Goal: Task Accomplishment & Management: Use online tool/utility

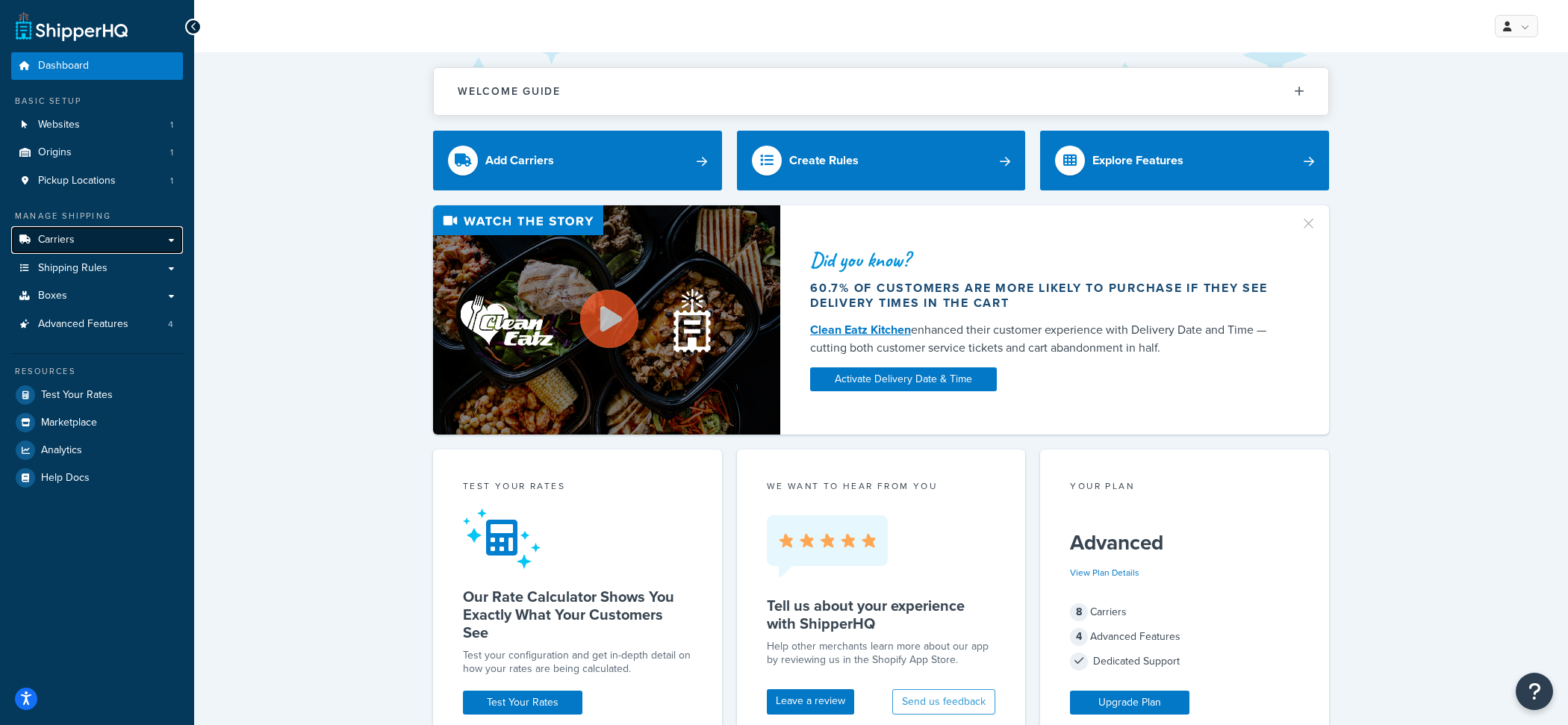
click at [144, 246] on link "Carriers" at bounding box center [97, 239] width 172 height 28
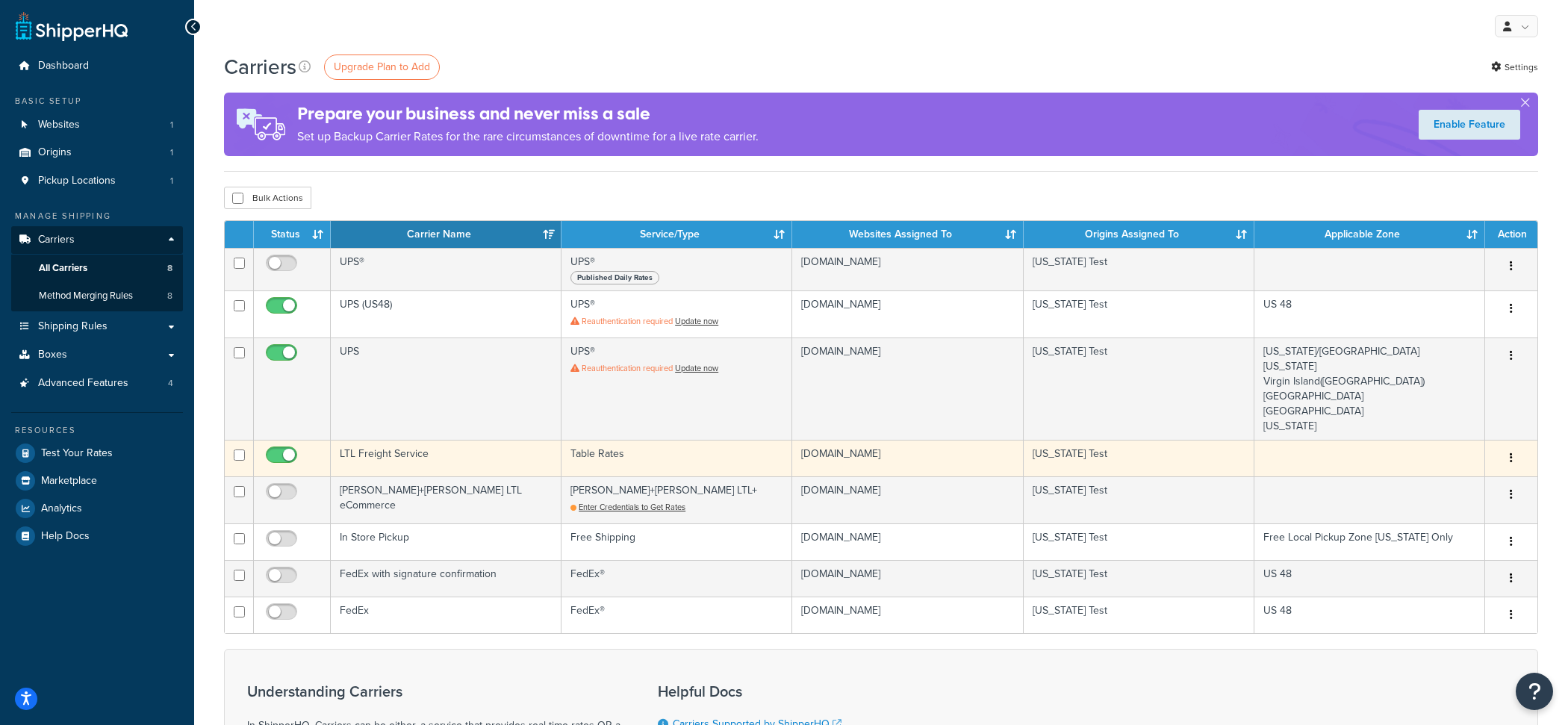
click at [476, 461] on td "LTL Freight Service" at bounding box center [446, 458] width 231 height 36
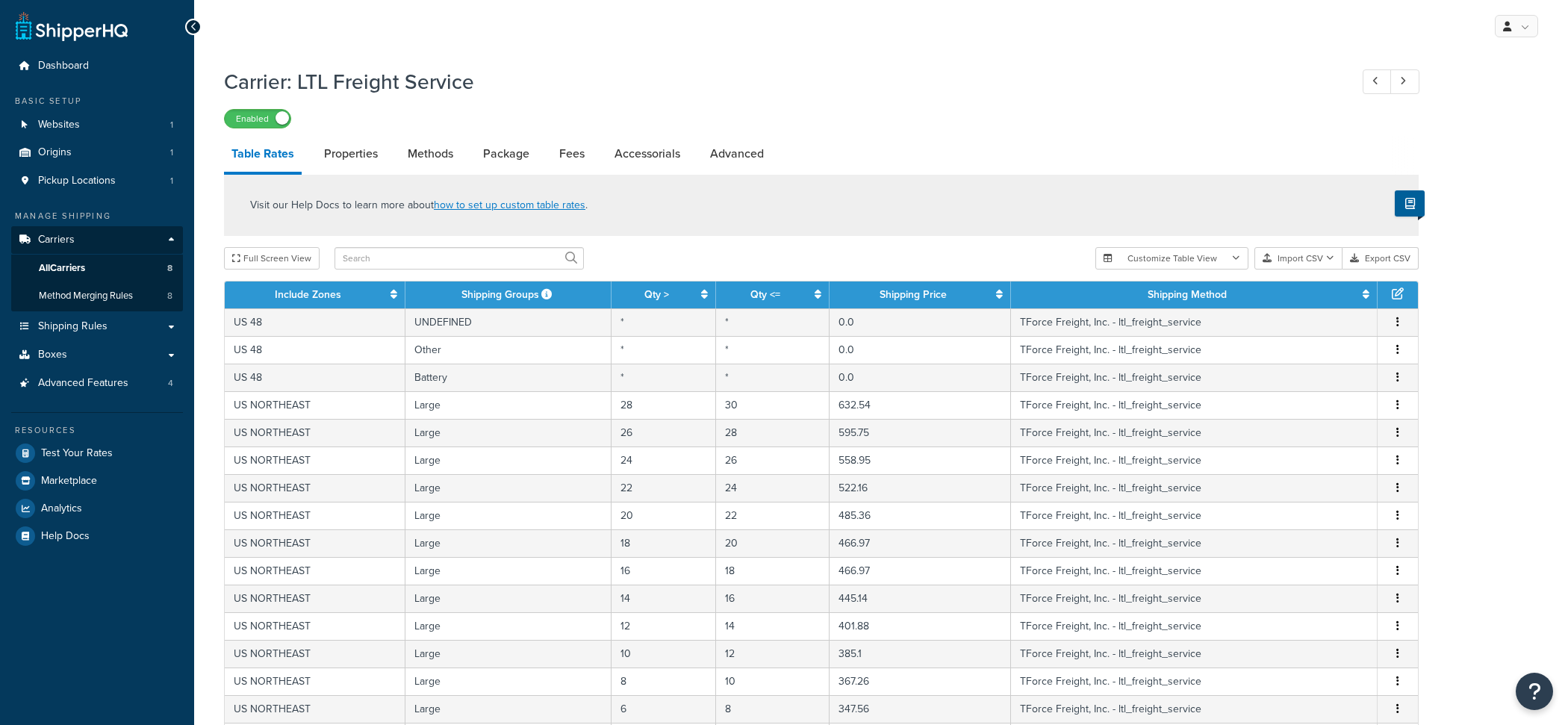
select select "25"
click at [361, 156] on link "Properties" at bounding box center [350, 154] width 68 height 36
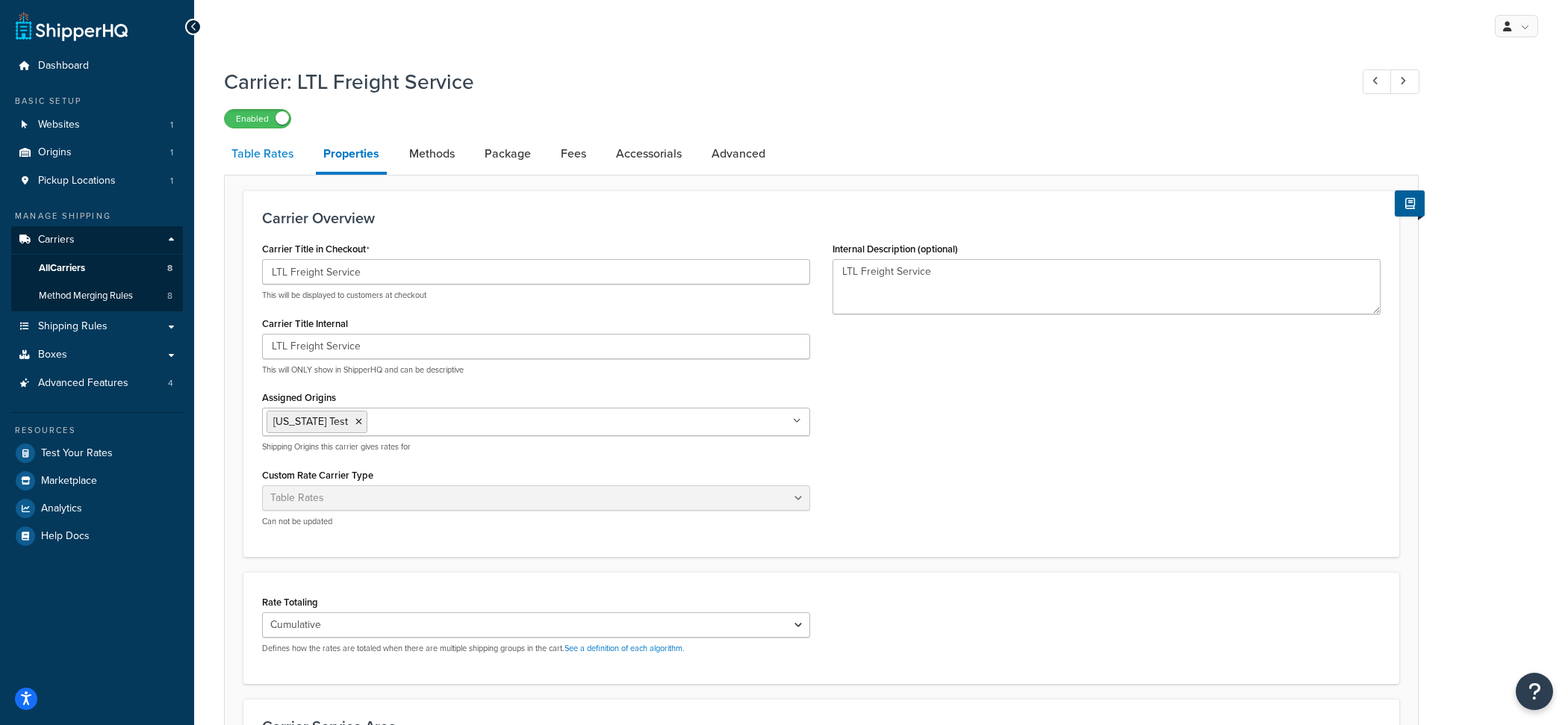
click at [287, 162] on link "Table Rates" at bounding box center [263, 154] width 77 height 36
select select "25"
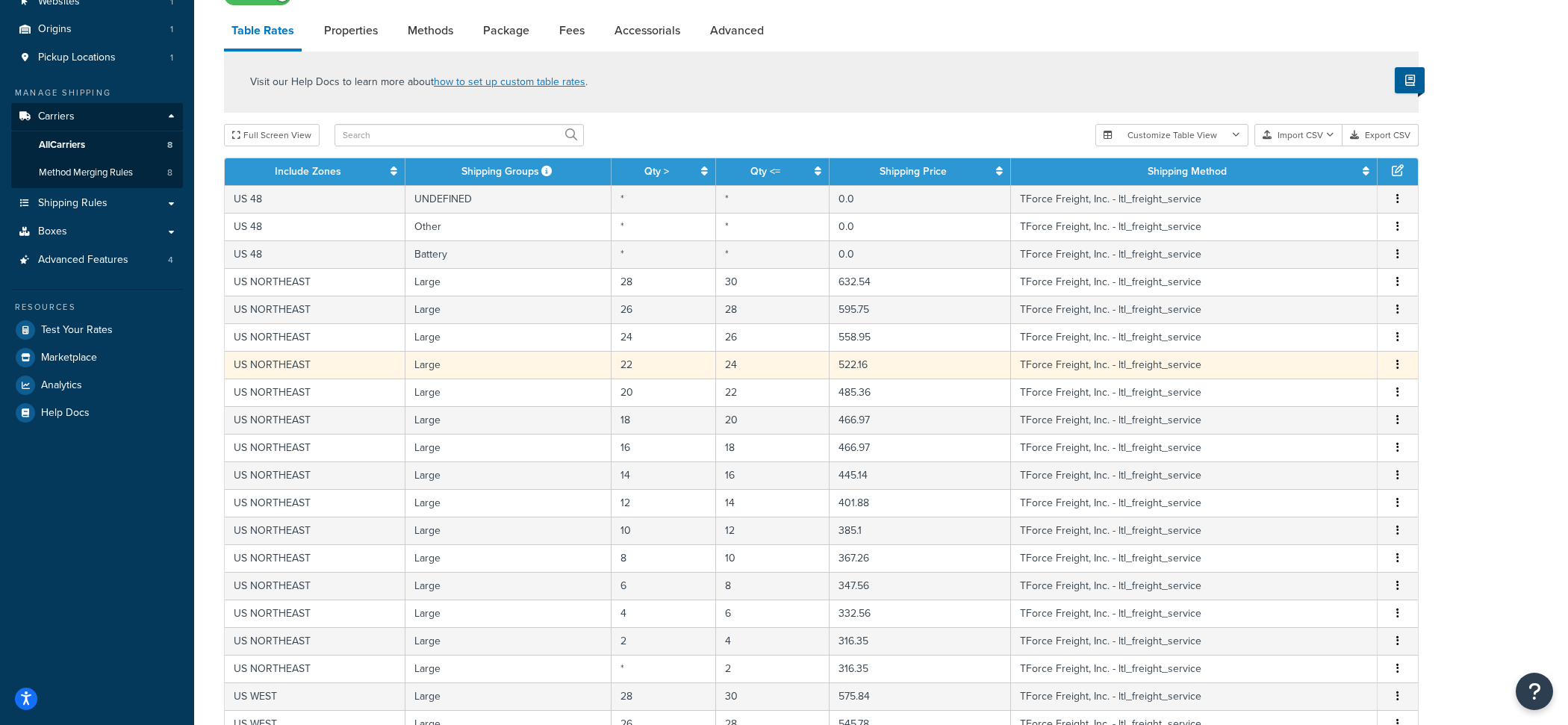
scroll to position [479, 0]
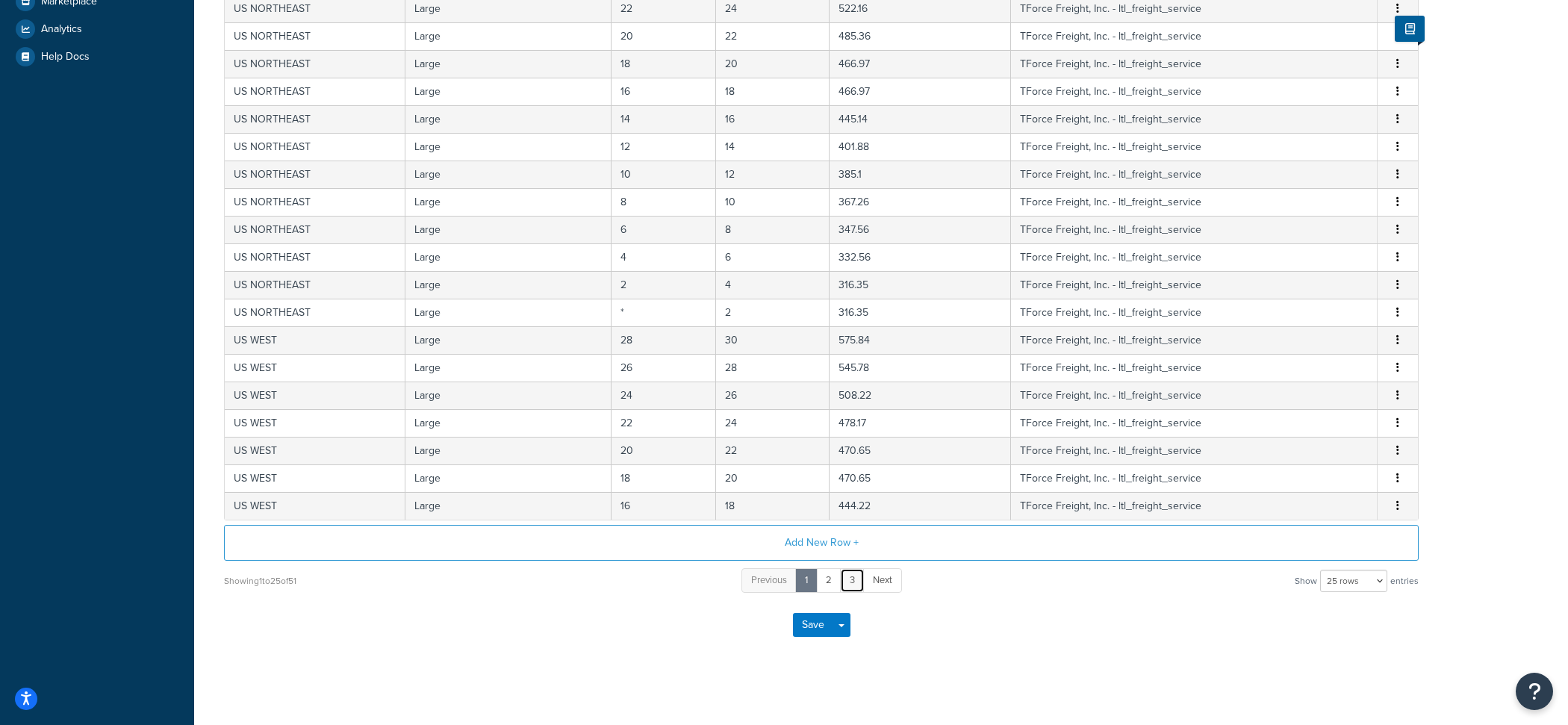
click at [856, 568] on link "3" at bounding box center [852, 580] width 24 height 24
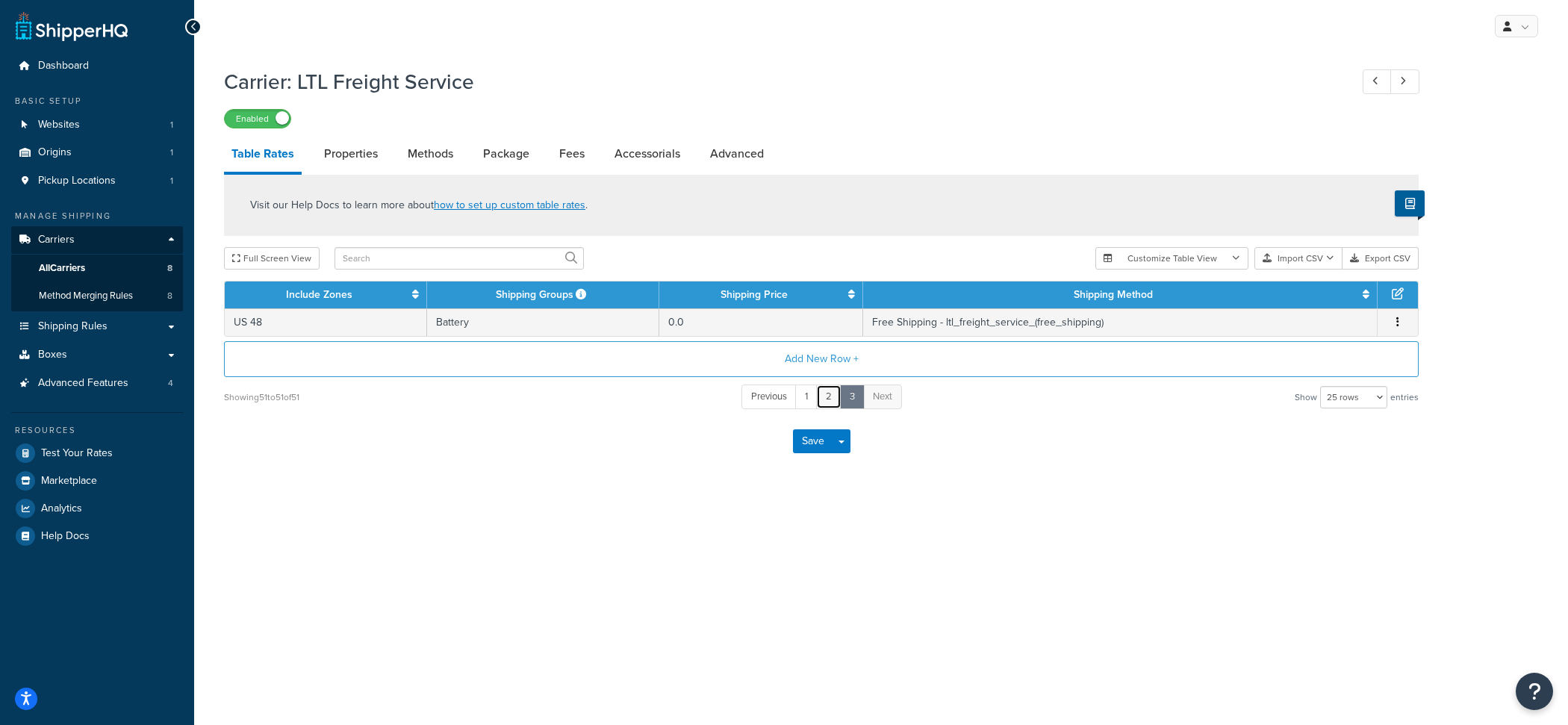
click at [830, 396] on link "2" at bounding box center [829, 396] width 25 height 24
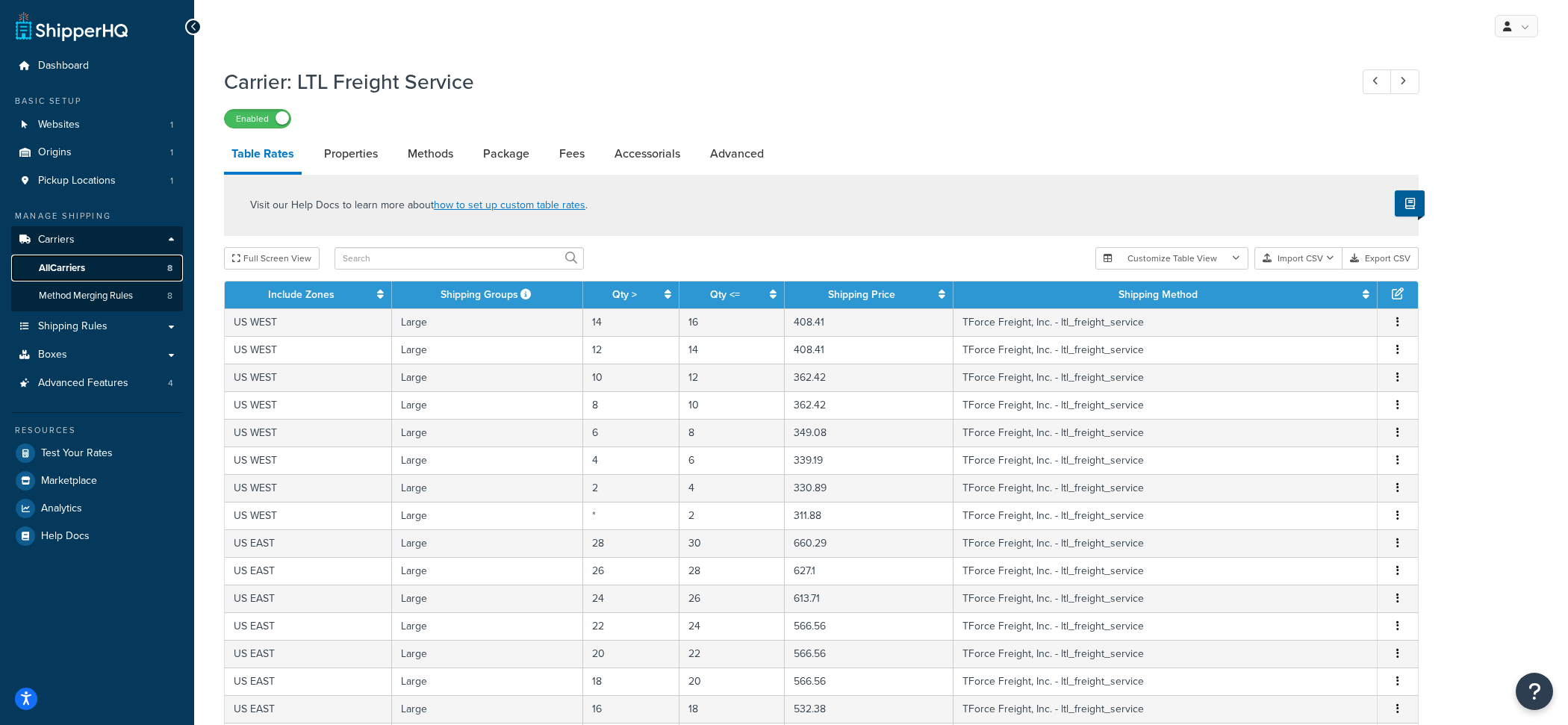
click at [140, 268] on link "All Carriers 8" at bounding box center [97, 268] width 172 height 28
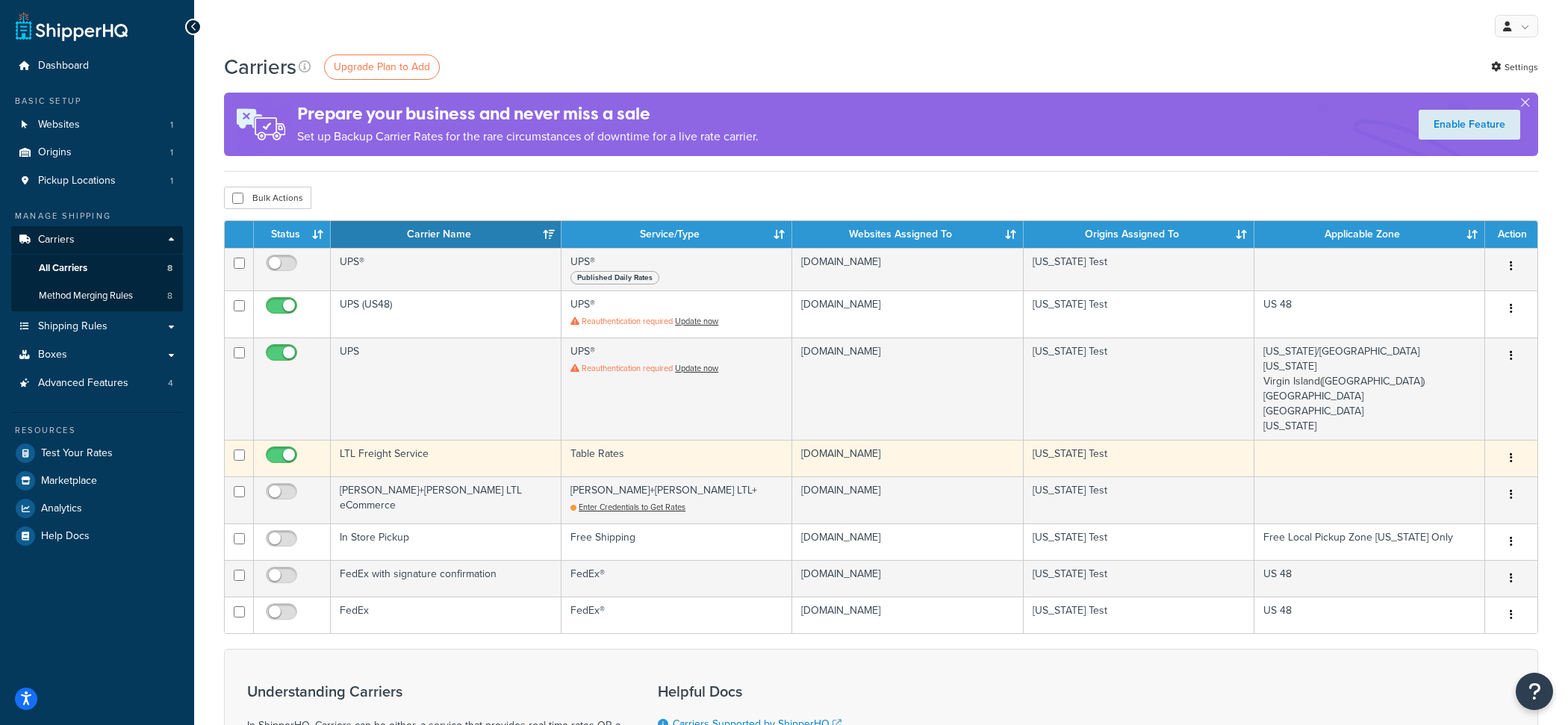
click at [443, 456] on td "LTL Freight Service" at bounding box center [446, 458] width 231 height 36
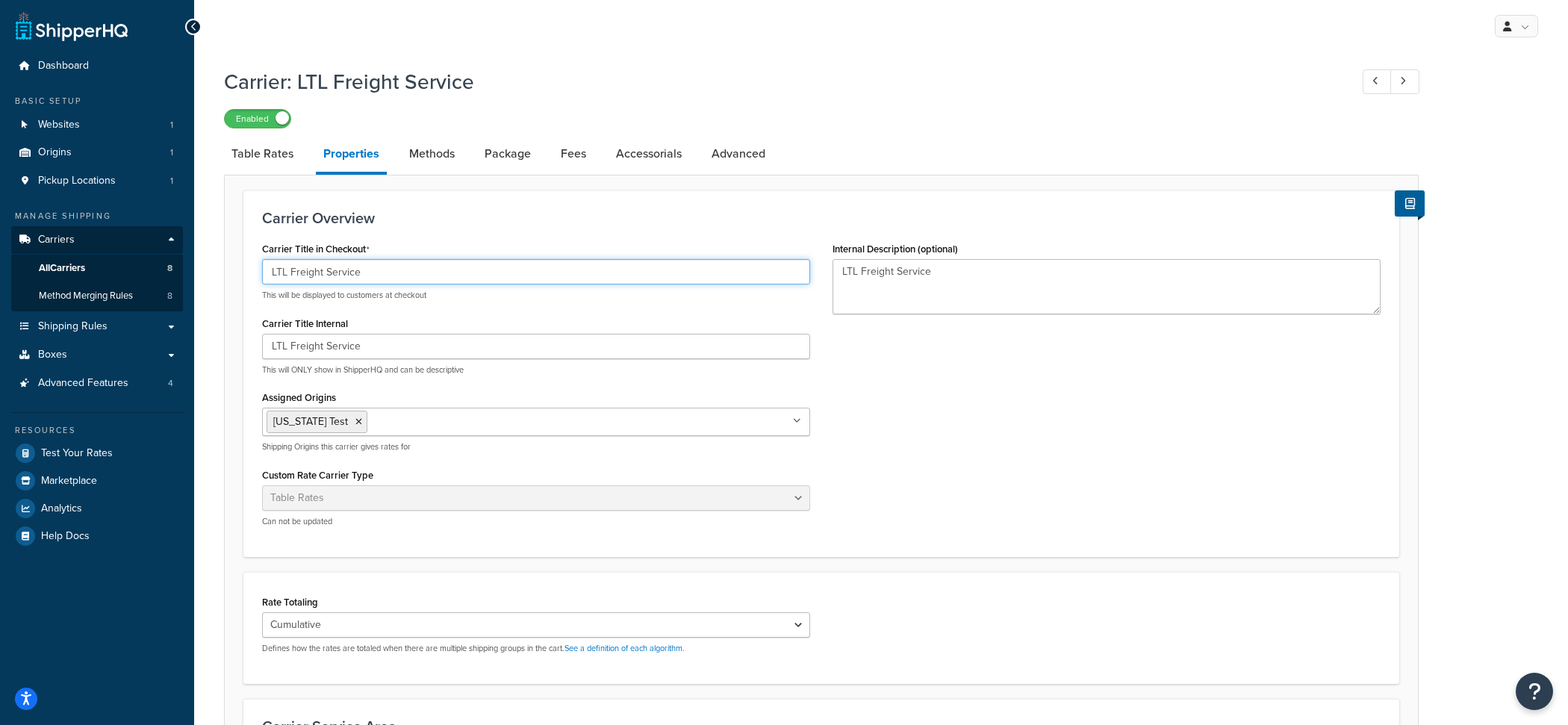
click at [375, 279] on input "LTL Freight Service" at bounding box center [536, 272] width 548 height 25
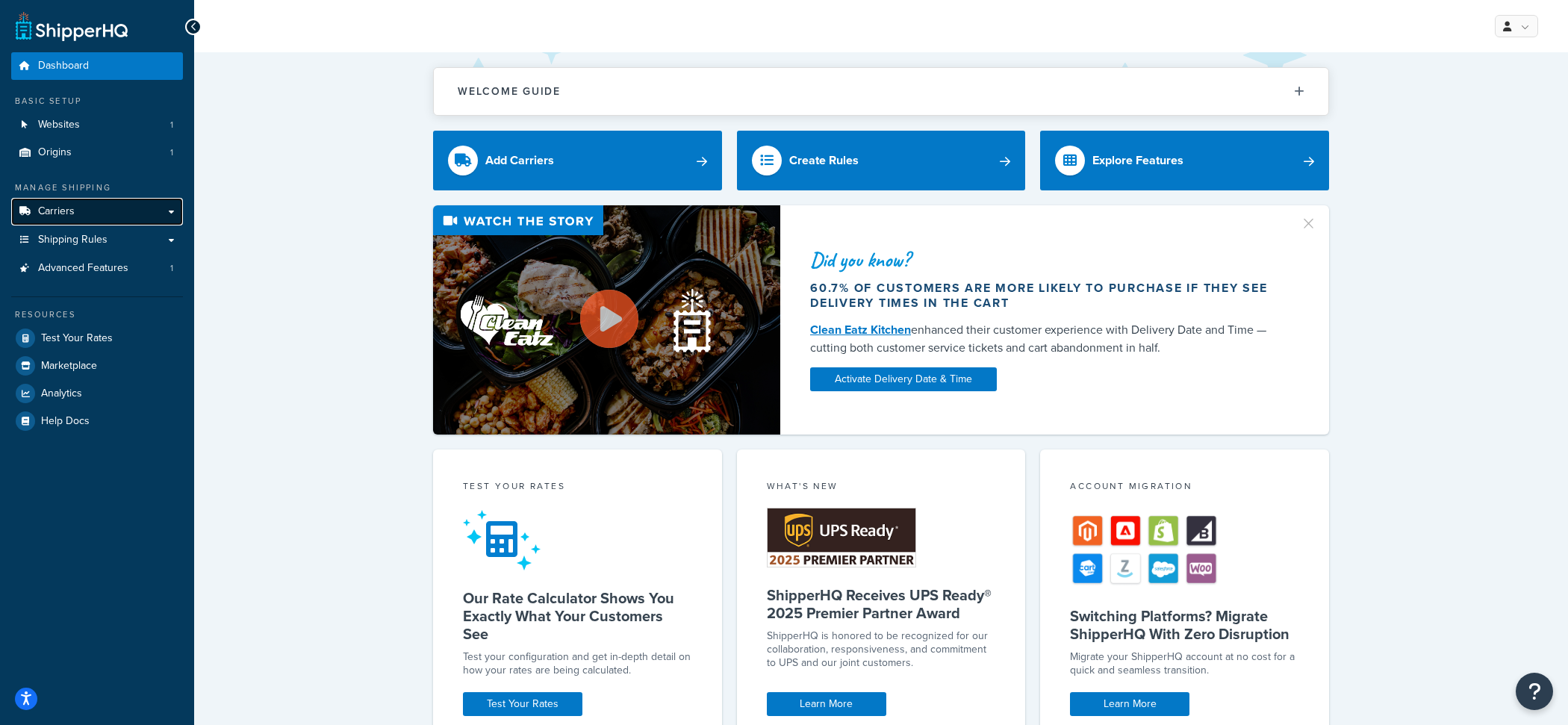
click at [100, 208] on link "Carriers" at bounding box center [97, 211] width 172 height 28
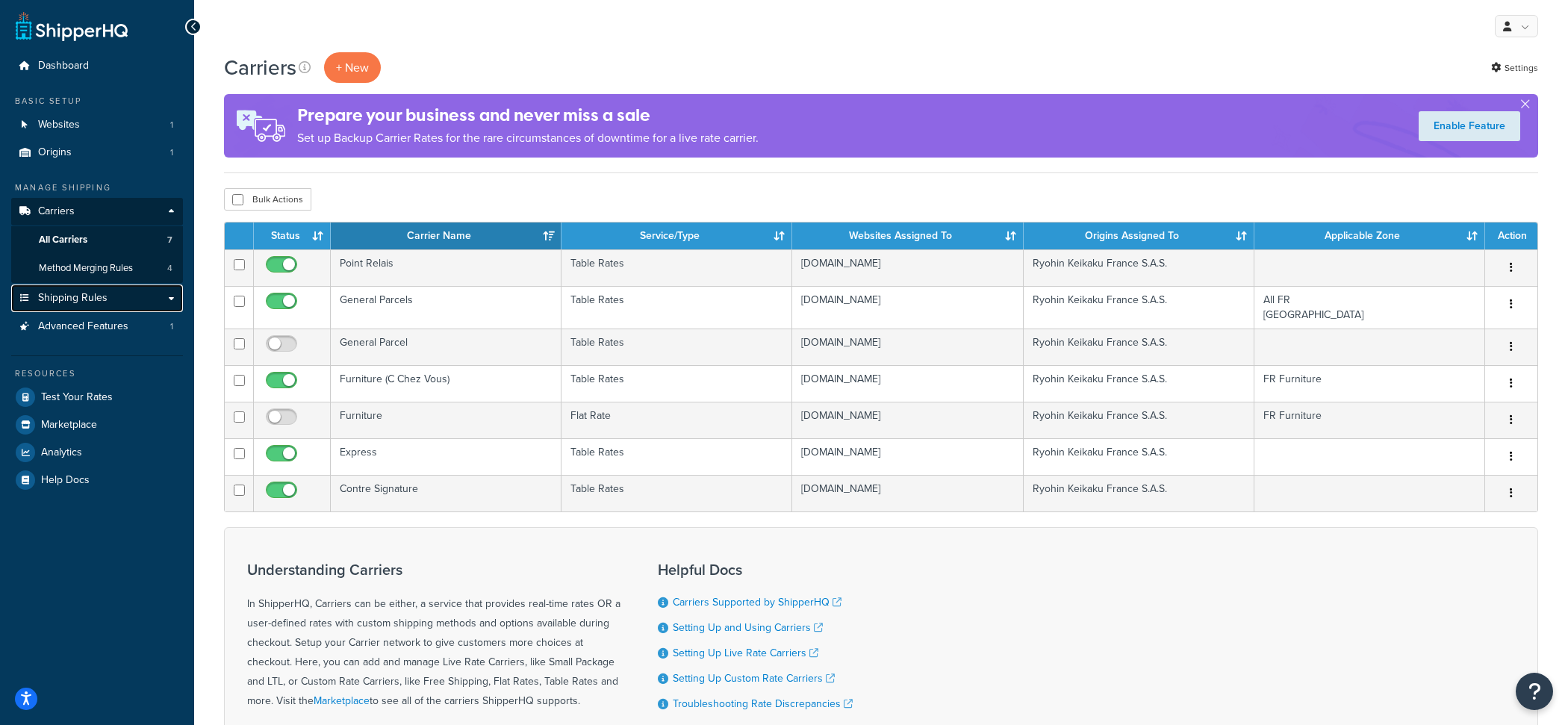
click at [133, 290] on link "Shipping Rules" at bounding box center [97, 298] width 172 height 28
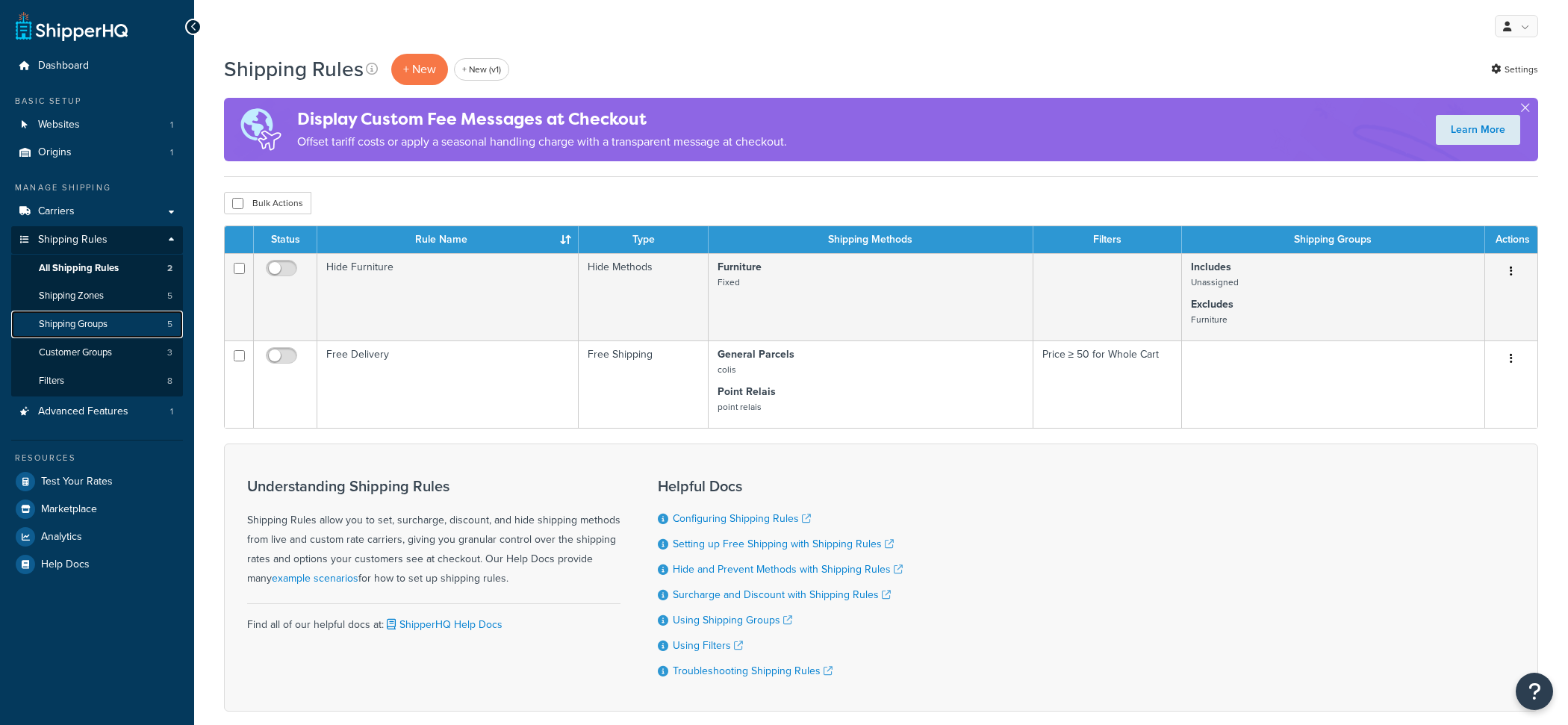
click at [142, 320] on link "Shipping Groups 5" at bounding box center [97, 324] width 172 height 28
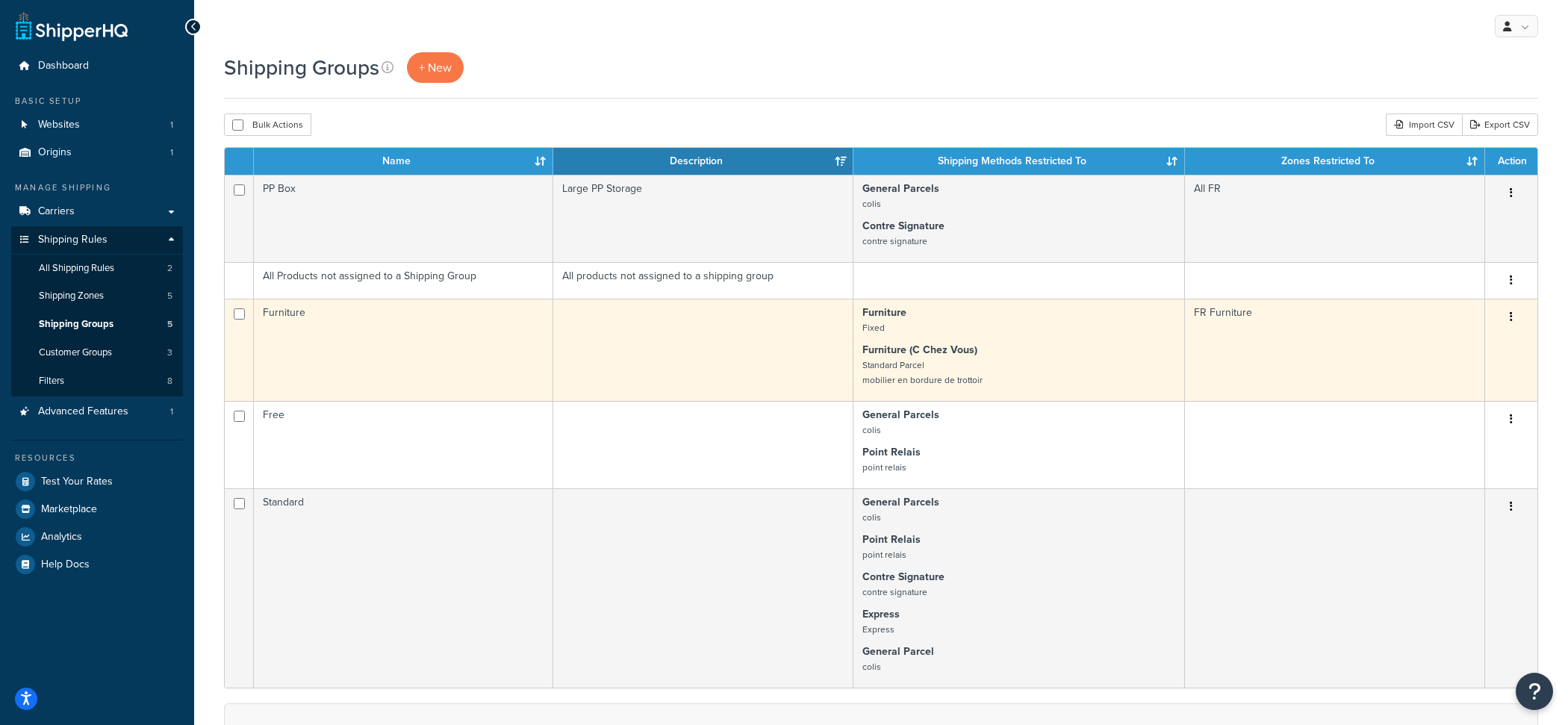
click at [518, 363] on td "Furniture" at bounding box center [403, 350] width 299 height 102
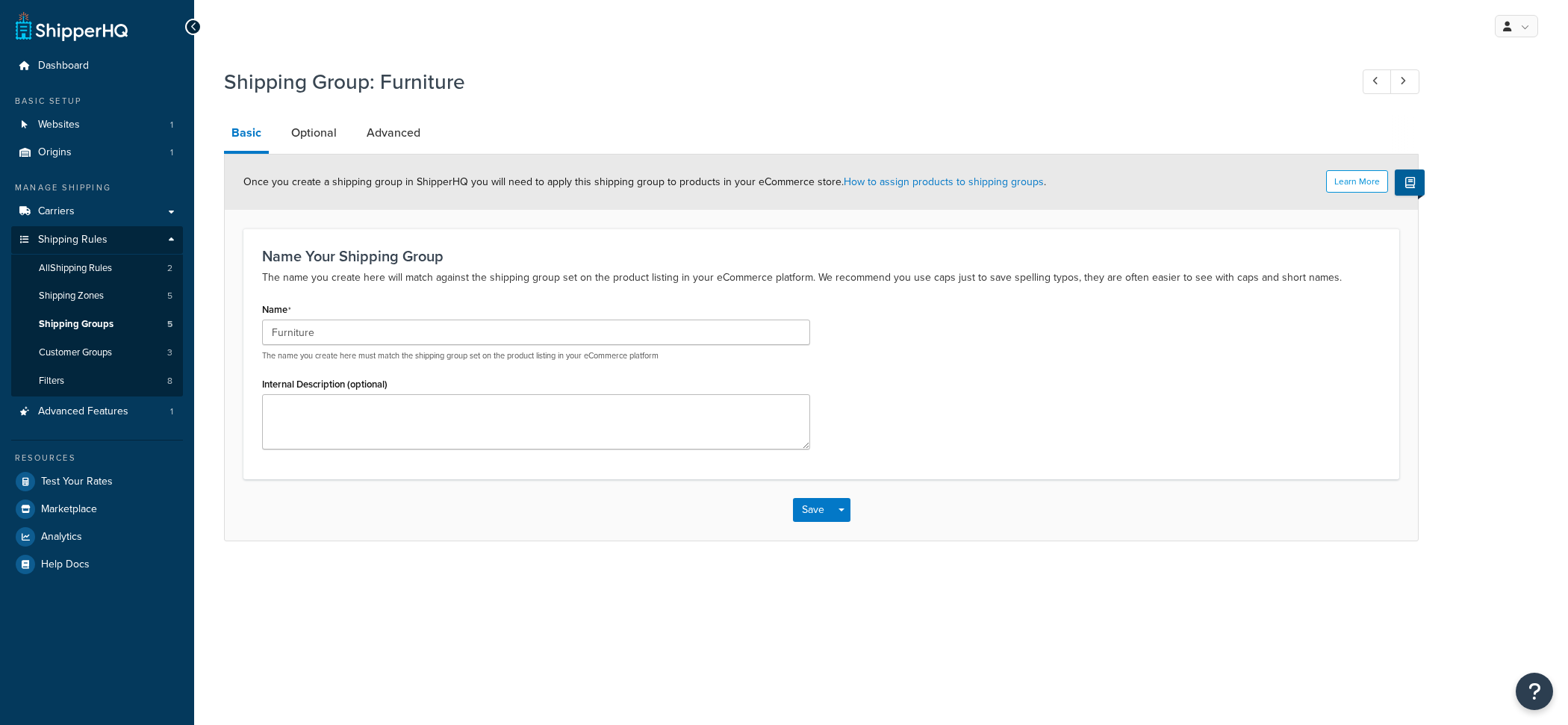
click at [374, 132] on link "Advanced" at bounding box center [393, 133] width 68 height 36
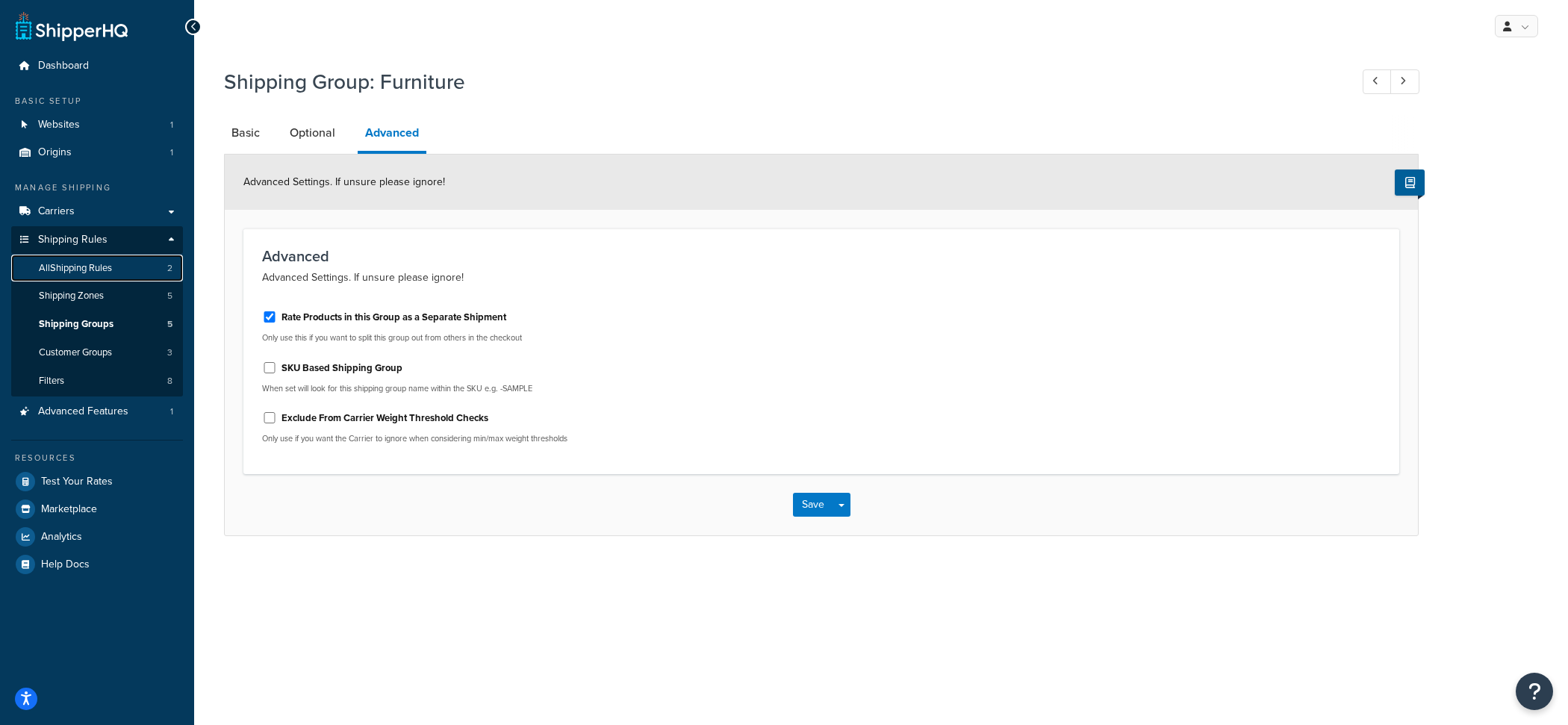
click at [124, 266] on link "All Shipping Rules 2" at bounding box center [97, 268] width 172 height 28
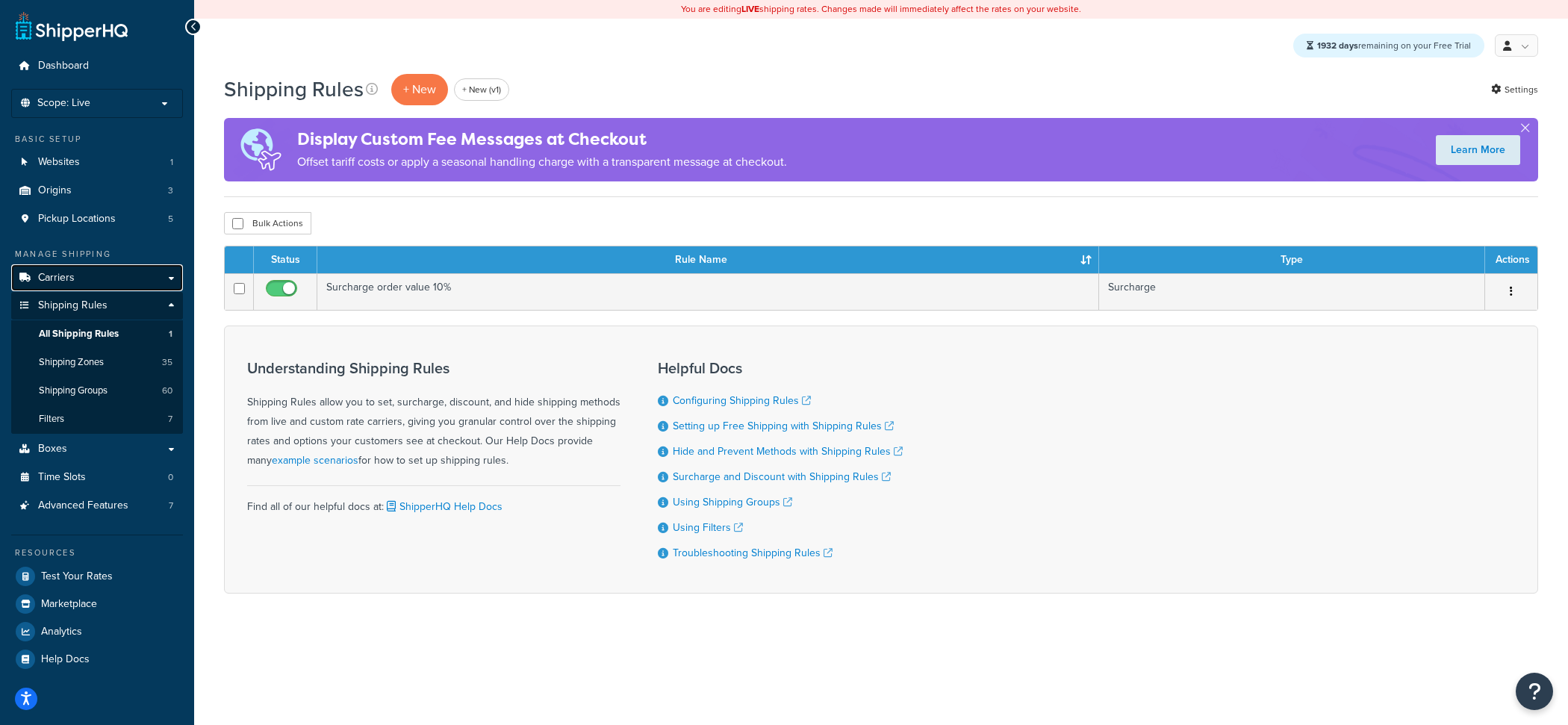
click at [136, 287] on link "Carriers" at bounding box center [97, 278] width 172 height 28
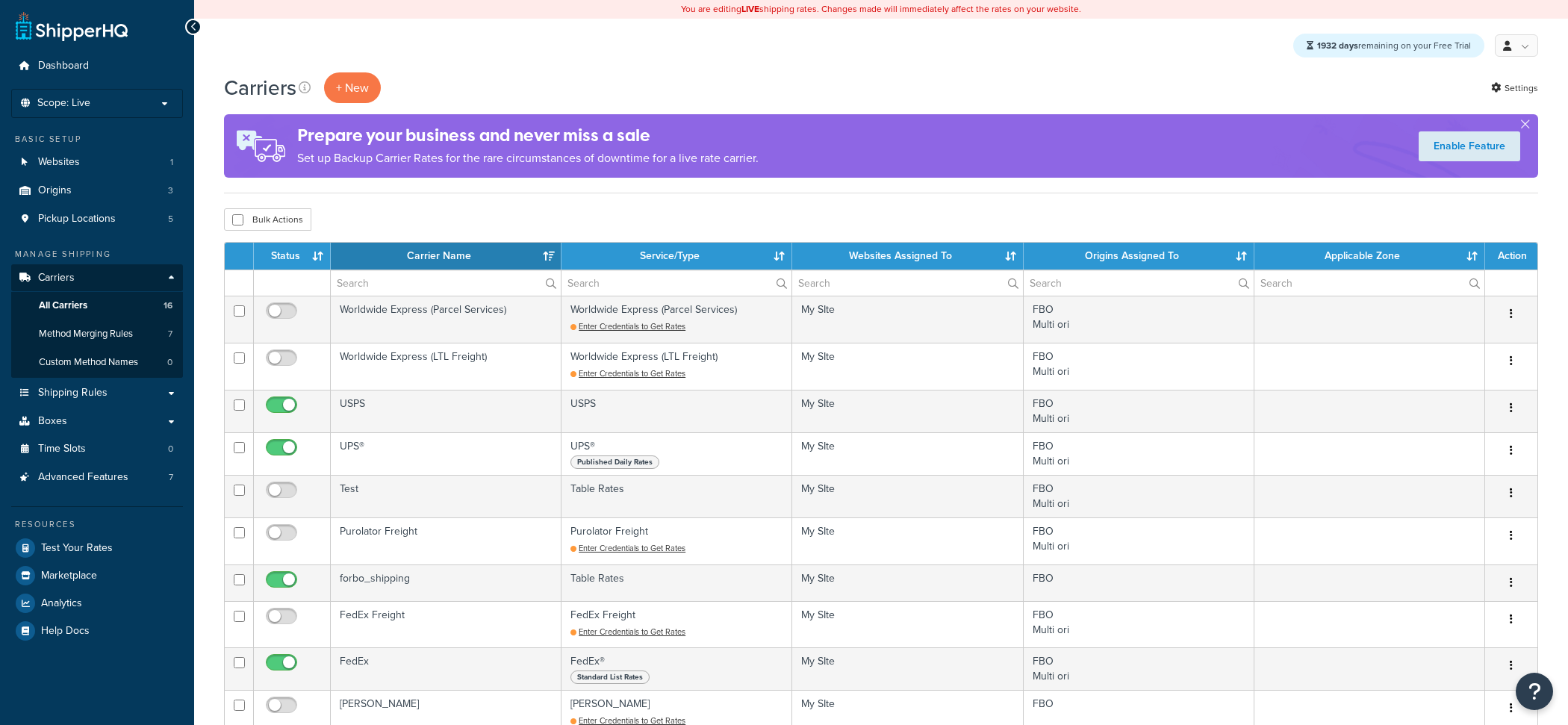
select select "15"
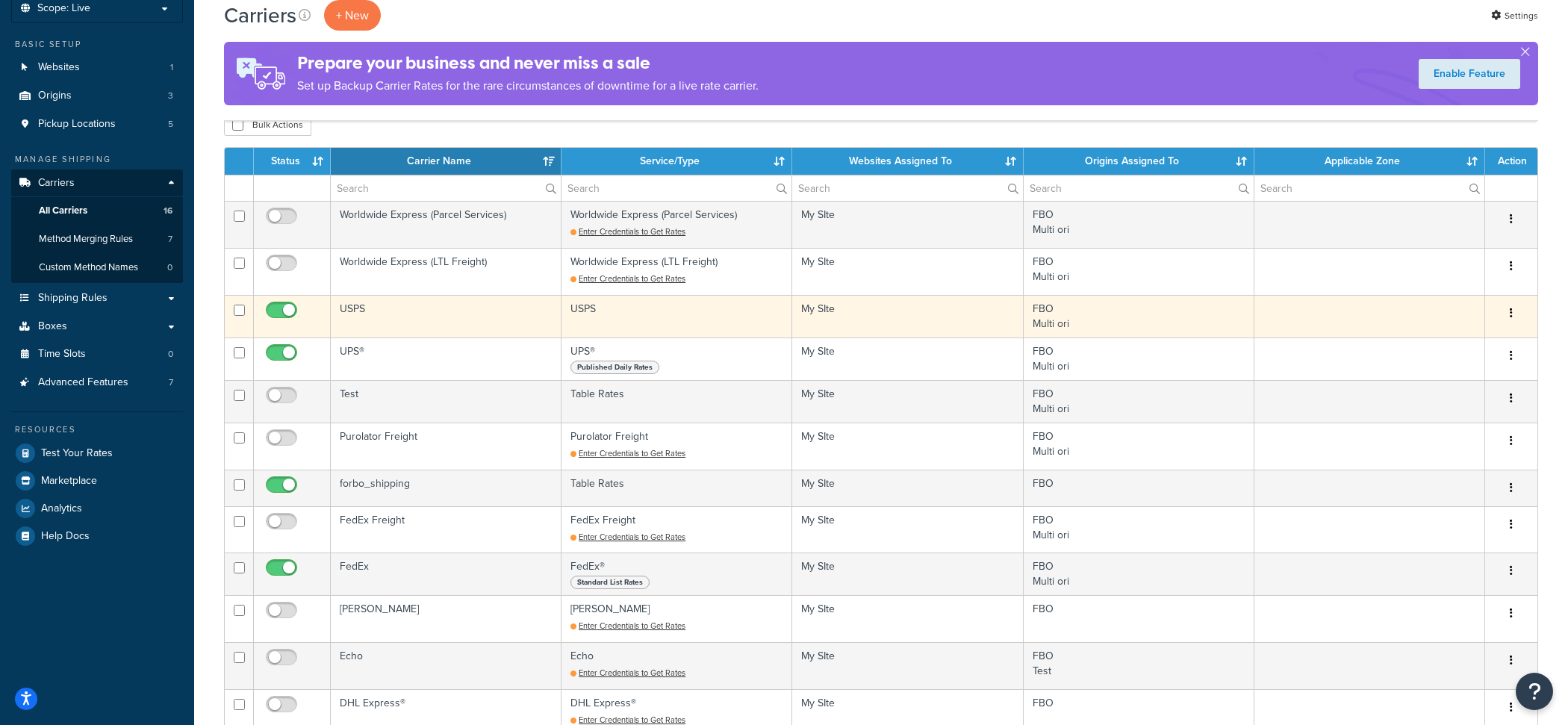
scroll to position [96, 0]
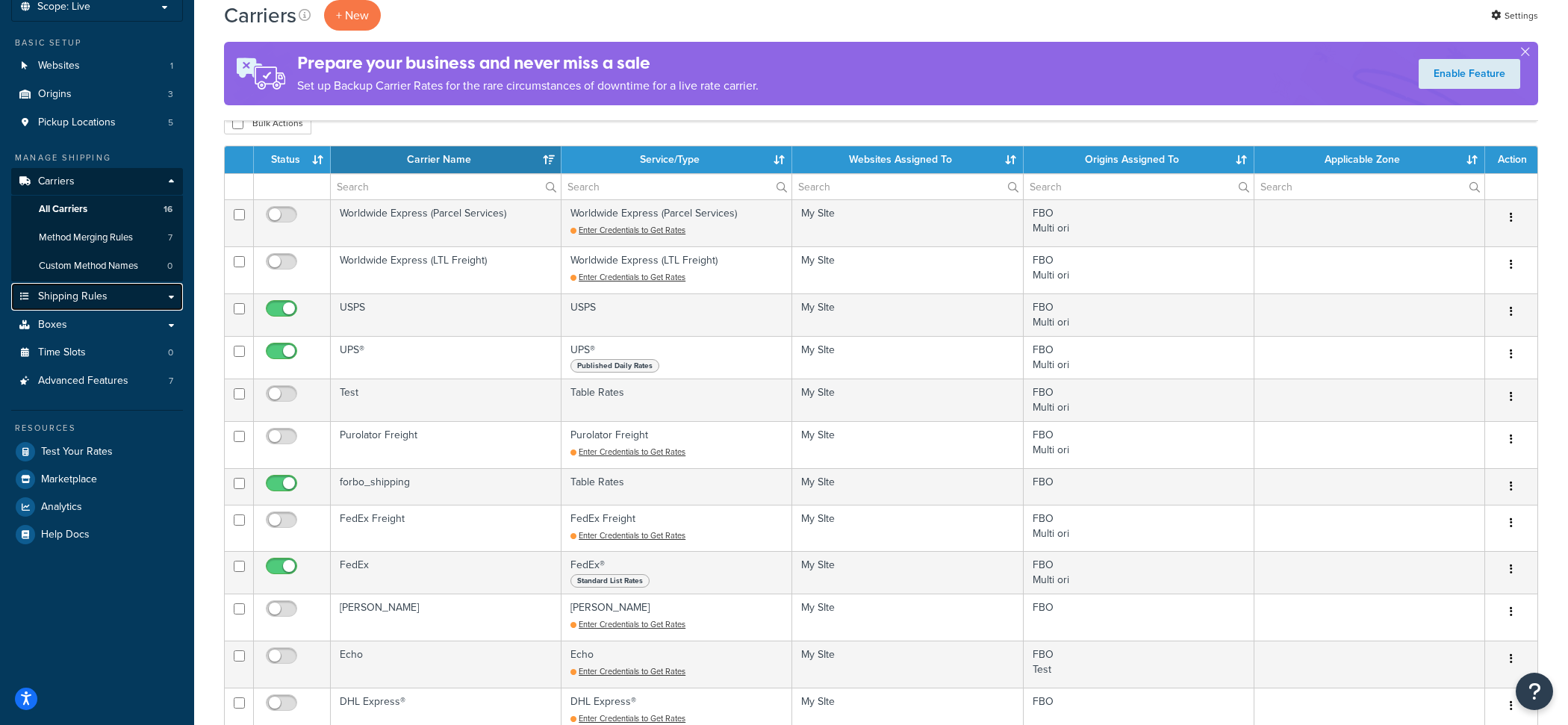
click at [140, 294] on link "Shipping Rules" at bounding box center [97, 296] width 172 height 28
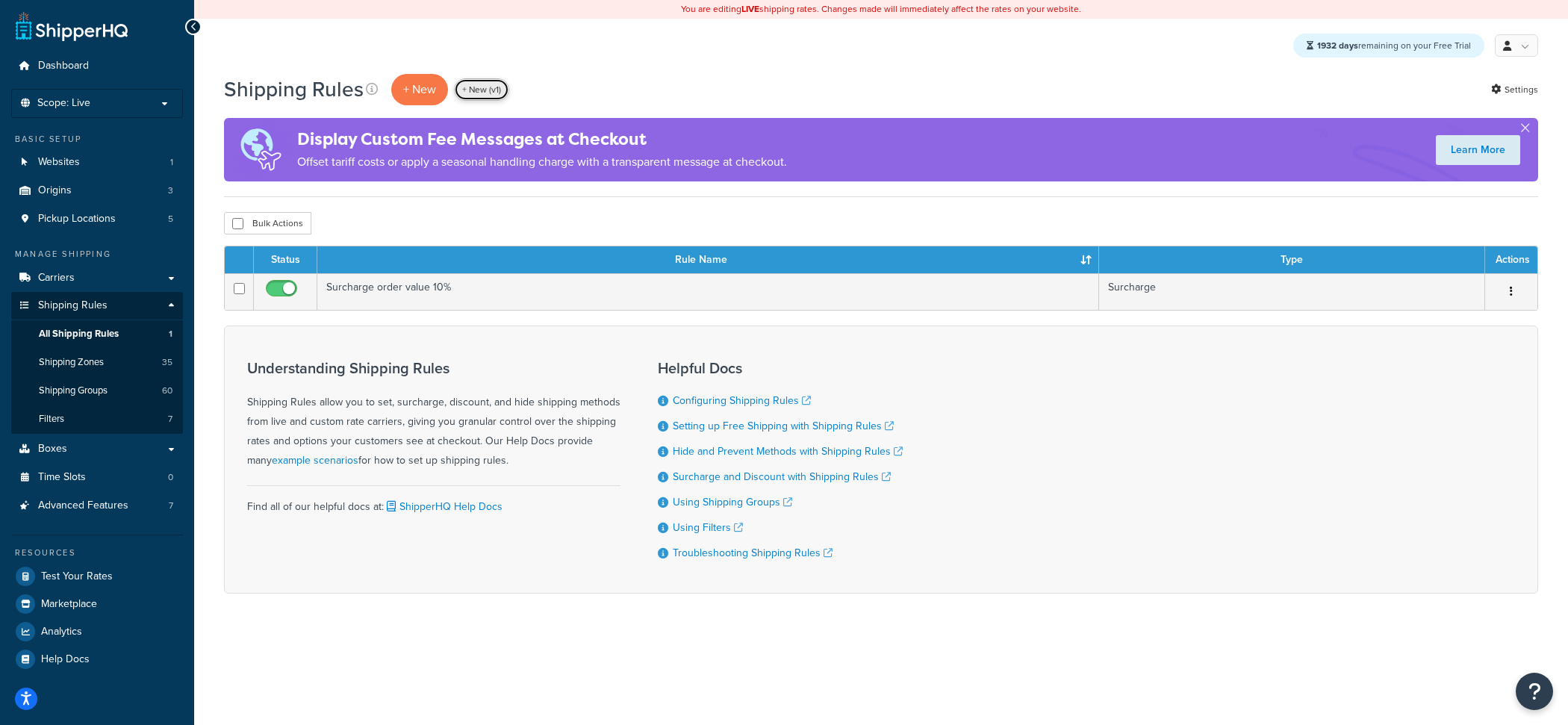
click at [481, 98] on link "+ New (v1)" at bounding box center [482, 90] width 55 height 22
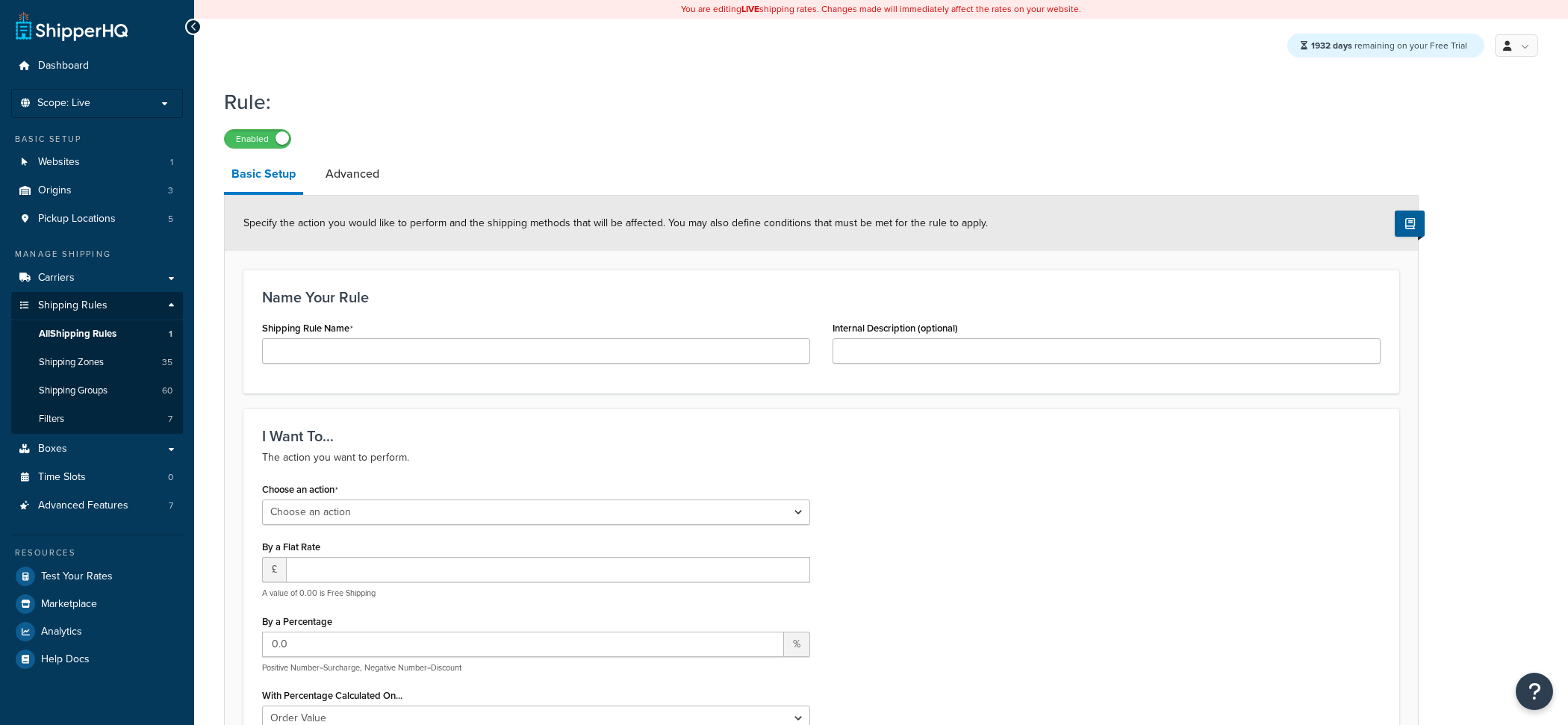
select select "ORDER"
click at [547, 352] on input "Shipping Rule Name" at bounding box center [536, 351] width 548 height 25
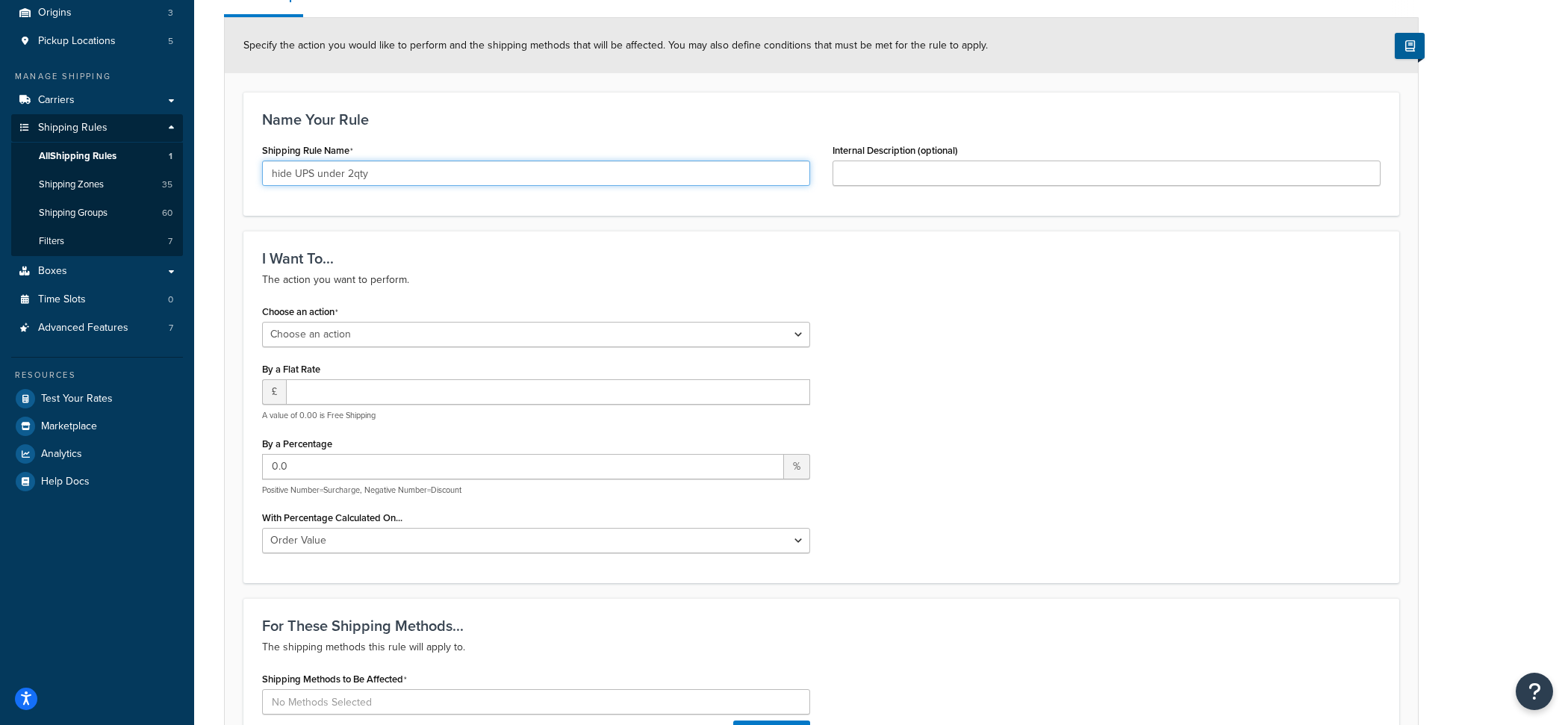
scroll to position [236, 0]
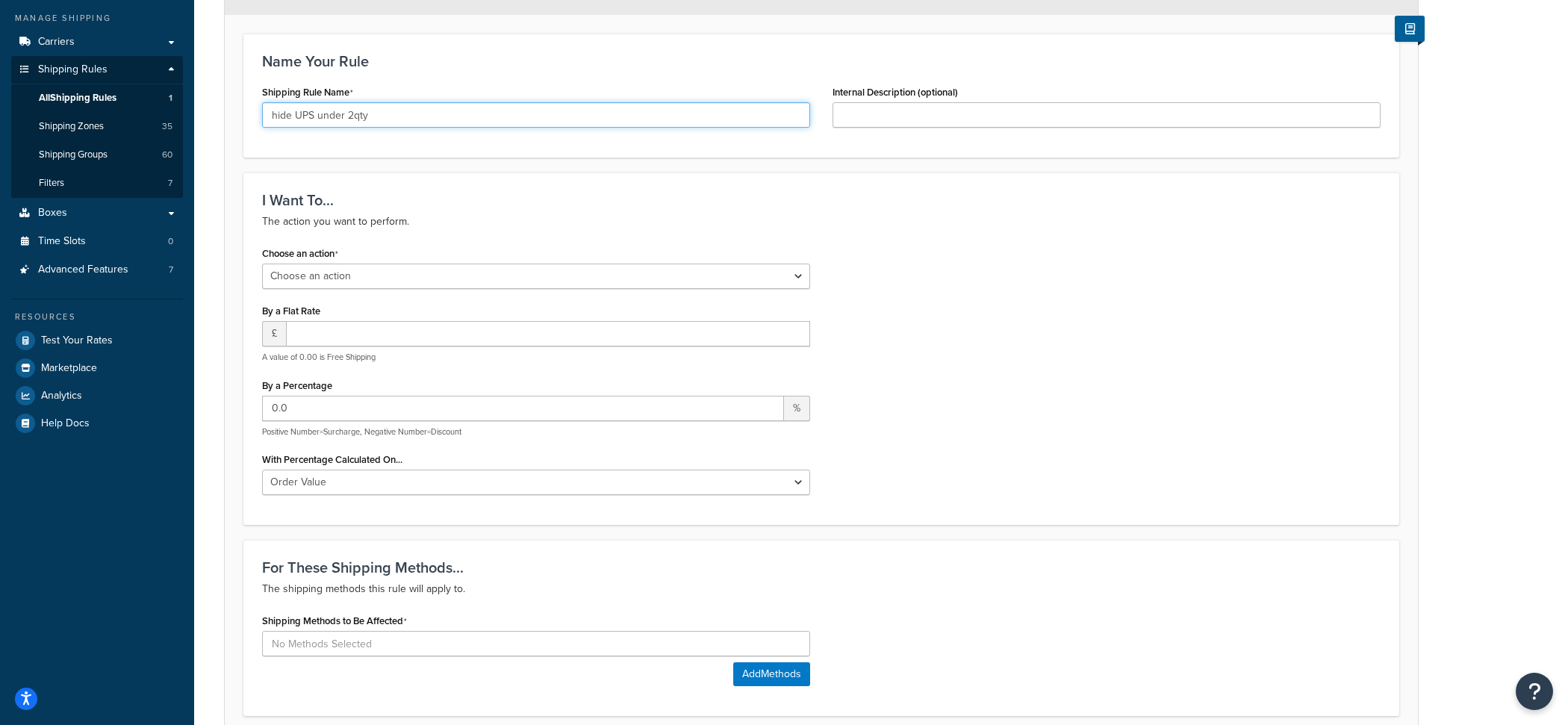
type input "hide UPS under 2qty"
select select "HIDE"
click option "Hide a shipping method" at bounding box center [0, 0] width 0 height 0
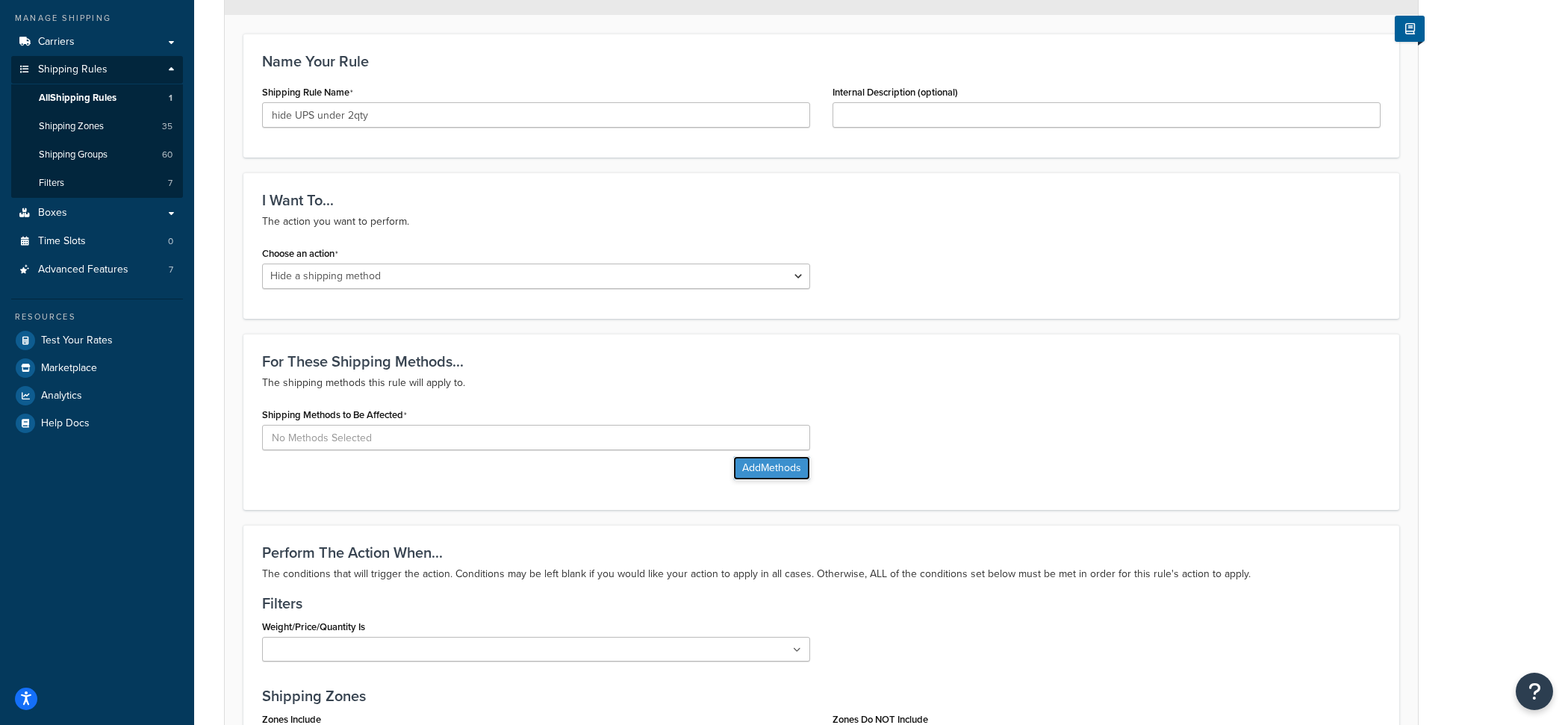
click at [750, 467] on button "Add Methods" at bounding box center [771, 468] width 77 height 24
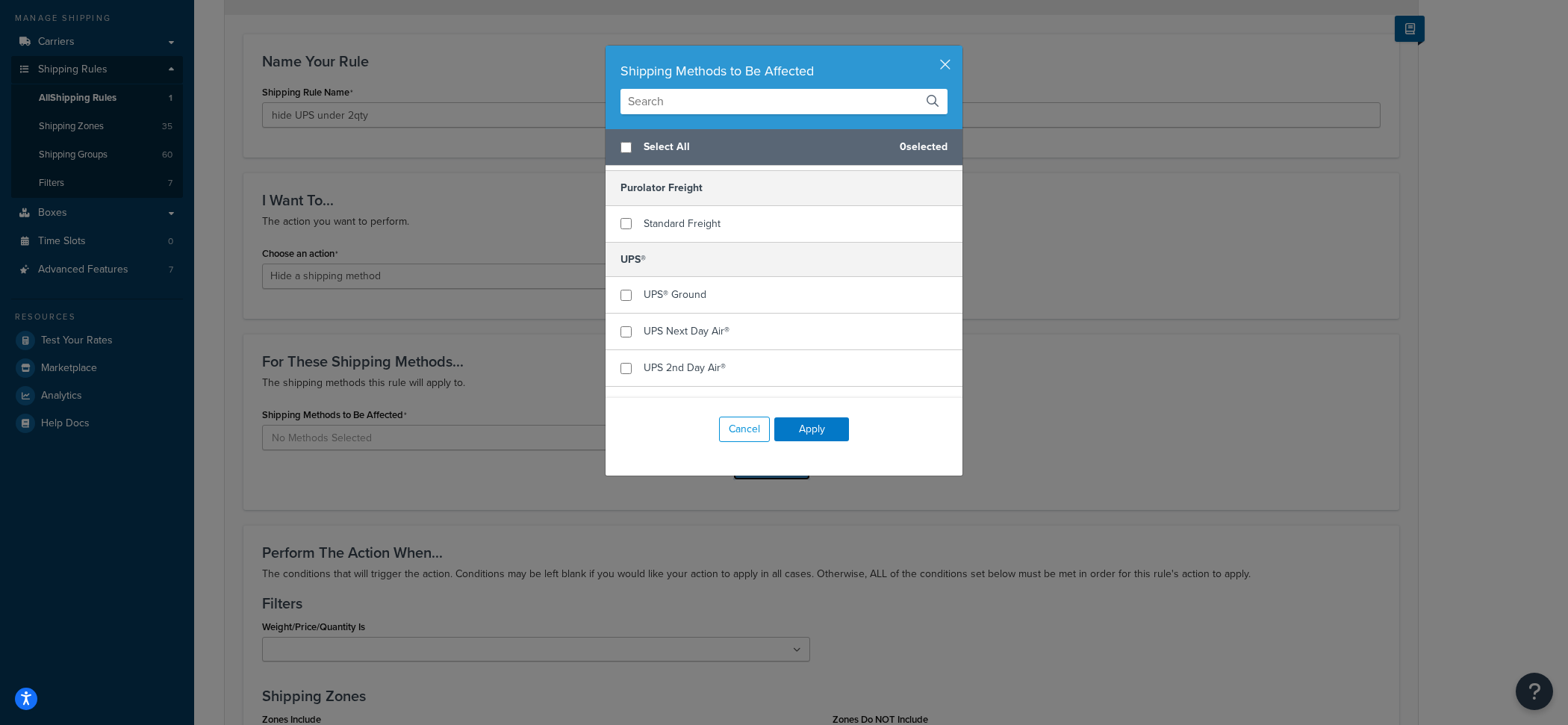
scroll to position [2102, 0]
checkbox input "true"
click at [713, 276] on div "UPS® Ground" at bounding box center [783, 288] width 357 height 36
click at [812, 429] on button "Apply" at bounding box center [811, 429] width 75 height 24
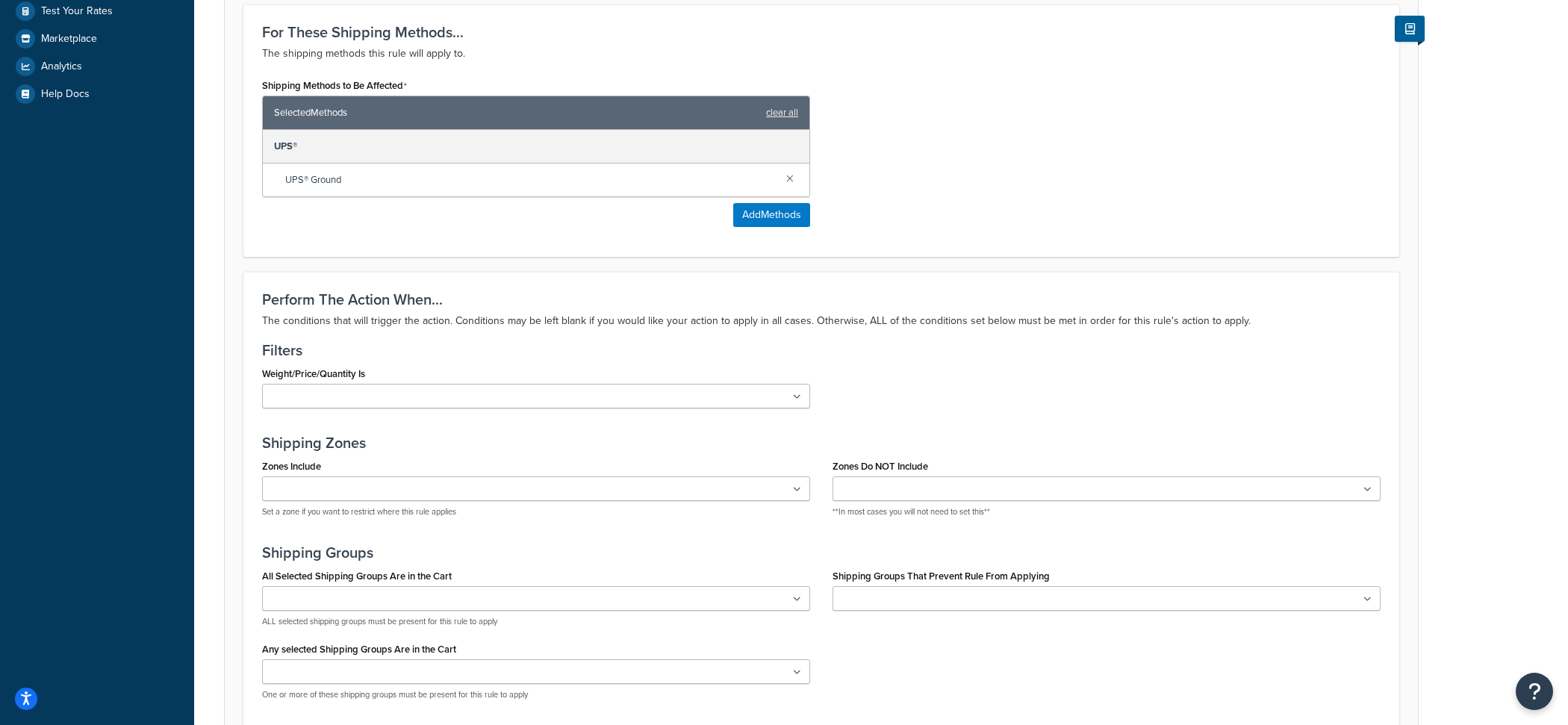
scroll to position [574, 0]
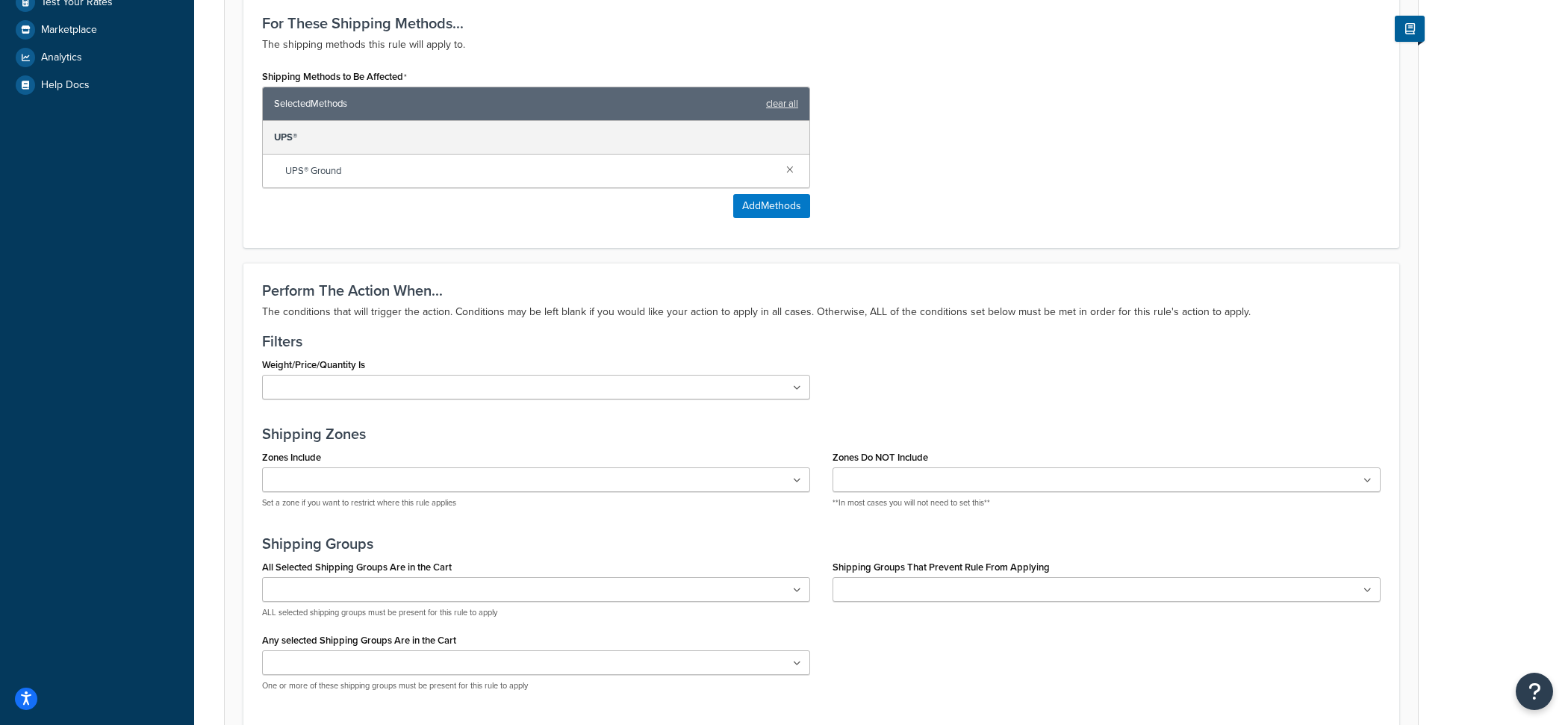
click at [586, 369] on div "Weight/Price/Quantity Is Greater than 1Kg Greater than 90Kg Meadowmat over 25m …" at bounding box center [536, 377] width 548 height 46
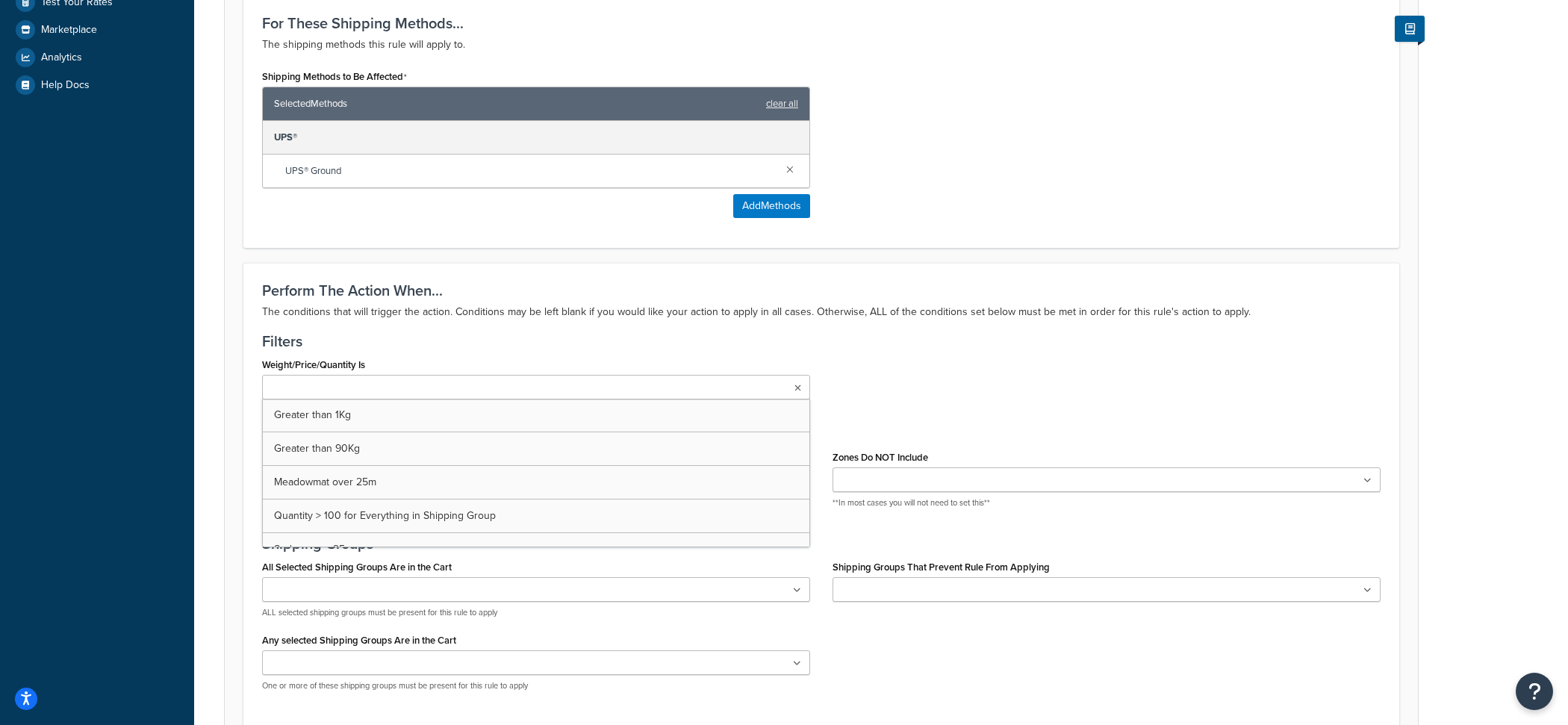
click at [586, 379] on ul at bounding box center [536, 387] width 548 height 24
click at [464, 518] on div "Rule: Enabled Basic Setup Advanced Specify the action you would like to perform…" at bounding box center [881, 171] width 1374 height 1330
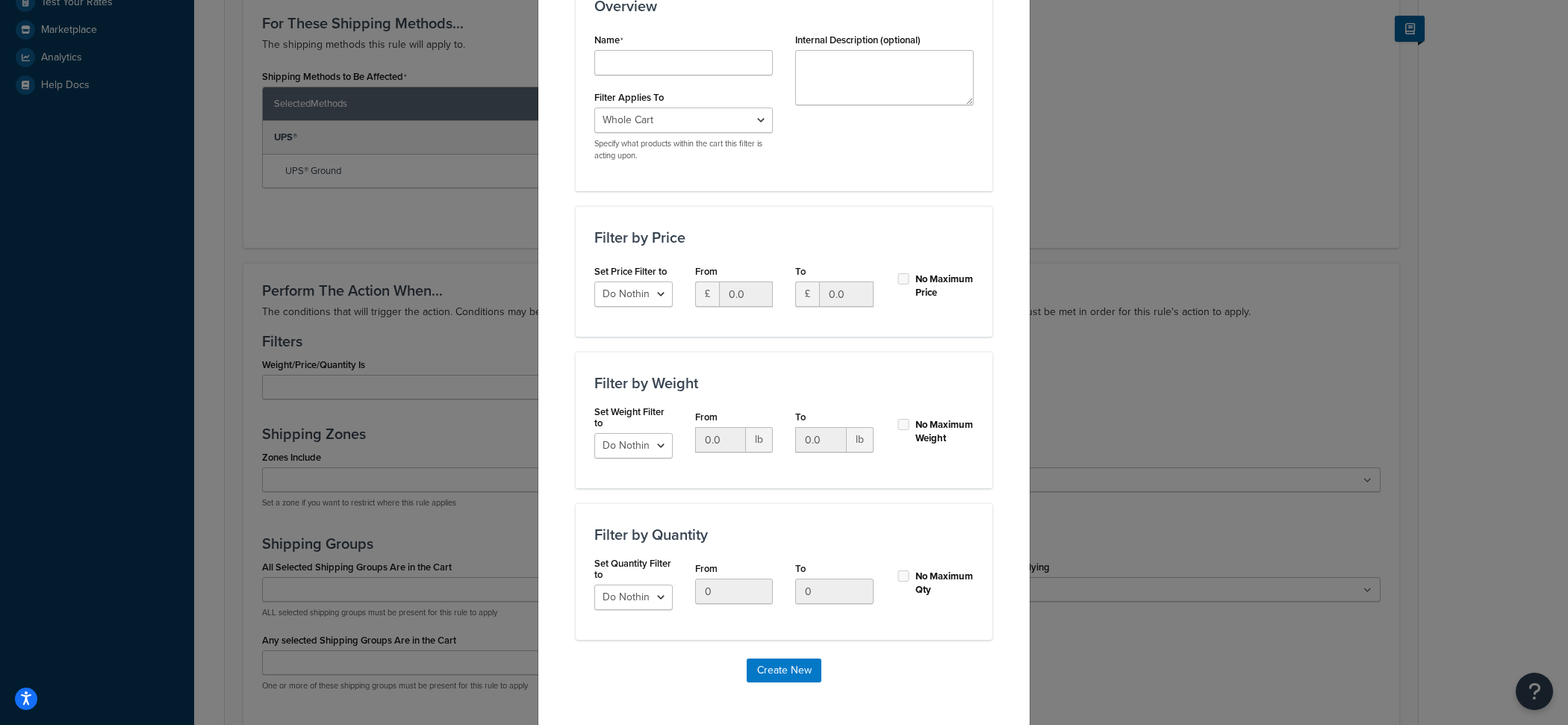
scroll to position [250, 0]
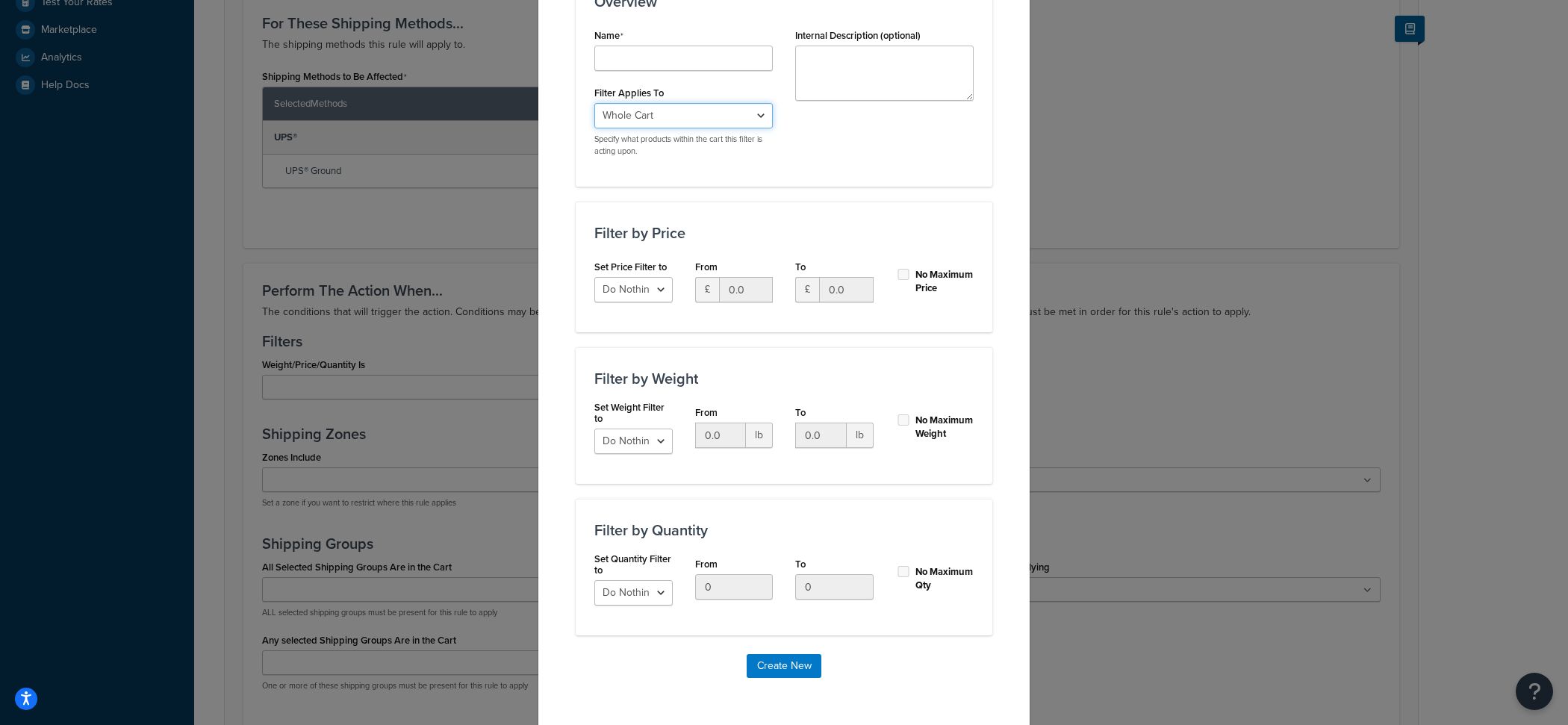
select select "SHIPPING_GROUP"
click option "Everything in Shipping Group" at bounding box center [0, 0] width 0 height 0
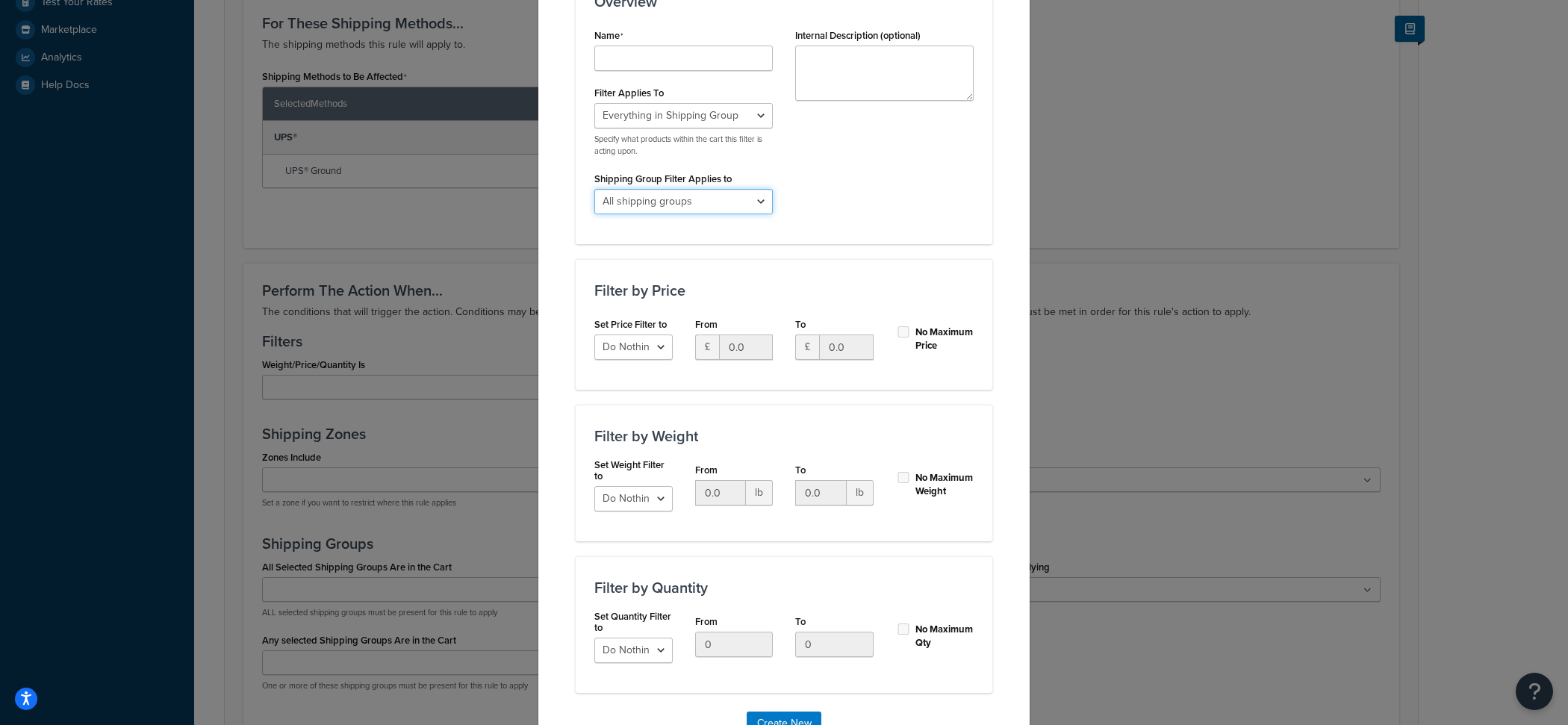
click at [594, 189] on select "All shipping groups Turf Meadowmat Sedum BulkBag TraySquare Bulky HOSundries GR…" at bounding box center [683, 202] width 179 height 25
select select "292962"
click option "Turf" at bounding box center [0, 0] width 0 height 0
click at [656, 60] on input "Shipping Rule Name" at bounding box center [683, 58] width 179 height 25
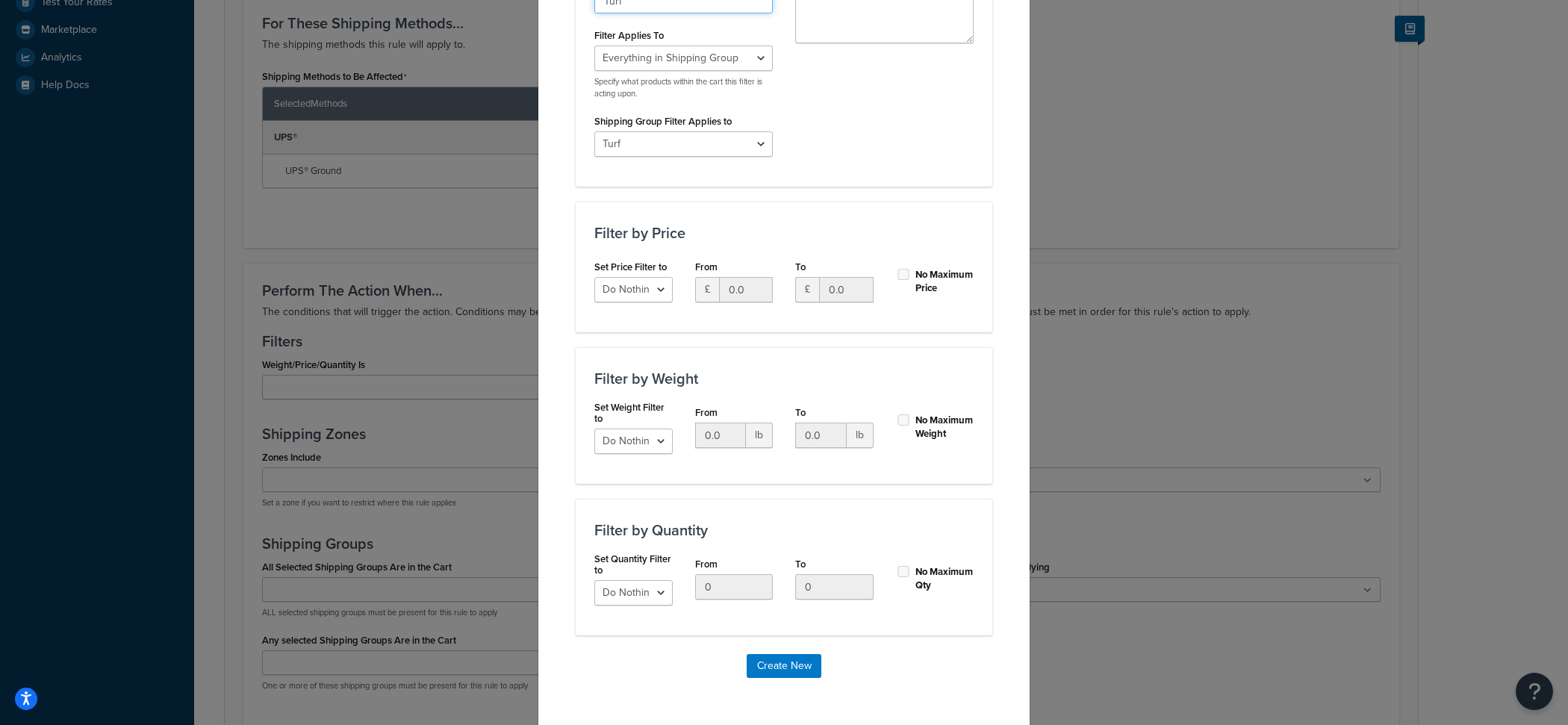
scroll to position [307, 0]
type input "Turf"
click option "Apply to a Range" at bounding box center [0, 0] width 0 height 0
select select "ignore"
click option "Do Nothing" at bounding box center [0, 0] width 0 height 0
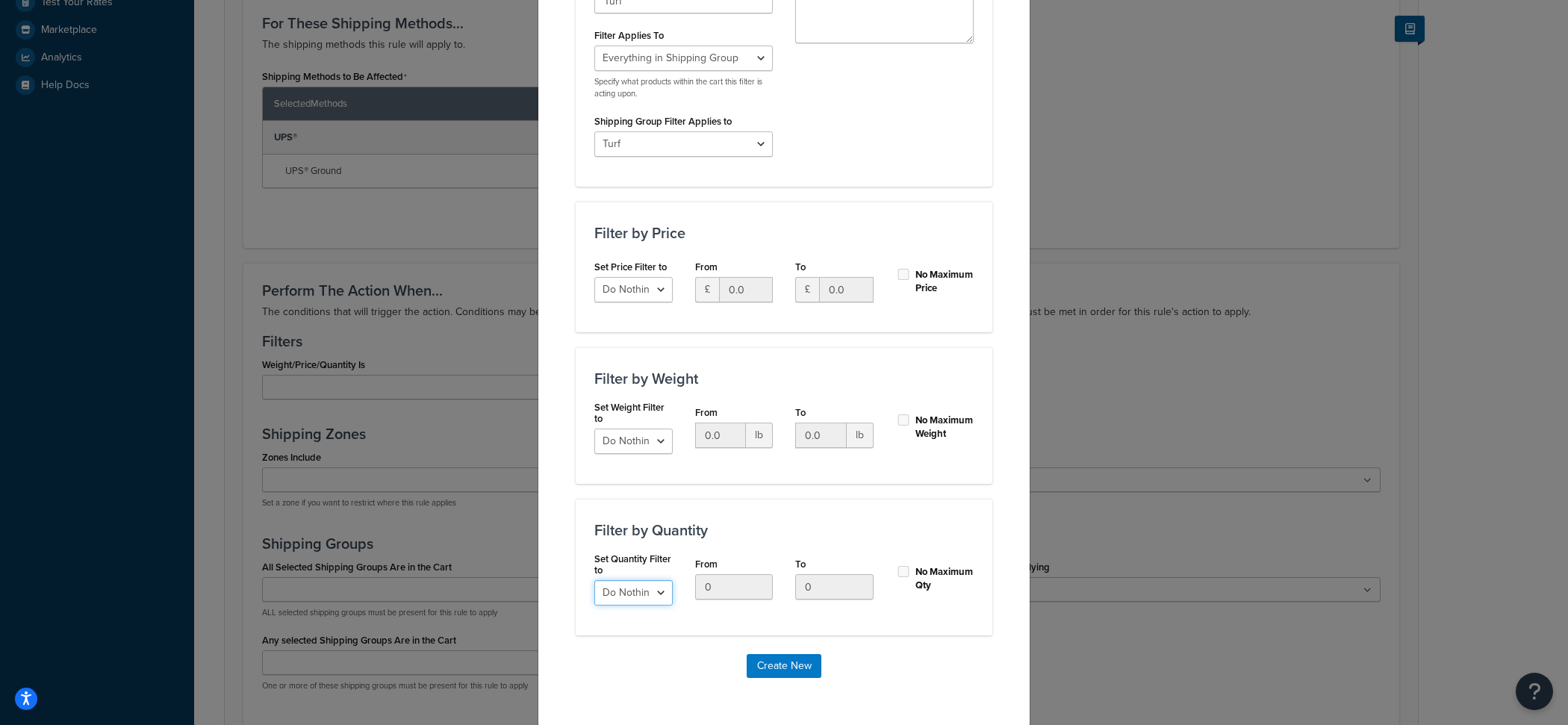
select select "range"
click option "Apply to a Range" at bounding box center [0, 0] width 0 height 0
click at [830, 586] on input "0" at bounding box center [834, 586] width 79 height 25
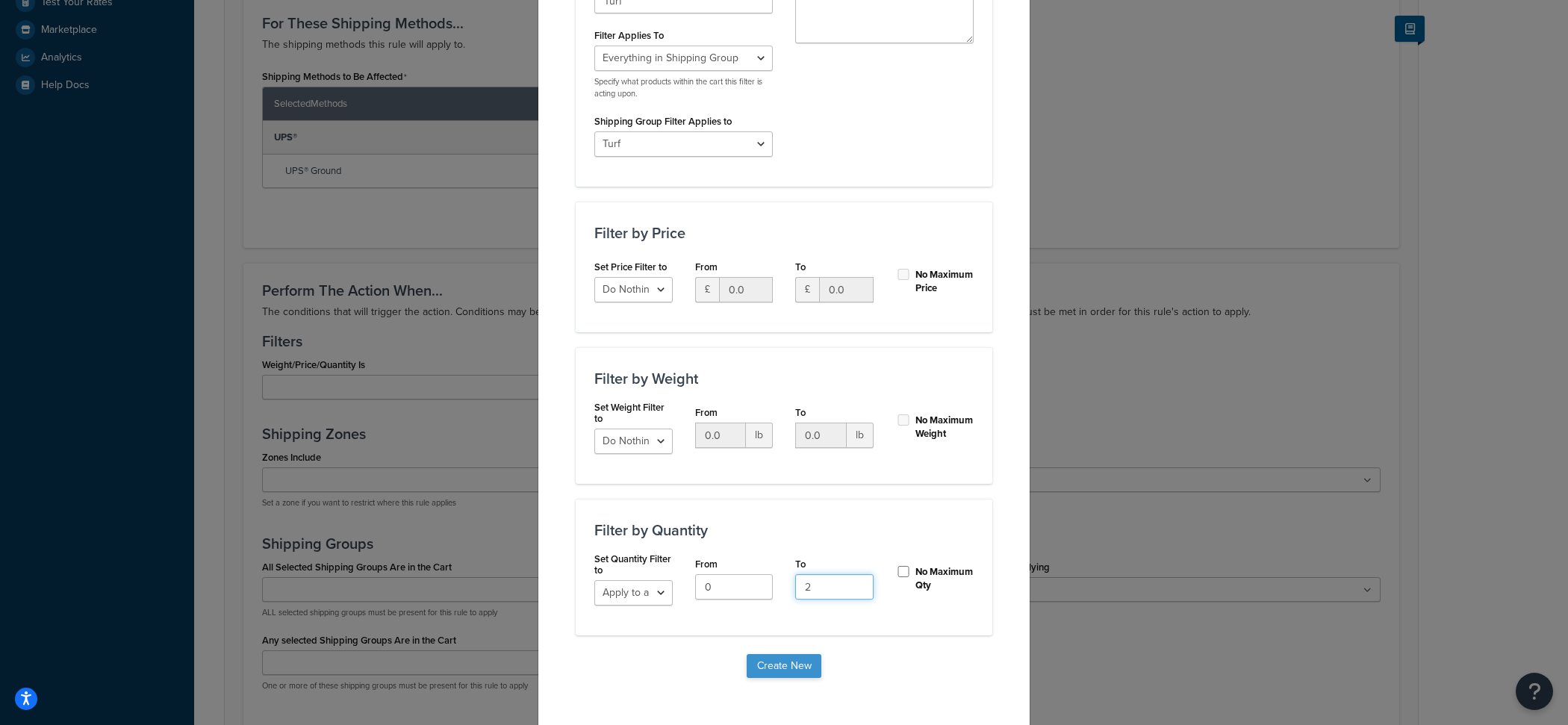
type input "2"
click at [778, 657] on button "Create New" at bounding box center [783, 666] width 75 height 24
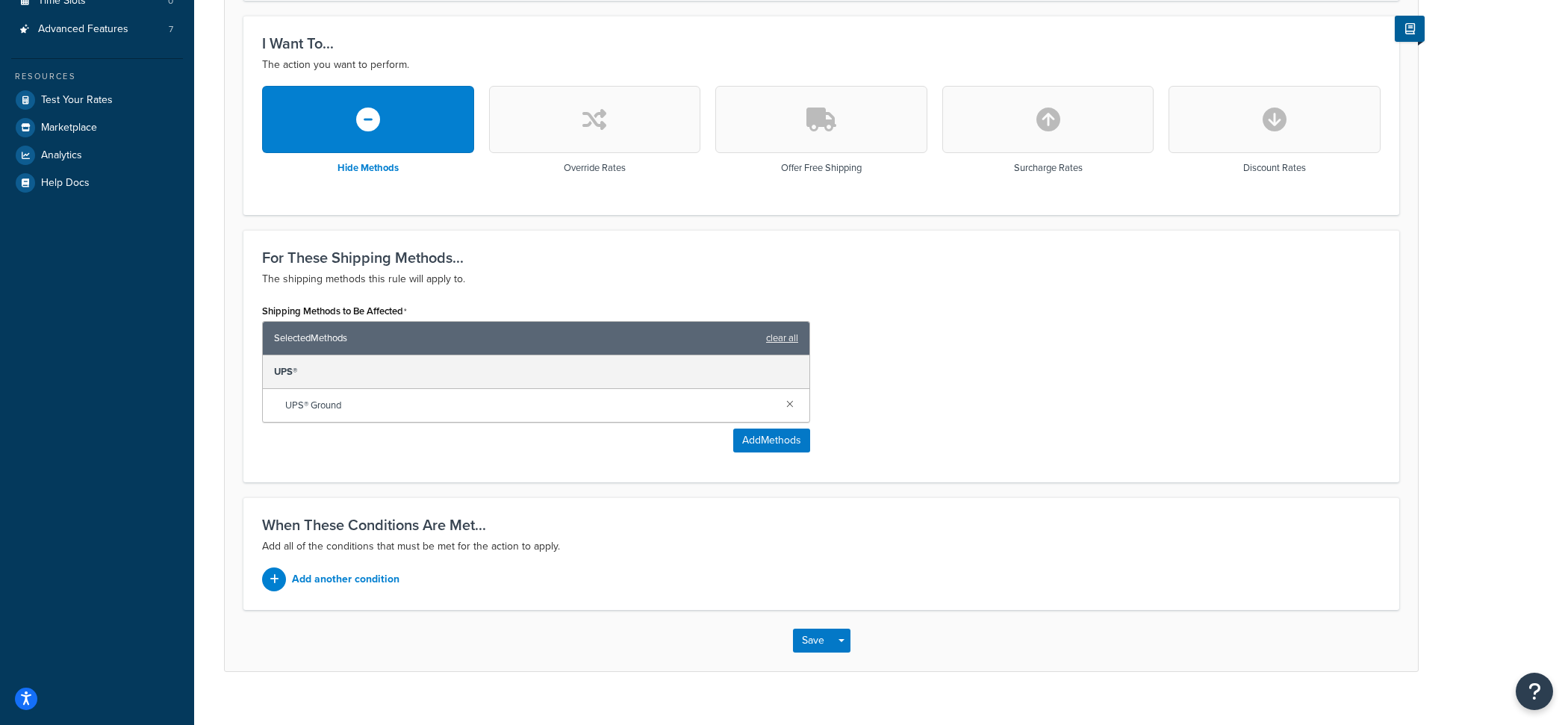
scroll to position [496, 0]
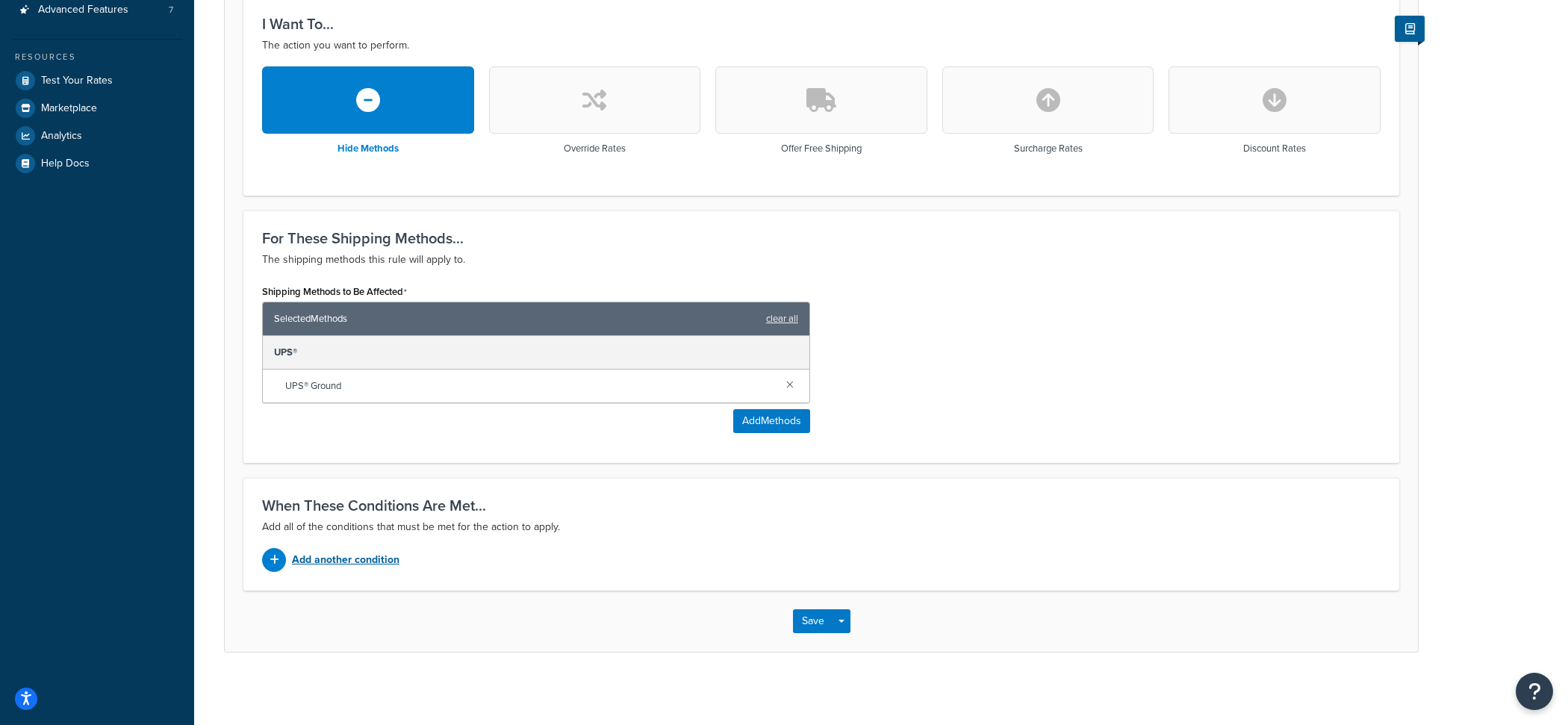
click at [338, 555] on p "Add another condition" at bounding box center [346, 560] width 108 height 21
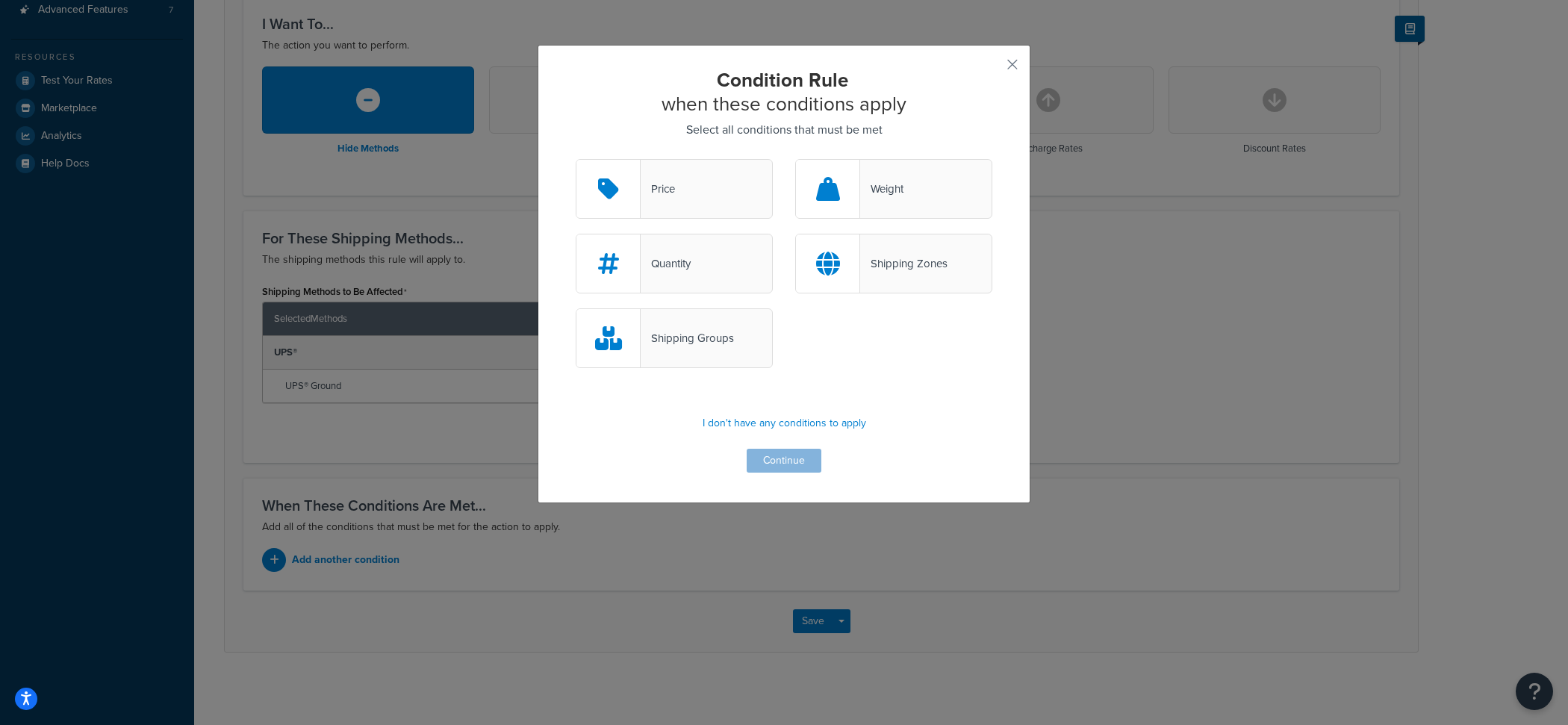
click at [750, 268] on div "Quantity" at bounding box center [674, 264] width 197 height 60
click at [0, 0] on input "Quantity" at bounding box center [0, 0] width 0 height 0
click at [776, 457] on button "Continue" at bounding box center [783, 461] width 75 height 24
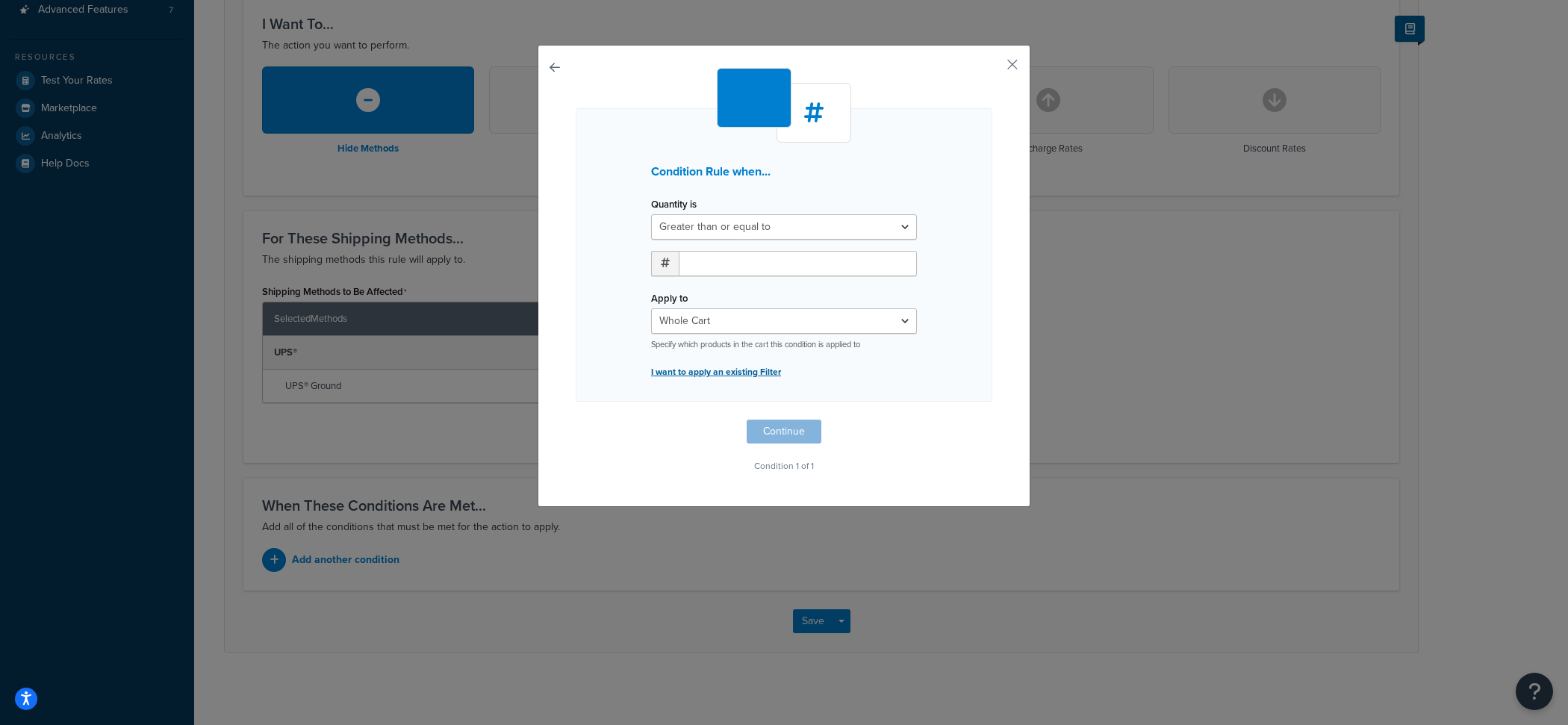
click at [745, 373] on p "I want to apply an existing Filter" at bounding box center [784, 372] width 266 height 21
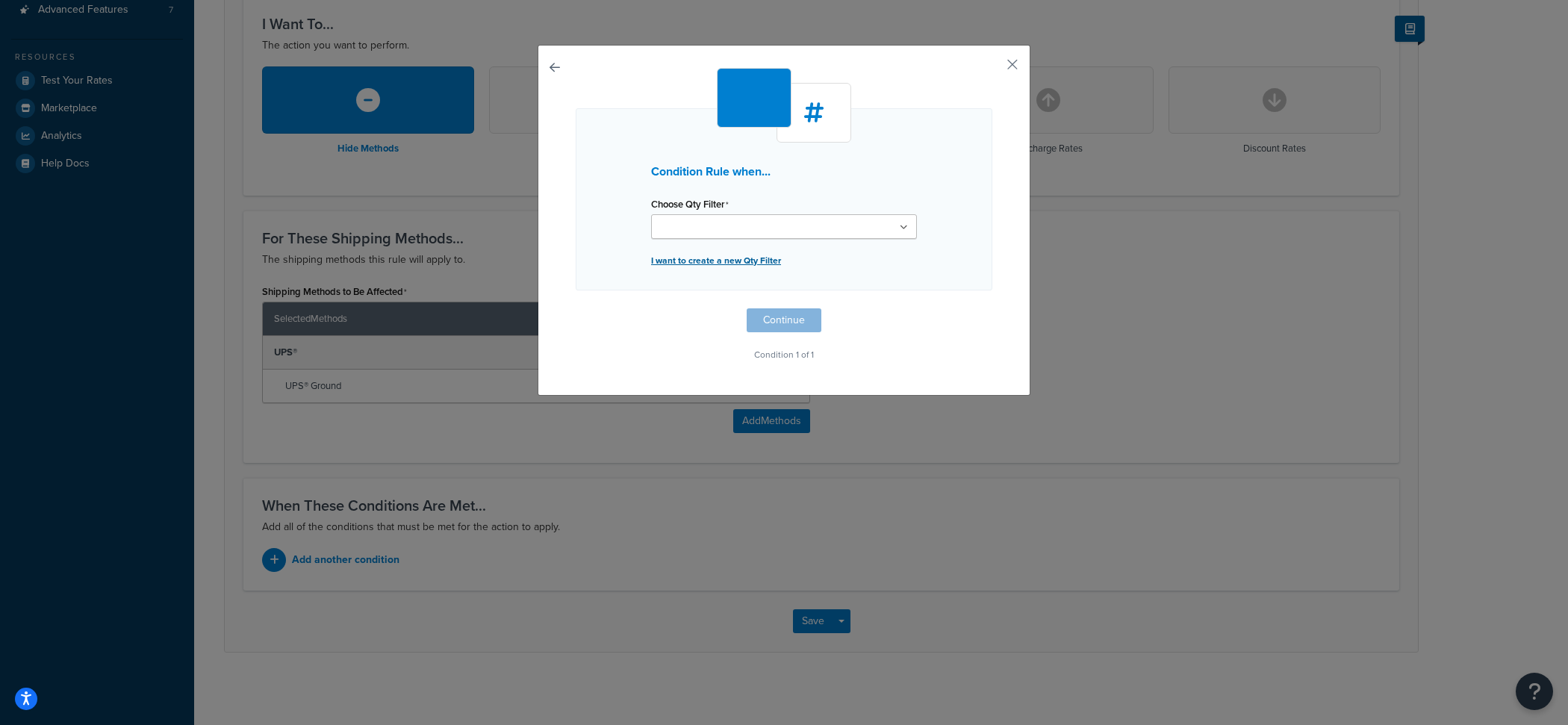
click at [719, 251] on p "I want to create a new Qty Filter" at bounding box center [784, 261] width 266 height 21
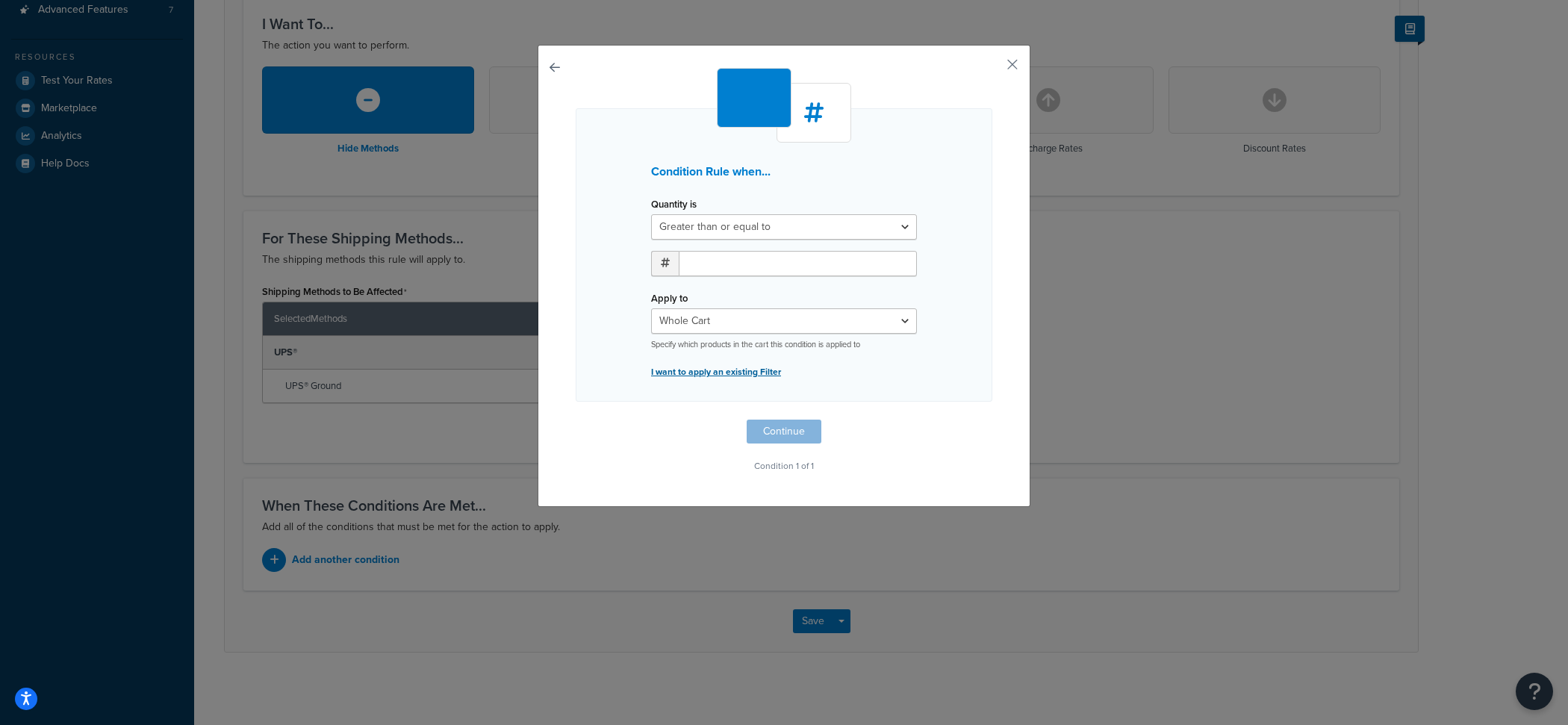
click at [721, 368] on p "I want to apply an existing Filter" at bounding box center [784, 372] width 266 height 21
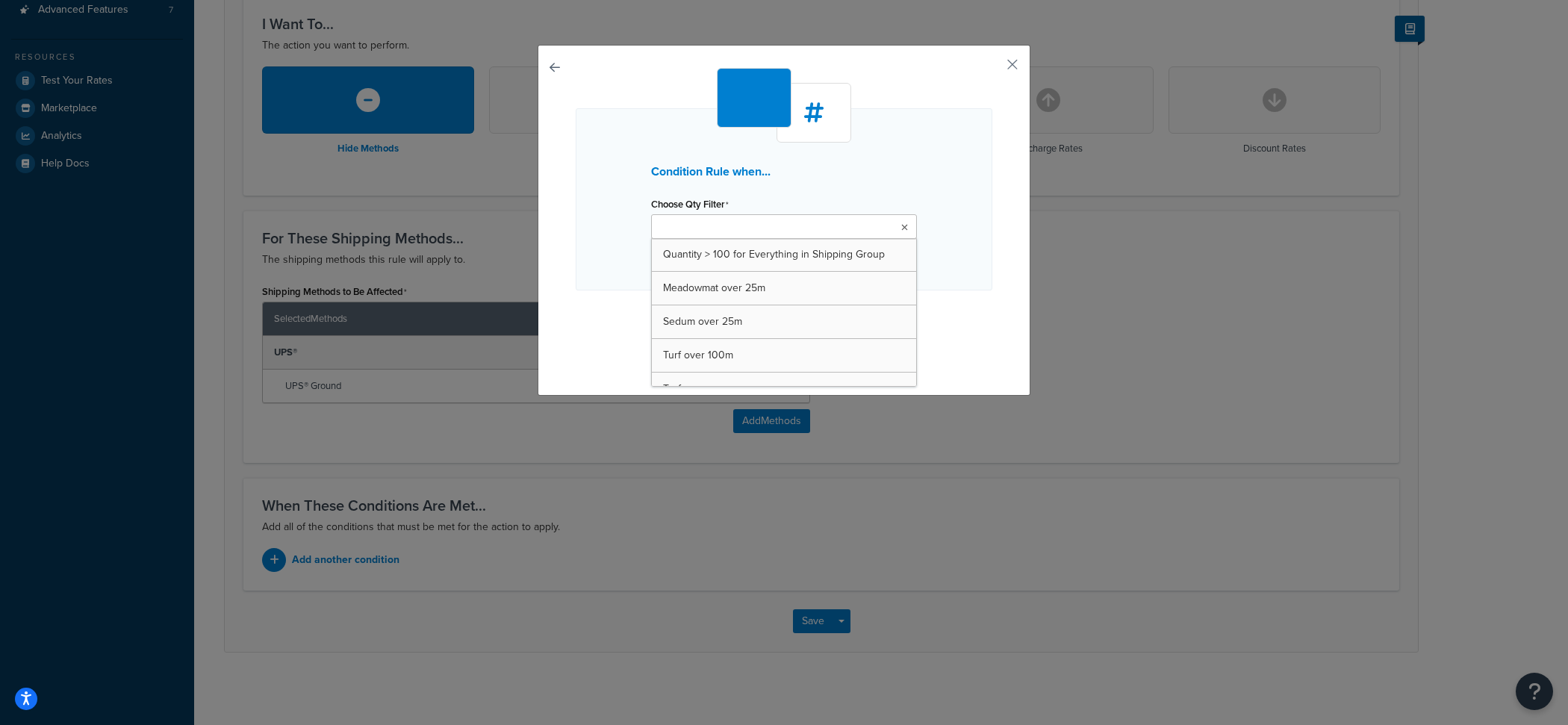
click at [728, 224] on input "Choose Qty Filter" at bounding box center [722, 227] width 132 height 17
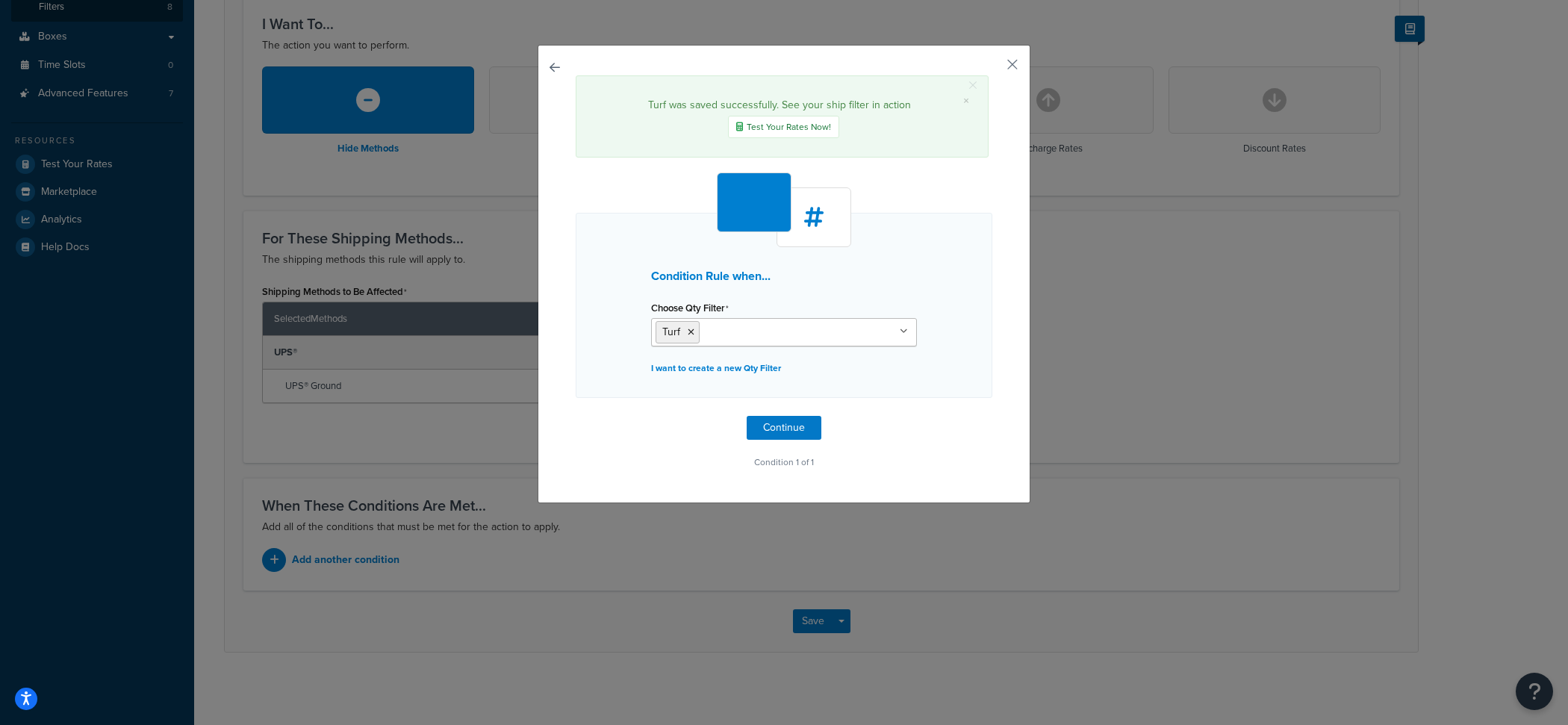
click at [984, 338] on div "Condition Rule when... Choose Qty Filter Turf Quantity > 100 for Everything in …" at bounding box center [783, 305] width 416 height 186
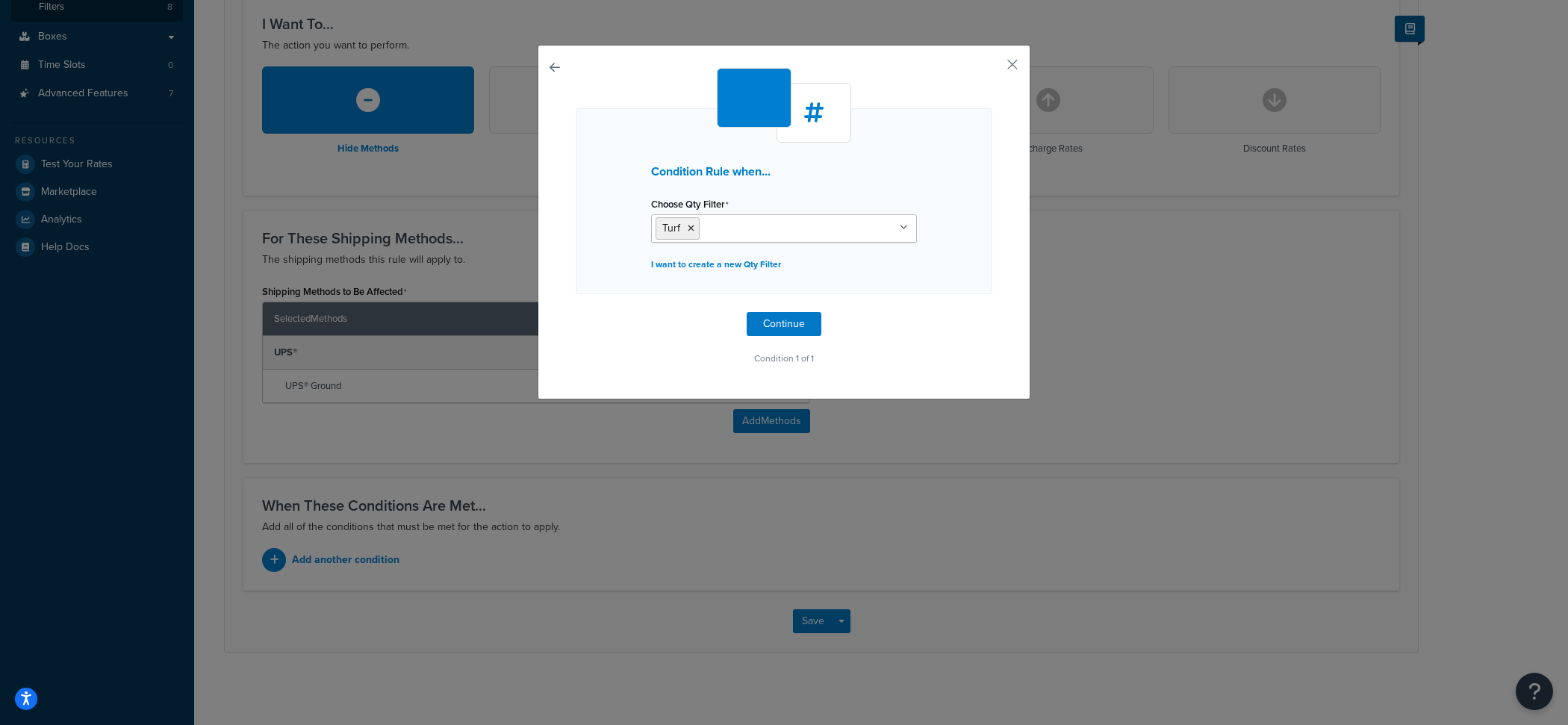
click at [812, 419] on div "Condition Rule when... Choose Qty Filter Turf Quantity > 100 for Everything in …" at bounding box center [784, 362] width 1568 height 725
click at [797, 303] on div "Condition Rule when... Choose Qty Filter Turf Quantity > 100 for Everything in …" at bounding box center [783, 218] width 416 height 301
click at [797, 315] on button "Continue" at bounding box center [783, 324] width 75 height 24
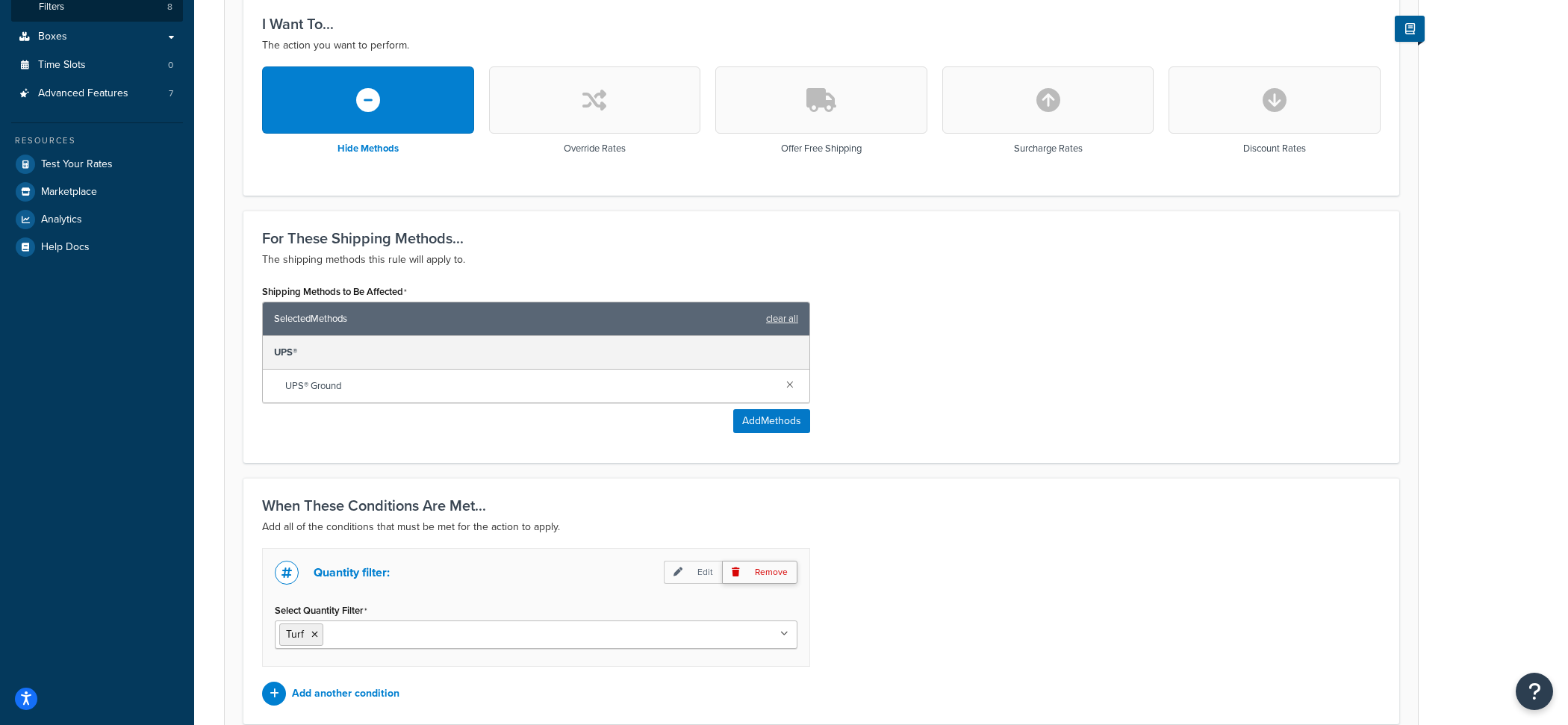
scroll to position [545, 0]
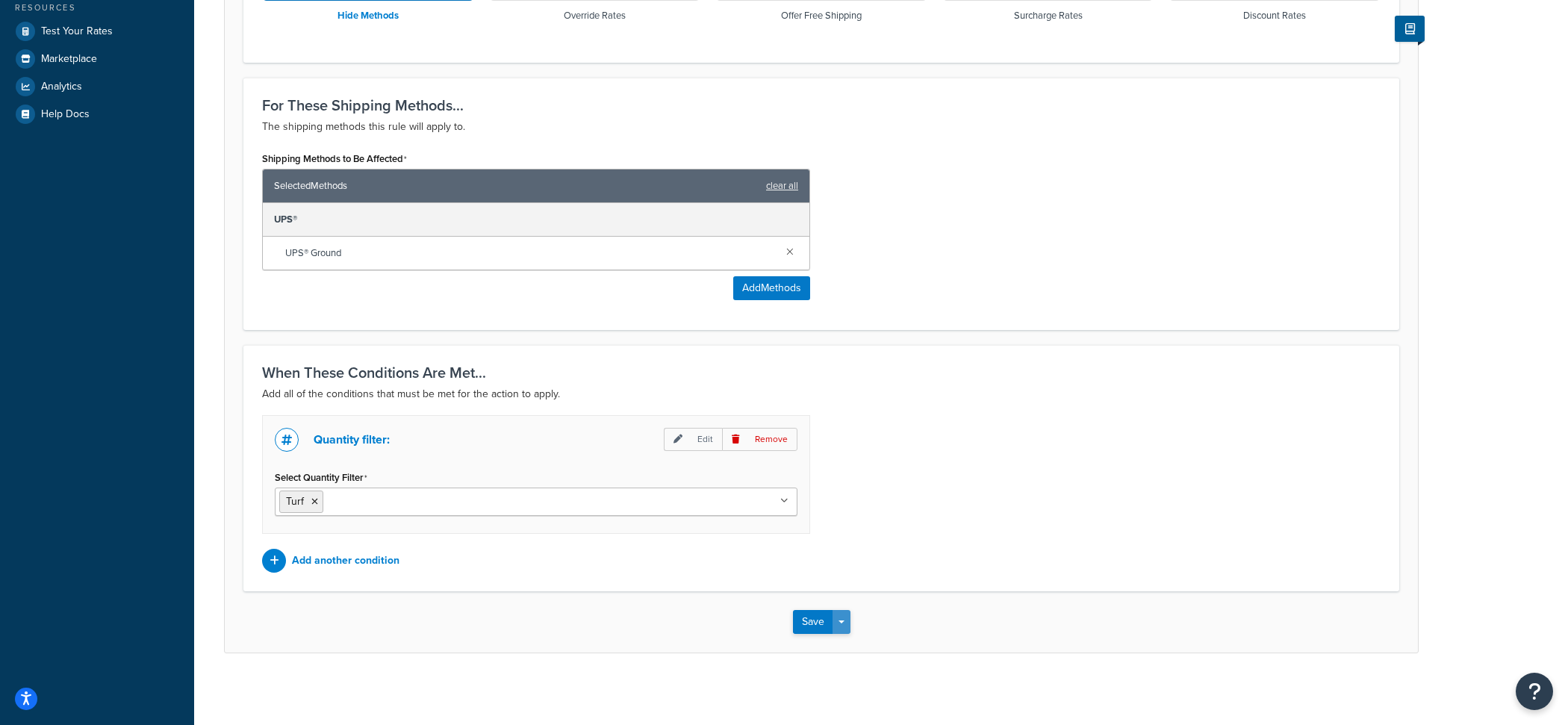
click at [839, 620] on span "button" at bounding box center [841, 622] width 6 height 3
click at [847, 649] on button "Save and Edit" at bounding box center [864, 649] width 144 height 31
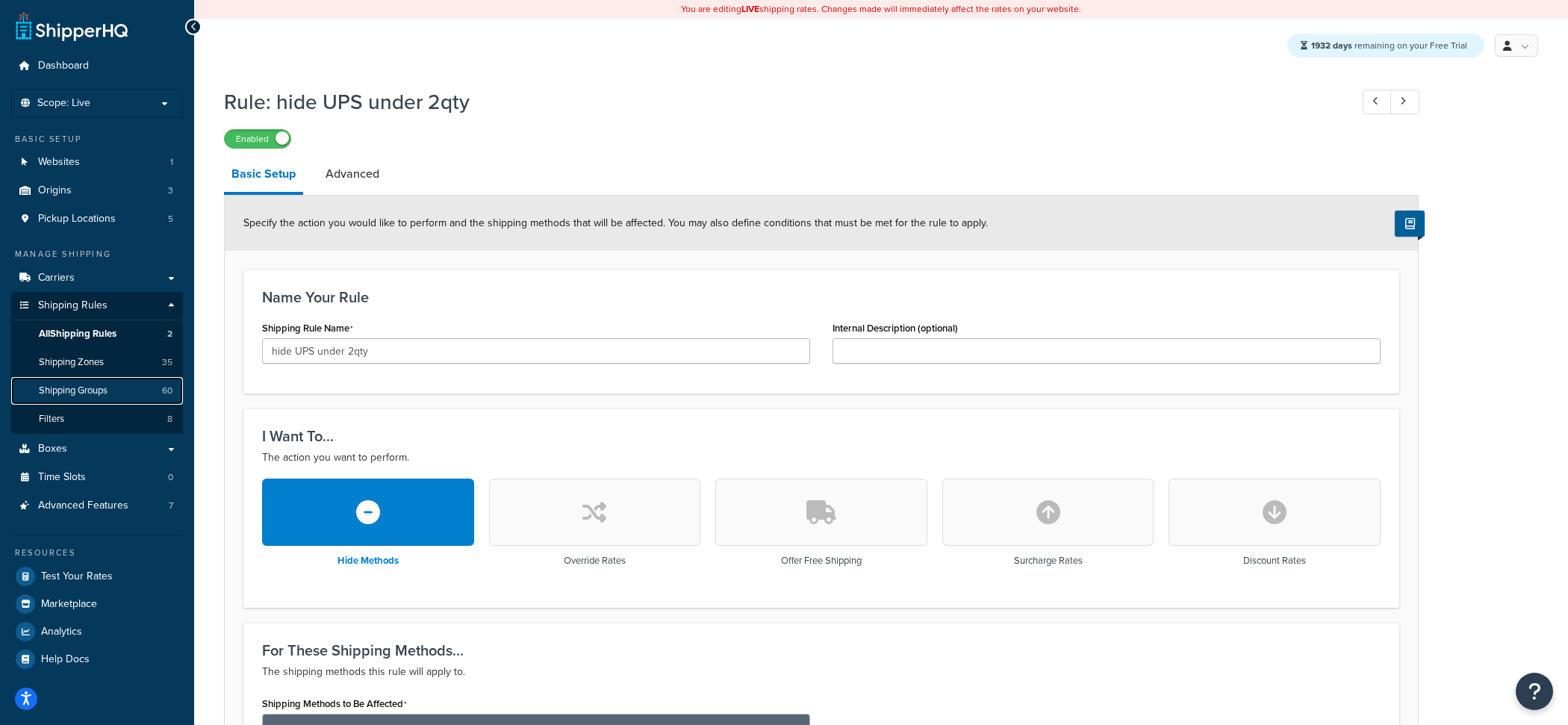
click at [95, 386] on span "Shipping Groups" at bounding box center [72, 390] width 68 height 13
click at [128, 283] on link "Carriers" at bounding box center [97, 278] width 172 height 28
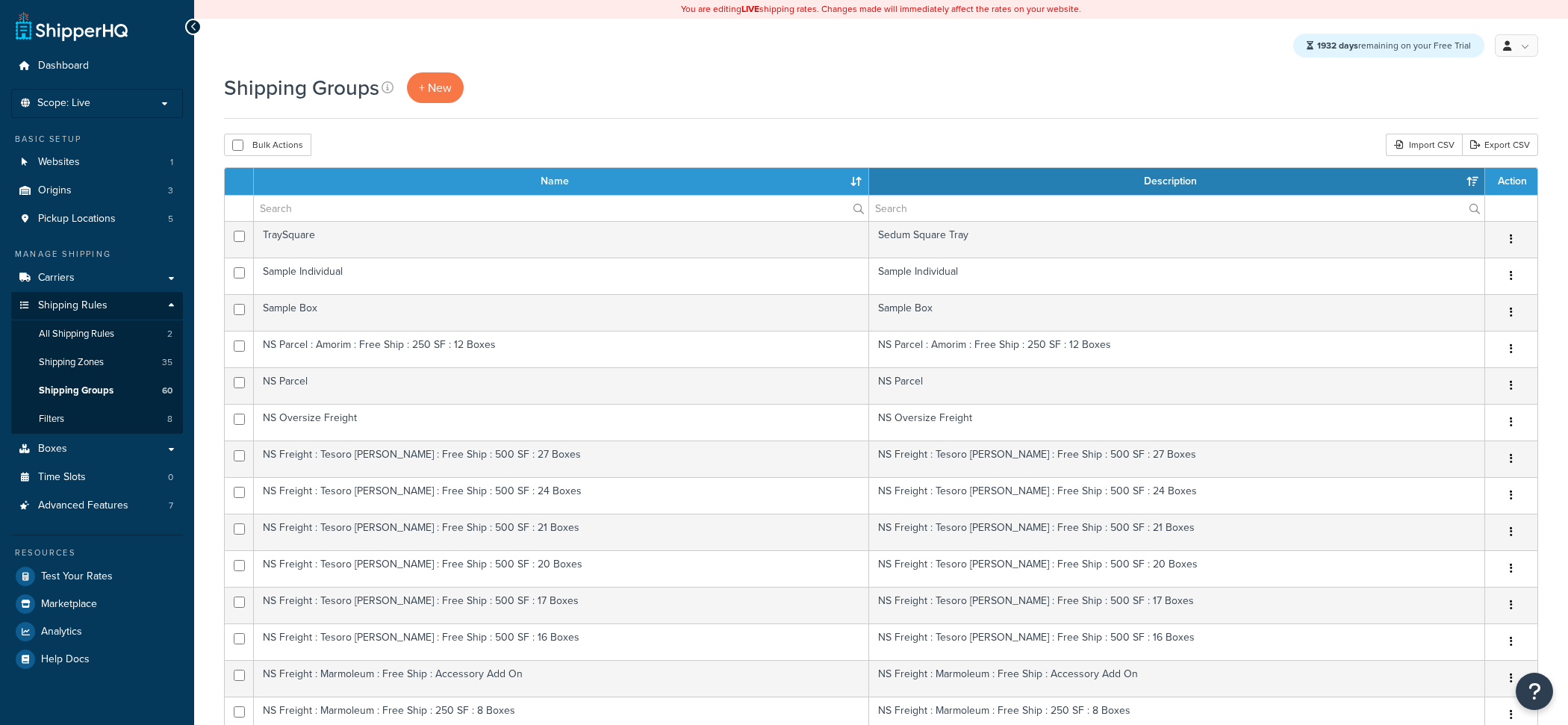
select select "15"
click at [392, 190] on th "Name" at bounding box center [560, 181] width 615 height 27
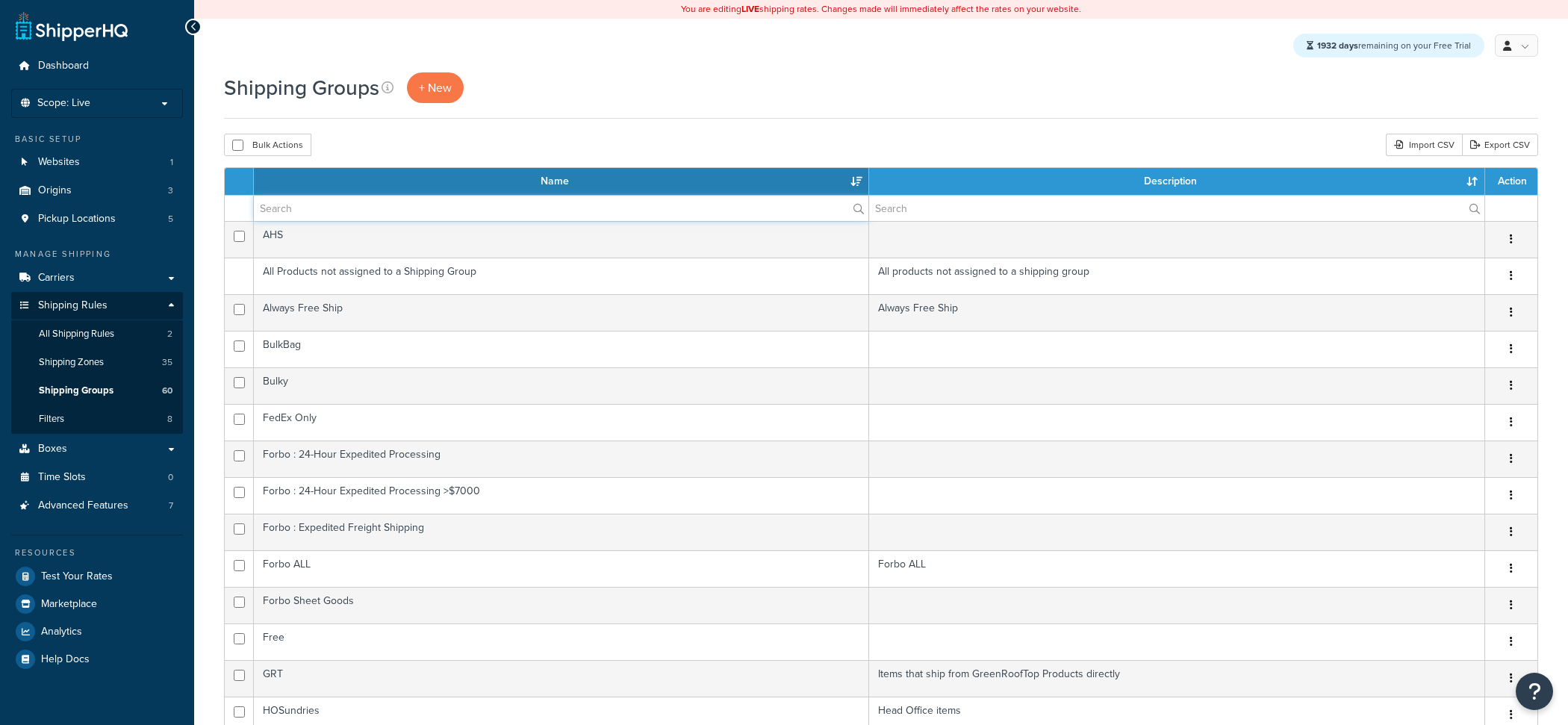
click at [392, 204] on input "text" at bounding box center [560, 208] width 614 height 25
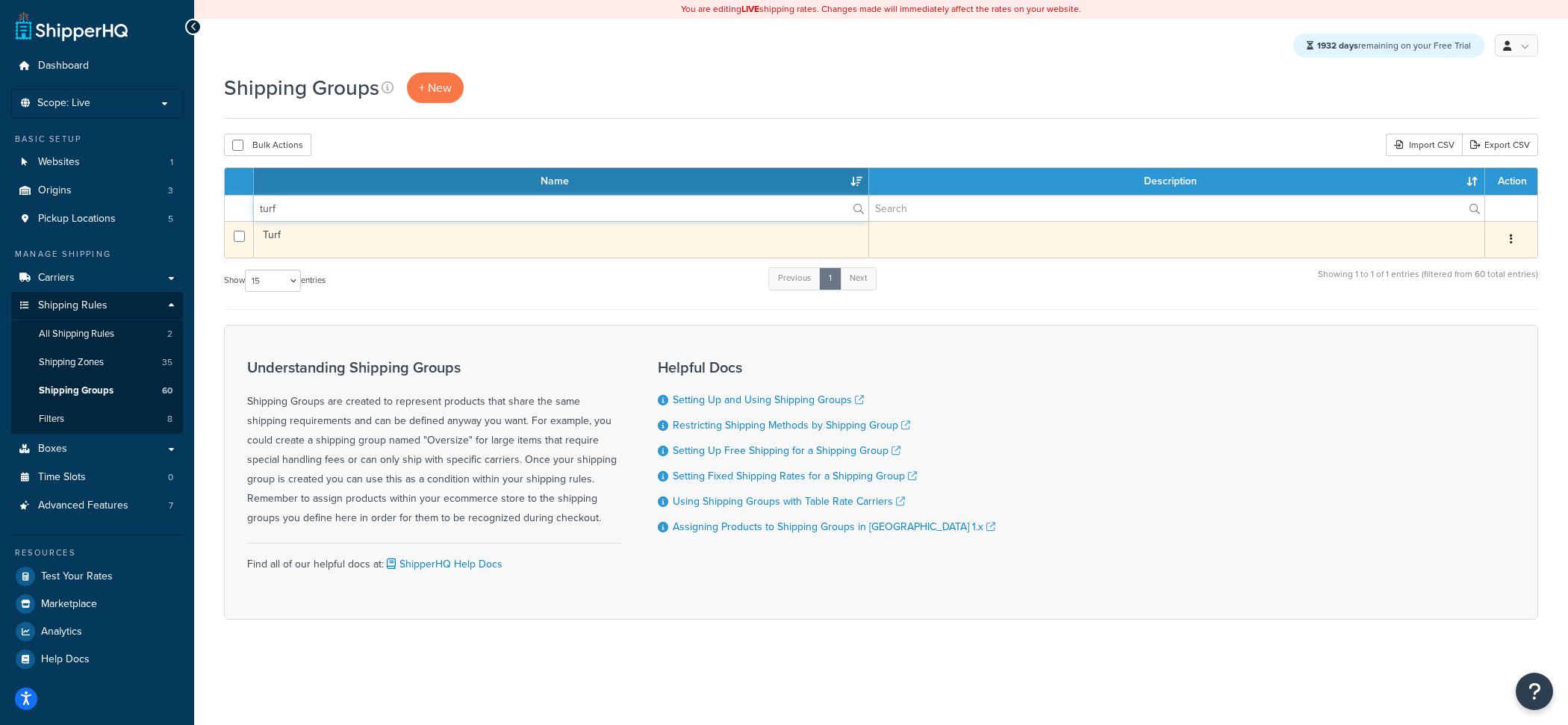
type input "turf"
click at [353, 239] on td "Turf" at bounding box center [560, 239] width 615 height 36
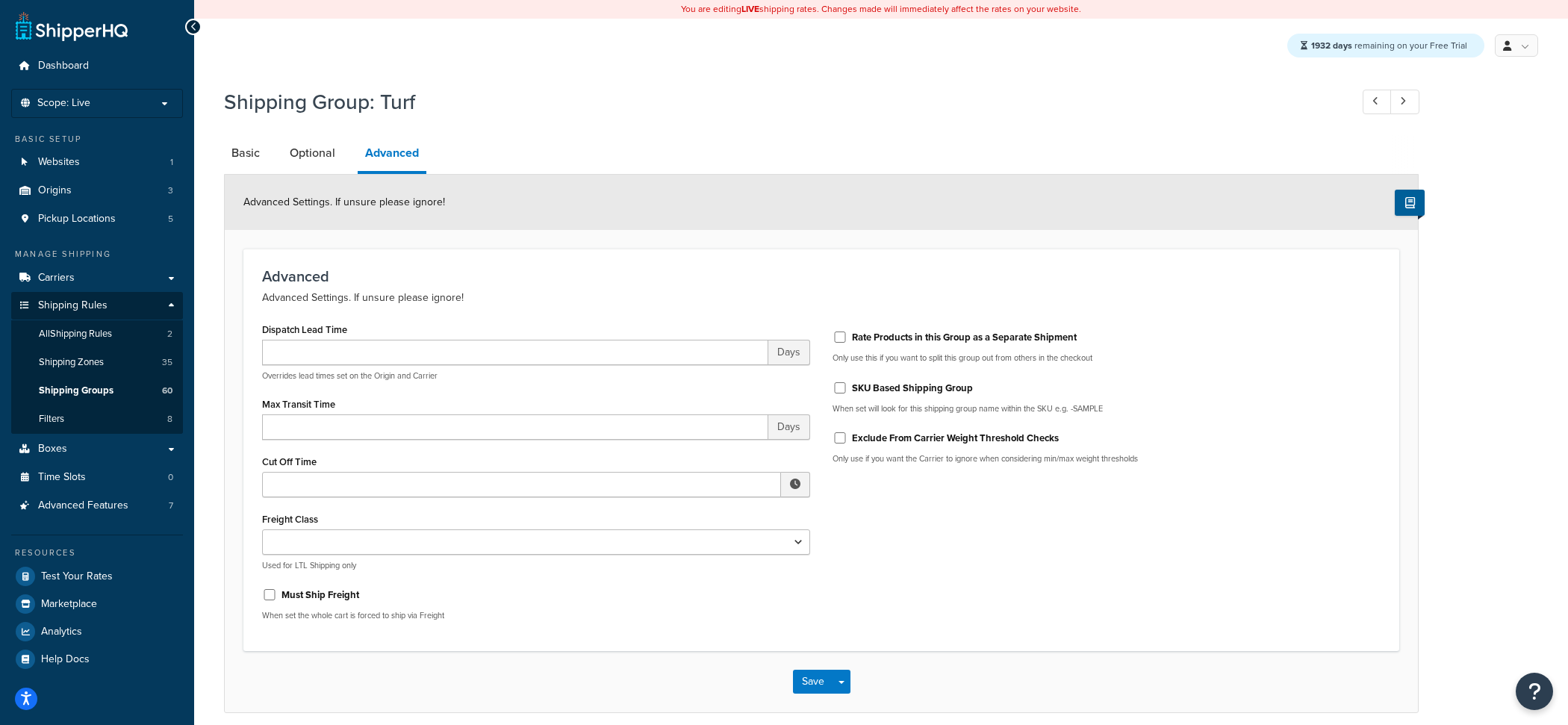
click at [942, 342] on label "Rate Products in this Group as a Separate Shipment" at bounding box center [963, 337] width 224 height 13
click at [847, 342] on input "Rate Products in this Group as a Separate Shipment" at bounding box center [839, 337] width 15 height 11
checkbox input "true"
click at [818, 675] on button "Save" at bounding box center [812, 682] width 40 height 24
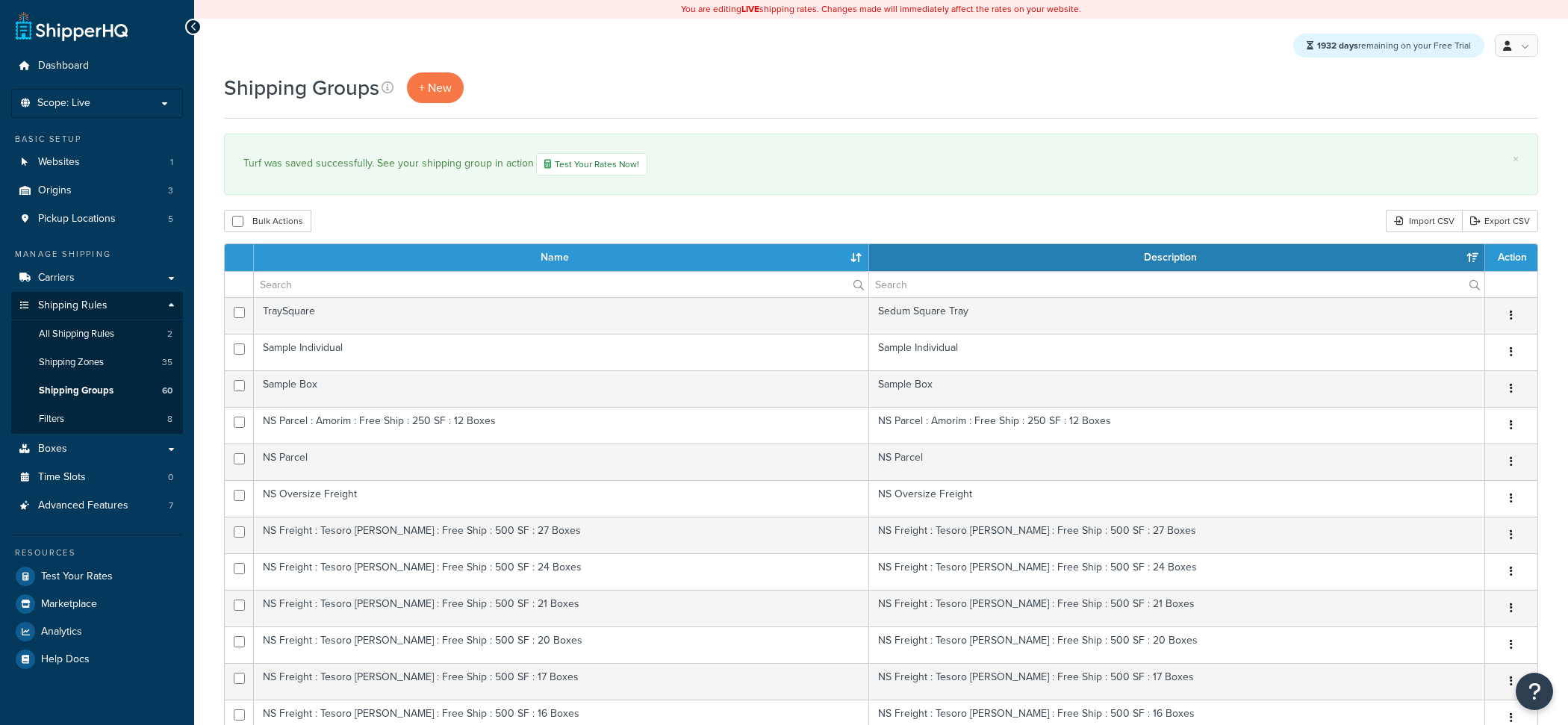
select select "15"
click at [121, 285] on link "Carriers" at bounding box center [97, 278] width 172 height 28
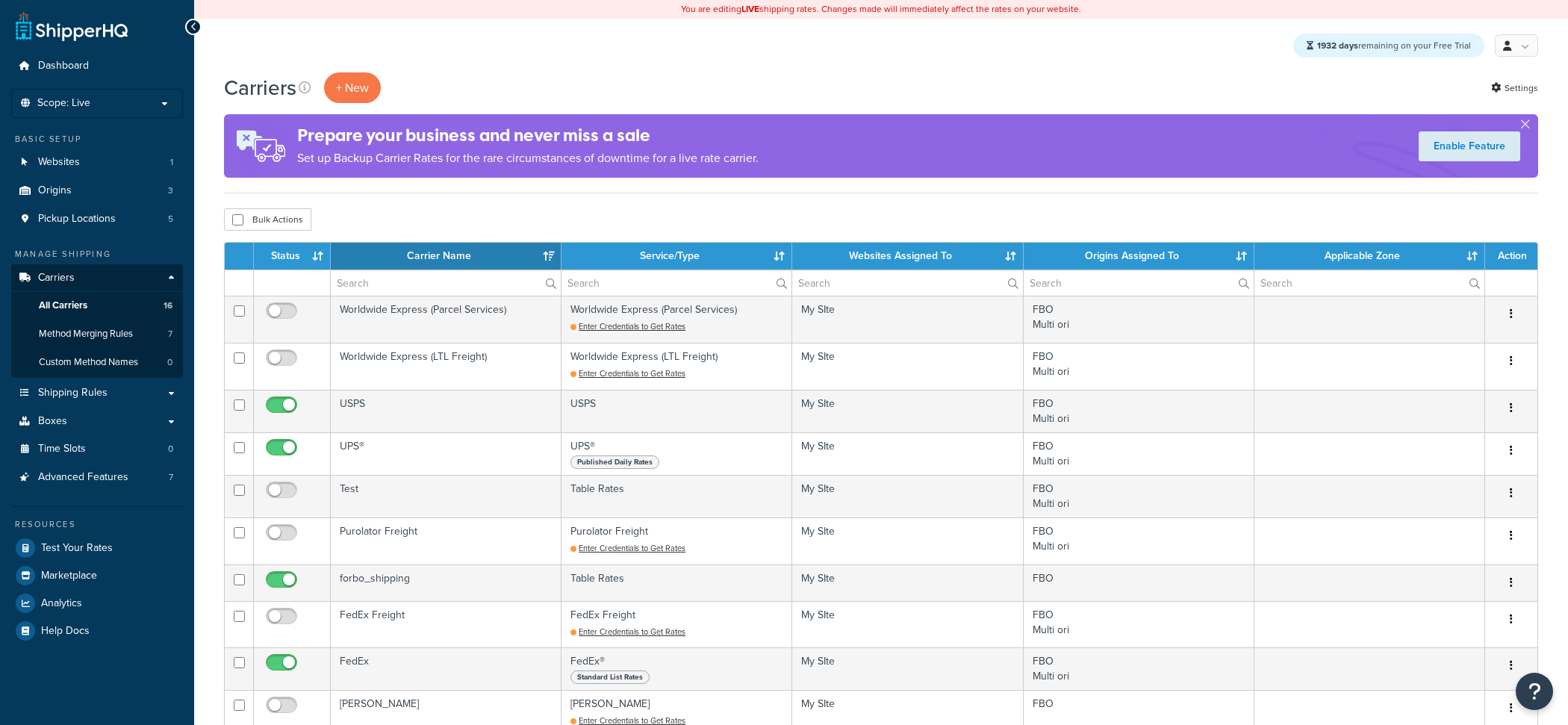
select select "15"
click at [135, 471] on link "Advanced Features 7" at bounding box center [97, 477] width 172 height 28
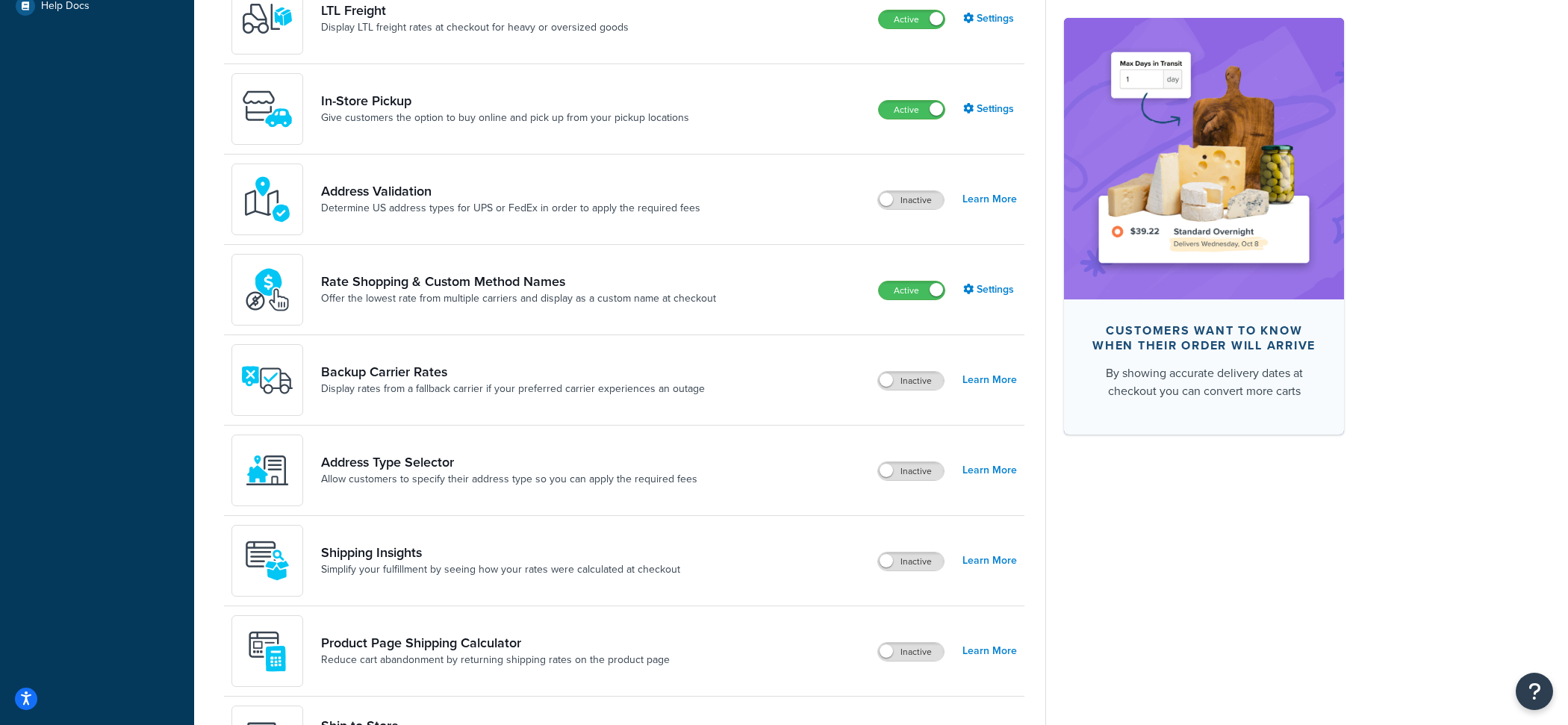
scroll to position [531, 0]
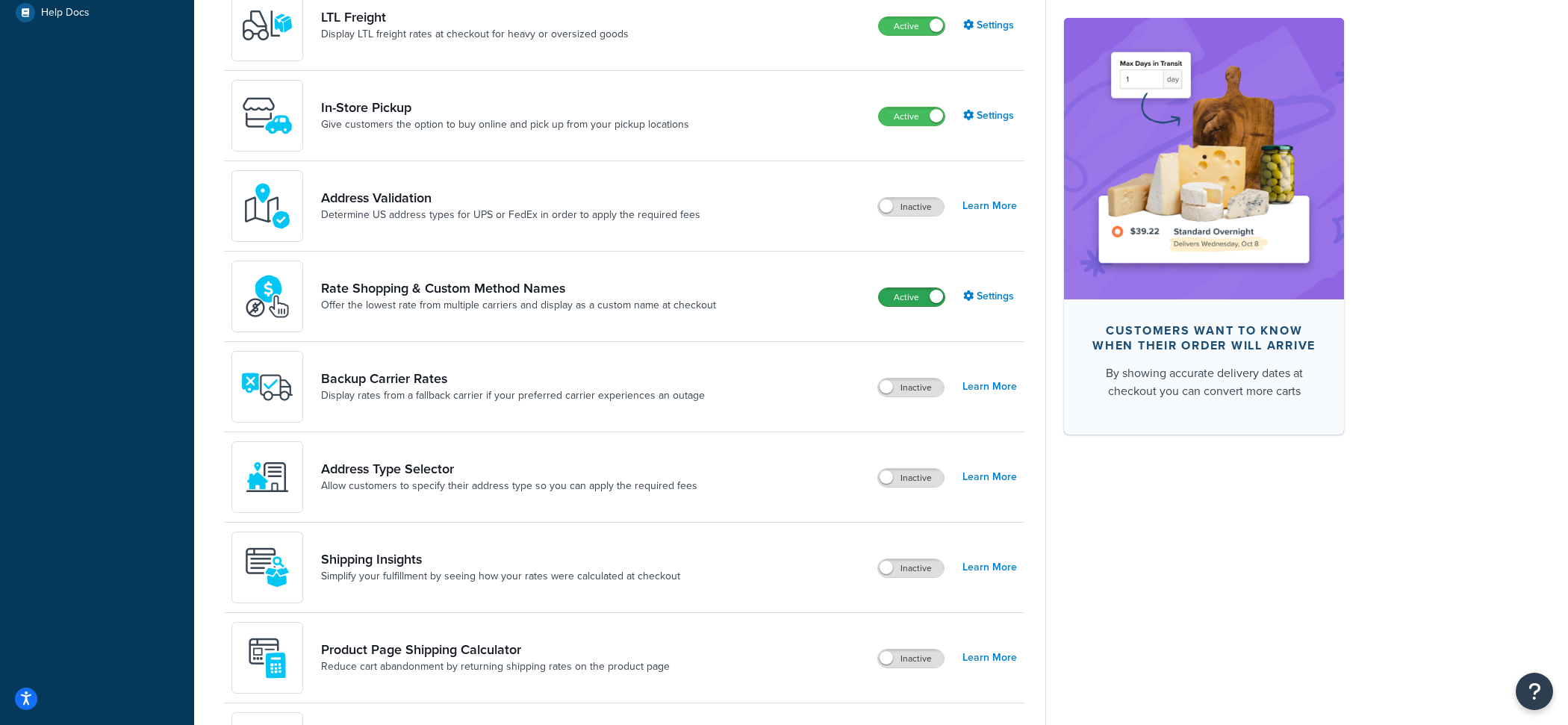
click at [926, 301] on label "Active" at bounding box center [911, 297] width 65 height 18
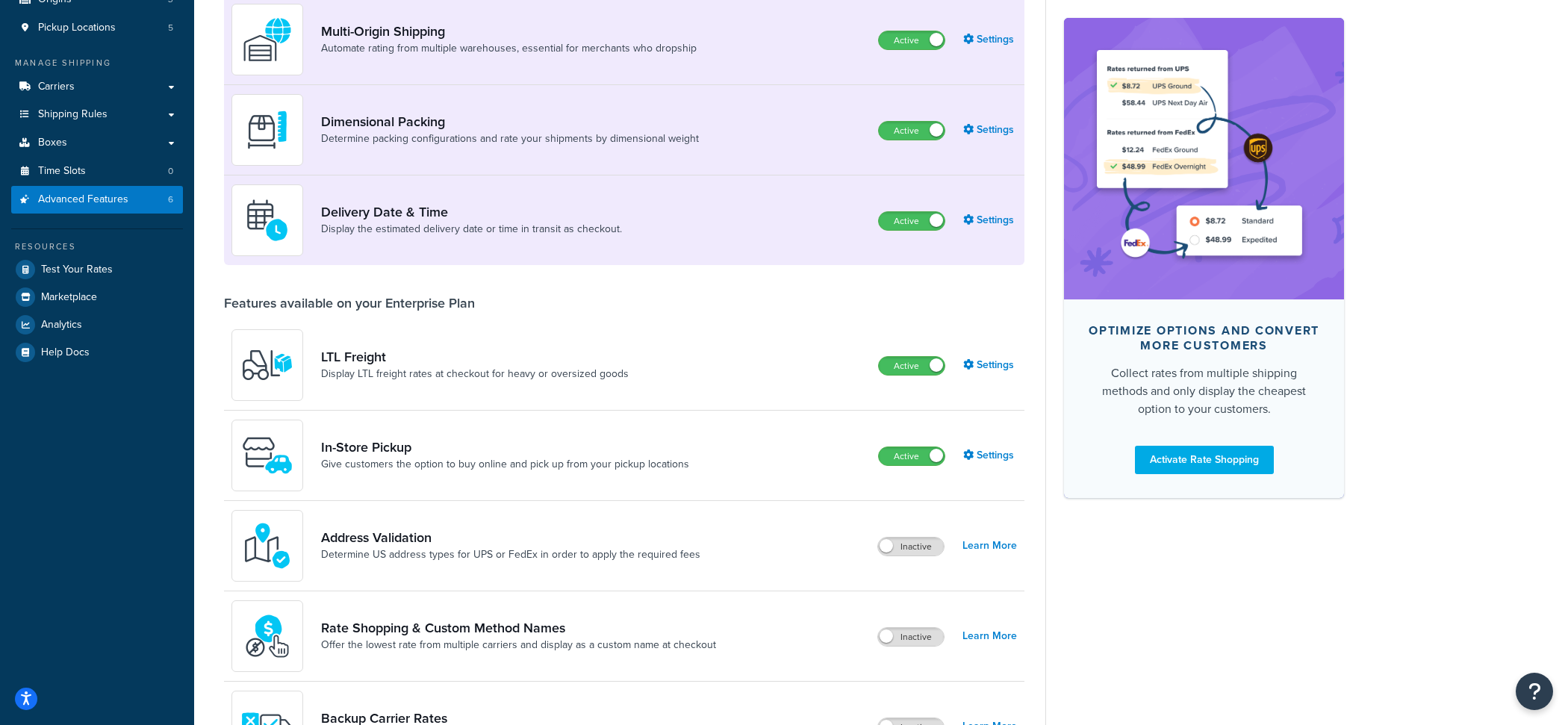
scroll to position [0, 0]
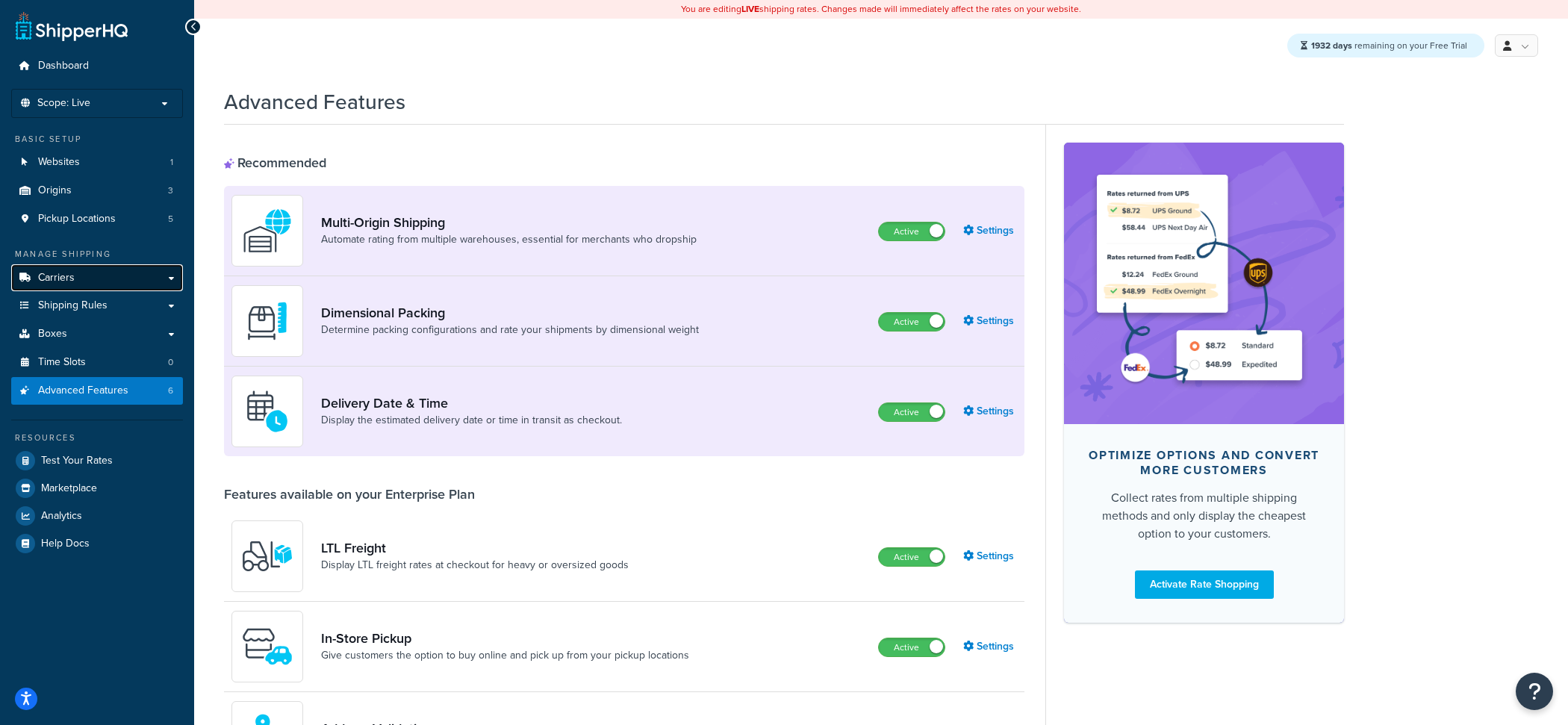
click at [99, 273] on link "Carriers" at bounding box center [97, 278] width 172 height 28
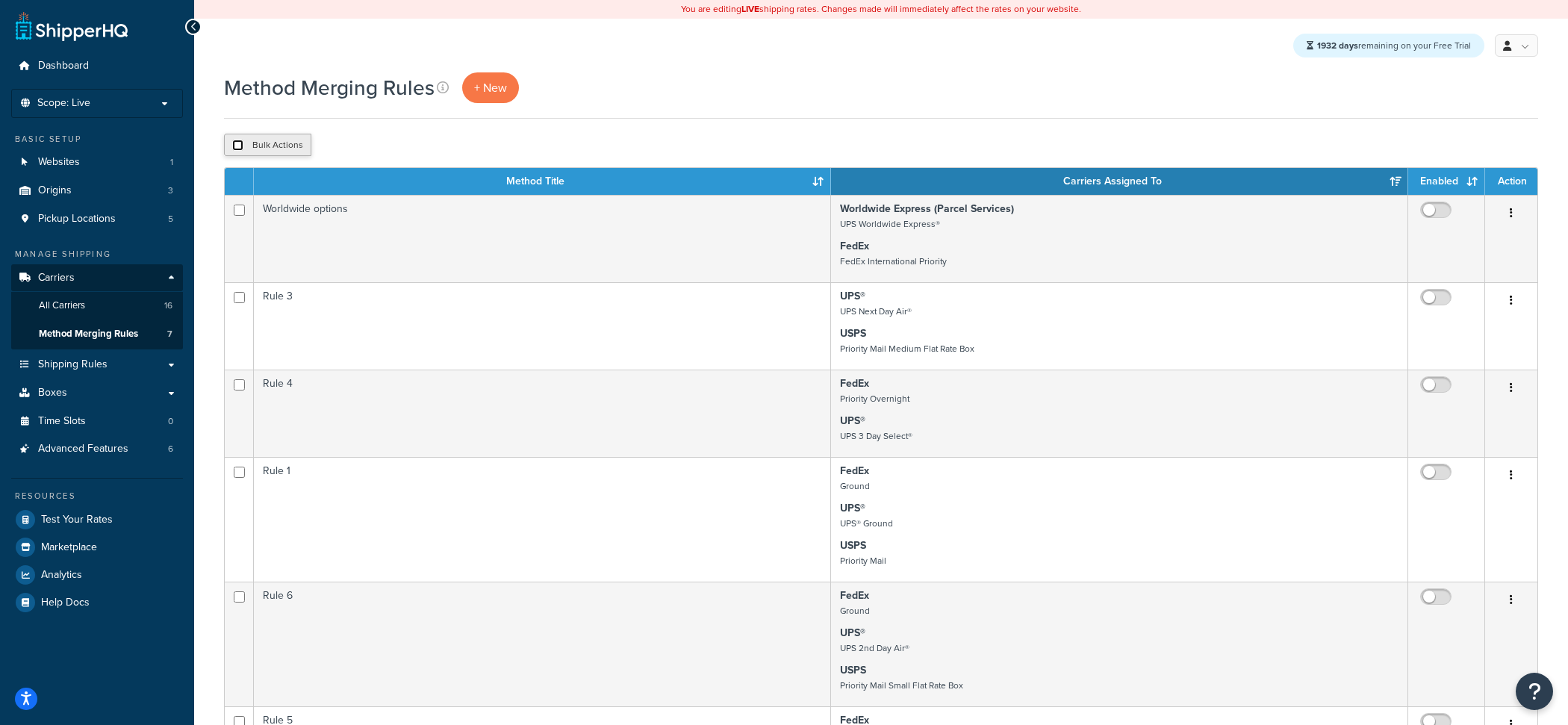
click at [237, 148] on input "checkbox" at bounding box center [238, 145] width 11 height 11
checkbox input "true"
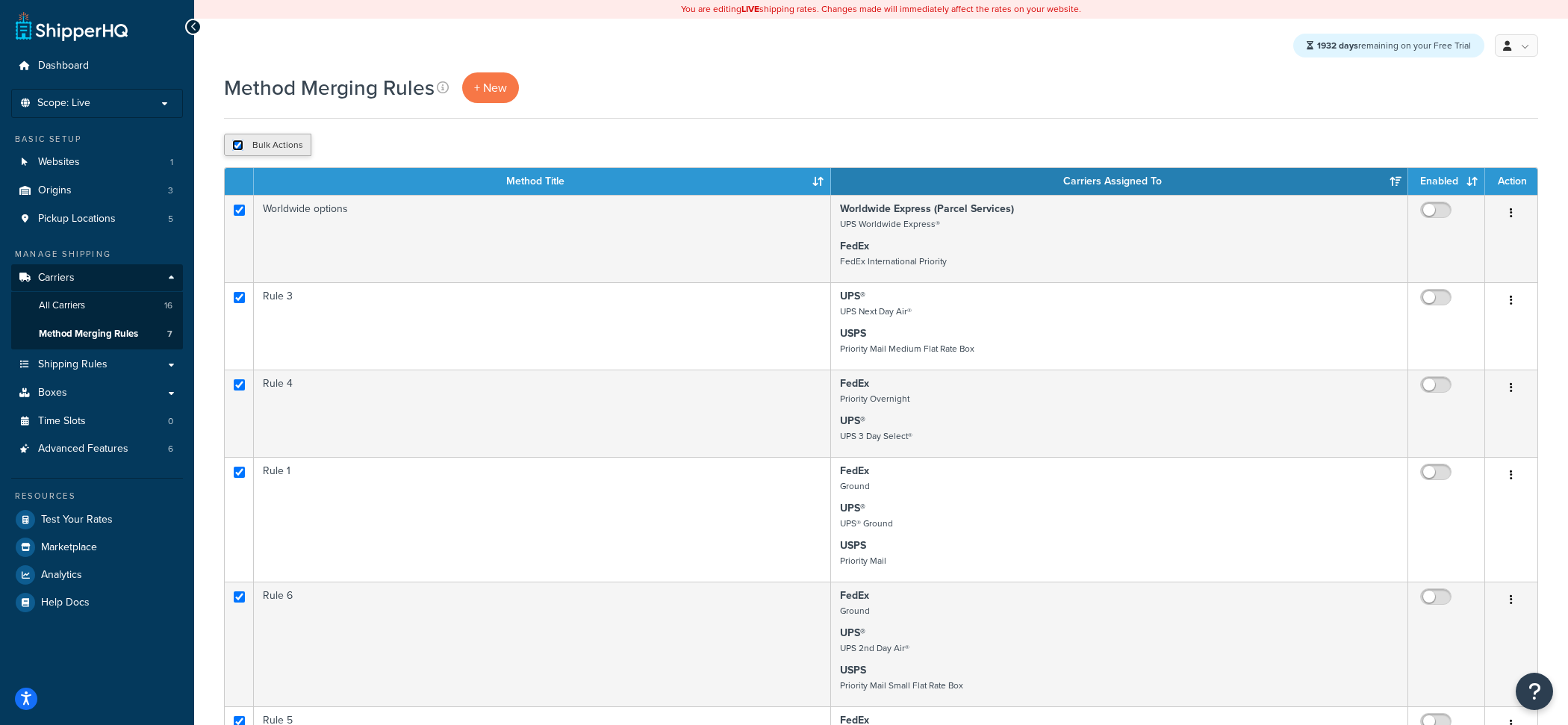
checkbox input "true"
click at [420, 142] on button "Delete" at bounding box center [398, 145] width 51 height 22
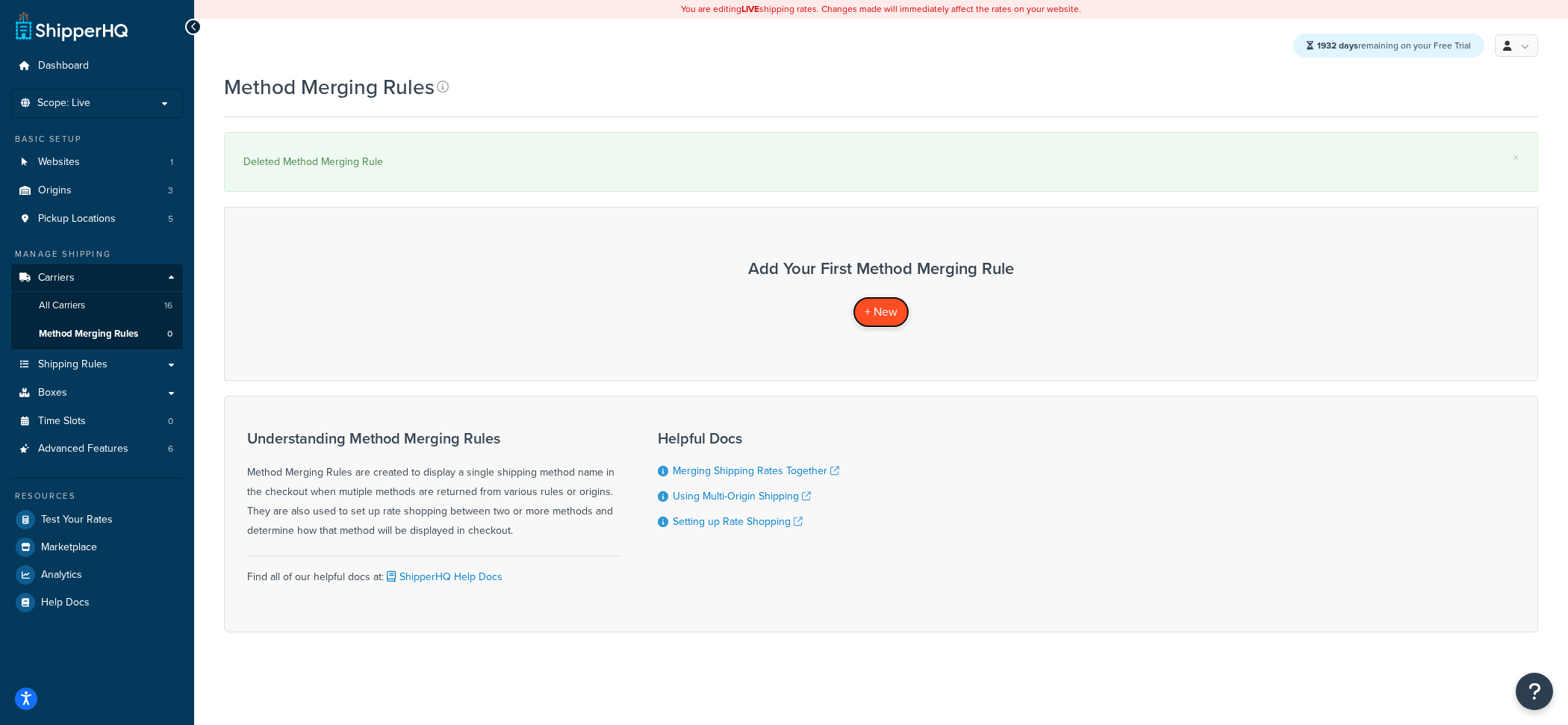
click at [894, 312] on span "+ New" at bounding box center [881, 312] width 33 height 17
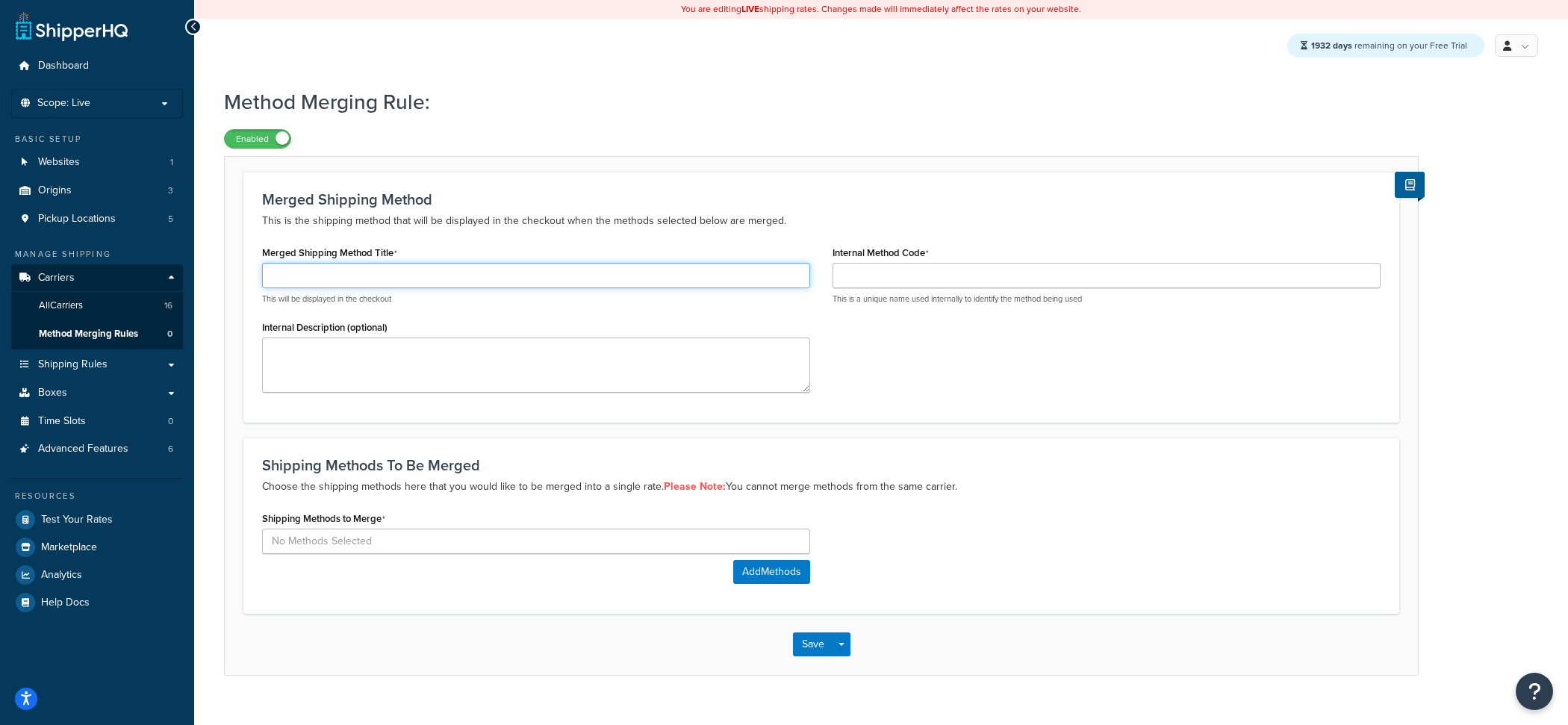
click at [585, 287] on input "Merged Shipping Method Title" at bounding box center [536, 276] width 548 height 25
type input "M"
type input "Test"
click at [778, 572] on button "Add Methods" at bounding box center [771, 571] width 77 height 24
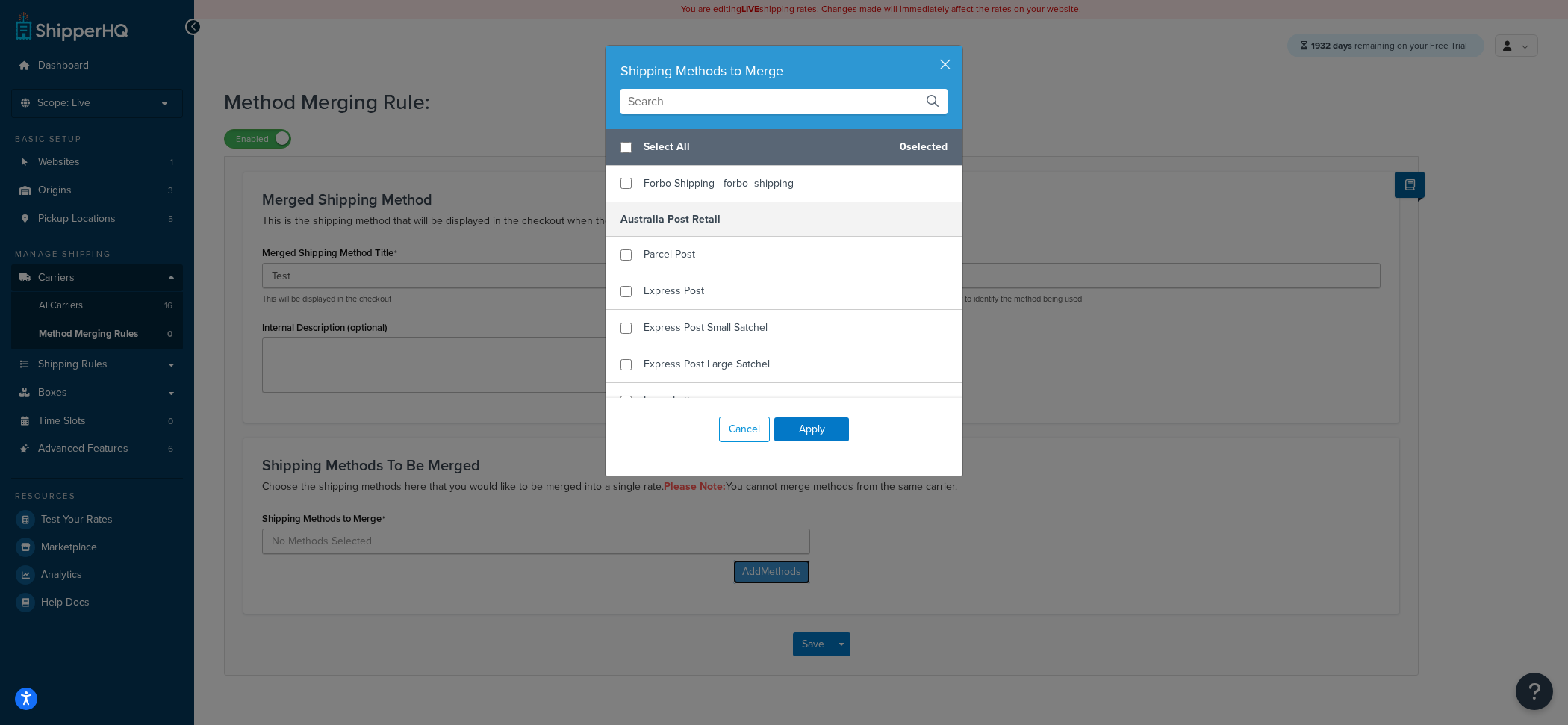
scroll to position [732, 0]
click at [696, 102] on input "text" at bounding box center [783, 102] width 327 height 25
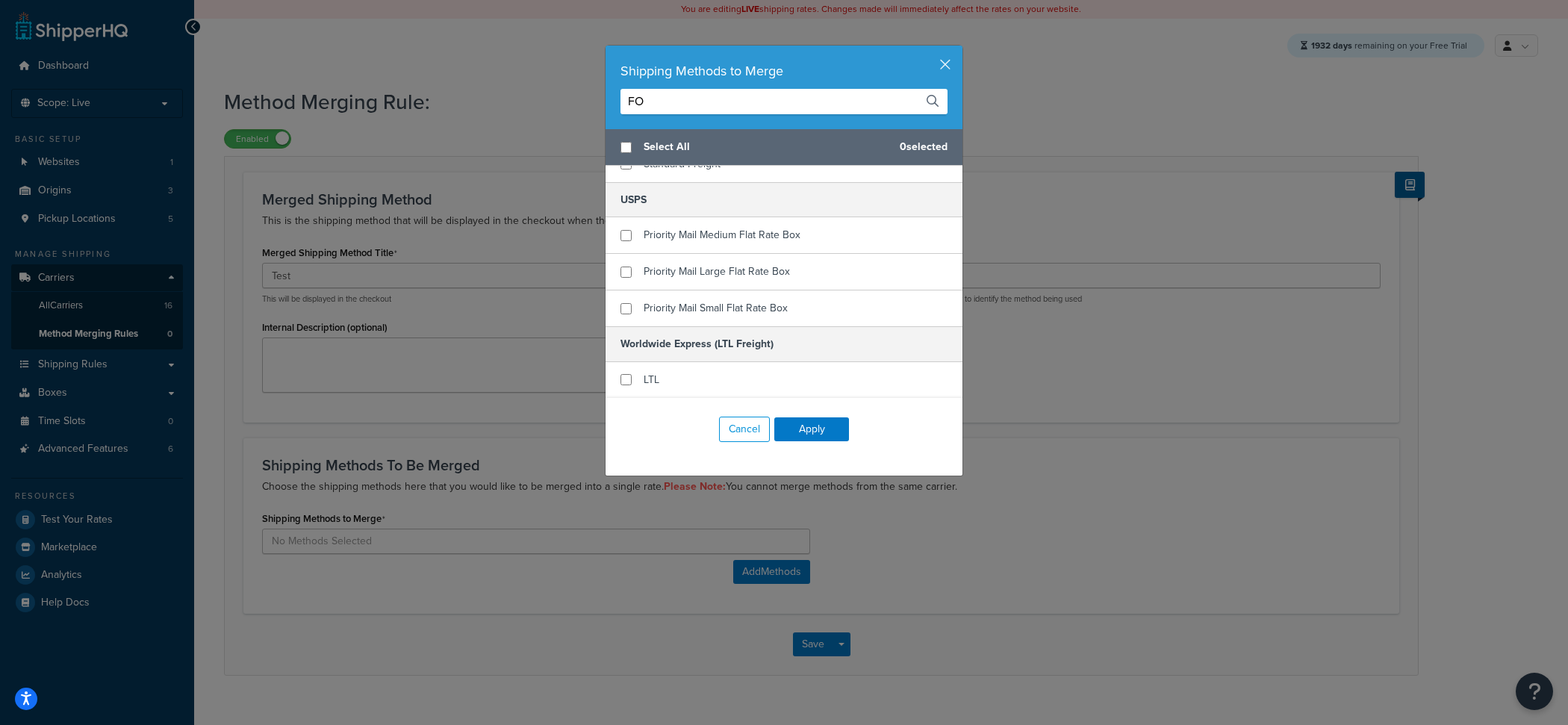
scroll to position [0, 0]
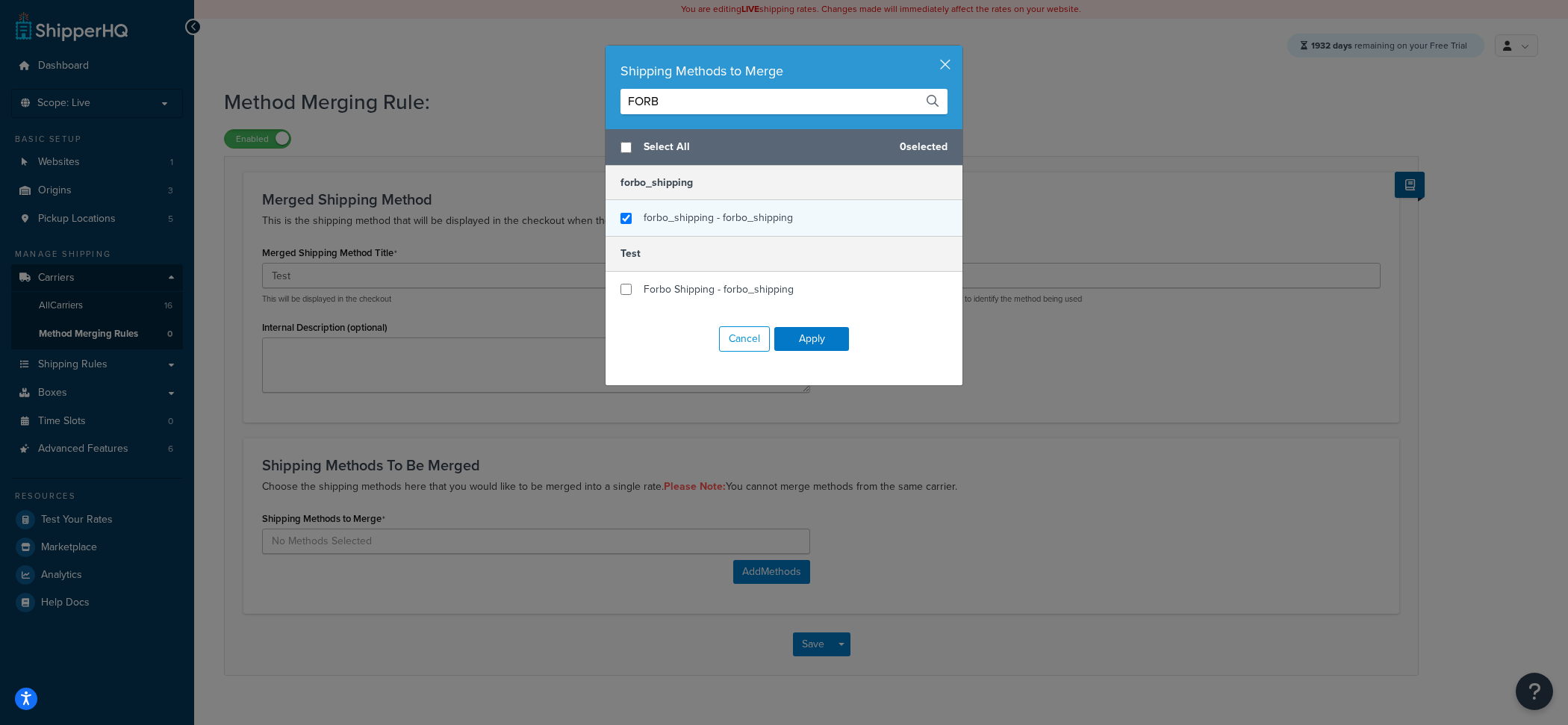
type input "FORB"
checkbox input "true"
click at [686, 233] on div "forbo_shipping - forbo_shipping" at bounding box center [783, 218] width 357 height 36
click at [686, 102] on input "FORB" at bounding box center [783, 102] width 327 height 25
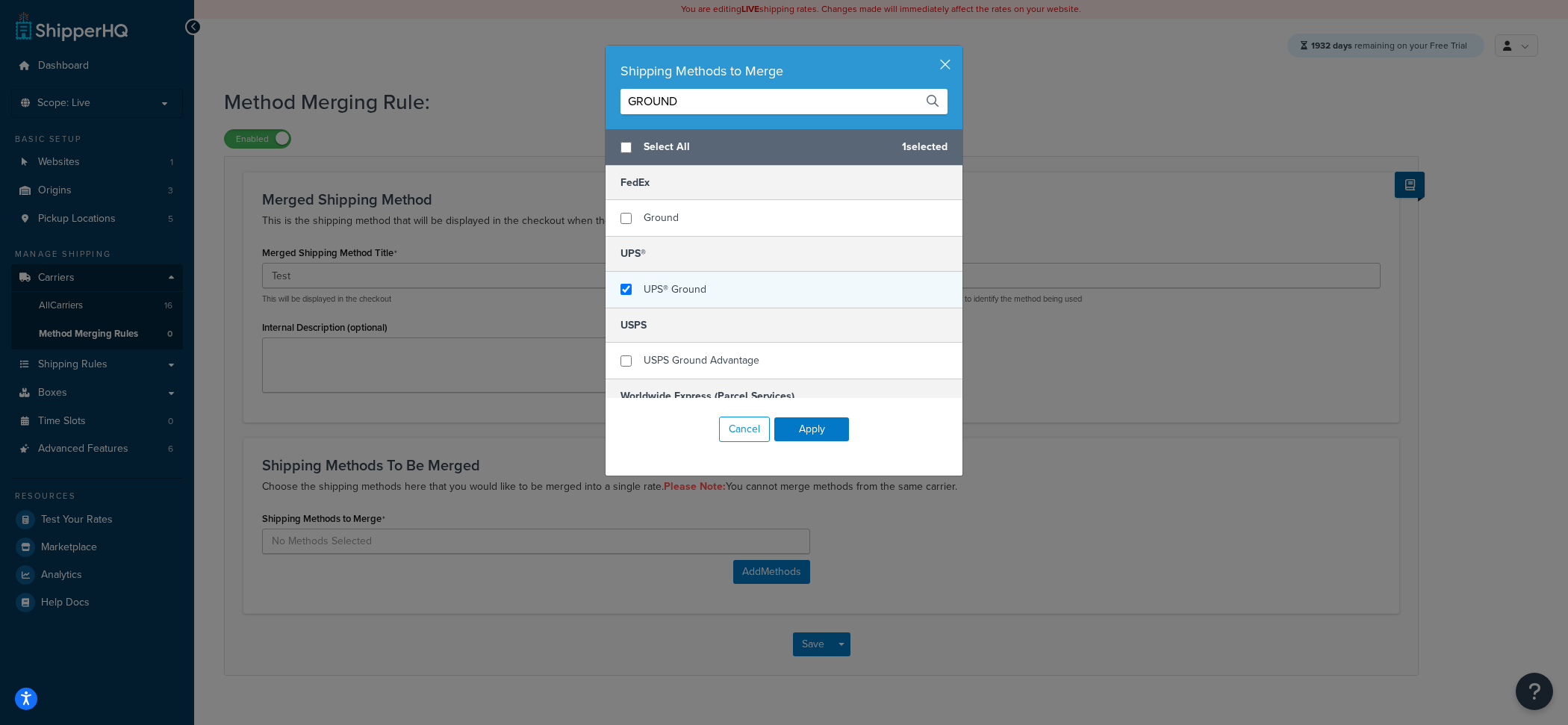
type input "GROUND"
checkbox input "true"
click at [675, 282] on span "UPS® Ground" at bounding box center [675, 290] width 63 height 16
click at [825, 431] on button "Apply" at bounding box center [811, 429] width 75 height 24
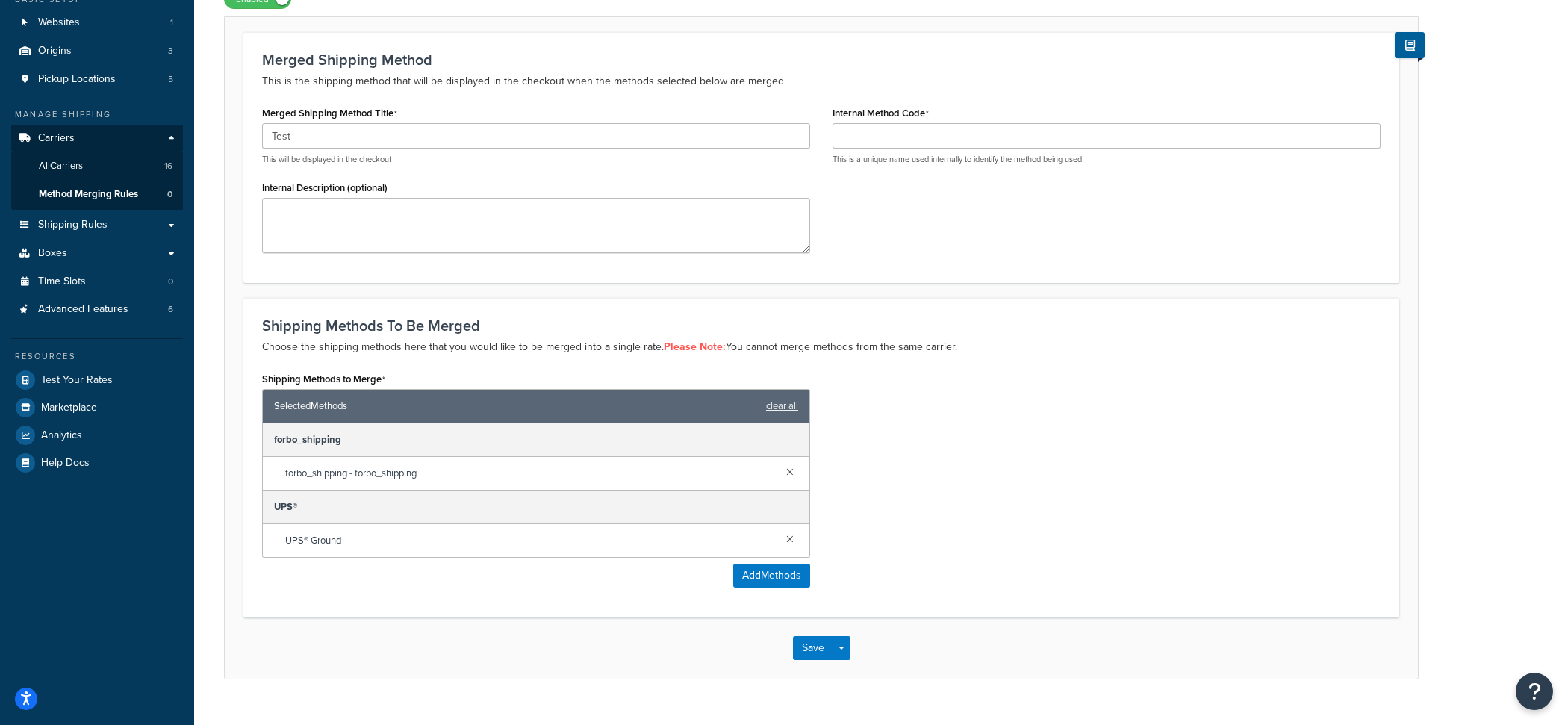
scroll to position [167, 0]
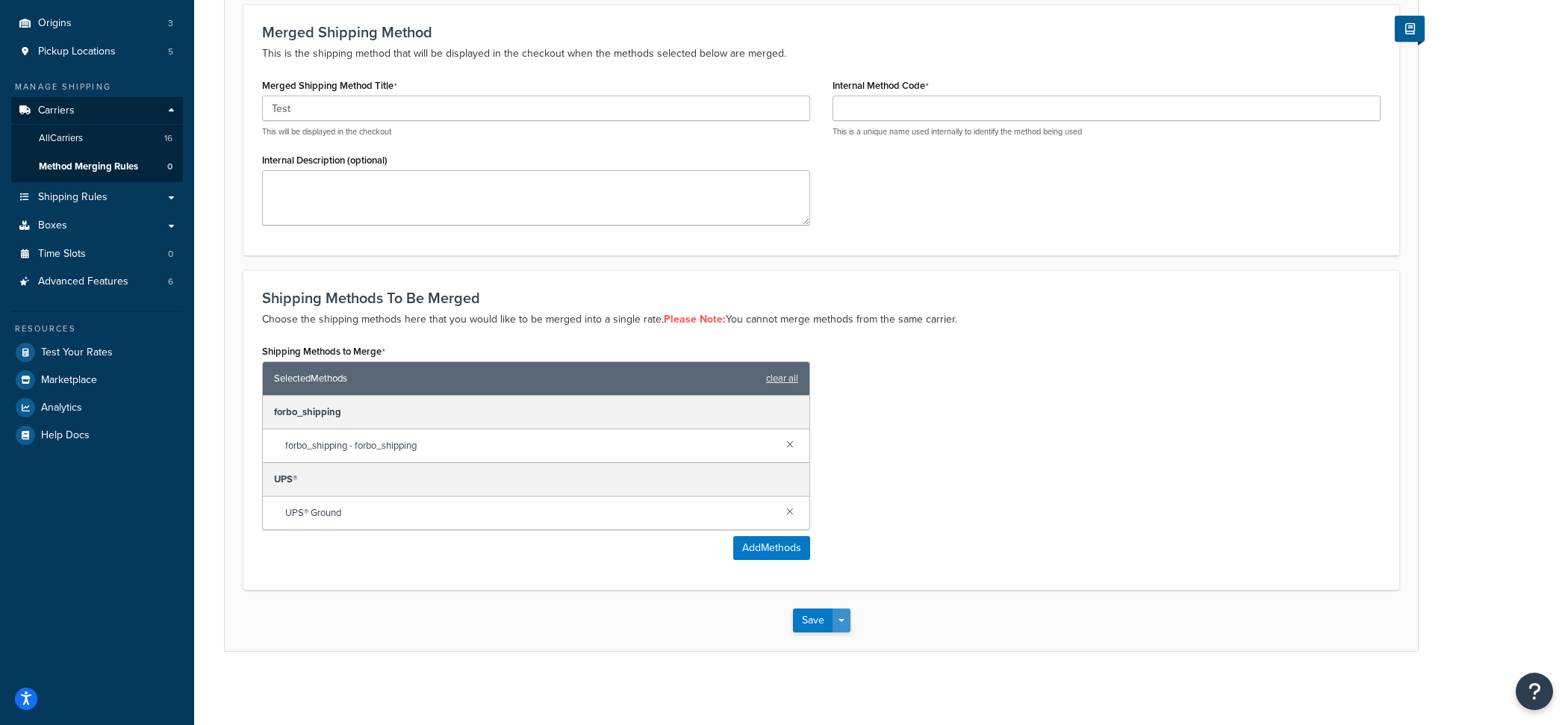
click at [841, 614] on button "Save Dropdown" at bounding box center [841, 620] width 18 height 24
click at [844, 628] on button "Save Dropdown" at bounding box center [841, 620] width 18 height 24
click at [844, 621] on span "button" at bounding box center [841, 620] width 6 height 3
click at [844, 642] on button "Save and Edit" at bounding box center [864, 648] width 144 height 31
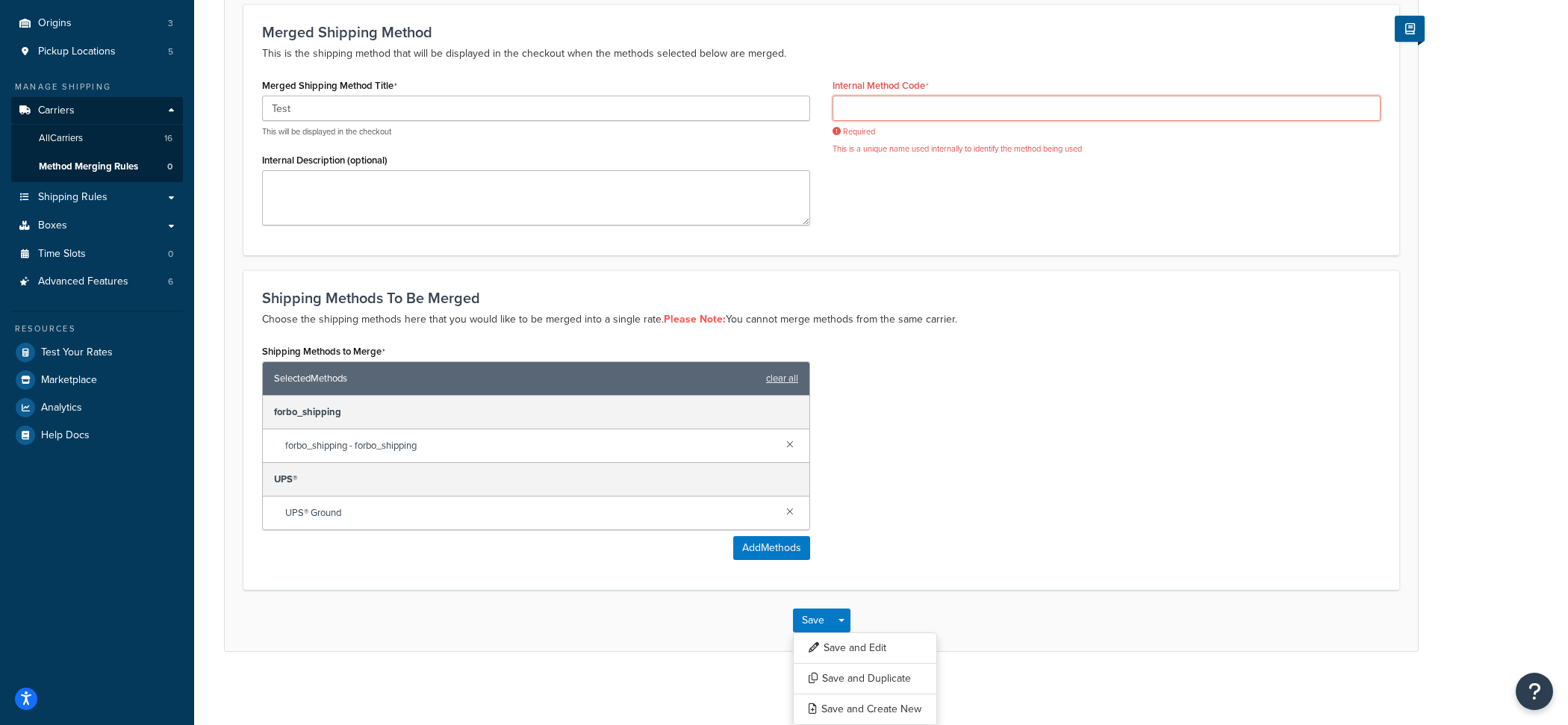
click at [933, 113] on input "Internal Method Code" at bounding box center [1106, 108] width 548 height 25
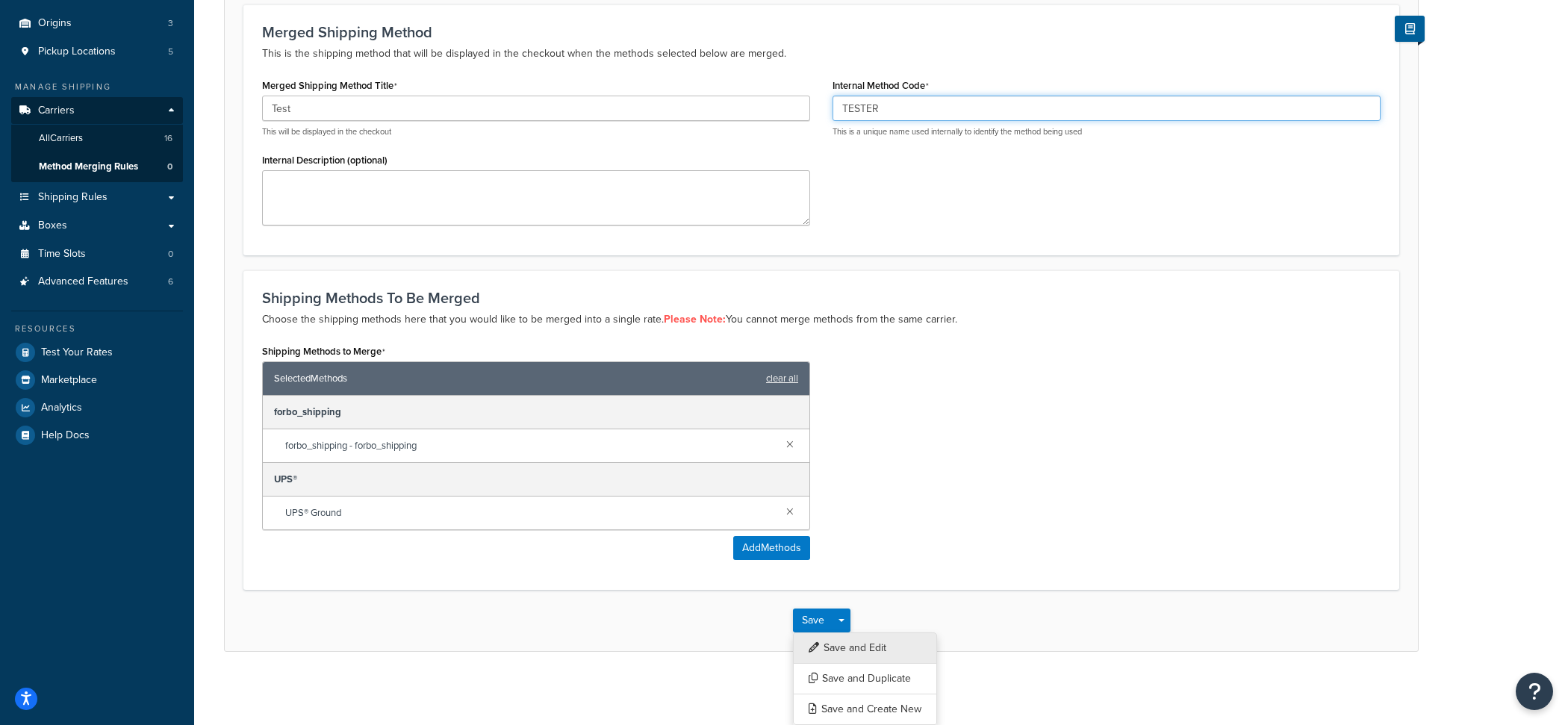
type input "TESTER"
click at [870, 632] on button "Save and Edit" at bounding box center [864, 648] width 144 height 31
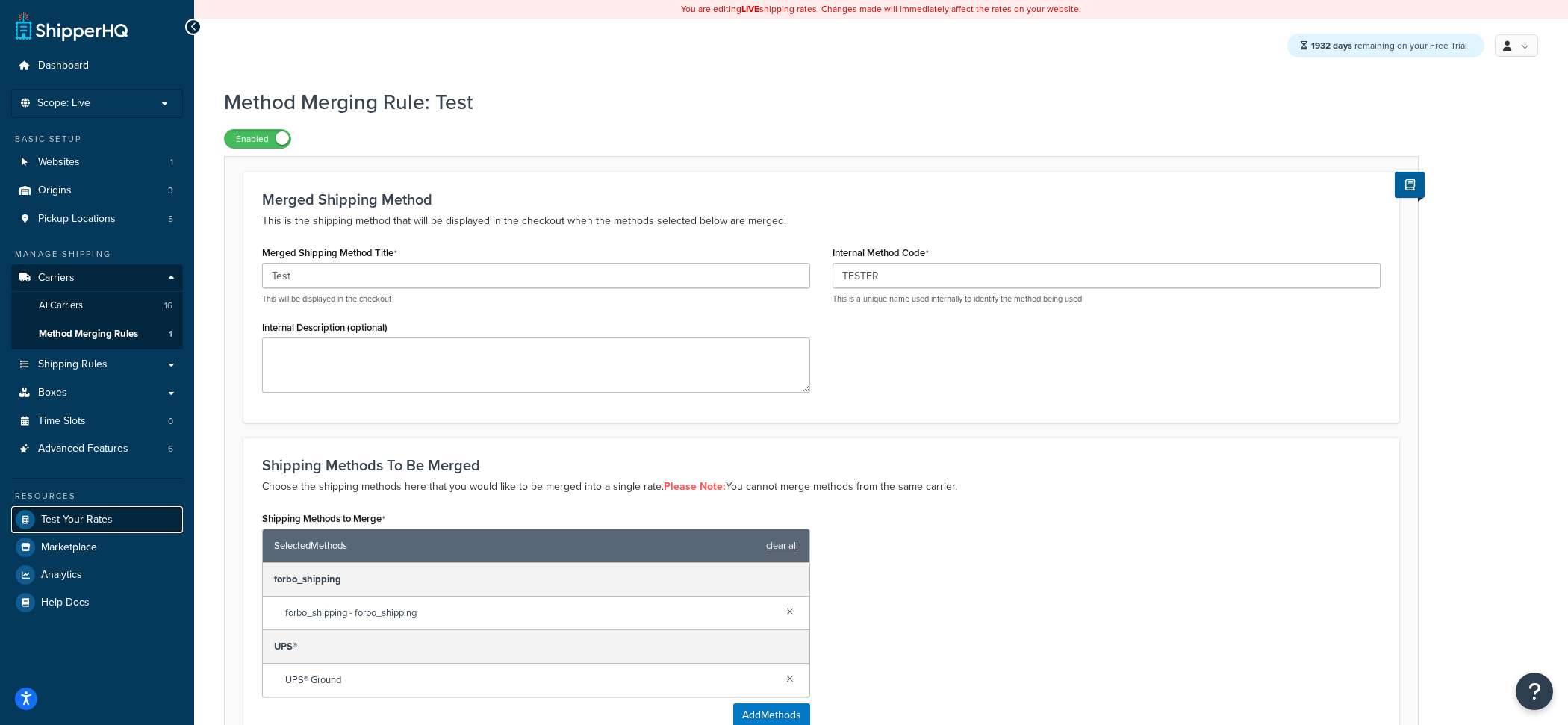
click at [120, 517] on link "Test Your Rates" at bounding box center [97, 520] width 172 height 27
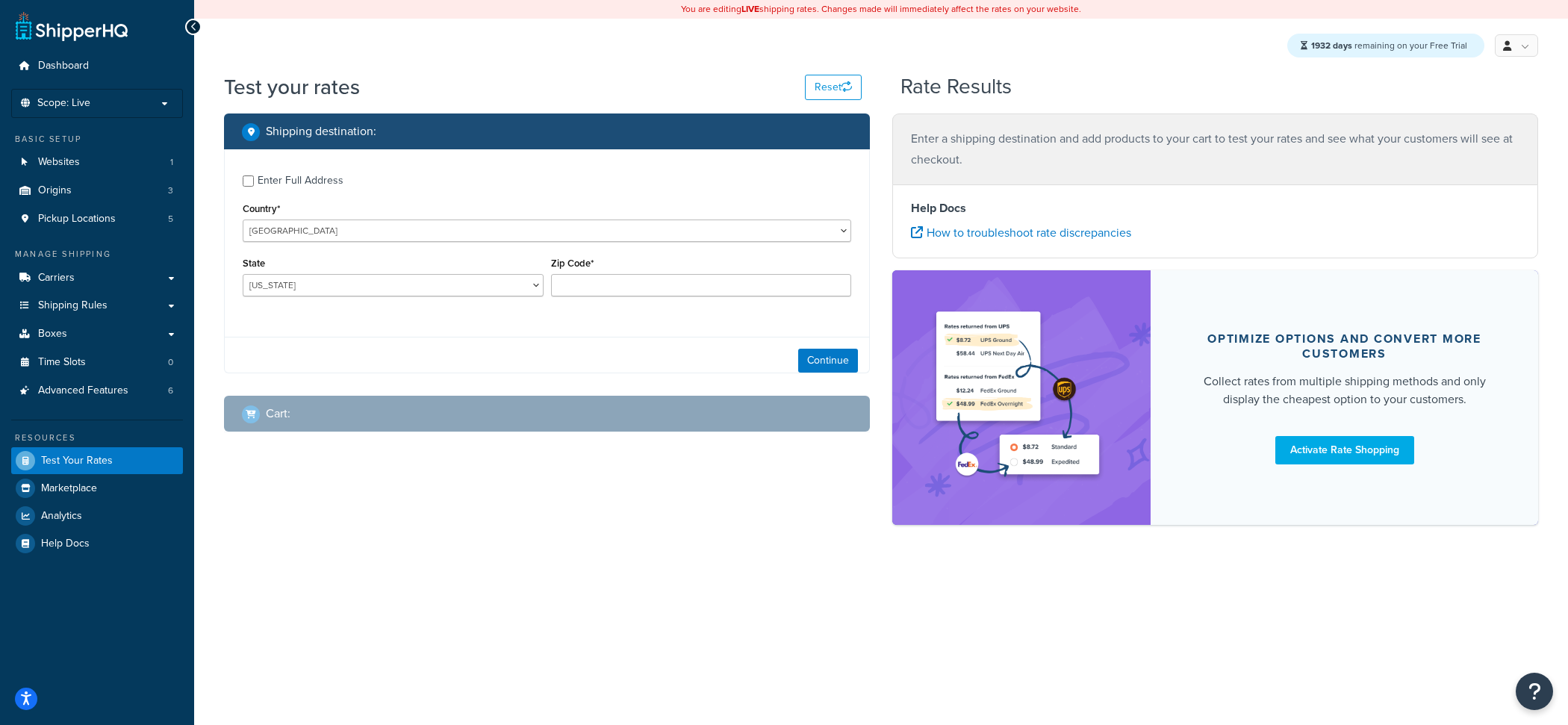
click at [636, 269] on div "Zip Code*" at bounding box center [701, 274] width 301 height 43
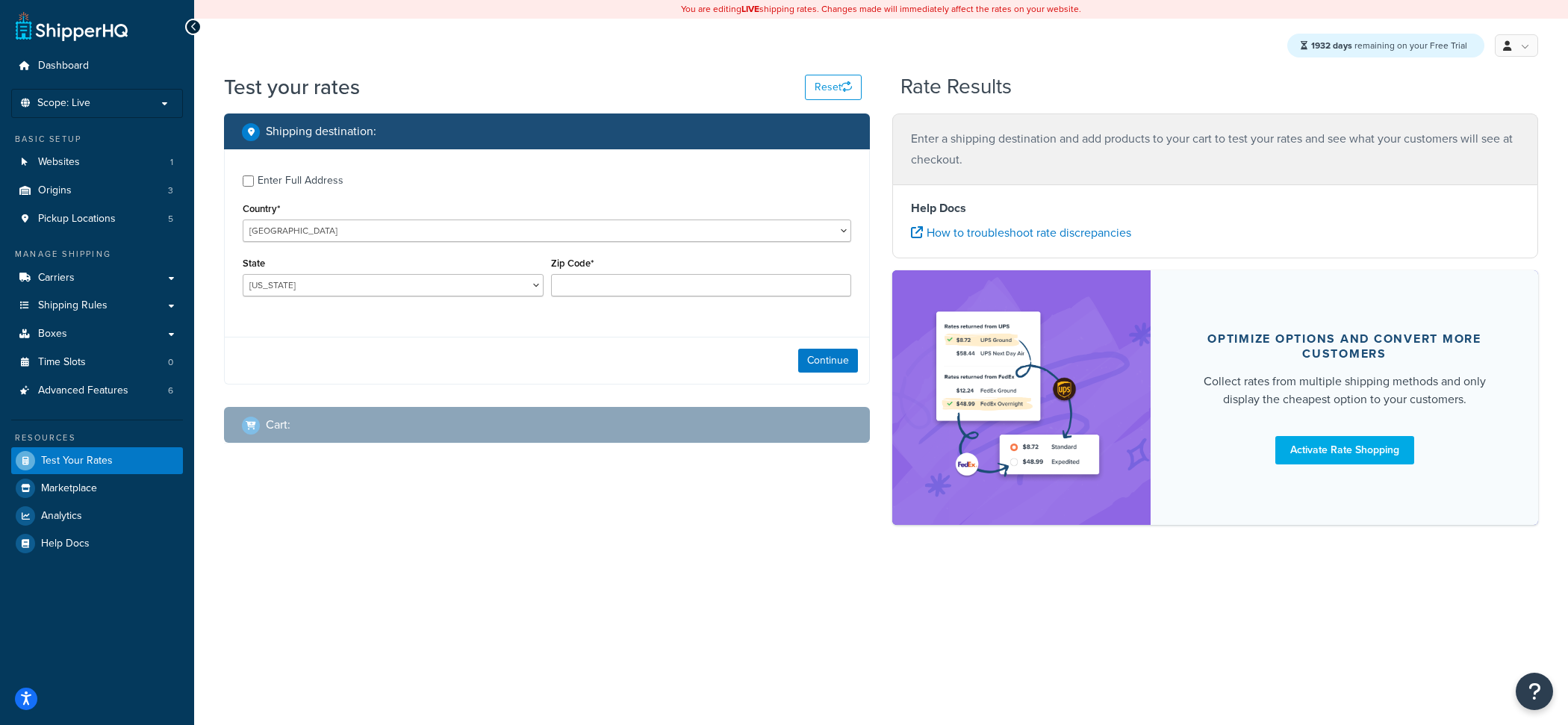
click at [636, 274] on div "Zip Code*" at bounding box center [701, 274] width 301 height 43
click at [636, 281] on input "Zip Code*" at bounding box center [701, 285] width 301 height 22
type input "35005"
click at [826, 368] on button "Continue" at bounding box center [828, 361] width 60 height 24
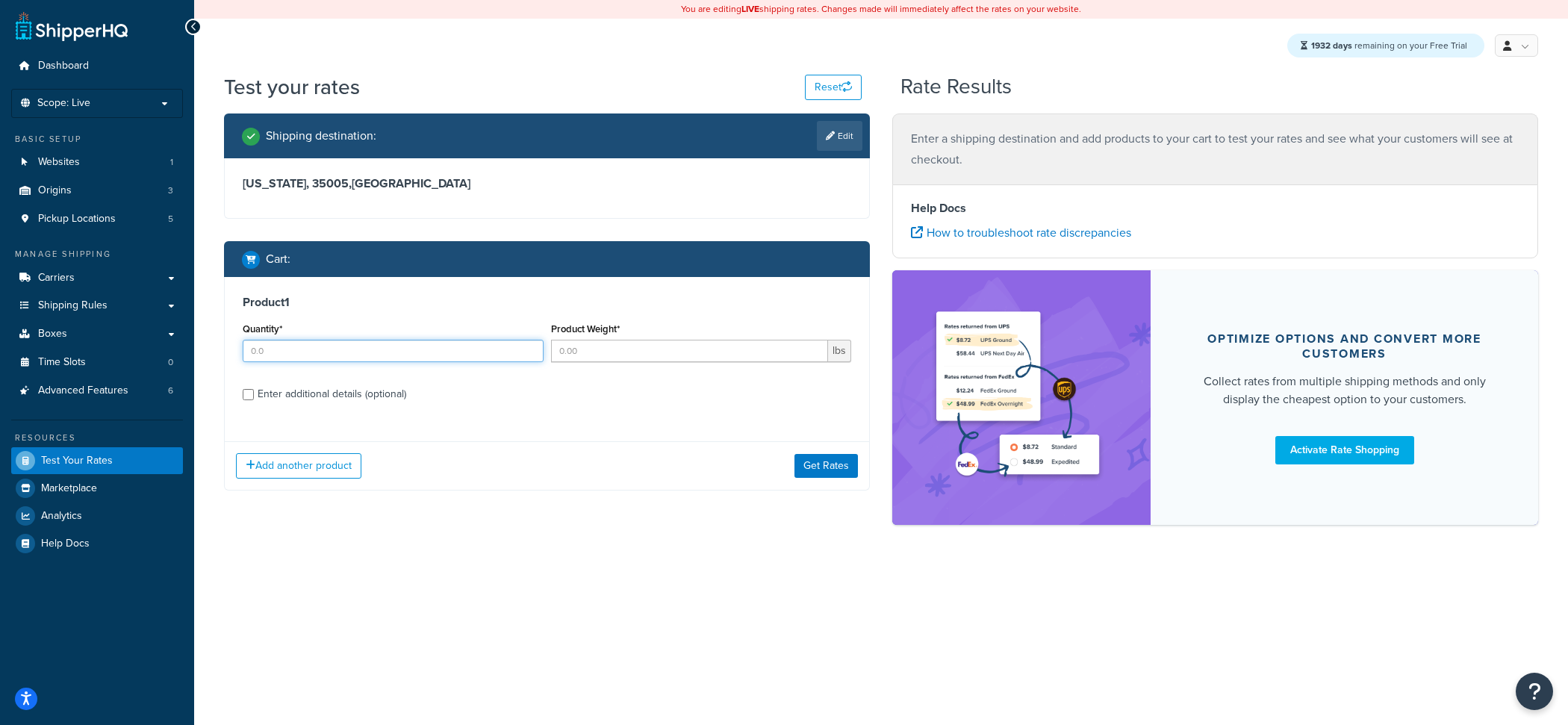
click at [398, 351] on input "Quantity*" at bounding box center [393, 350] width 301 height 22
type input "1"
type input "5"
click at [389, 406] on div "Product 1 Quantity* 1 Product Weight* 5 lbs Enter additional details (optional)" at bounding box center [546, 353] width 644 height 153
click at [392, 405] on div "Enter additional details (optional)" at bounding box center [331, 394] width 149 height 21
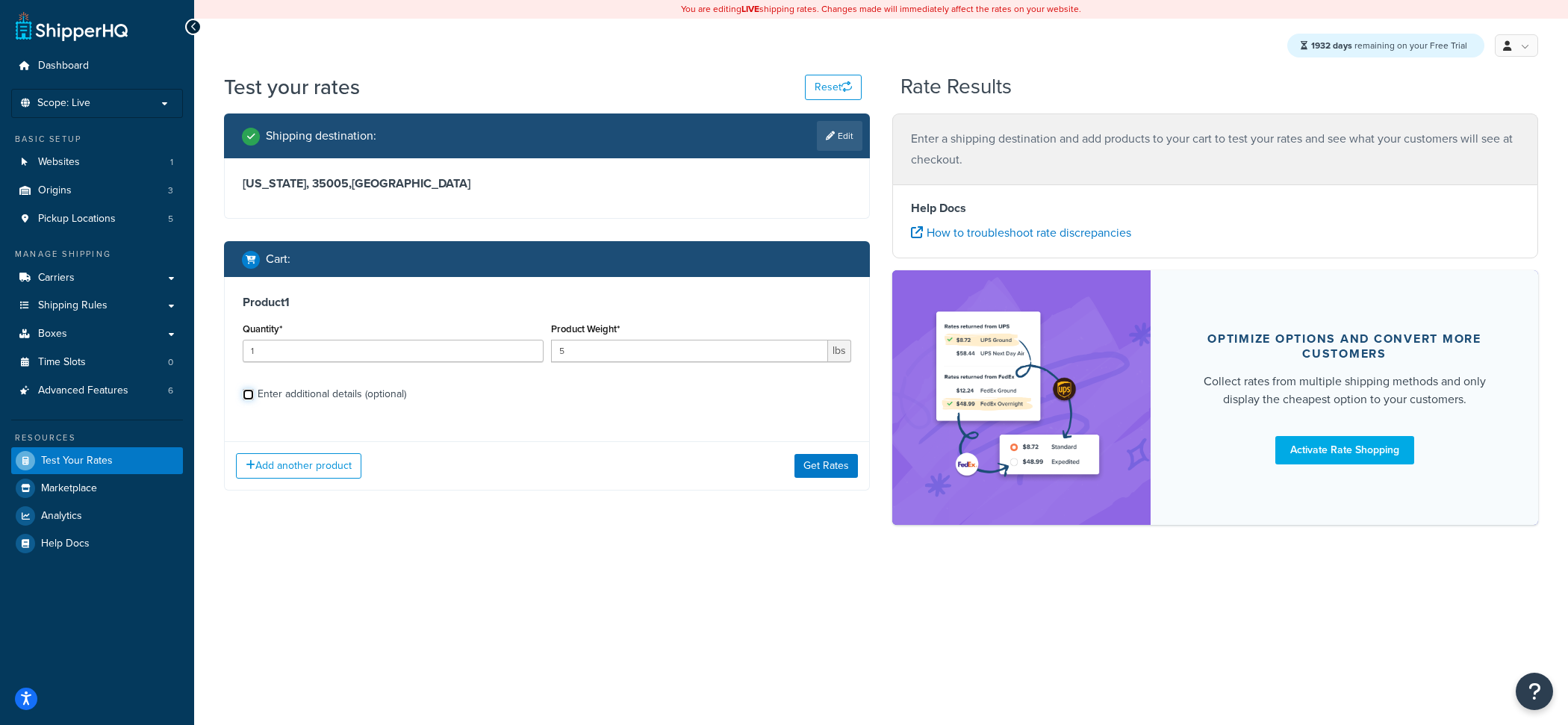
click at [253, 400] on input "Enter additional details (optional)" at bounding box center [248, 394] width 11 height 11
checkbox input "true"
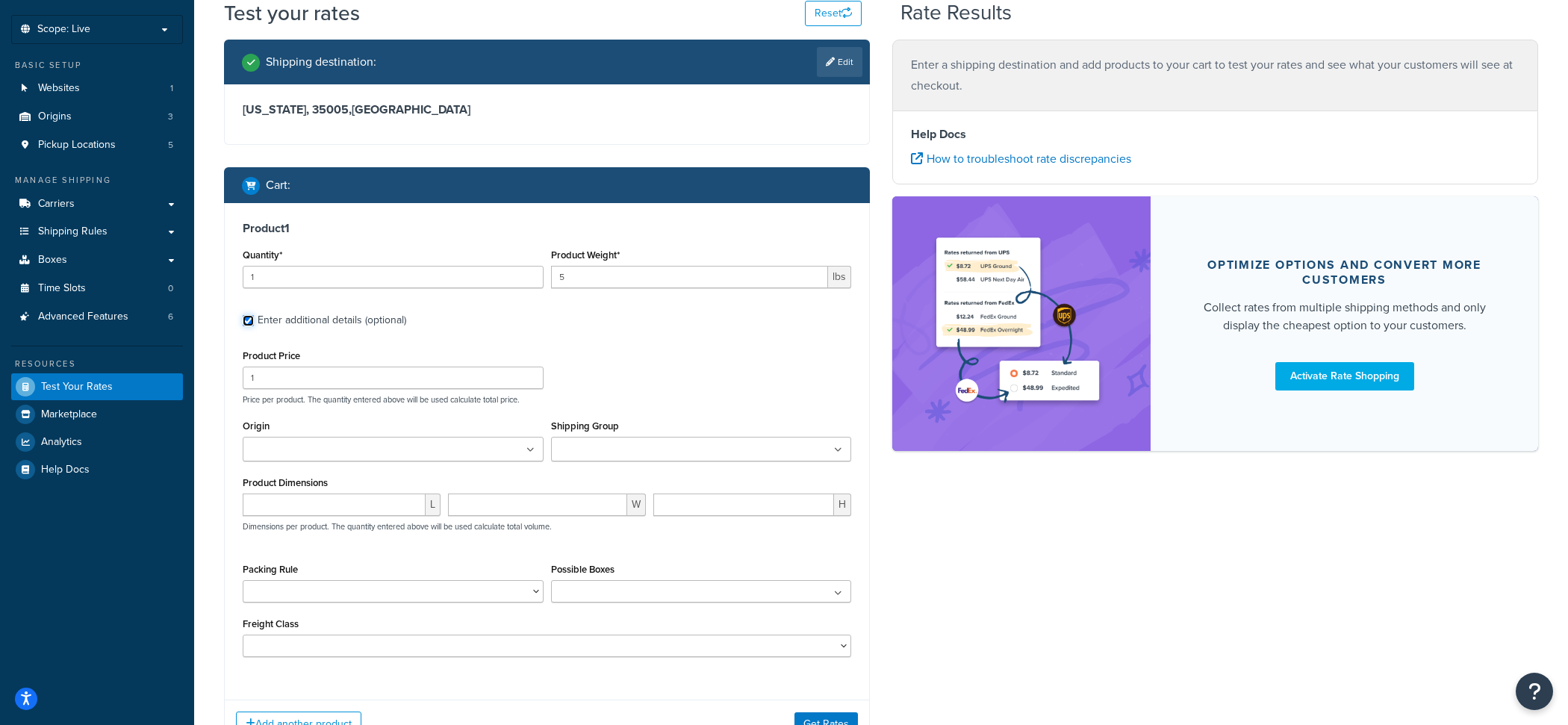
scroll to position [83, 0]
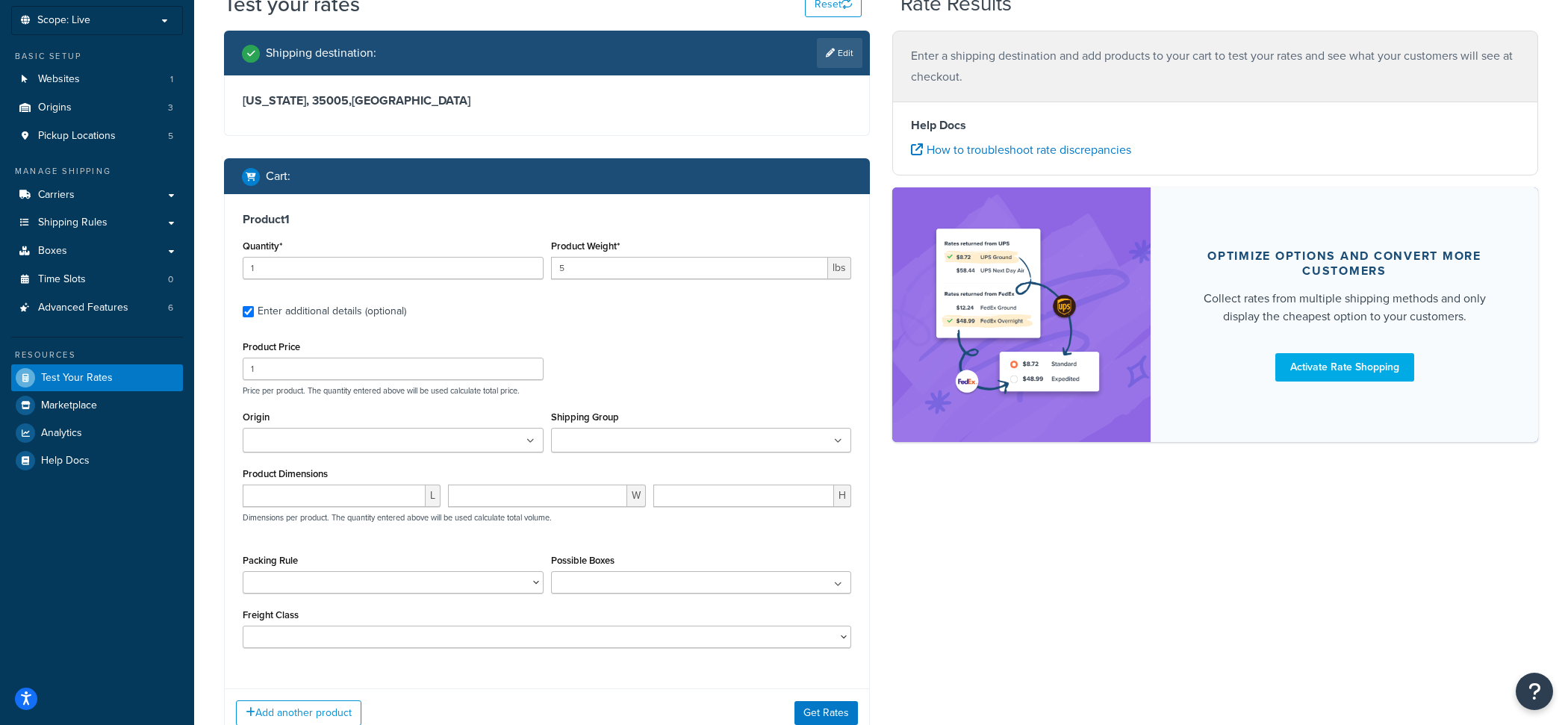
click at [614, 453] on ul at bounding box center [701, 439] width 301 height 24
type input "TURF"
click at [628, 371] on div "Product Price 1 Price per product. The quantity entered above will be used calc…" at bounding box center [546, 366] width 616 height 59
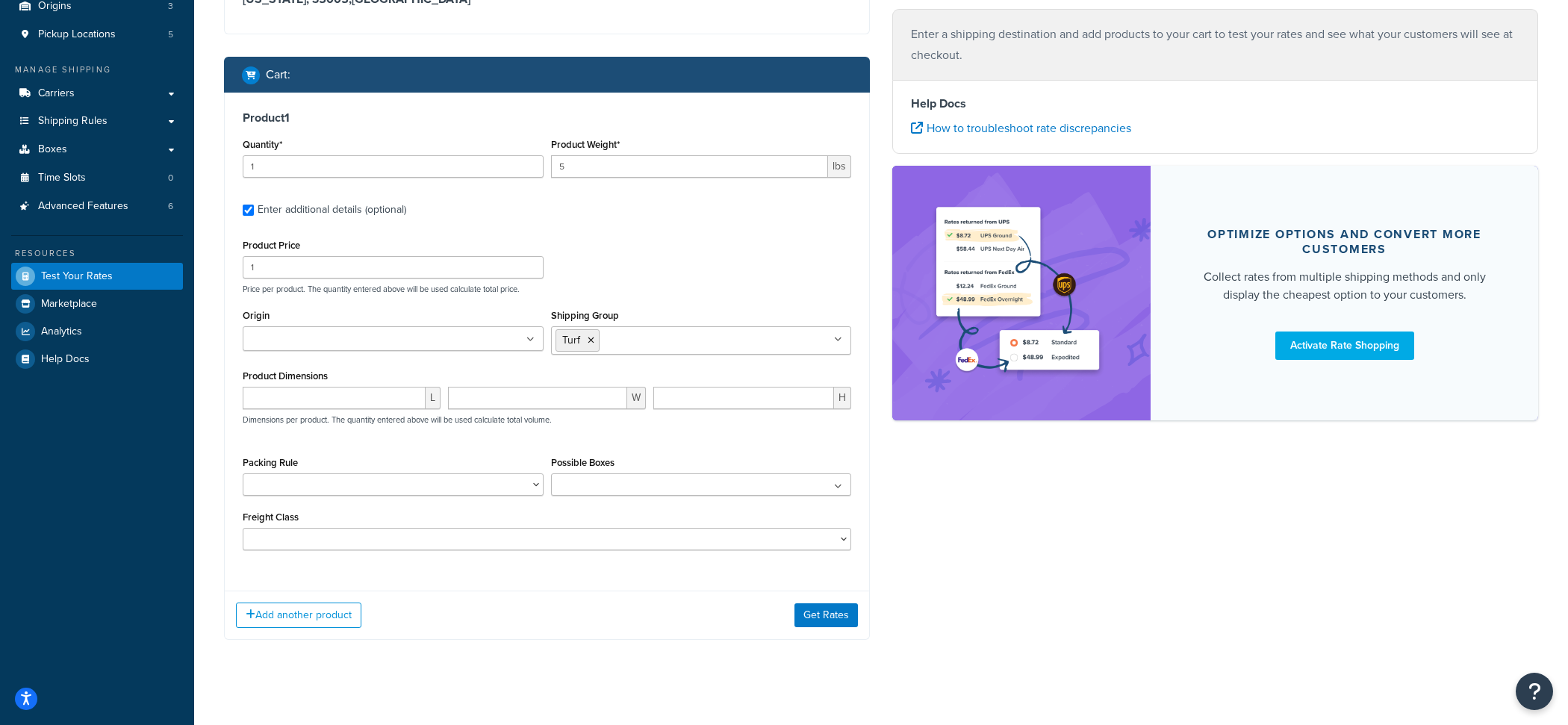
click at [828, 604] on div "Add another product Get Rates" at bounding box center [546, 615] width 644 height 49
click at [828, 613] on button "Get Rates" at bounding box center [826, 615] width 64 height 24
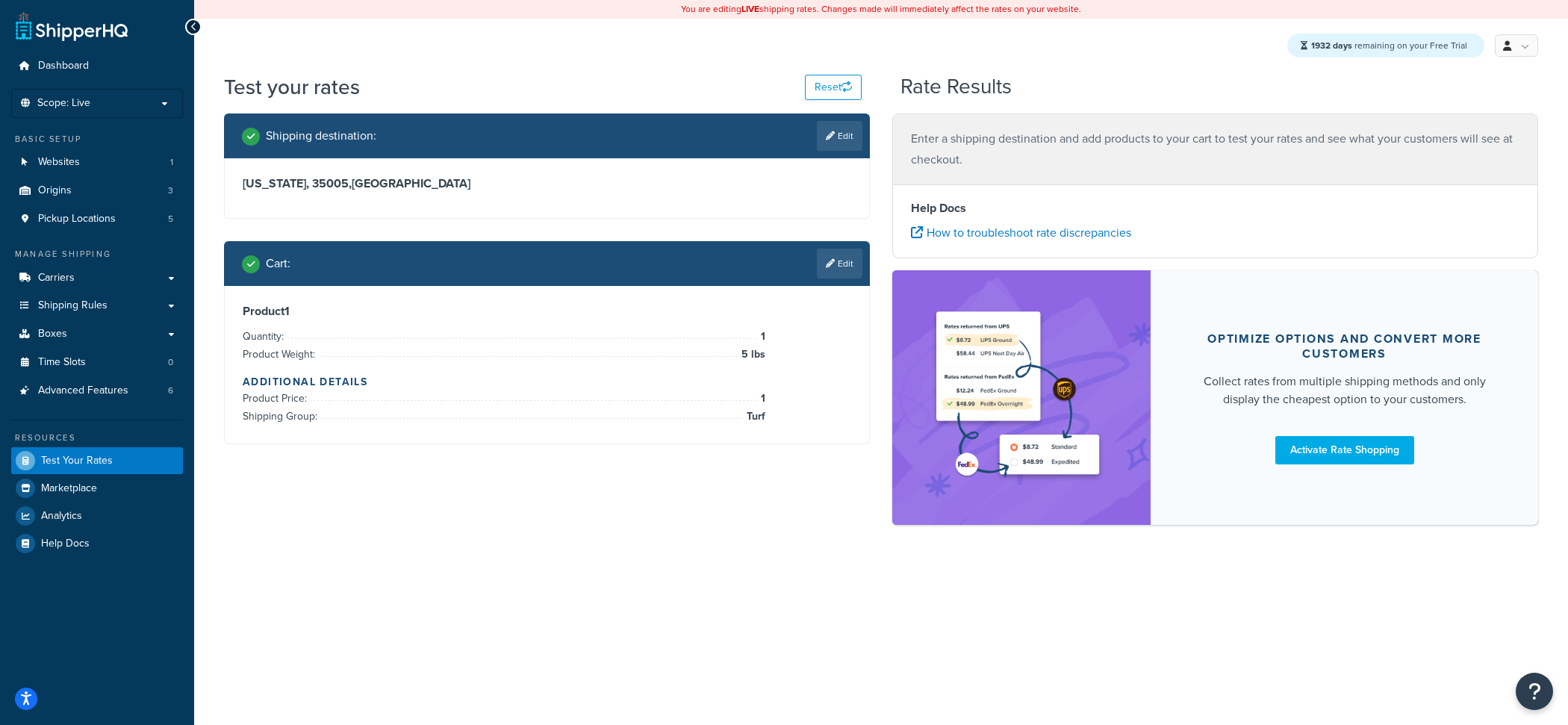
scroll to position [0, 0]
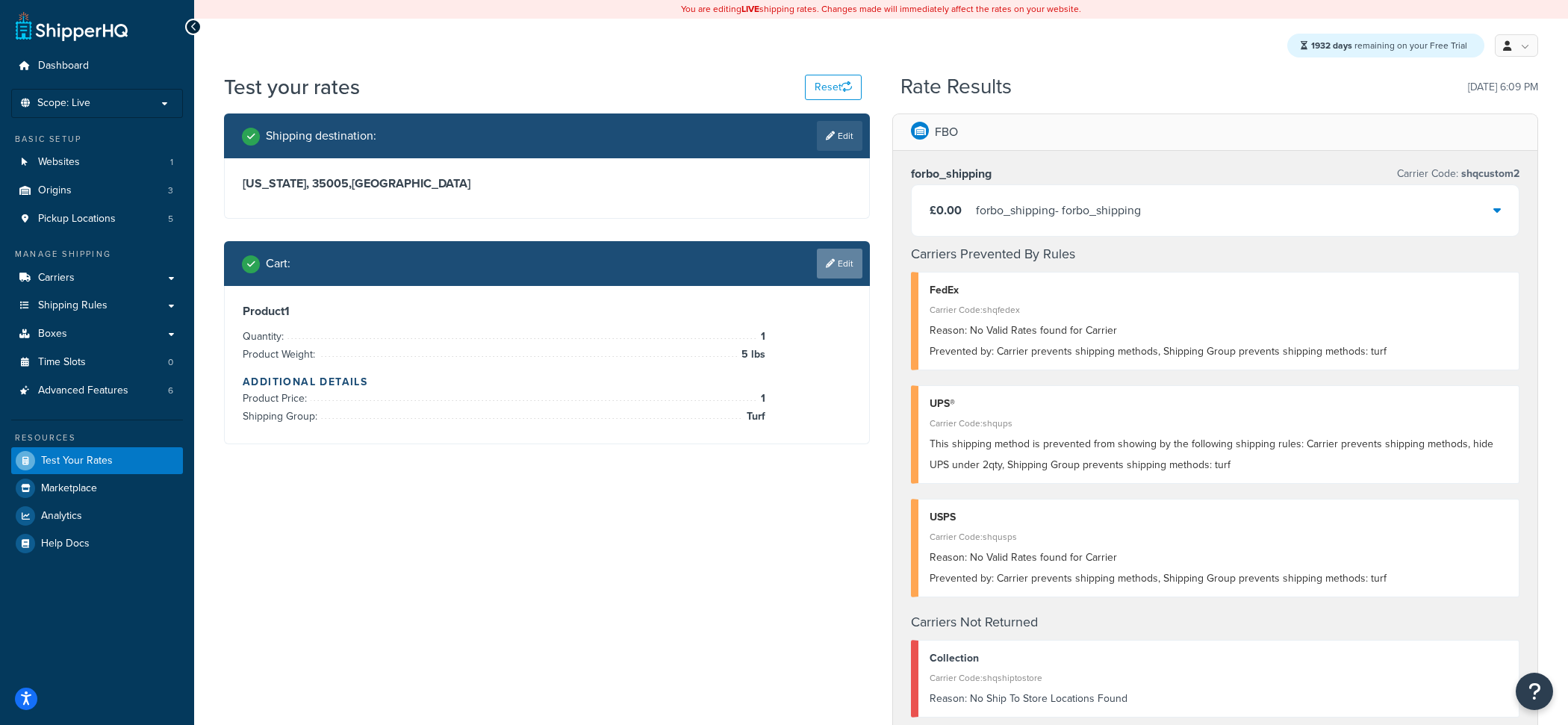
click at [852, 270] on link "Edit" at bounding box center [839, 264] width 46 height 30
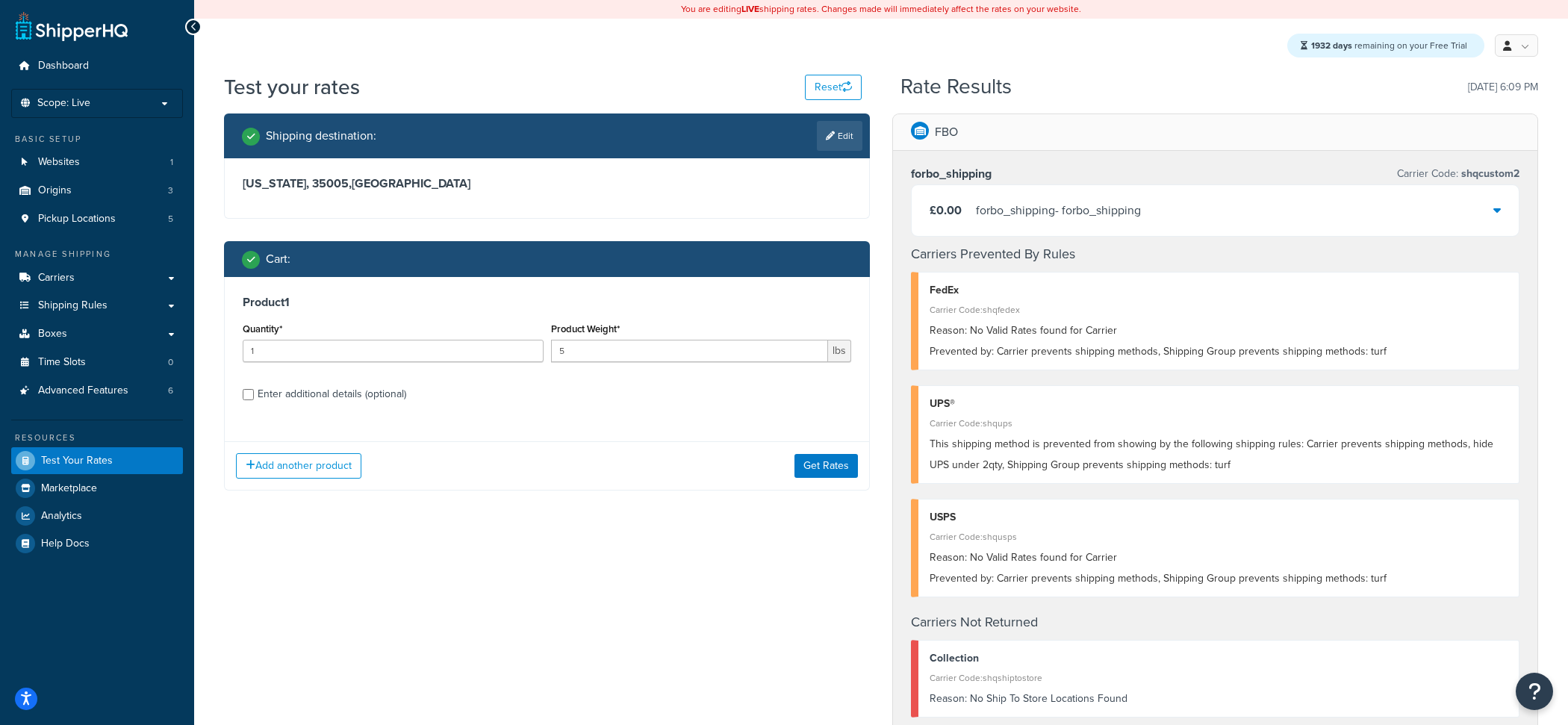
click at [369, 405] on div "Enter additional details (optional)" at bounding box center [331, 394] width 149 height 21
click at [253, 400] on input "Enter additional details (optional)" at bounding box center [248, 394] width 11 height 11
checkbox input "true"
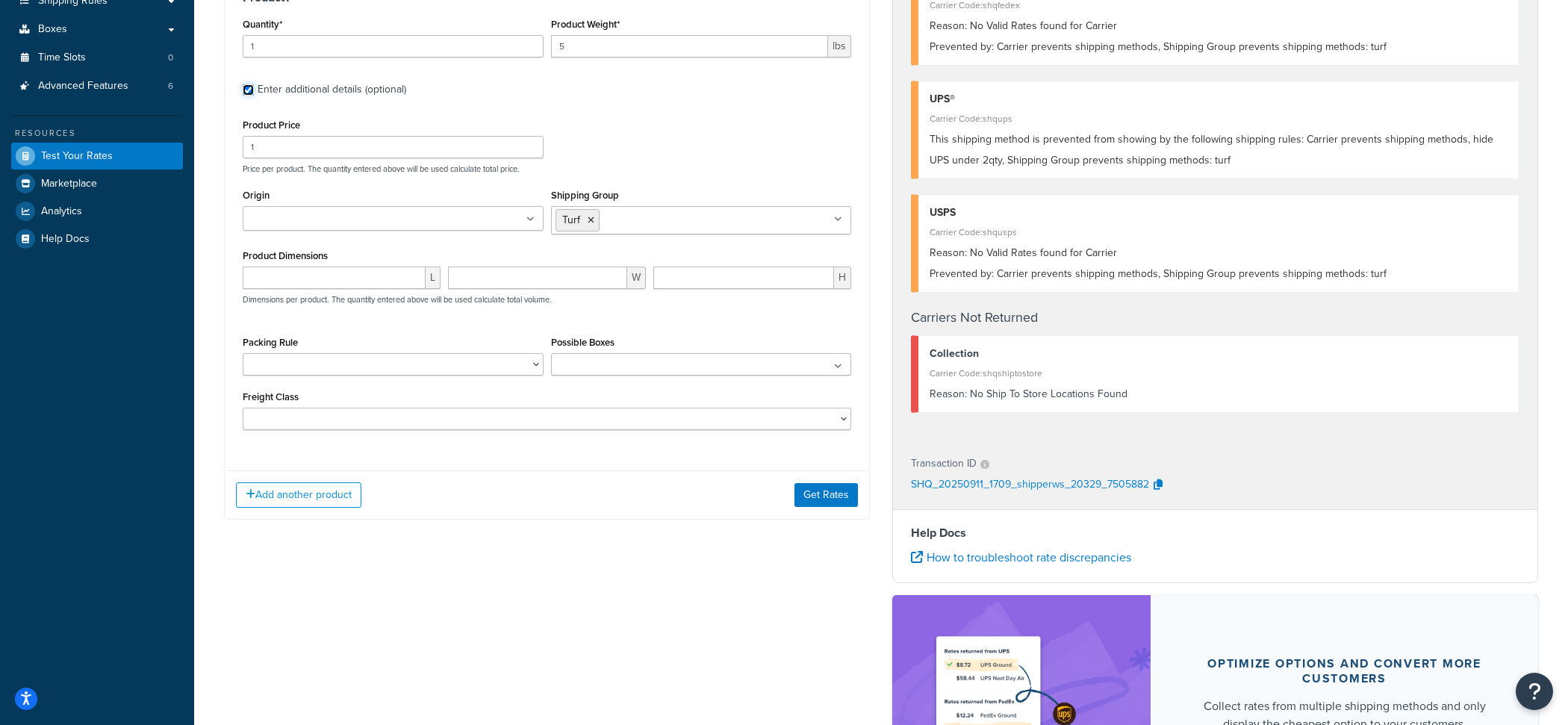
scroll to position [319, 0]
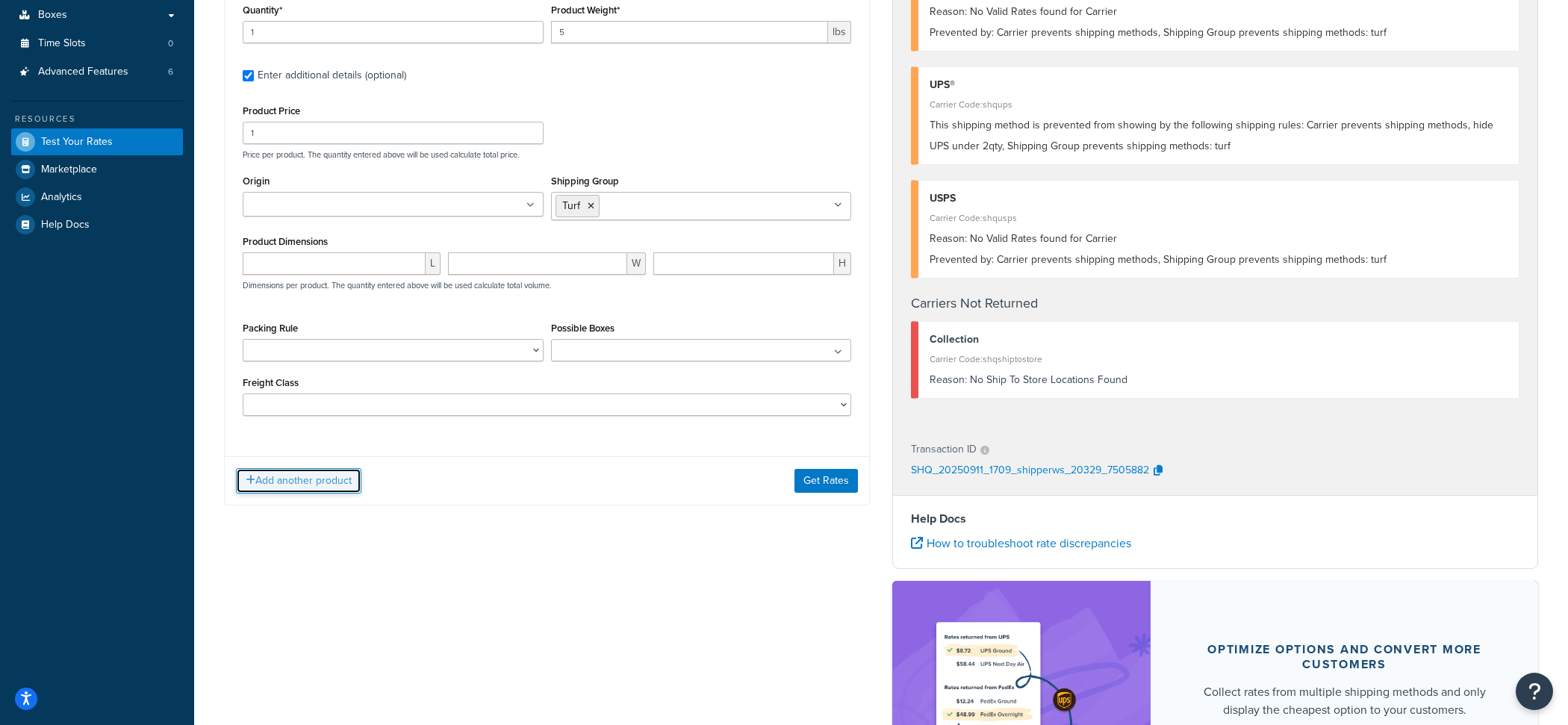
click at [304, 483] on button "Add another product" at bounding box center [298, 481] width 125 height 25
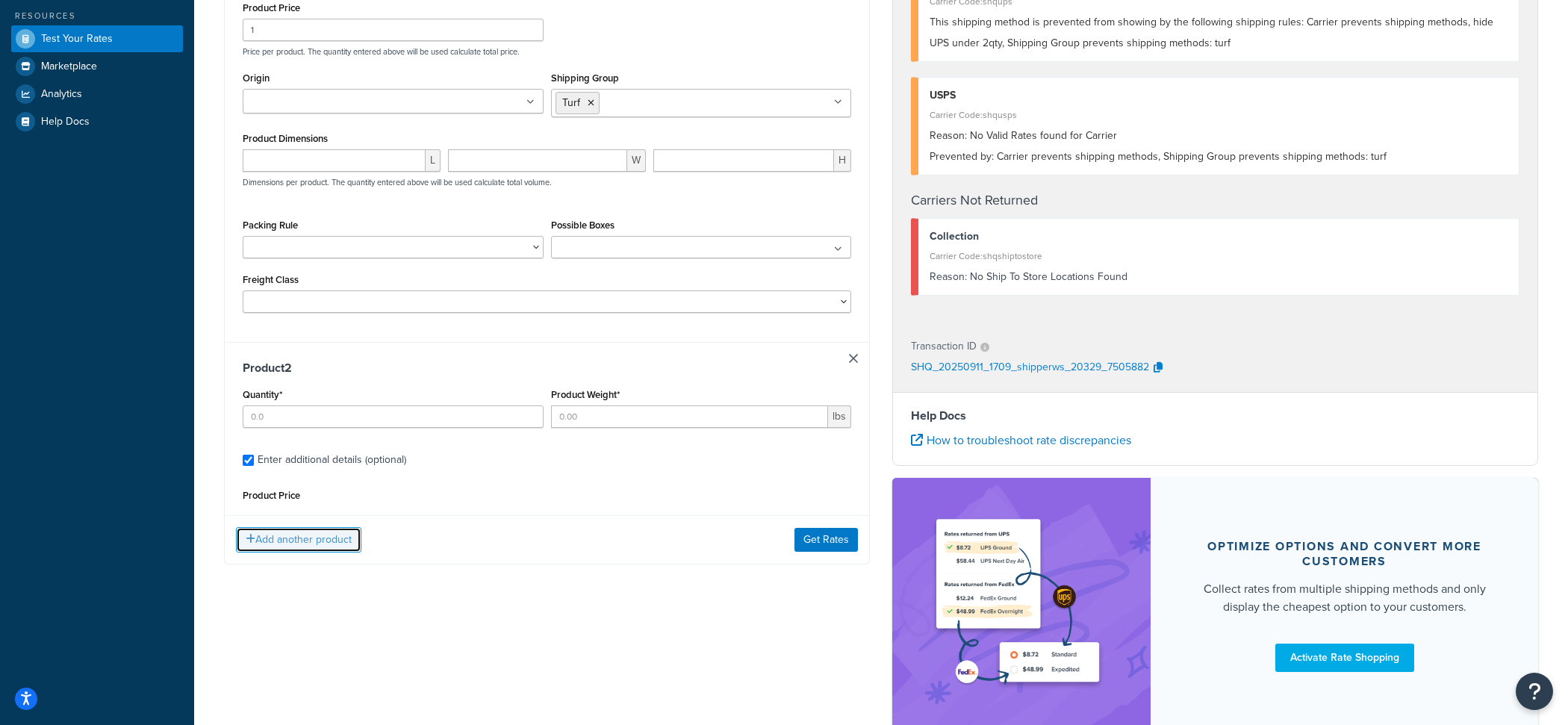
scroll to position [432, 0]
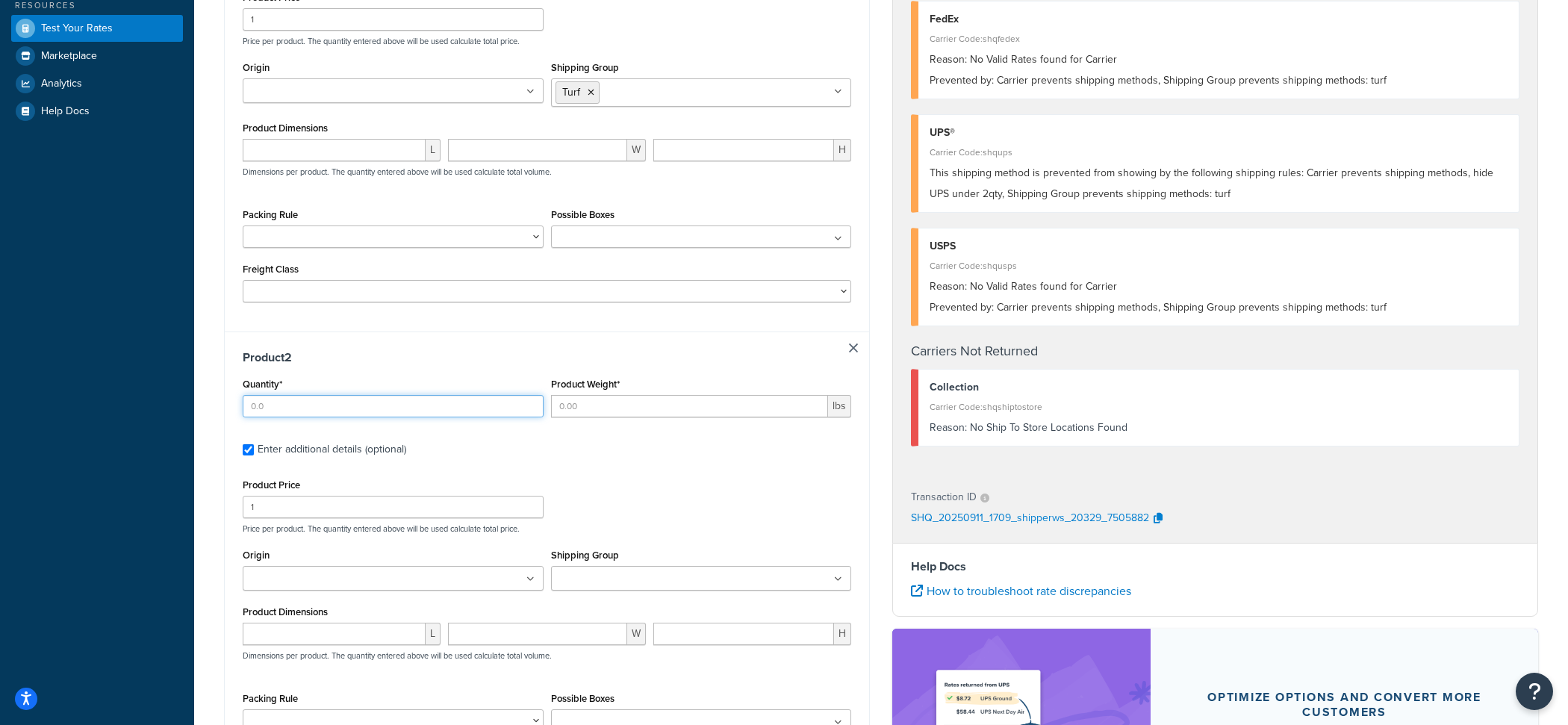
click at [367, 412] on input "Quantity*" at bounding box center [393, 406] width 301 height 22
type input "1"
click at [613, 583] on input "Shipping Group" at bounding box center [622, 579] width 132 height 17
click at [654, 538] on div "Product Price 1 Price per product. The quantity entered above will be used calc…" at bounding box center [546, 630] width 608 height 311
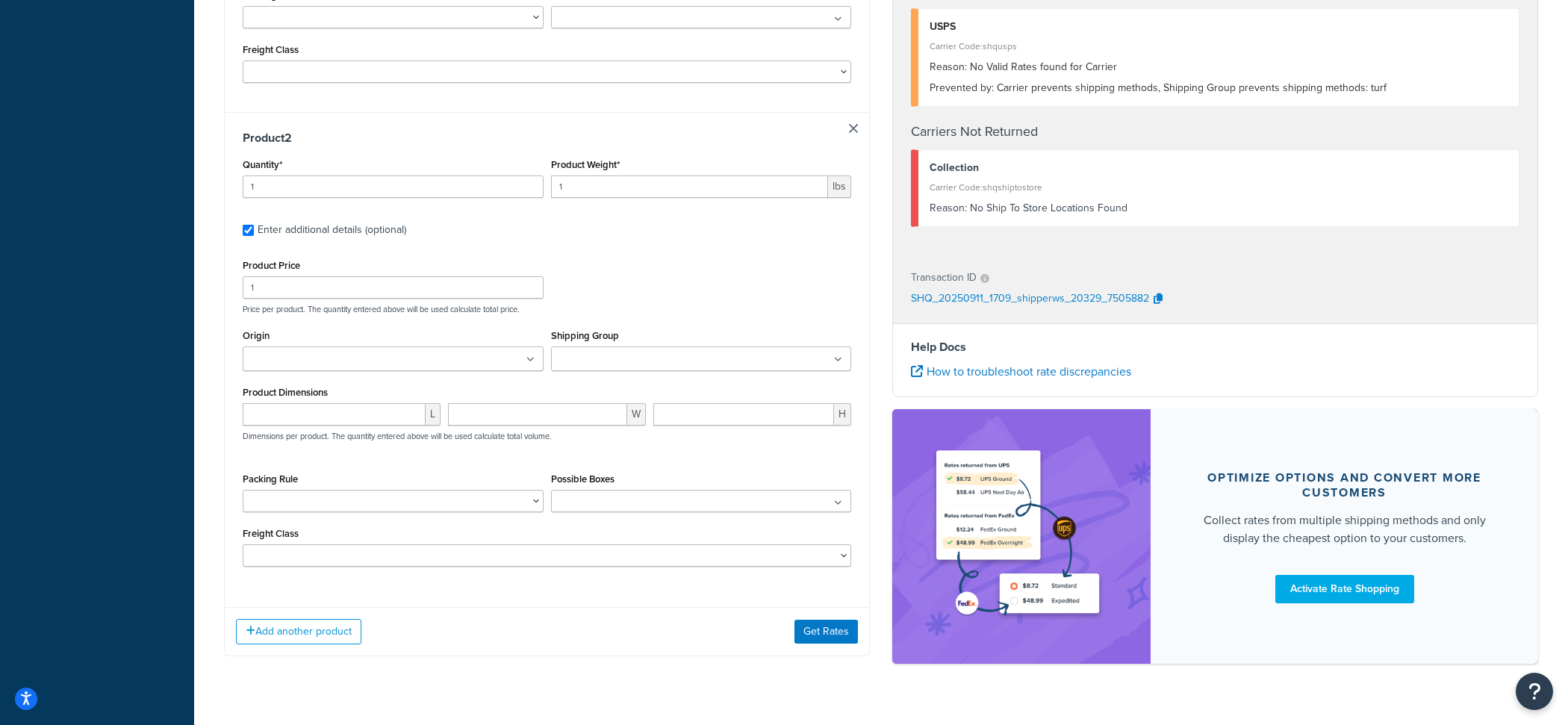
scroll to position [682, 0]
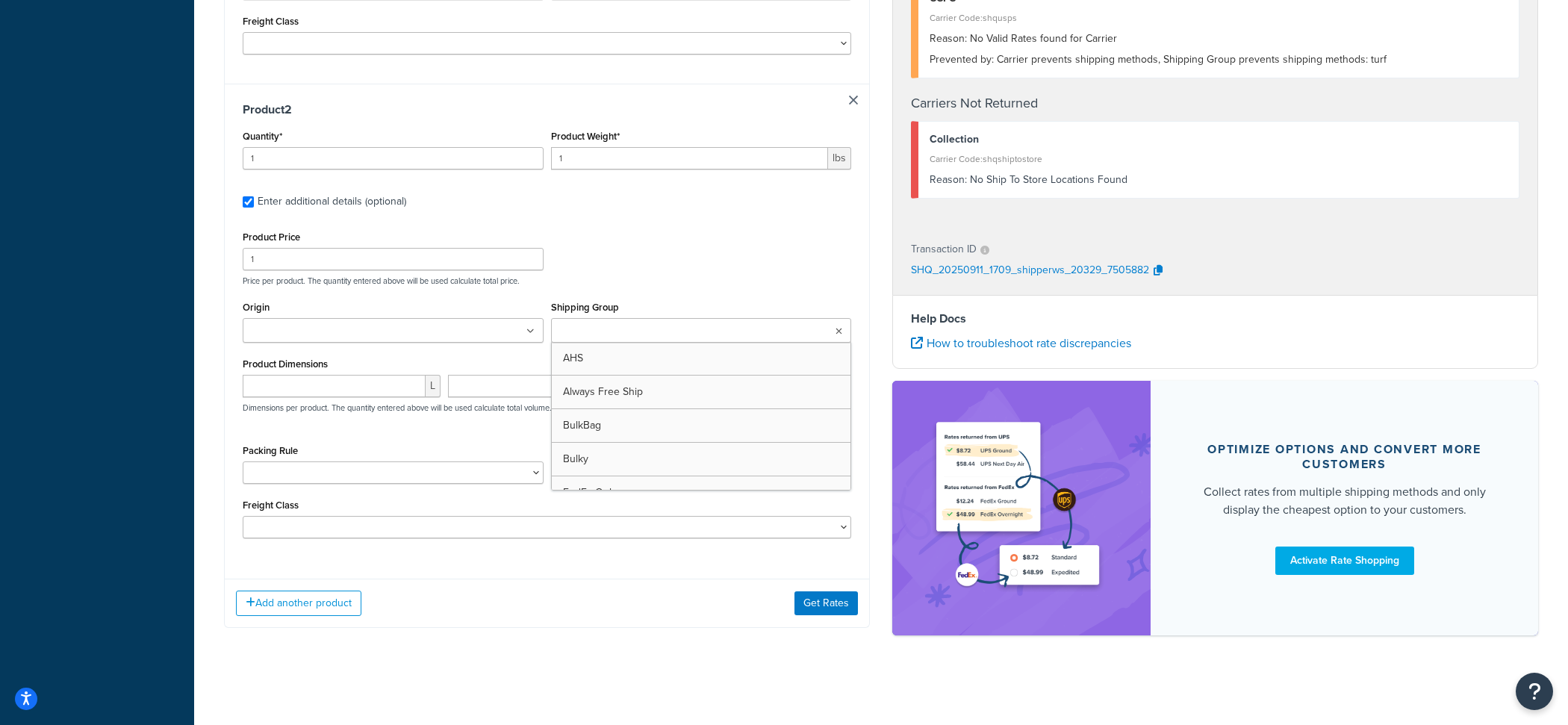
click at [613, 325] on input "Shipping Group" at bounding box center [622, 331] width 132 height 17
type input "N"
type input "PARC"
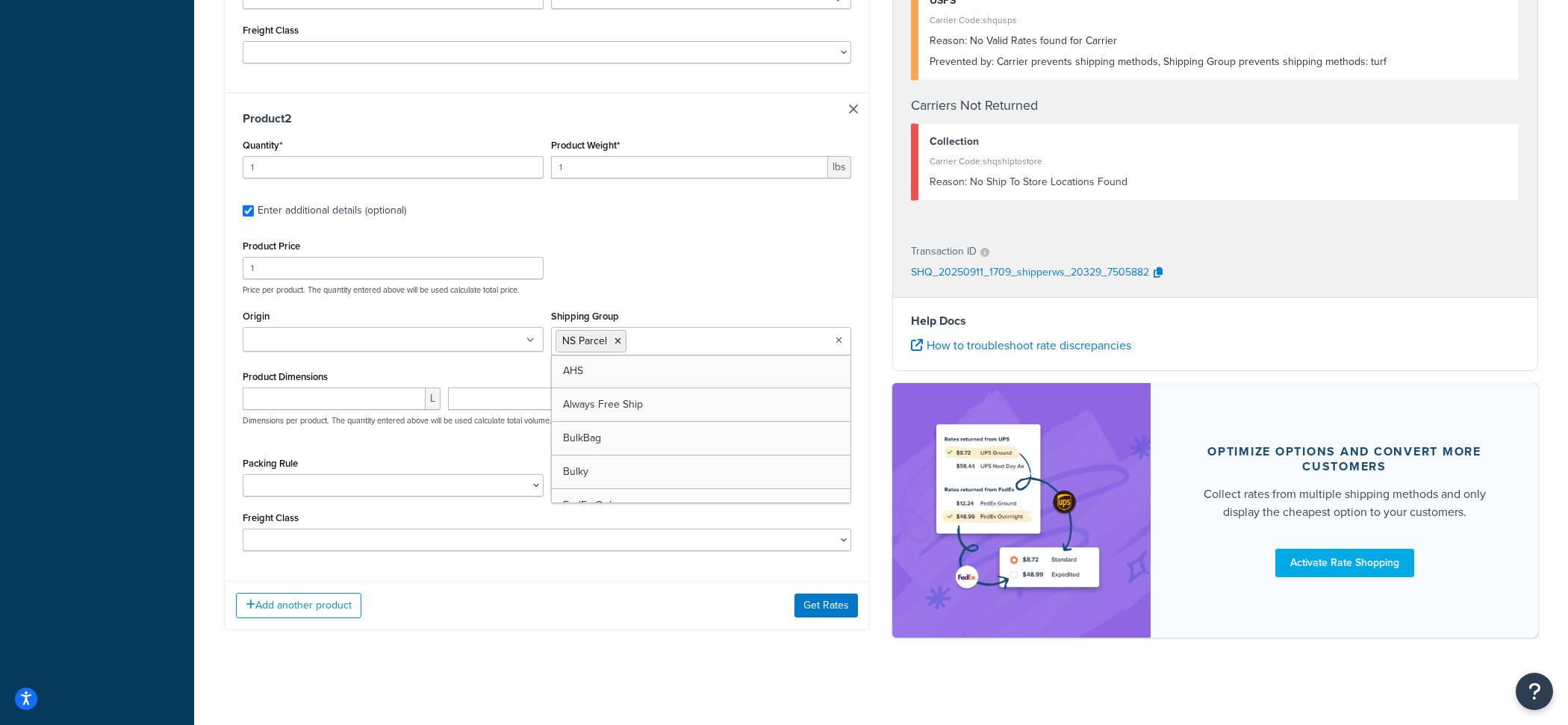
click at [632, 271] on div "Product Price 1 Price per product. The quantity entered above will be used calc…" at bounding box center [546, 265] width 616 height 59
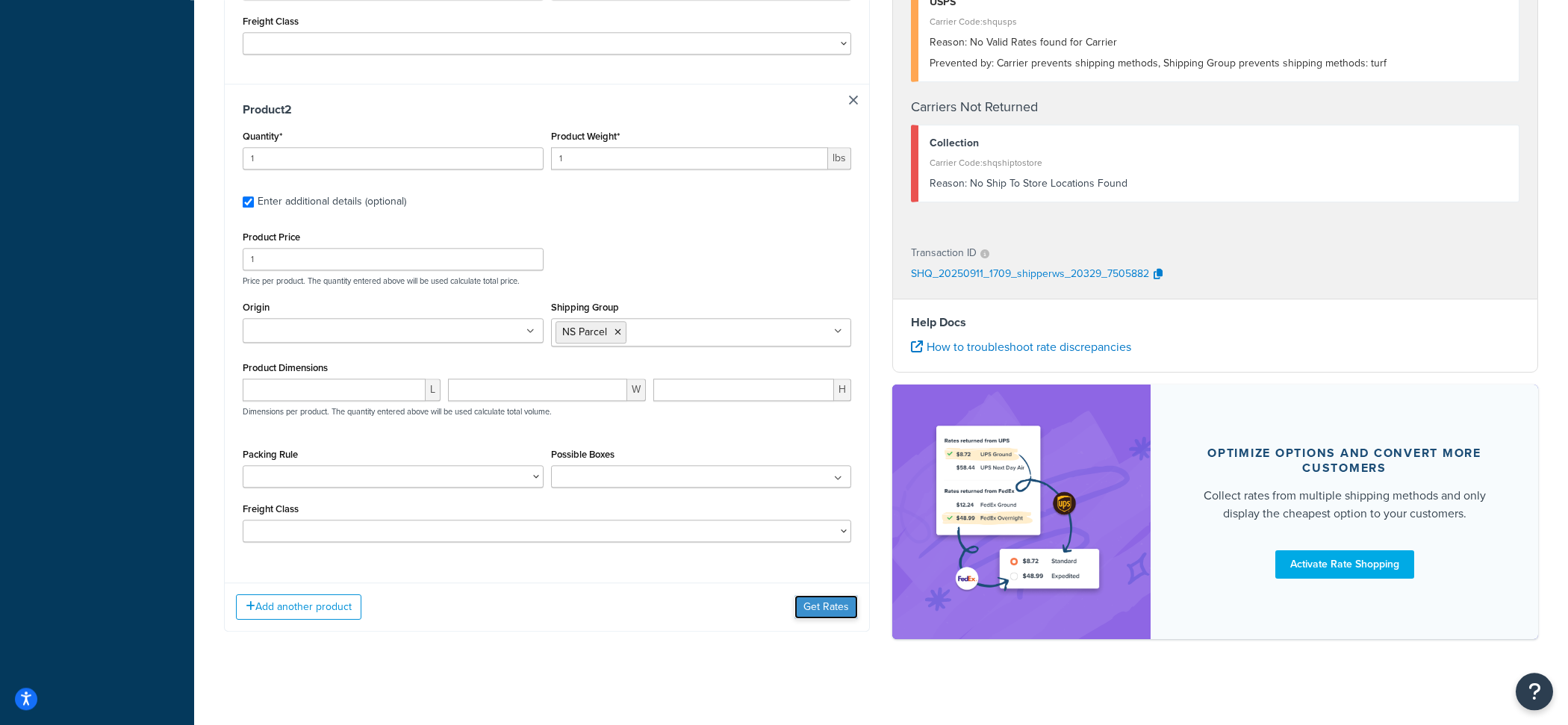
click at [845, 603] on button "Get Rates" at bounding box center [826, 607] width 64 height 24
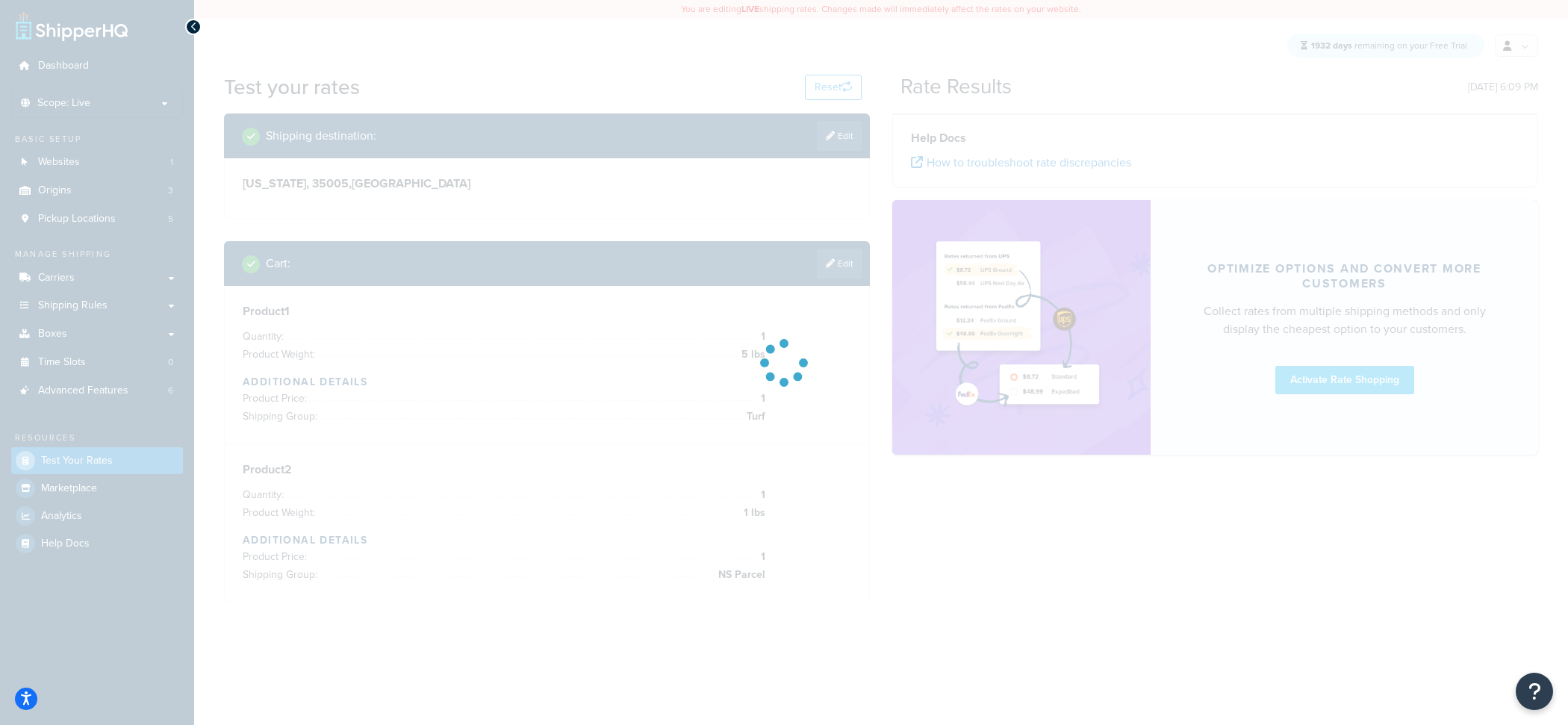
scroll to position [0, 0]
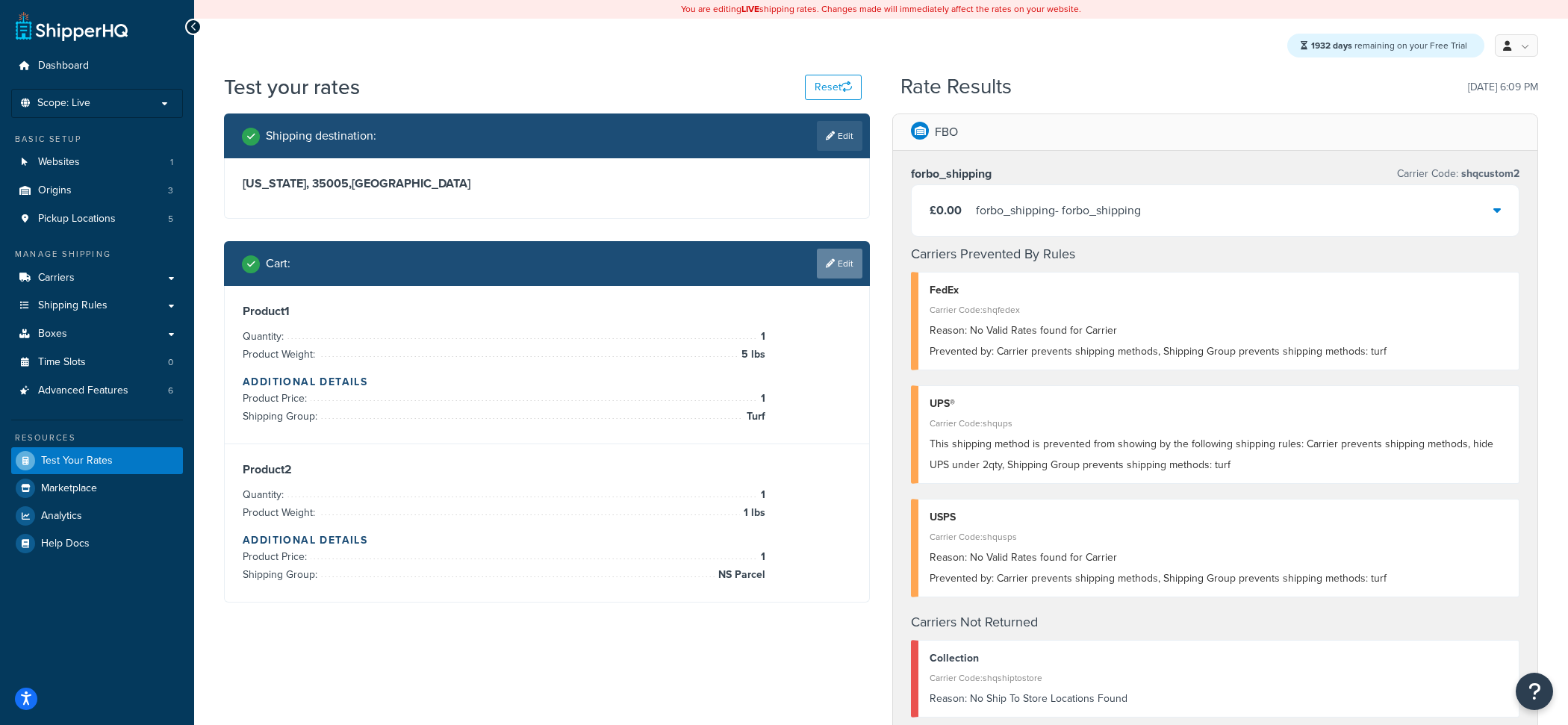
click at [839, 264] on link "Edit" at bounding box center [839, 264] width 46 height 30
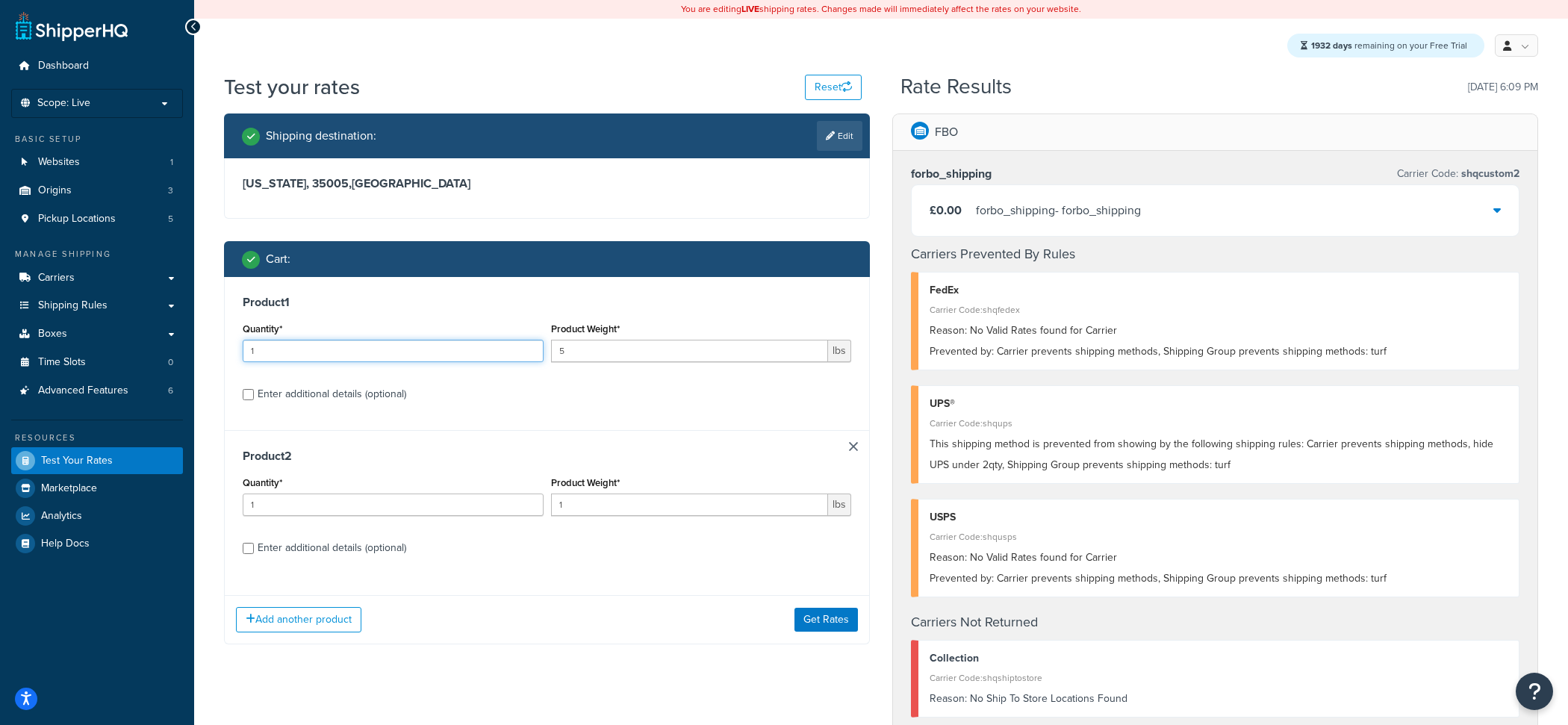
click at [409, 360] on input "1" at bounding box center [393, 350] width 301 height 22
type input "4"
click at [830, 614] on button "Get Rates" at bounding box center [826, 620] width 64 height 24
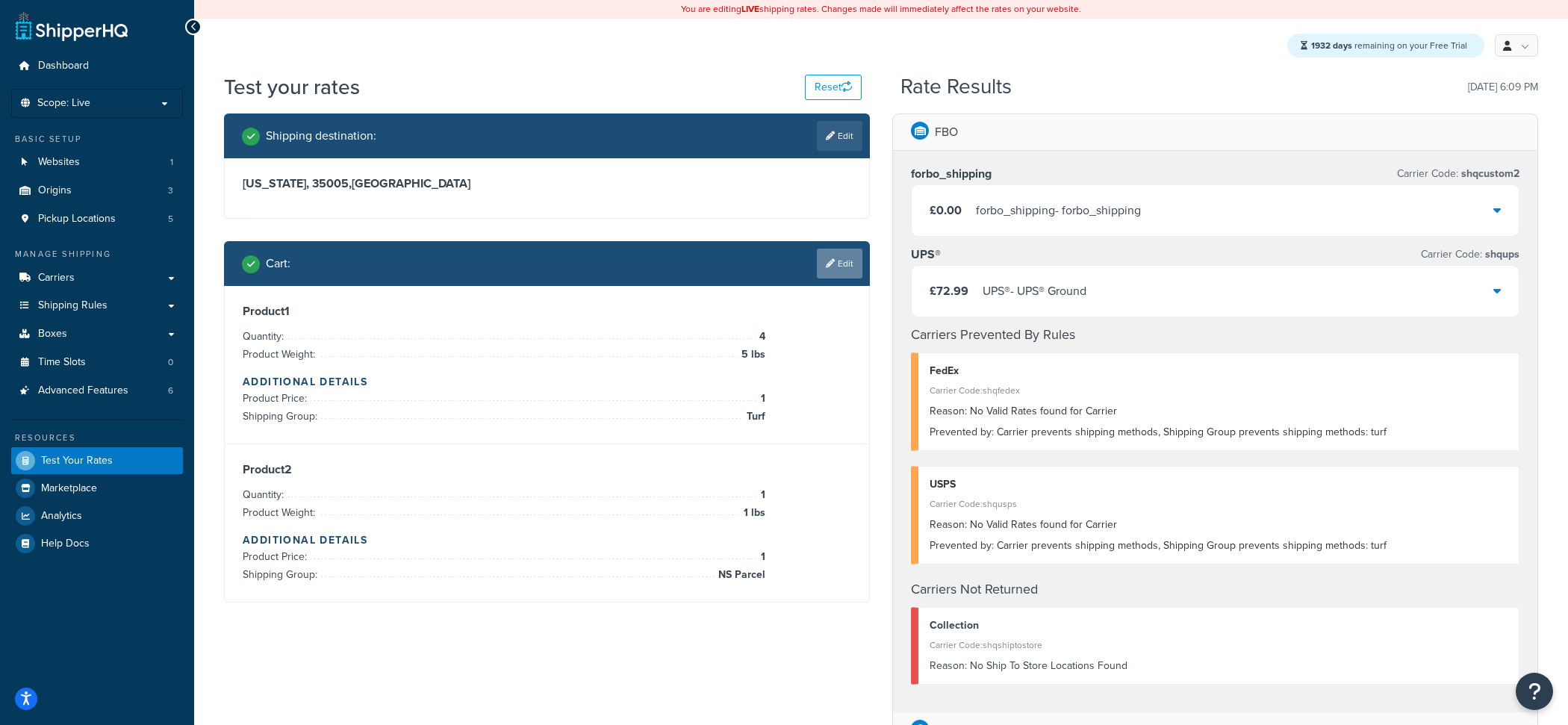
click at [836, 263] on link "Edit" at bounding box center [839, 264] width 46 height 30
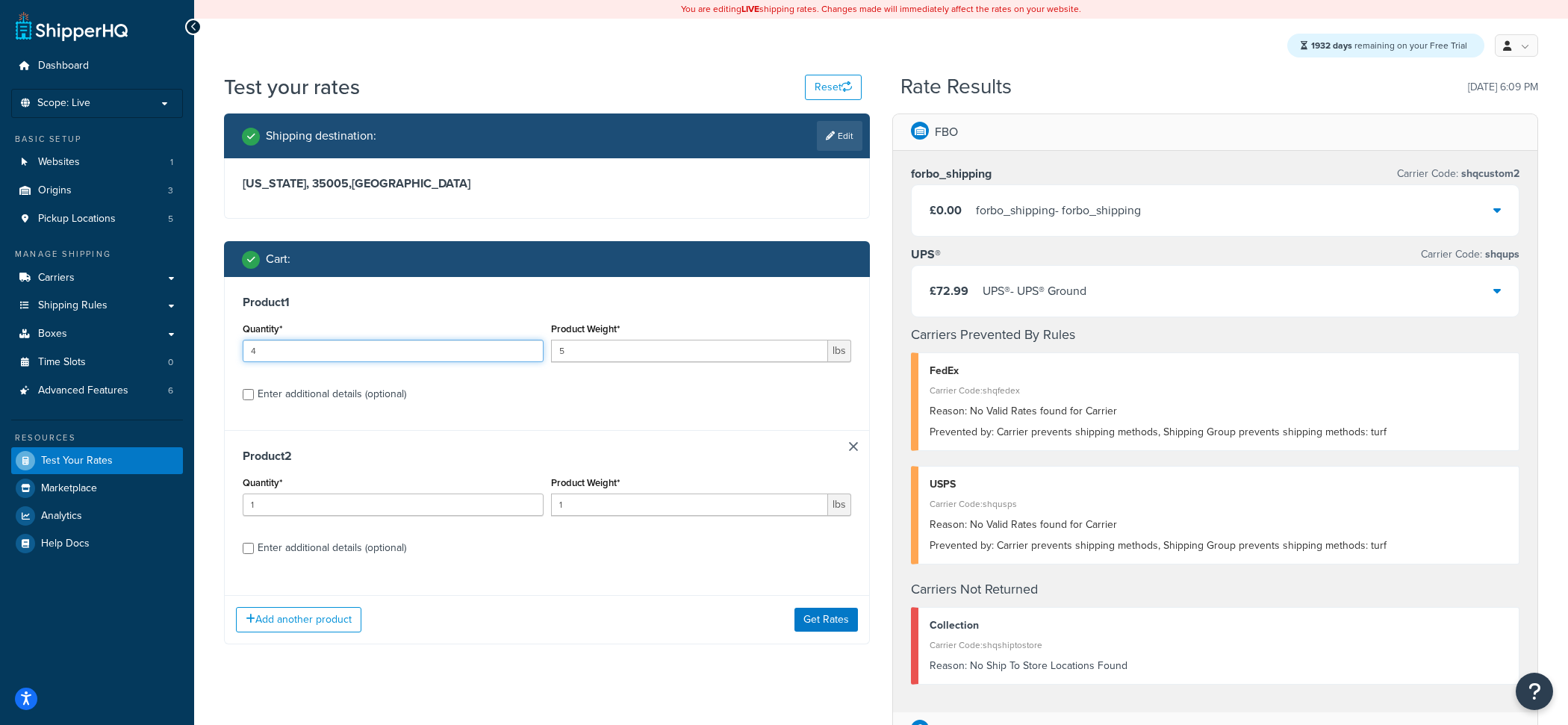
click at [398, 348] on input "4" at bounding box center [393, 350] width 301 height 22
type input "3"
click at [851, 641] on div "Add another product Get Rates" at bounding box center [546, 620] width 644 height 49
click at [849, 627] on button "Get Rates" at bounding box center [826, 620] width 64 height 24
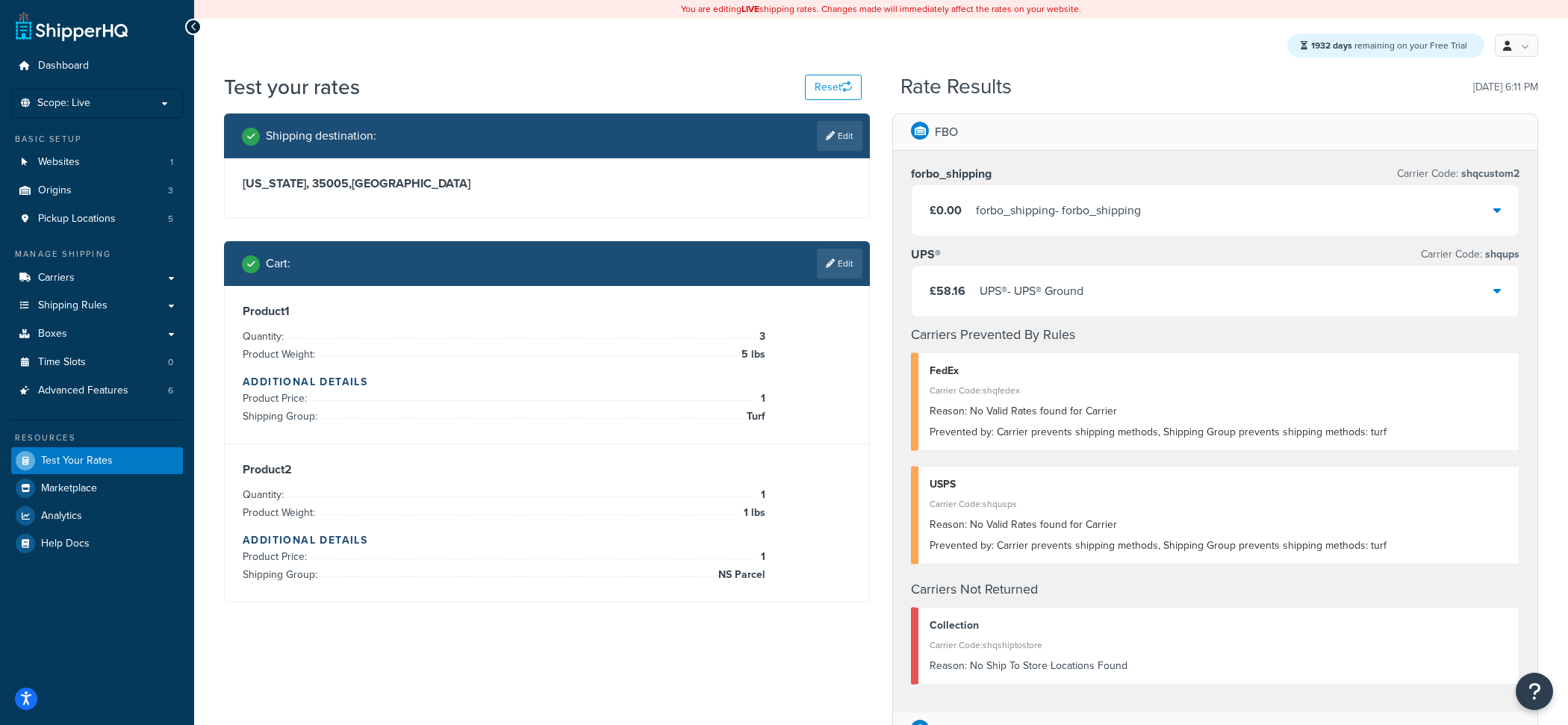
click at [838, 288] on div "Product 1 Quantity: 3 Product Weight: 5 lbs Additional Details Product Price: 1…" at bounding box center [546, 364] width 644 height 158
click at [838, 261] on link "Edit" at bounding box center [839, 264] width 46 height 30
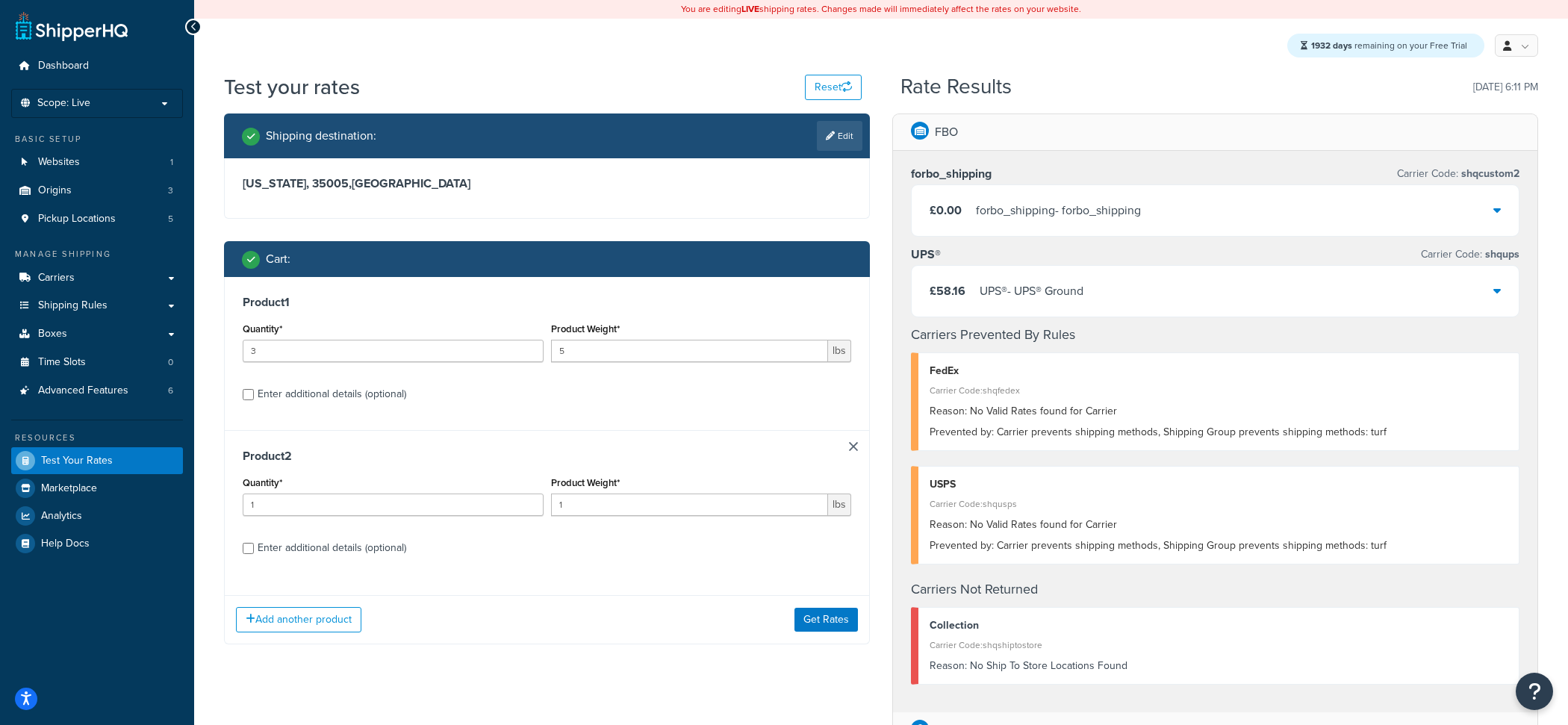
click at [849, 445] on link at bounding box center [852, 446] width 9 height 9
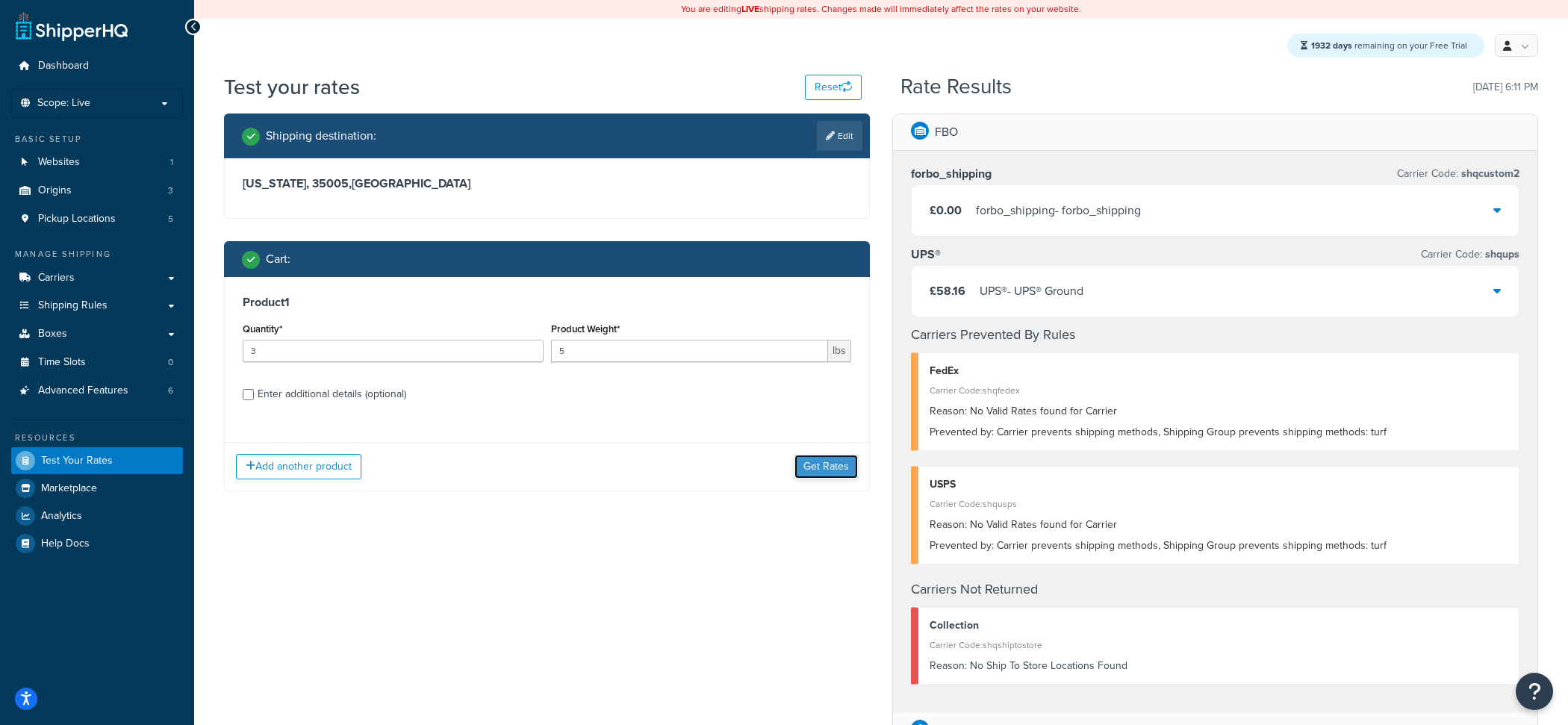
click at [830, 470] on button "Get Rates" at bounding box center [826, 467] width 64 height 24
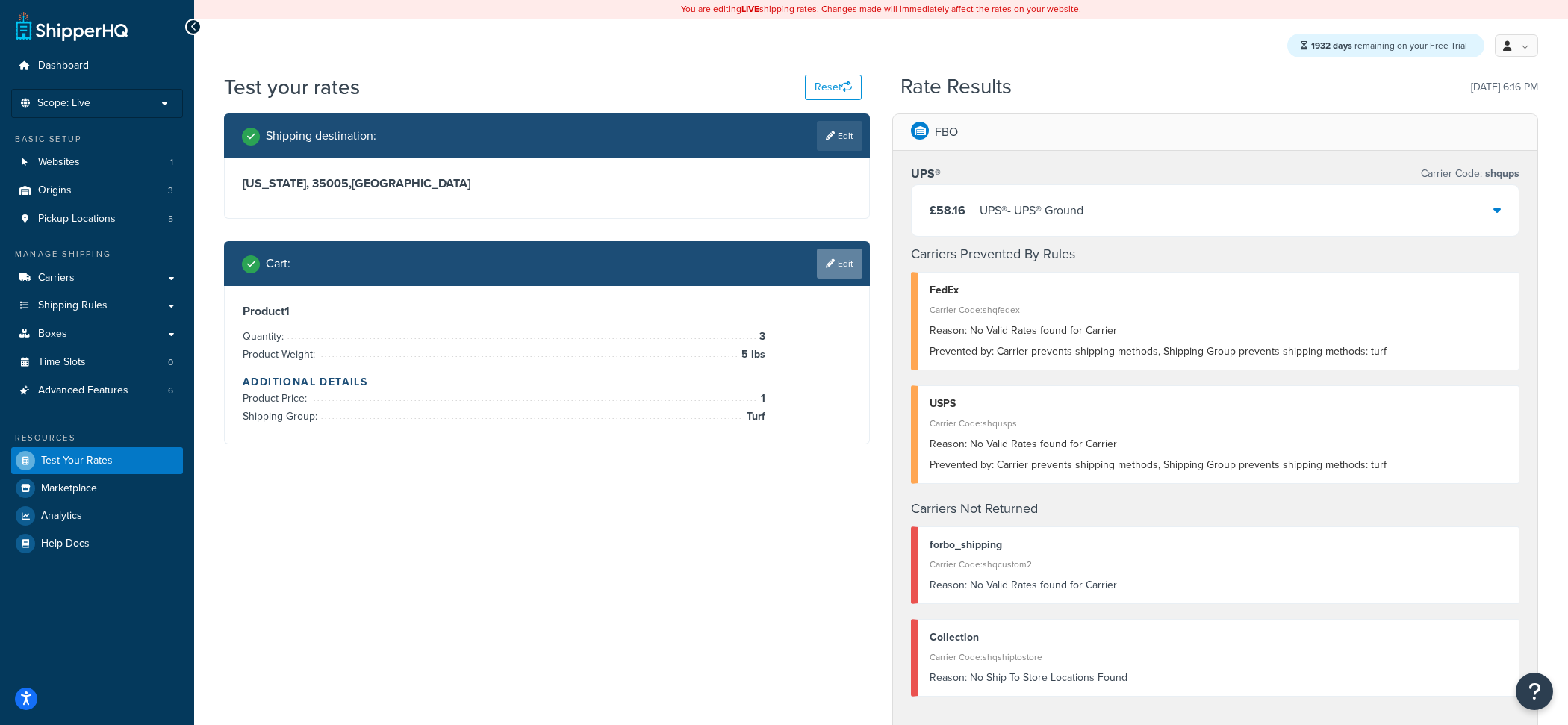
click at [838, 269] on link "Edit" at bounding box center [839, 264] width 46 height 30
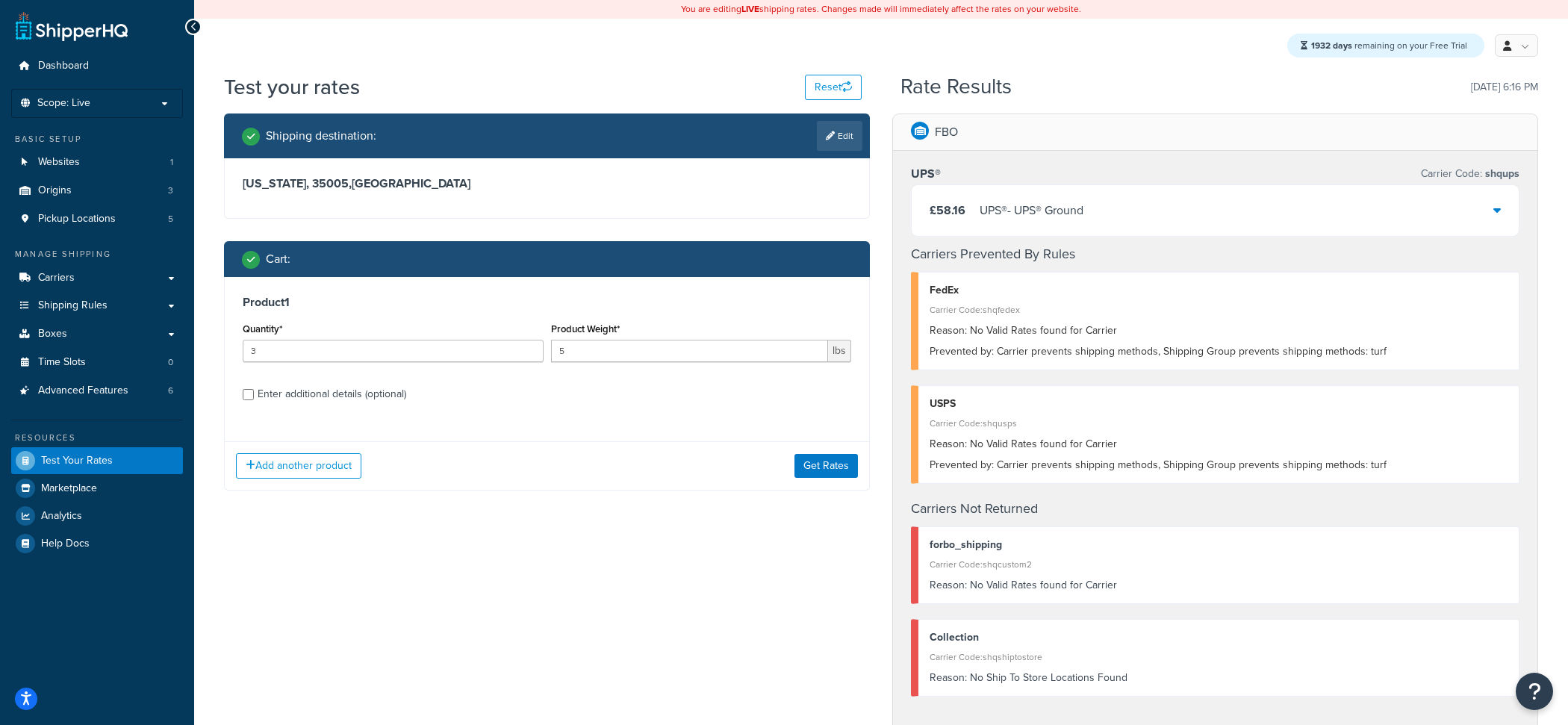
click at [375, 383] on label "Enter additional details (optional)" at bounding box center [554, 393] width 594 height 24
click at [253, 389] on input "Enter additional details (optional)" at bounding box center [248, 394] width 11 height 11
checkbox input "true"
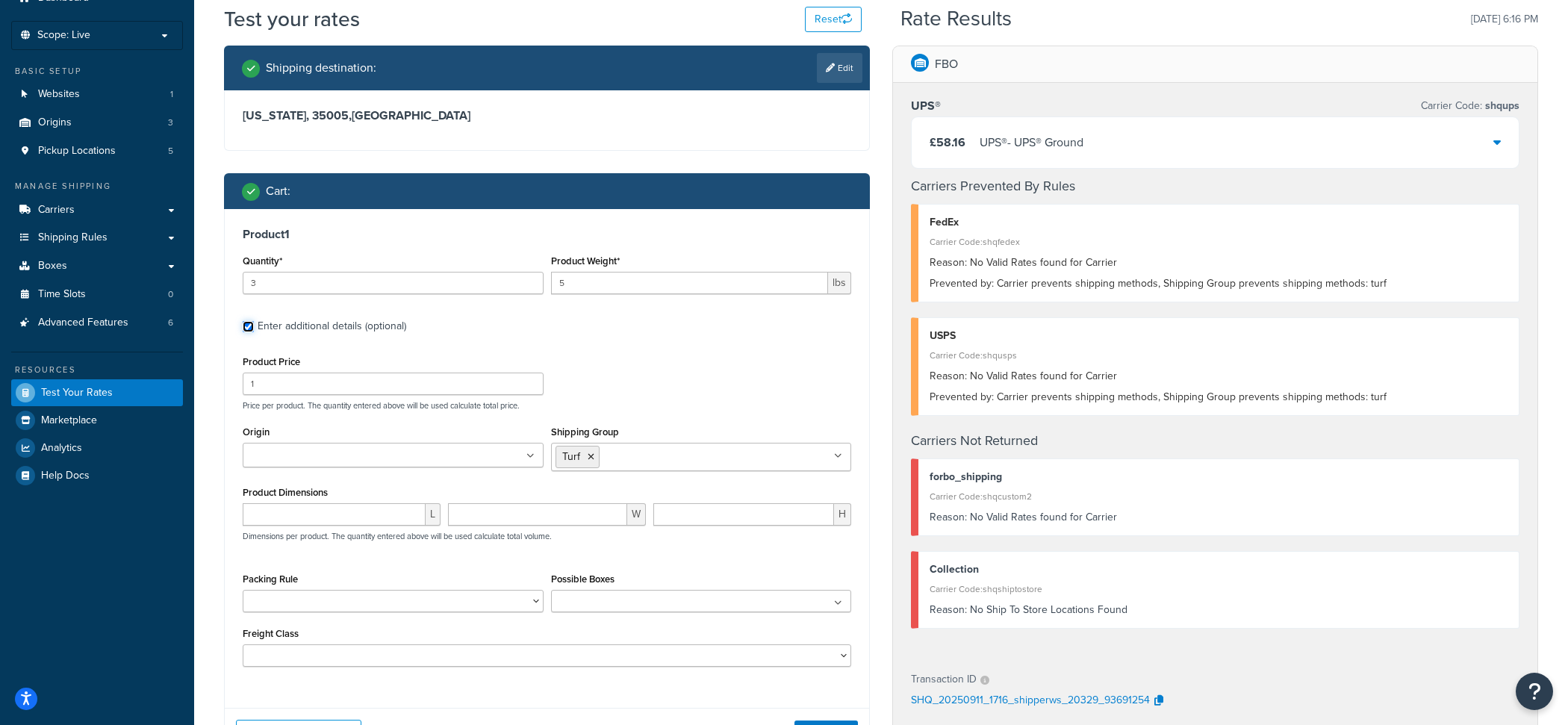
scroll to position [72, 0]
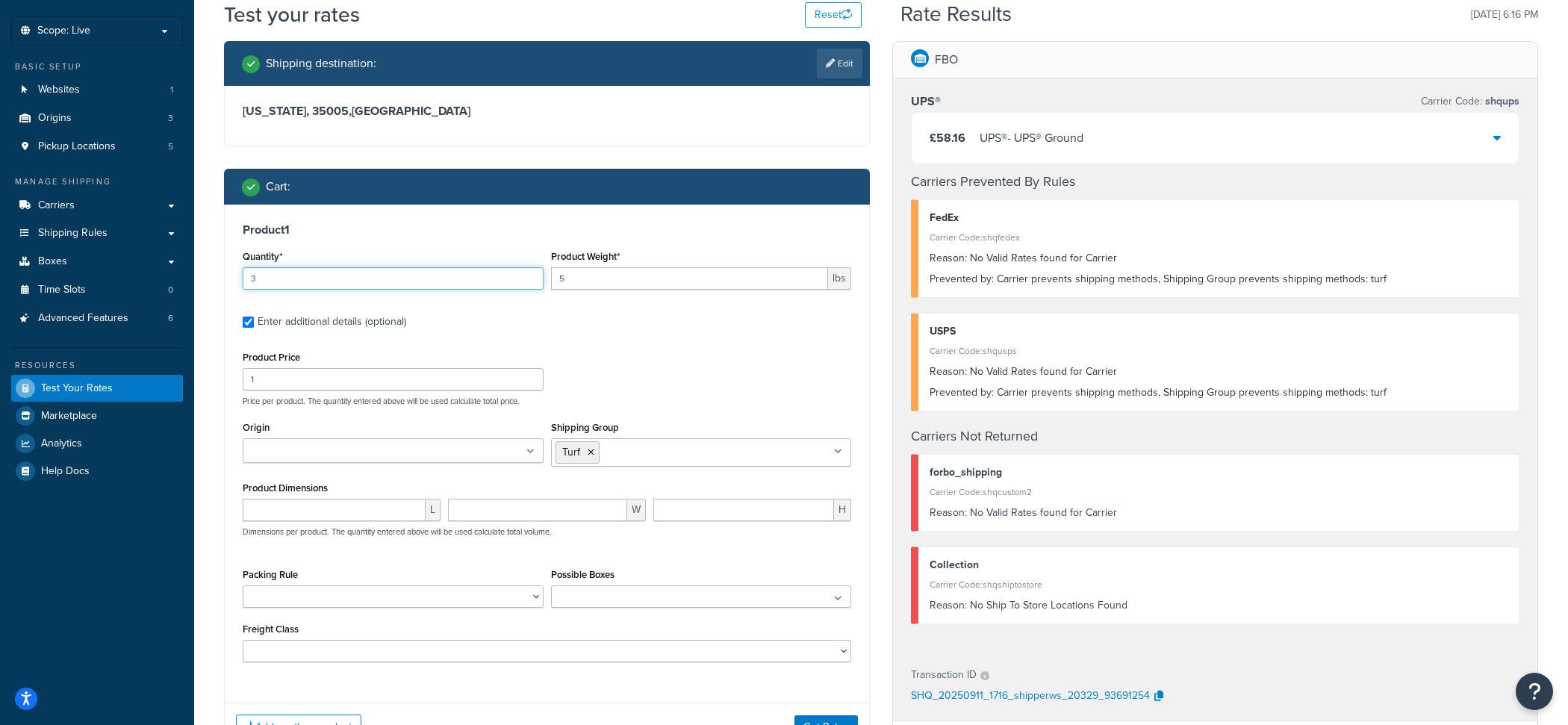
click at [427, 274] on input "3" at bounding box center [393, 279] width 301 height 22
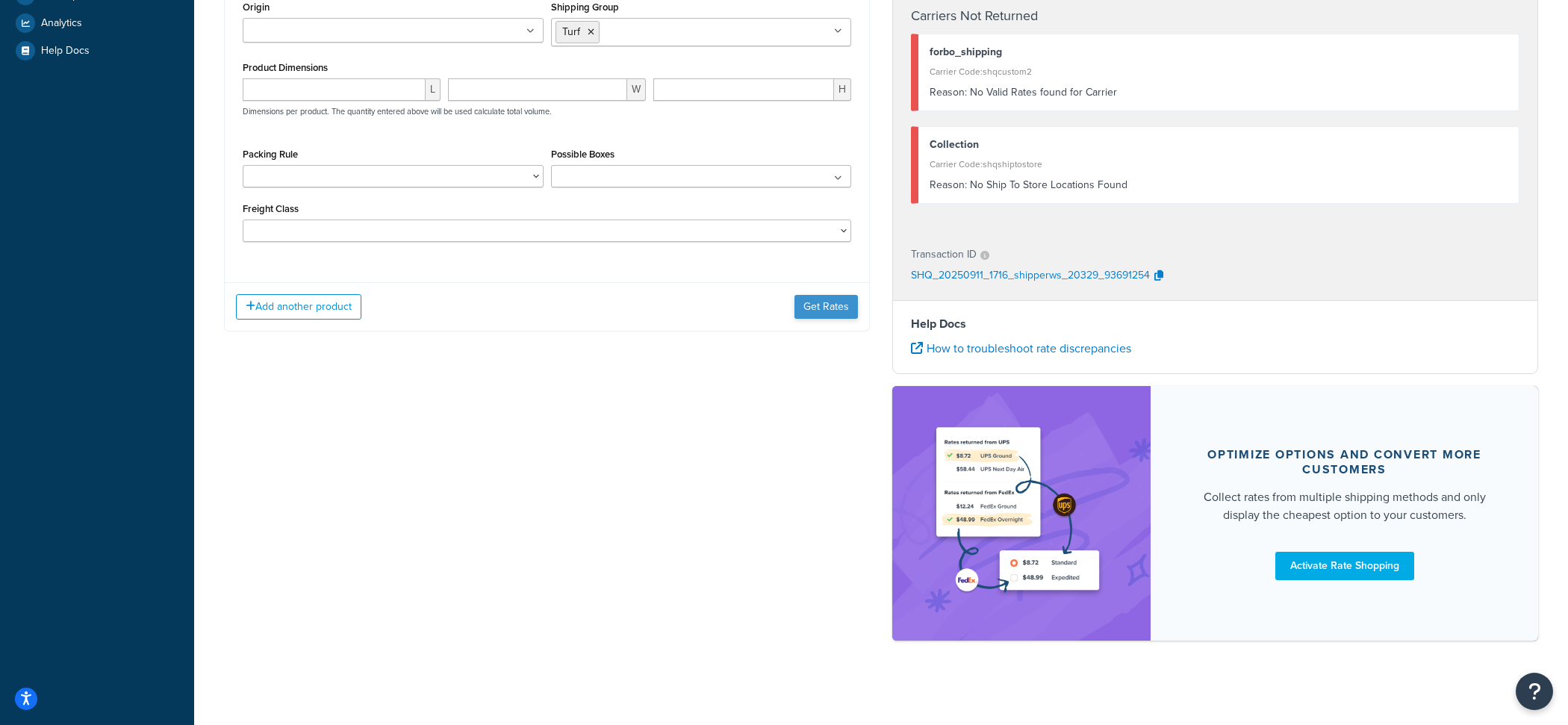
type input "1"
click at [822, 316] on button "Get Rates" at bounding box center [826, 307] width 64 height 24
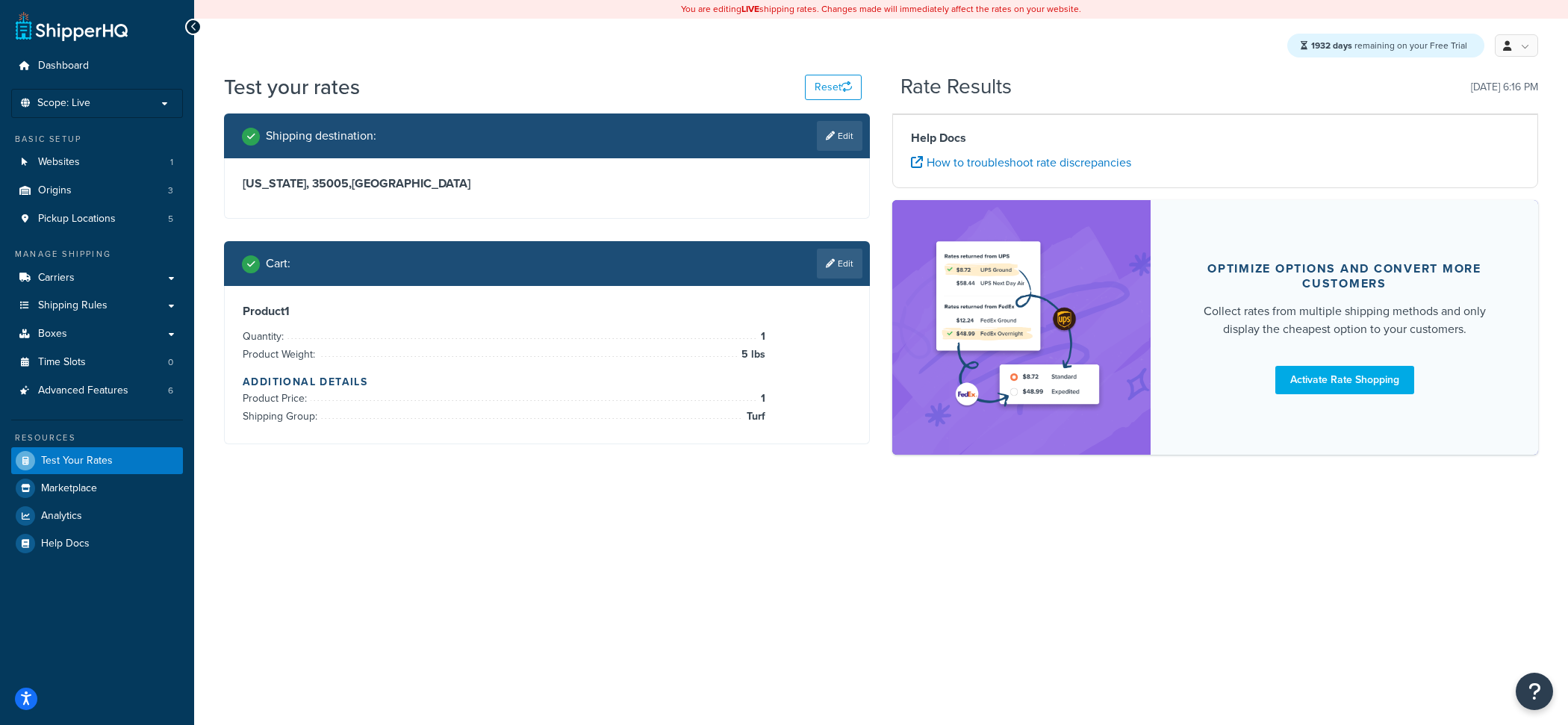
scroll to position [0, 0]
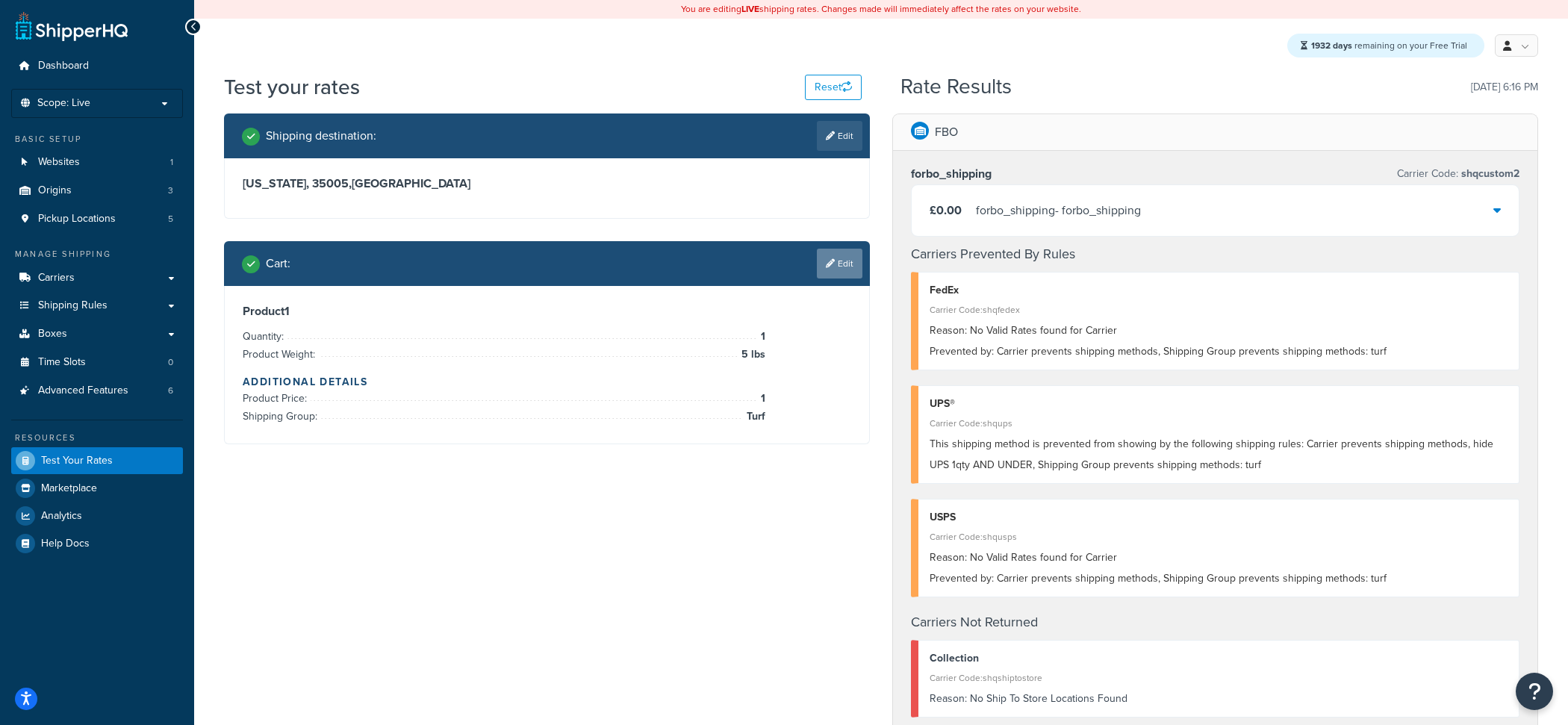
click at [830, 277] on link "Edit" at bounding box center [839, 264] width 46 height 30
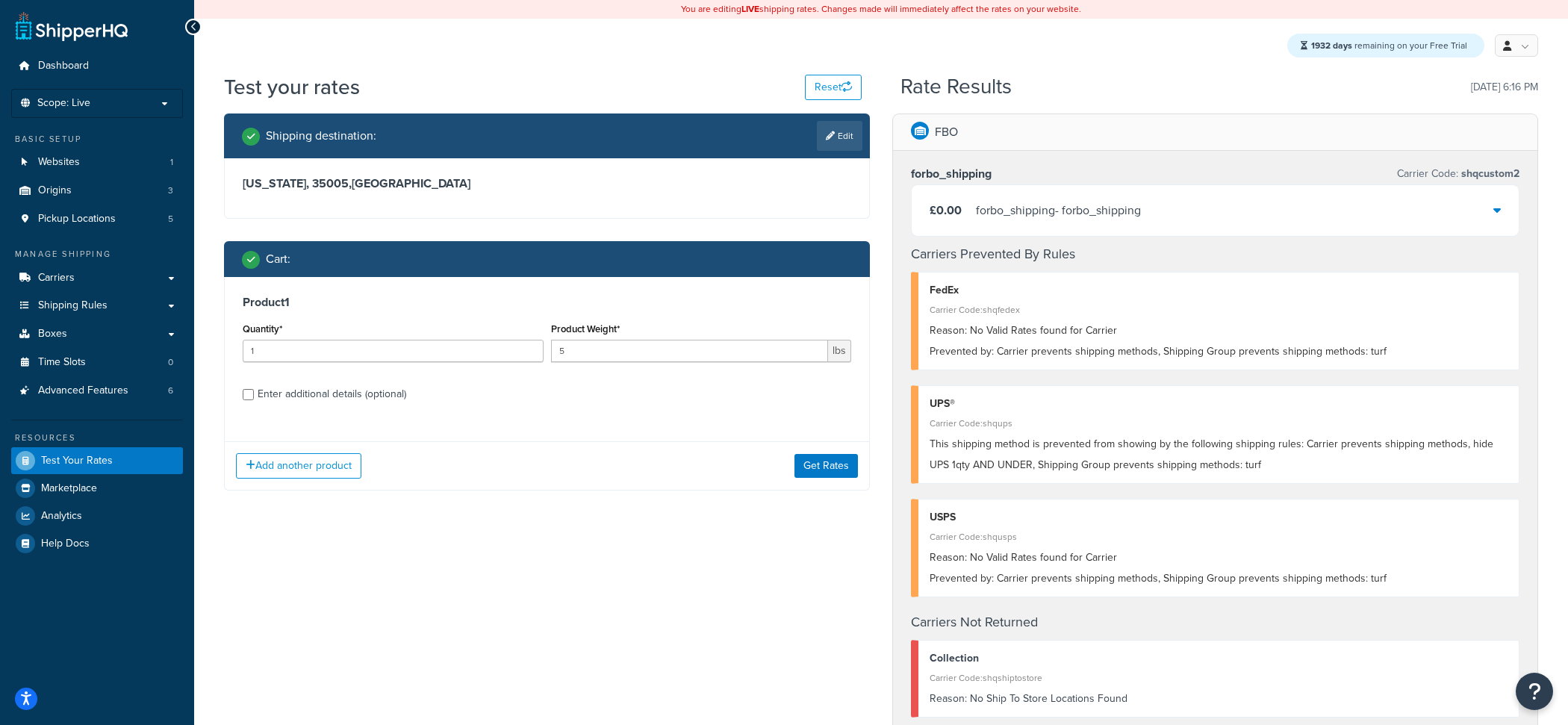
click at [320, 449] on div "Add another product Get Rates" at bounding box center [546, 465] width 644 height 49
click at [320, 468] on button "Add another product" at bounding box center [298, 466] width 125 height 25
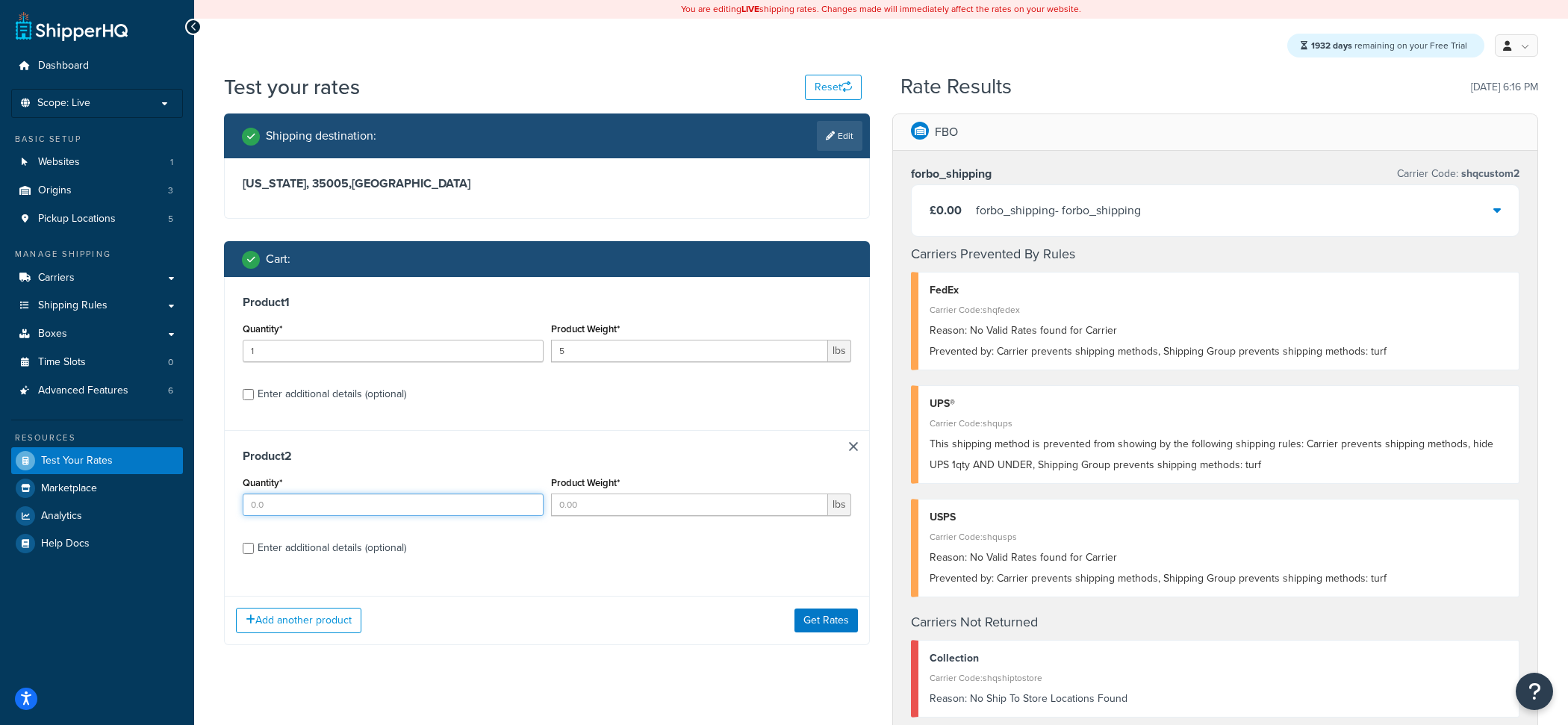
click at [378, 496] on input "Quantity*" at bounding box center [393, 505] width 301 height 22
type input "1"
type input "5"
click at [355, 555] on div "Enter additional details (optional)" at bounding box center [331, 548] width 149 height 21
click at [253, 554] on input "Enter additional details (optional)" at bounding box center [248, 548] width 11 height 11
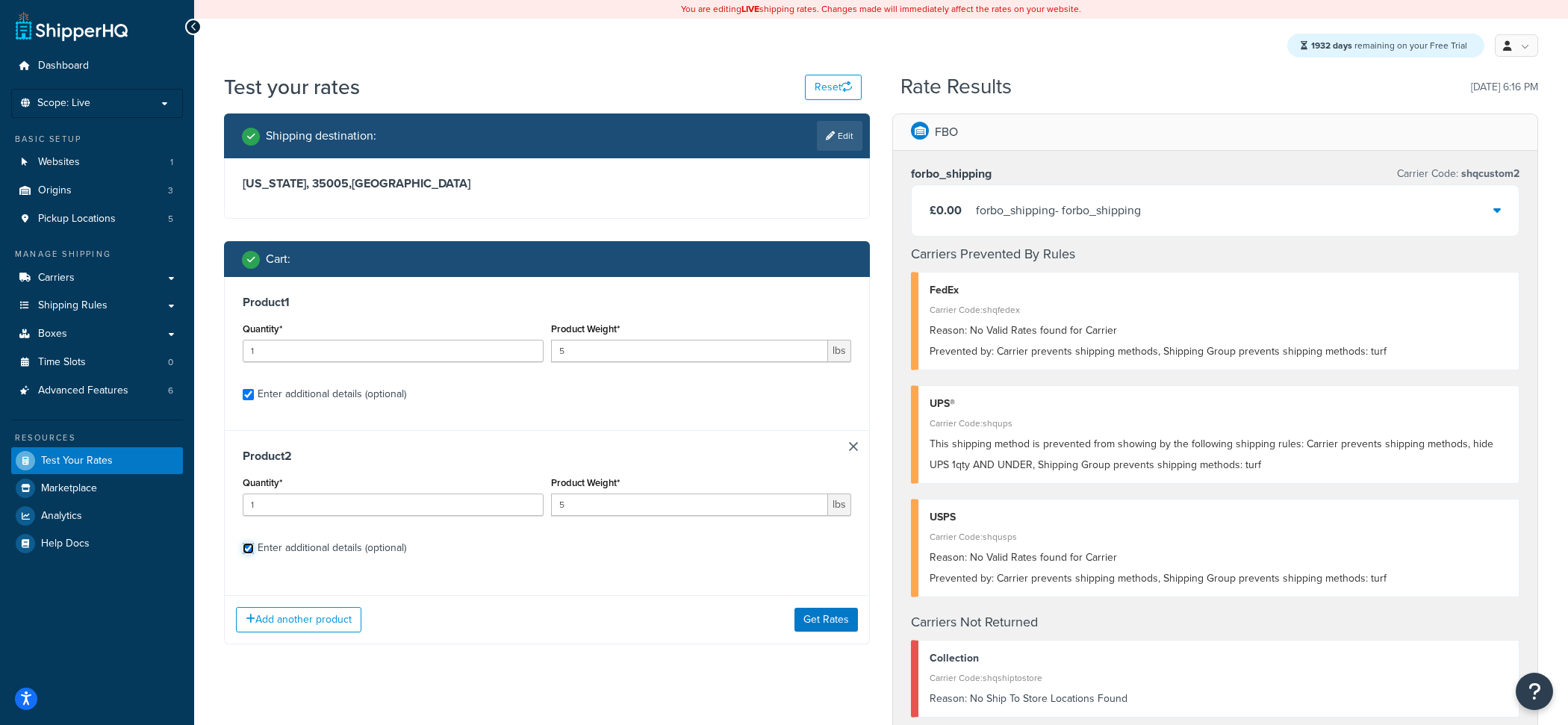
checkbox input "true"
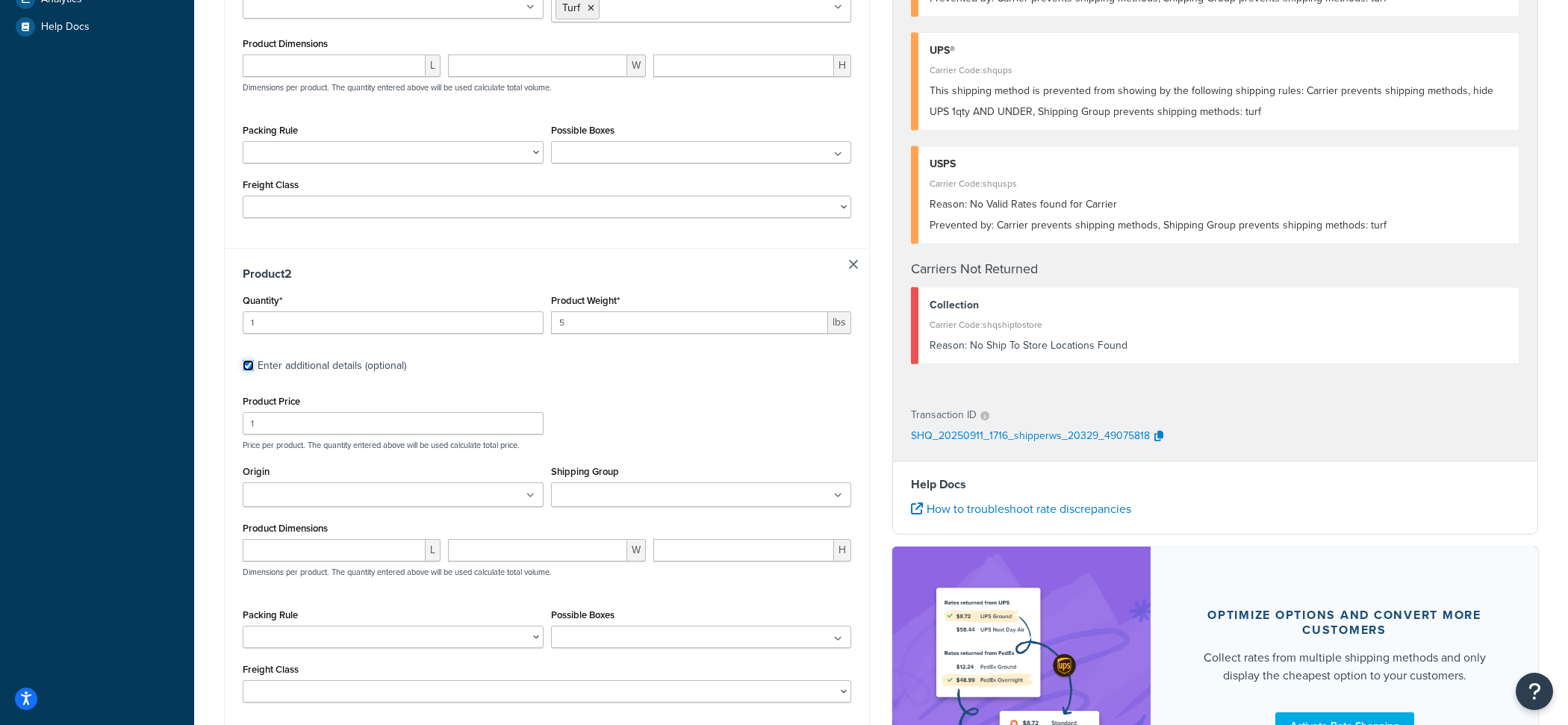
scroll to position [527, 0]
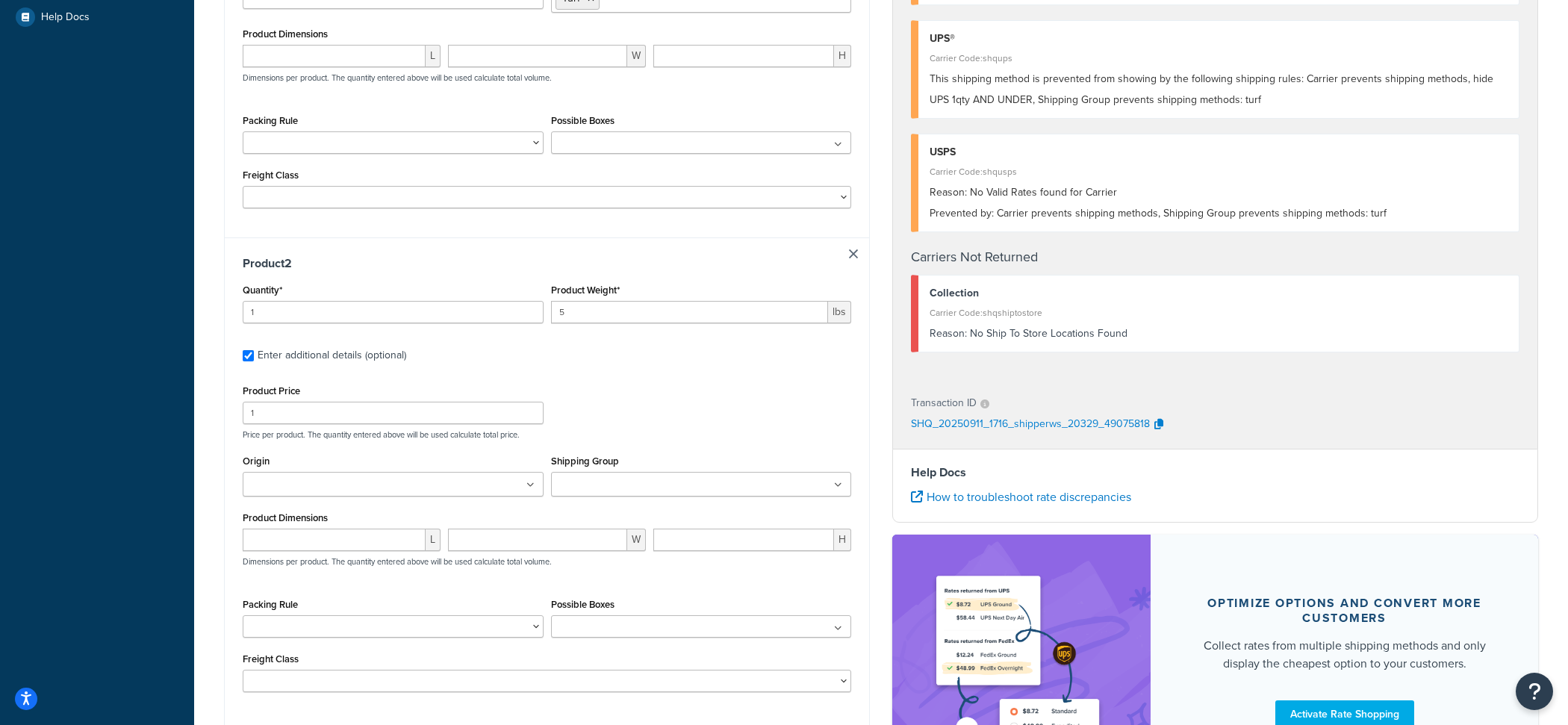
click at [628, 497] on ul at bounding box center [701, 483] width 301 height 24
type input "ns par"
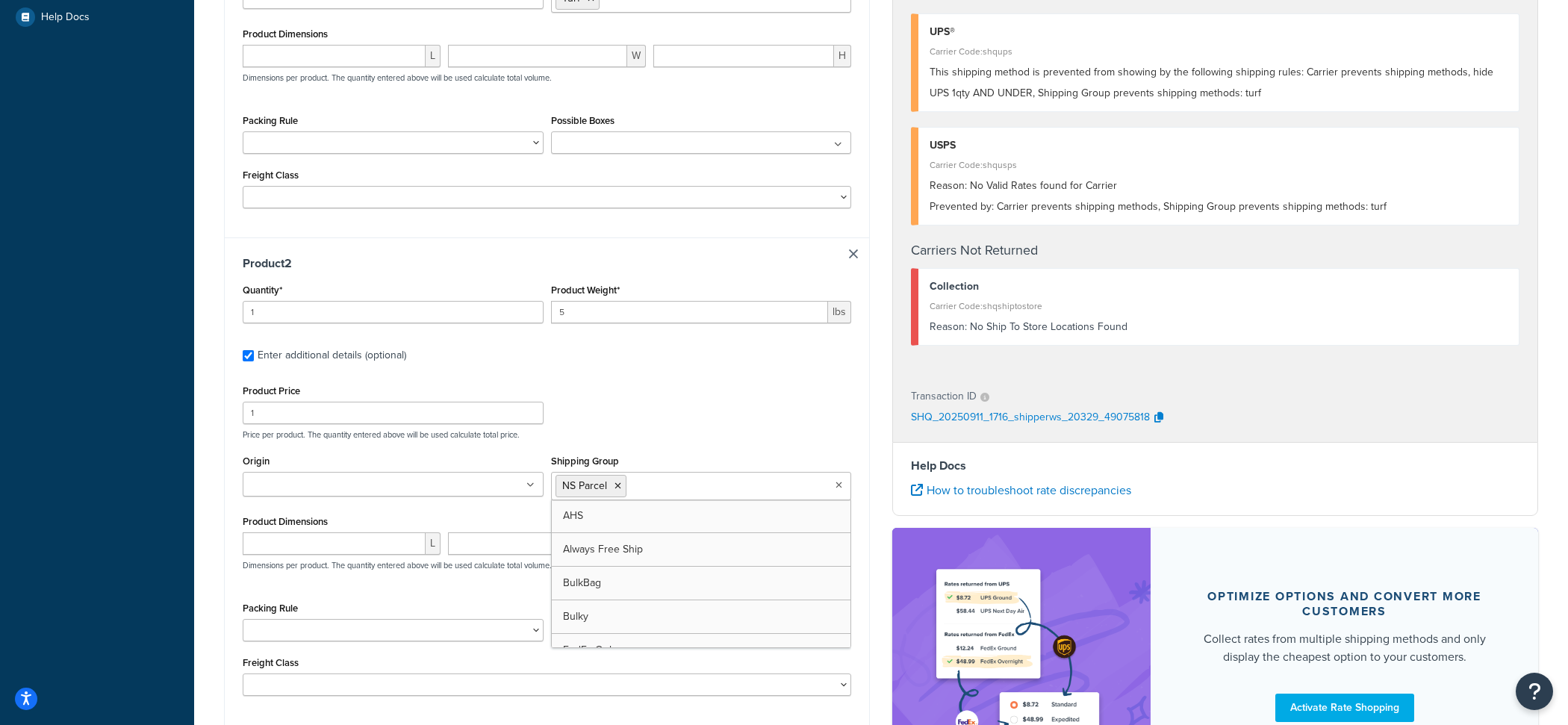
click at [643, 398] on div "Product Price 1 Price per product. The quantity entered above will be used calc…" at bounding box center [546, 410] width 616 height 59
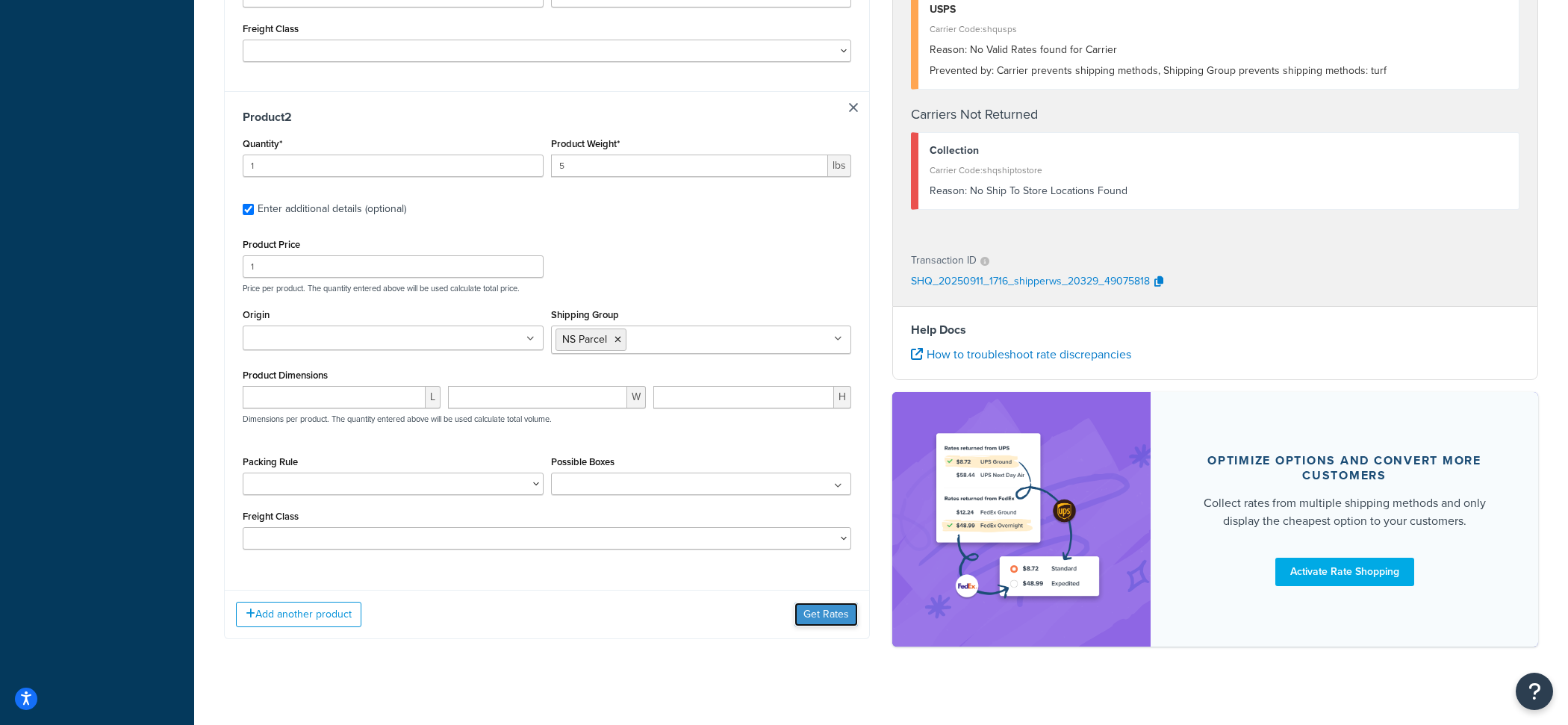
click at [841, 616] on button "Get Rates" at bounding box center [826, 614] width 64 height 24
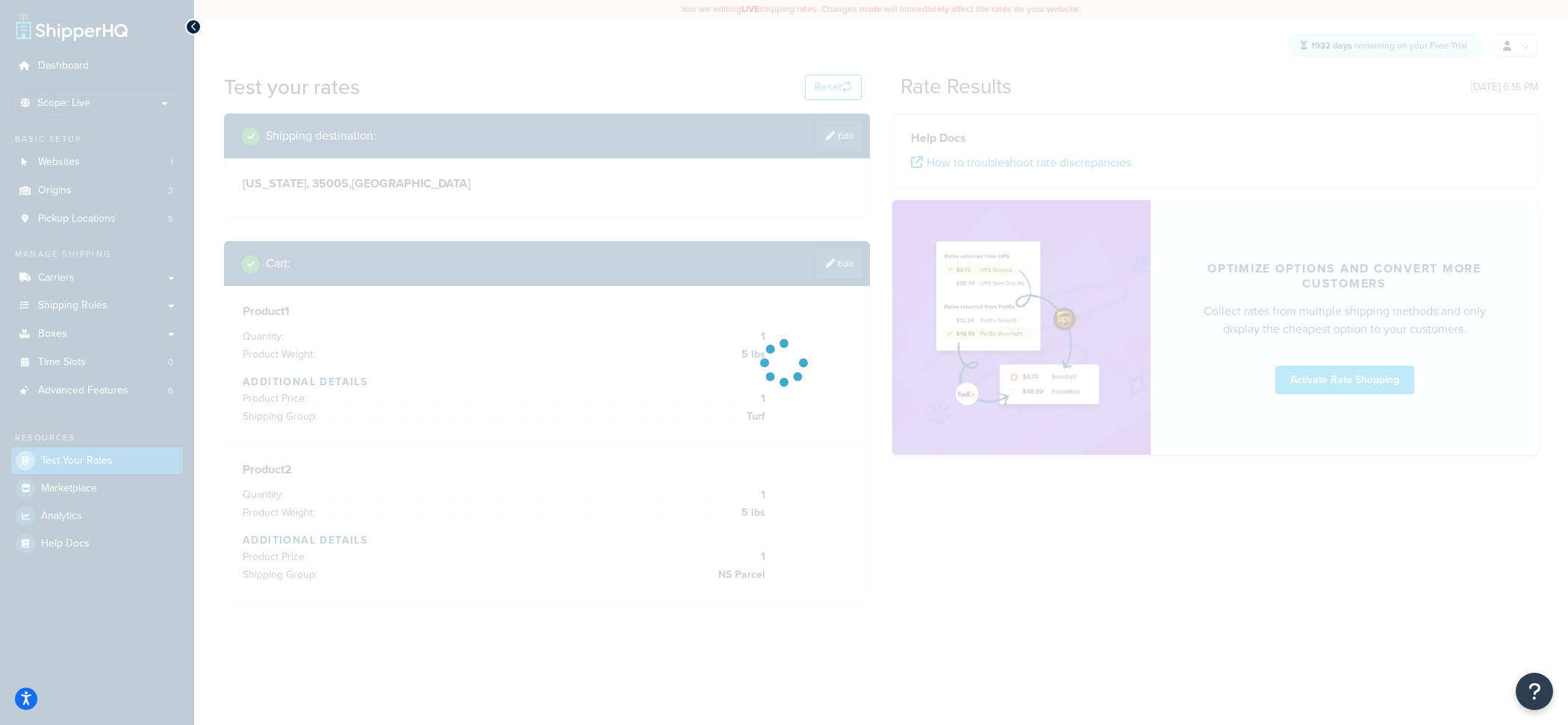
scroll to position [0, 0]
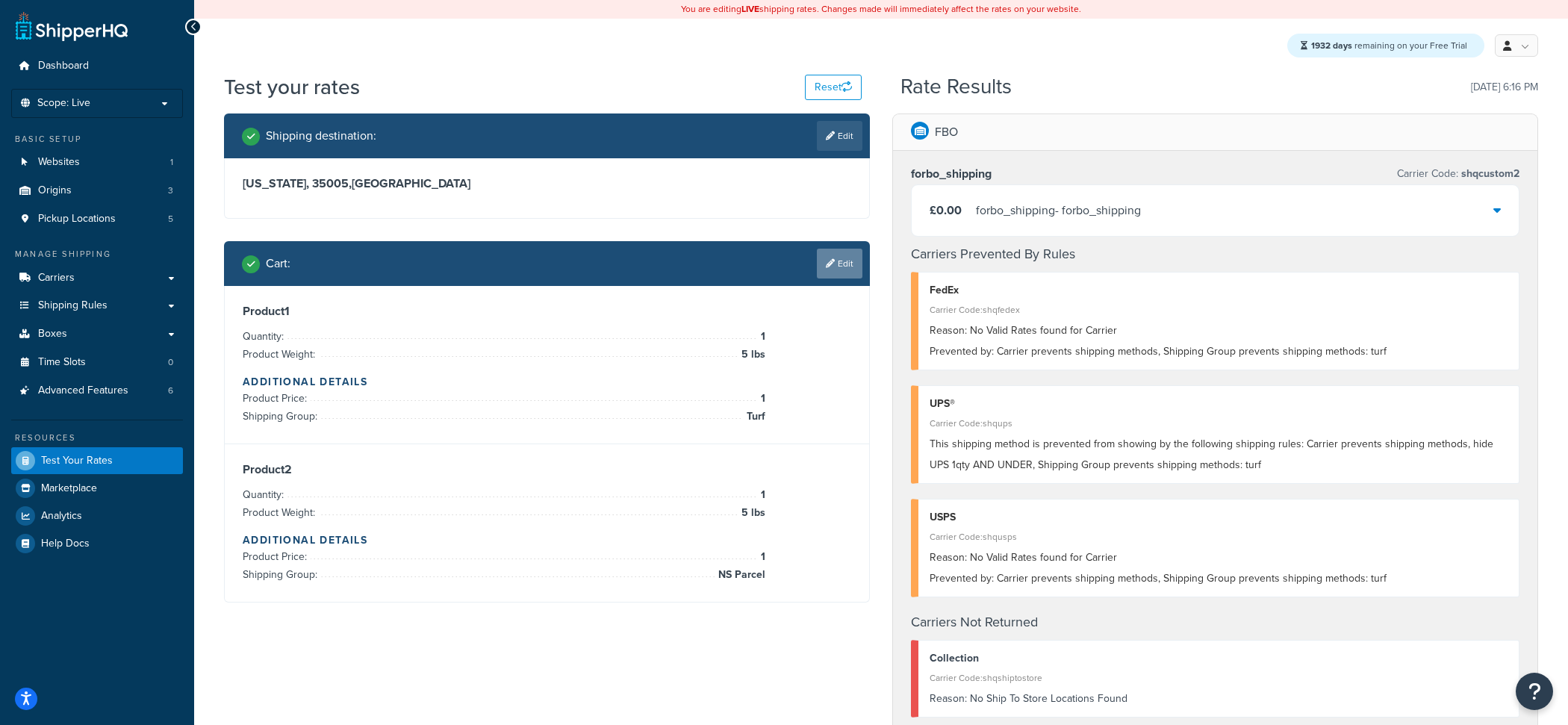
click at [839, 266] on link "Edit" at bounding box center [839, 264] width 46 height 30
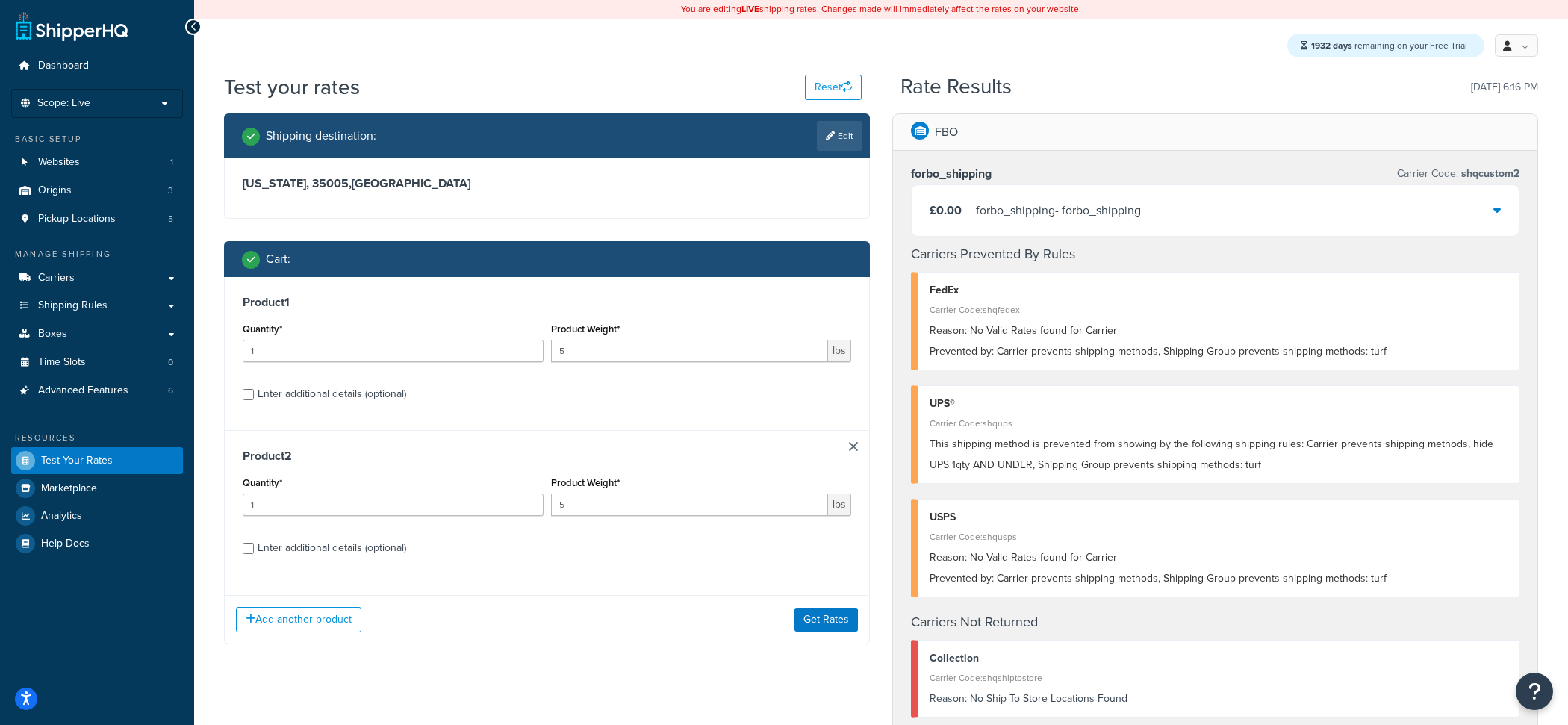
click at [361, 394] on div "Enter additional details (optional)" at bounding box center [331, 394] width 149 height 21
click at [253, 394] on input "Enter additional details (optional)" at bounding box center [248, 394] width 11 height 11
checkbox input "true"
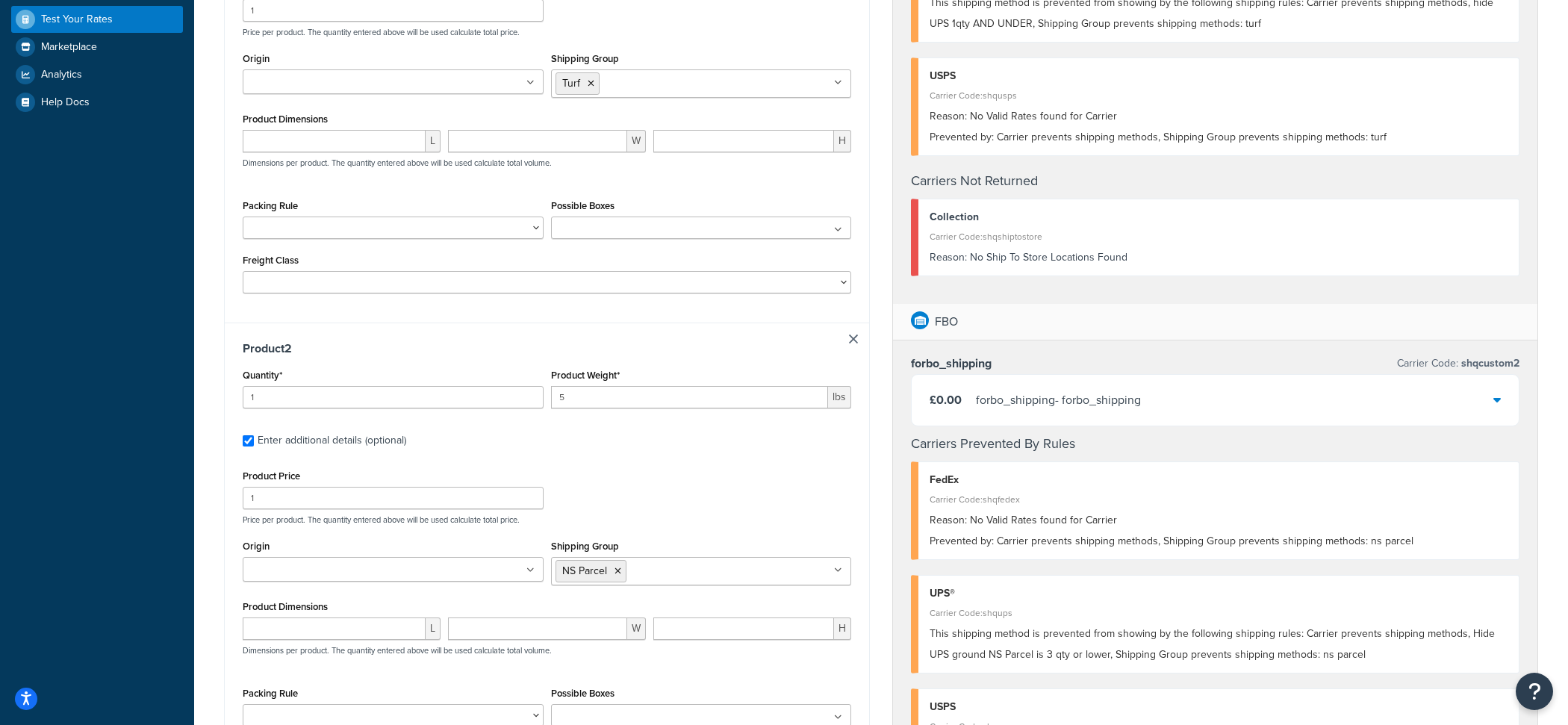
scroll to position [446, 0]
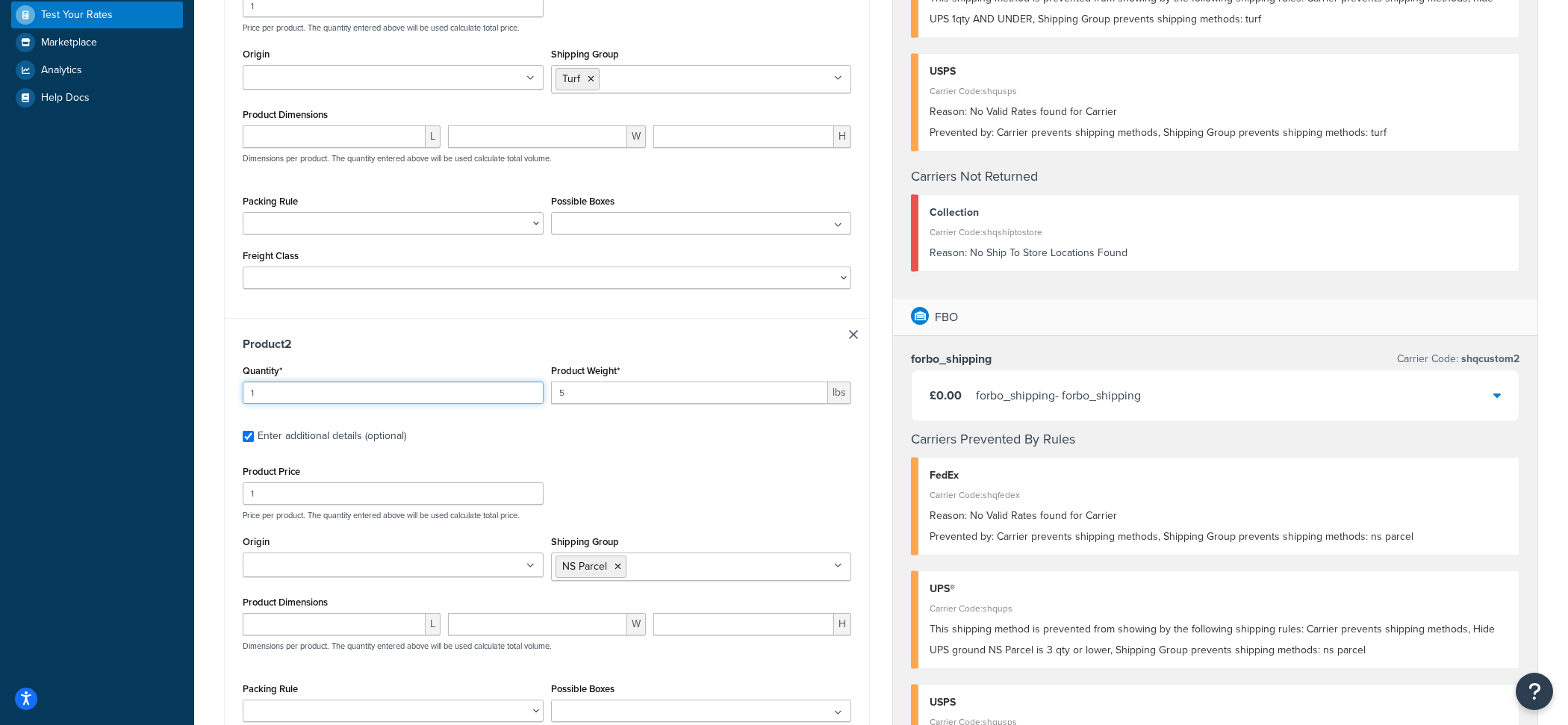
click at [362, 390] on input "1" at bounding box center [393, 393] width 301 height 22
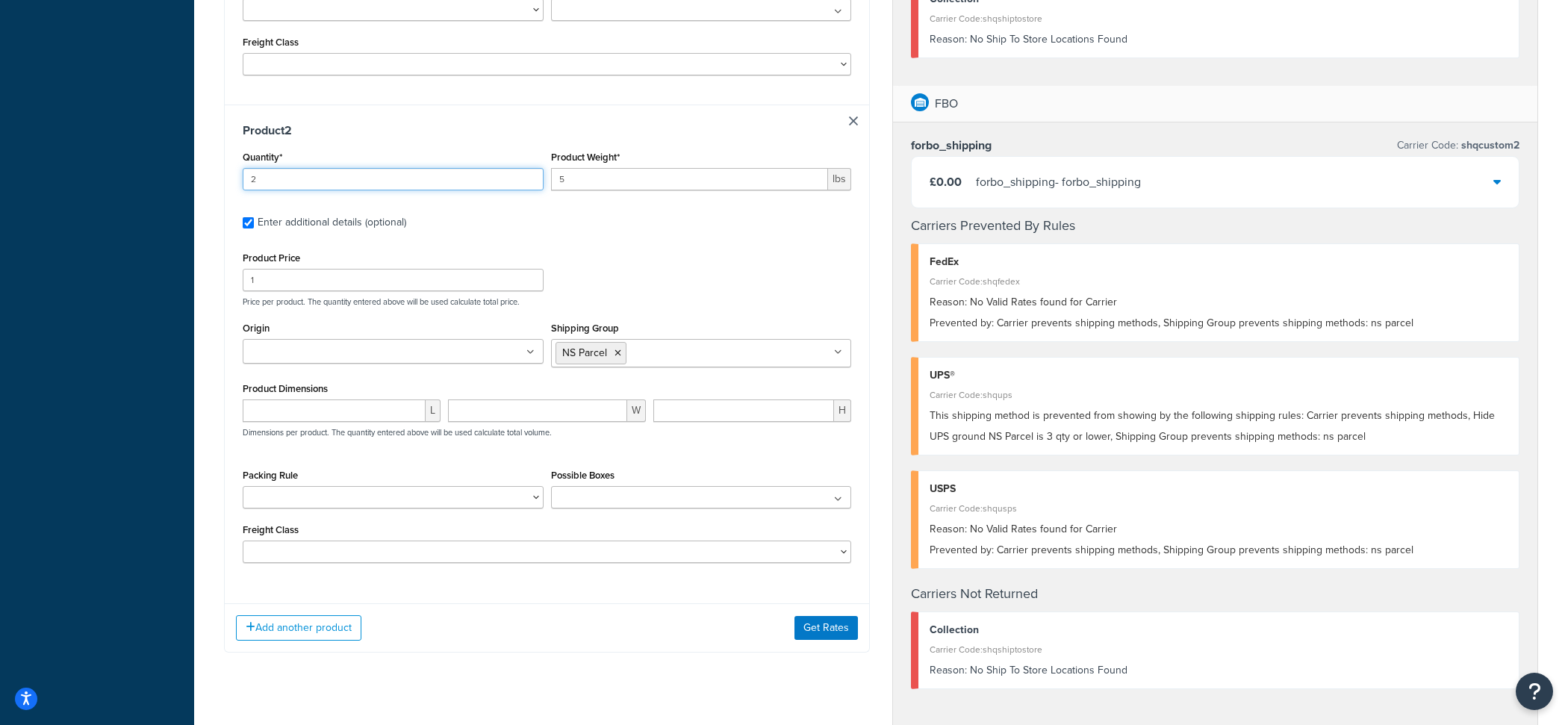
scroll to position [724, 0]
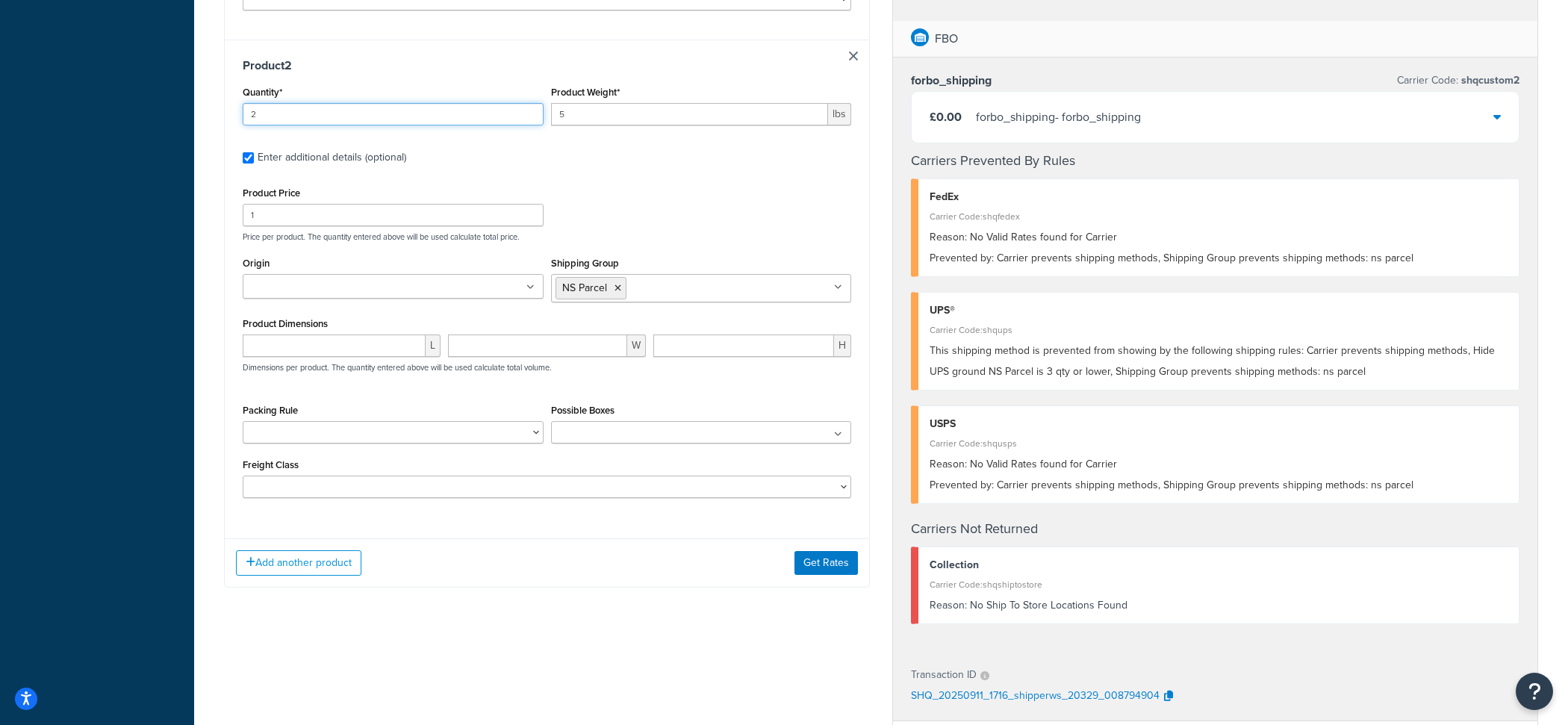
type input "2"
click at [836, 578] on div "Add another product Get Rates" at bounding box center [546, 563] width 644 height 49
click at [836, 576] on div "Add another product Get Rates" at bounding box center [546, 563] width 644 height 49
click at [835, 566] on button "Get Rates" at bounding box center [826, 563] width 64 height 24
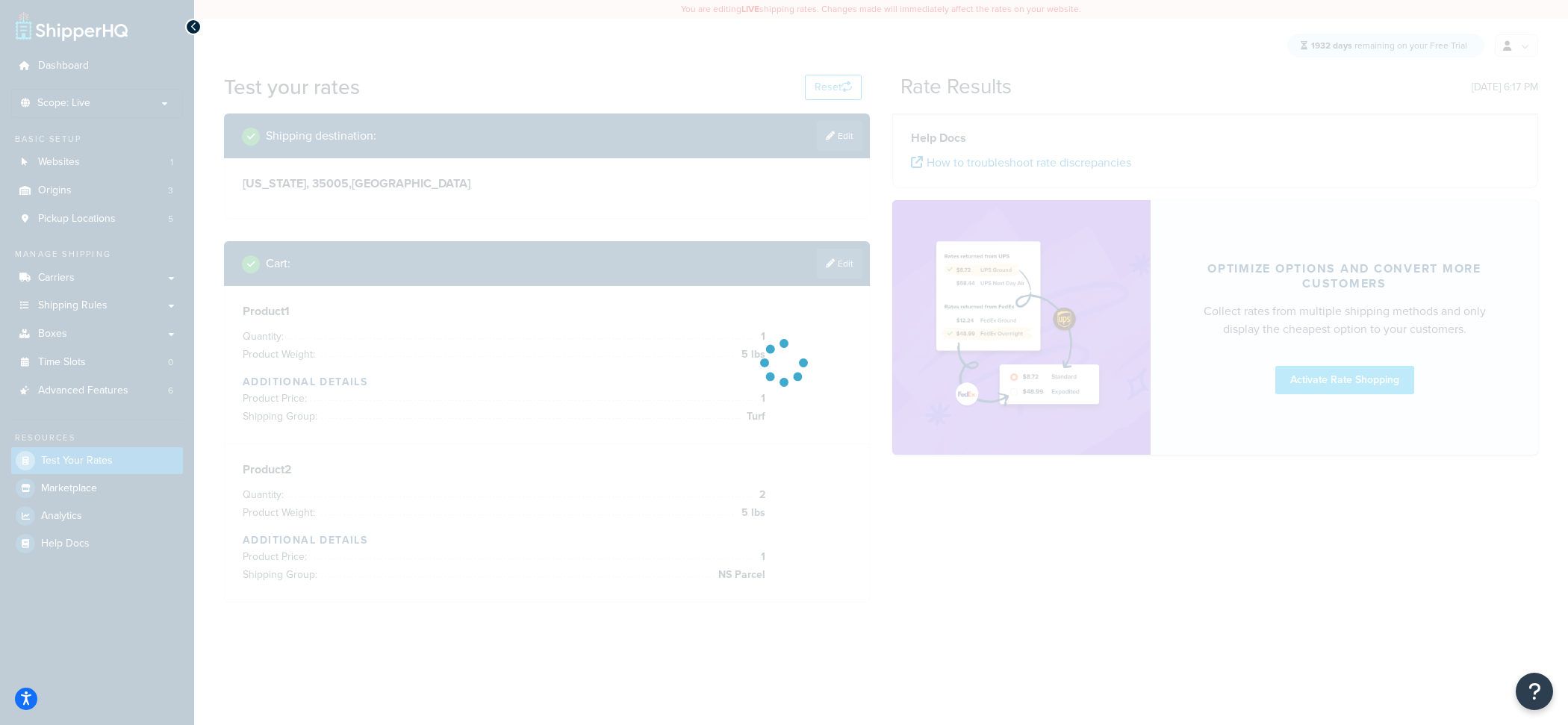
scroll to position [0, 0]
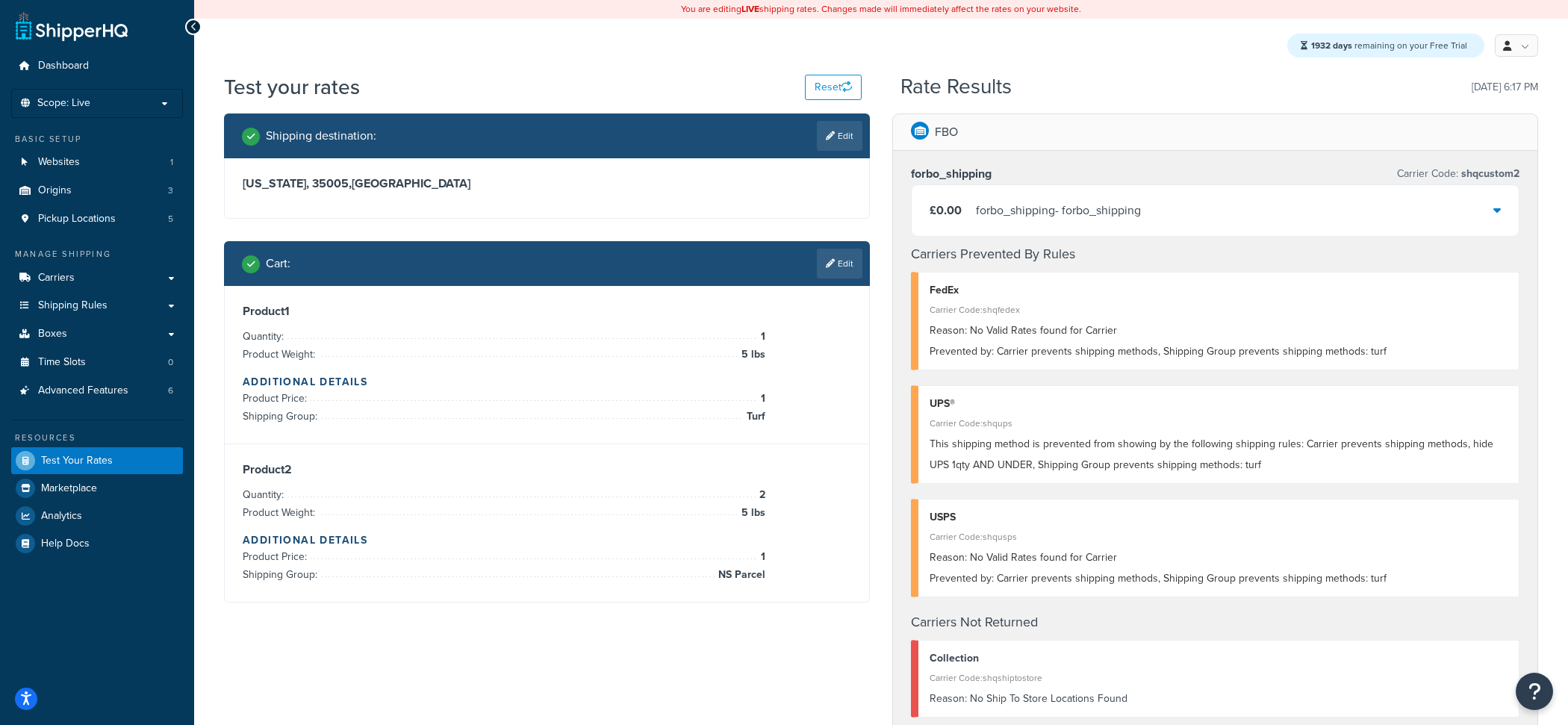
click at [1050, 200] on div "£0.00 forbo_shipping - forbo_shipping" at bounding box center [1215, 210] width 607 height 50
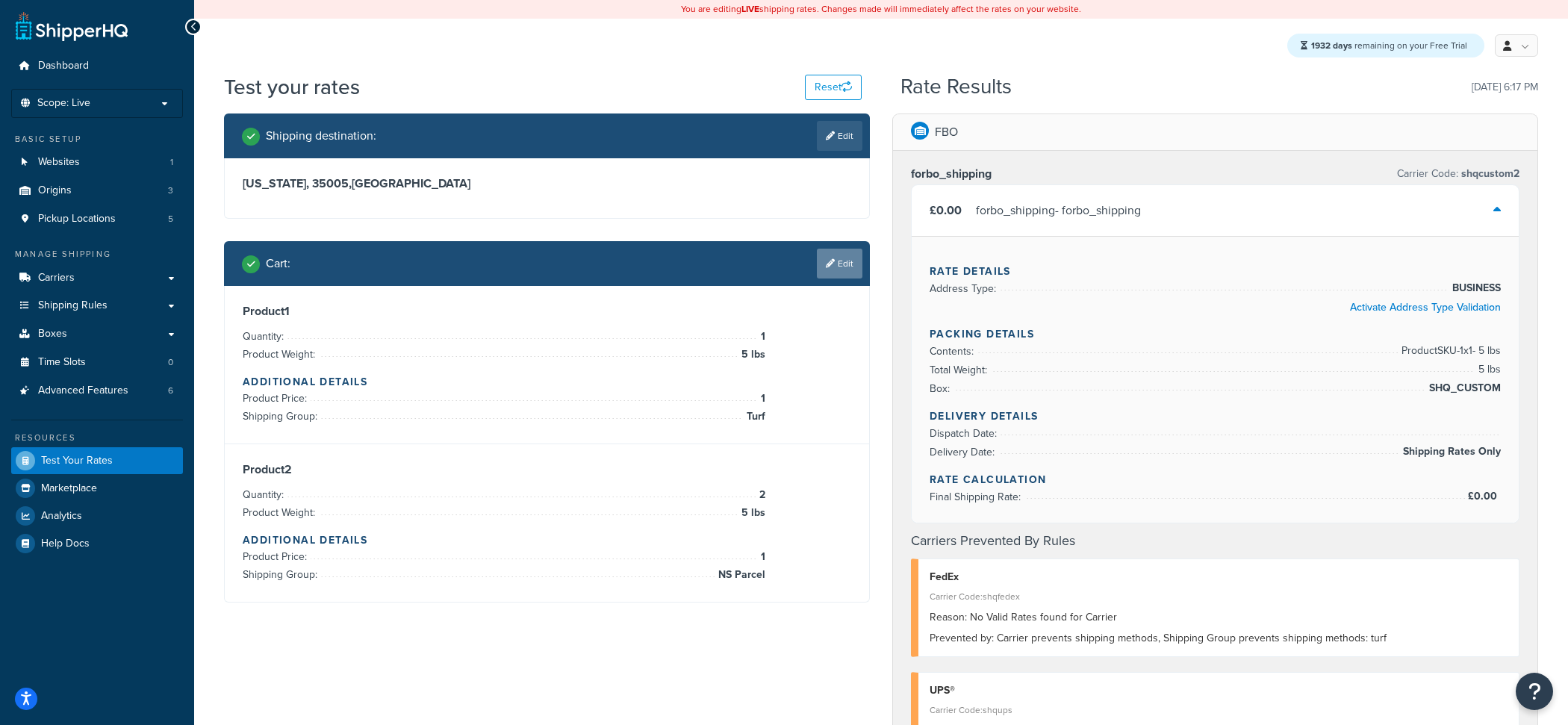
click at [834, 269] on link "Edit" at bounding box center [839, 264] width 46 height 30
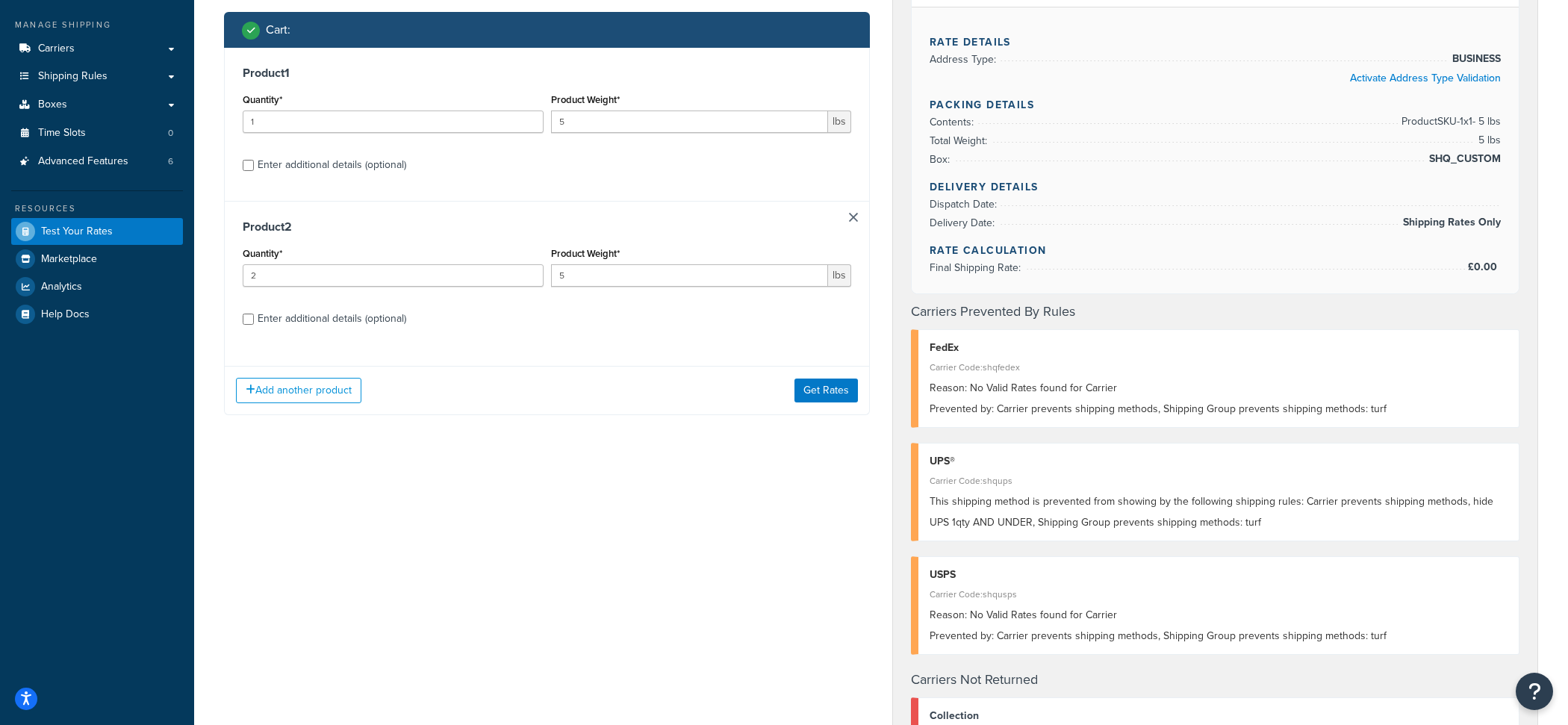
scroll to position [325, 0]
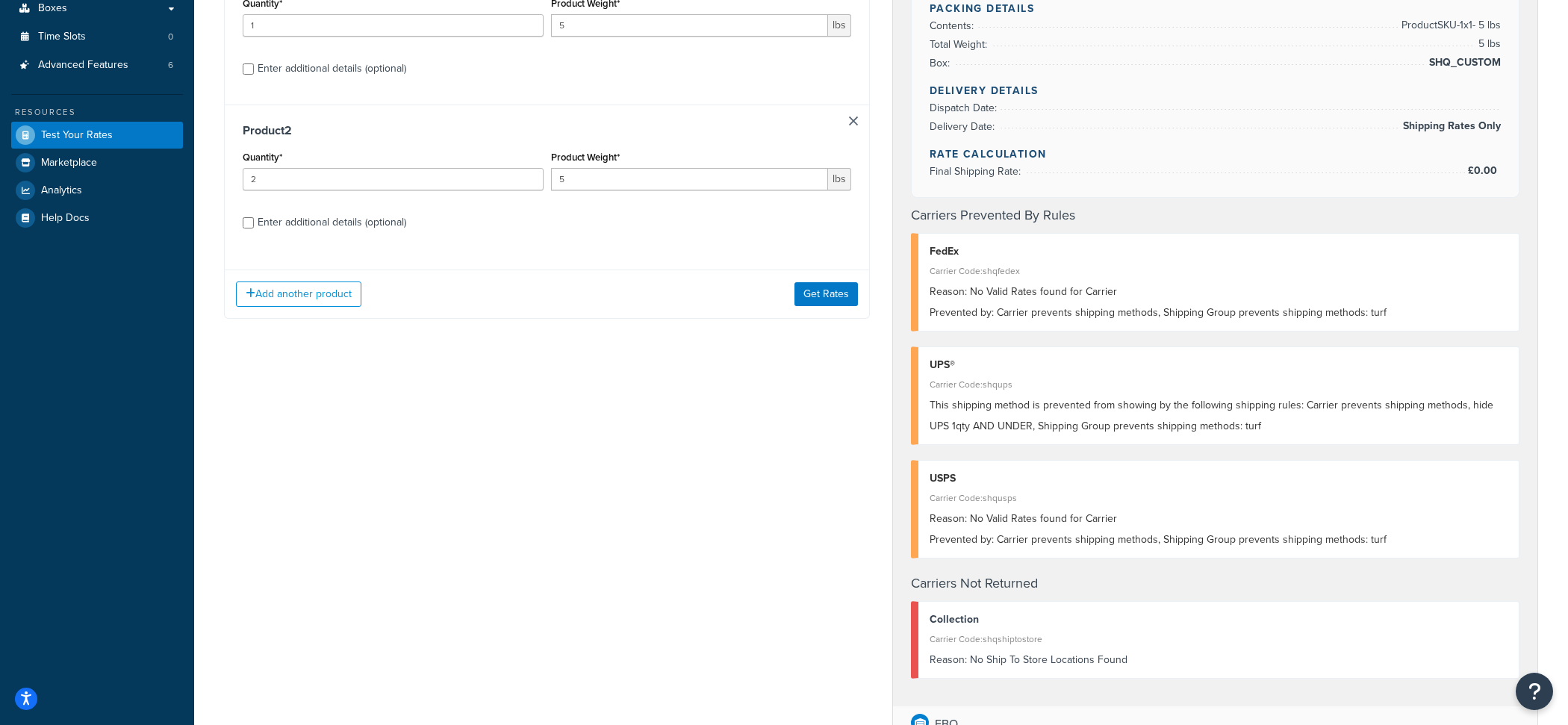
click at [424, 227] on label "Enter additional details (optional)" at bounding box center [554, 221] width 594 height 24
click at [253, 227] on input "Enter additional details (optional)" at bounding box center [248, 223] width 11 height 11
checkbox input "true"
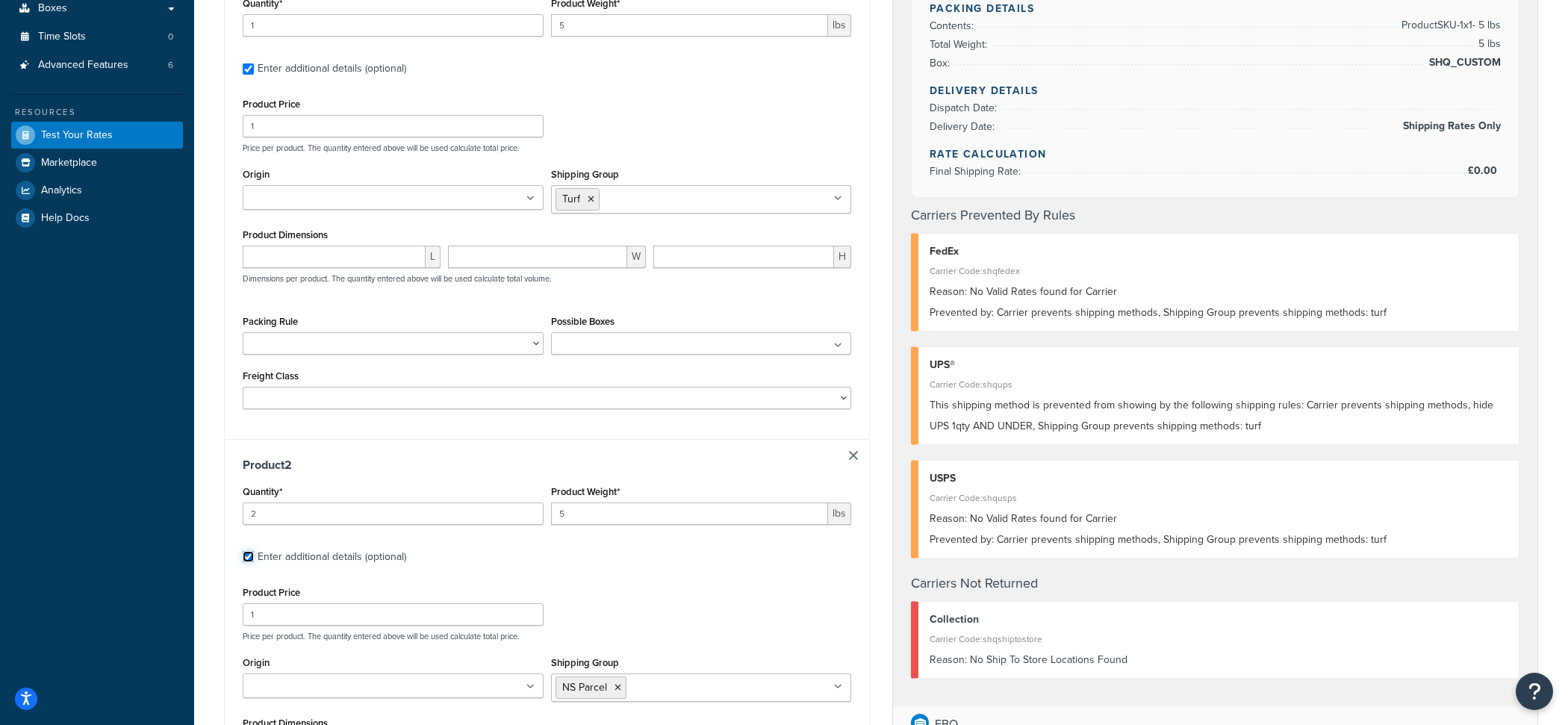
checkbox input "true"
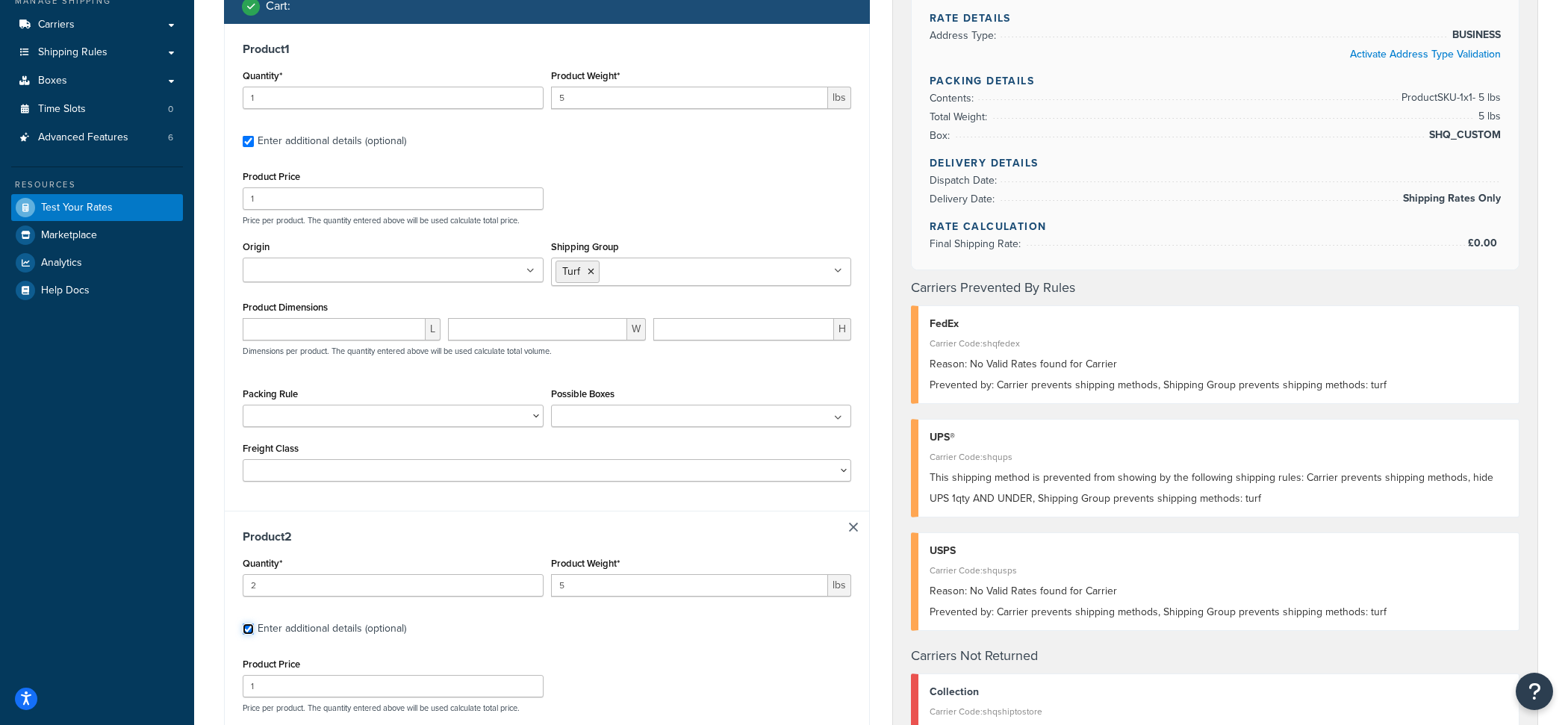
scroll to position [251, 0]
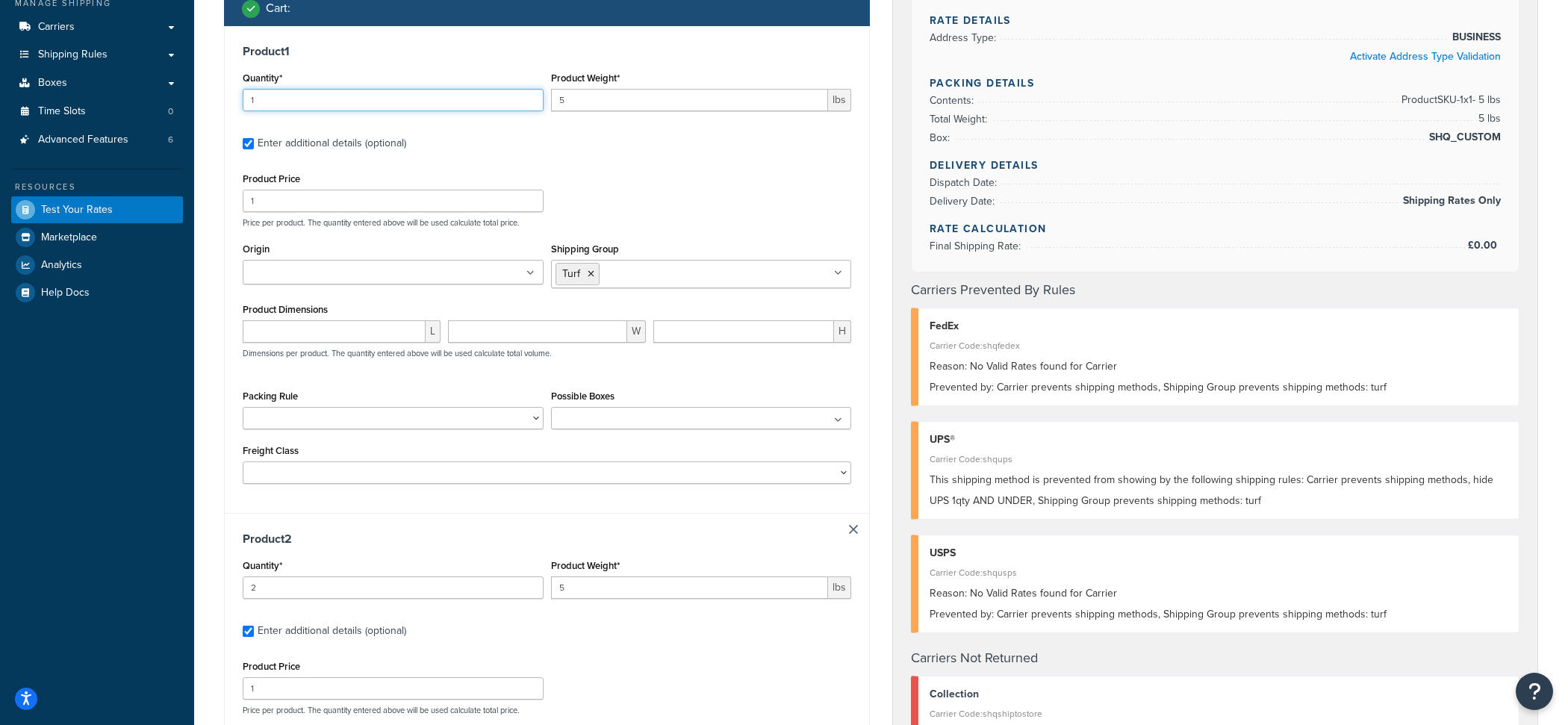
click at [393, 104] on input "1" at bounding box center [393, 100] width 301 height 22
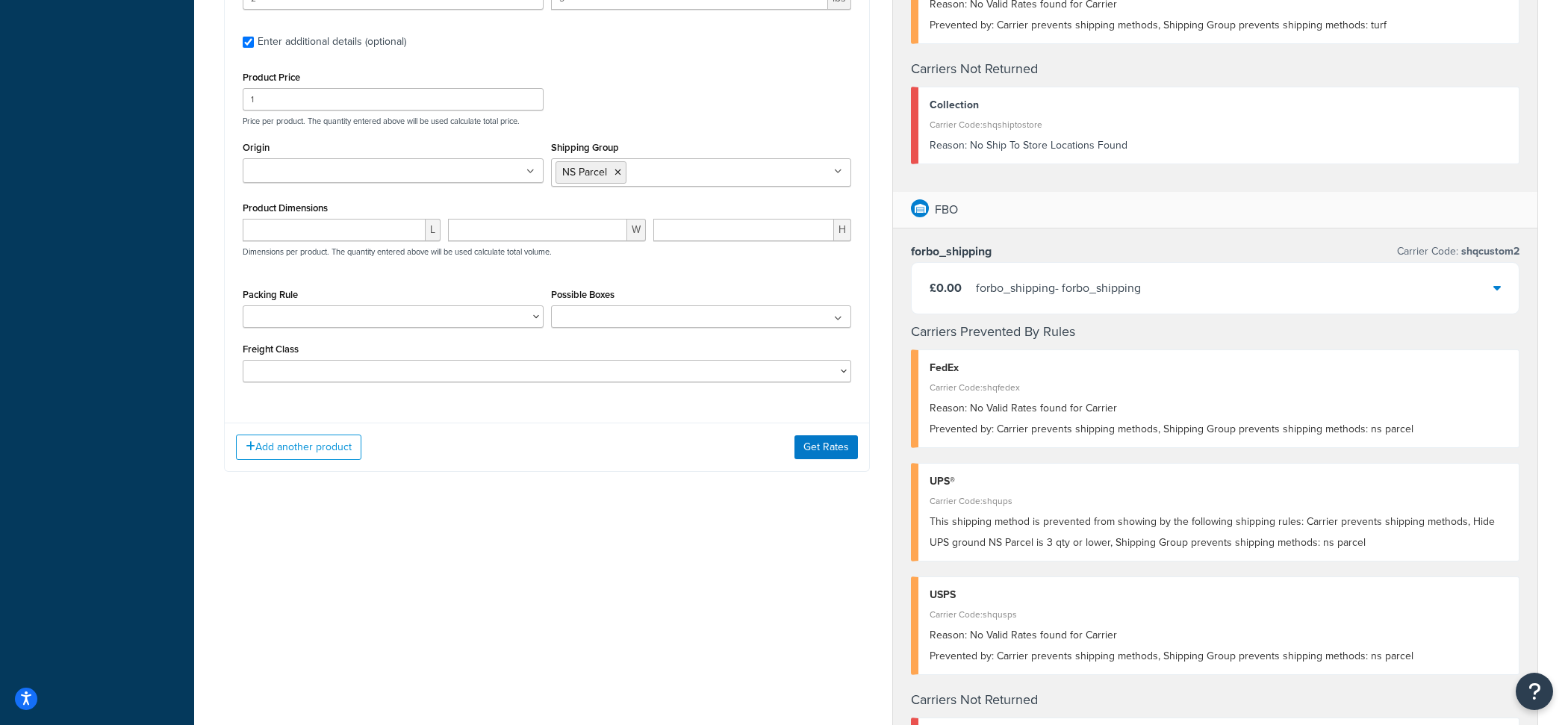
scroll to position [1049, 0]
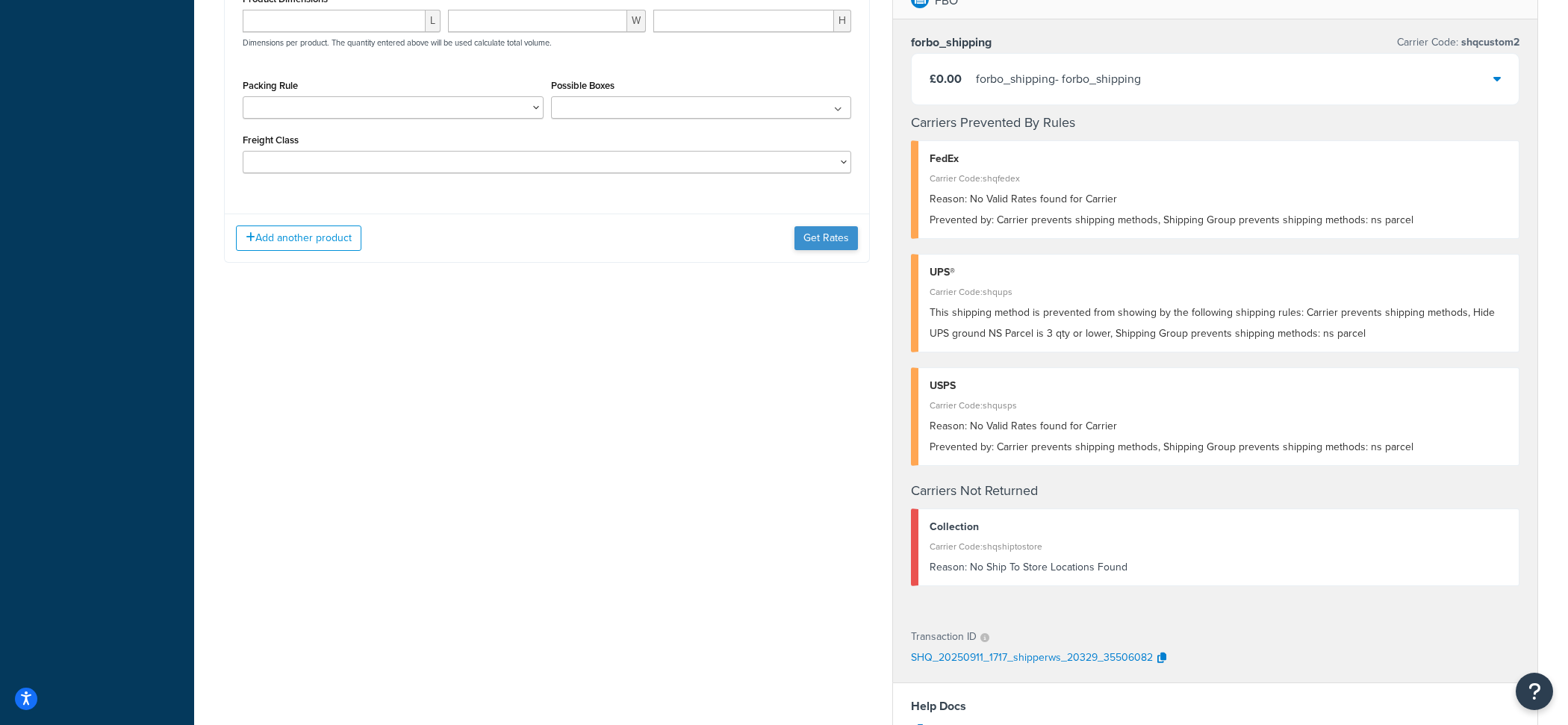
type input "2"
click at [812, 247] on button "Get Rates" at bounding box center [826, 238] width 64 height 24
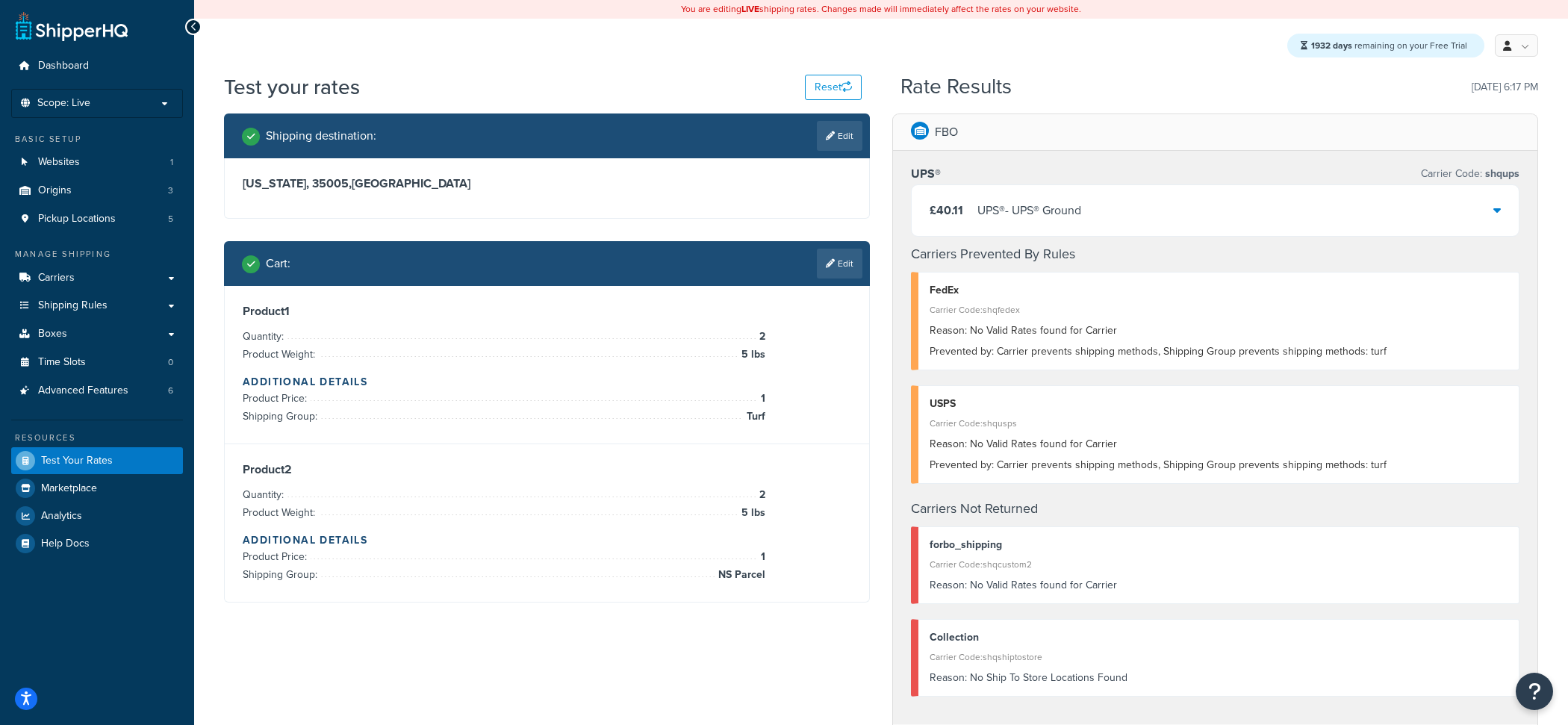
scroll to position [2, 0]
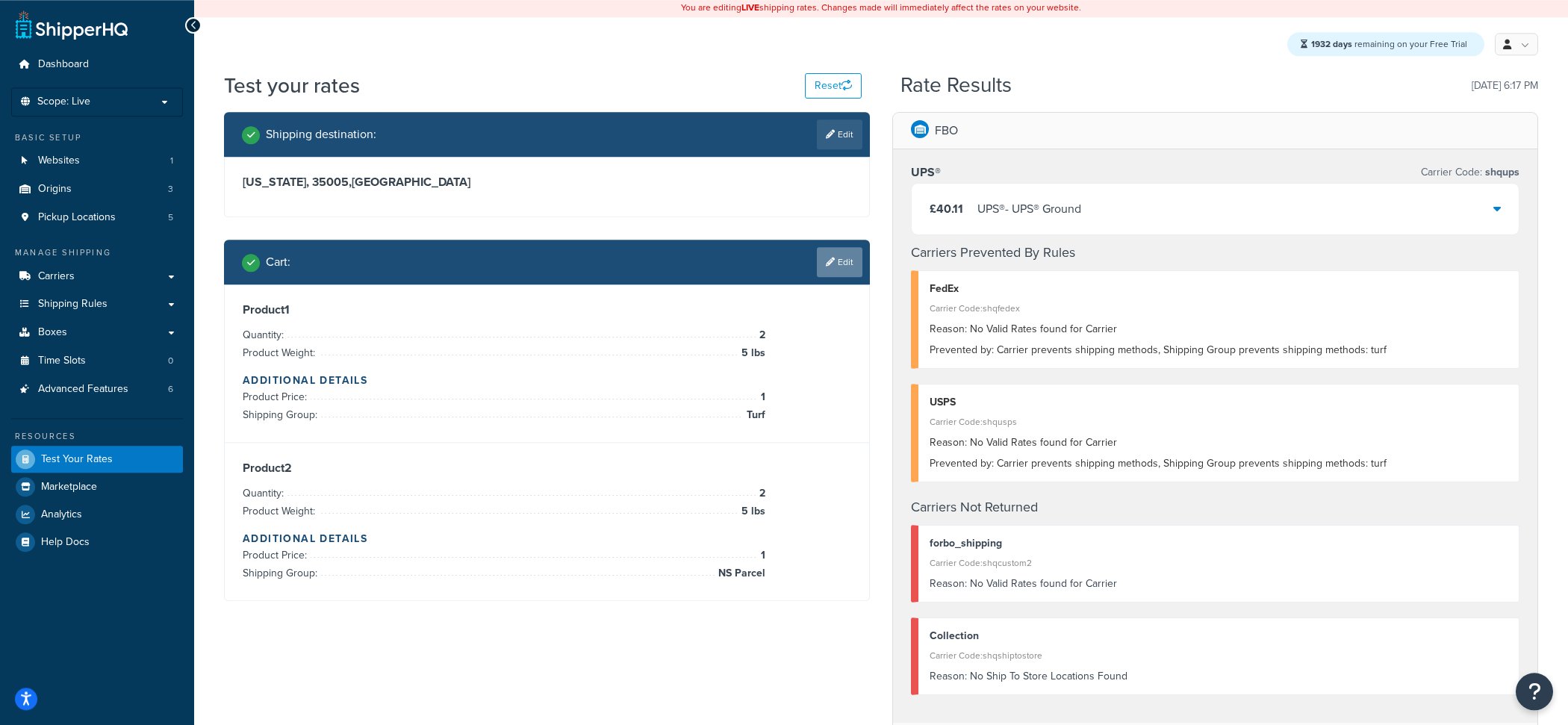
click at [830, 257] on icon at bounding box center [830, 261] width 9 height 9
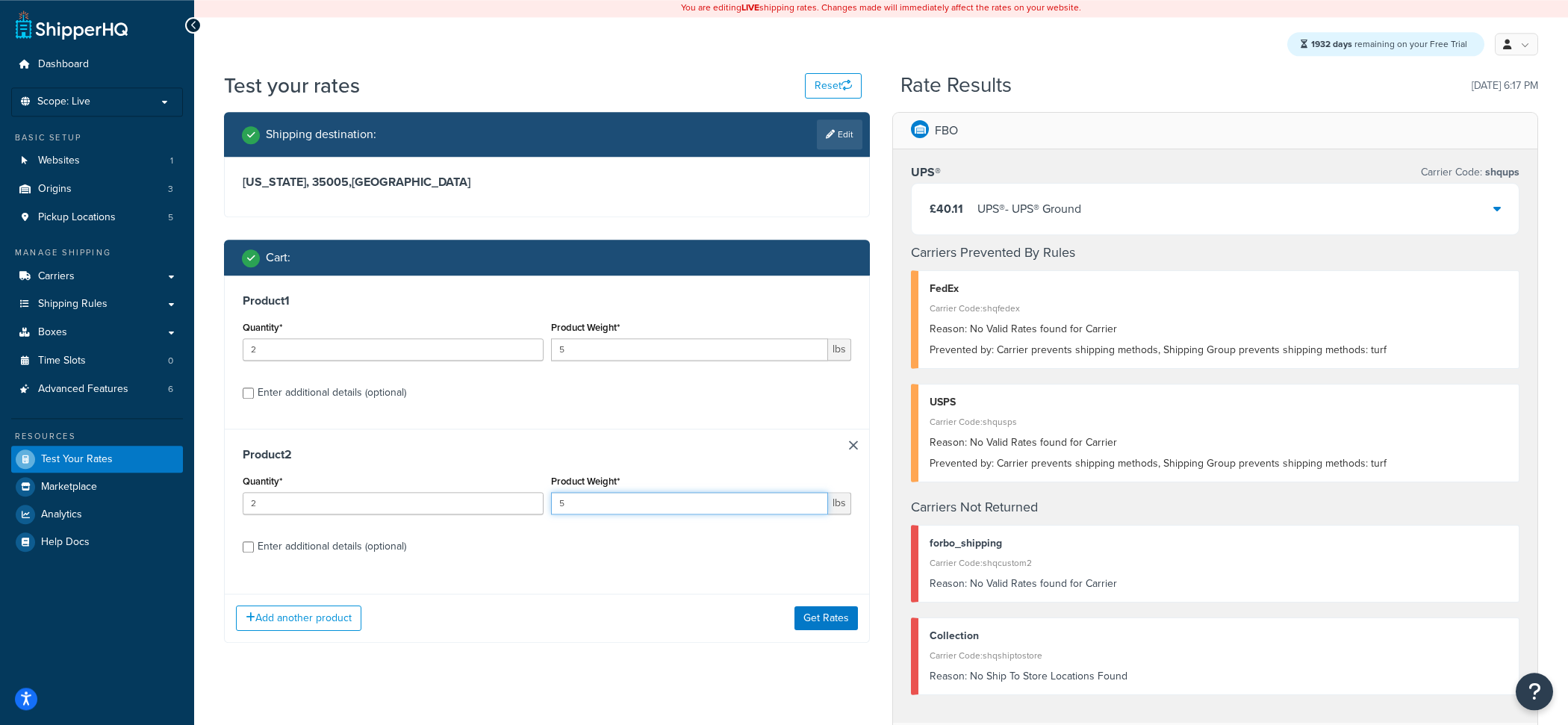
click at [590, 504] on input "5" at bounding box center [690, 503] width 278 height 22
type input "5.5"
click at [834, 615] on button "Get Rates" at bounding box center [826, 618] width 64 height 24
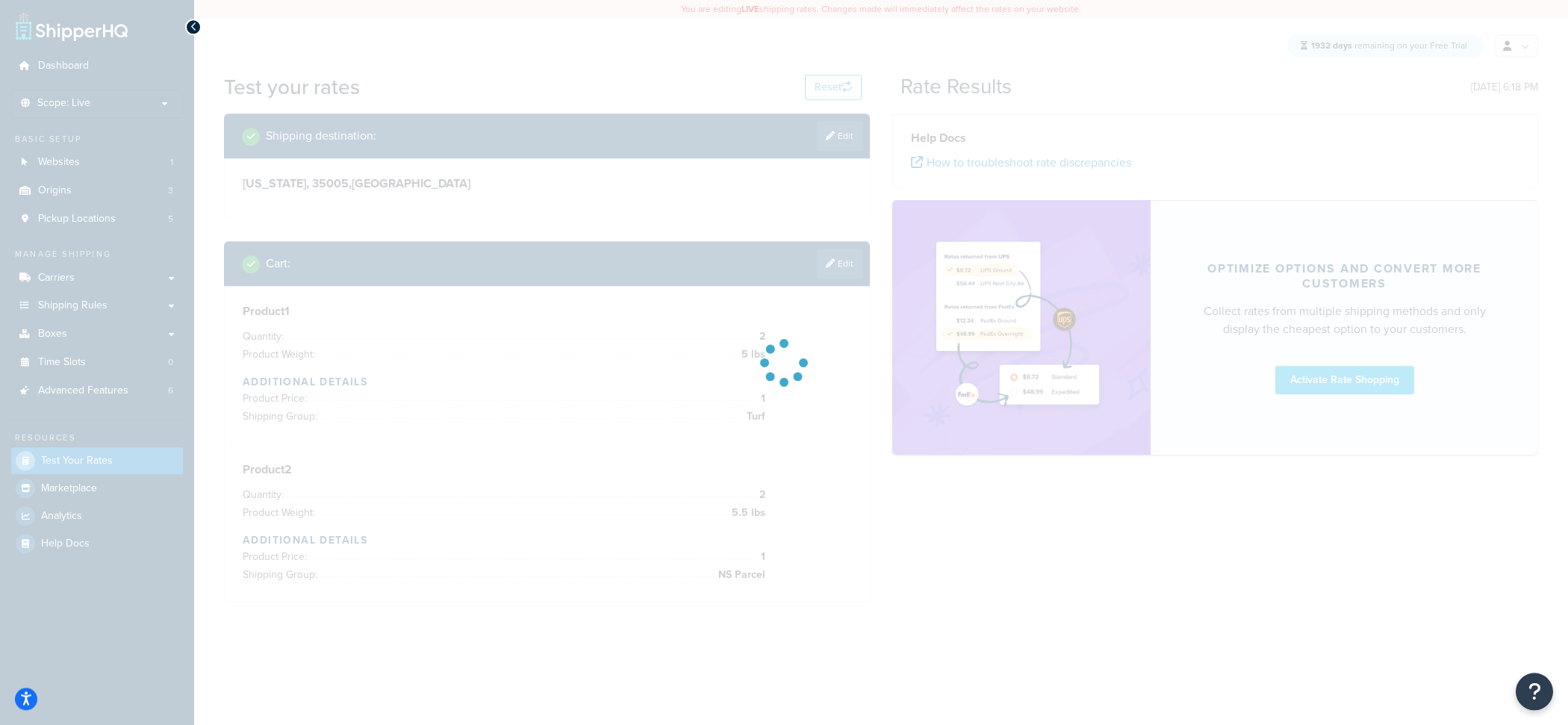
scroll to position [0, 0]
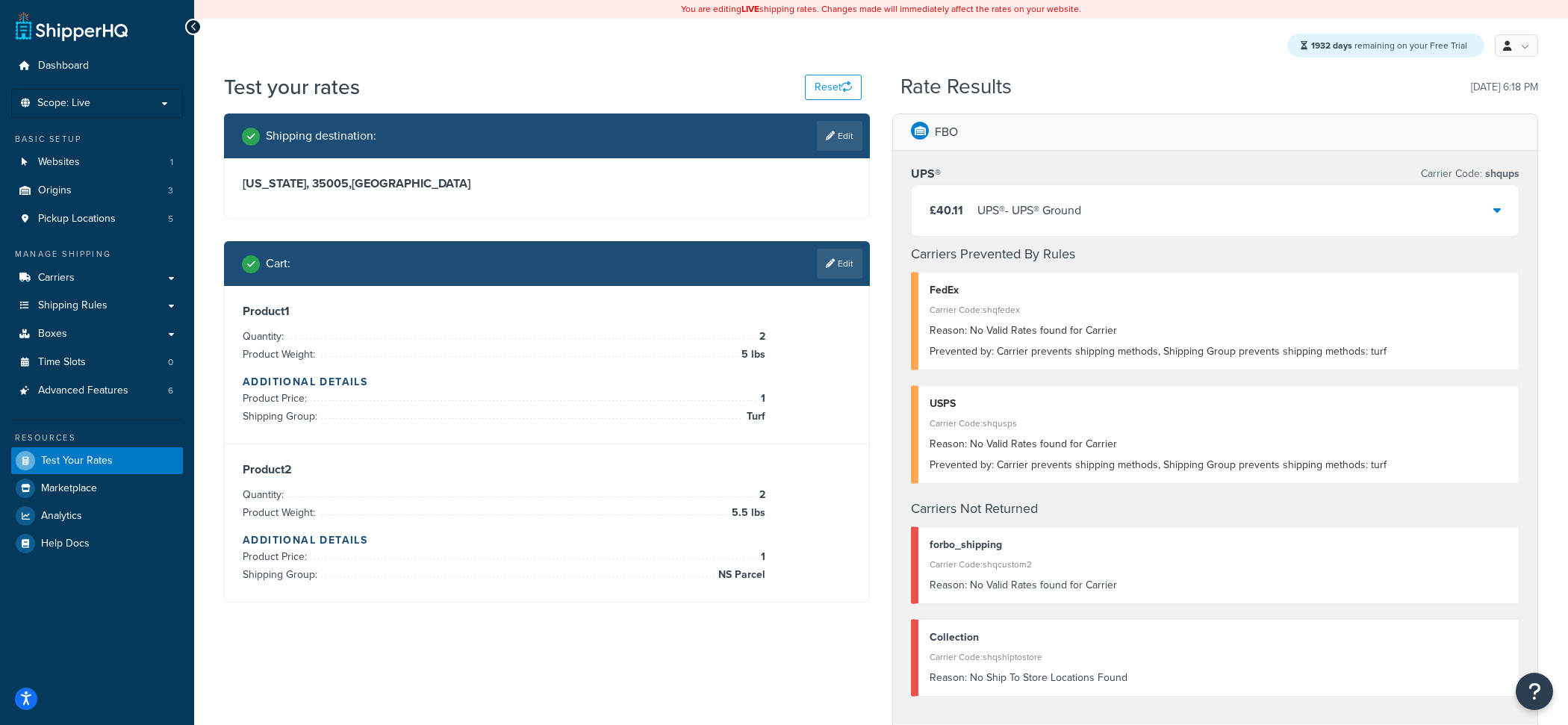
click at [1111, 222] on div "£40.11 UPS® - UPS® Ground" at bounding box center [1215, 210] width 607 height 50
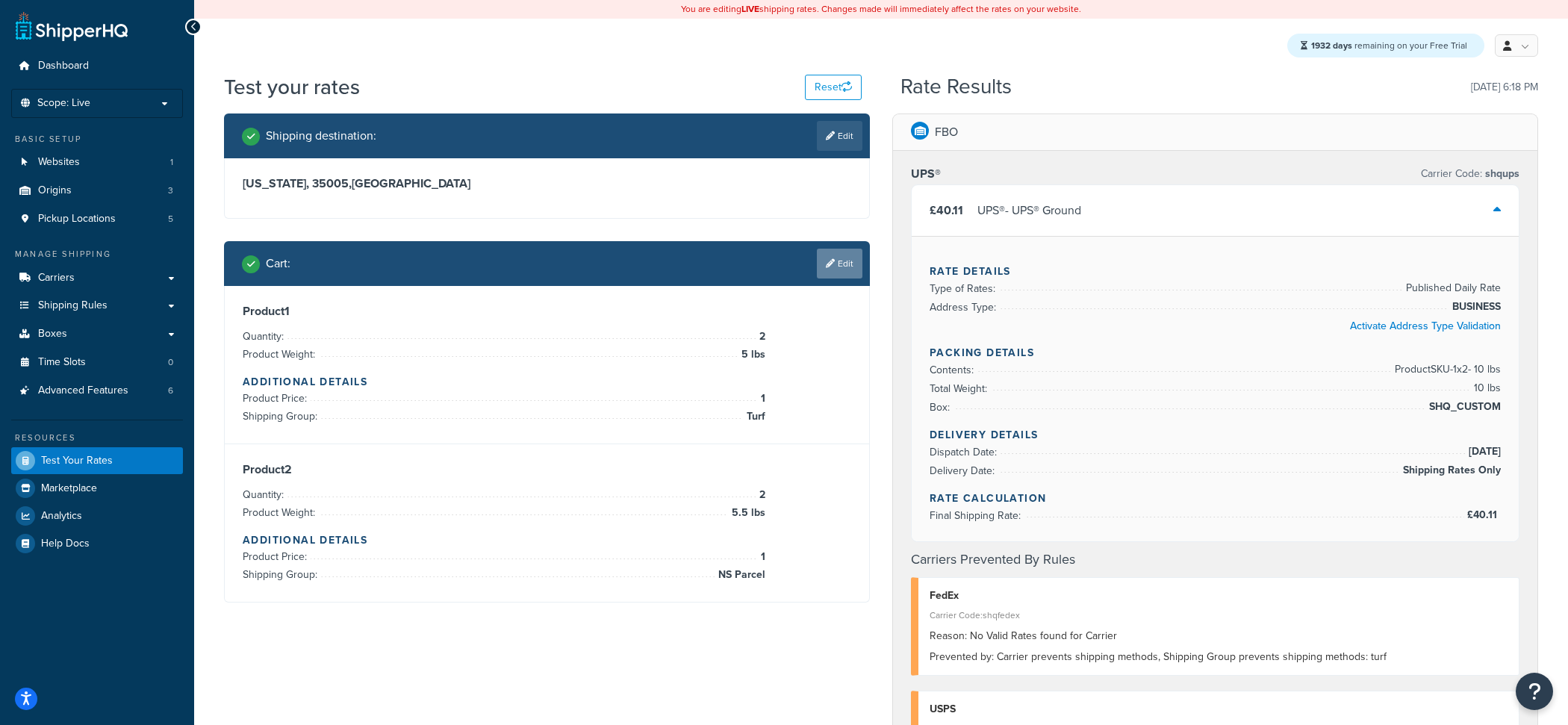
click at [840, 271] on link "Edit" at bounding box center [839, 264] width 46 height 30
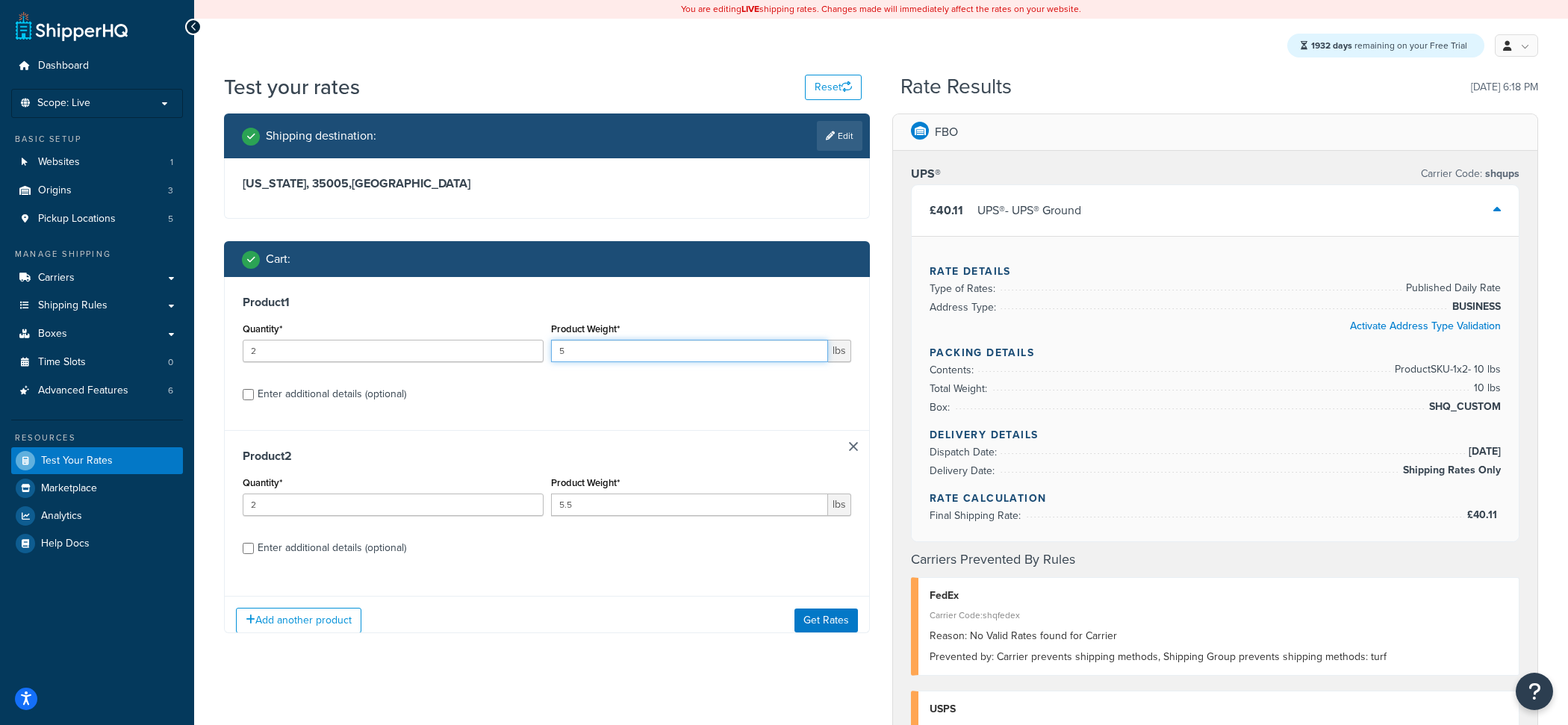
click at [625, 354] on input "5" at bounding box center [690, 350] width 278 height 22
type input "5.1"
click at [816, 618] on button "Get Rates" at bounding box center [826, 620] width 64 height 24
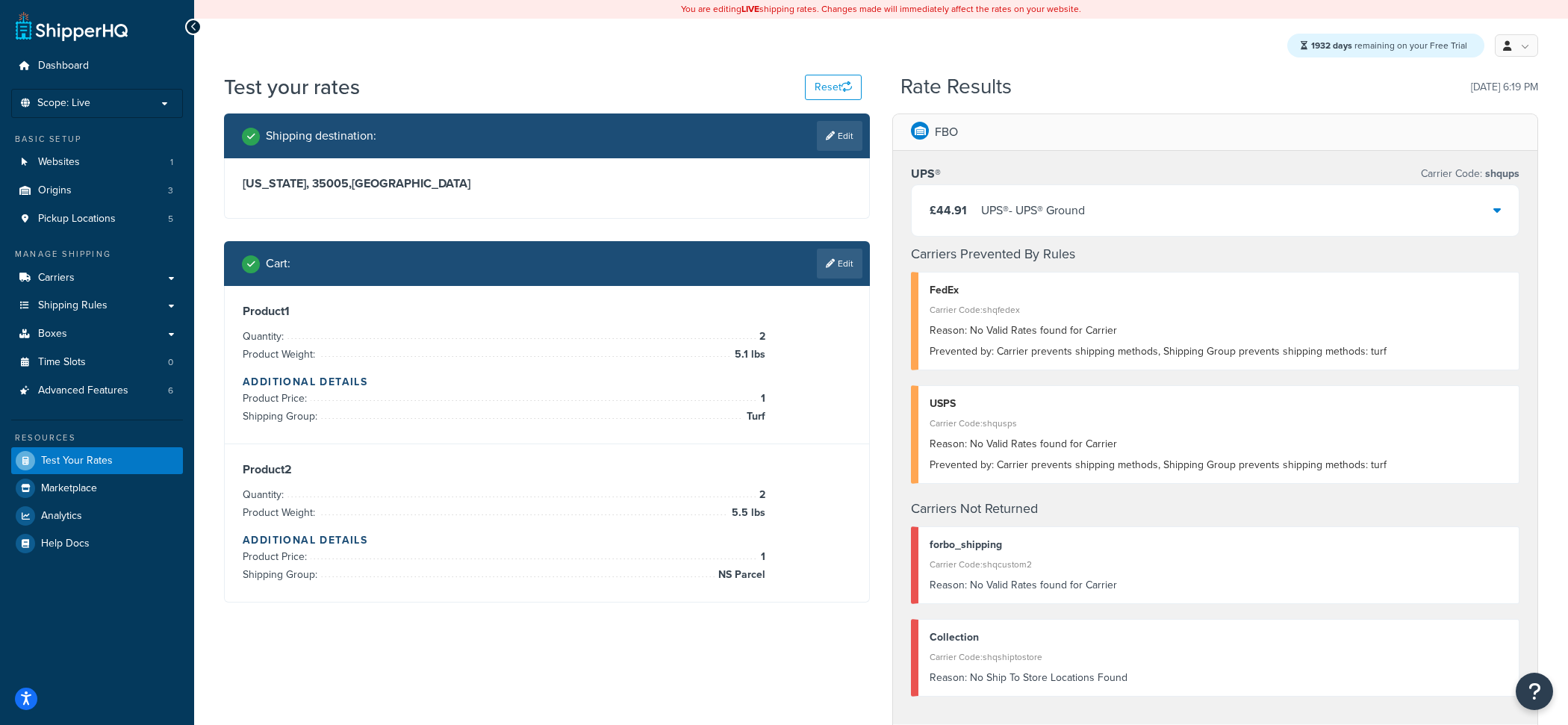
click at [1029, 209] on div "UPS® - UPS® Ground" at bounding box center [1033, 210] width 104 height 21
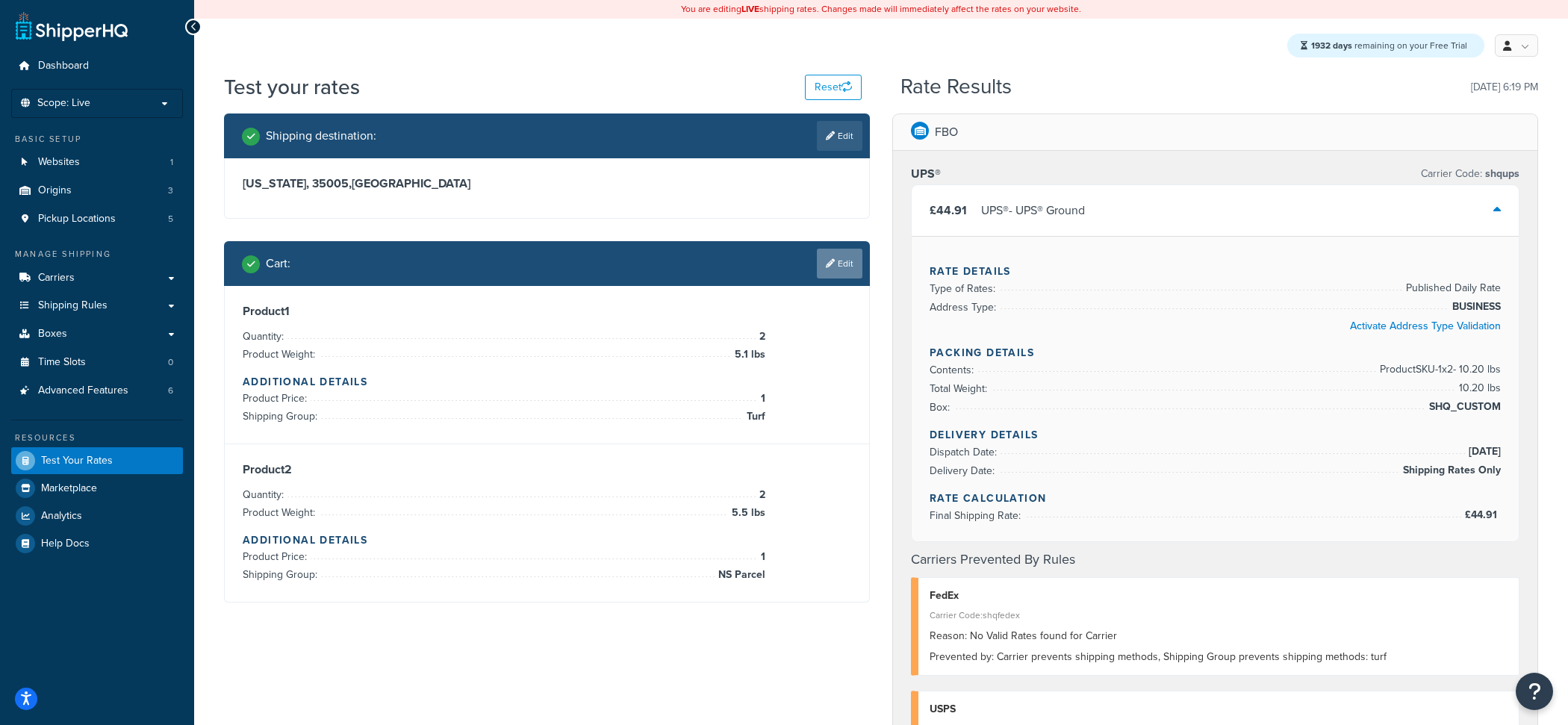
click at [860, 256] on link "Edit" at bounding box center [839, 264] width 46 height 30
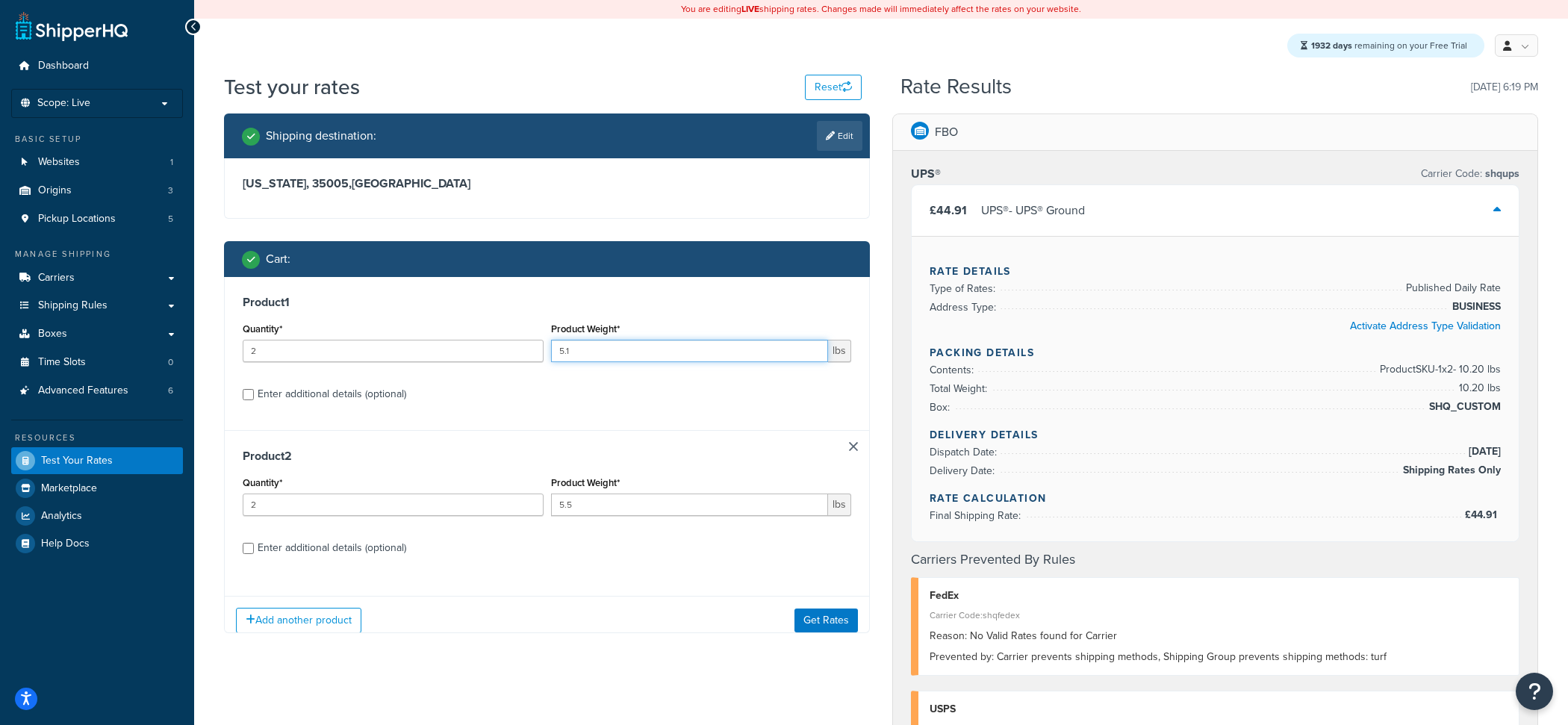
click at [693, 357] on input "5.1" at bounding box center [690, 350] width 278 height 22
type input "5.7"
click at [838, 620] on button "Get Rates" at bounding box center [826, 620] width 64 height 24
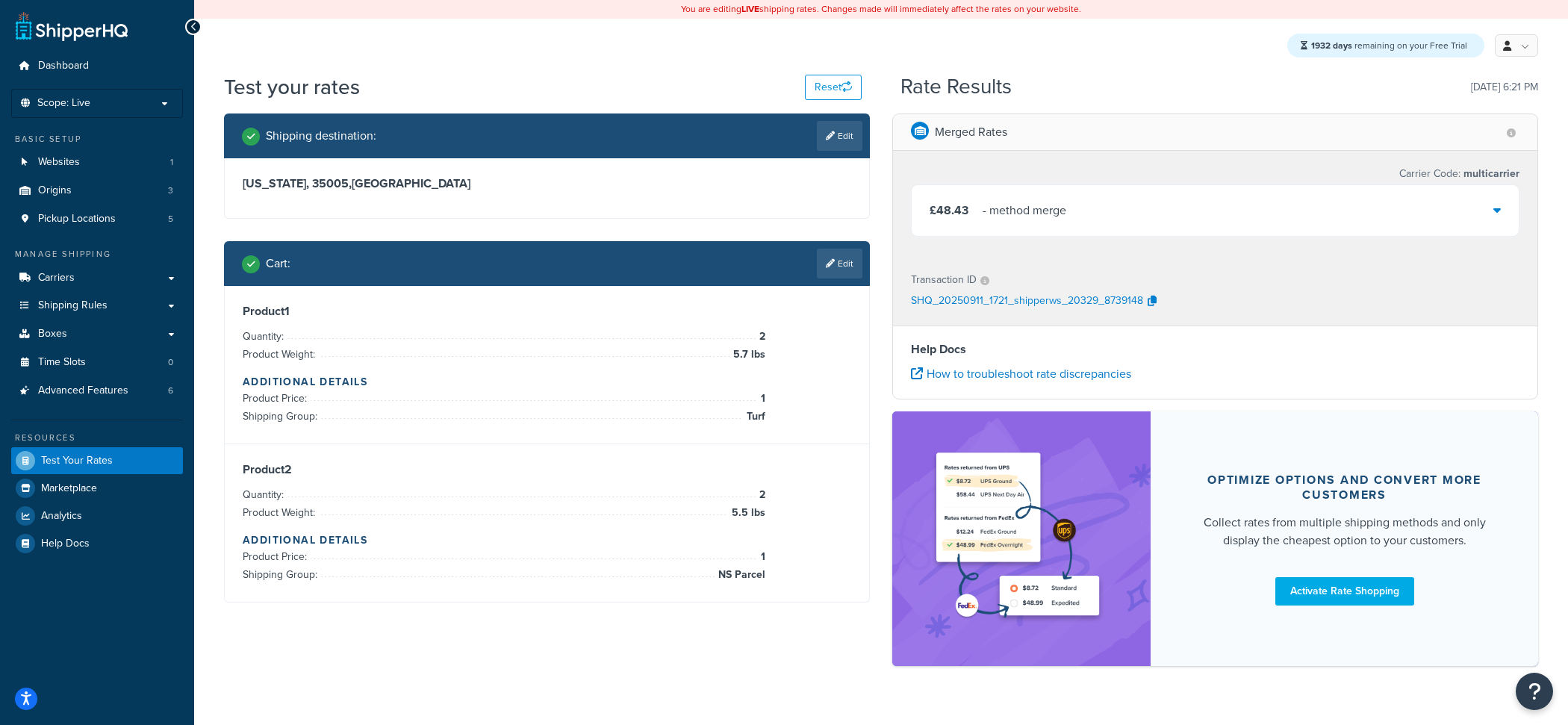
click at [1096, 209] on div "£48.43 - method merge" at bounding box center [1215, 210] width 607 height 50
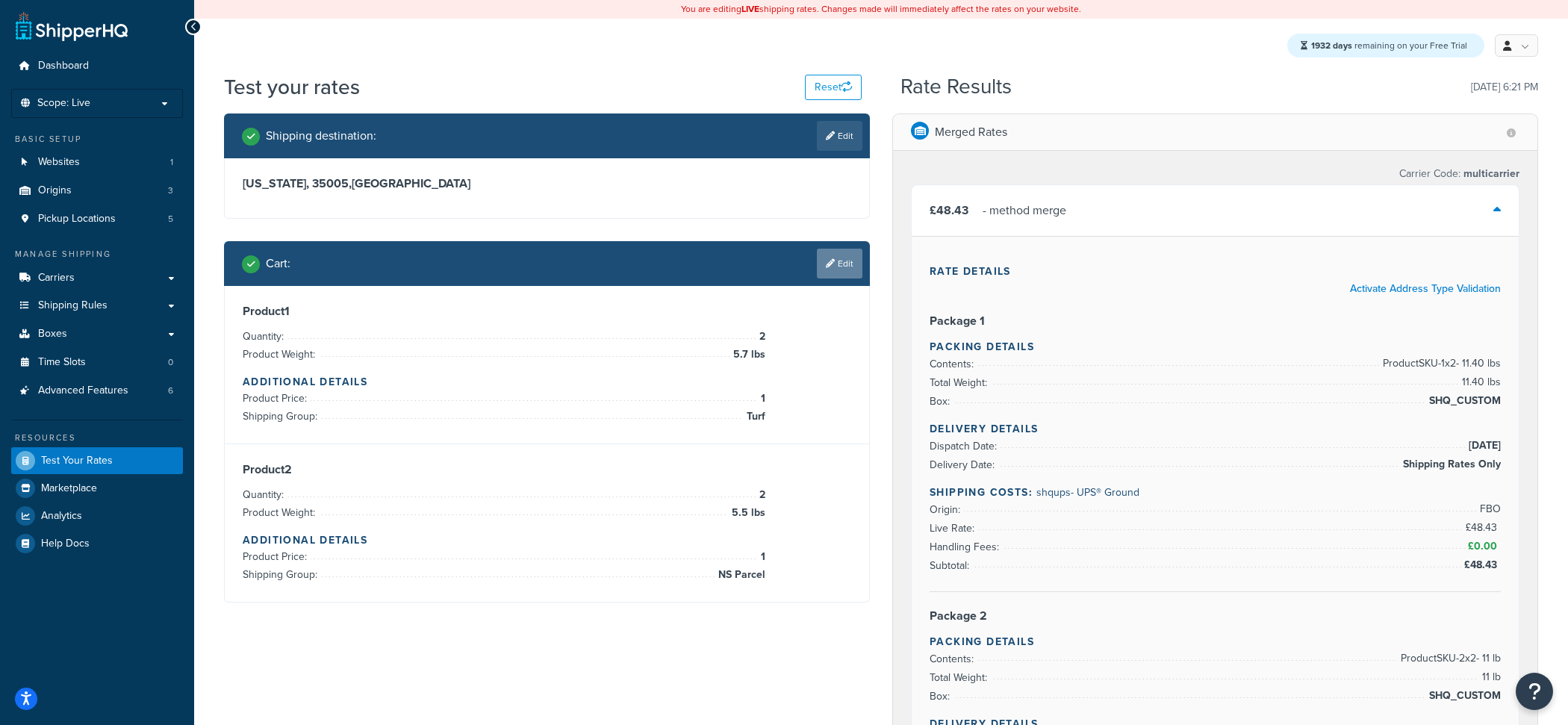
click at [838, 257] on link "Edit" at bounding box center [839, 264] width 46 height 30
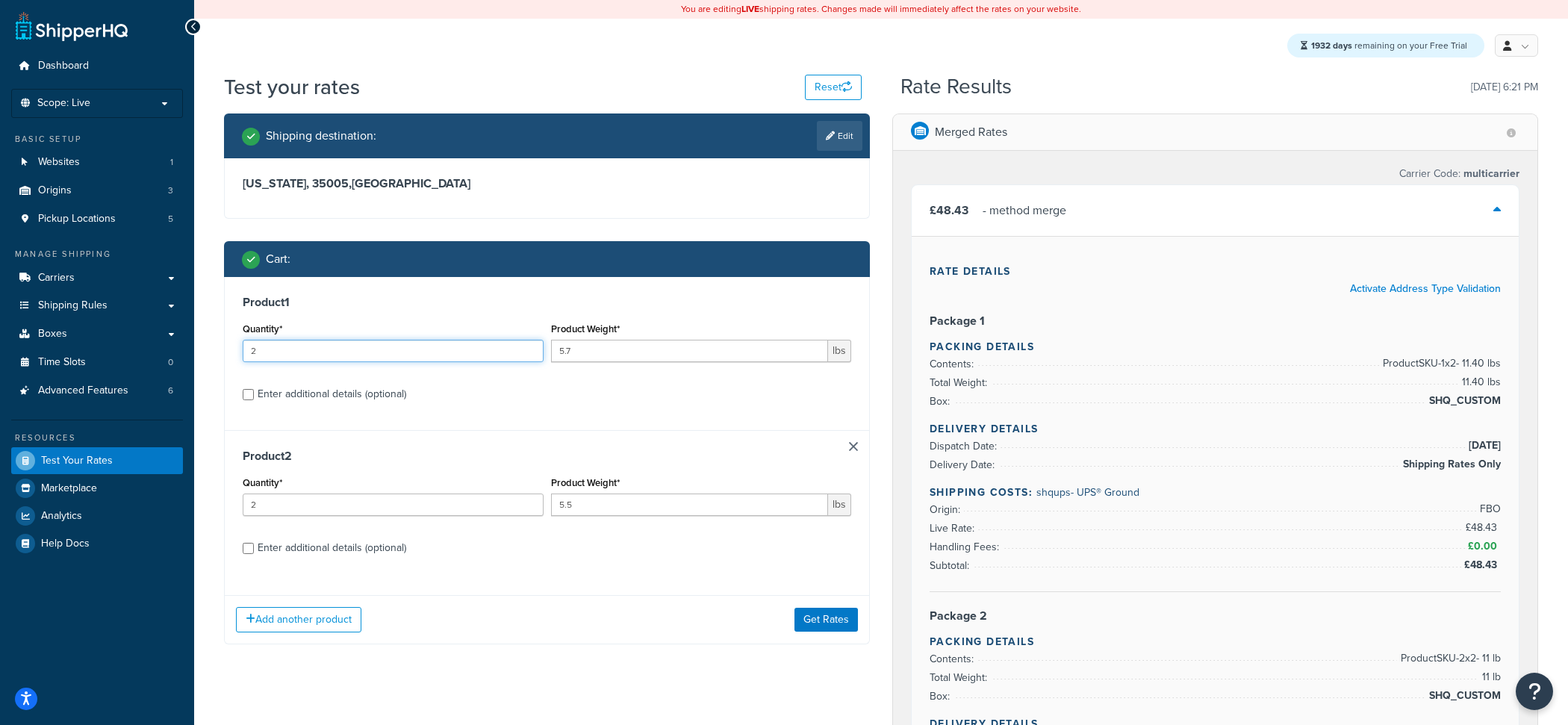
click at [474, 360] on input "2" at bounding box center [393, 350] width 301 height 22
type input "1"
click at [805, 616] on button "Get Rates" at bounding box center [826, 620] width 64 height 24
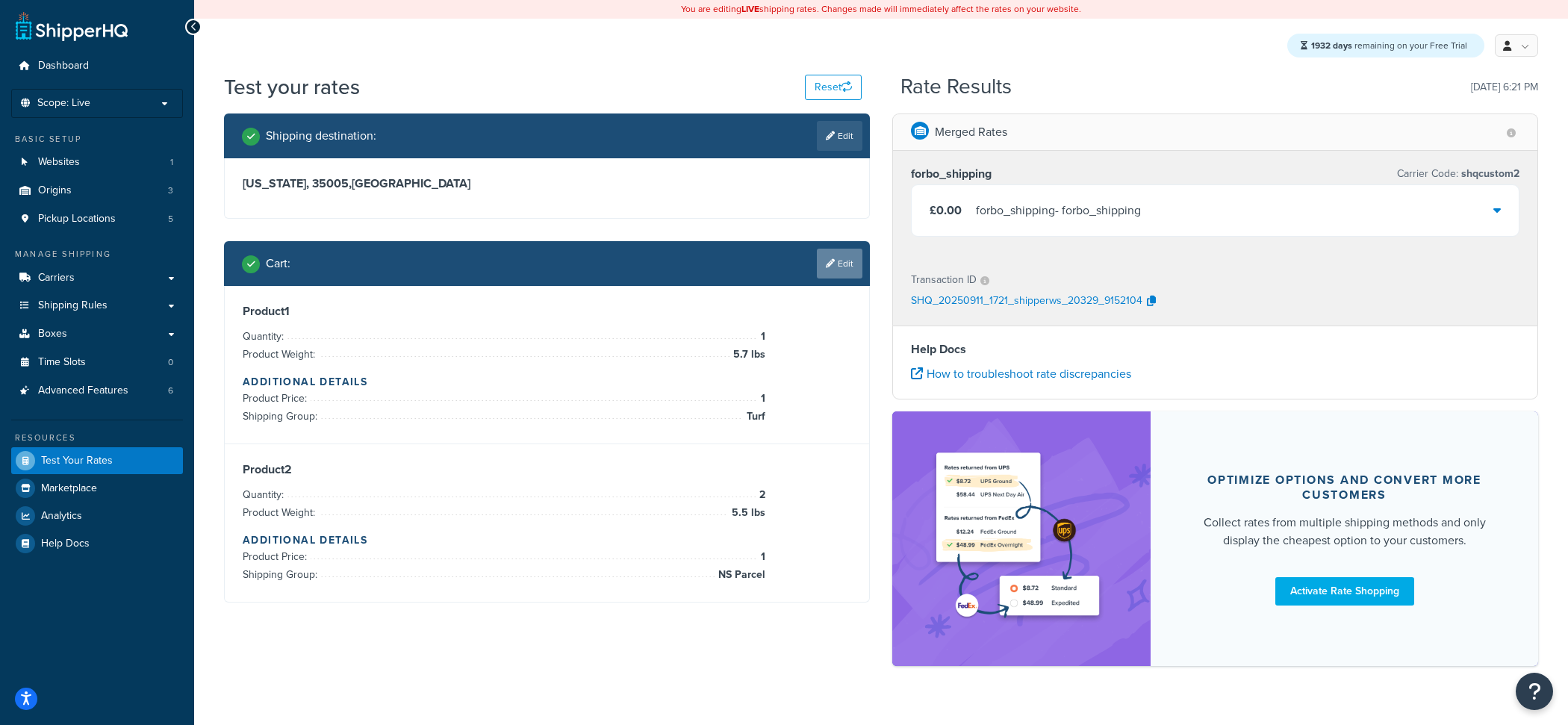
click at [837, 266] on link "Edit" at bounding box center [839, 264] width 46 height 30
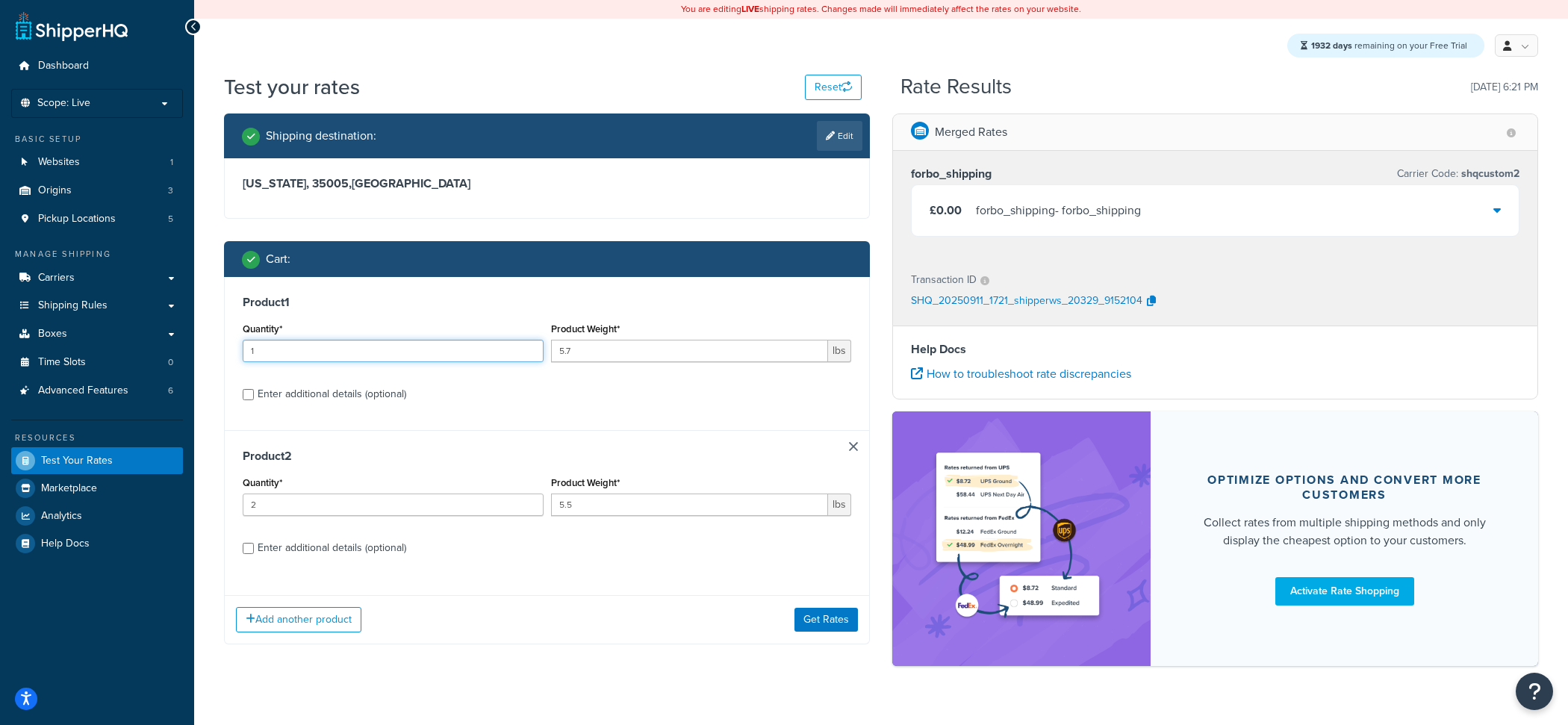
click at [470, 349] on input "1" at bounding box center [393, 350] width 301 height 22
type input "5"
type input "6"
click at [841, 622] on button "Get Rates" at bounding box center [826, 620] width 64 height 24
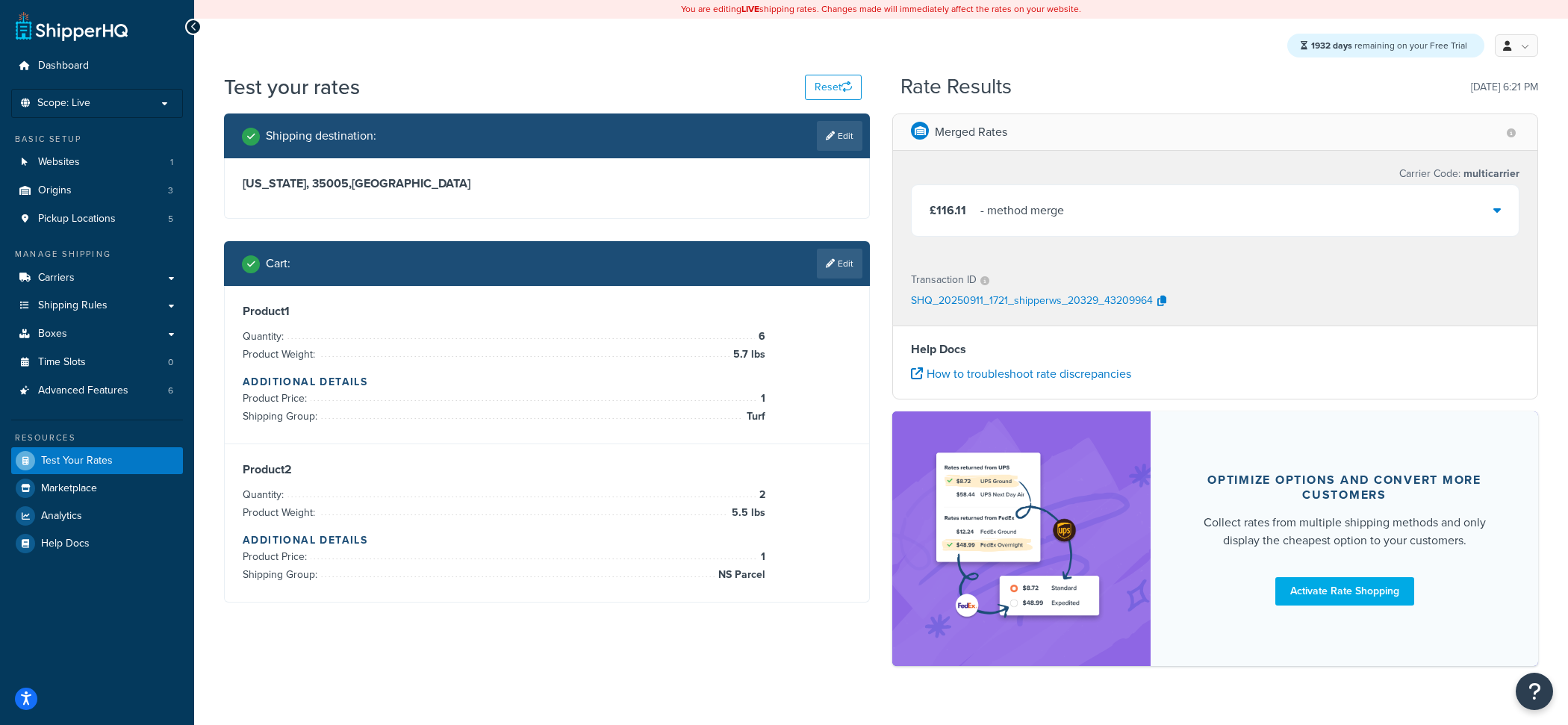
click at [1015, 225] on div "£116.11 - method merge" at bounding box center [1215, 210] width 607 height 50
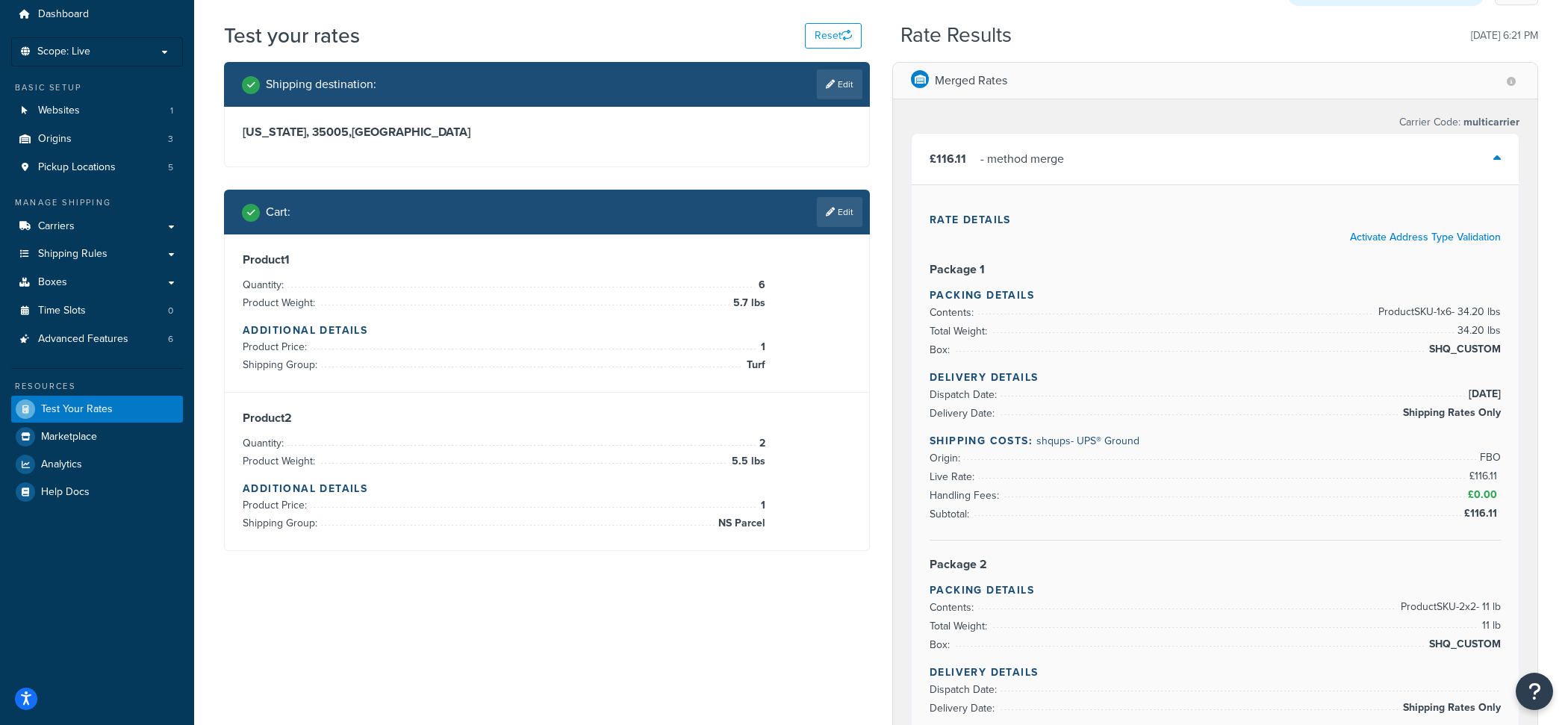
scroll to position [47, 0]
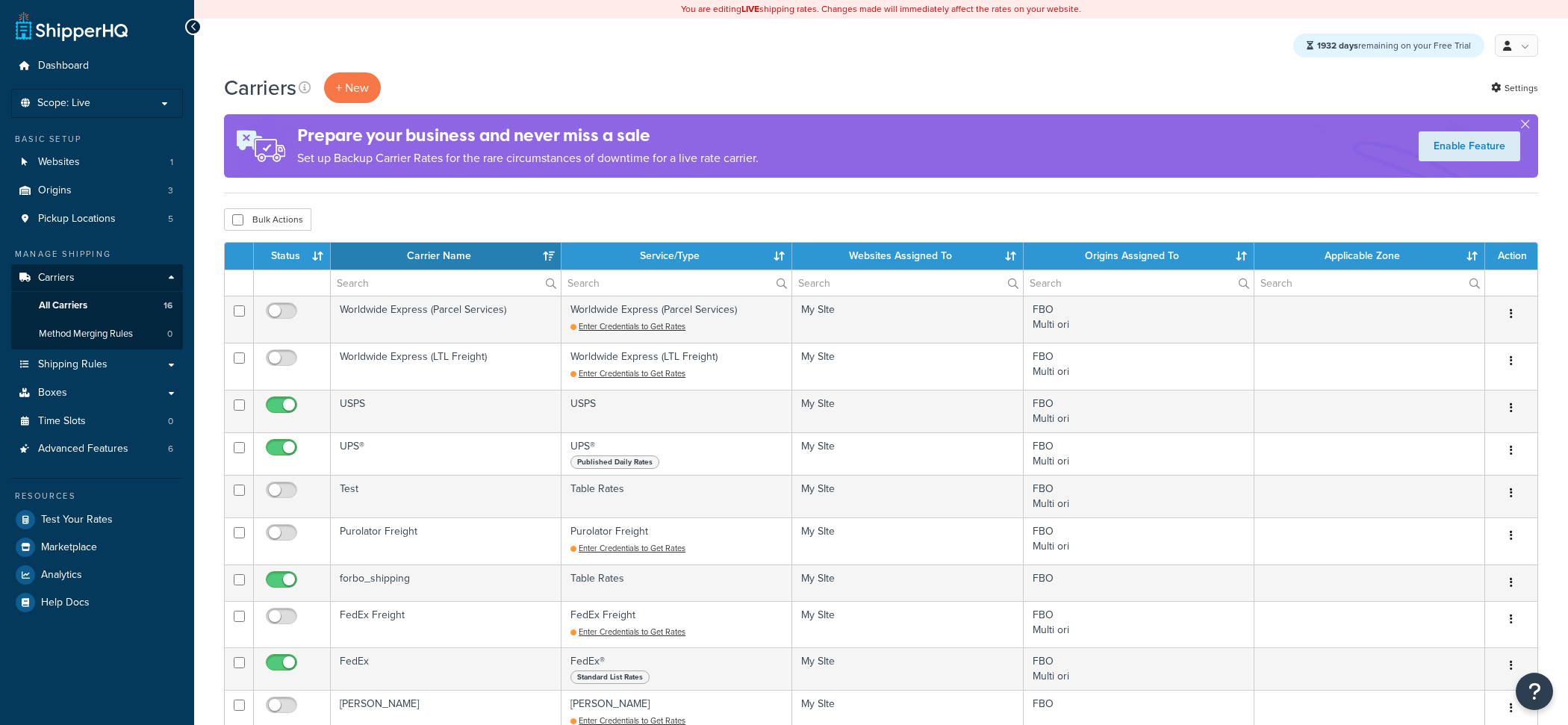
select select "15"
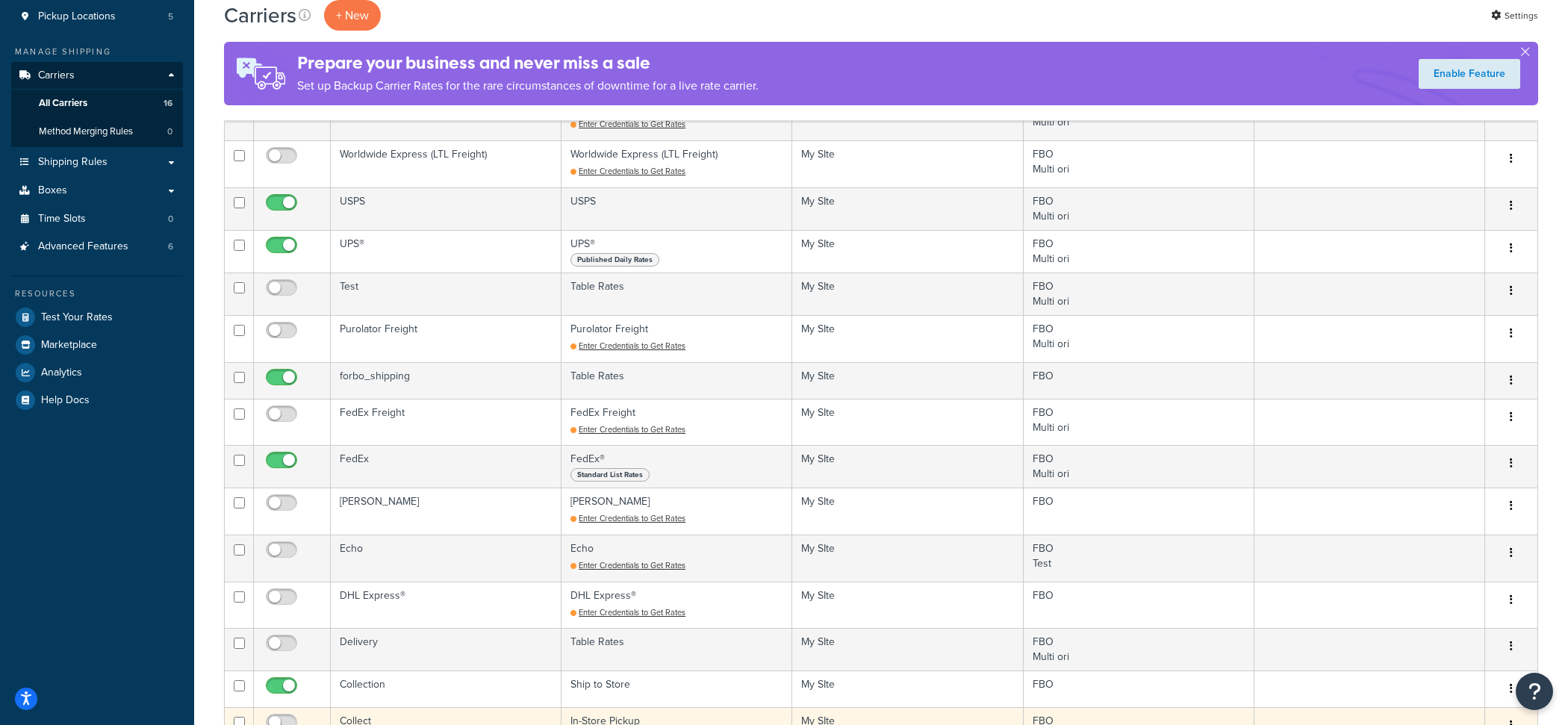
scroll to position [200, 0]
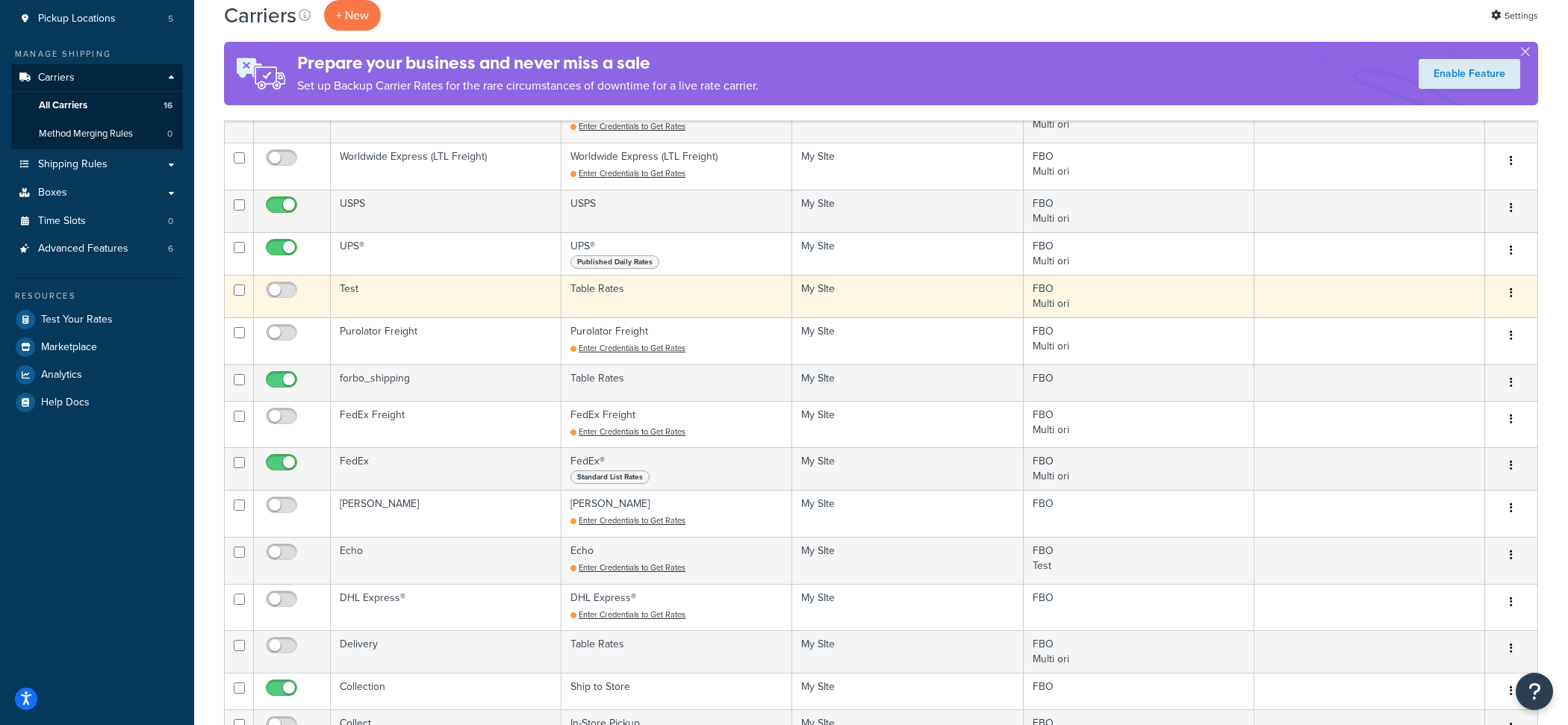
click at [413, 292] on td "Test" at bounding box center [446, 296] width 231 height 43
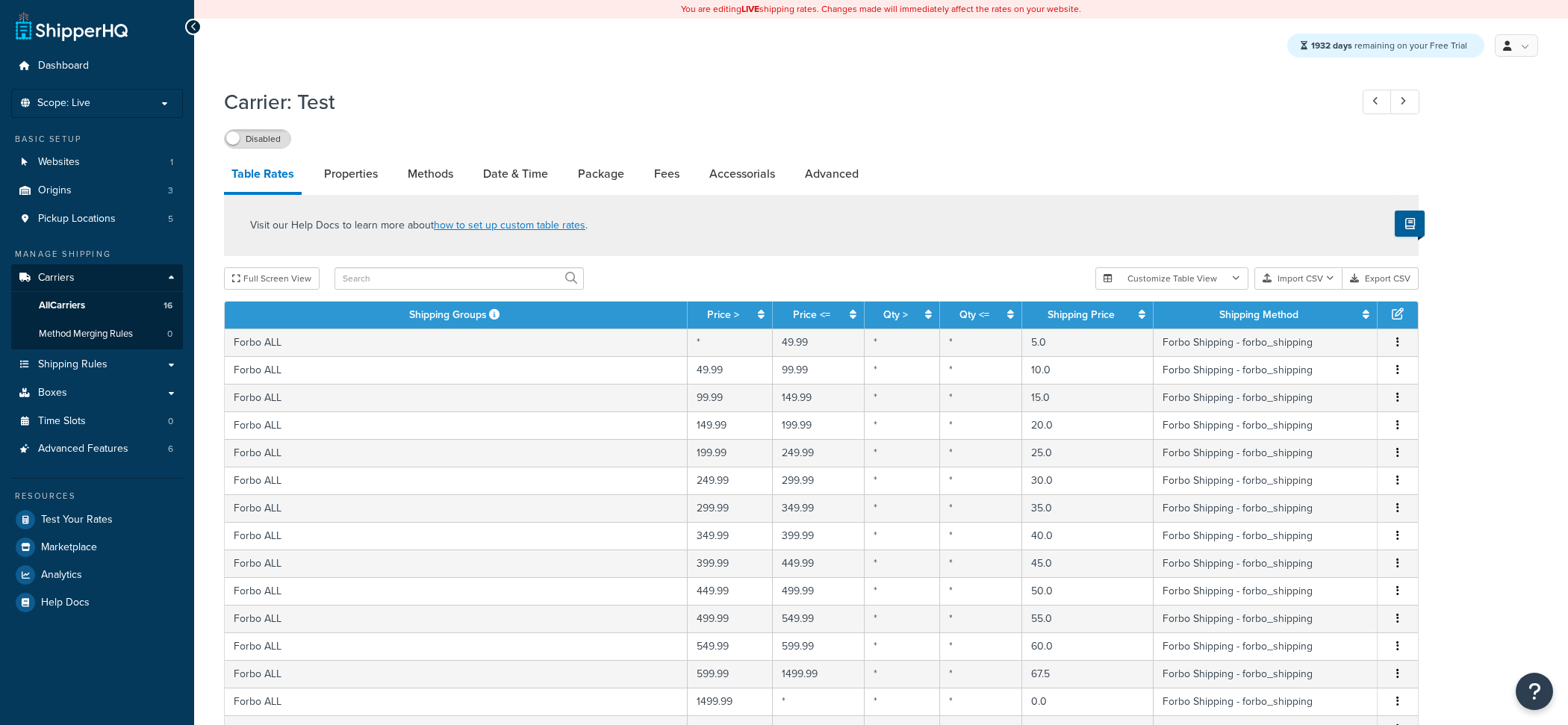
select select "25"
click at [98, 305] on link "All Carriers 16" at bounding box center [97, 305] width 172 height 28
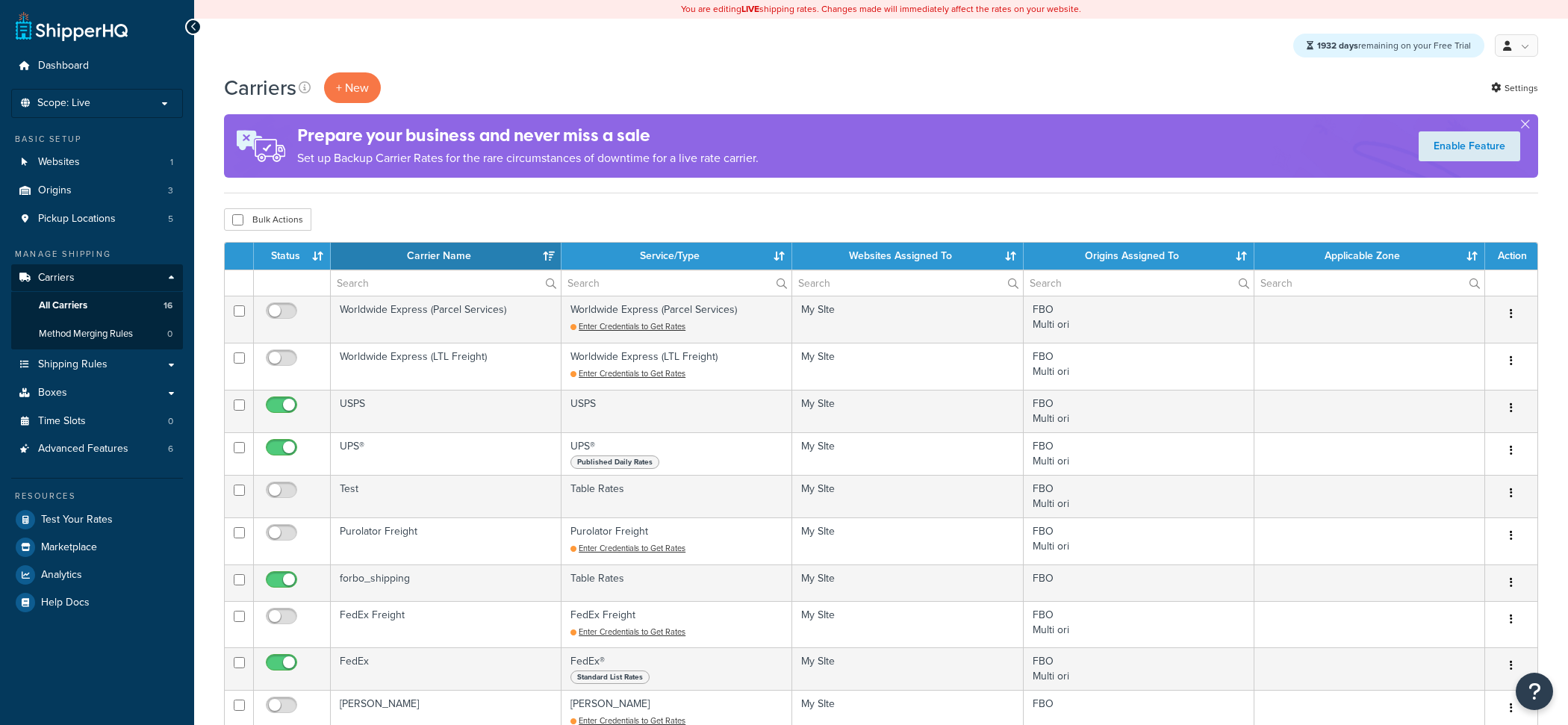
select select "15"
click at [776, 256] on th "Service/Type" at bounding box center [676, 256] width 231 height 27
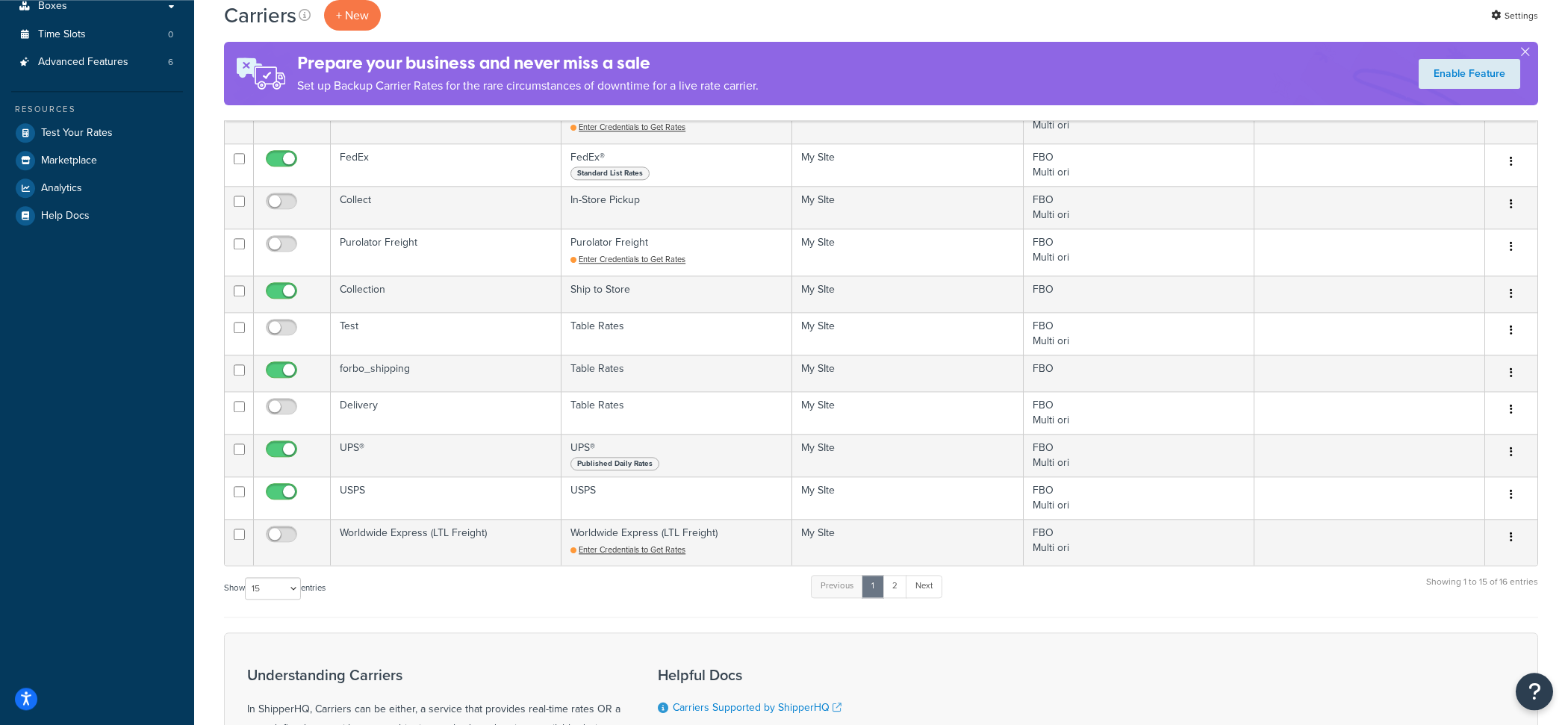
scroll to position [260, 0]
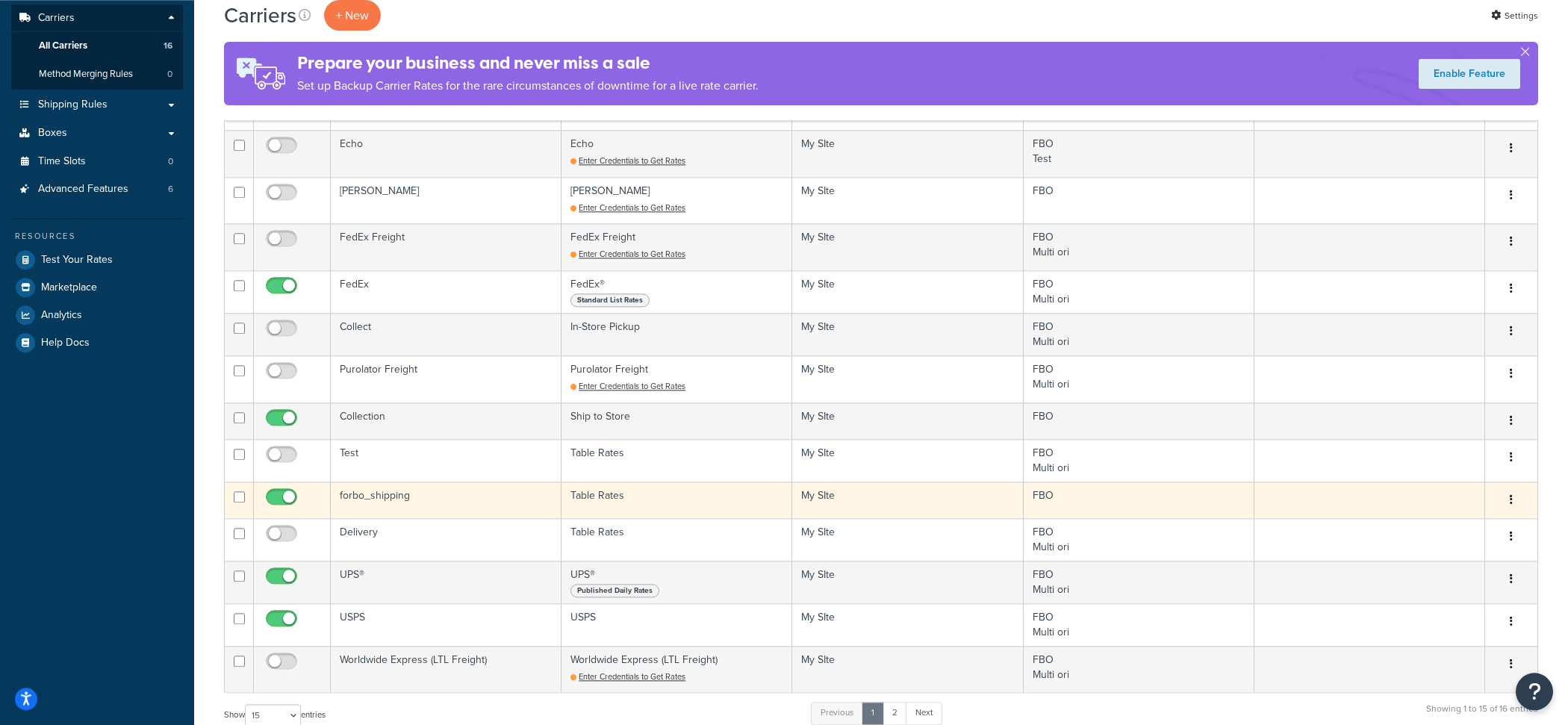
click at [398, 494] on td "forbo_shipping" at bounding box center [446, 500] width 231 height 36
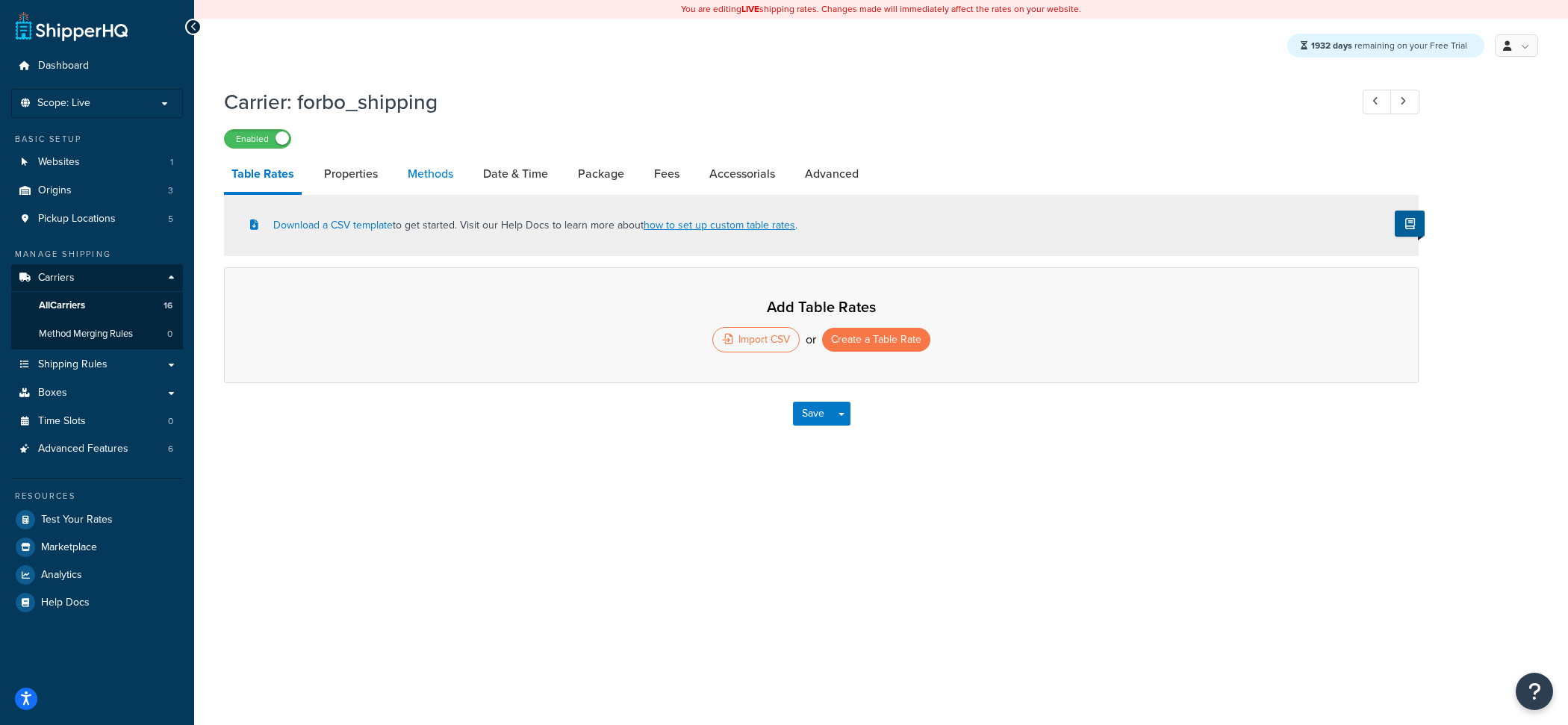
click at [440, 187] on link "Methods" at bounding box center [430, 174] width 61 height 36
select select "25"
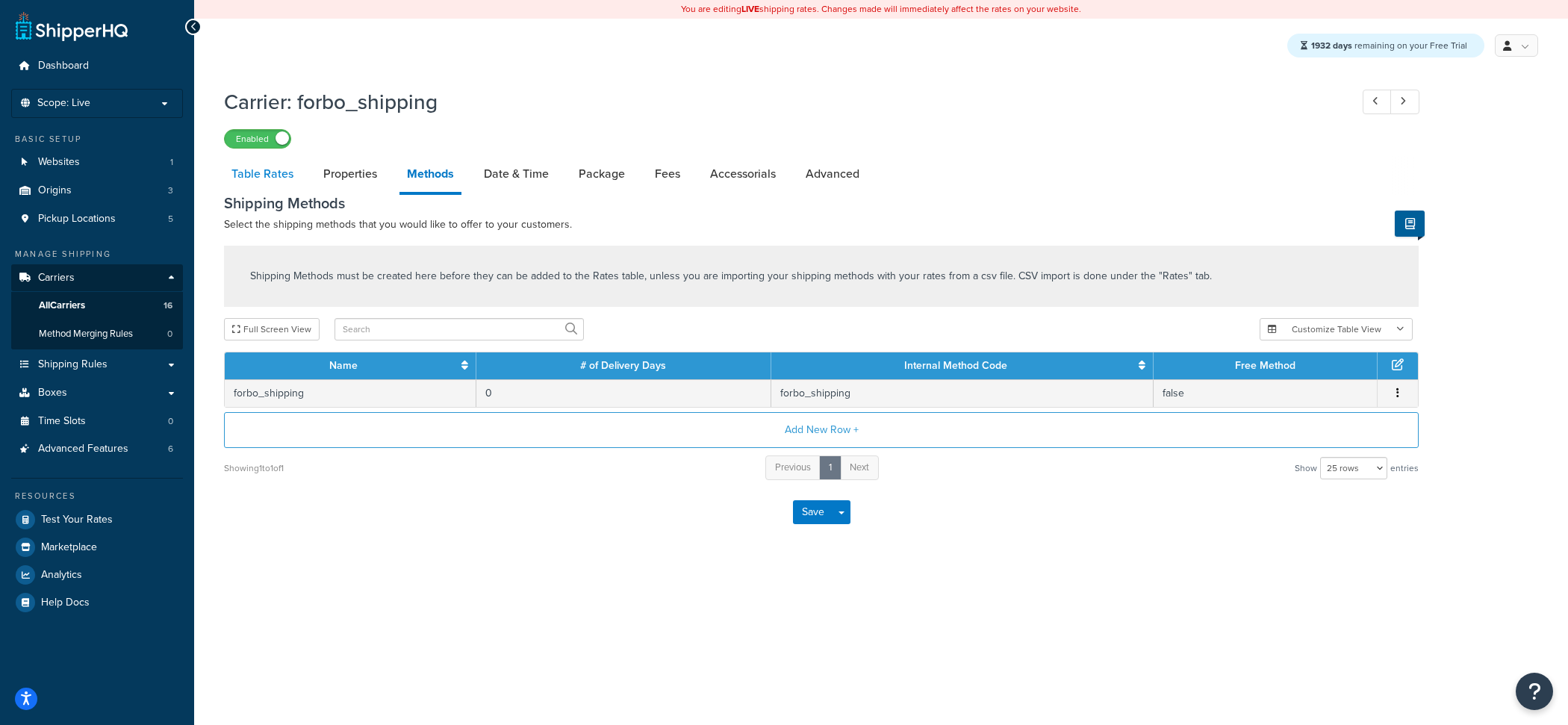
click at [283, 182] on link "Table Rates" at bounding box center [263, 174] width 77 height 36
select select "25"
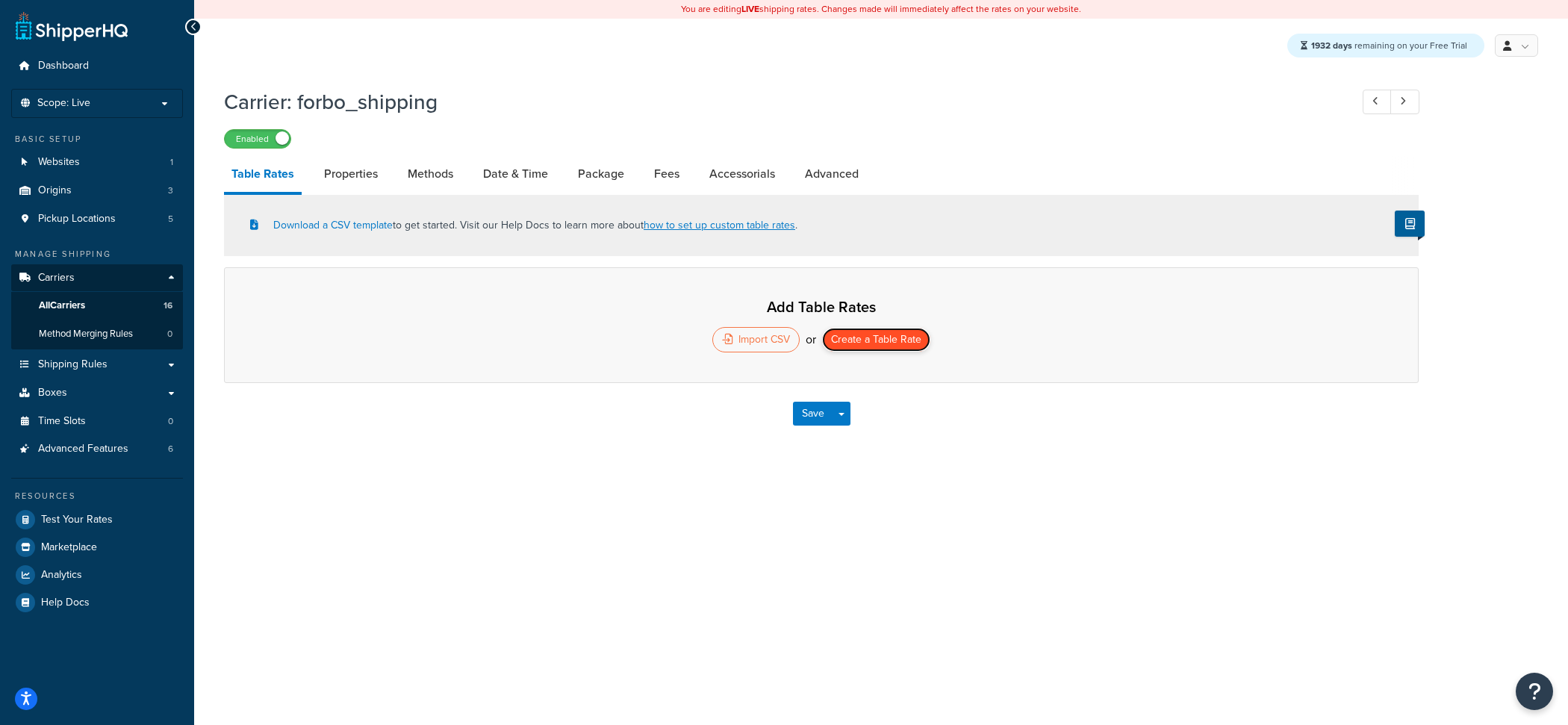
click at [917, 343] on button "Create a Table Rate" at bounding box center [876, 339] width 109 height 24
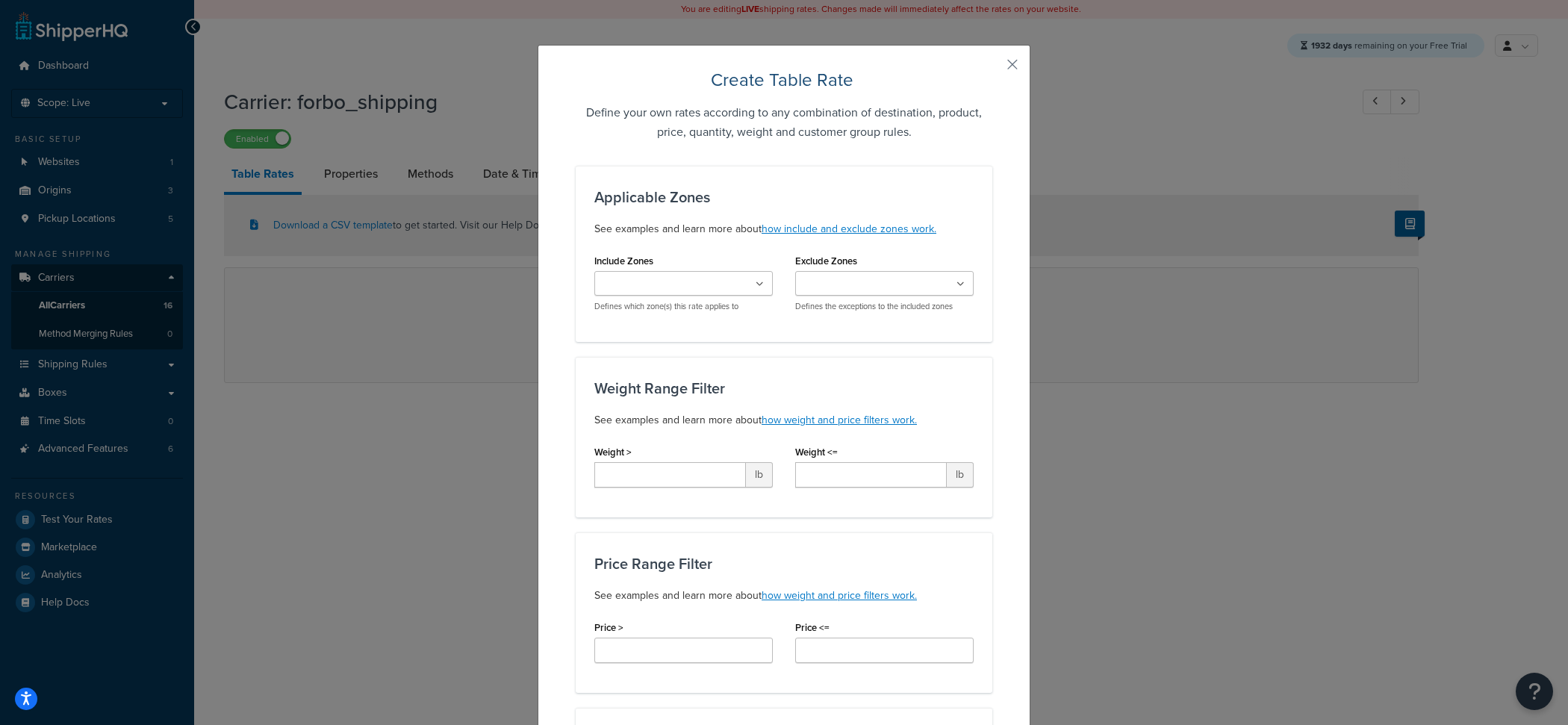
scroll to position [1017, 0]
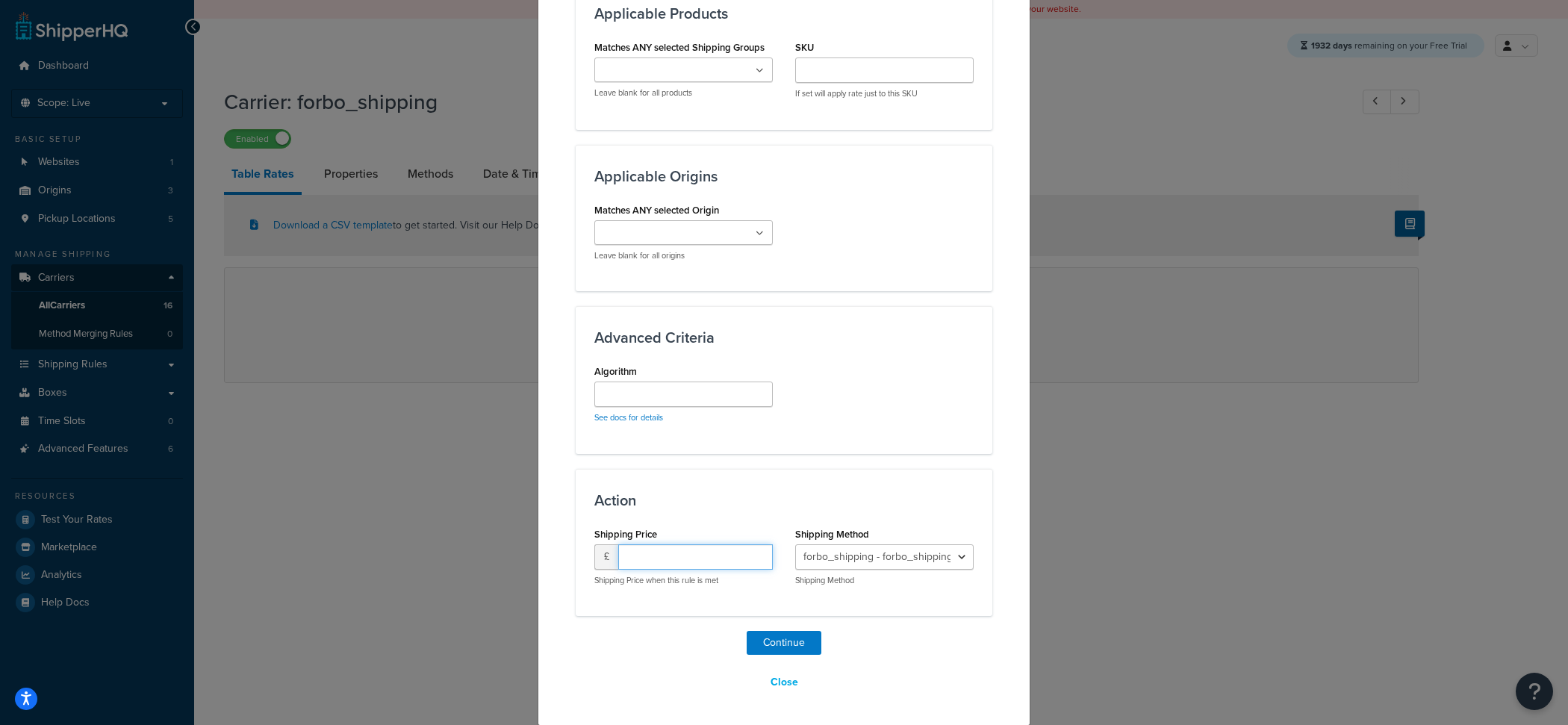
click at [698, 561] on input "number" at bounding box center [695, 557] width 154 height 25
type input "0"
click at [796, 640] on button "Continue" at bounding box center [783, 642] width 75 height 24
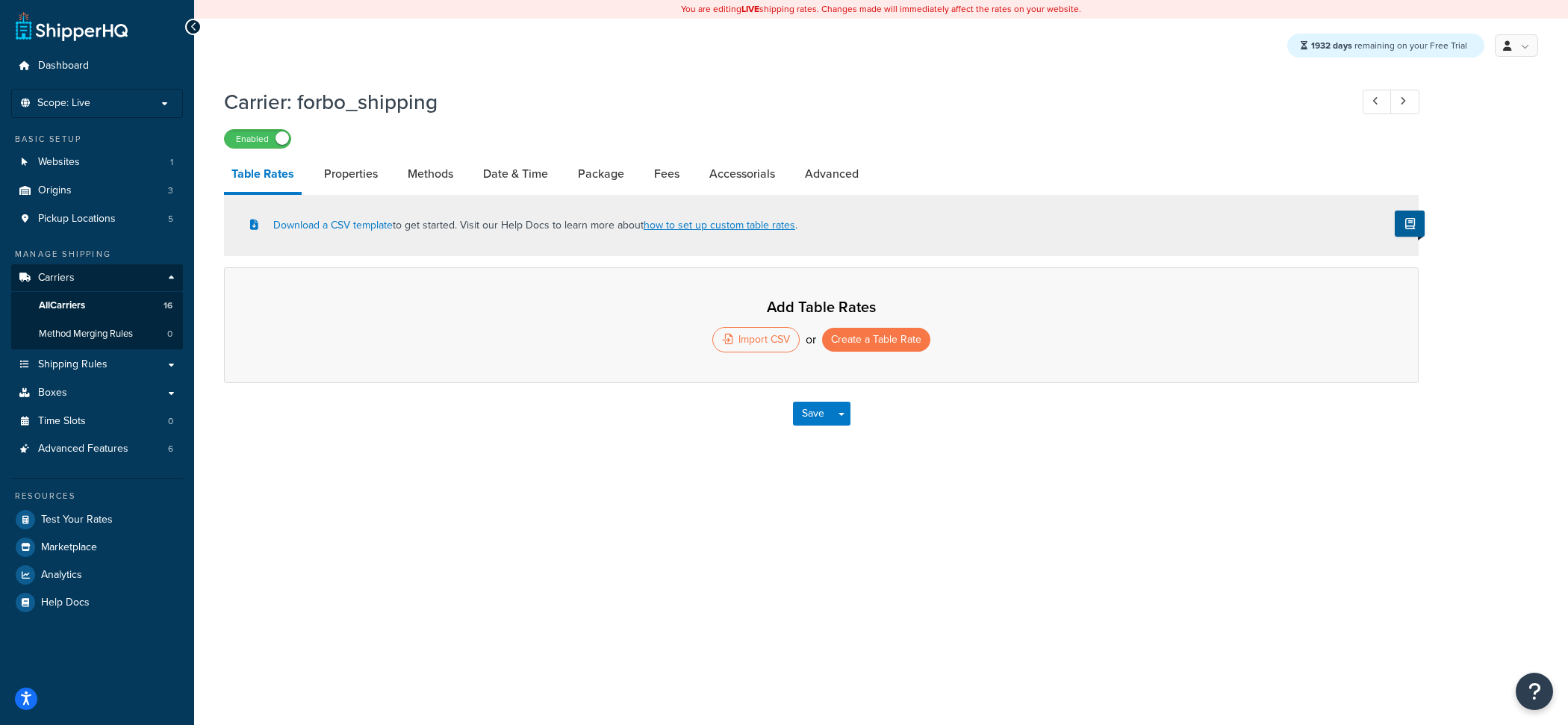
select select "25"
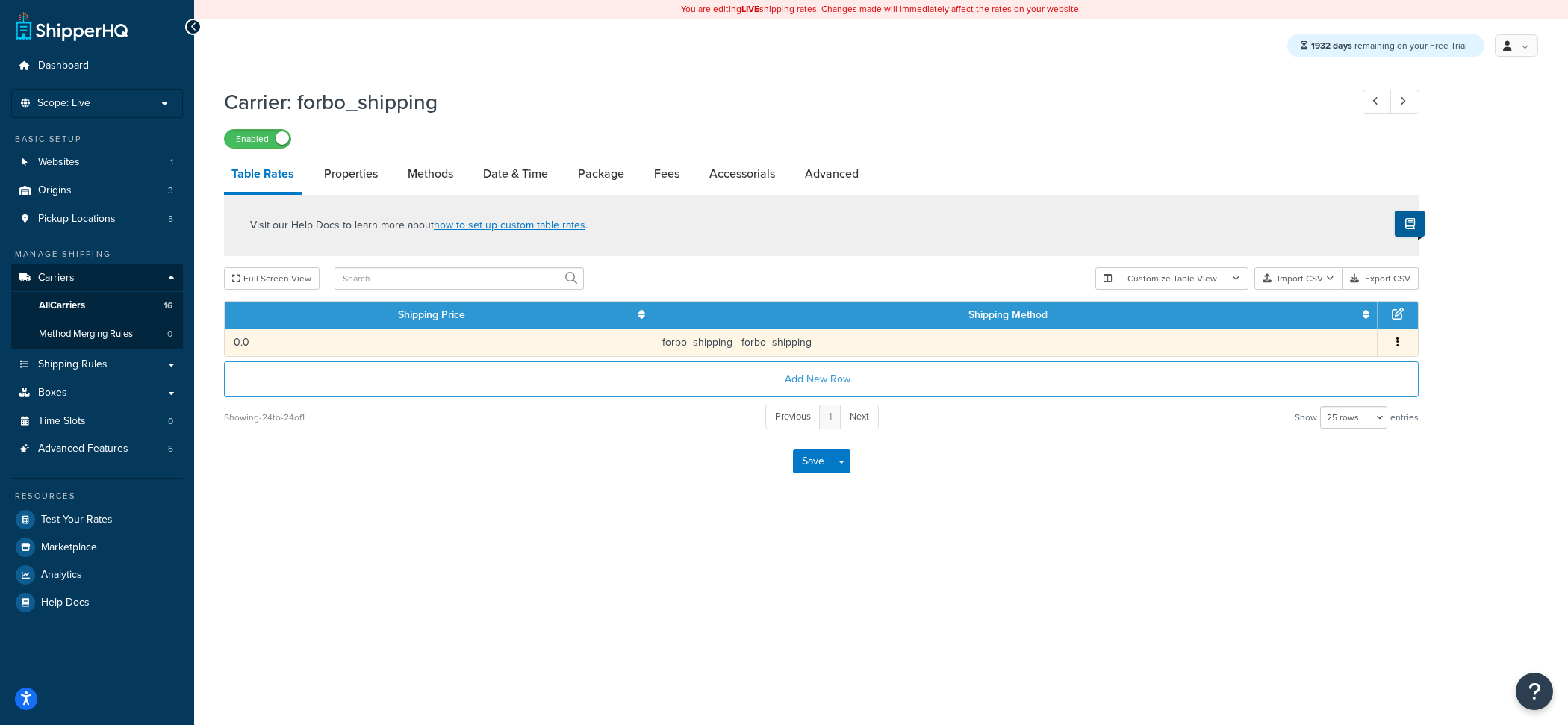
click at [538, 347] on td "0.0" at bounding box center [438, 342] width 428 height 28
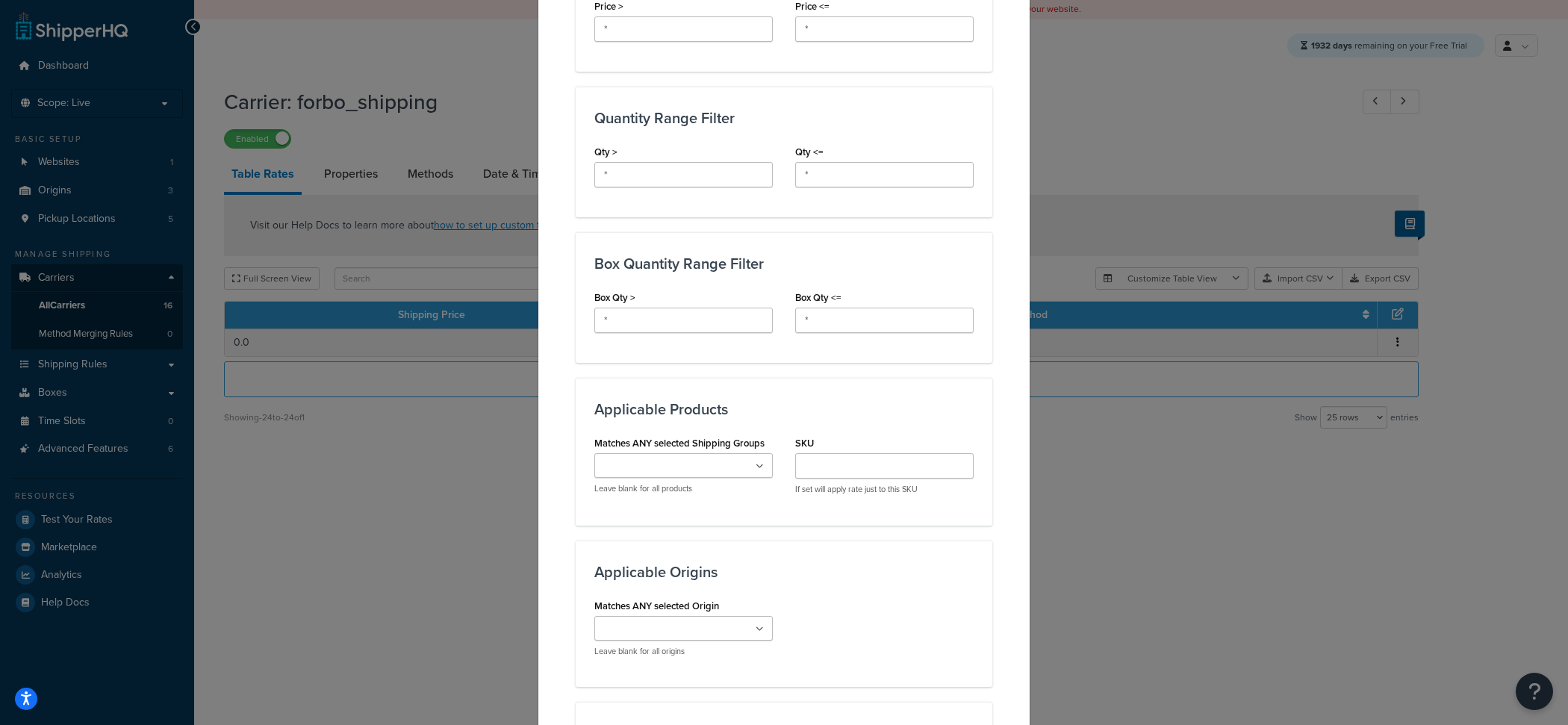
scroll to position [560, 0]
click at [727, 183] on input "*" at bounding box center [683, 177] width 179 height 25
click at [828, 179] on input "*" at bounding box center [884, 177] width 179 height 25
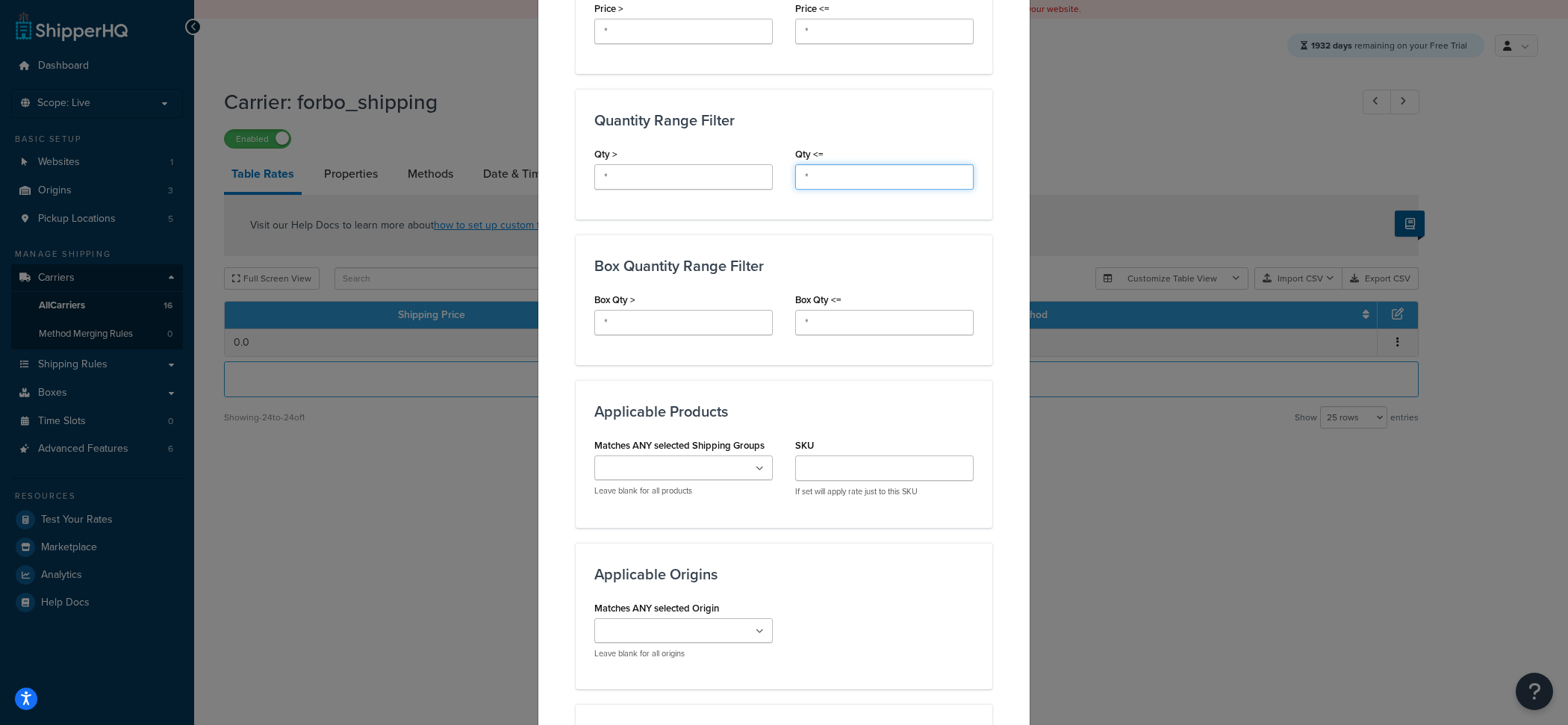
click at [828, 179] on input "*" at bounding box center [884, 177] width 179 height 25
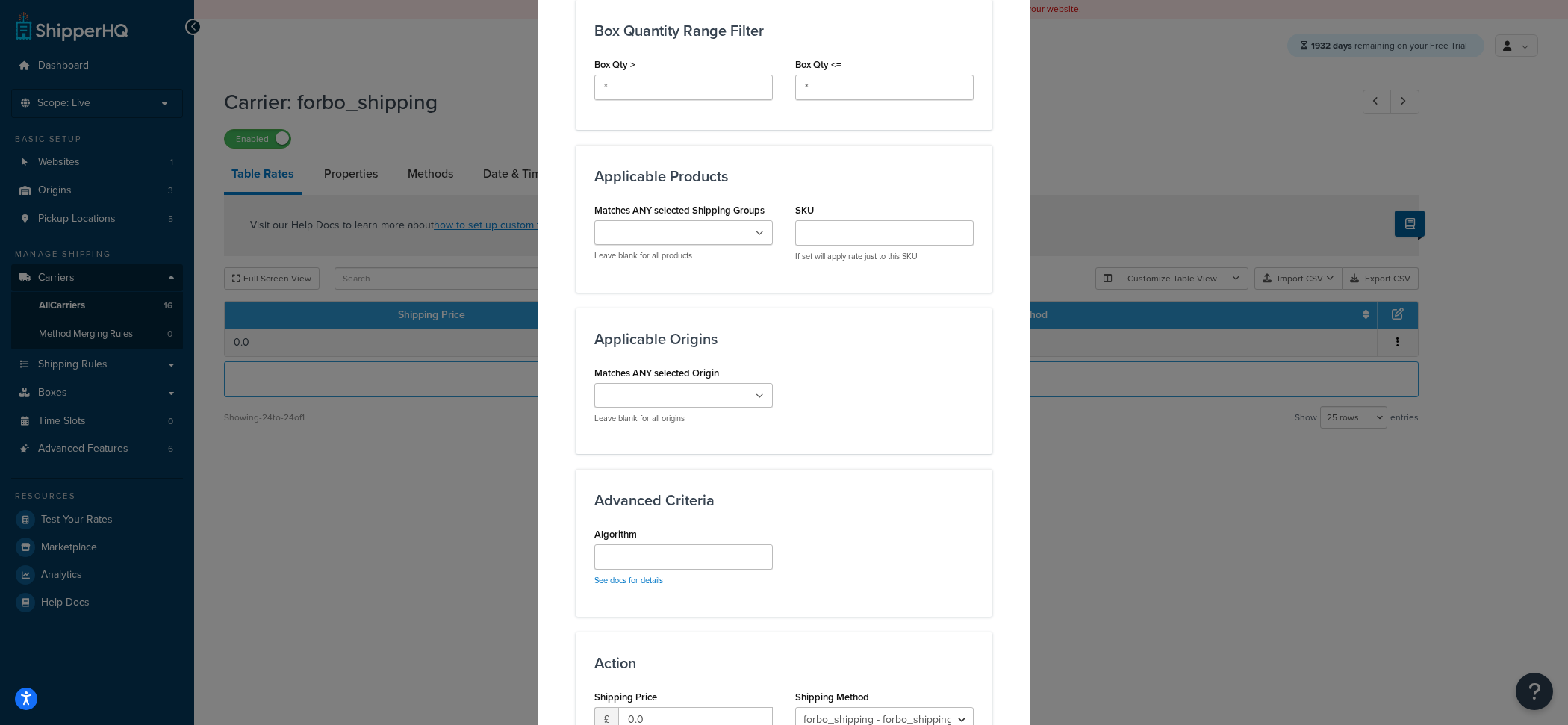
scroll to position [798, 0]
type input "2"
click at [707, 224] on input "Matches ANY selected Shipping Groups" at bounding box center [665, 231] width 132 height 17
type input "TUR"
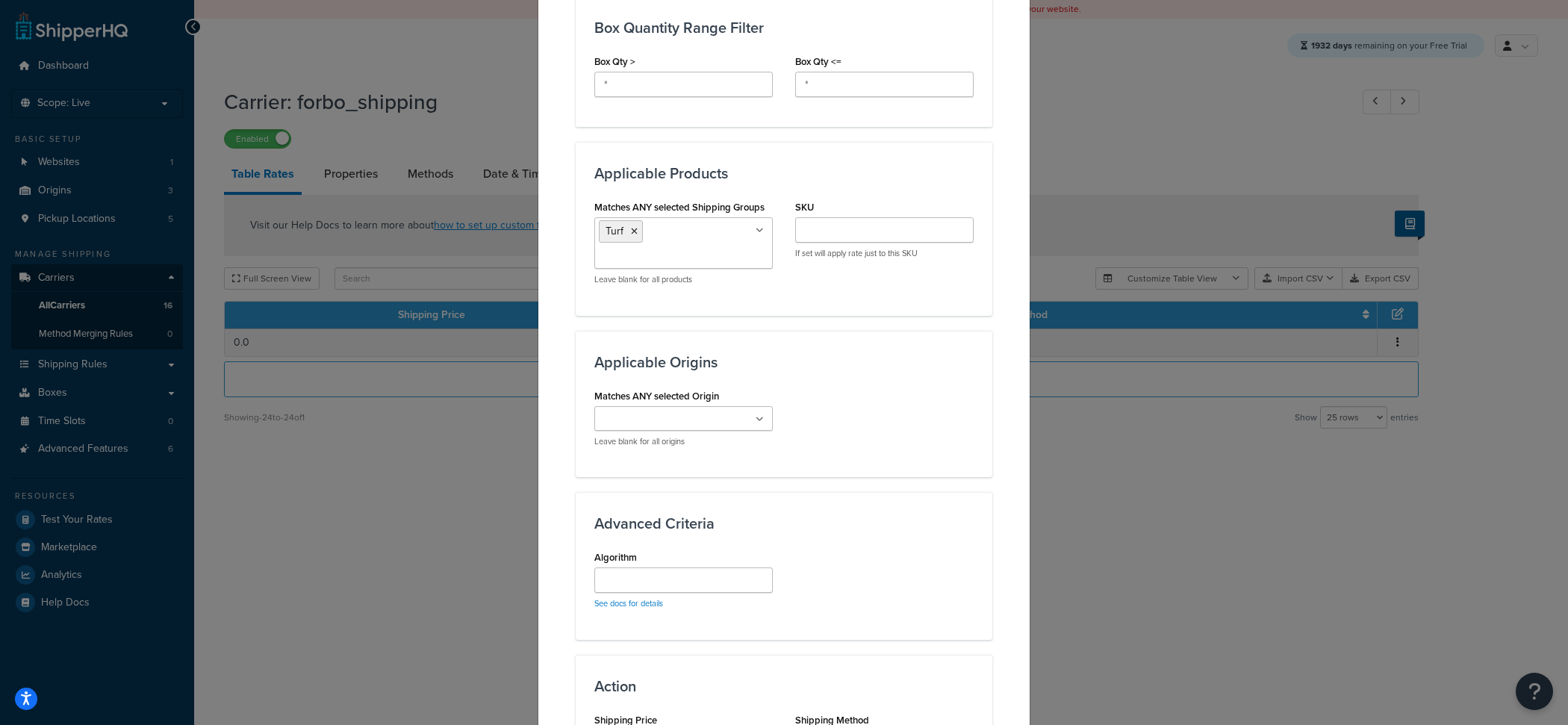
click at [939, 450] on div "Matches ANY selected Origin FBO Multi ori Test Leave blank for all origins" at bounding box center [784, 421] width 401 height 73
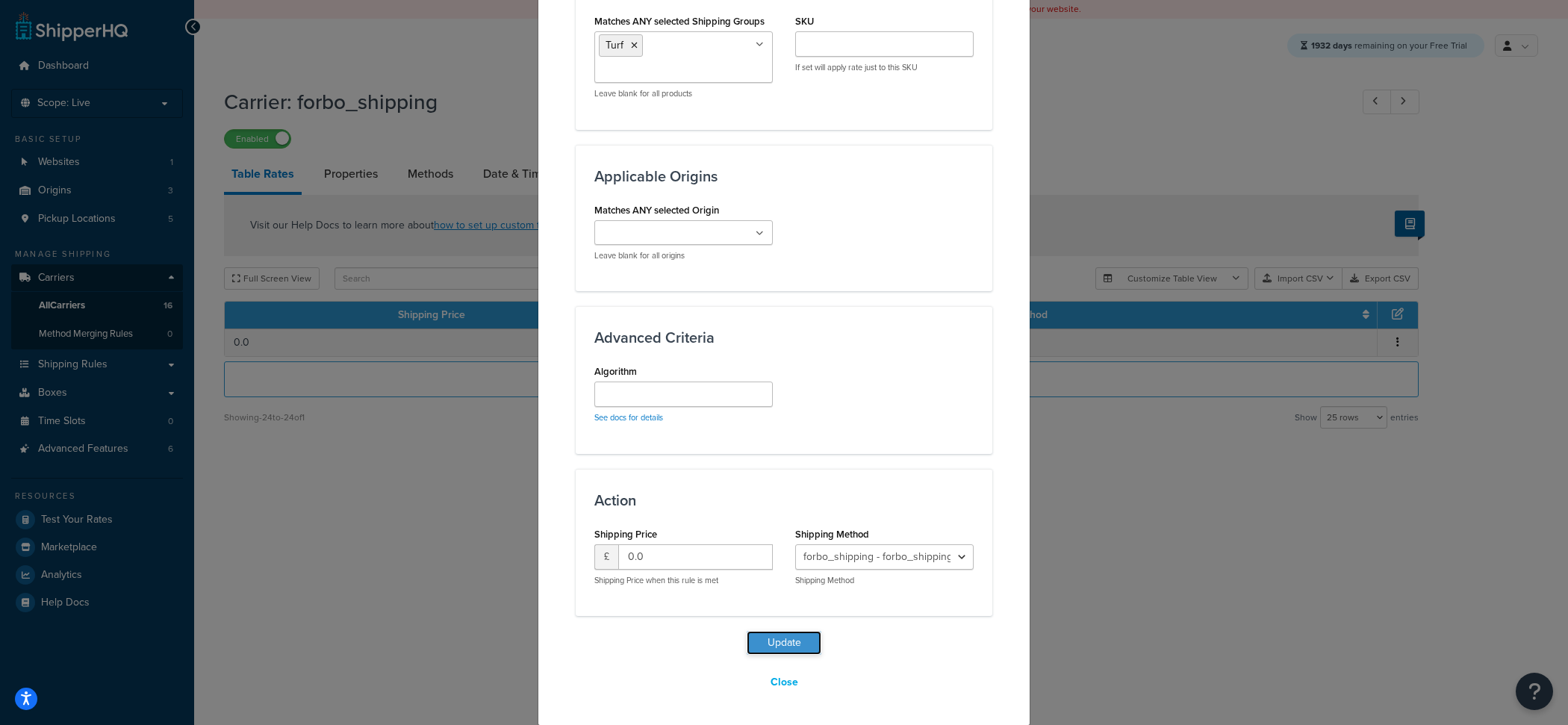
click at [786, 645] on button "Update" at bounding box center [783, 642] width 75 height 24
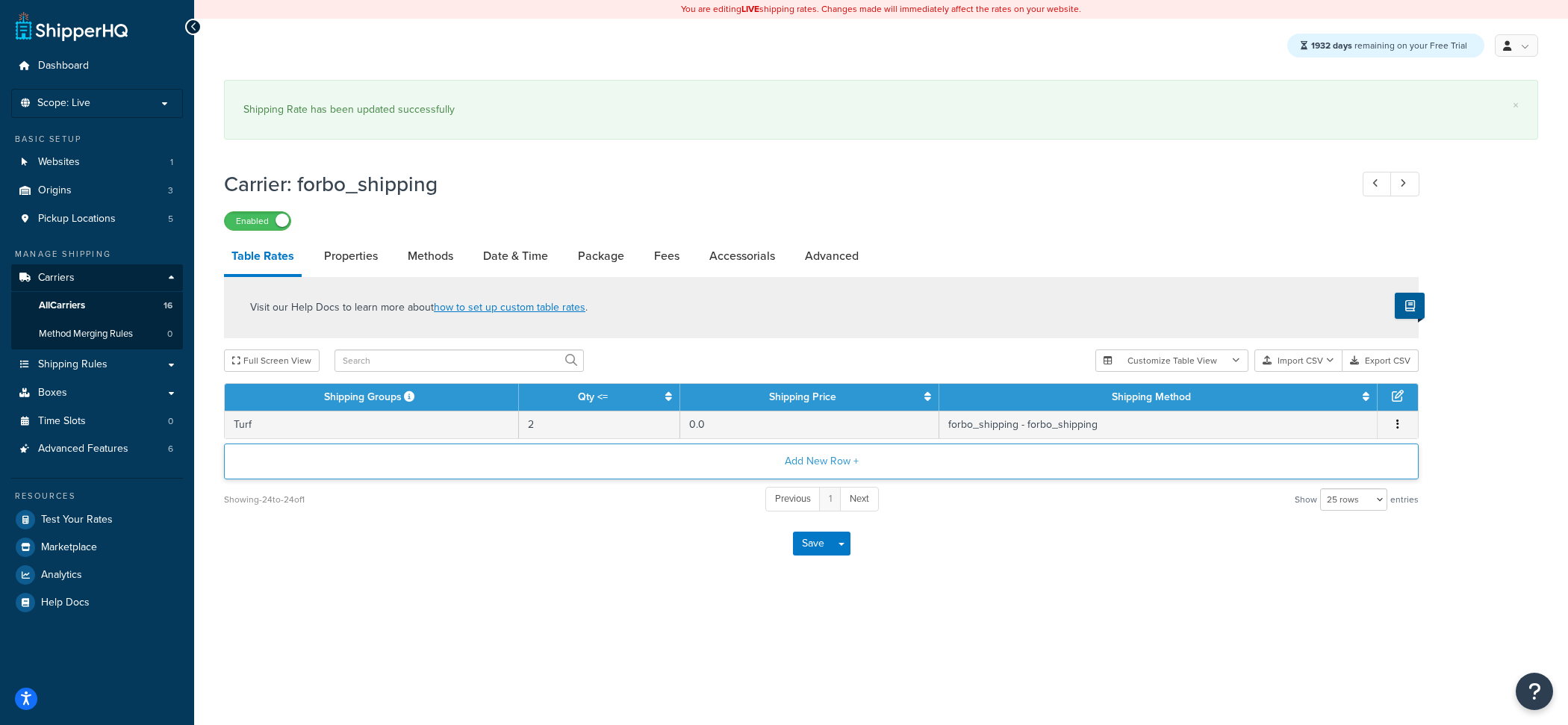
click at [542, 455] on button "Add New Row +" at bounding box center [821, 461] width 1194 height 36
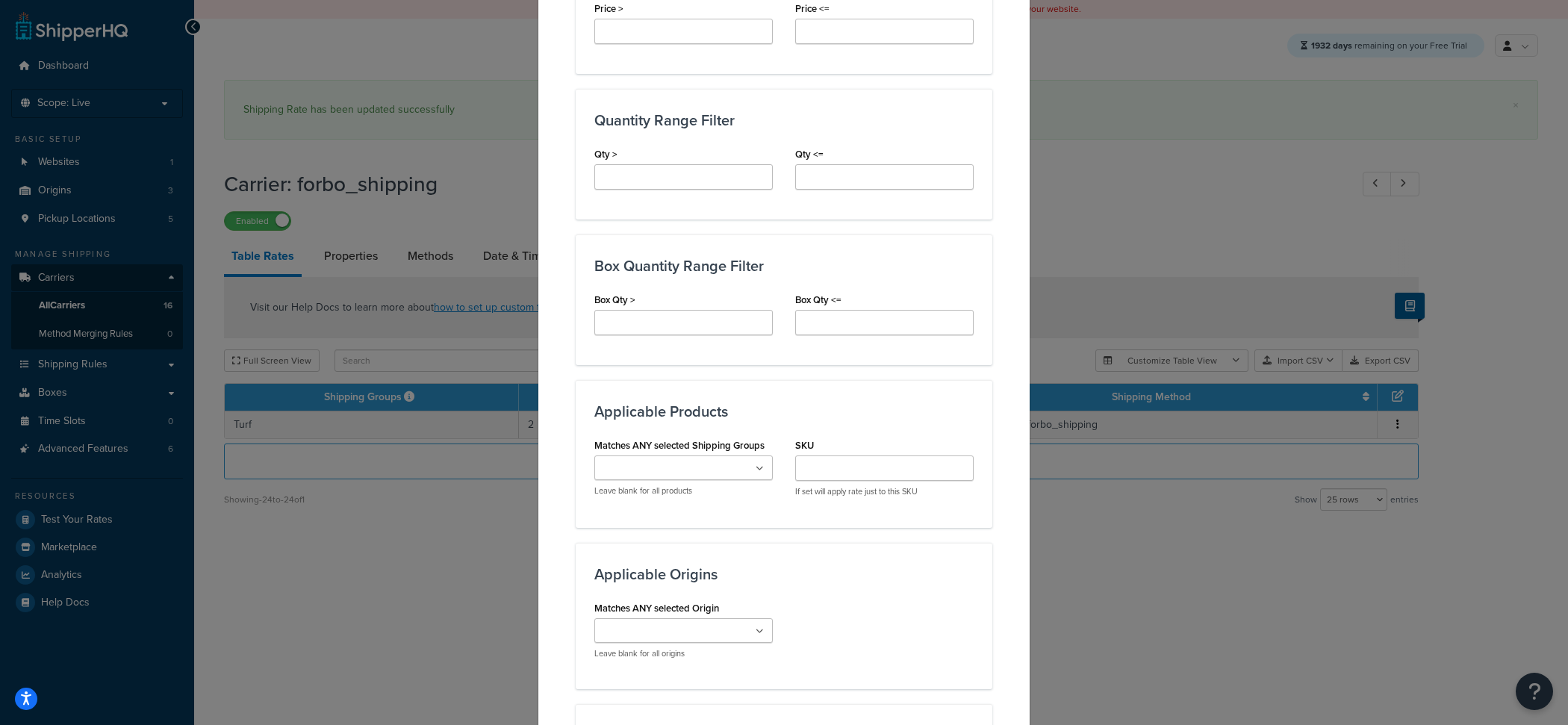
scroll to position [612, 0]
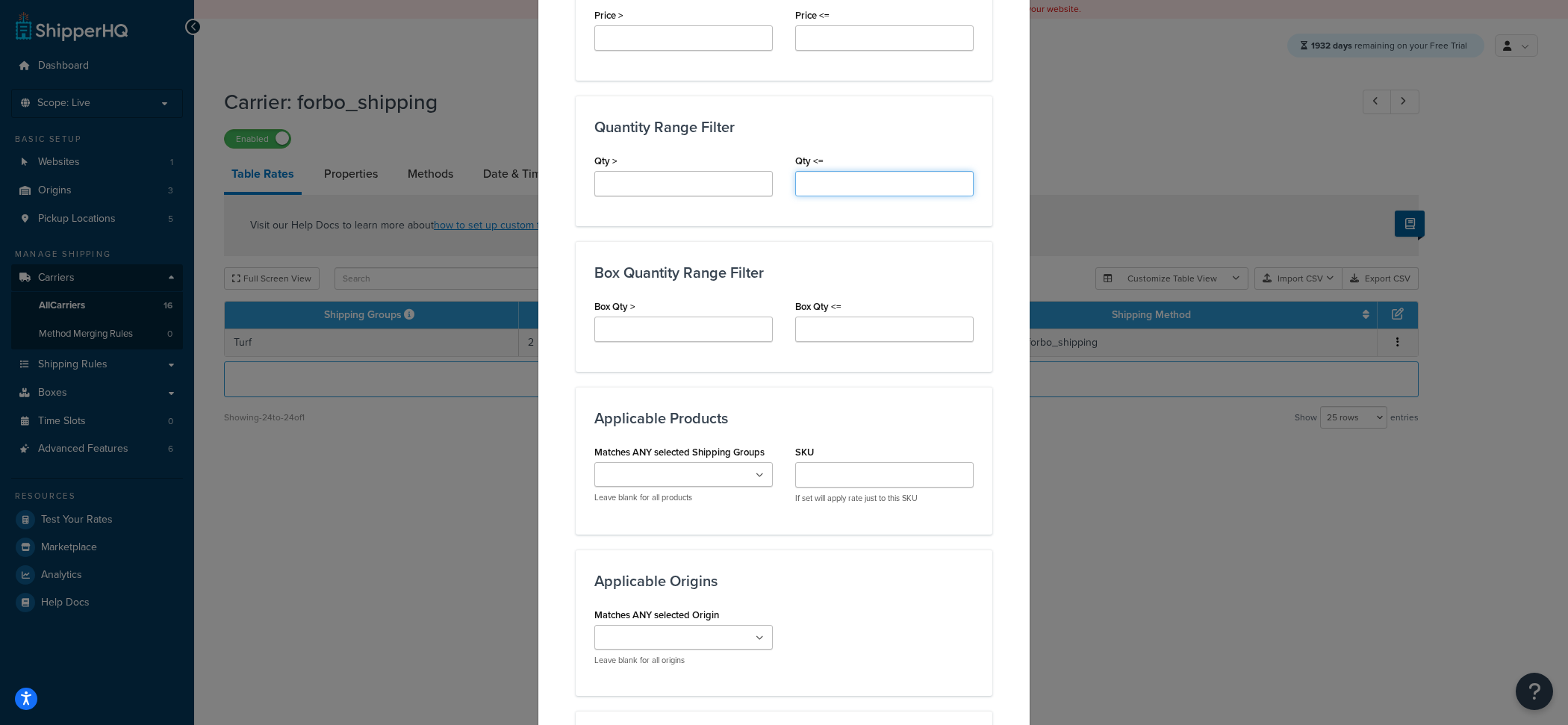
click at [819, 181] on input "Qty <=" at bounding box center [884, 183] width 179 height 25
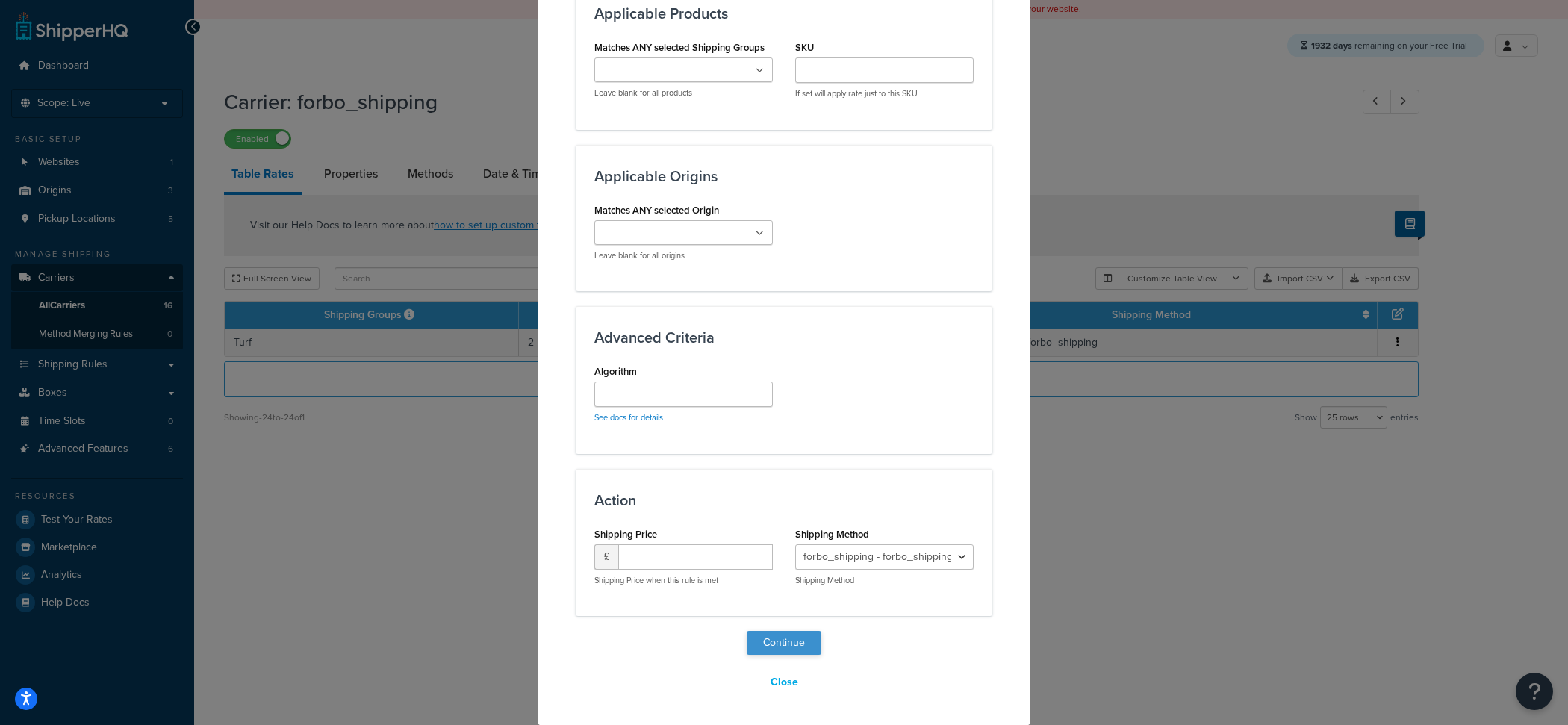
type input "3"
click at [772, 643] on button "Continue" at bounding box center [783, 642] width 75 height 24
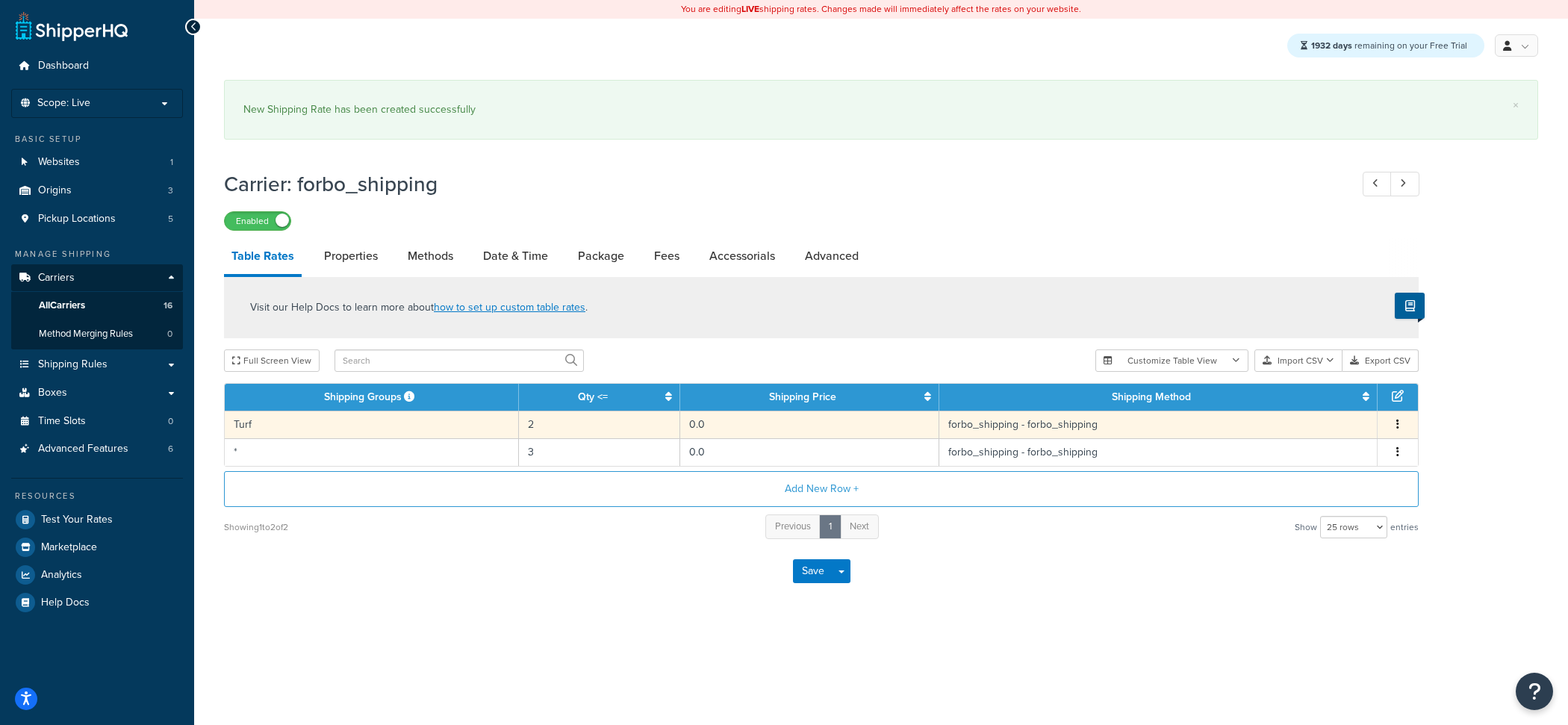
click at [566, 435] on td "2" at bounding box center [599, 424] width 161 height 28
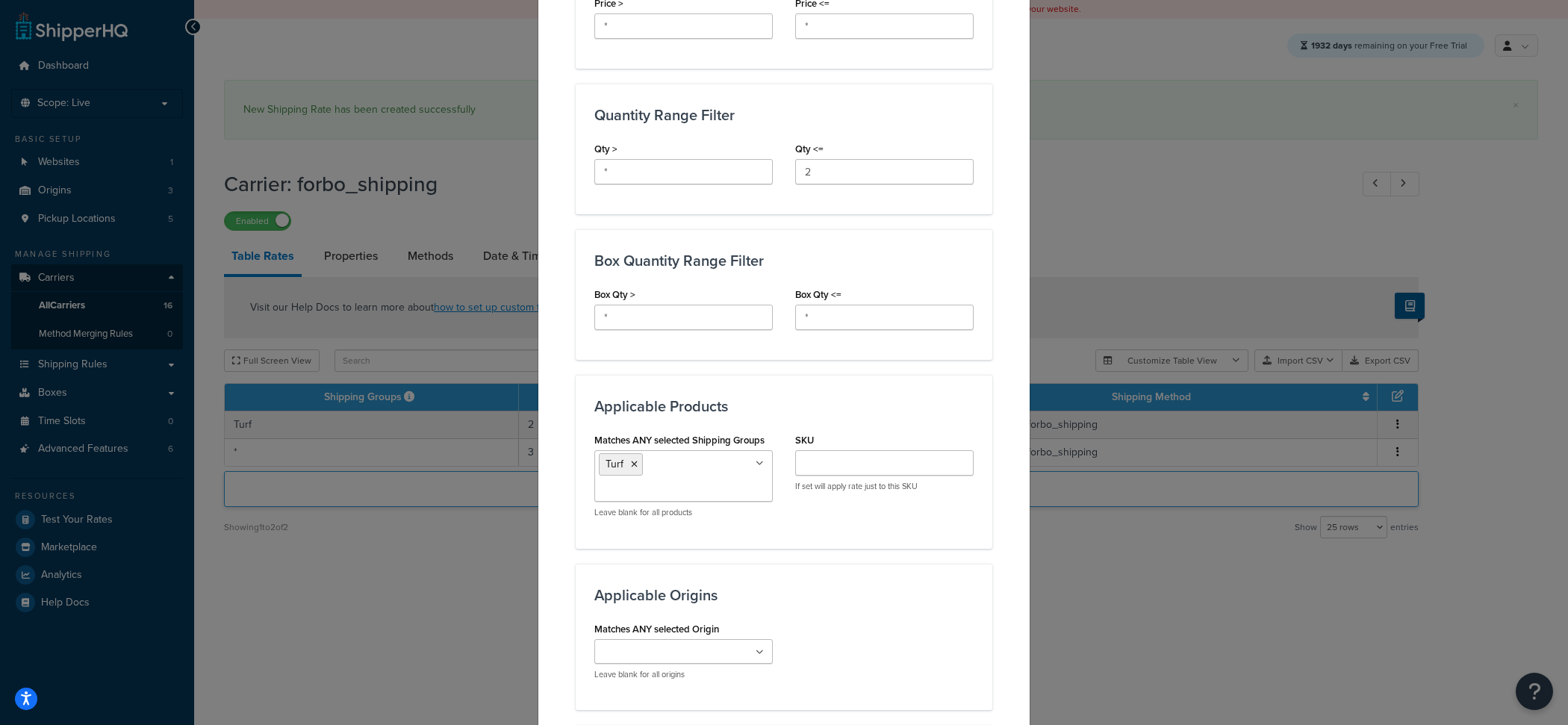
scroll to position [562, 0]
click at [667, 175] on input "*" at bounding box center [683, 175] width 179 height 25
type input "1"
click at [926, 178] on input "2" at bounding box center [884, 175] width 179 height 25
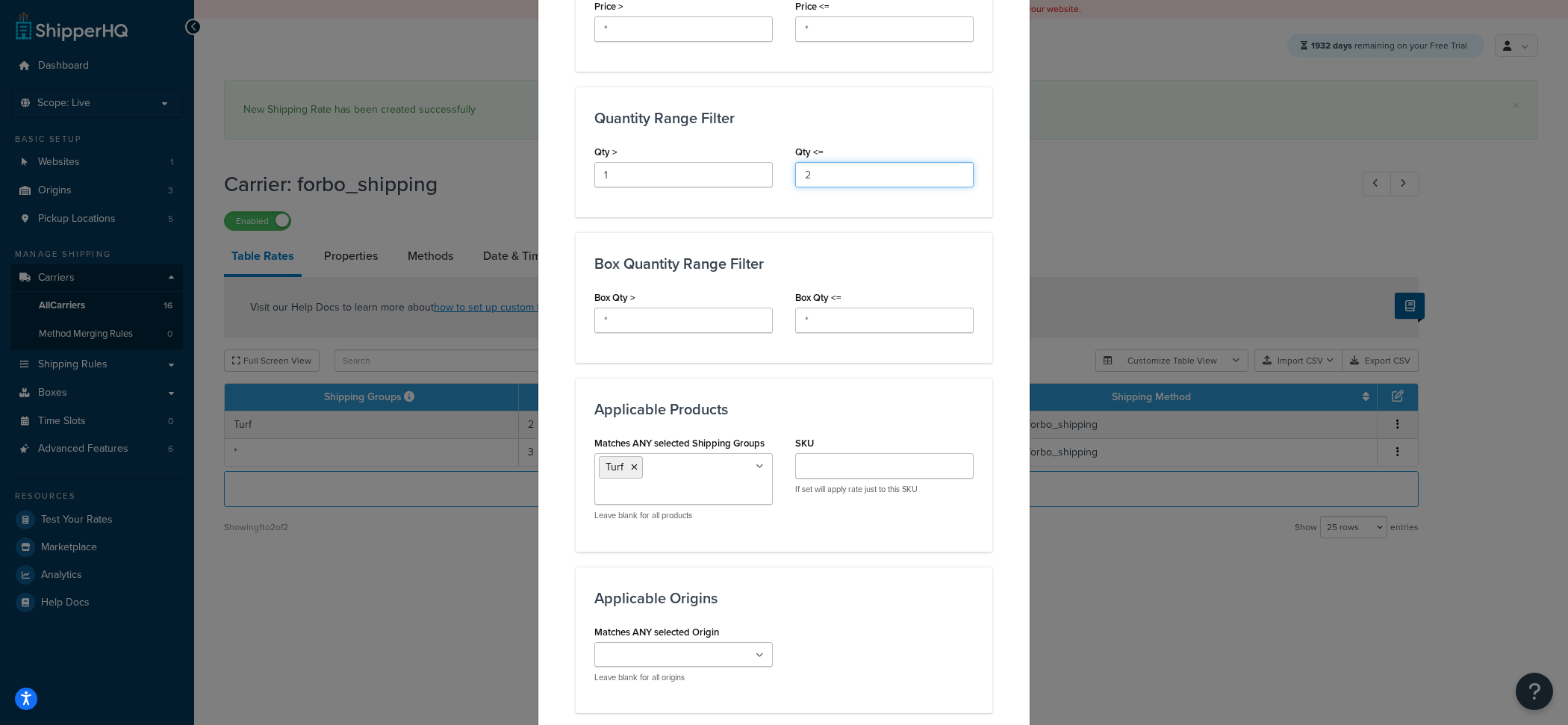
click at [926, 178] on input "2" at bounding box center [884, 175] width 179 height 25
type input "="
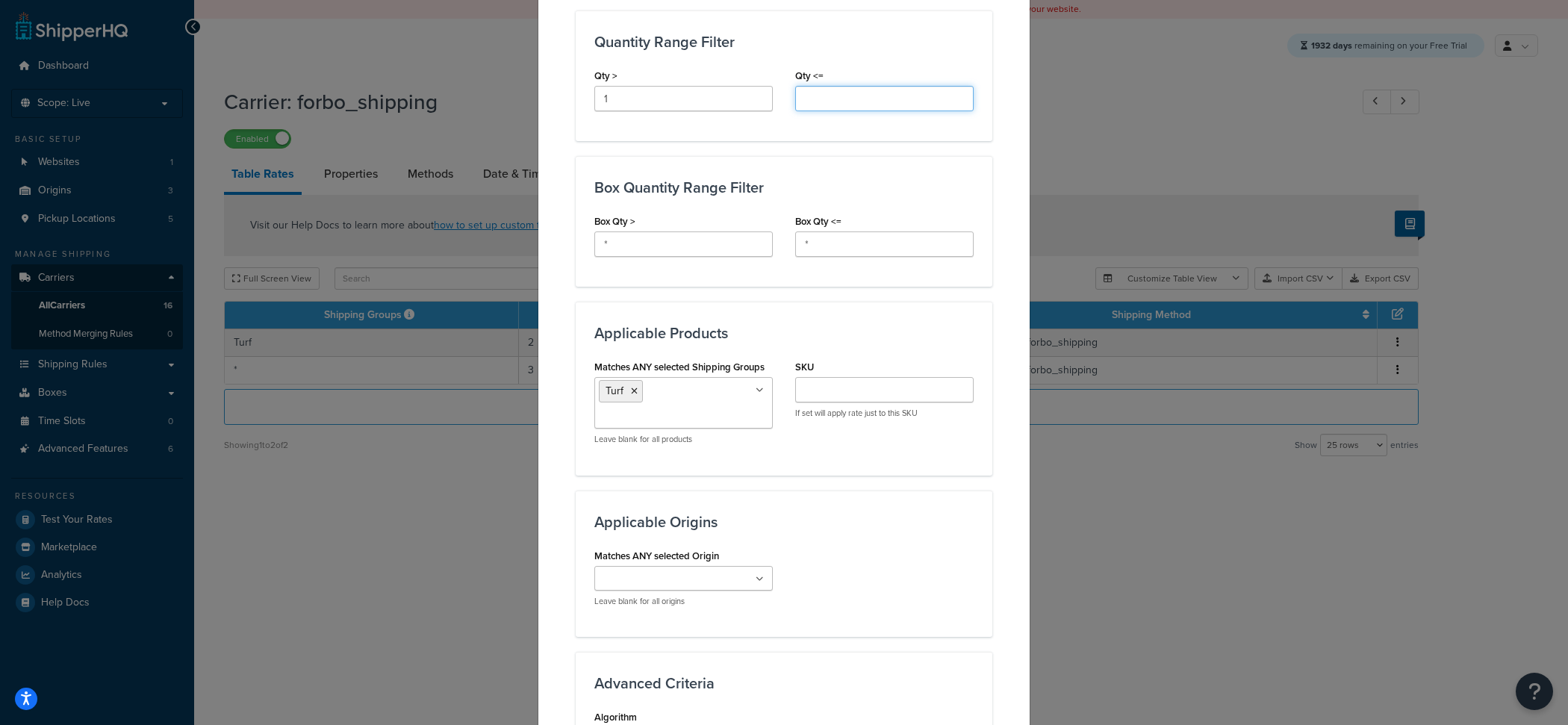
scroll to position [542, 0]
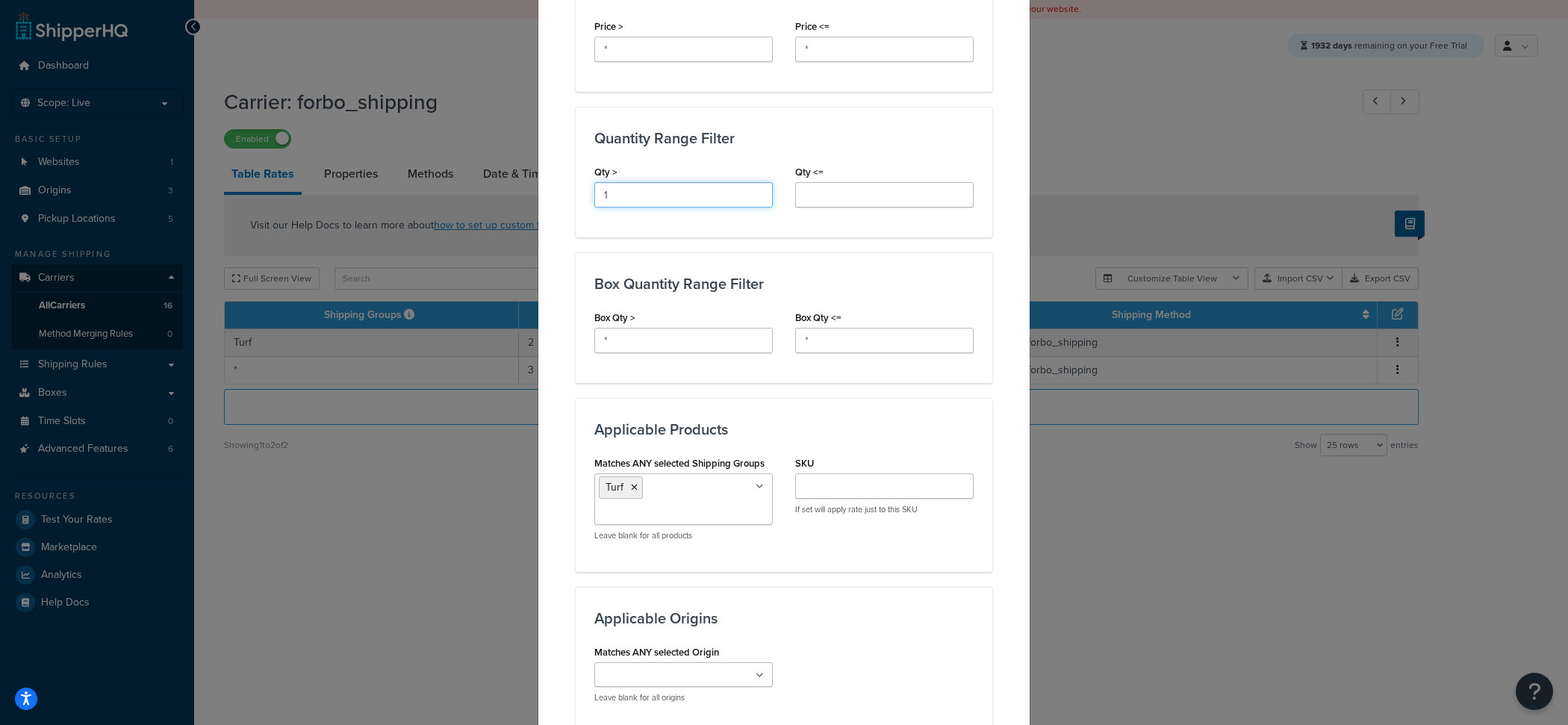
click at [626, 198] on input "1" at bounding box center [683, 194] width 179 height 25
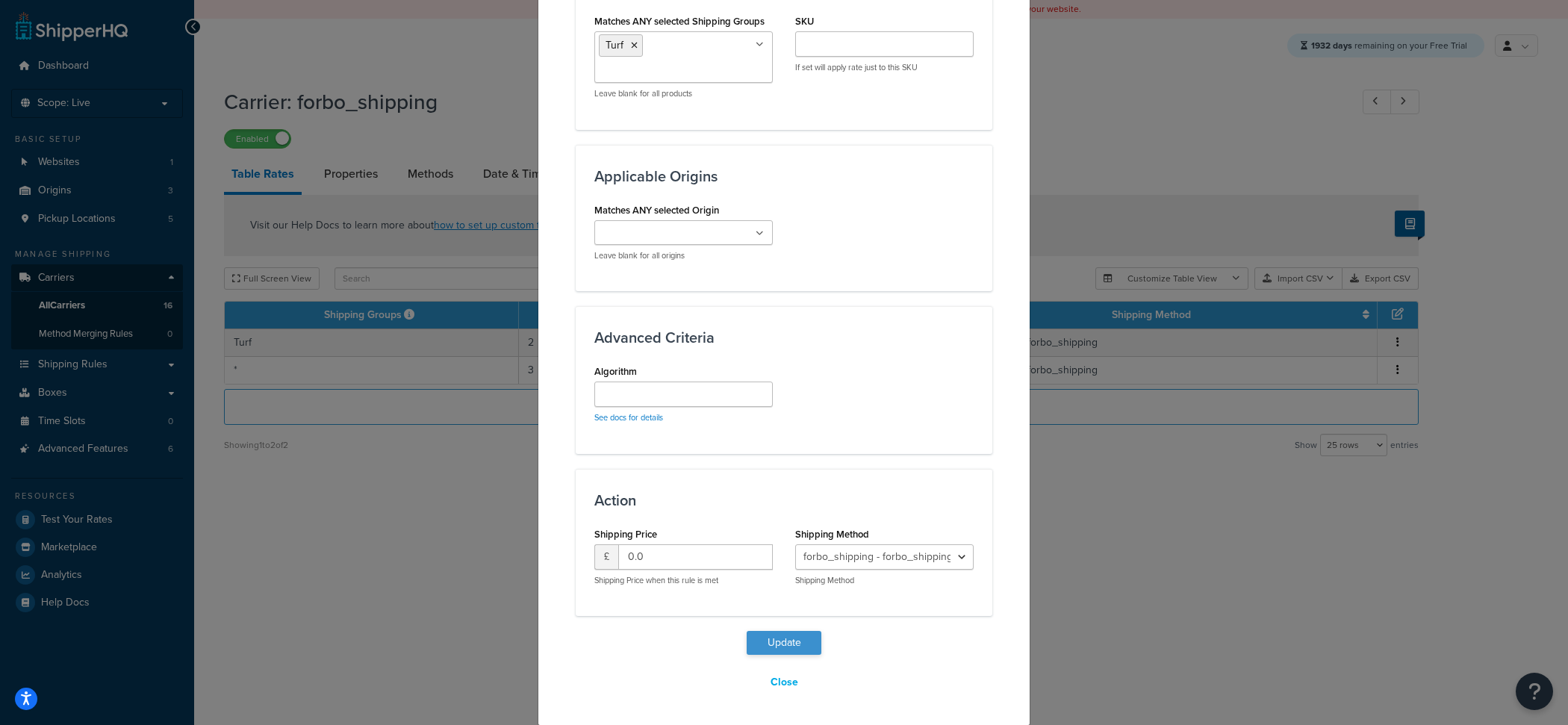
type input "2"
drag, startPoint x: 793, startPoint y: 647, endPoint x: 827, endPoint y: 357, distance: 292.0
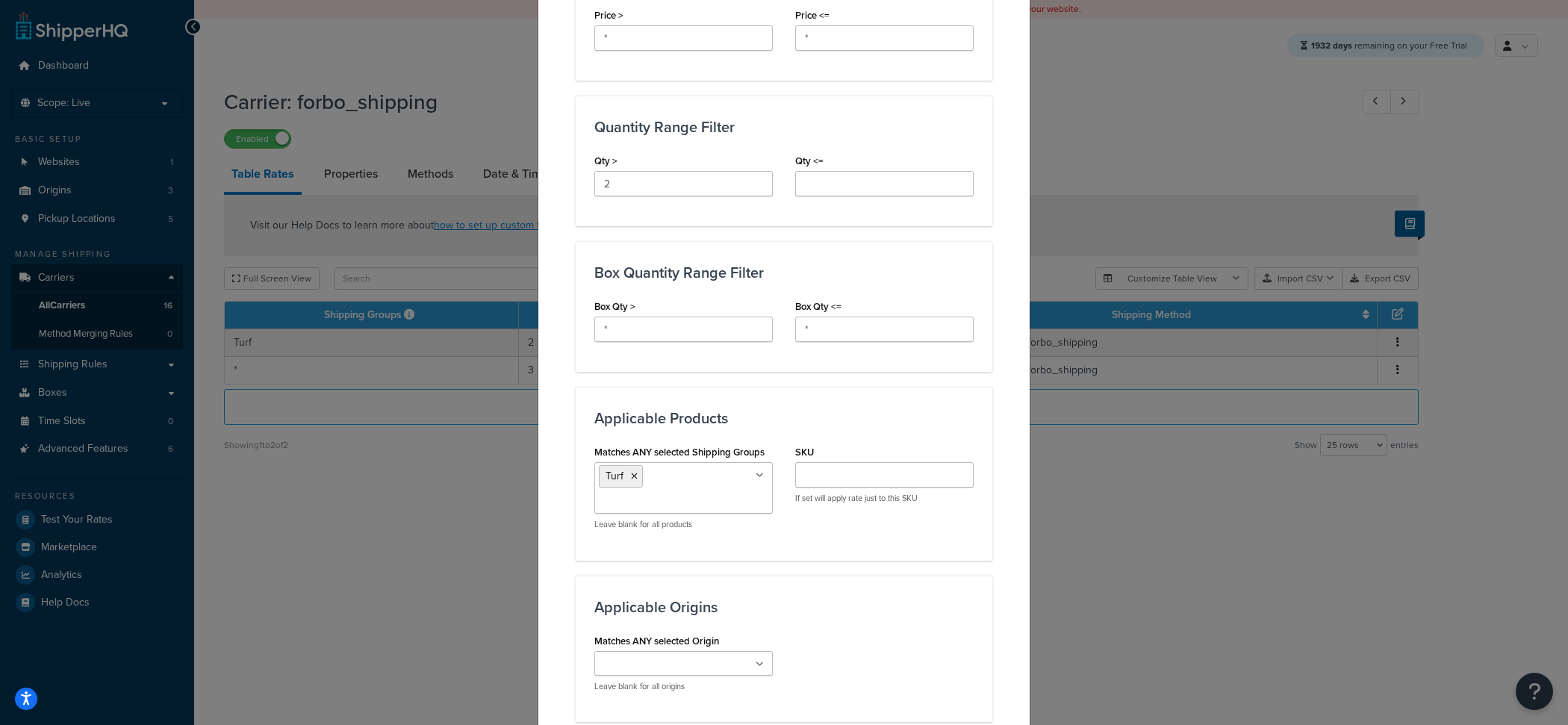
scroll to position [523, 0]
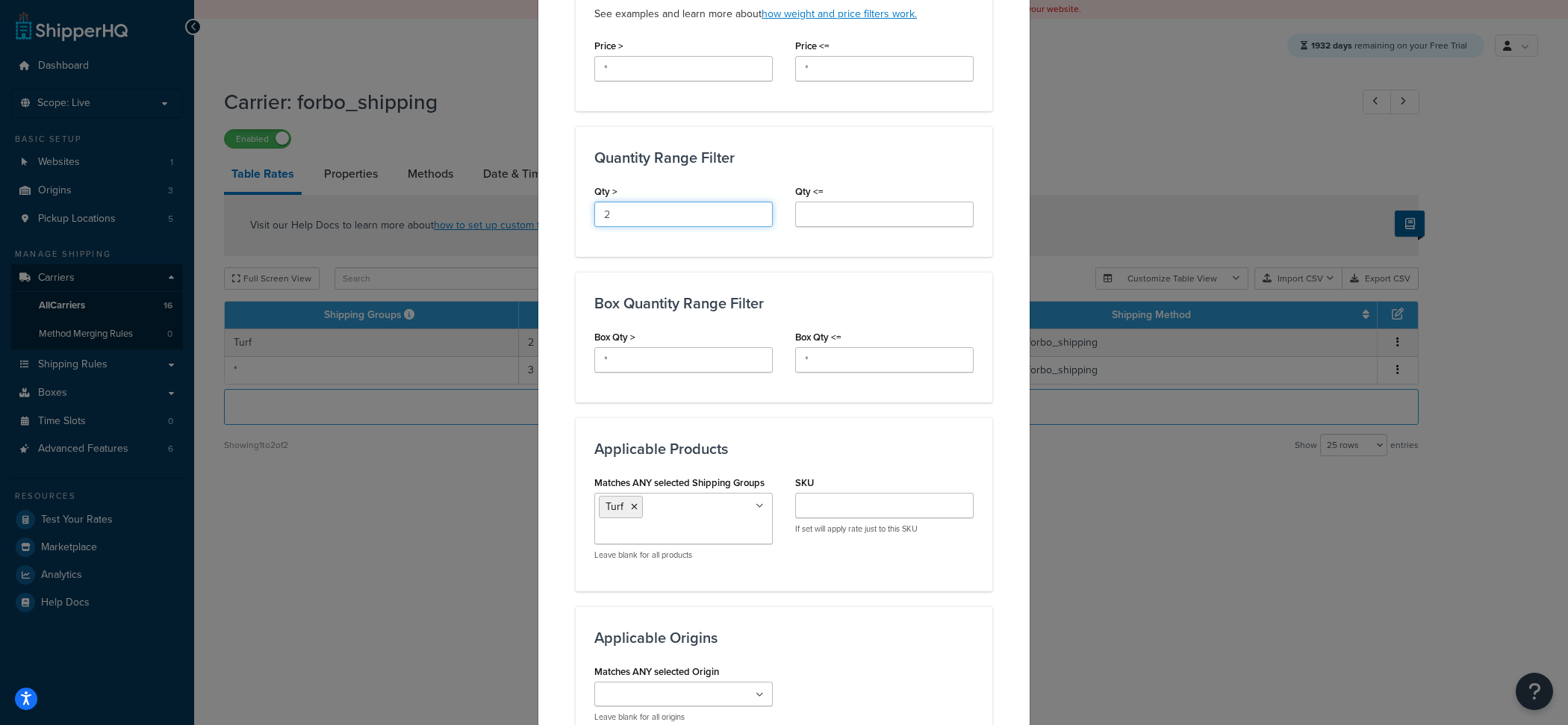
click at [677, 224] on input "2" at bounding box center [683, 214] width 179 height 25
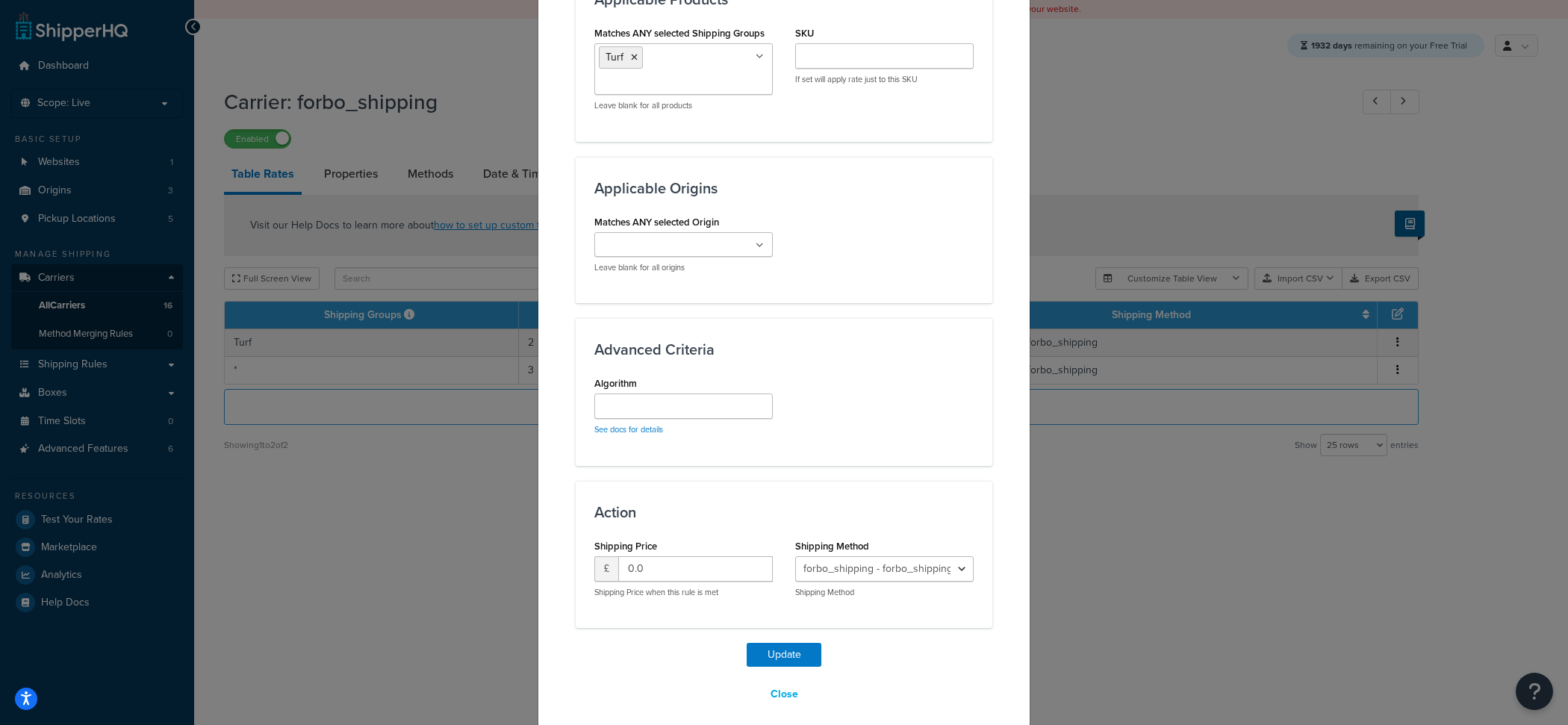
scroll to position [984, 0]
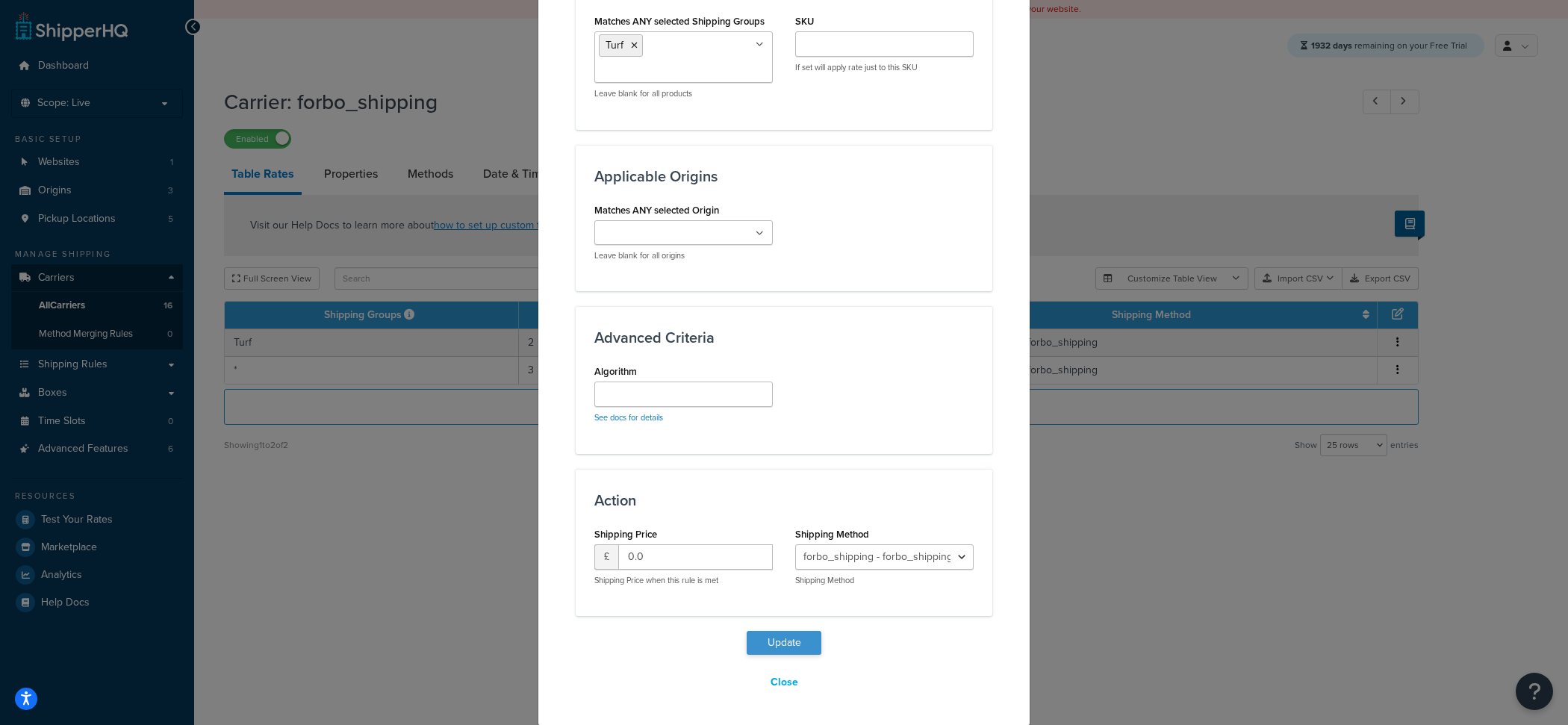
type input "2"
click at [789, 640] on button "Update" at bounding box center [783, 642] width 75 height 24
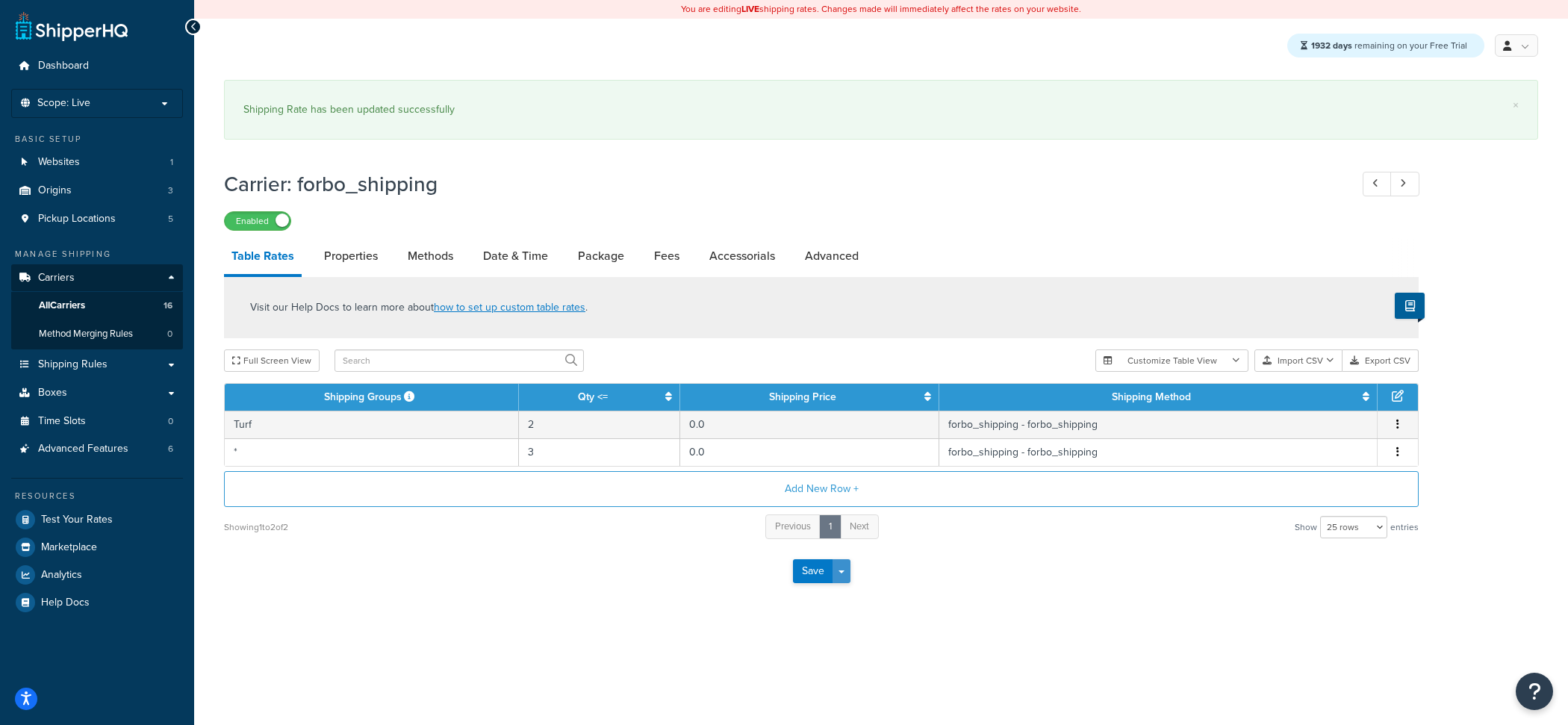
click at [844, 568] on button "Save Dropdown" at bounding box center [841, 571] width 18 height 24
click at [844, 597] on button "Save and Edit" at bounding box center [847, 599] width 109 height 31
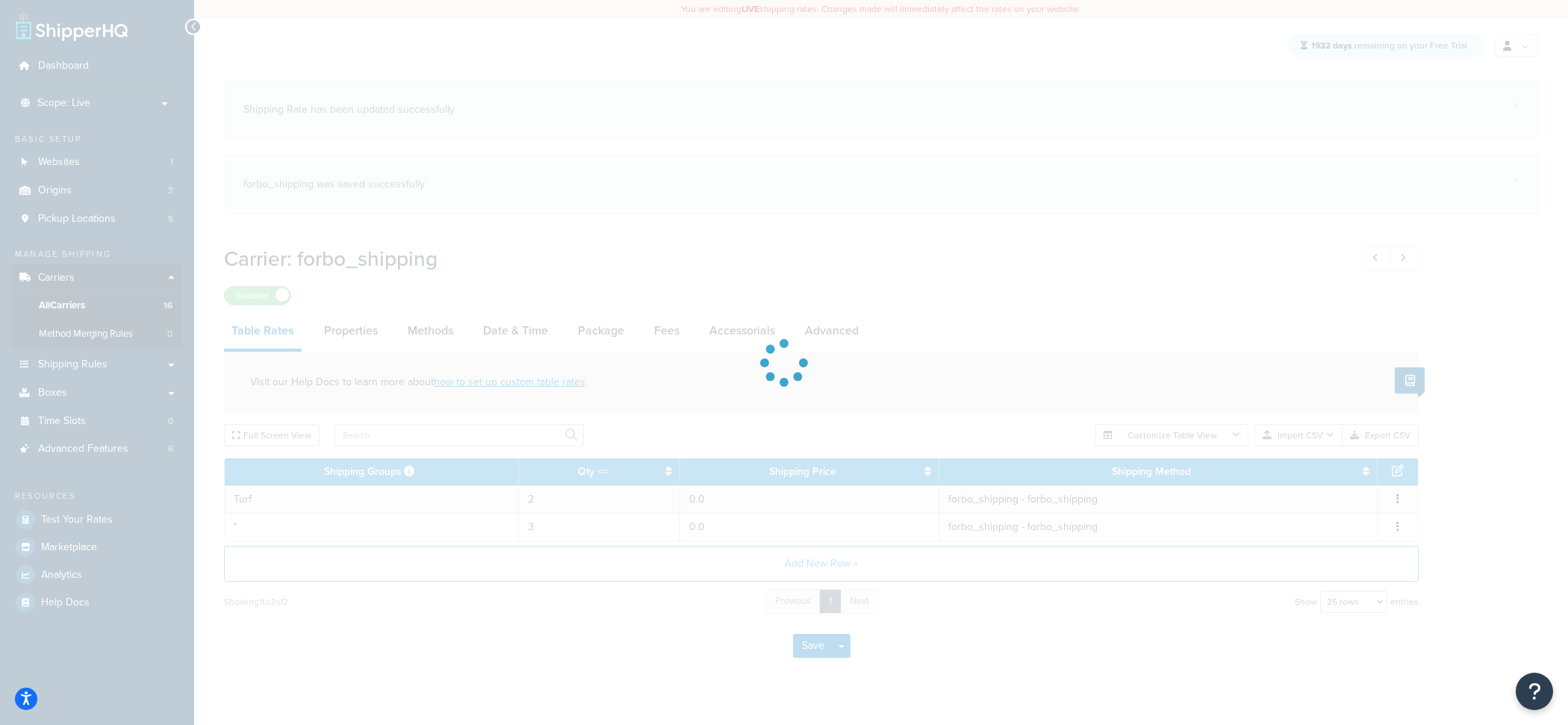
select select "25"
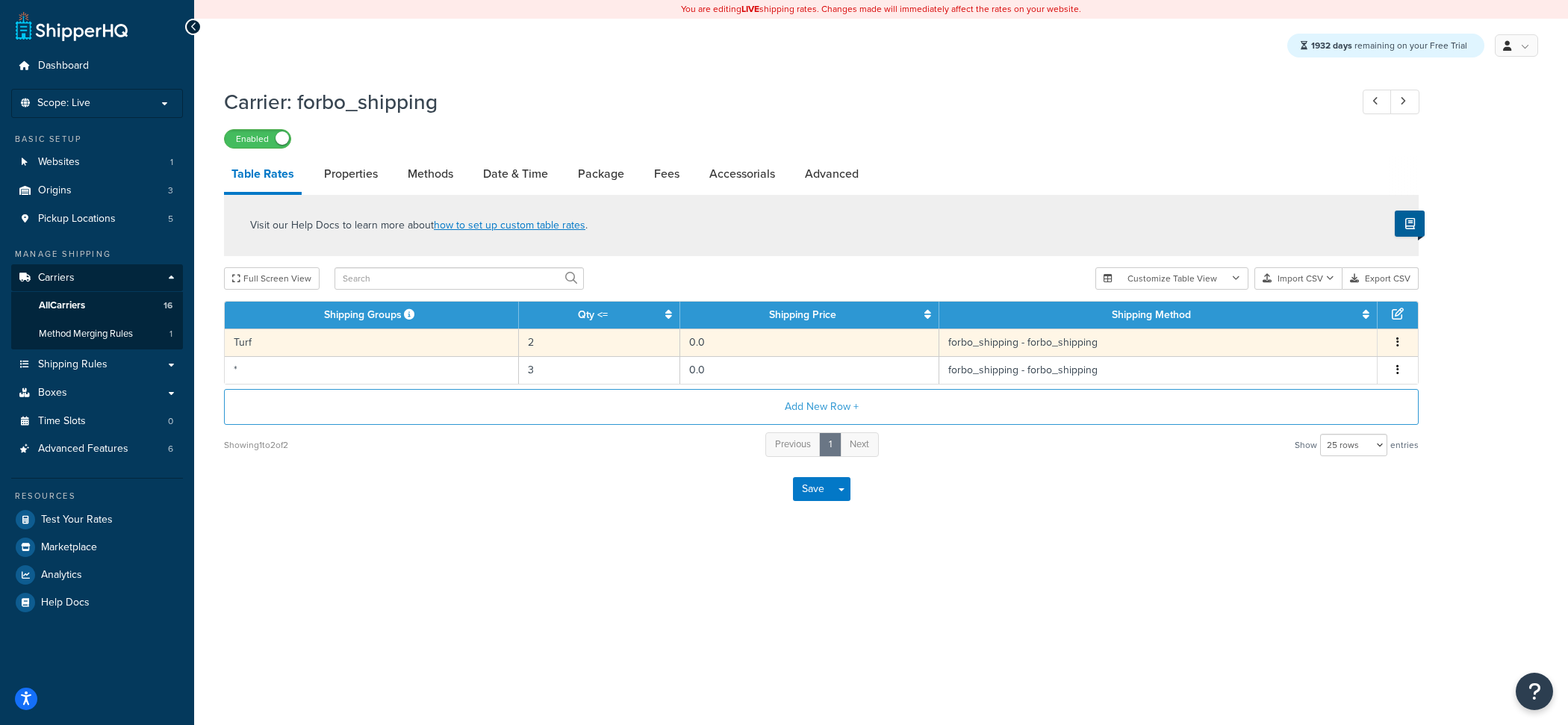
click at [534, 350] on td "2" at bounding box center [599, 342] width 161 height 28
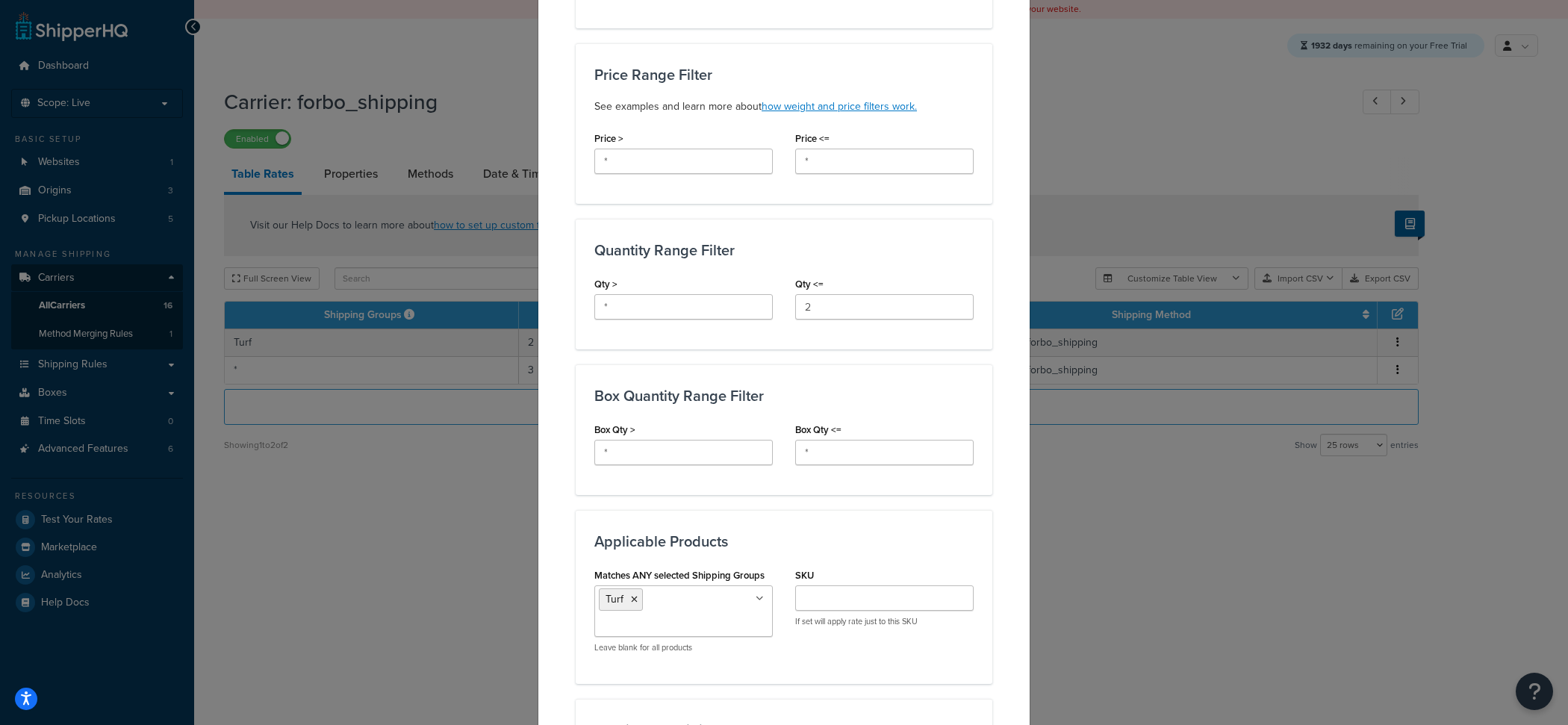
scroll to position [477, 0]
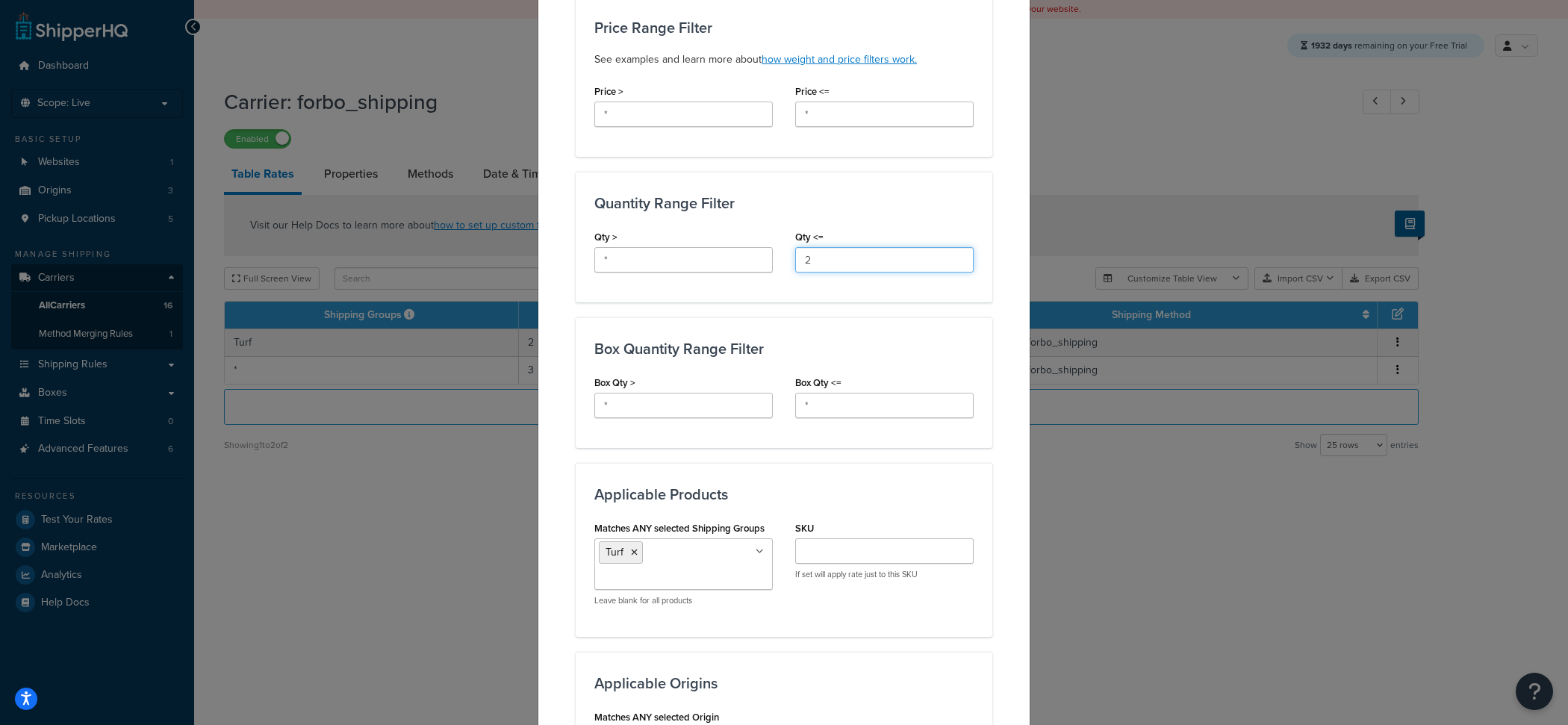
click at [848, 261] on input "2" at bounding box center [884, 260] width 179 height 25
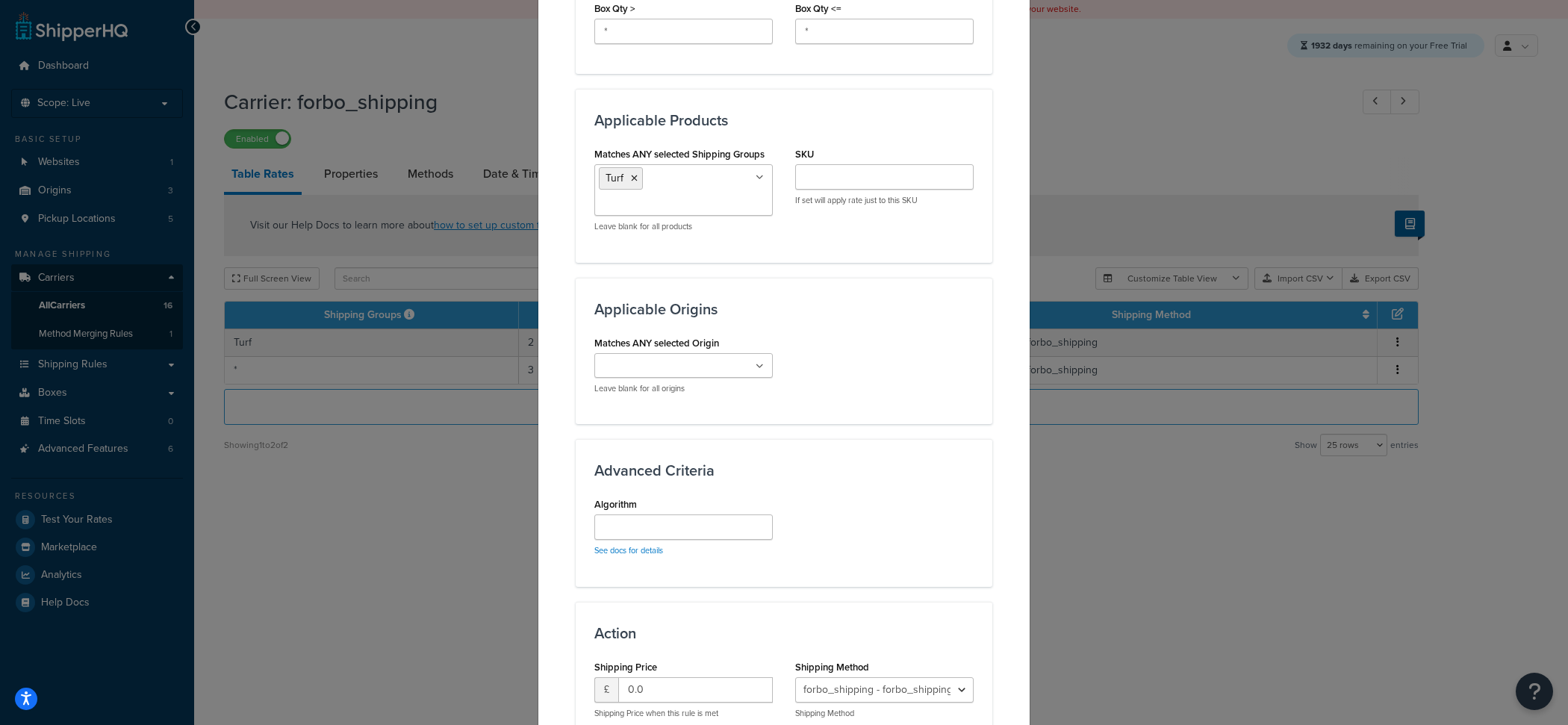
scroll to position [984, 0]
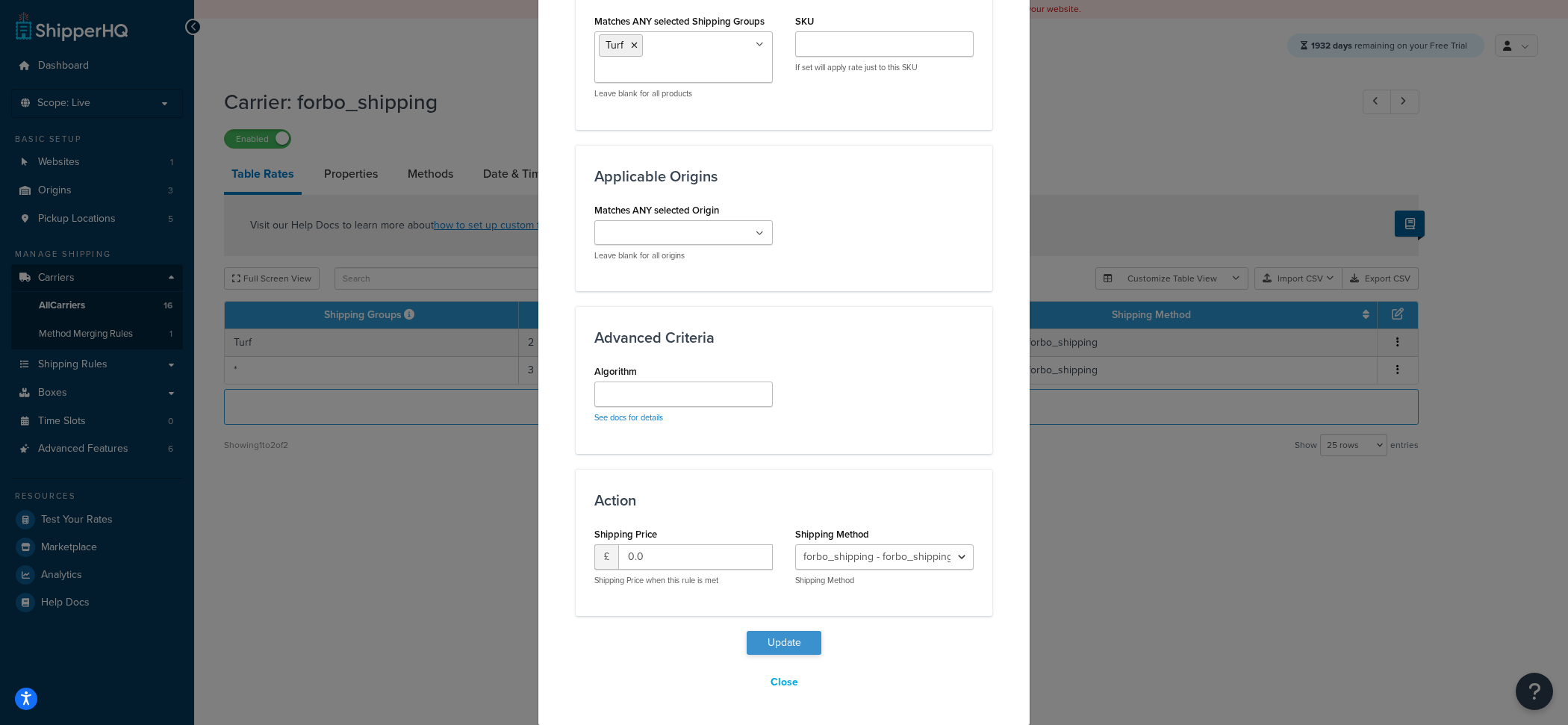
type input "1"
click at [774, 642] on button "Update" at bounding box center [783, 642] width 75 height 24
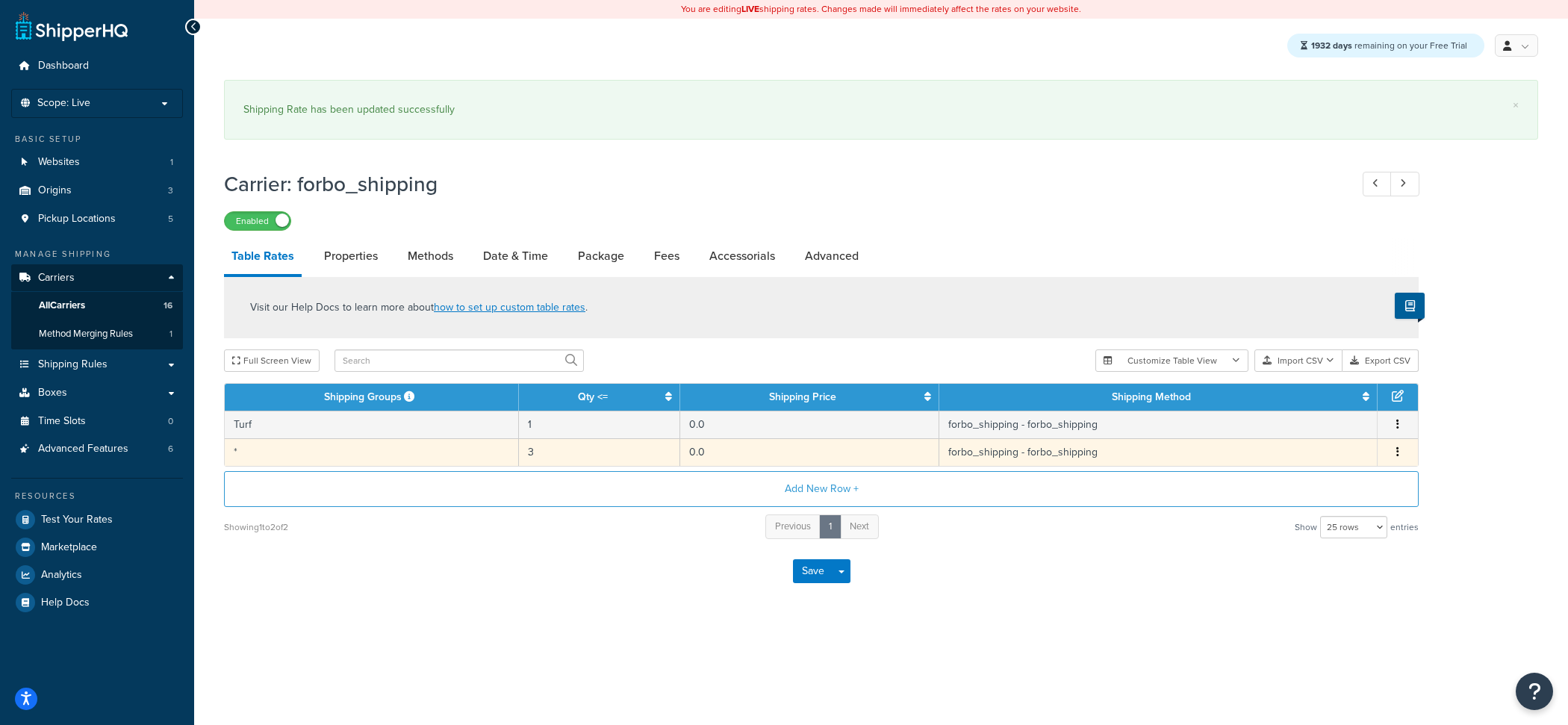
click at [512, 462] on td "*" at bounding box center [372, 452] width 294 height 28
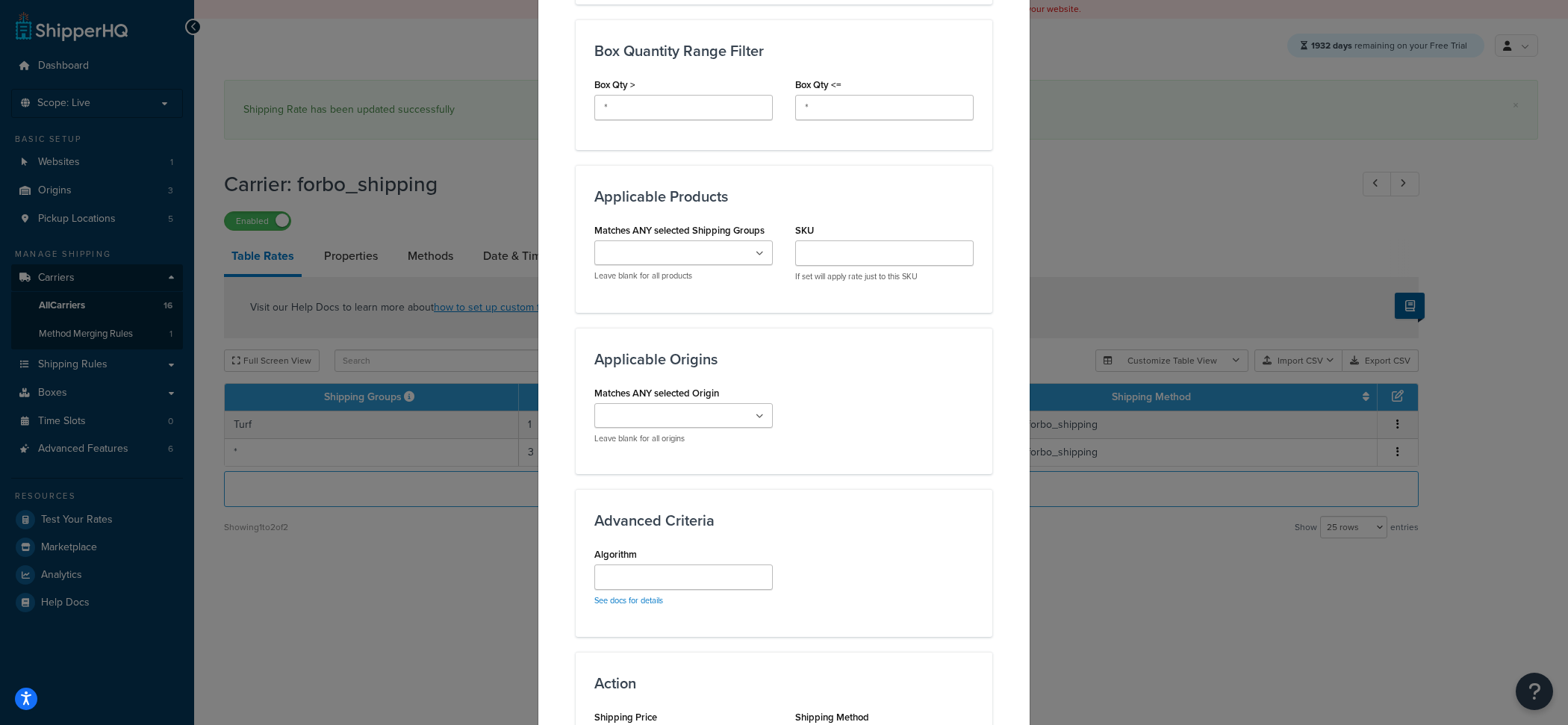
scroll to position [785, 0]
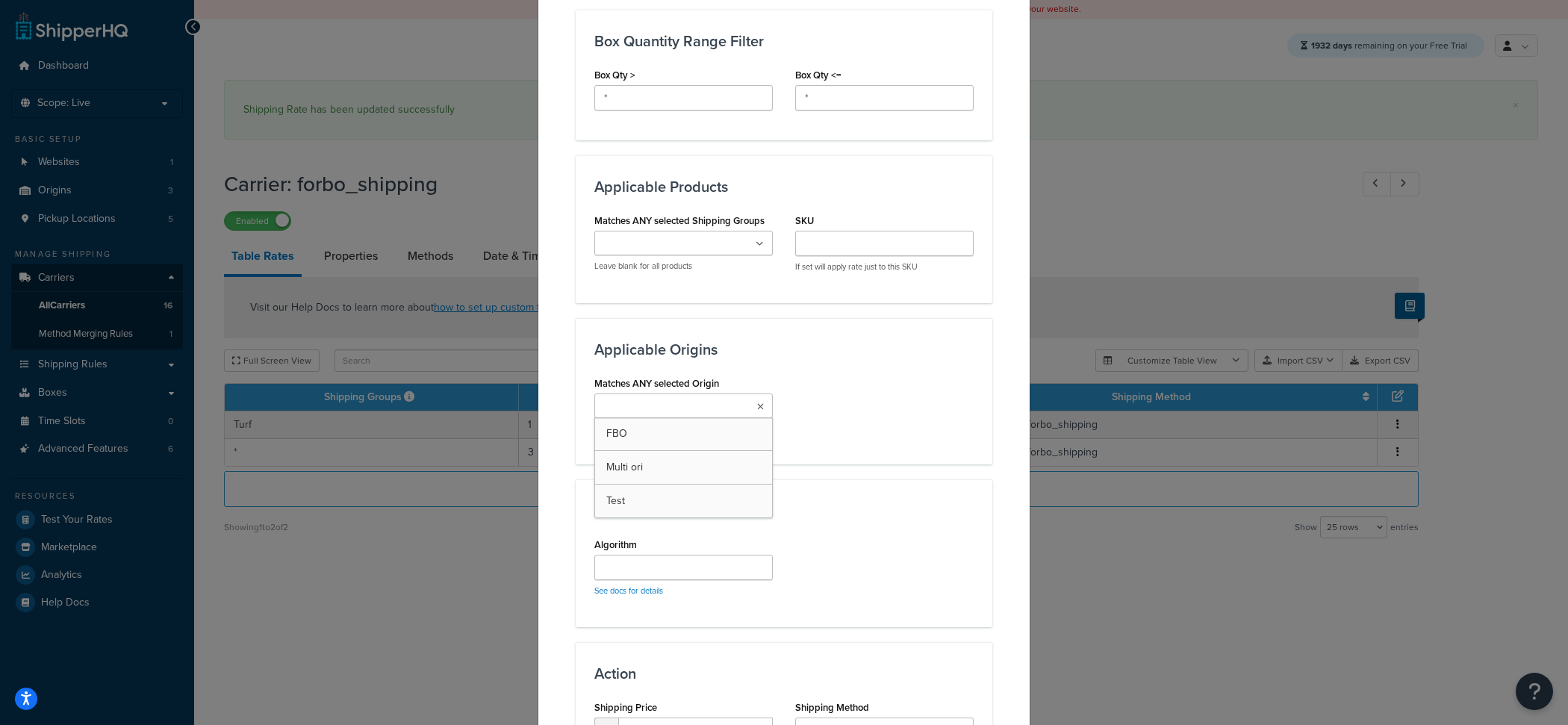
click at [730, 412] on input "Matches ANY selected Origin" at bounding box center [665, 406] width 132 height 17
type input "N"
click at [701, 239] on input "Matches ANY selected Shipping Groups" at bounding box center [665, 244] width 132 height 17
type input "PAR"
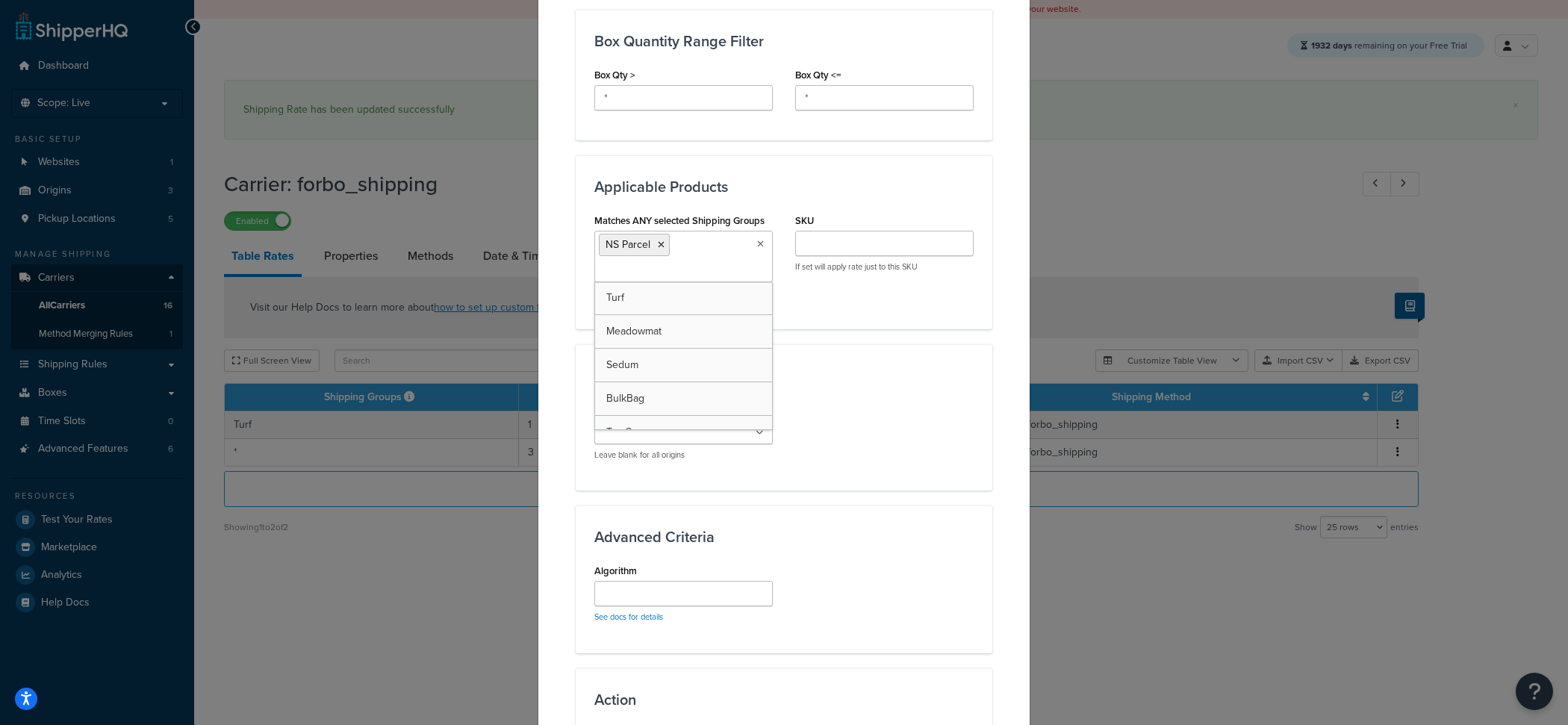
click at [904, 365] on div "Applicable Origins Matches ANY selected Origin FBO Multi ori Test Leave blank f…" at bounding box center [783, 417] width 416 height 146
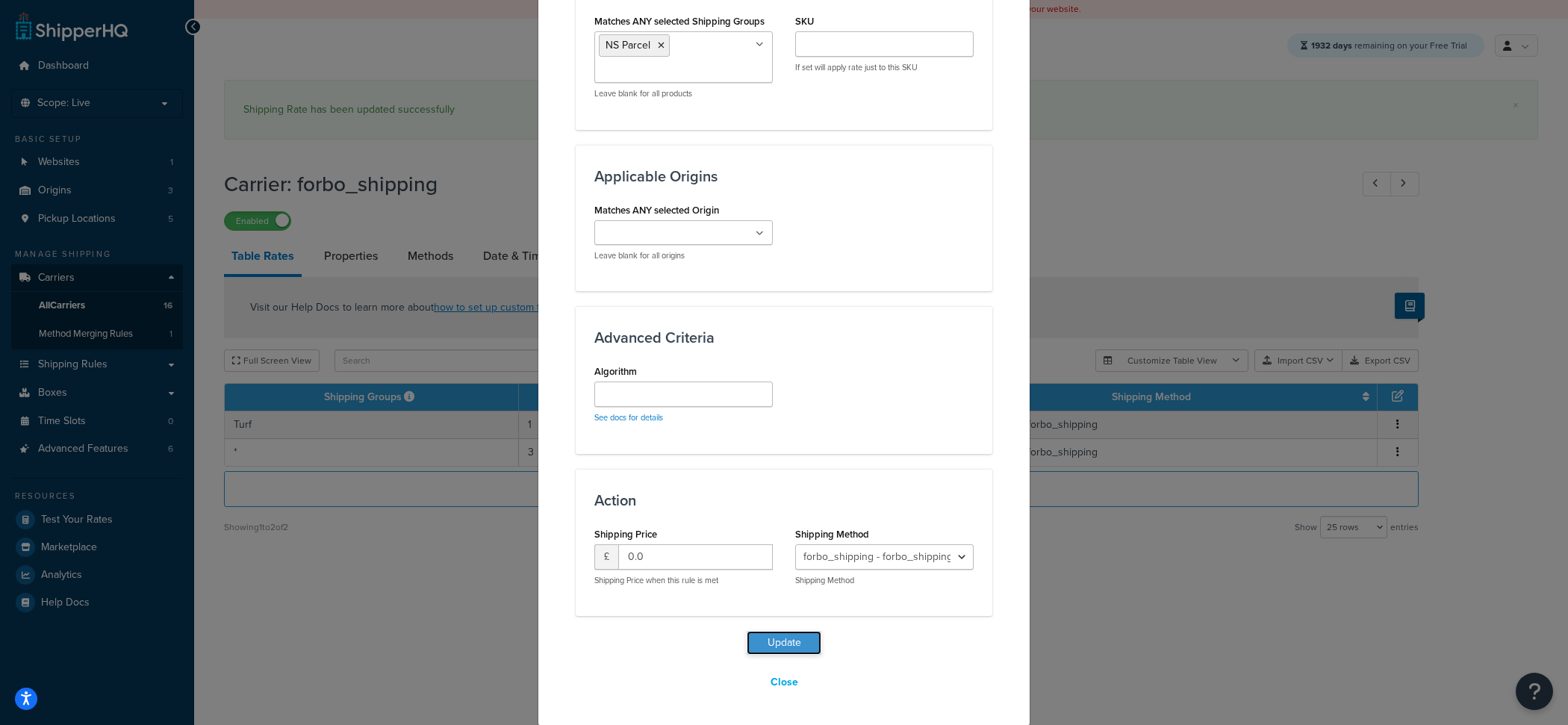
click at [783, 649] on button "Update" at bounding box center [783, 642] width 75 height 24
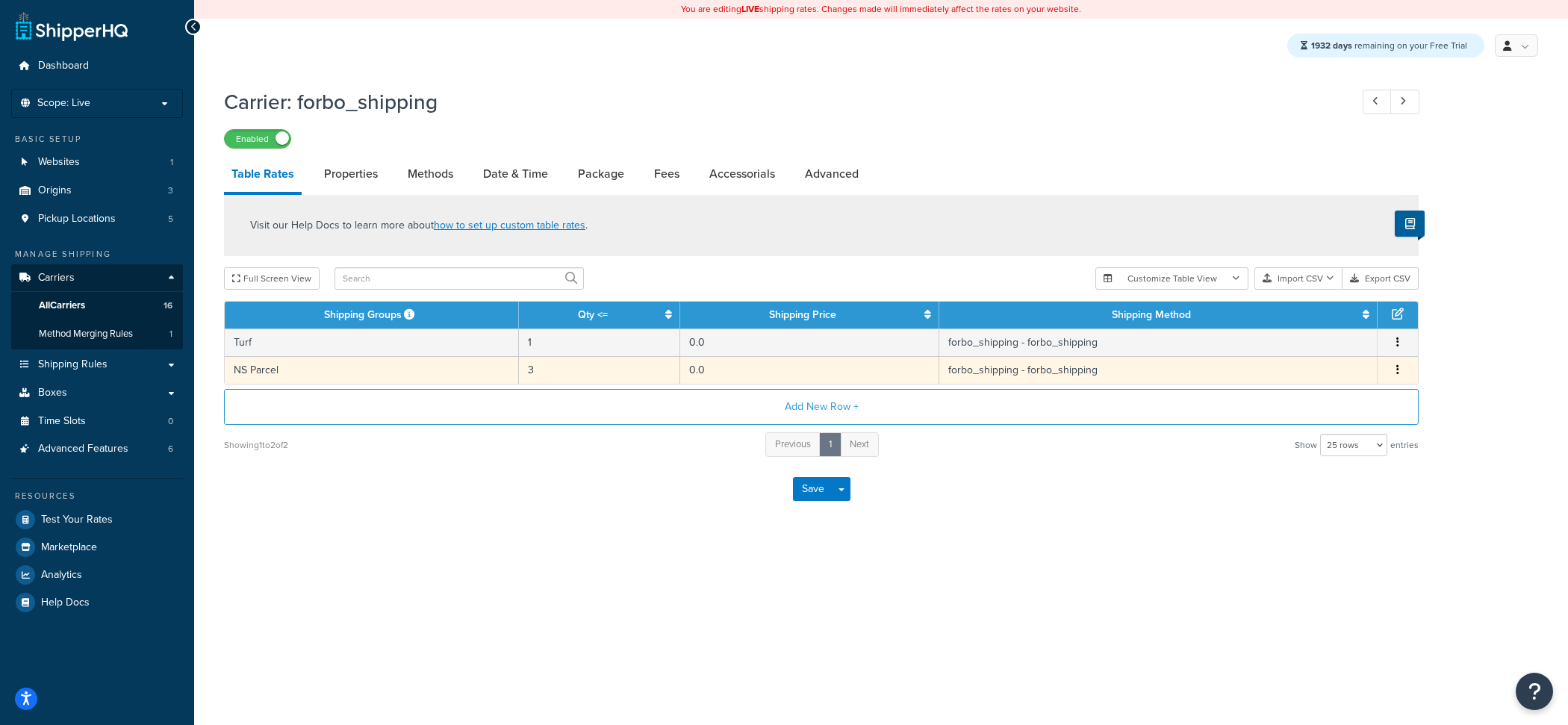
click at [512, 360] on td "NS Parcel" at bounding box center [372, 369] width 294 height 28
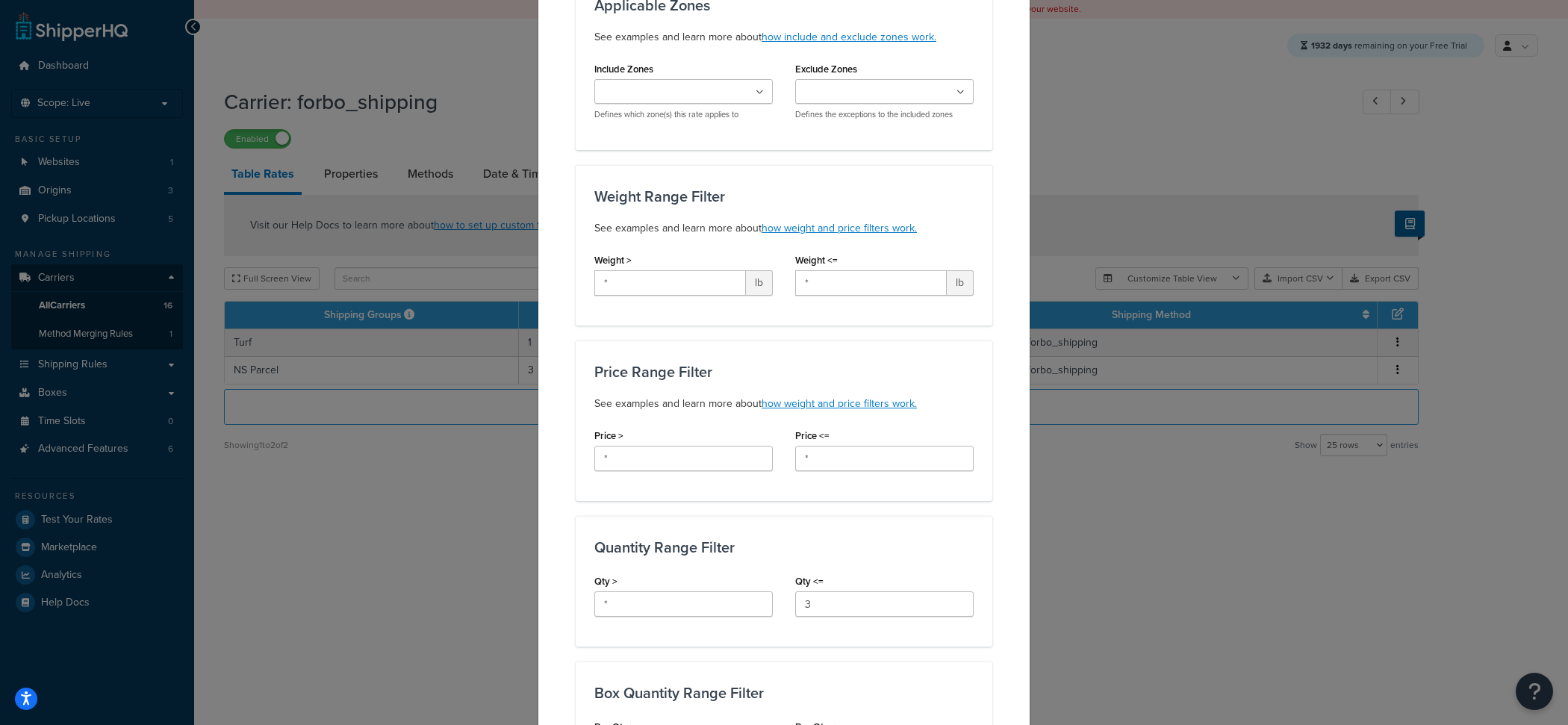
scroll to position [0, 0]
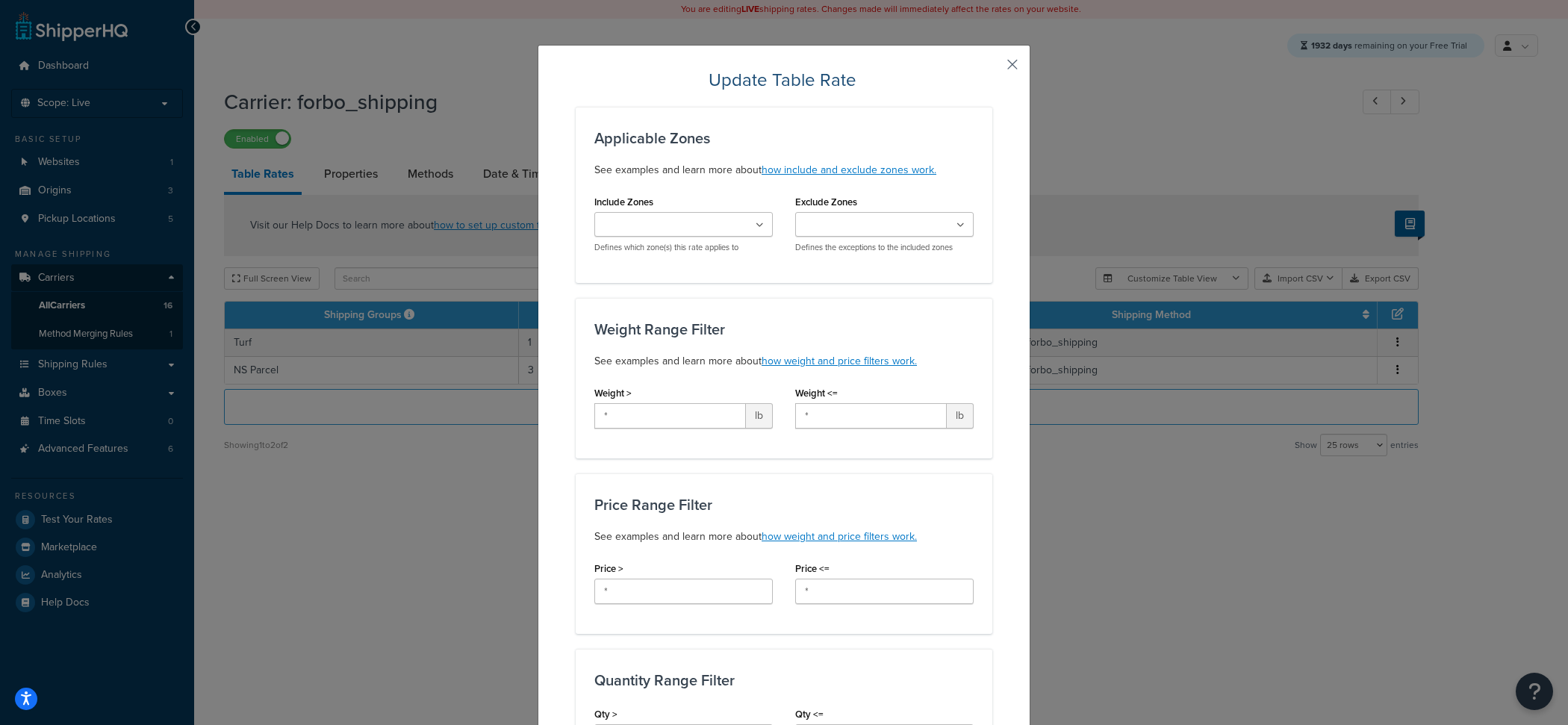
click at [992, 68] on button "button" at bounding box center [990, 69] width 4 height 4
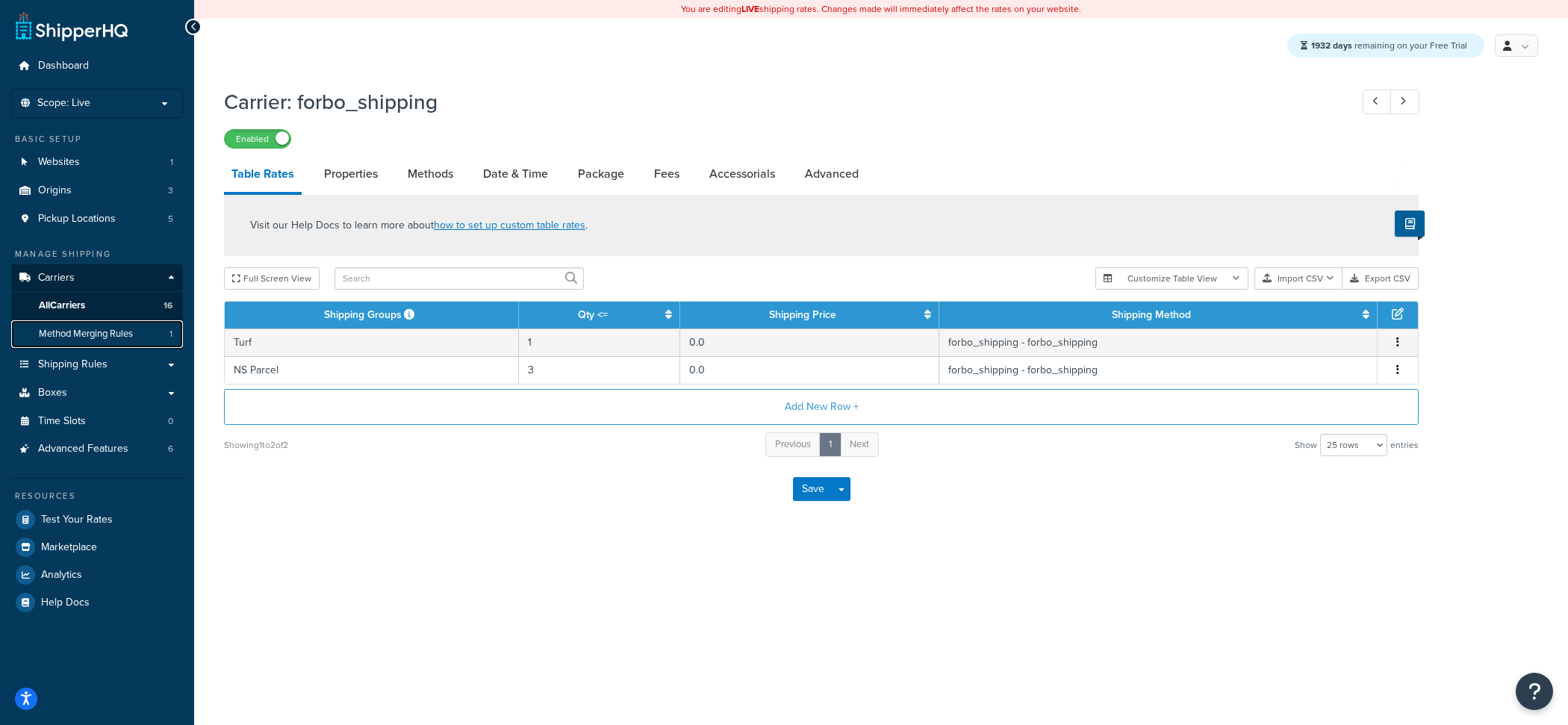
click at [150, 335] on link "Method Merging Rules 1" at bounding box center [97, 334] width 172 height 28
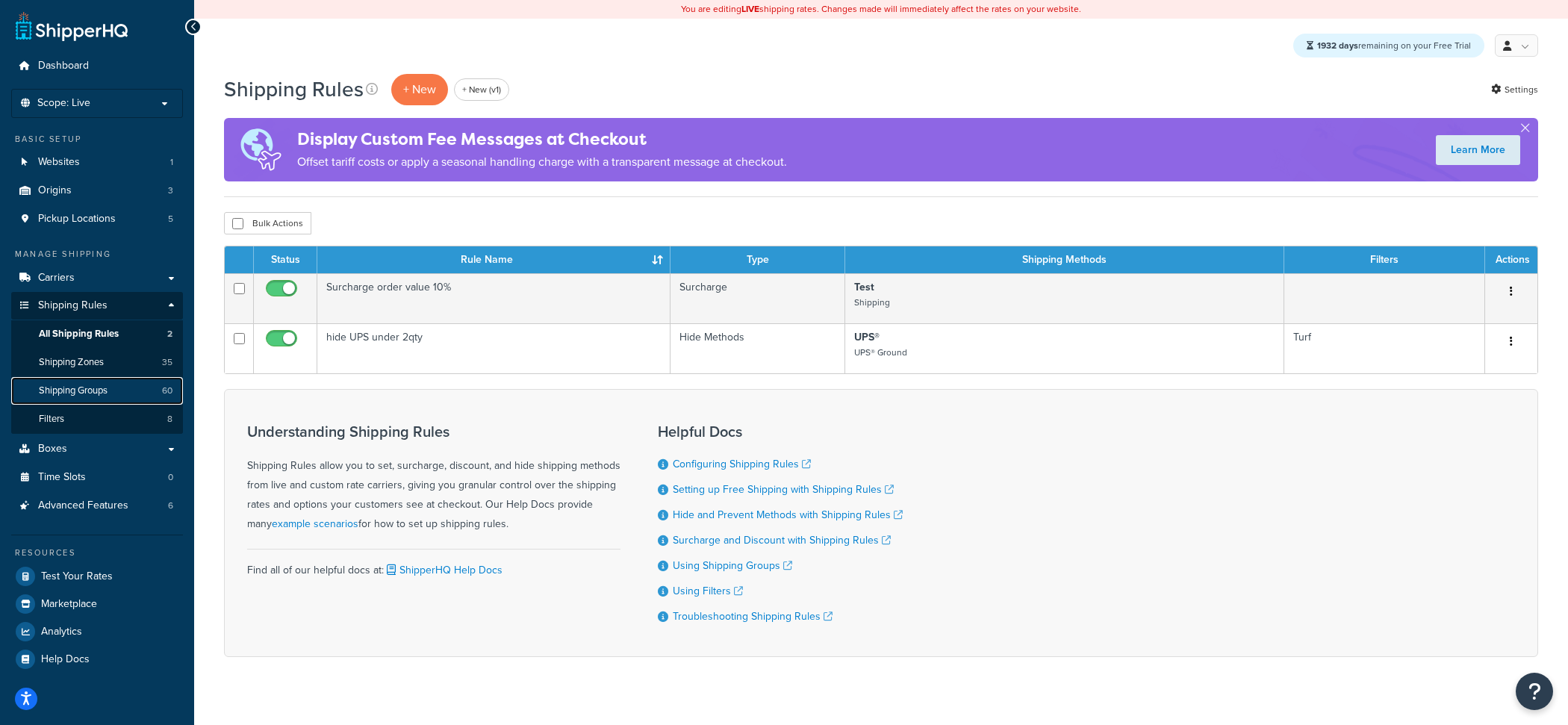
click at [131, 395] on link "Shipping Groups 60" at bounding box center [97, 390] width 172 height 28
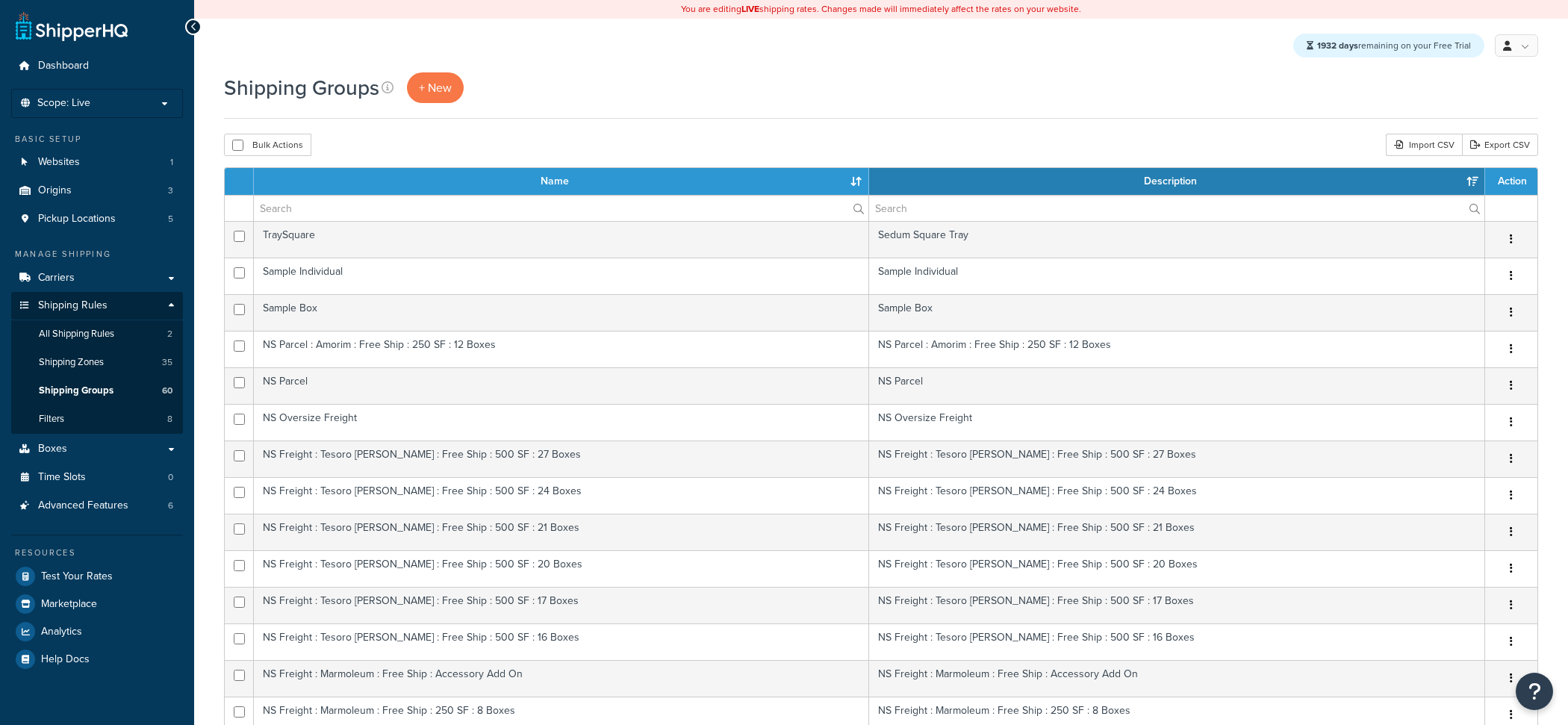
select select "15"
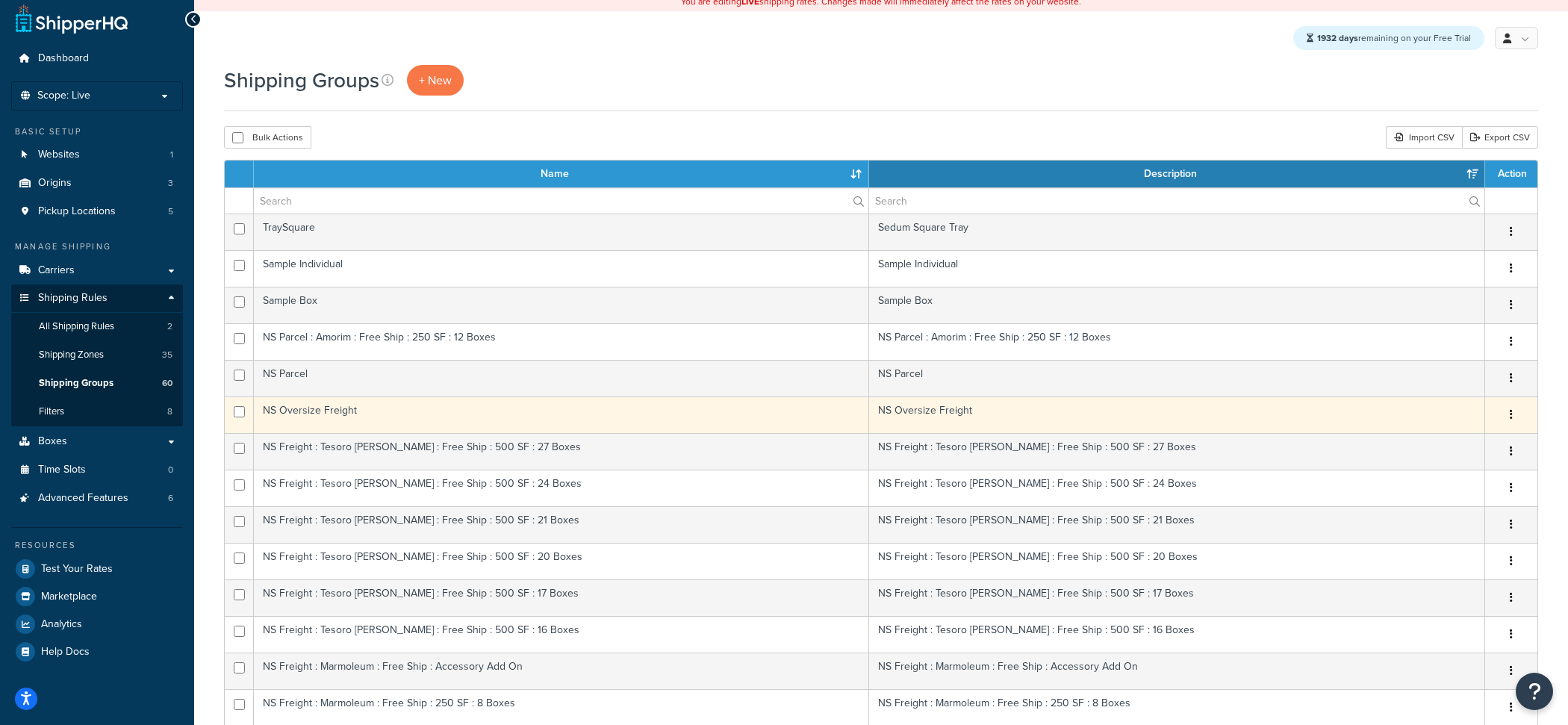
scroll to position [1, 0]
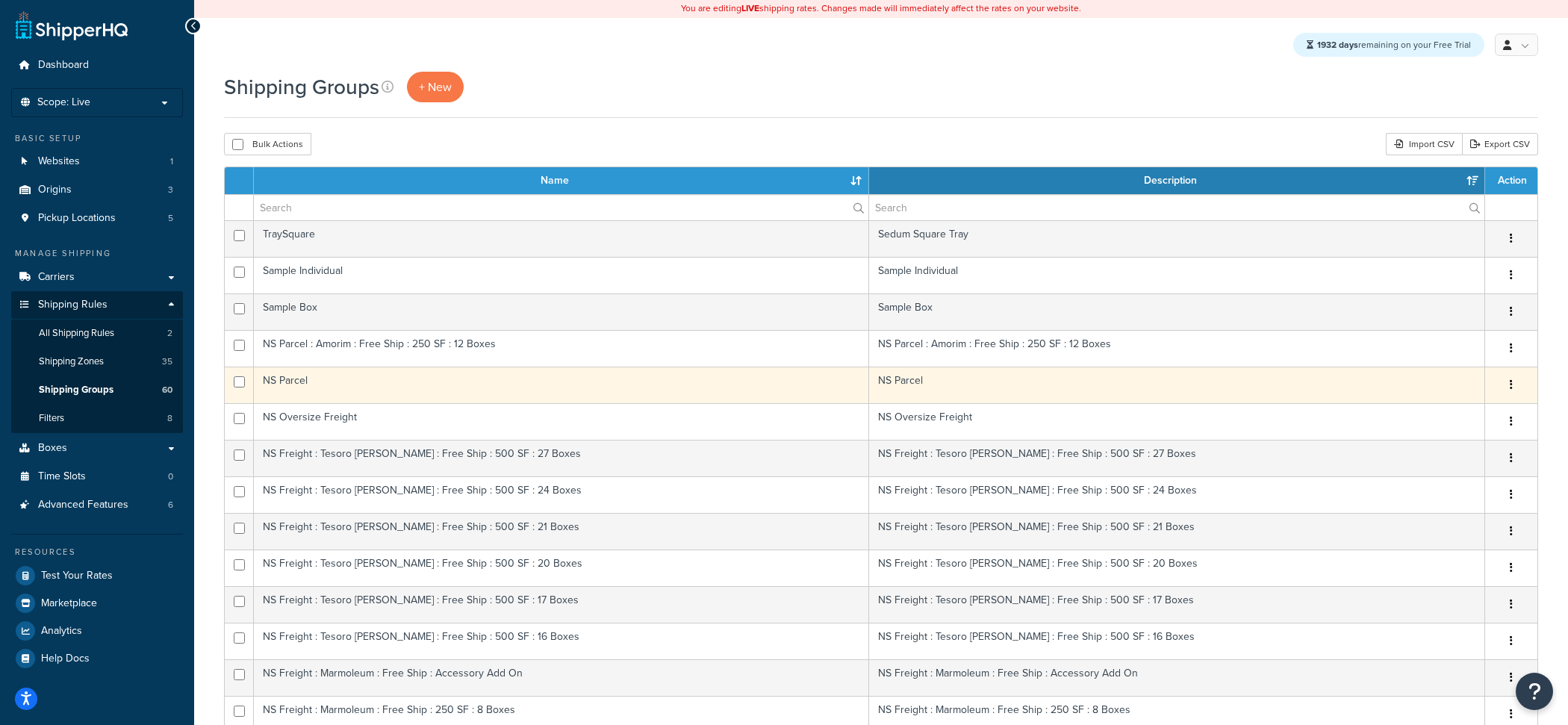
click at [402, 381] on td "NS Parcel" at bounding box center [560, 385] width 615 height 36
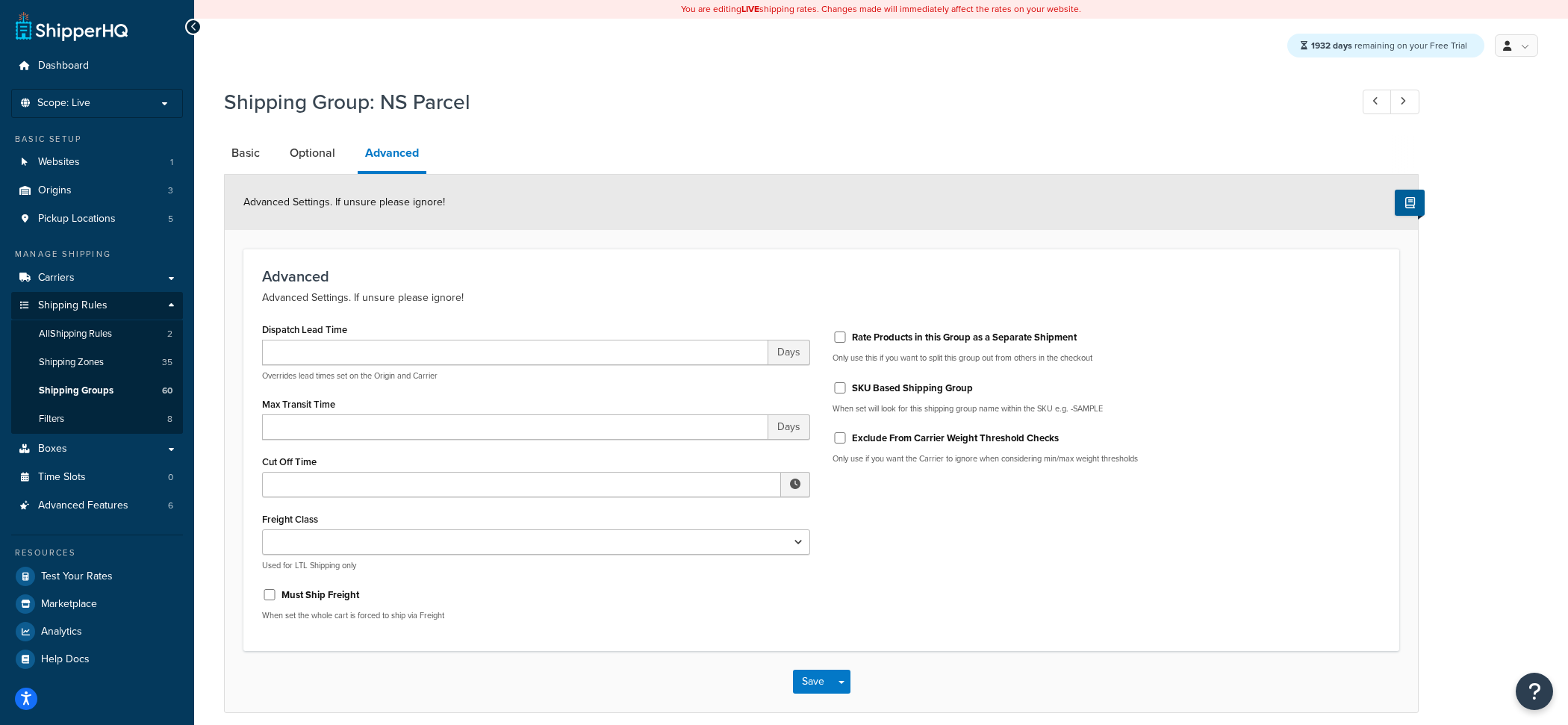
click at [875, 342] on label "Rate Products in this Group as a Separate Shipment" at bounding box center [963, 337] width 224 height 13
click at [847, 342] on input "Rate Products in this Group as a Separate Shipment" at bounding box center [839, 337] width 15 height 11
checkbox input "true"
click at [846, 675] on button "Save Dropdown" at bounding box center [841, 682] width 18 height 24
click at [852, 692] on div "Save Save Dropdown Save and Edit Save and Duplicate Save and Create New" at bounding box center [820, 682] width 1193 height 61
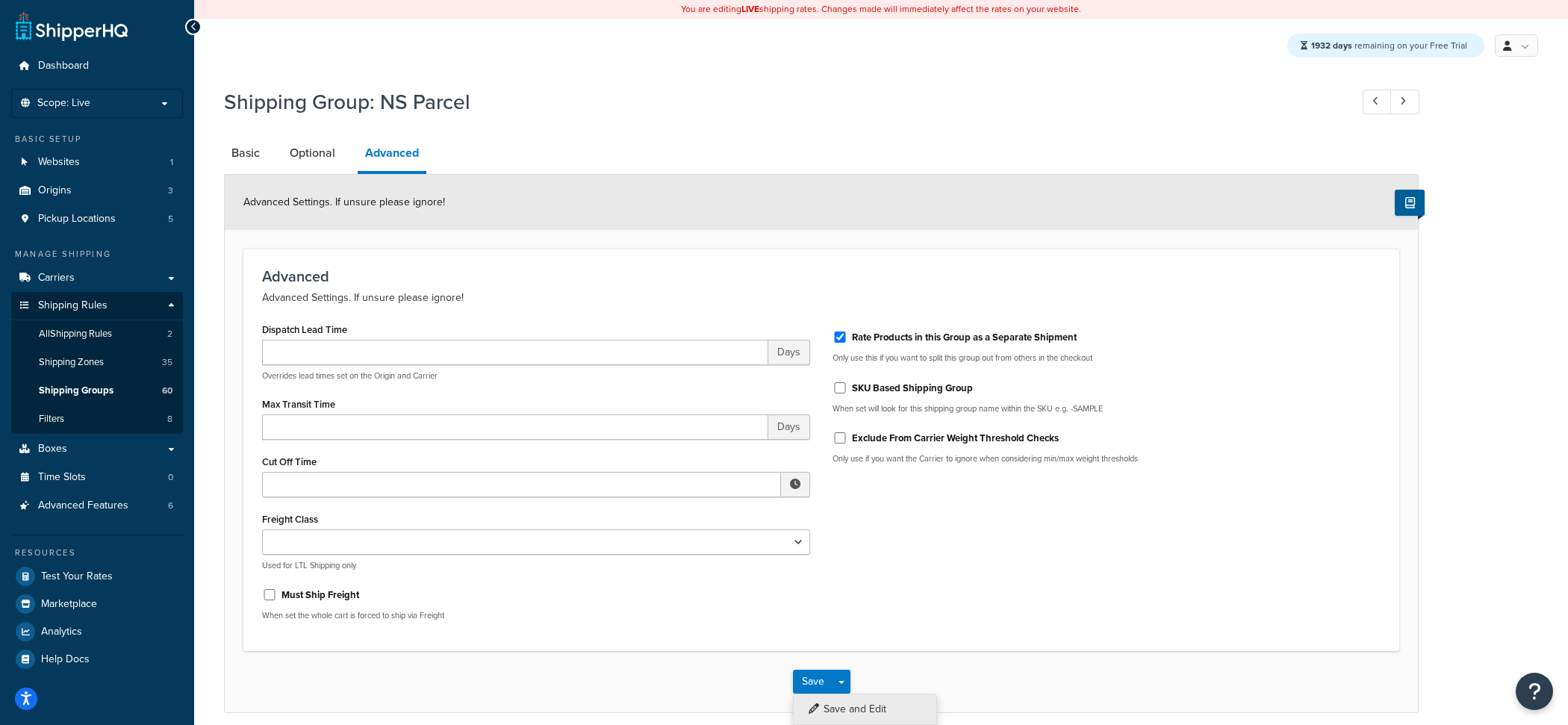
click at [852, 704] on button "Save and Edit" at bounding box center [864, 709] width 144 height 31
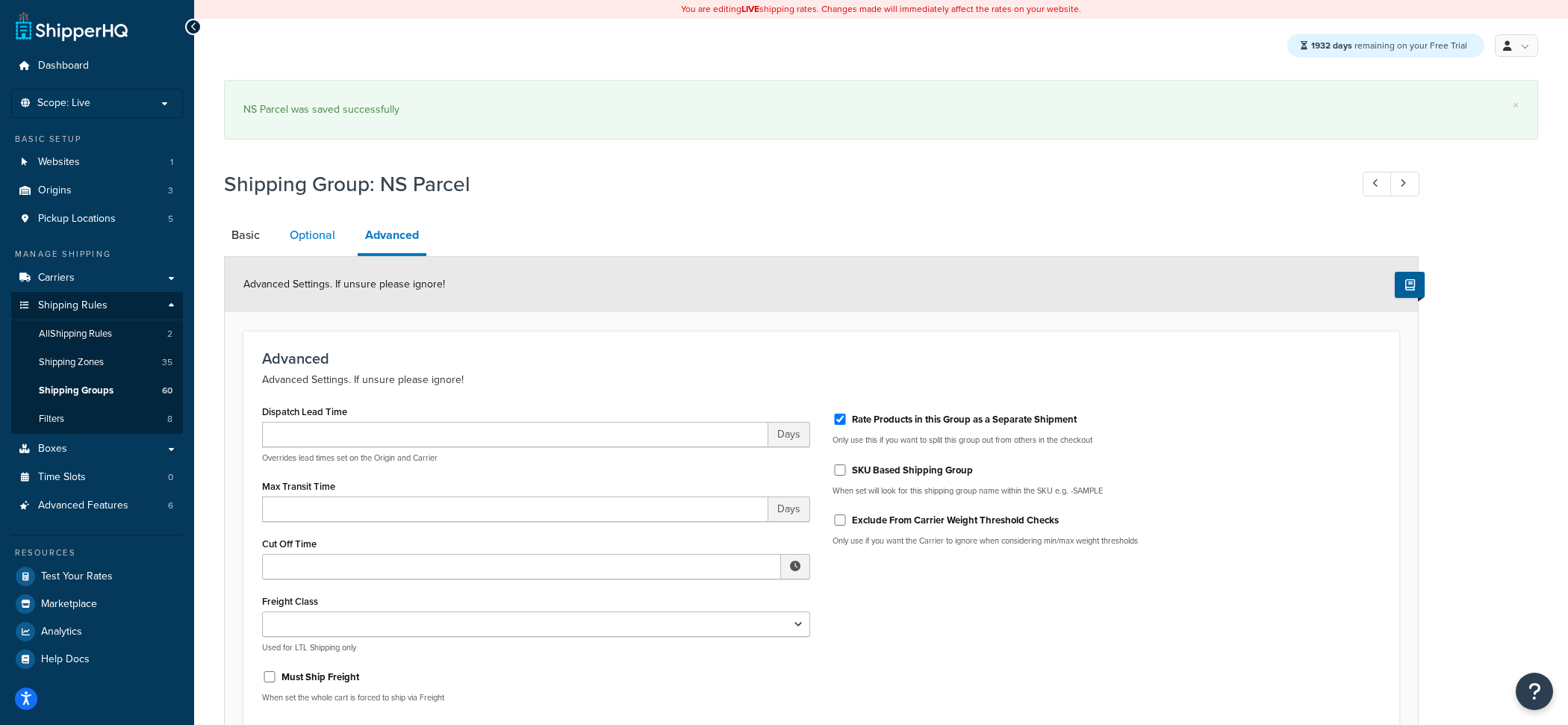
click at [324, 246] on link "Optional" at bounding box center [312, 235] width 61 height 36
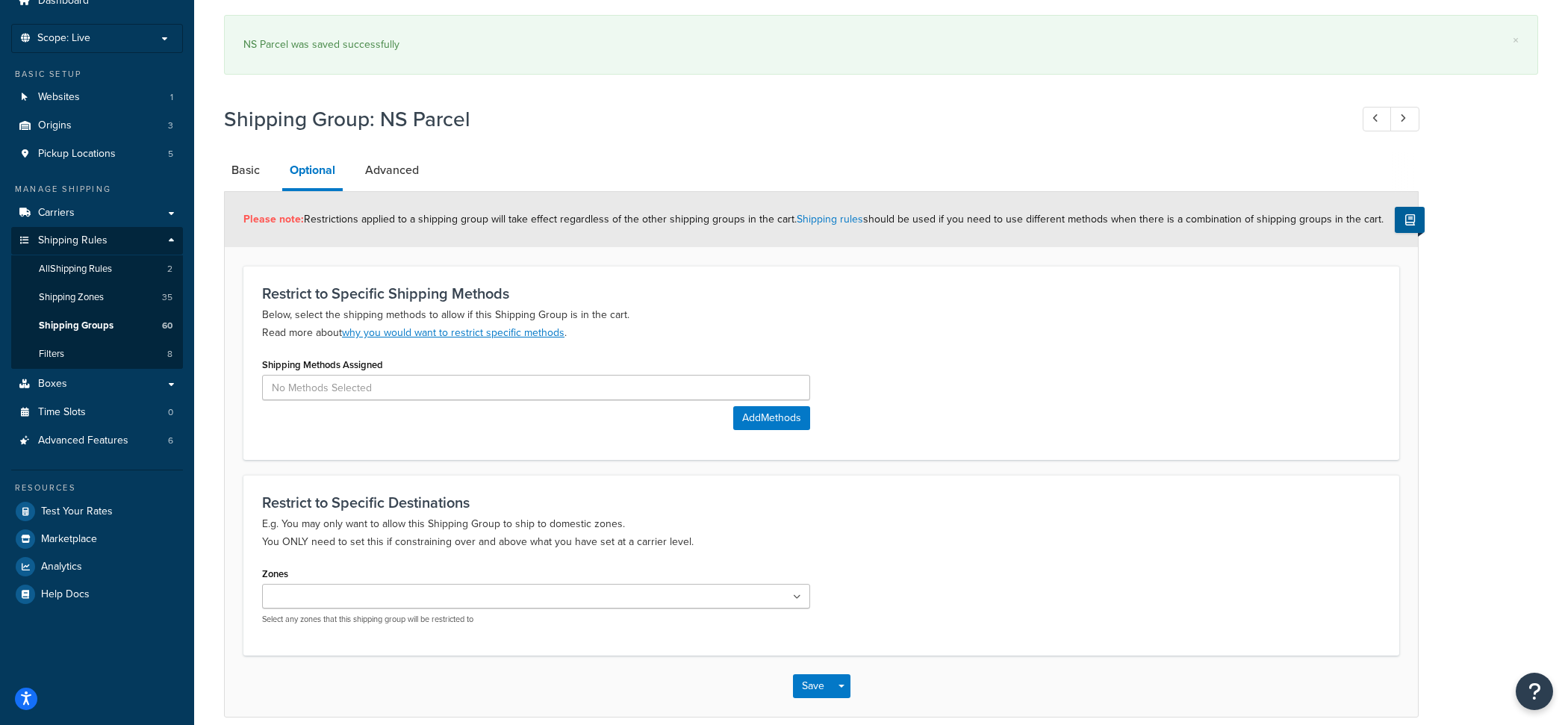
scroll to position [132, 0]
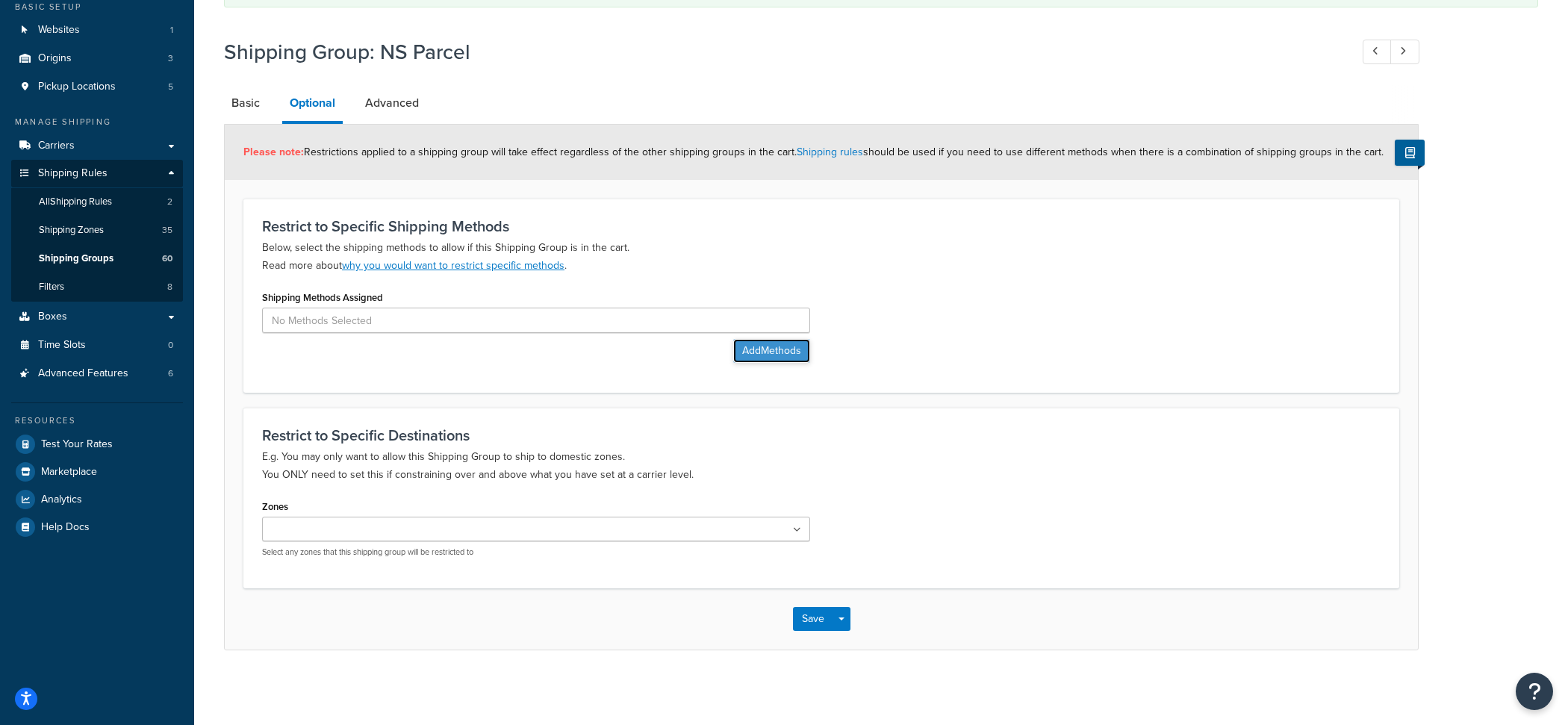
click at [774, 360] on button "Add Methods" at bounding box center [771, 351] width 77 height 24
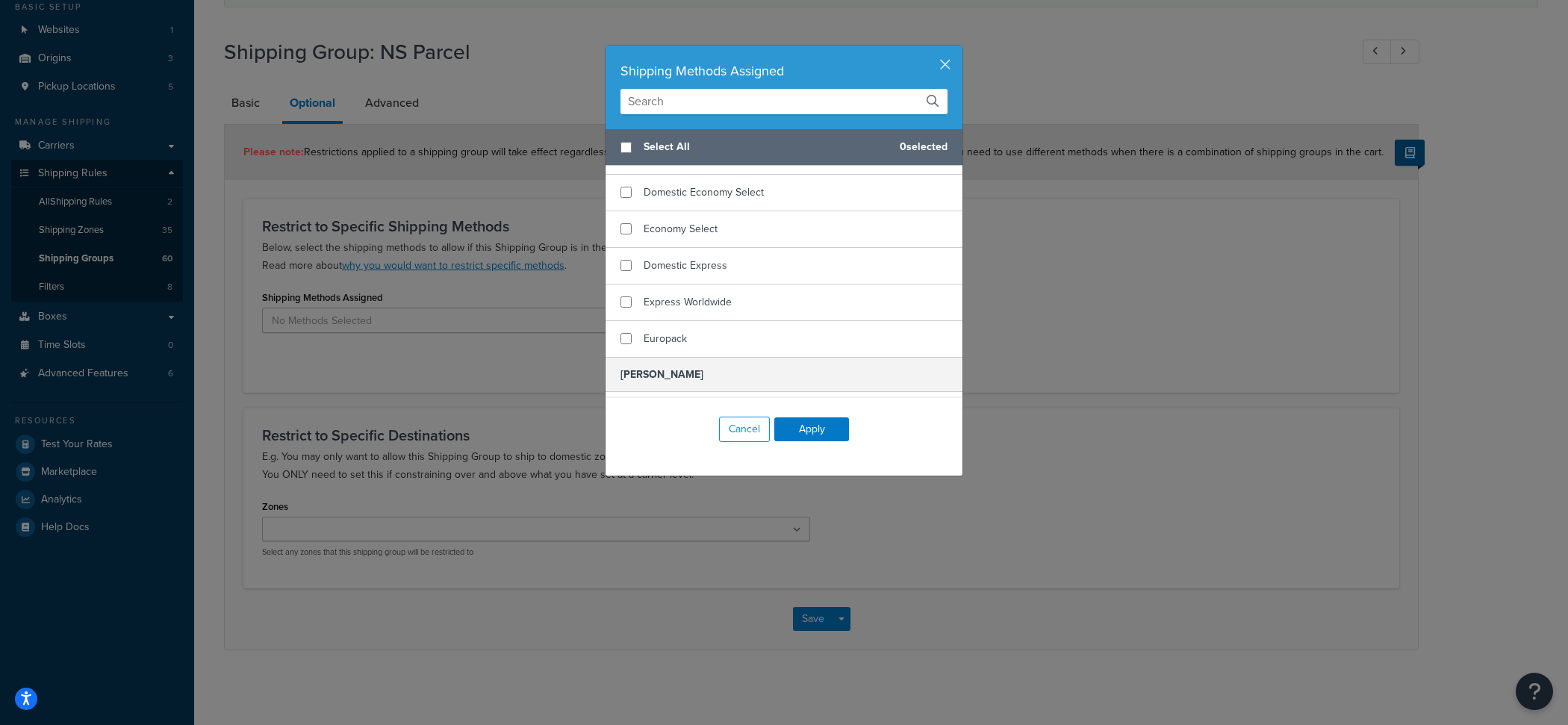
scroll to position [1307, 0]
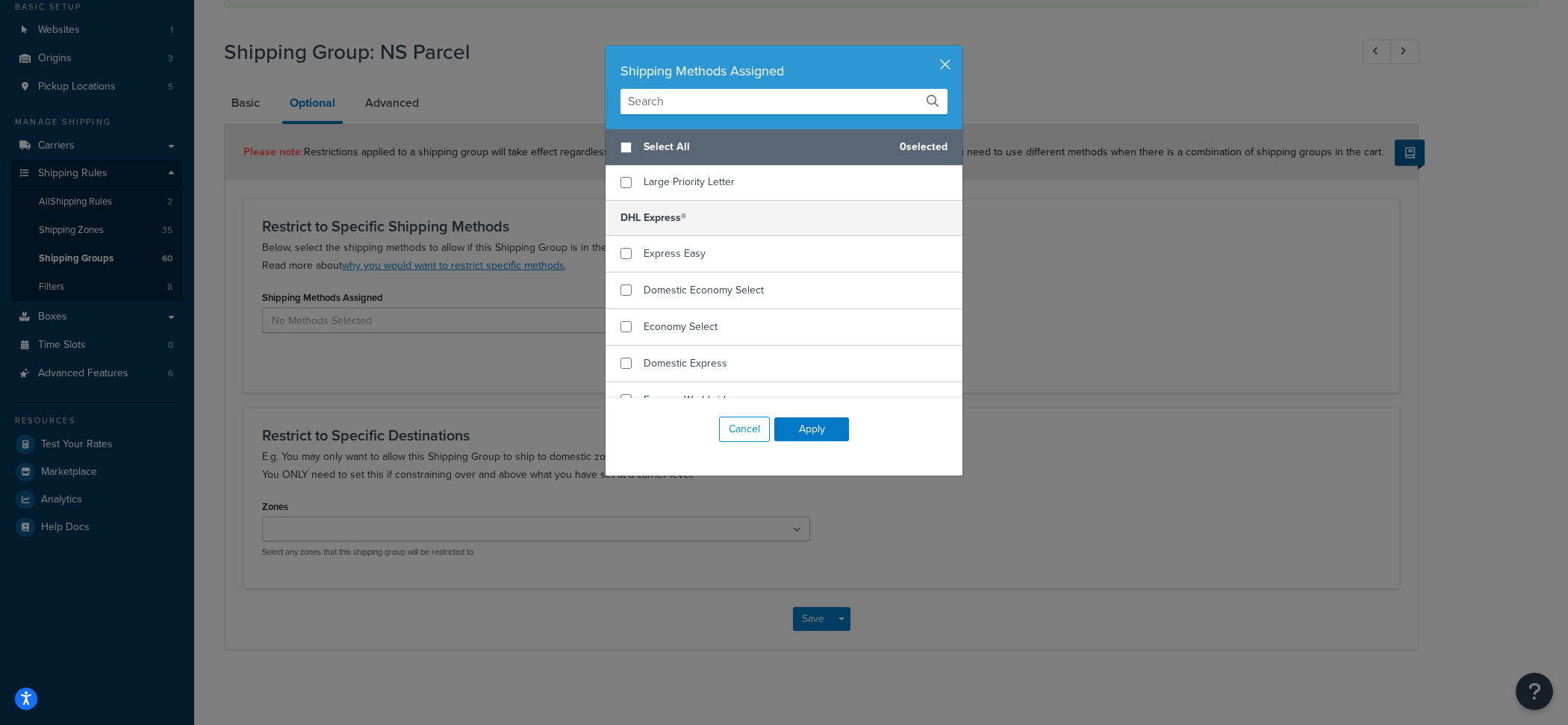
click at [675, 114] on div "Shipping Methods Assigned" at bounding box center [783, 87] width 357 height 83
click at [675, 105] on input "text" at bounding box center [783, 102] width 327 height 25
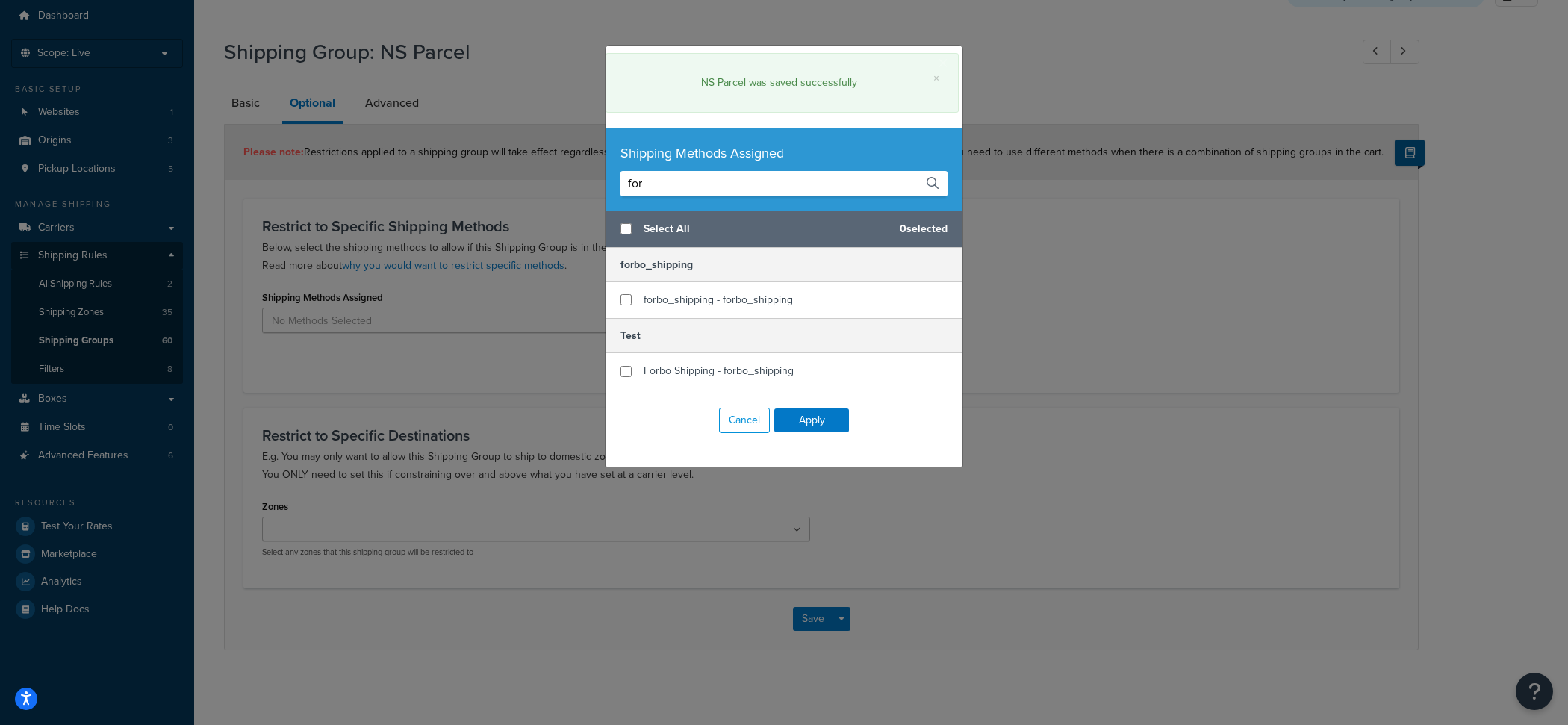
scroll to position [50, 0]
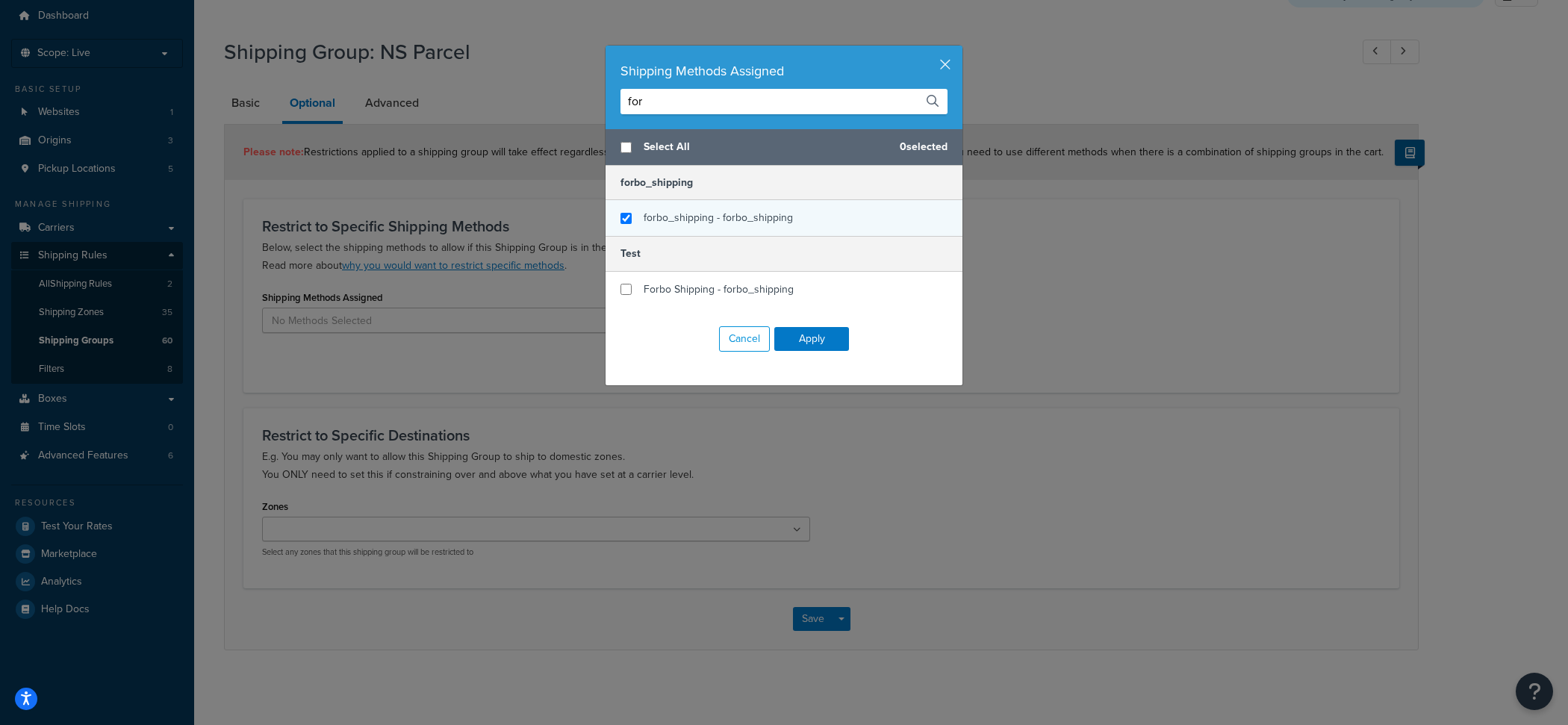
type input "for"
checkbox input "true"
click at [716, 225] on span "forbo_shipping - forbo_shipping" at bounding box center [718, 217] width 150 height 16
click at [824, 338] on button "Apply" at bounding box center [811, 338] width 75 height 24
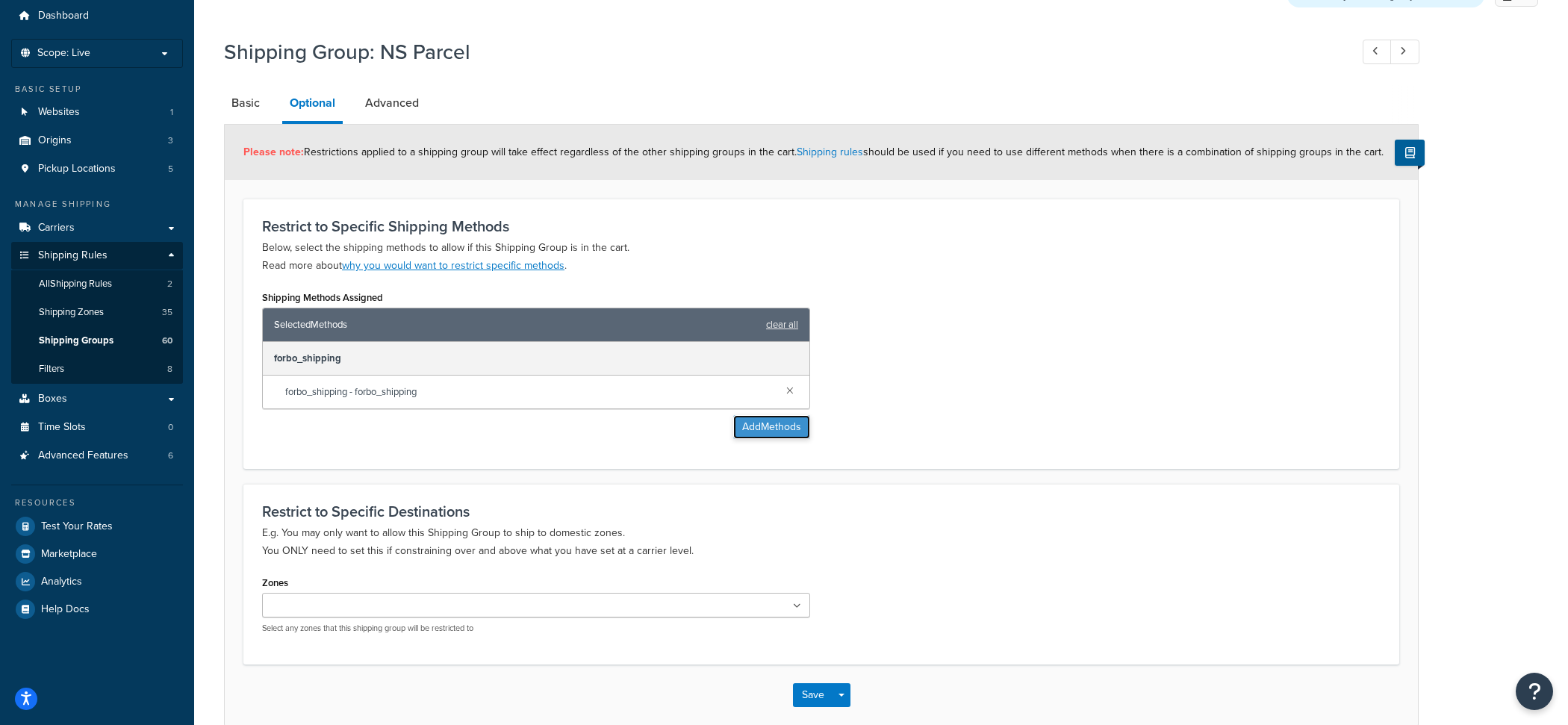
click at [757, 424] on button "Add Methods" at bounding box center [771, 427] width 77 height 24
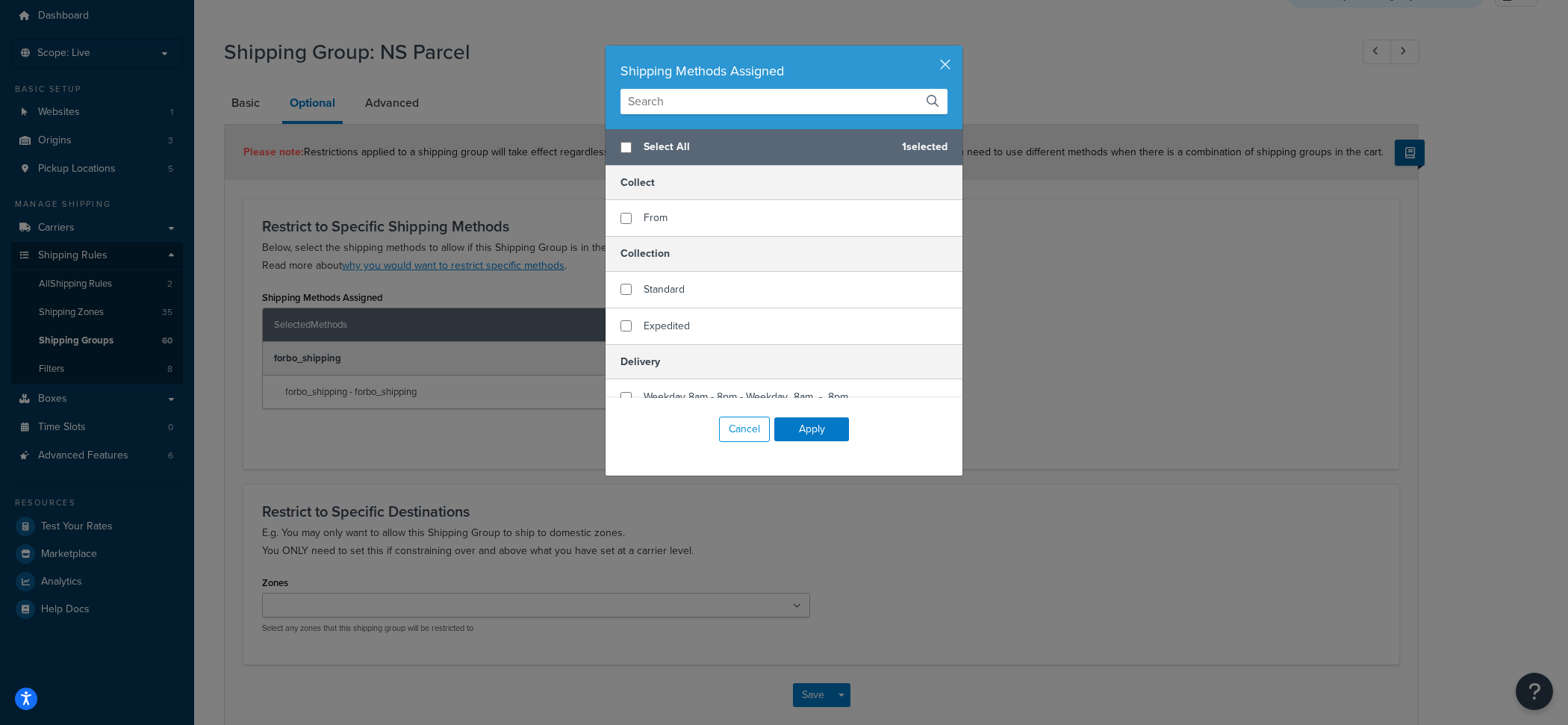
click at [730, 100] on input "text" at bounding box center [783, 102] width 327 height 25
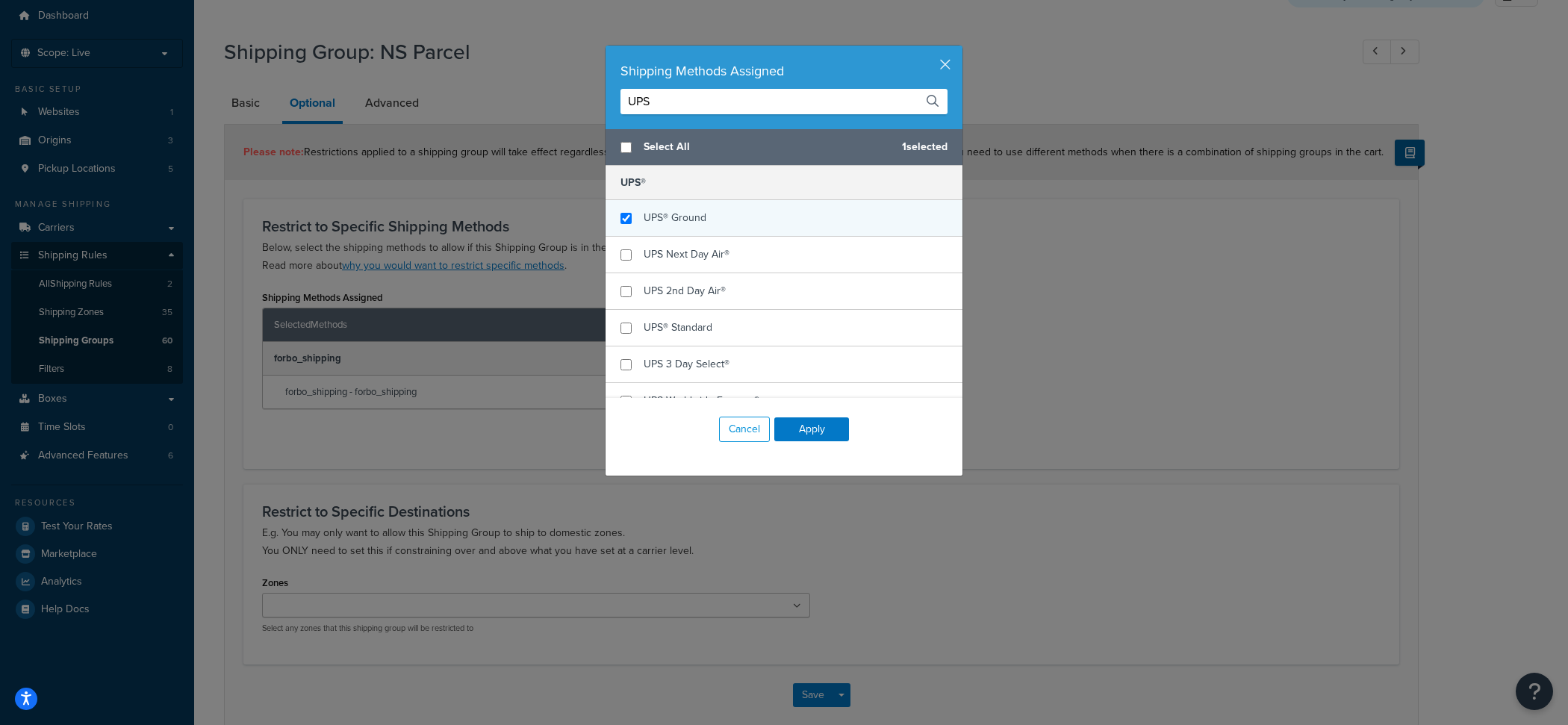
type input "UPS"
checkbox input "true"
click at [716, 211] on div "UPS® Ground" at bounding box center [783, 218] width 357 height 36
click at [815, 427] on button "Apply" at bounding box center [811, 429] width 75 height 24
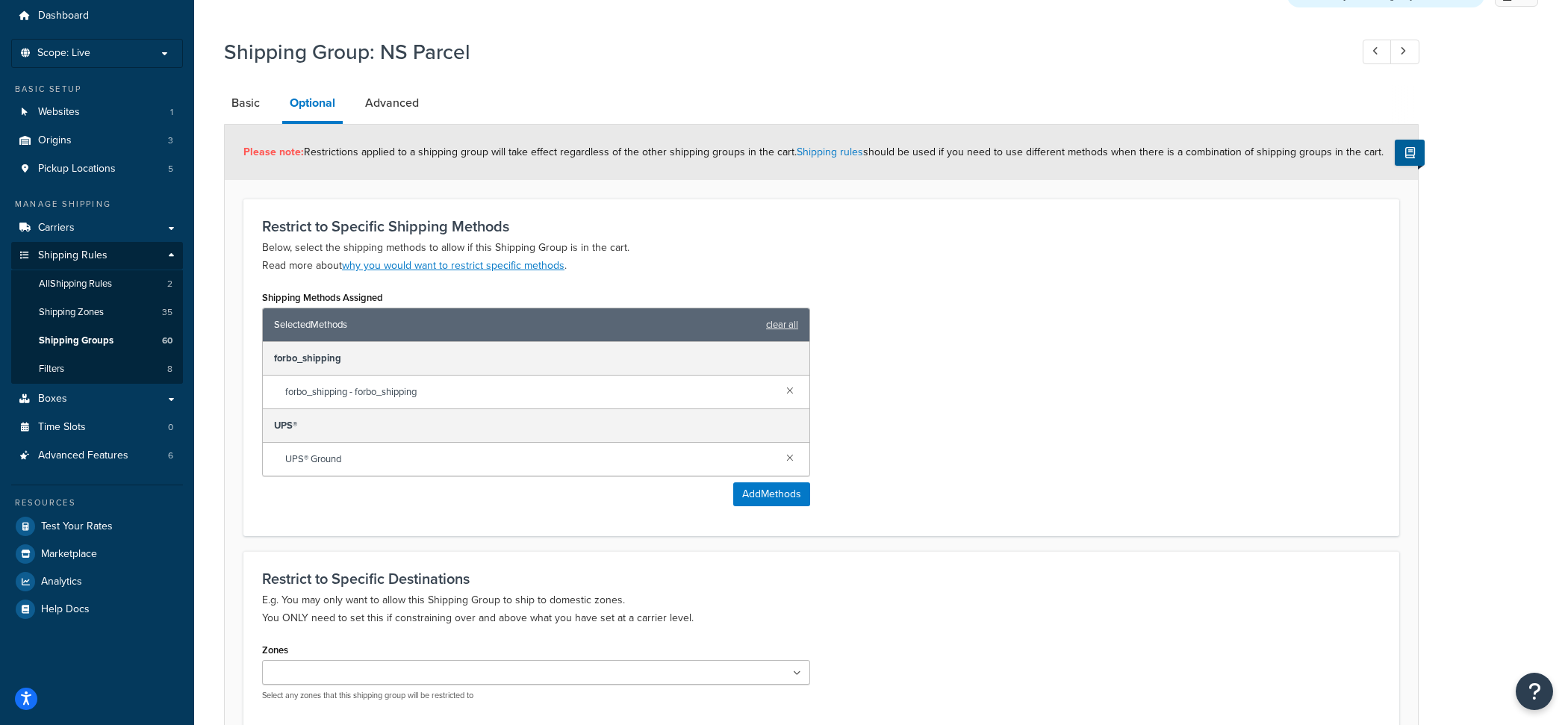
scroll to position [193, 0]
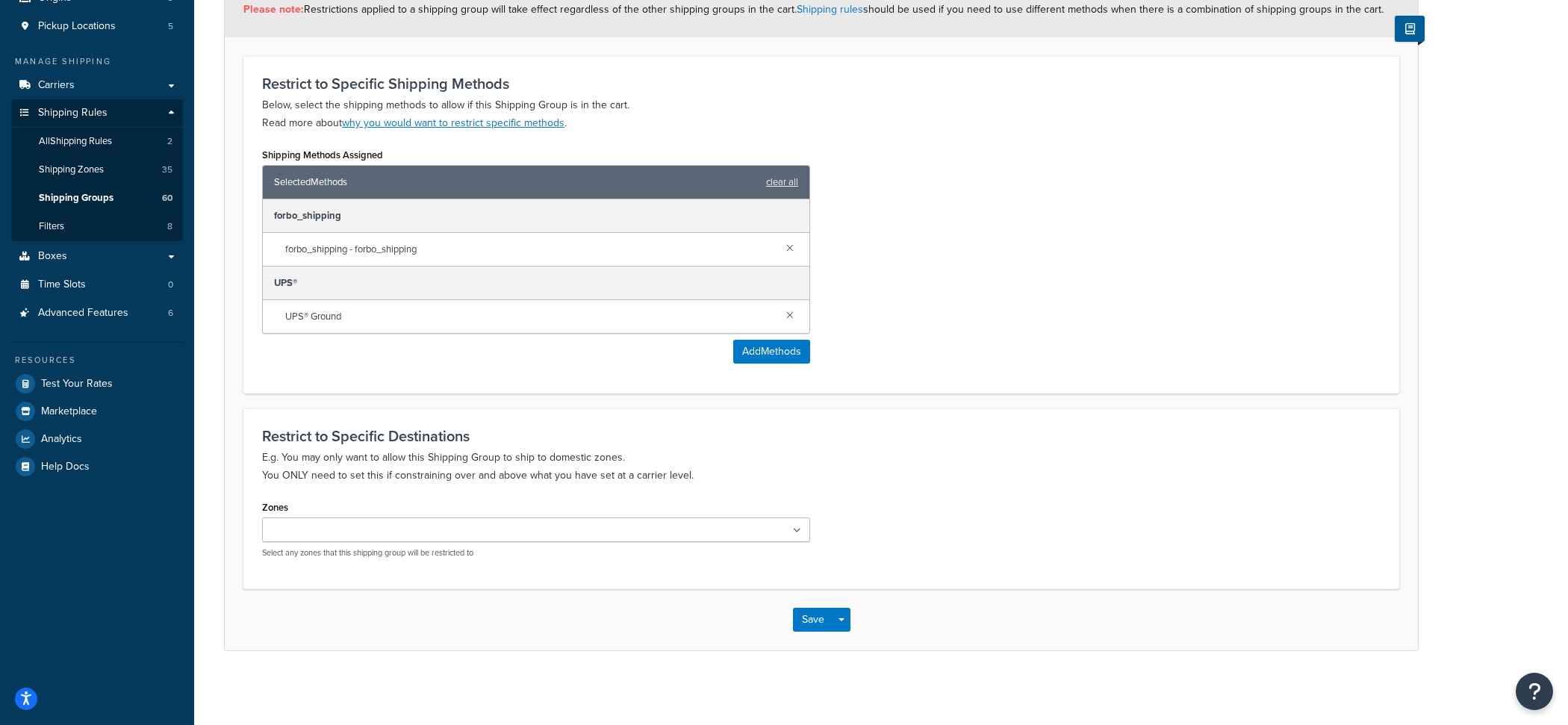
click at [854, 632] on div "Save Save Dropdown Save and Edit Save and Duplicate Save and Create New" at bounding box center [820, 620] width 1193 height 61
click at [844, 624] on button "Save Dropdown" at bounding box center [841, 620] width 18 height 24
click at [848, 646] on button "Save and Edit" at bounding box center [864, 647] width 144 height 31
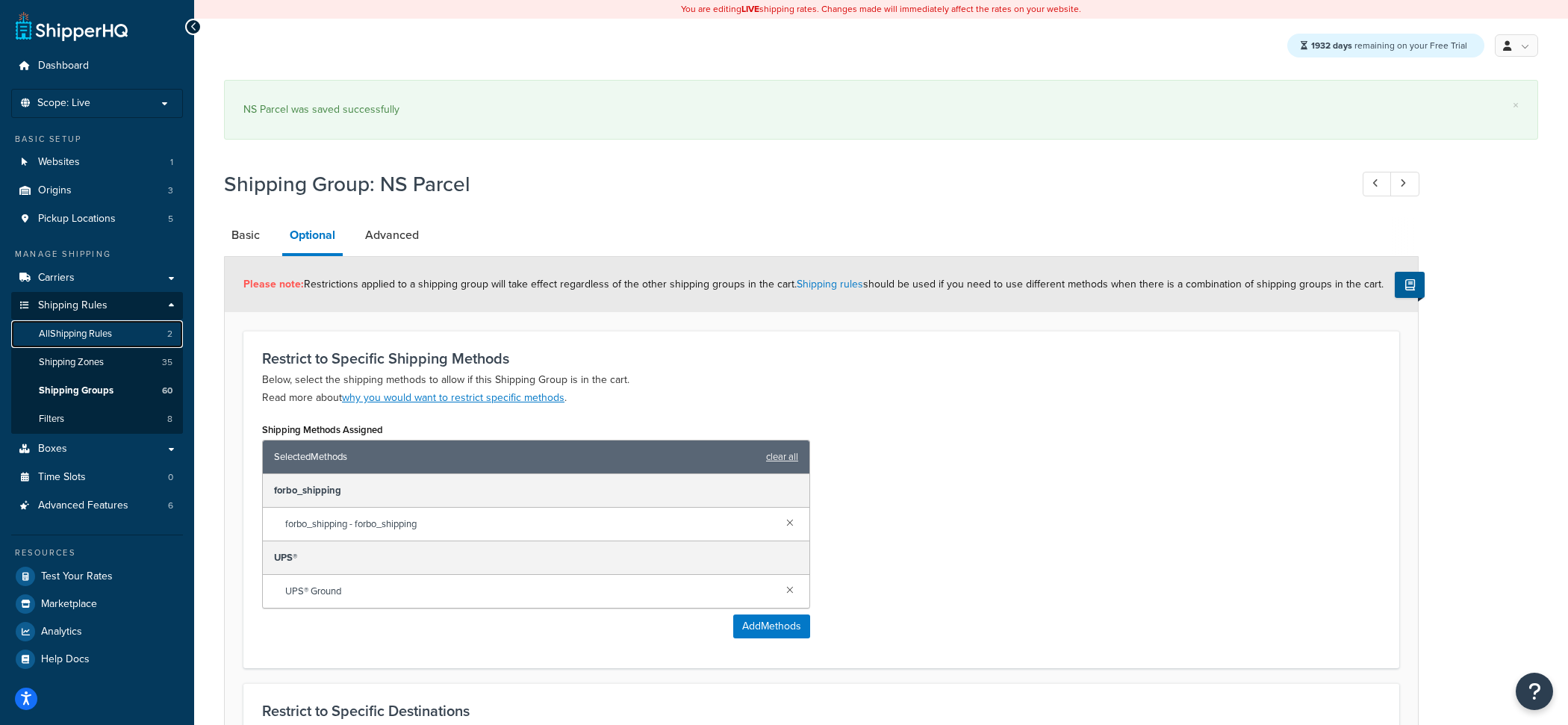
click at [127, 335] on link "All Shipping Rules 2" at bounding box center [97, 334] width 172 height 28
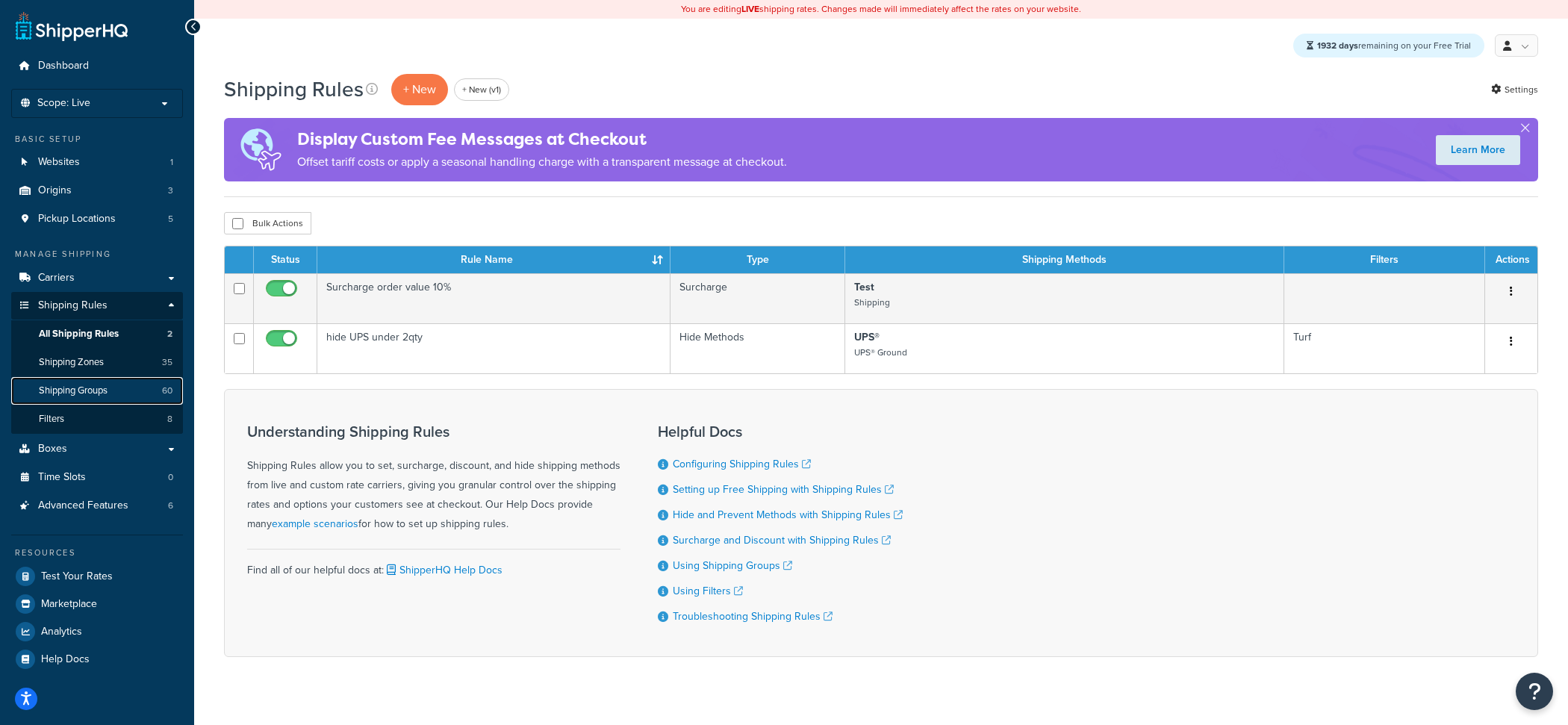
click at [117, 396] on link "Shipping Groups 60" at bounding box center [97, 390] width 172 height 28
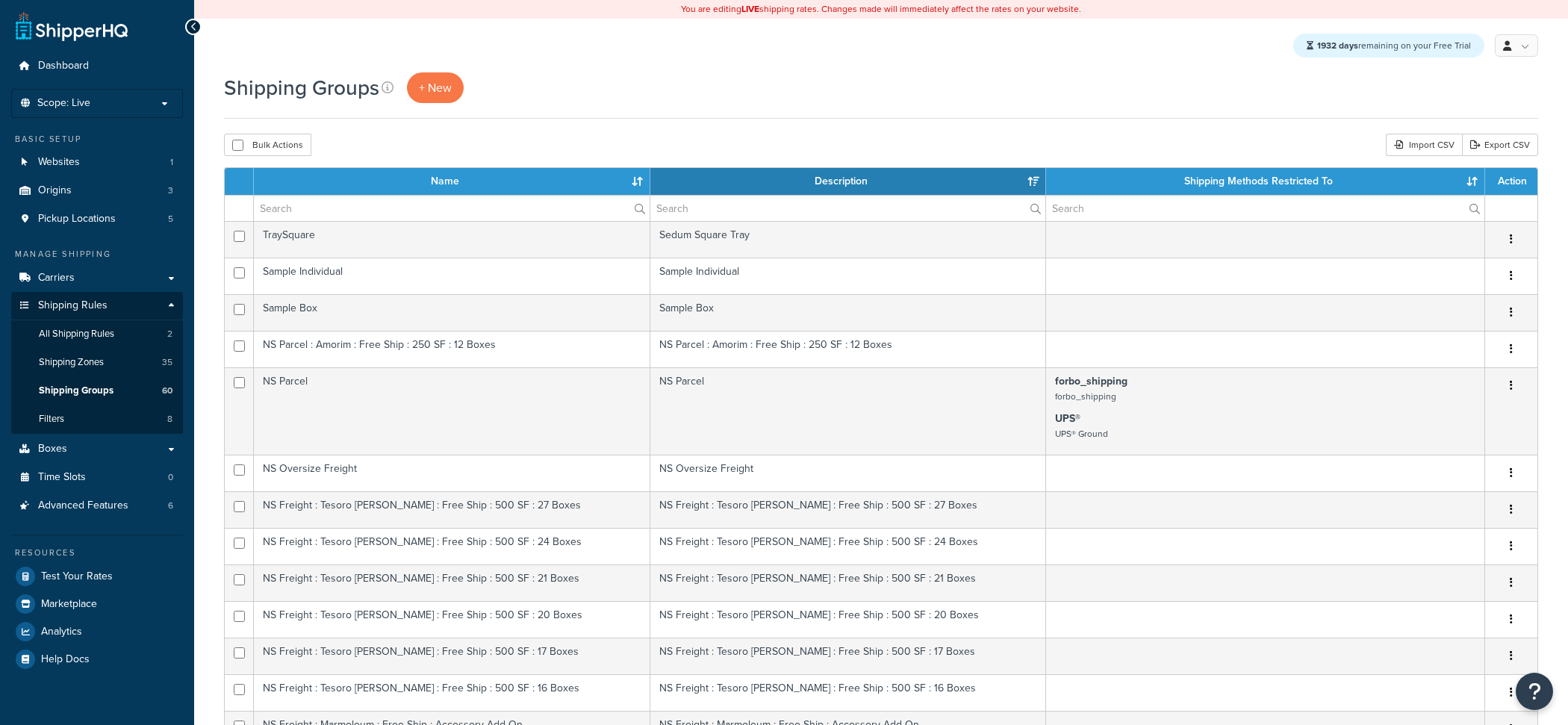
select select "15"
click at [350, 213] on input "text" at bounding box center [451, 208] width 396 height 25
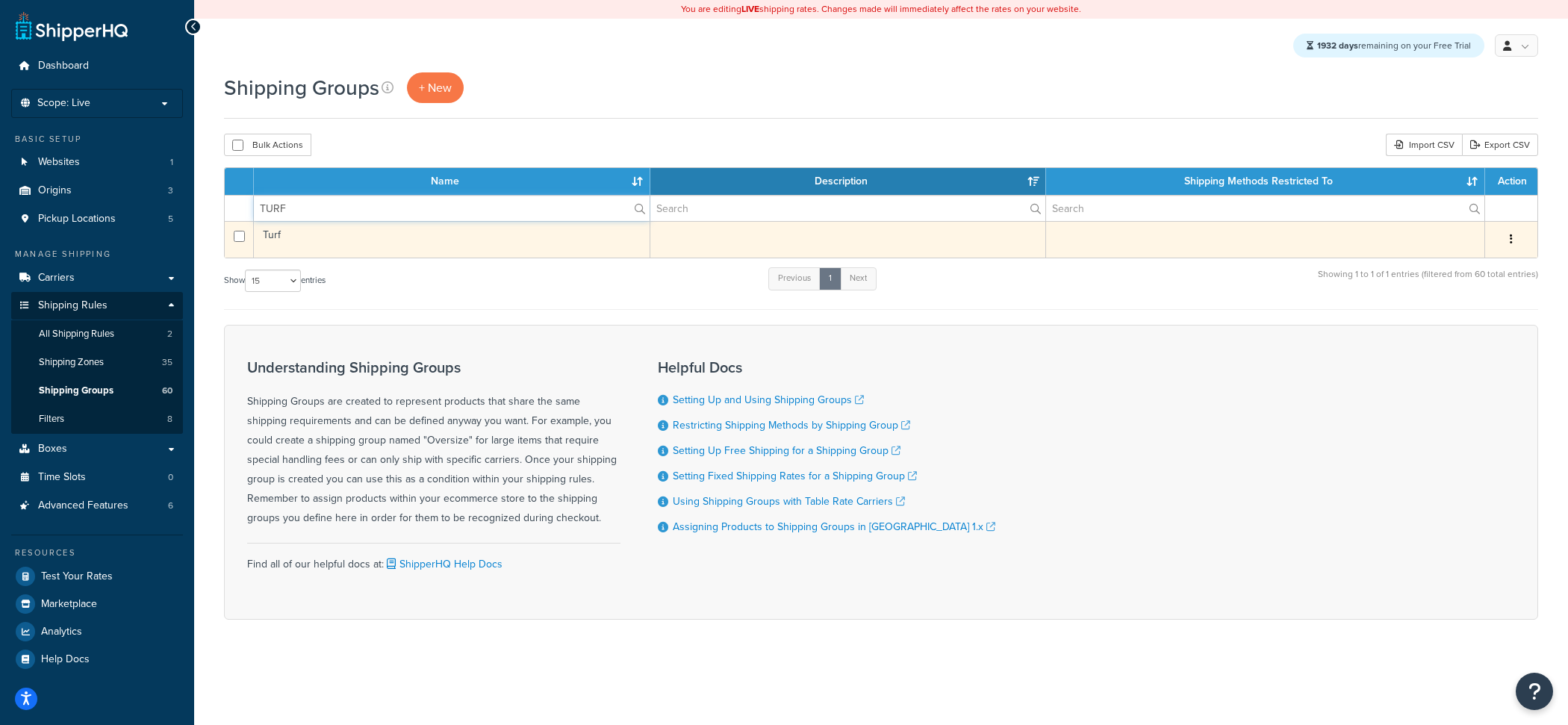
type input "TURF"
click at [353, 239] on td "Turf" at bounding box center [452, 239] width 397 height 36
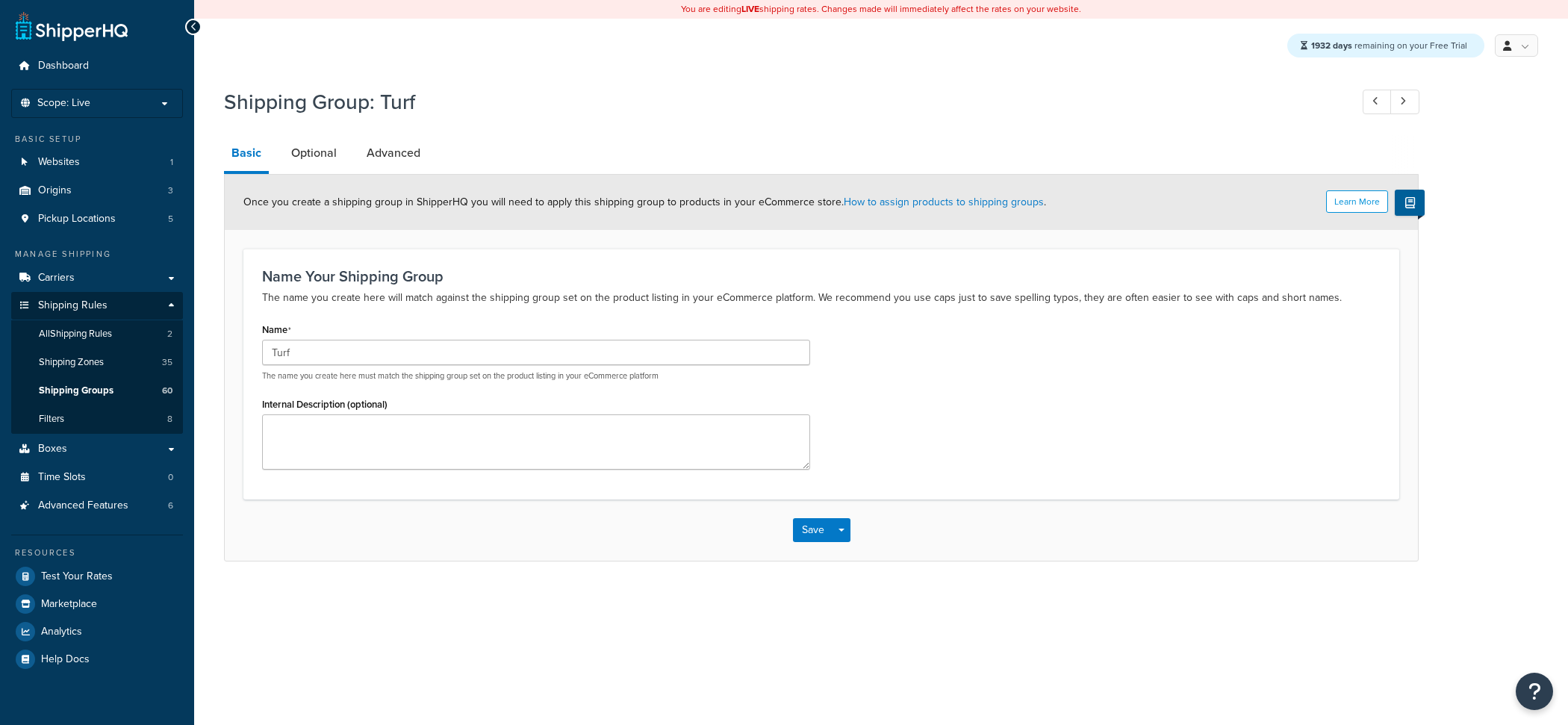
click at [315, 161] on link "Optional" at bounding box center [313, 154] width 61 height 36
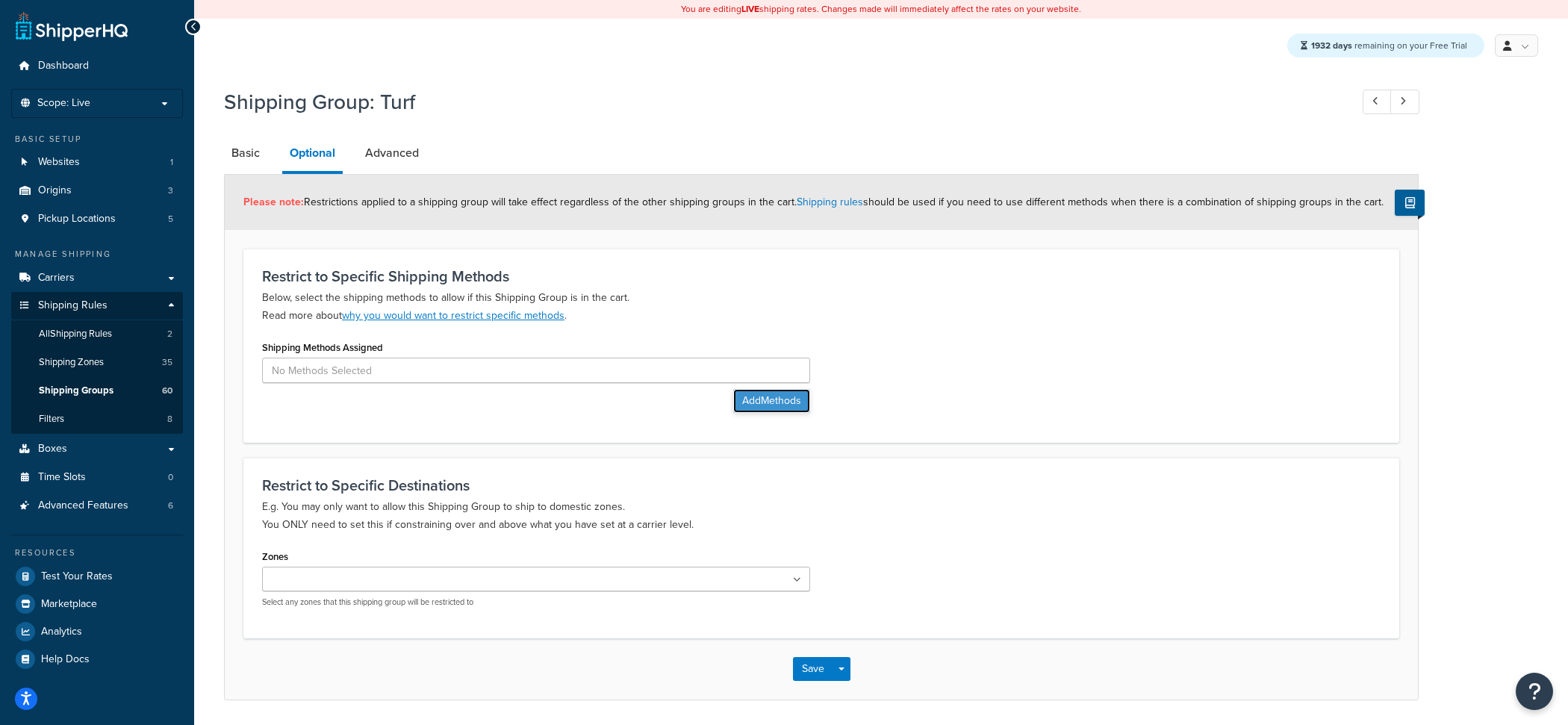
click at [772, 408] on button "Add Methods" at bounding box center [771, 401] width 77 height 24
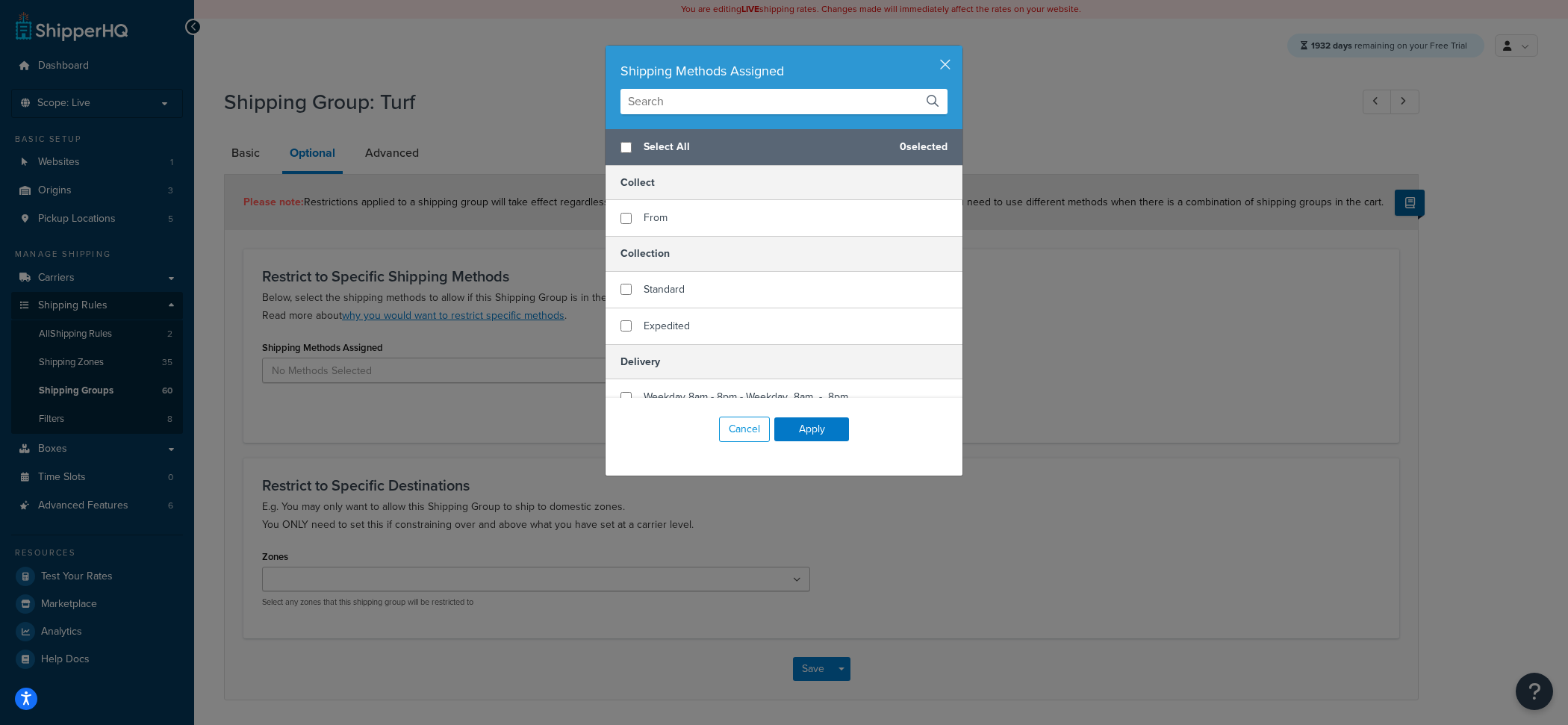
click at [682, 96] on input "text" at bounding box center [783, 102] width 327 height 25
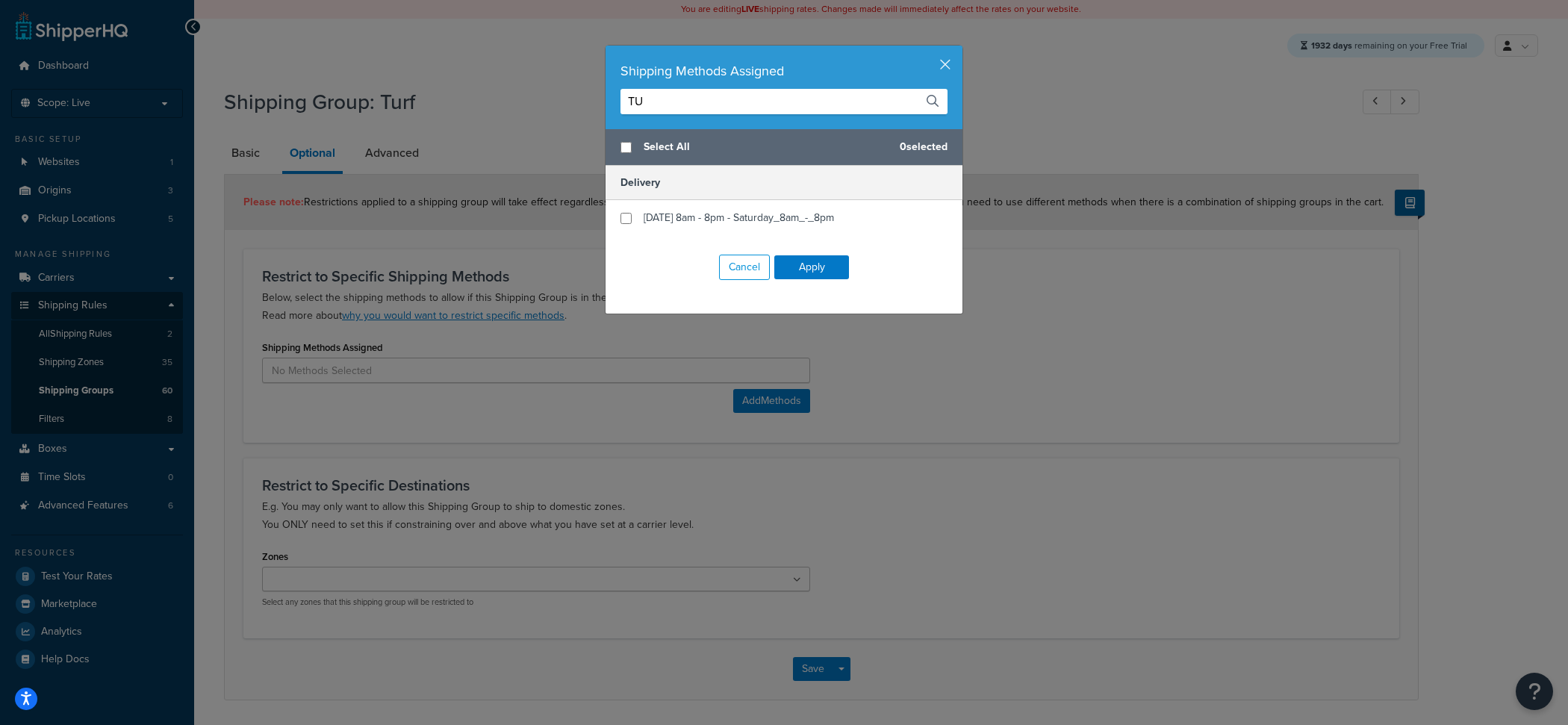
type input "T"
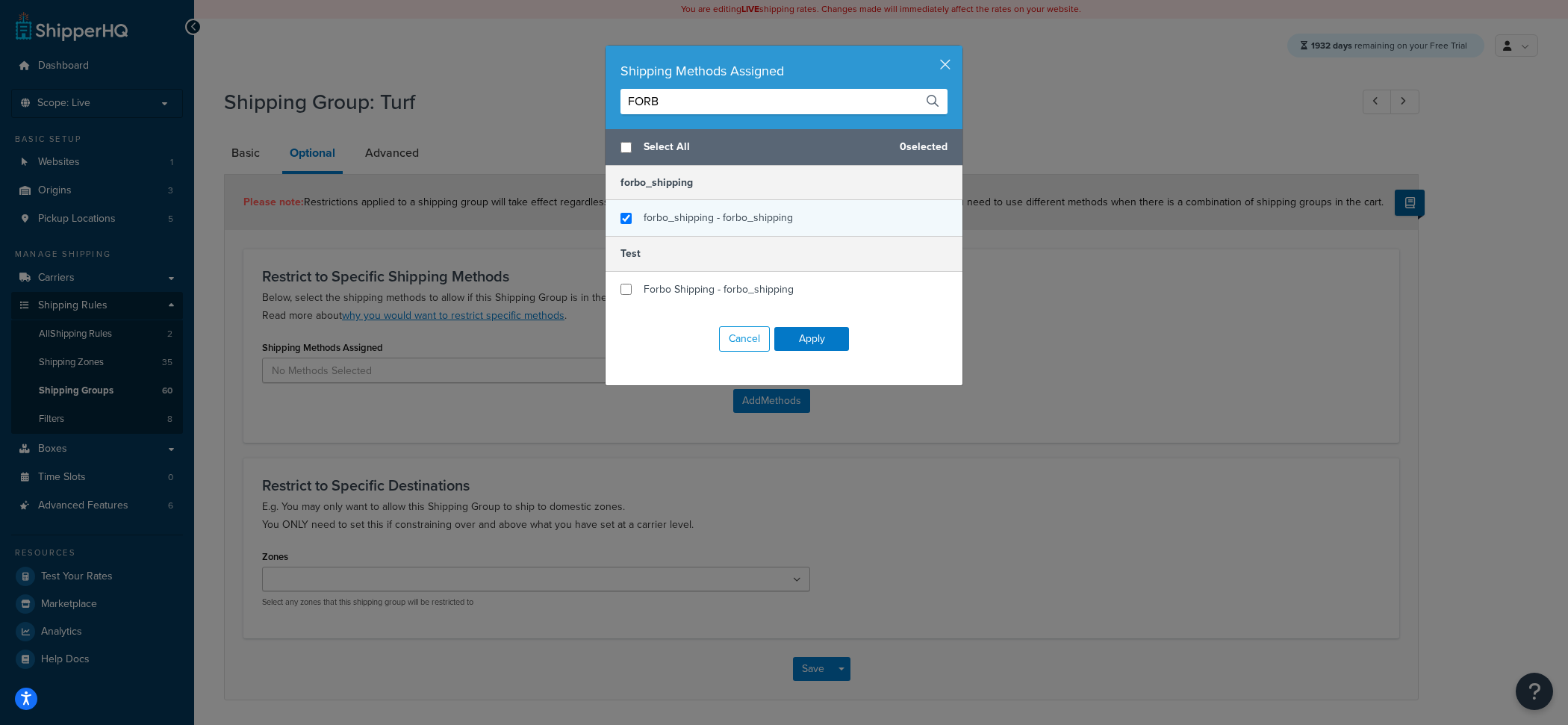
type input "FORB"
checkbox input "true"
click at [684, 209] on div "forbo_shipping - forbo_shipping" at bounding box center [718, 218] width 150 height 21
click at [701, 120] on div "Shipping Methods Assigned FORB" at bounding box center [783, 87] width 357 height 83
click at [701, 109] on input "FORB" at bounding box center [783, 102] width 327 height 25
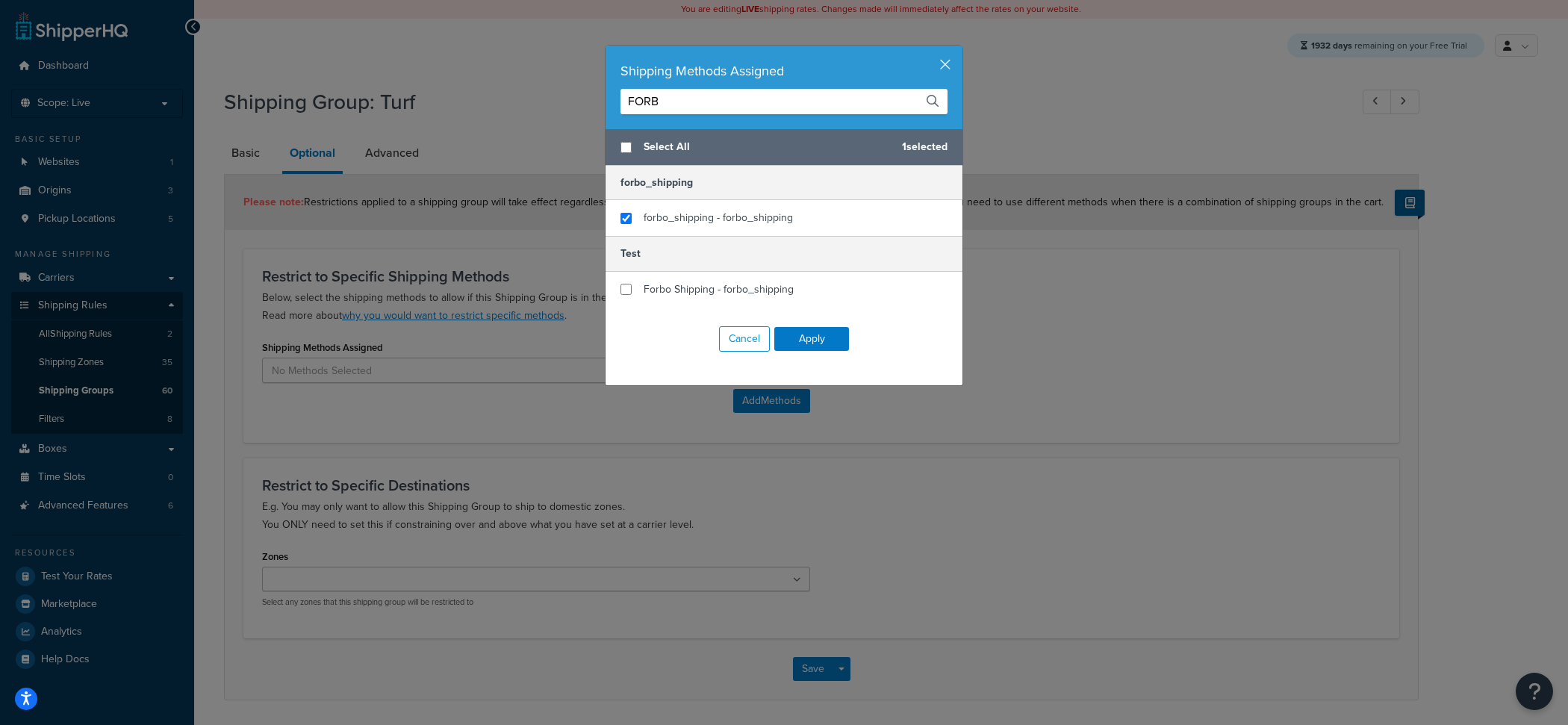
click at [701, 109] on input "FORB" at bounding box center [783, 102] width 327 height 25
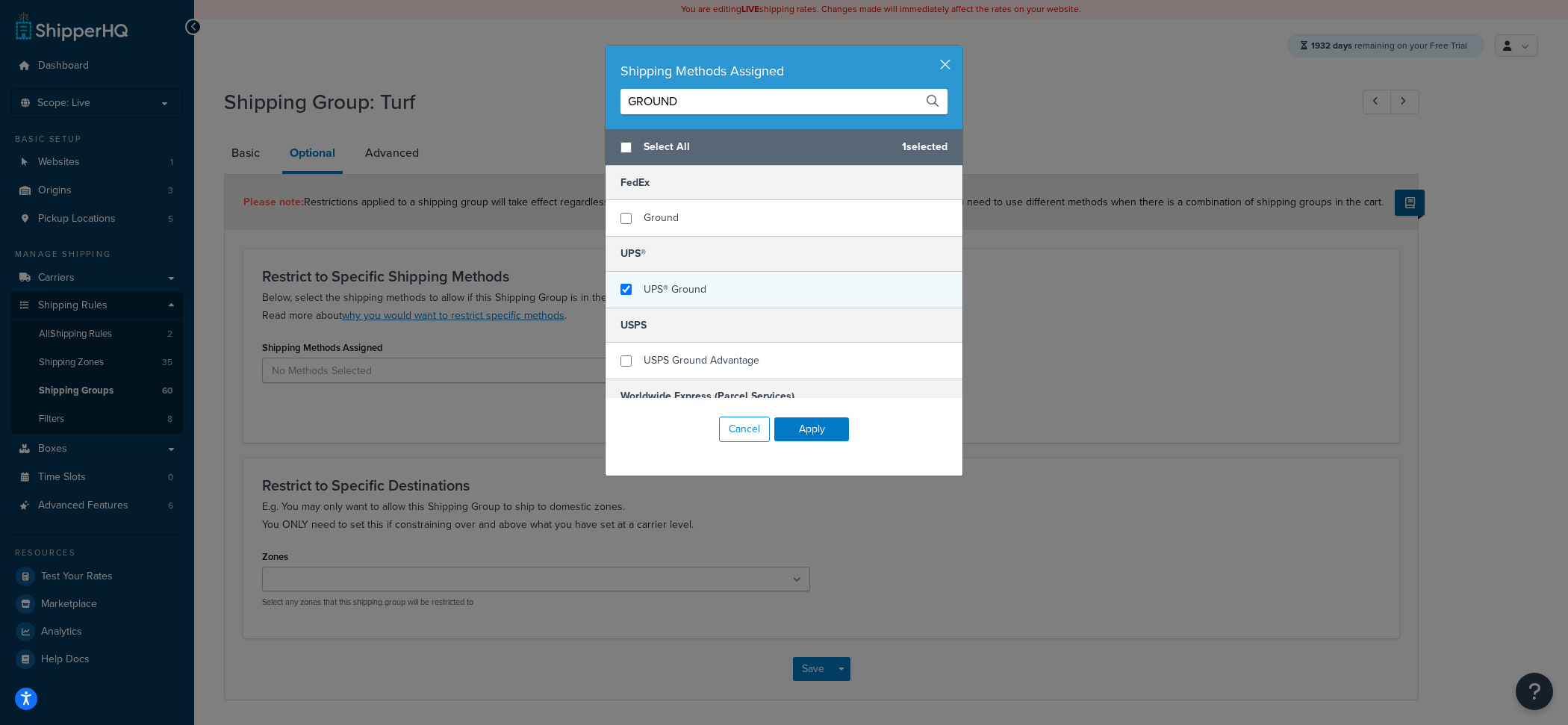
type input "GROUND"
checkbox input "true"
click at [712, 284] on div "UPS® Ground" at bounding box center [783, 290] width 357 height 36
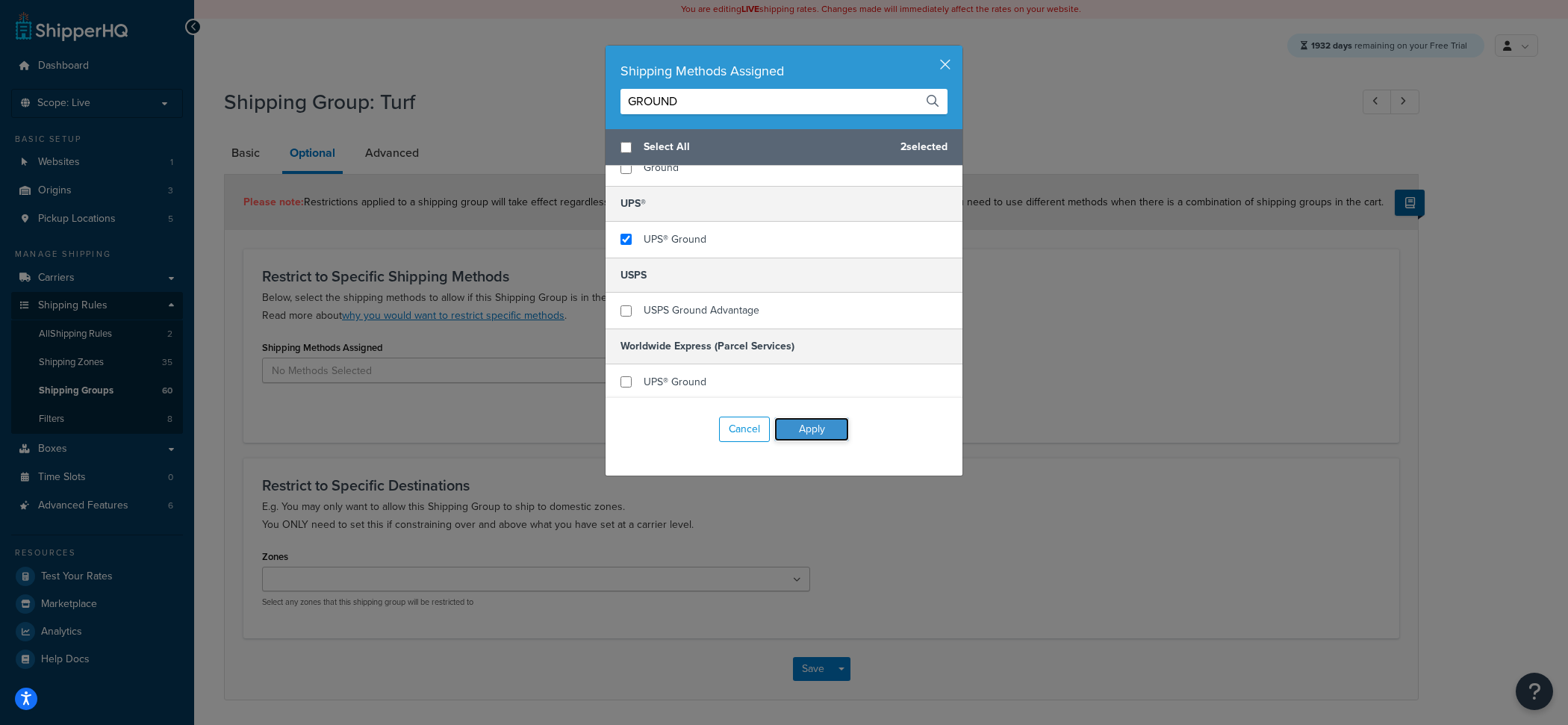
click at [816, 426] on button "Apply" at bounding box center [811, 429] width 75 height 24
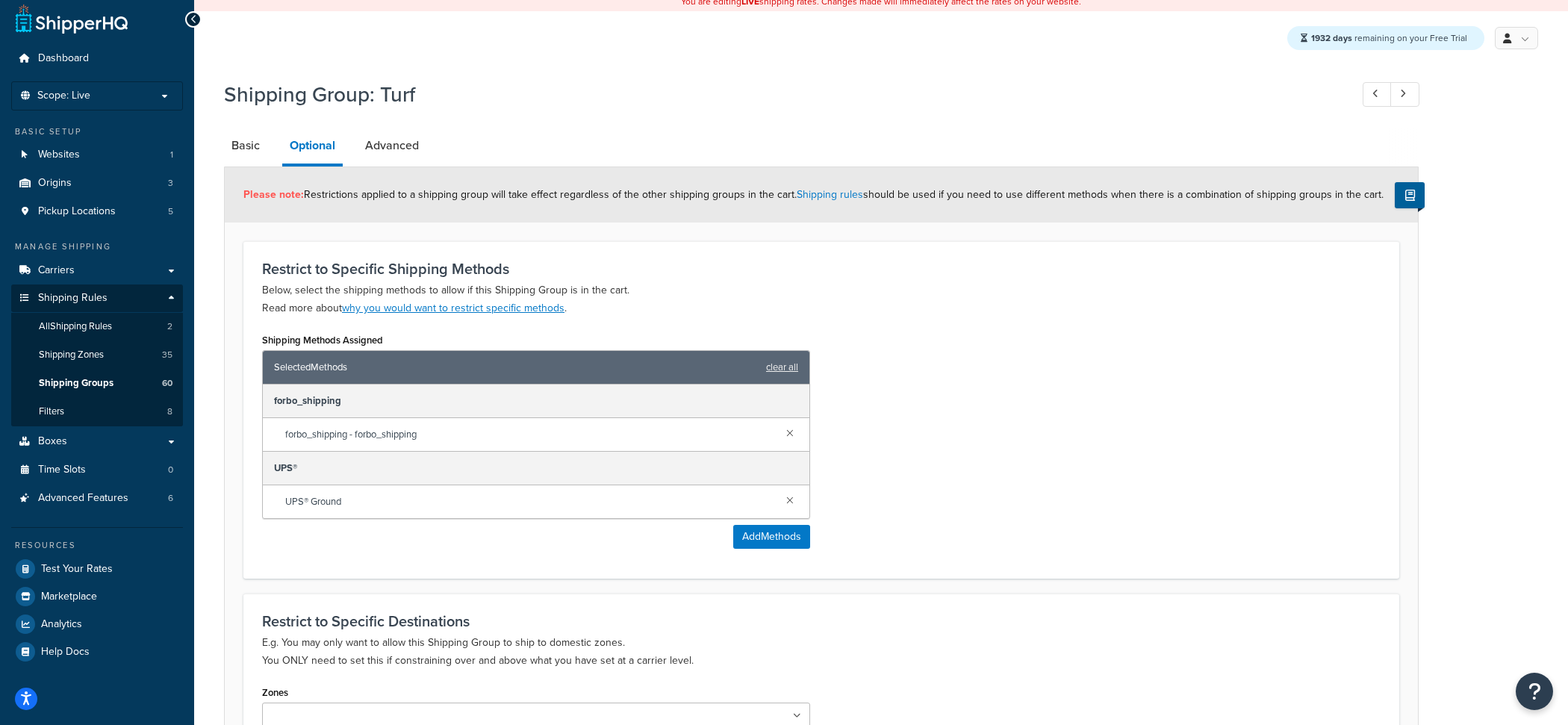
scroll to position [0, 0]
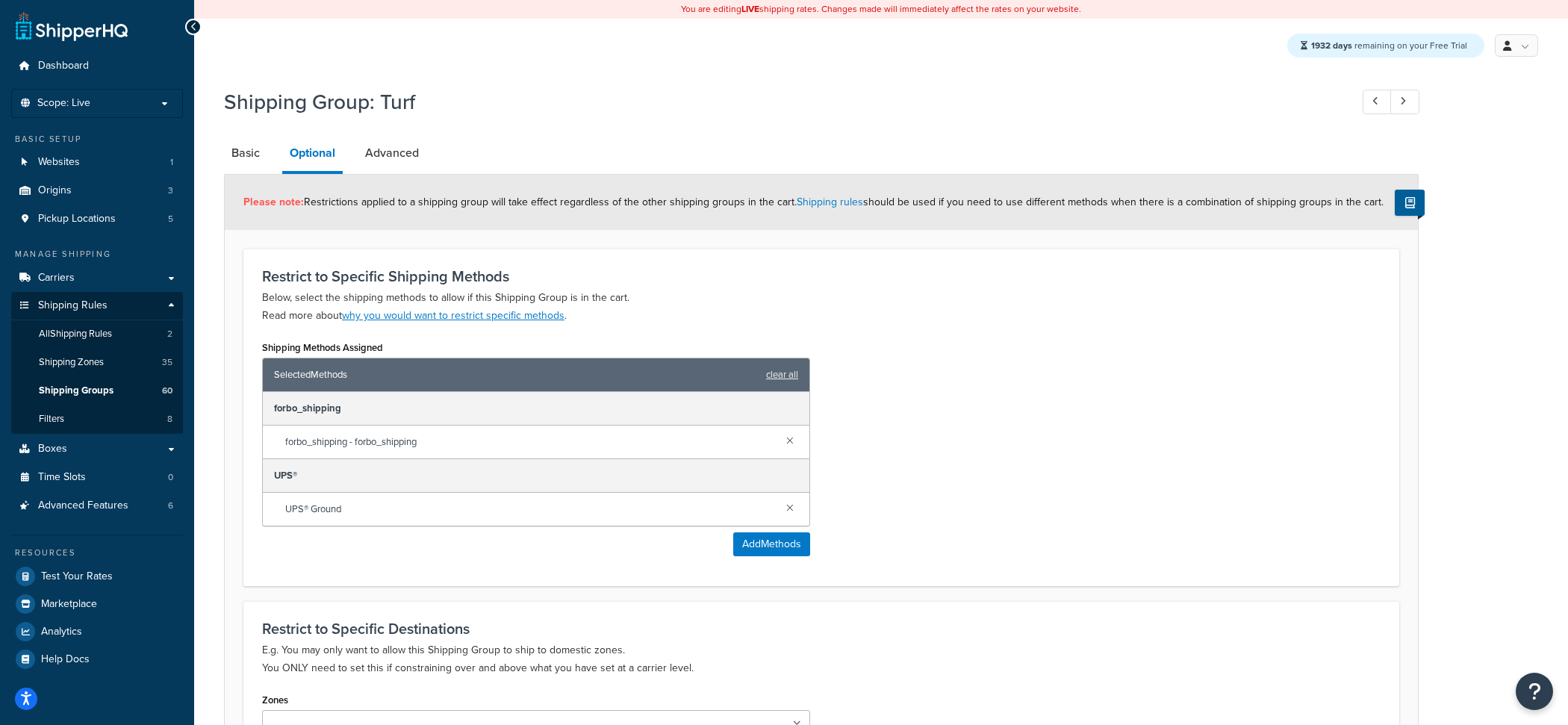
click at [413, 148] on link "Advanced" at bounding box center [391, 154] width 68 height 36
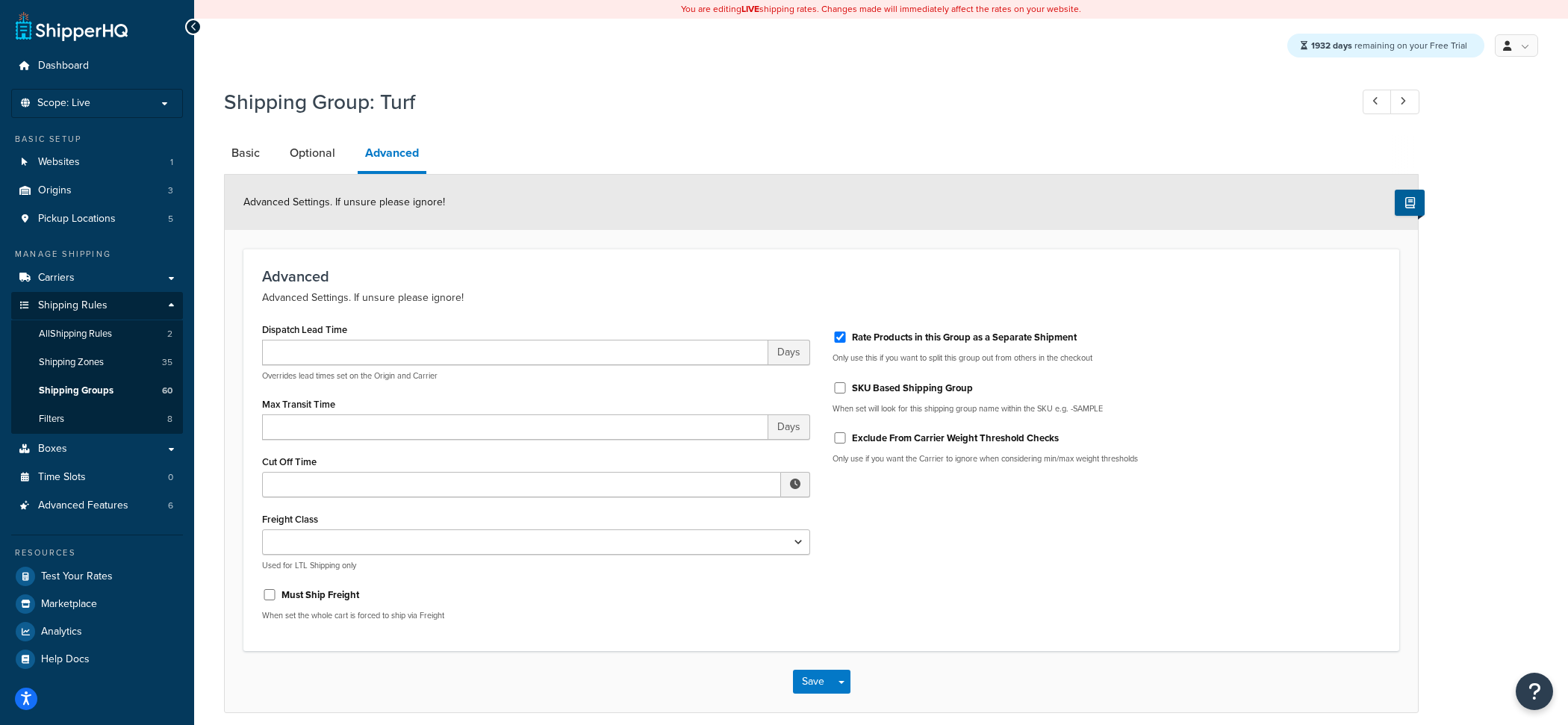
scroll to position [63, 0]
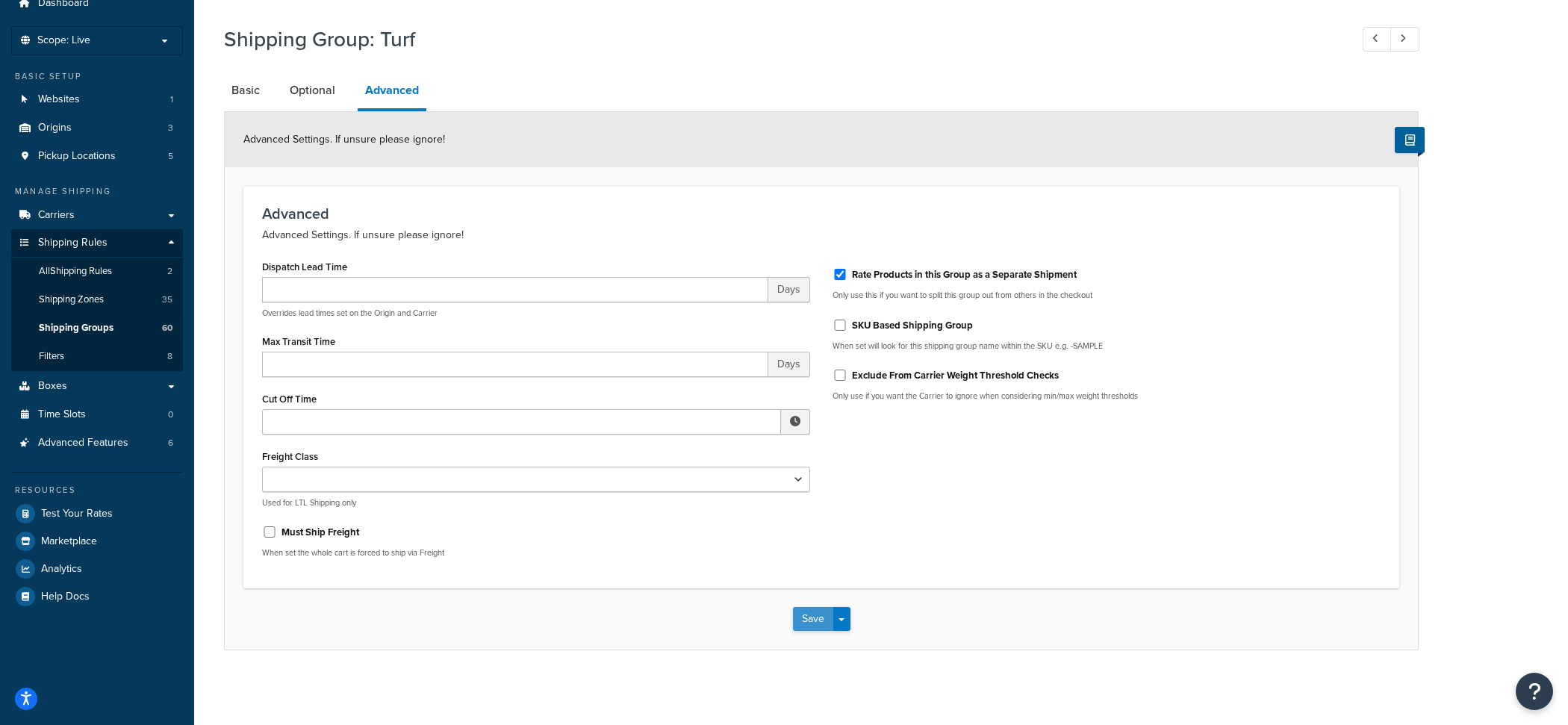
click at [809, 614] on button "Save" at bounding box center [812, 619] width 40 height 24
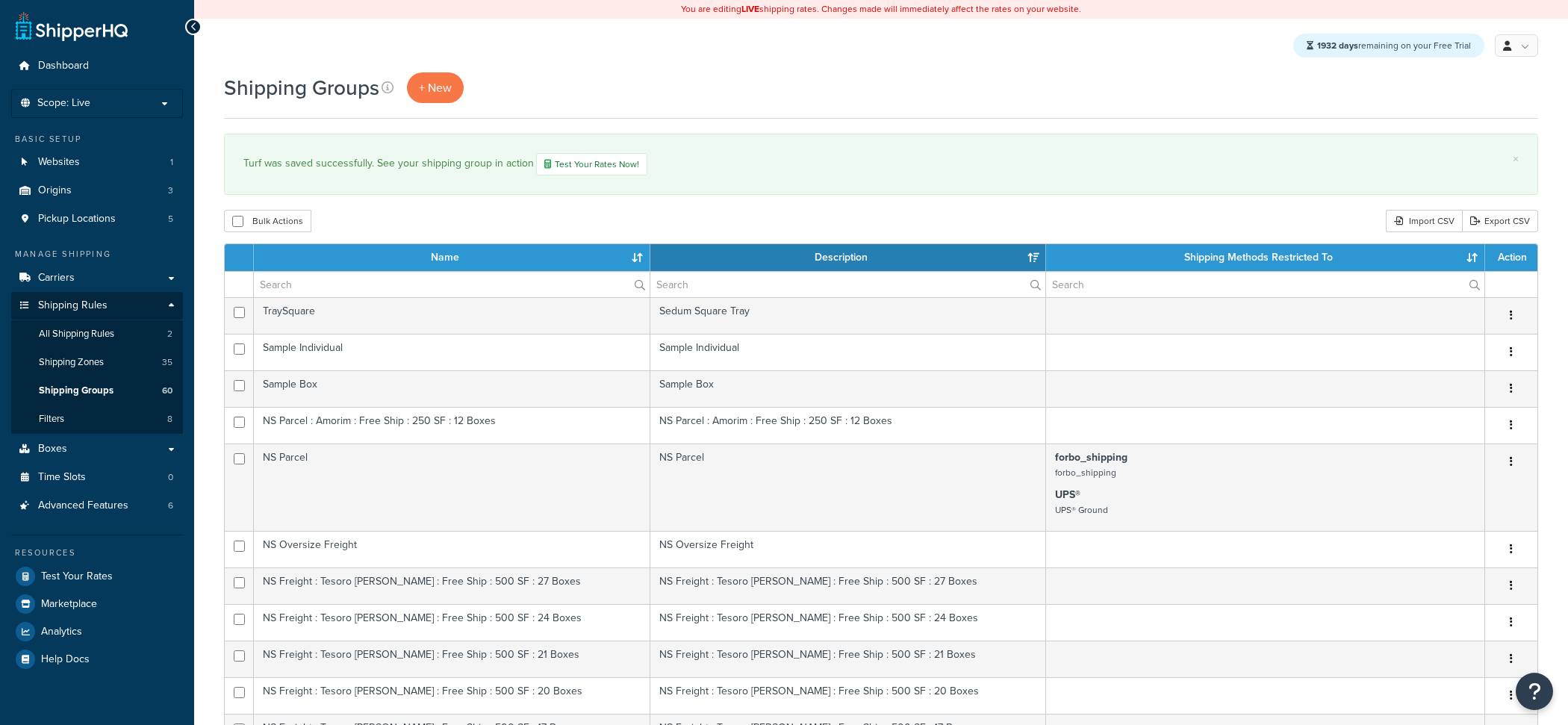
select select "15"
click at [126, 418] on link "Filters 8" at bounding box center [97, 419] width 172 height 28
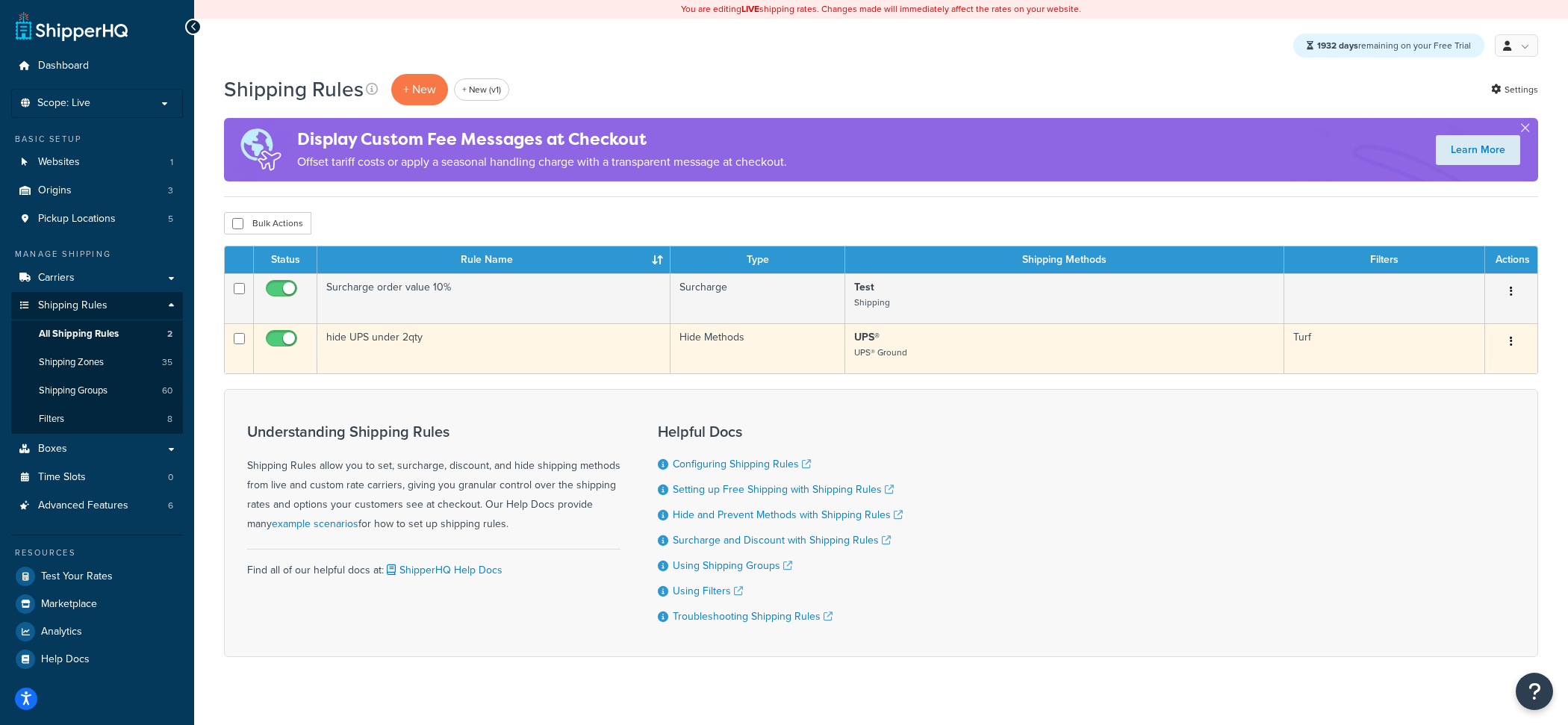
click at [341, 351] on td "hide UPS under 2qty" at bounding box center [494, 349] width 353 height 50
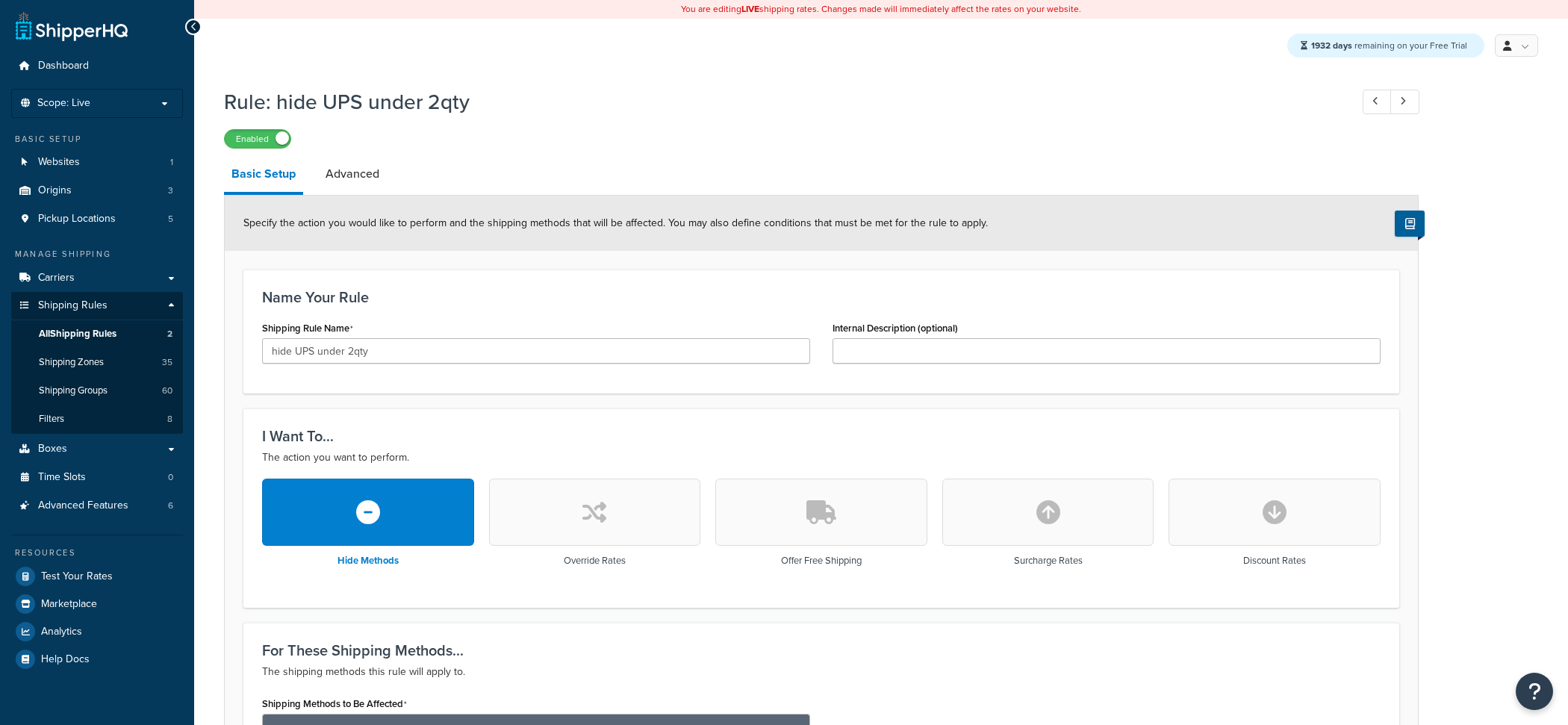
click at [355, 352] on input "hide UPS under 2qty" at bounding box center [536, 351] width 548 height 25
click at [546, 367] on div "Shipping Rule Name hide UPS under 1qty" at bounding box center [536, 346] width 571 height 57
click at [546, 360] on input "hide UPS under 1qty" at bounding box center [536, 351] width 548 height 25
click at [336, 351] on input "hide UPS under 1qty" at bounding box center [536, 351] width 548 height 25
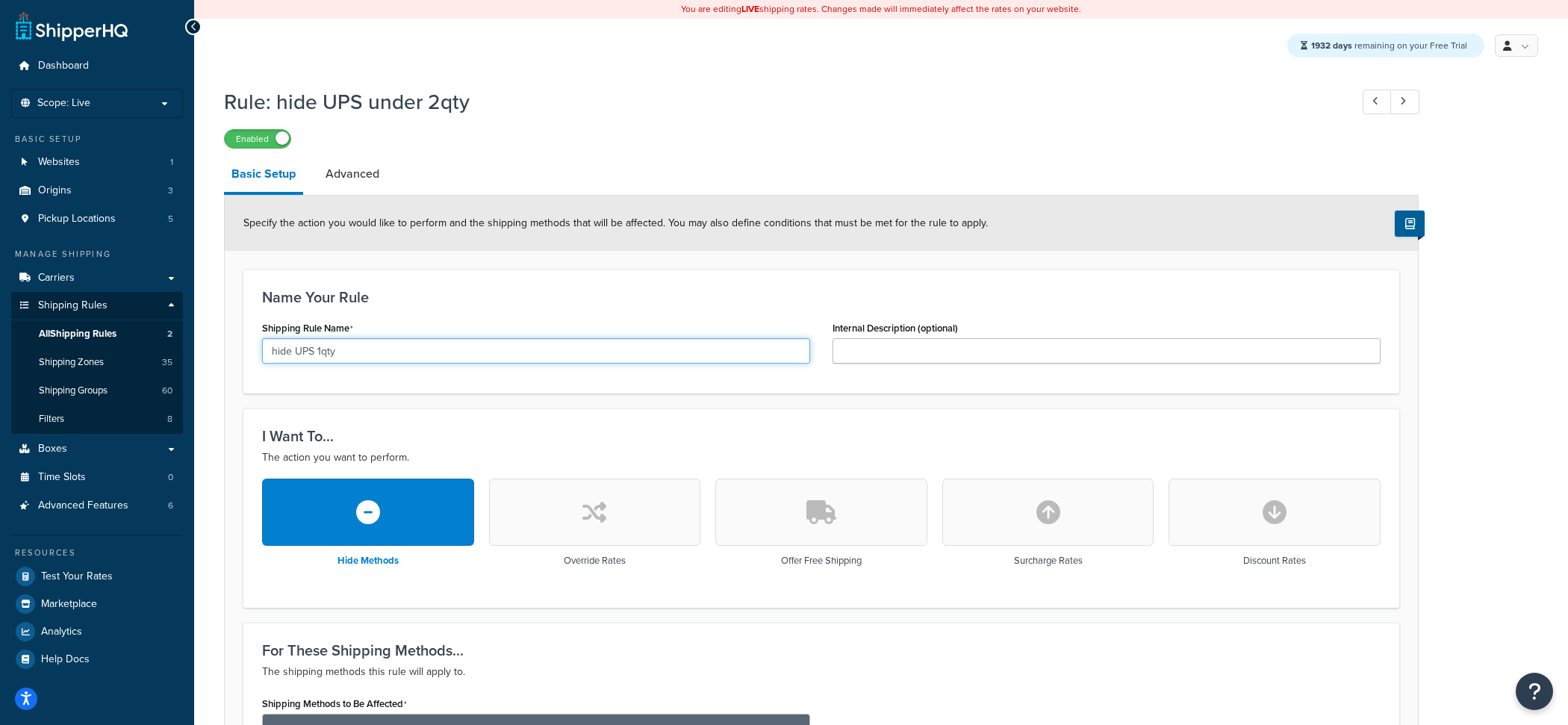
click at [358, 357] on input "hide UPS 1qty" at bounding box center [536, 351] width 548 height 25
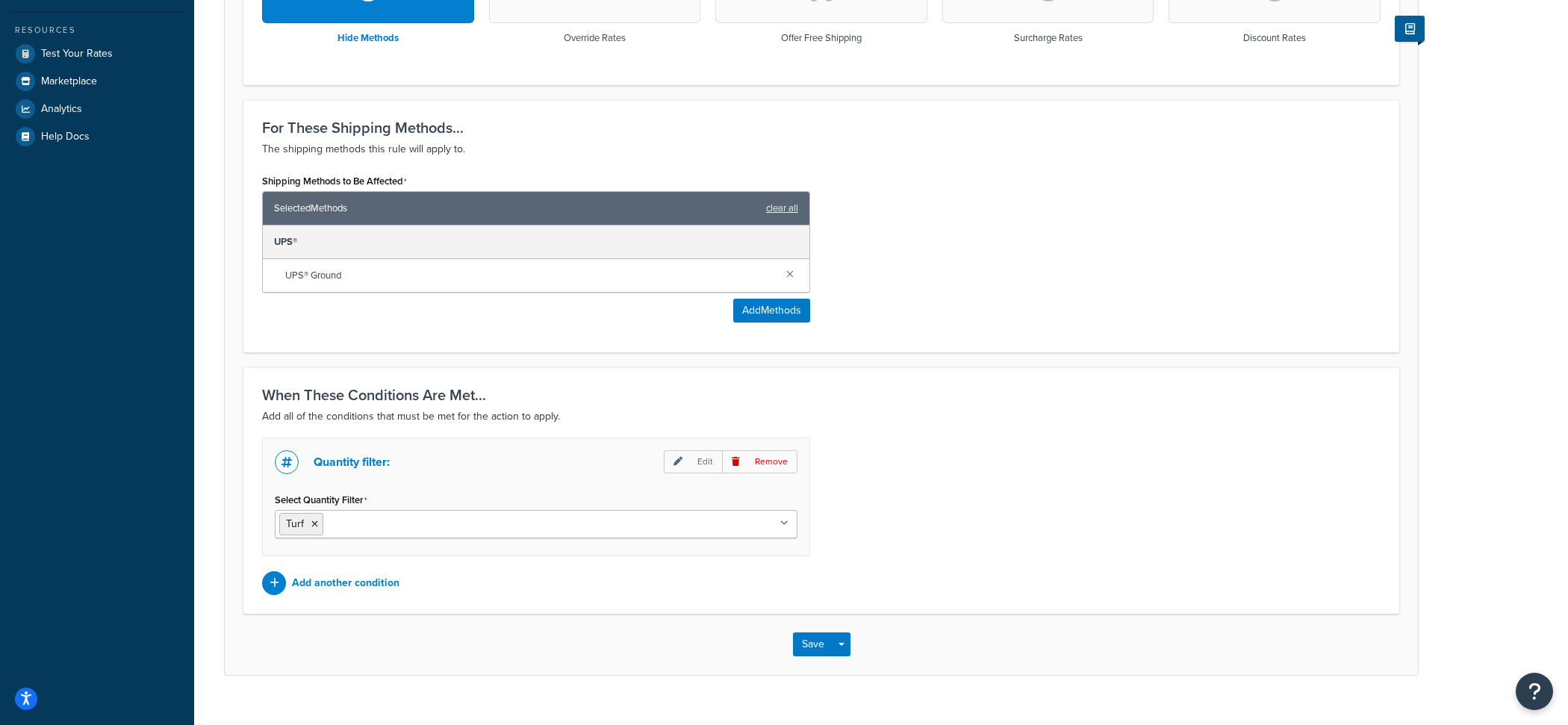
scroll to position [545, 0]
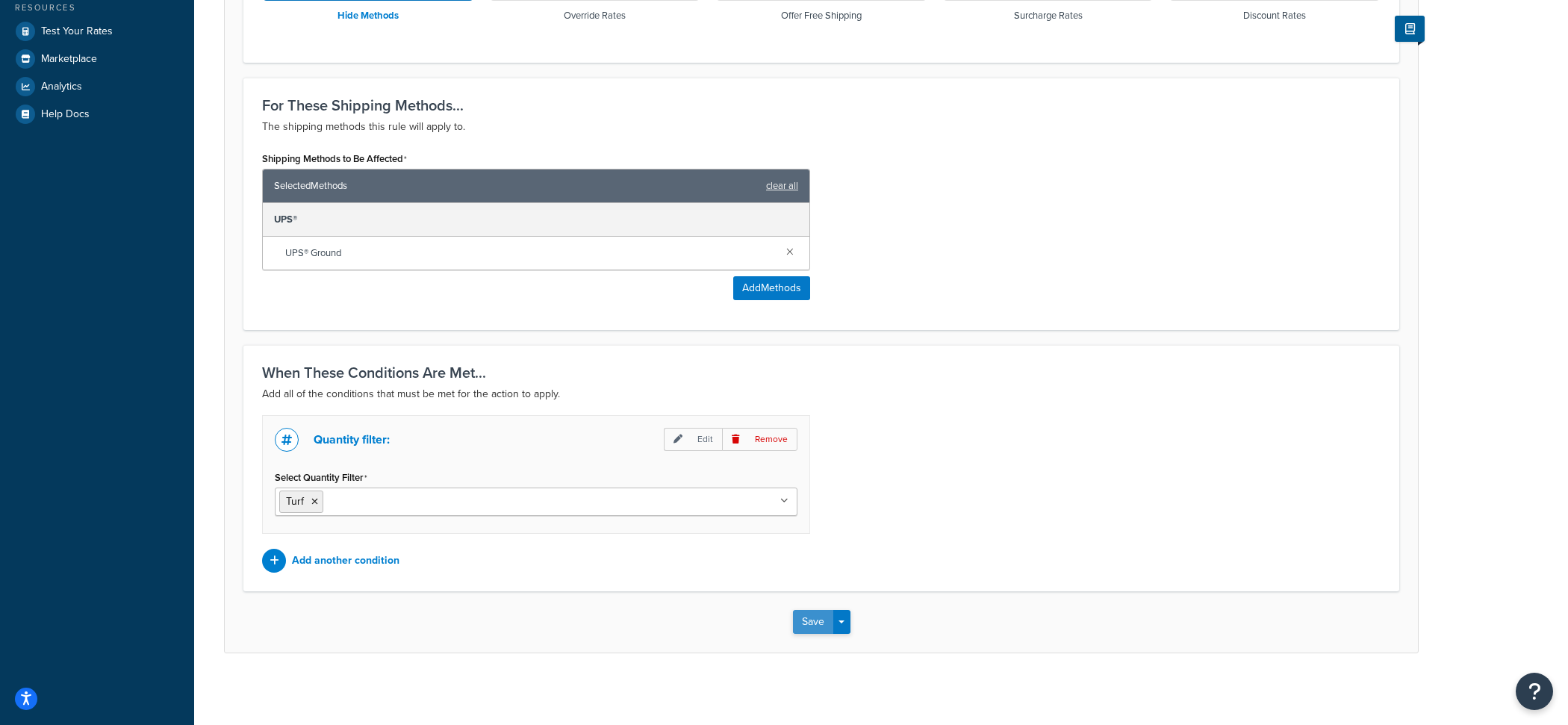
type input "hide UPS 1qty AND UNDER"
click at [807, 620] on button "Save" at bounding box center [812, 622] width 40 height 24
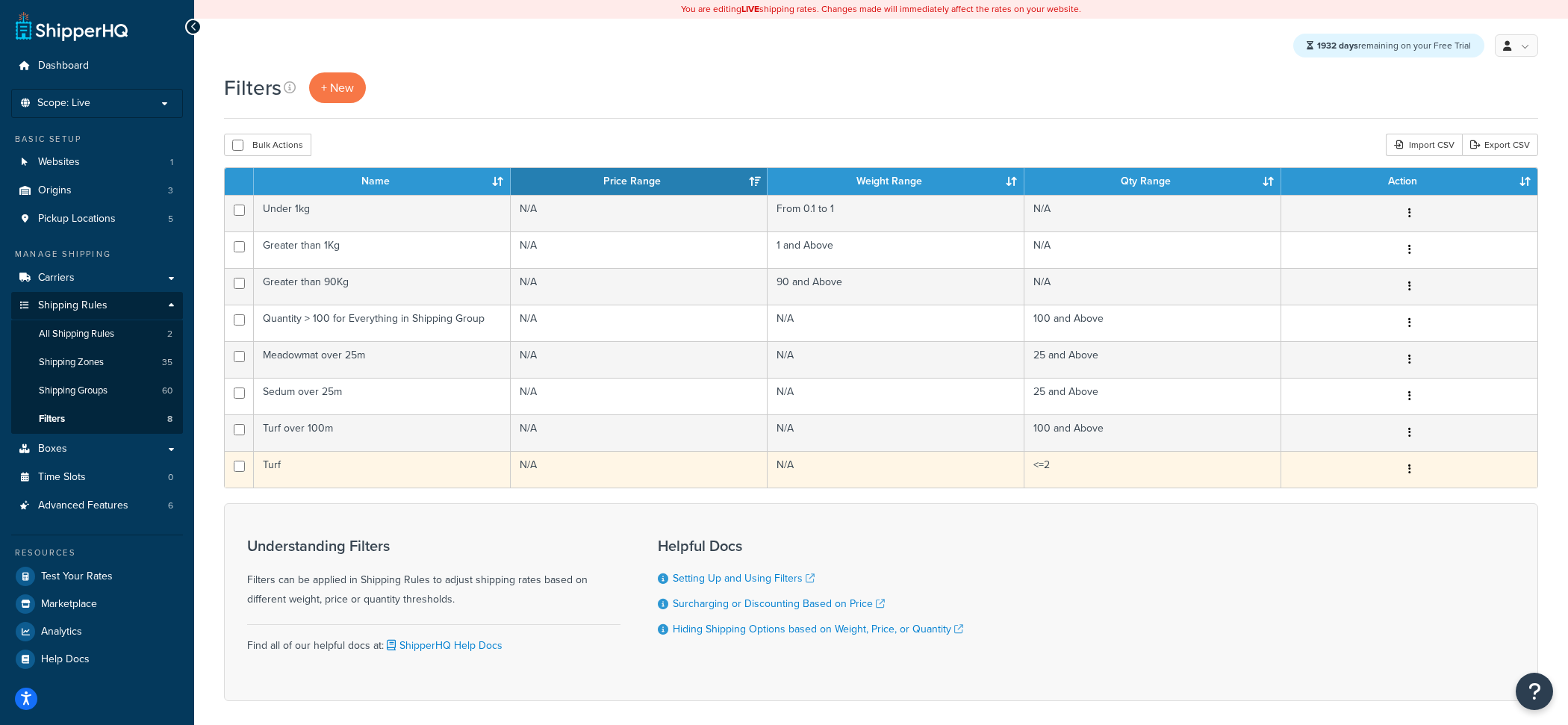
click at [404, 475] on td "Turf" at bounding box center [382, 469] width 257 height 36
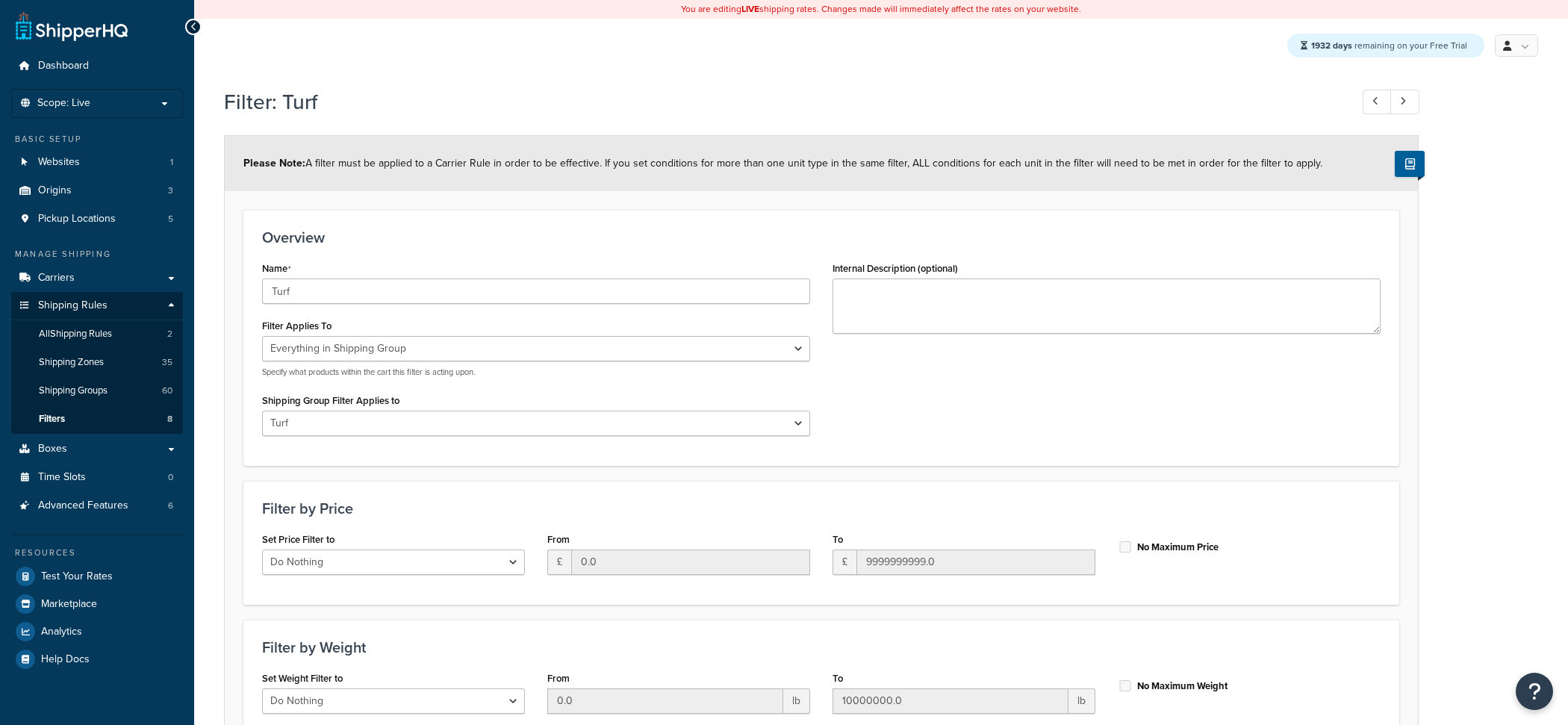
select select "SHIPPING_GROUP"
select select "292962"
select select "range"
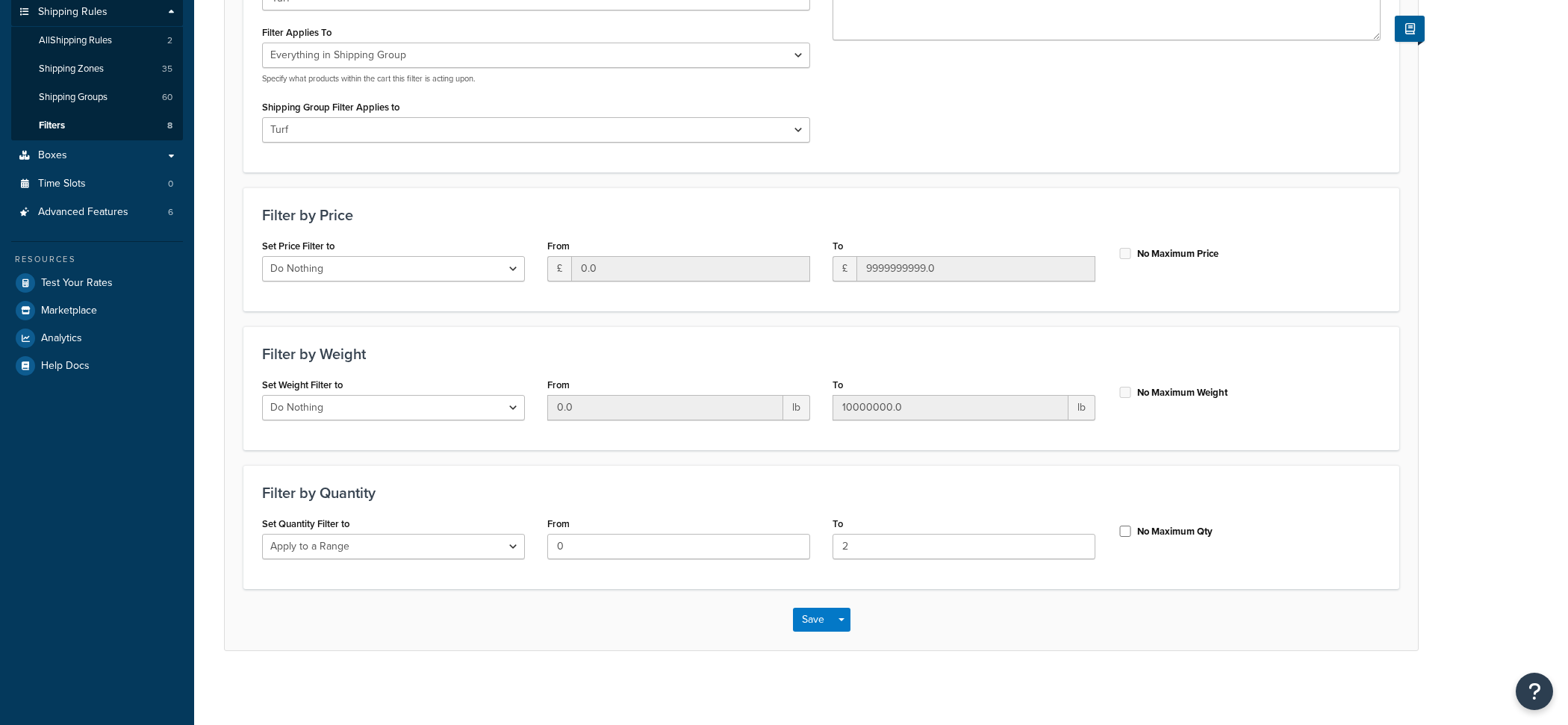
scroll to position [294, 0]
click at [875, 555] on input "2" at bounding box center [963, 546] width 263 height 25
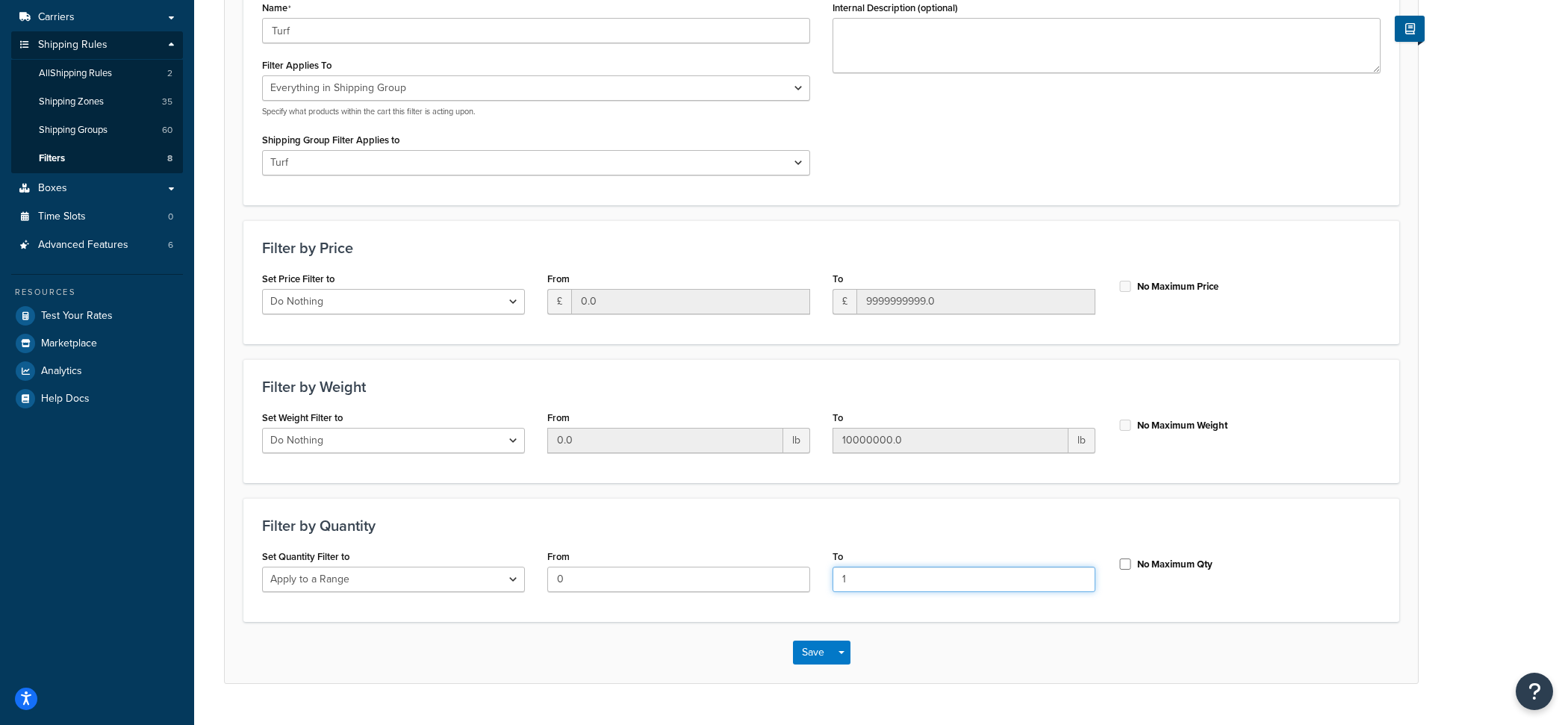
scroll to position [252, 0]
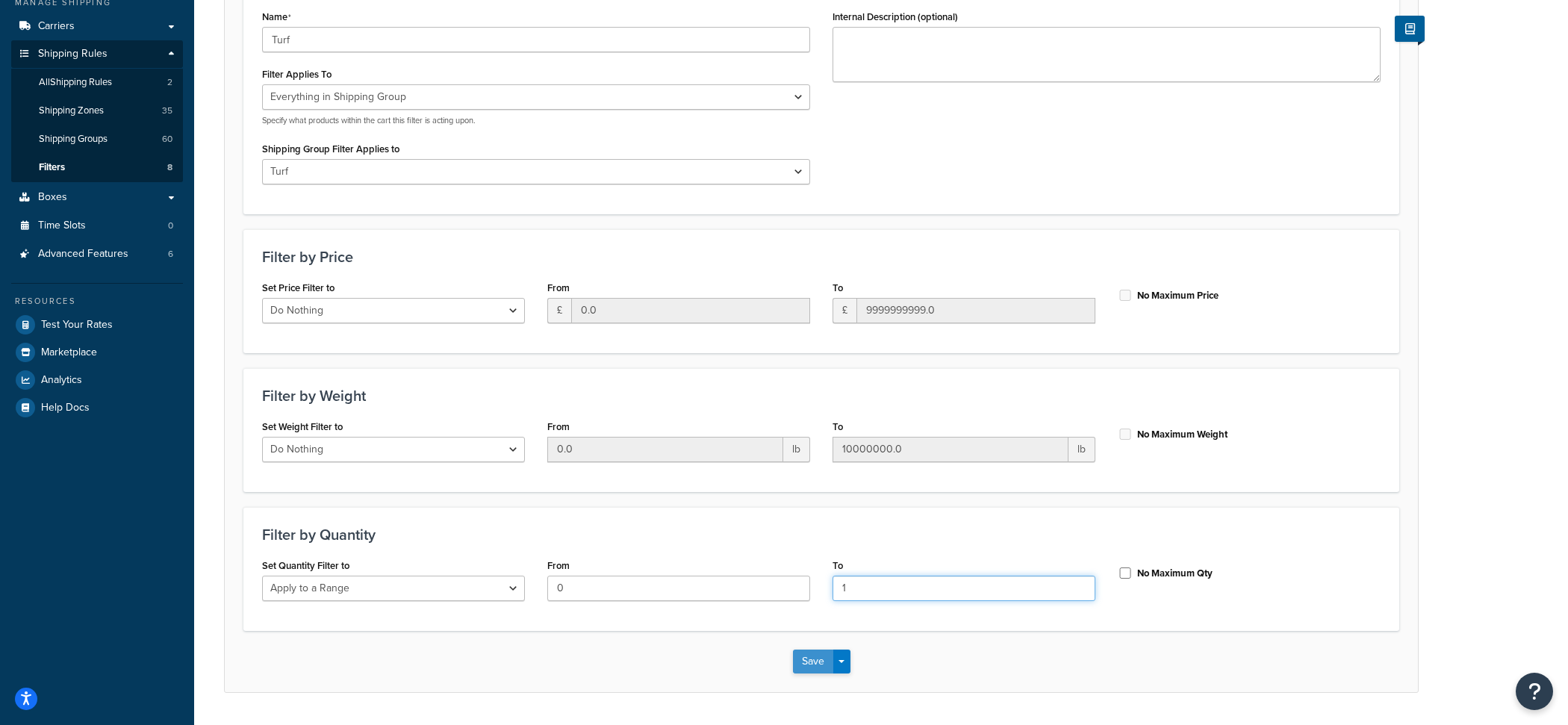
type input "1"
click at [826, 662] on button "Save" at bounding box center [812, 661] width 40 height 24
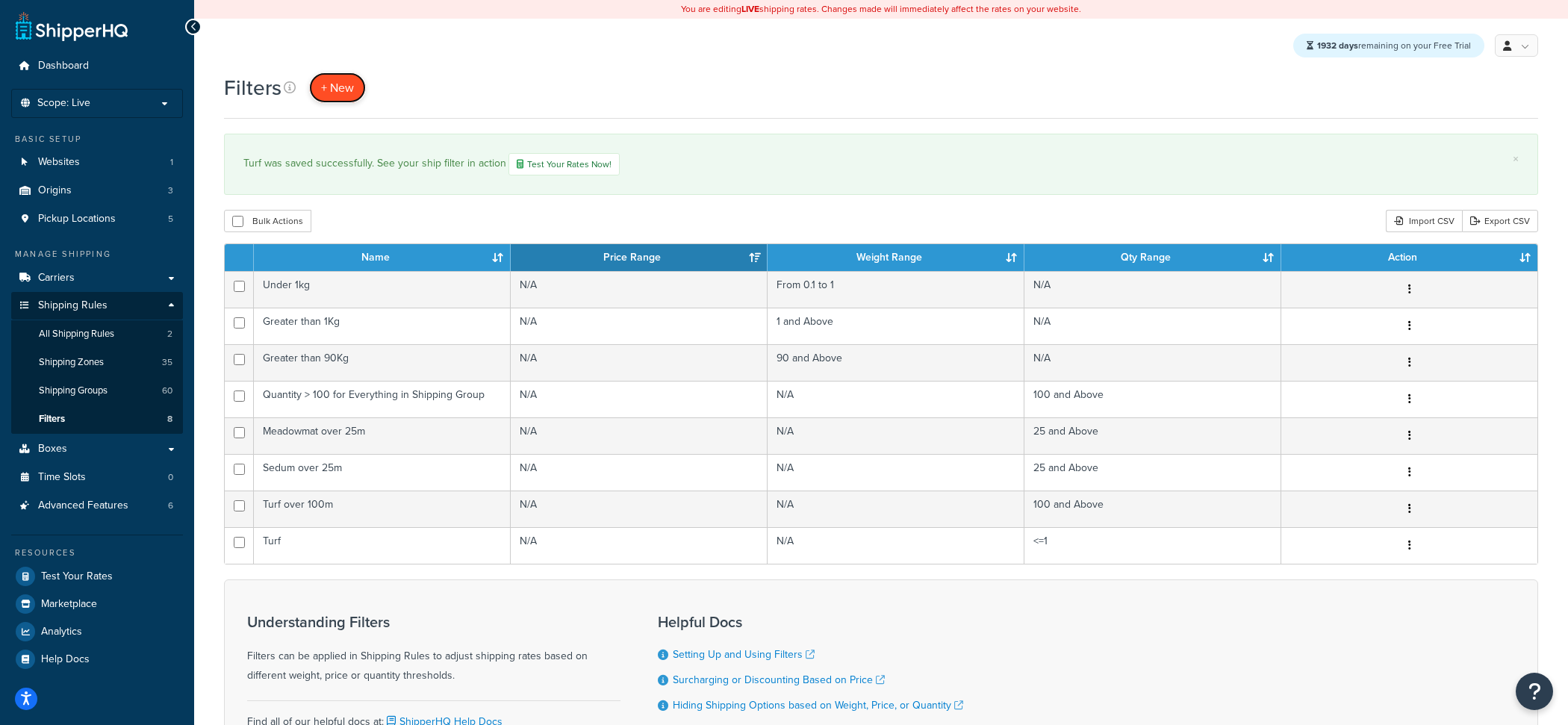
click at [339, 99] on link "+ New" at bounding box center [338, 87] width 57 height 31
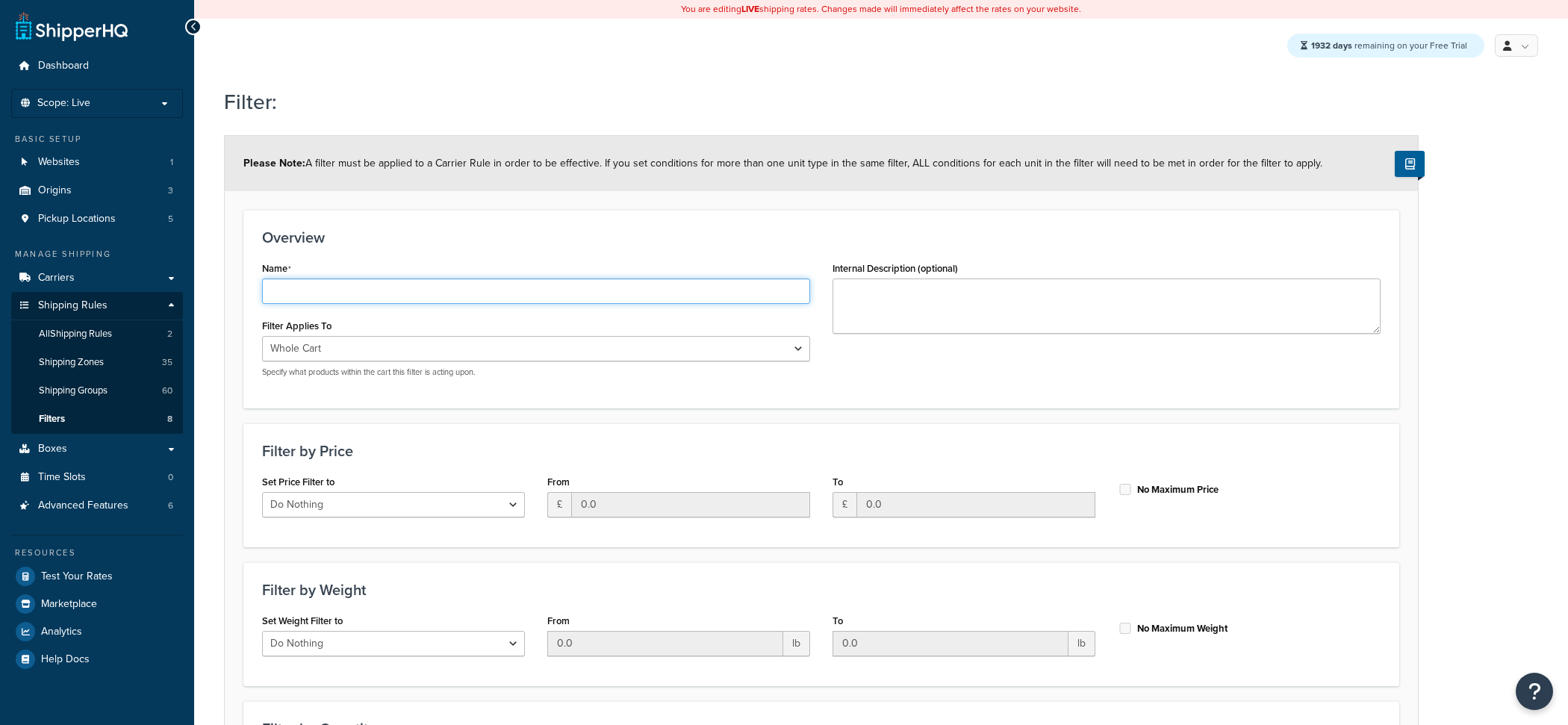
click at [504, 299] on input "Name" at bounding box center [536, 291] width 548 height 25
type input "NS PARCEL"
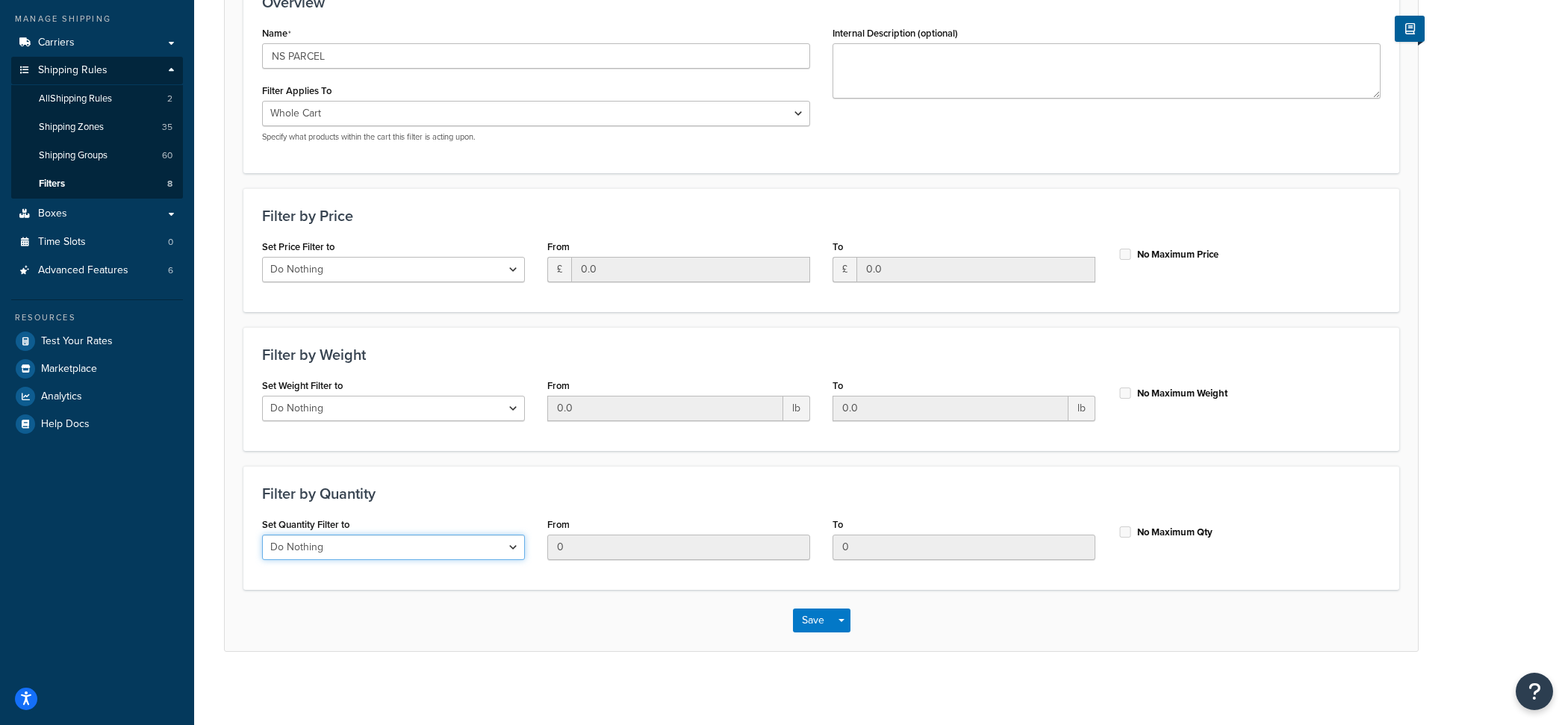
select select "range"
click option "Apply to a Range" at bounding box center [0, 0] width 0 height 0
click at [878, 538] on input "0" at bounding box center [963, 547] width 263 height 25
click at [878, 538] on input "3" at bounding box center [963, 547] width 263 height 25
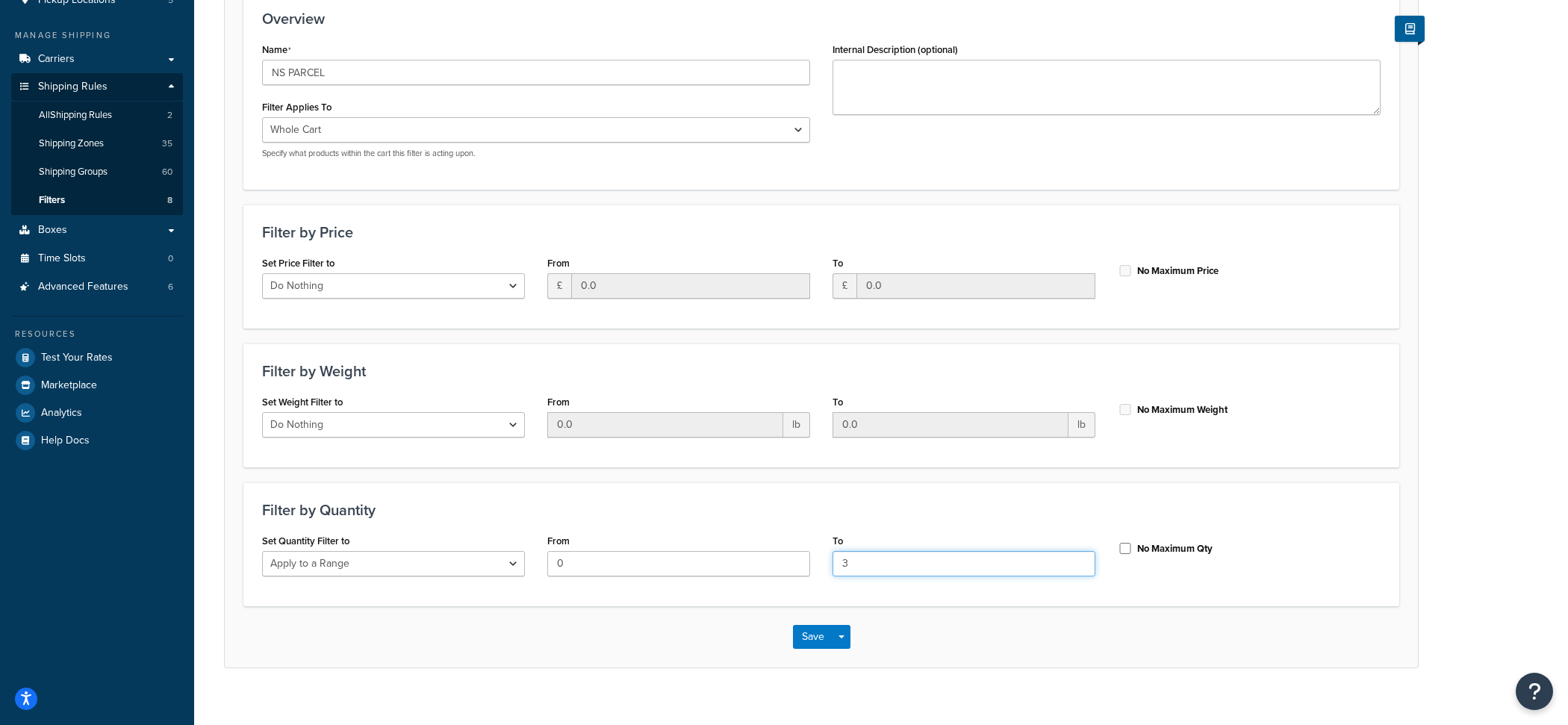
scroll to position [175, 0]
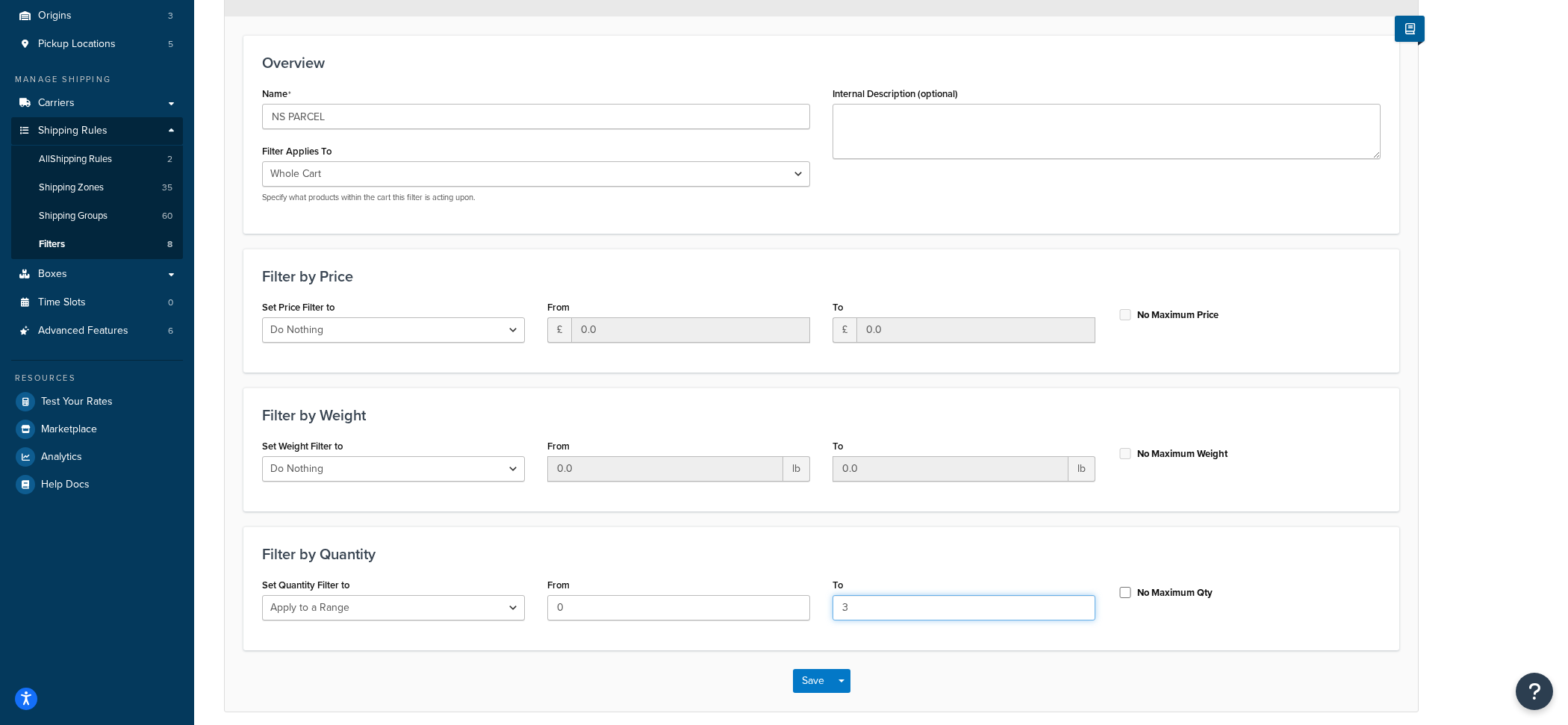
type input "3"
select select "SHIPPING_GROUP"
click option "Everything in Shipping Group" at bounding box center [0, 0] width 0 height 0
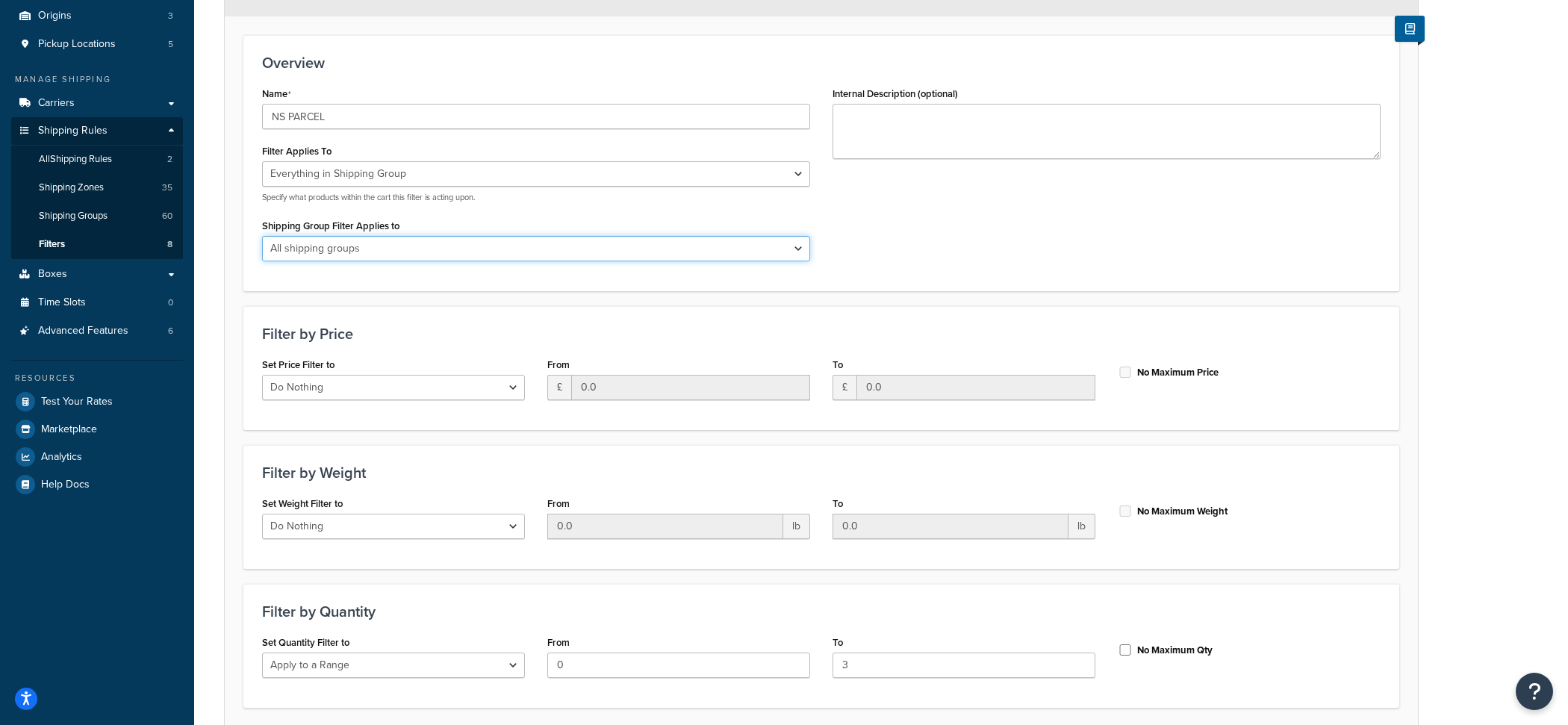
click at [262, 236] on select "All shipping groups Turf Meadowmat Sedum BulkBag TraySquare Bulky HOSundries GR…" at bounding box center [536, 249] width 548 height 25
select select "297212"
click option "NS Parcel" at bounding box center [0, 0] width 0 height 0
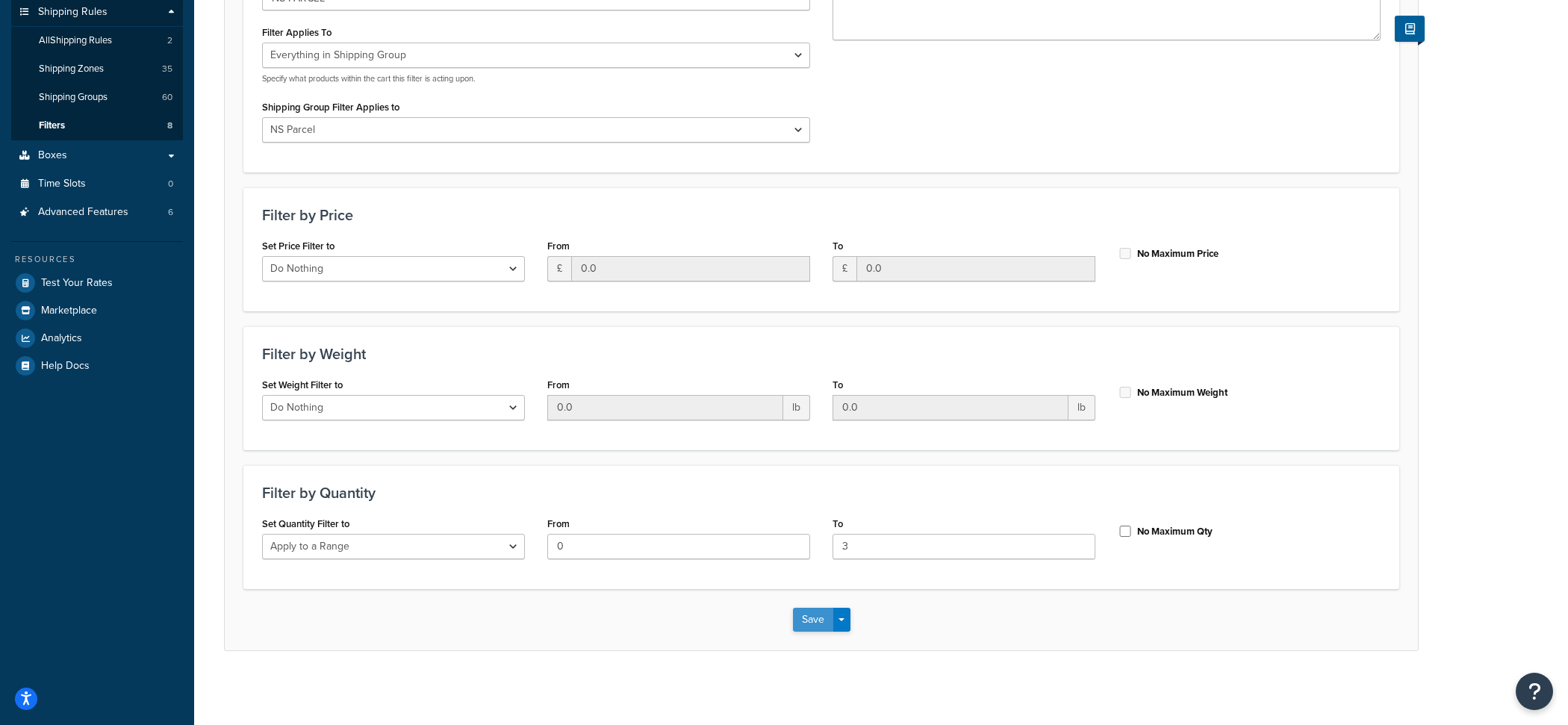
click at [806, 617] on button "Save" at bounding box center [812, 620] width 40 height 24
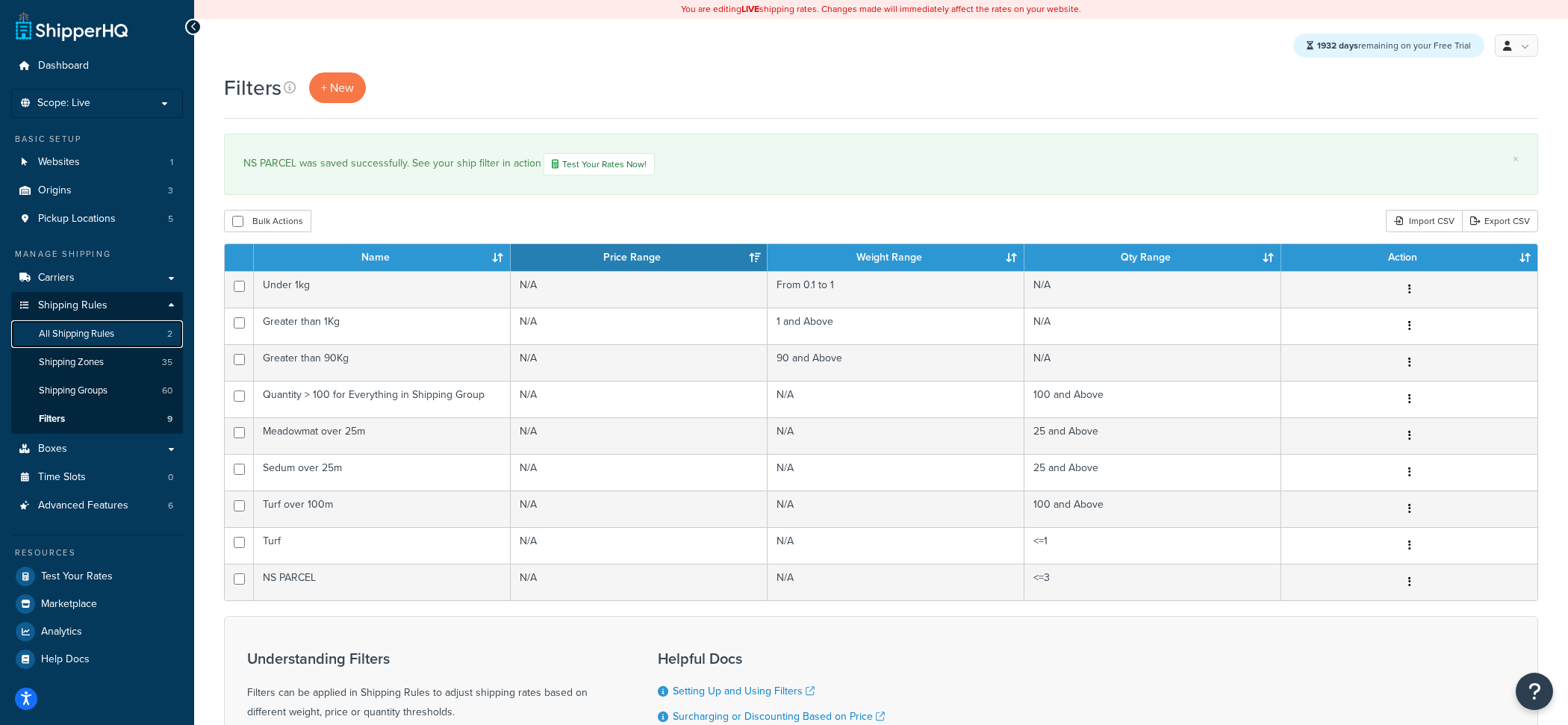
click at [136, 332] on link "All Shipping Rules 2" at bounding box center [97, 334] width 172 height 28
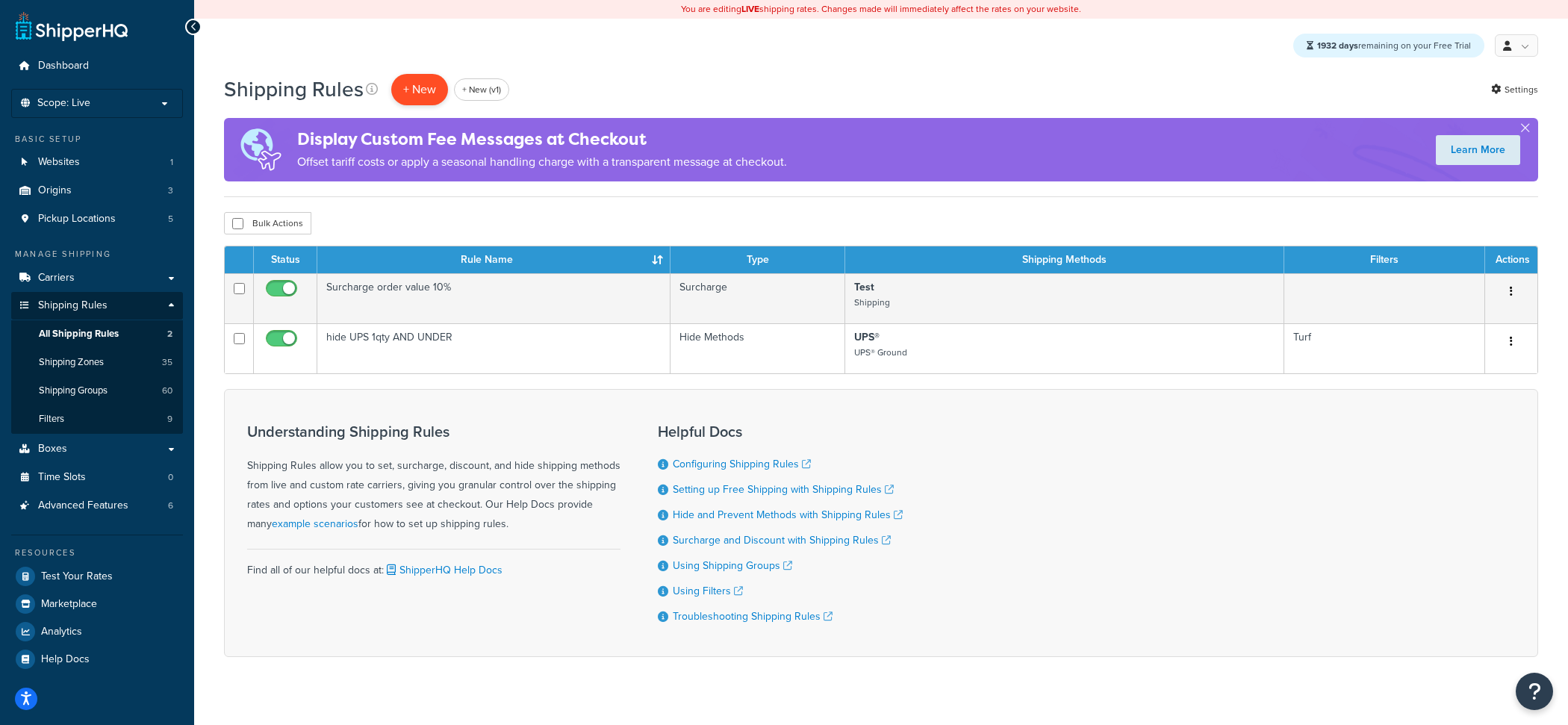
click at [434, 91] on p "+ New" at bounding box center [420, 89] width 57 height 31
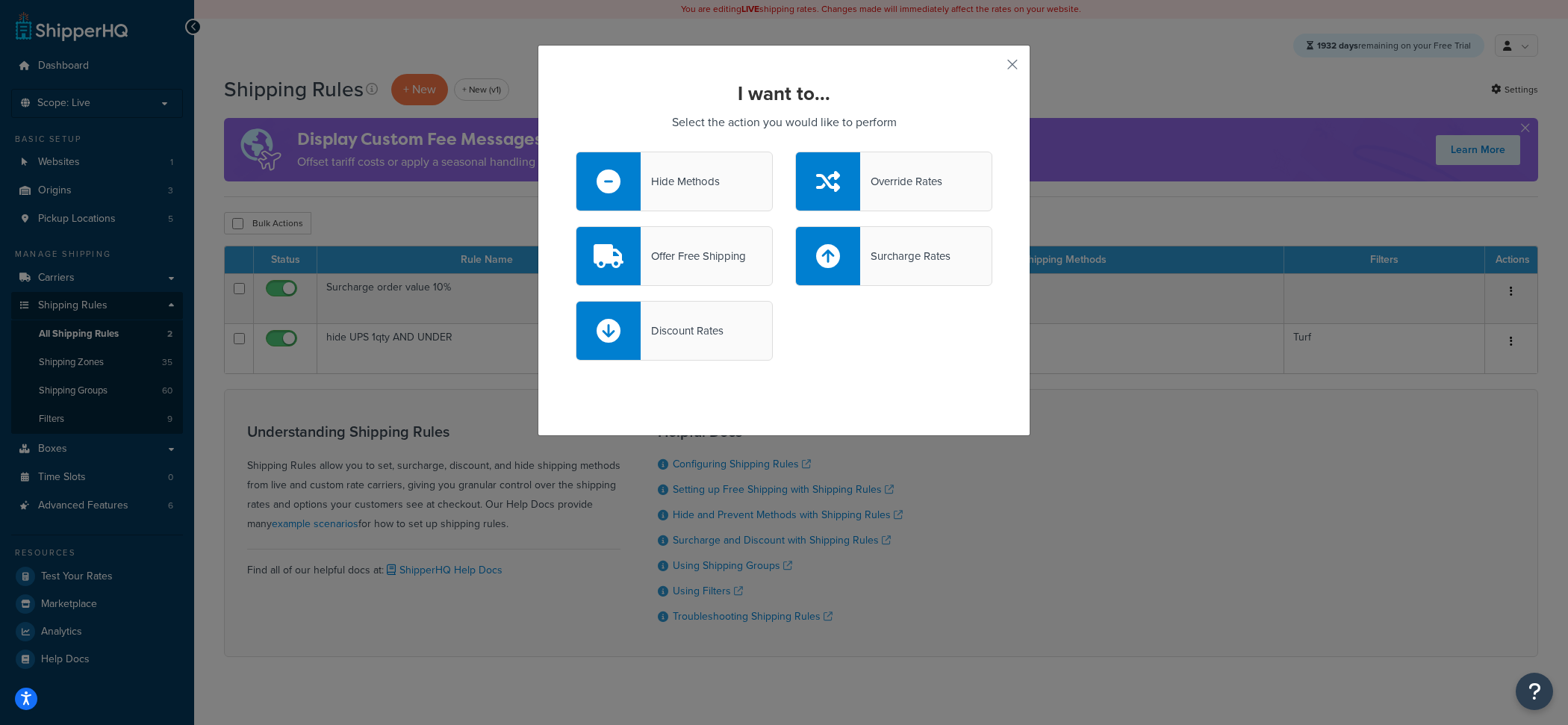
click at [693, 190] on div "Hide Methods" at bounding box center [680, 181] width 80 height 21
click at [0, 0] on input "Hide Methods" at bounding box center [0, 0] width 0 height 0
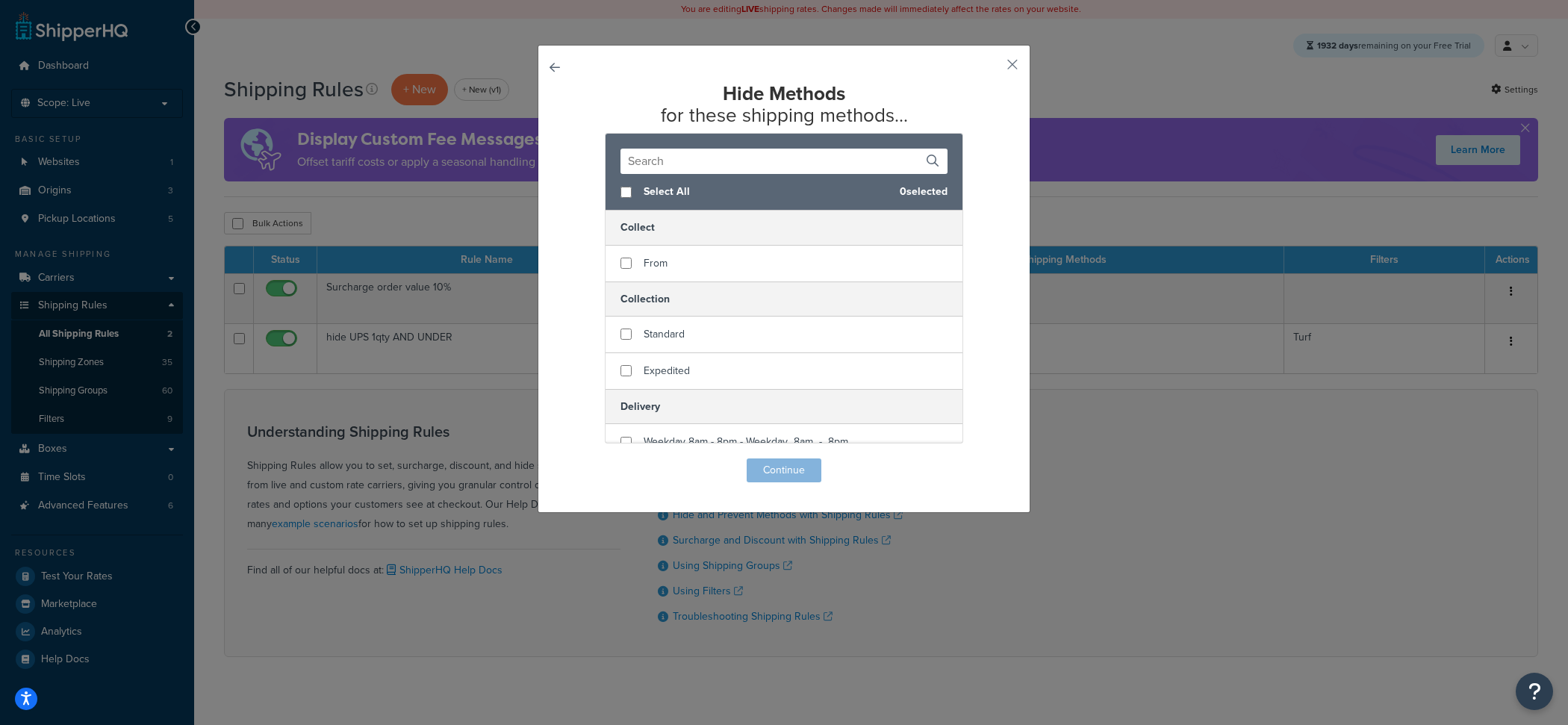
click at [704, 168] on input "text" at bounding box center [783, 161] width 327 height 25
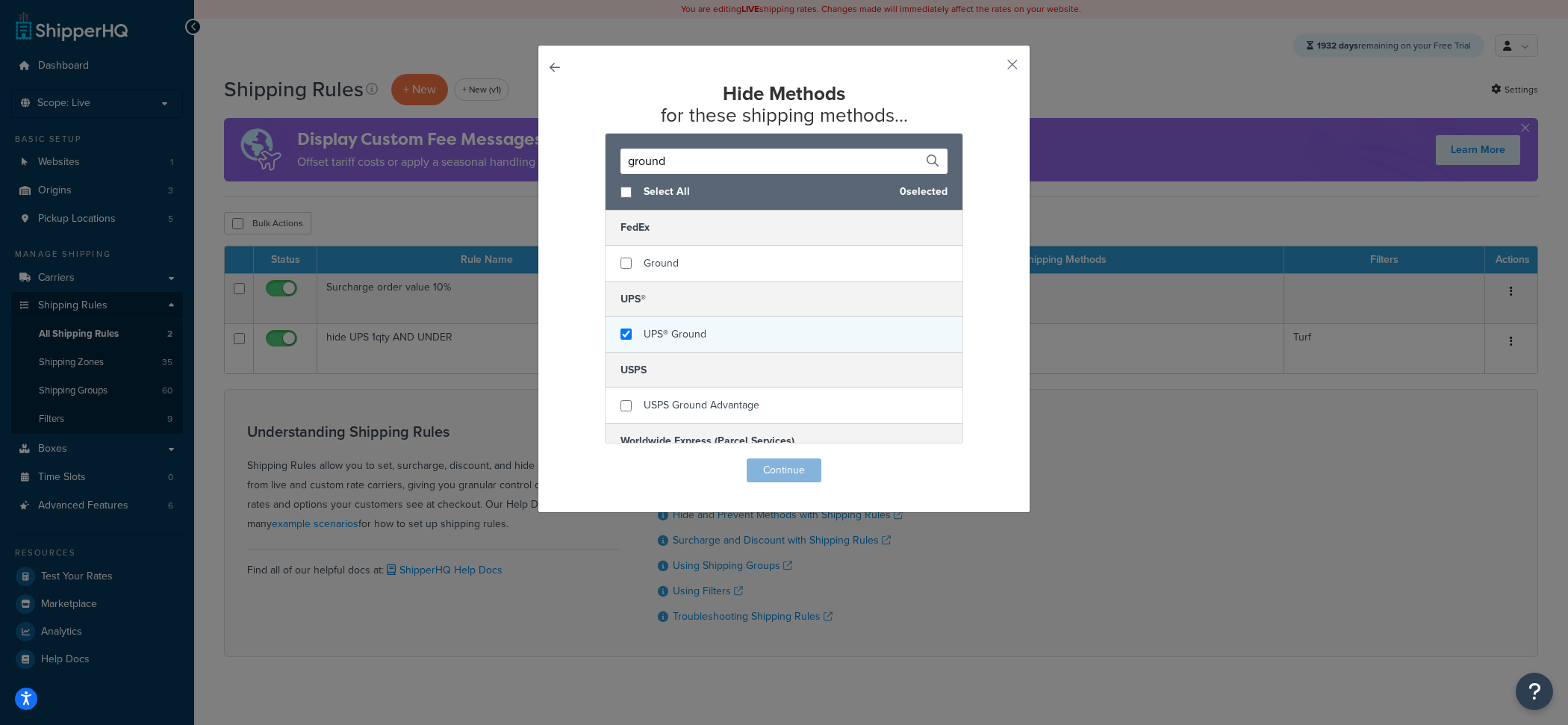
type input "ground"
checkbox input "true"
click at [702, 333] on span "UPS® Ground" at bounding box center [675, 334] width 63 height 16
click at [799, 475] on button "Continue" at bounding box center [783, 470] width 75 height 24
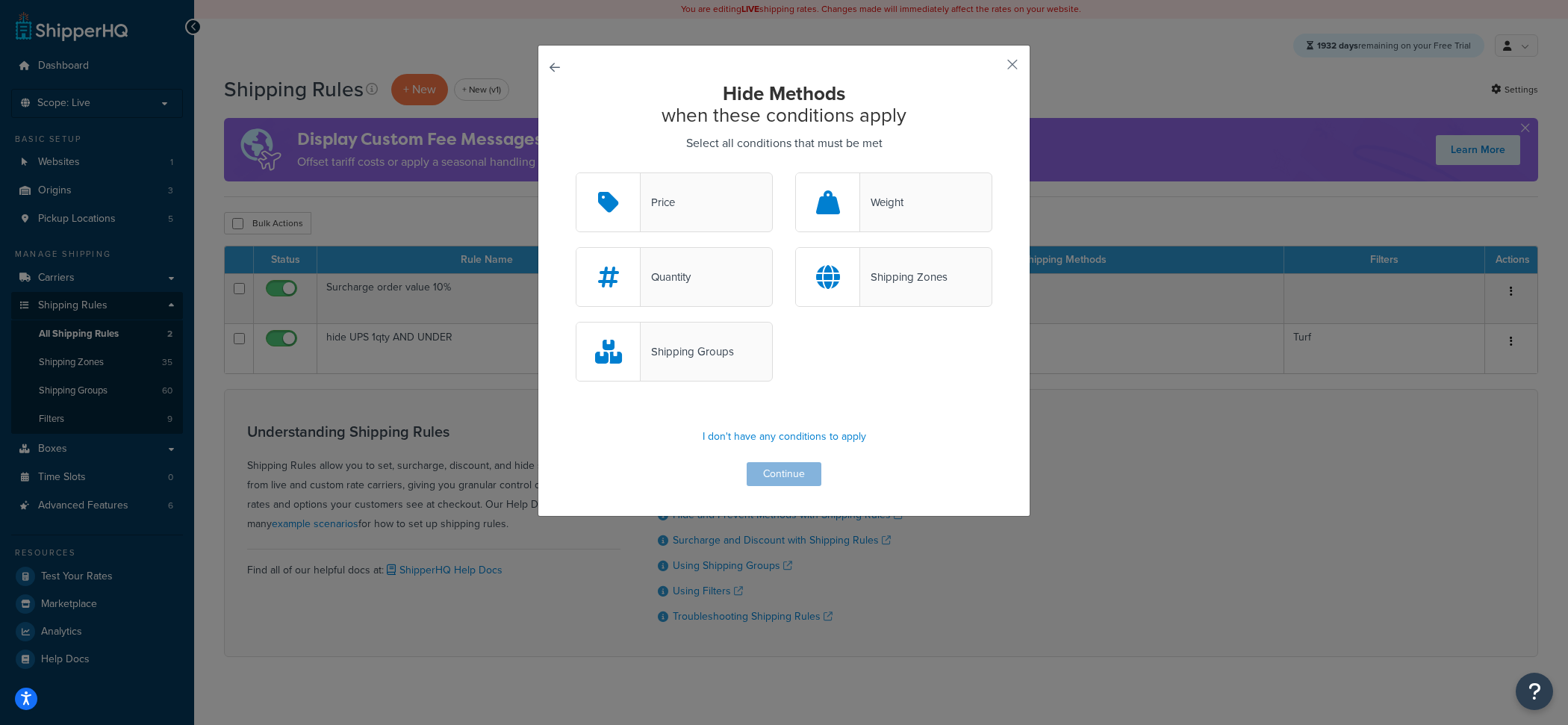
click at [723, 275] on div "Quantity" at bounding box center [674, 277] width 197 height 60
click at [0, 0] on input "Quantity" at bounding box center [0, 0] width 0 height 0
click at [776, 470] on button "Continue" at bounding box center [783, 474] width 75 height 24
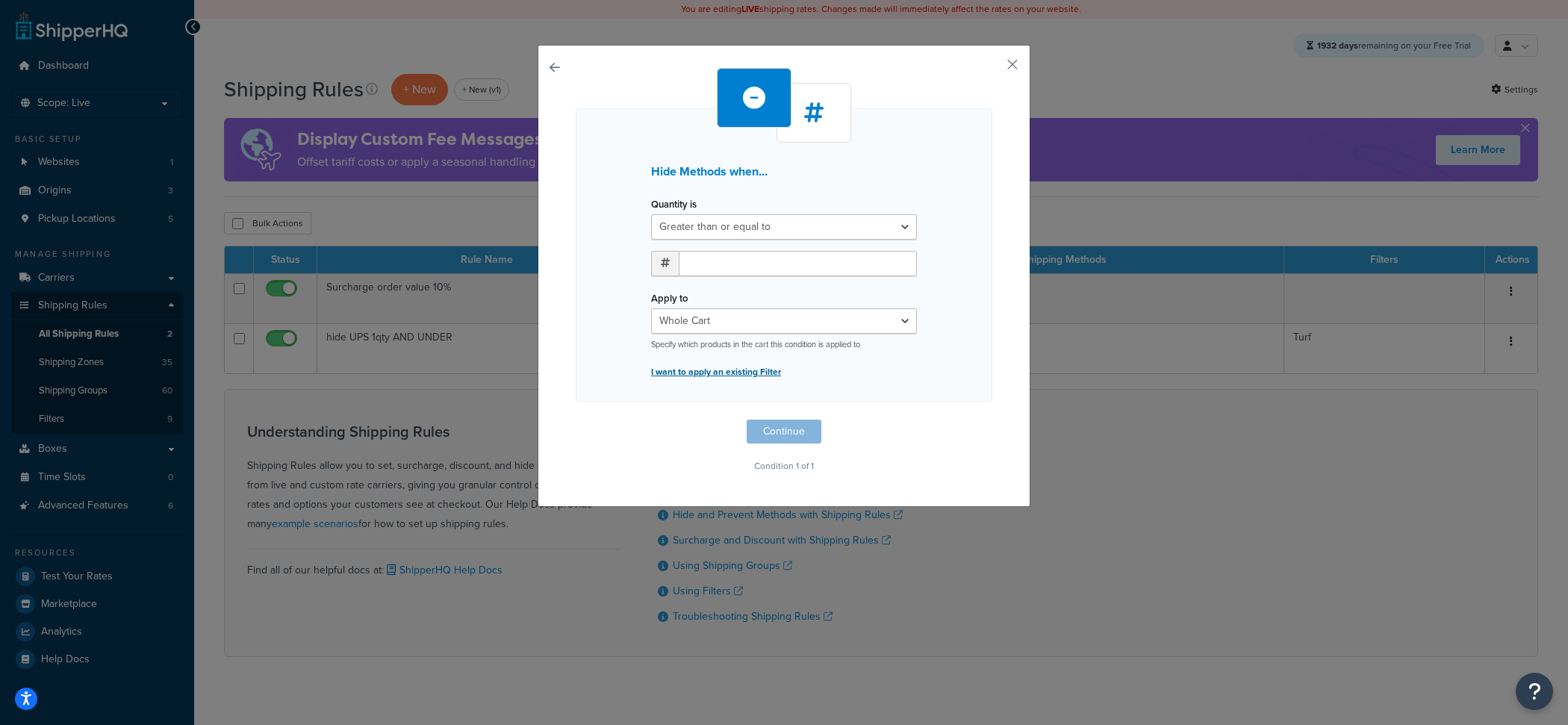
click at [721, 367] on p "I want to apply an existing Filter" at bounding box center [784, 372] width 266 height 21
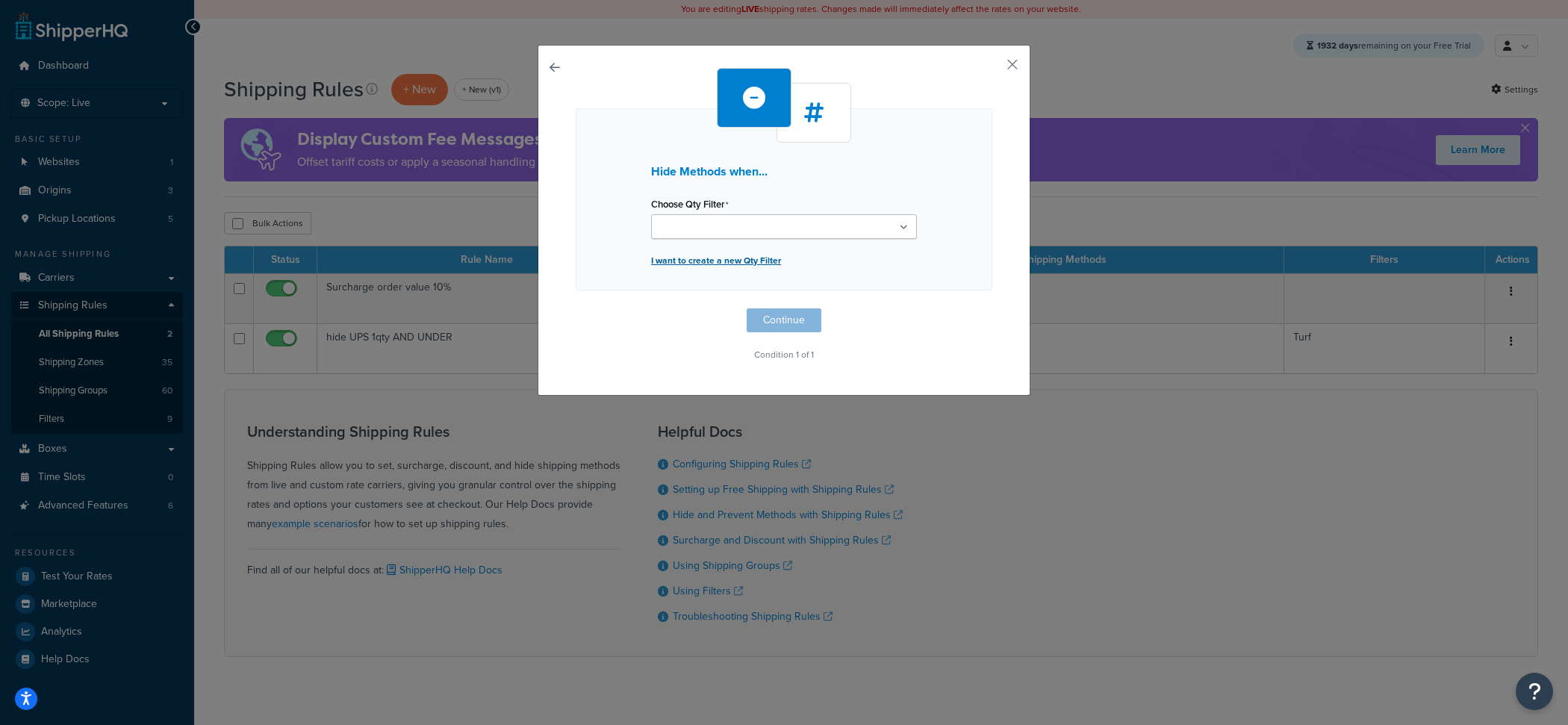
click at [716, 257] on p "I want to create a new Qty Filter" at bounding box center [784, 261] width 266 height 21
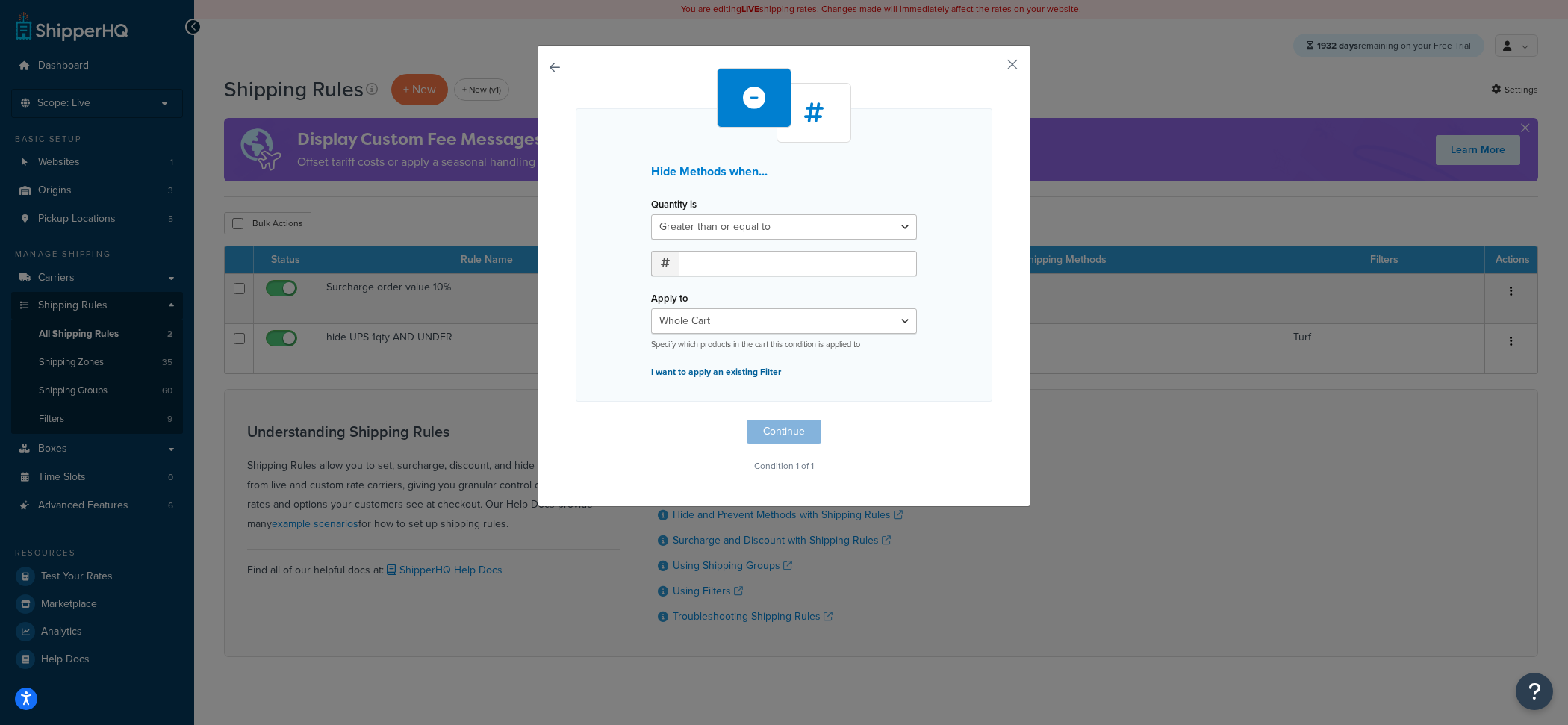
click at [712, 373] on p "I want to apply an existing Filter" at bounding box center [784, 372] width 266 height 21
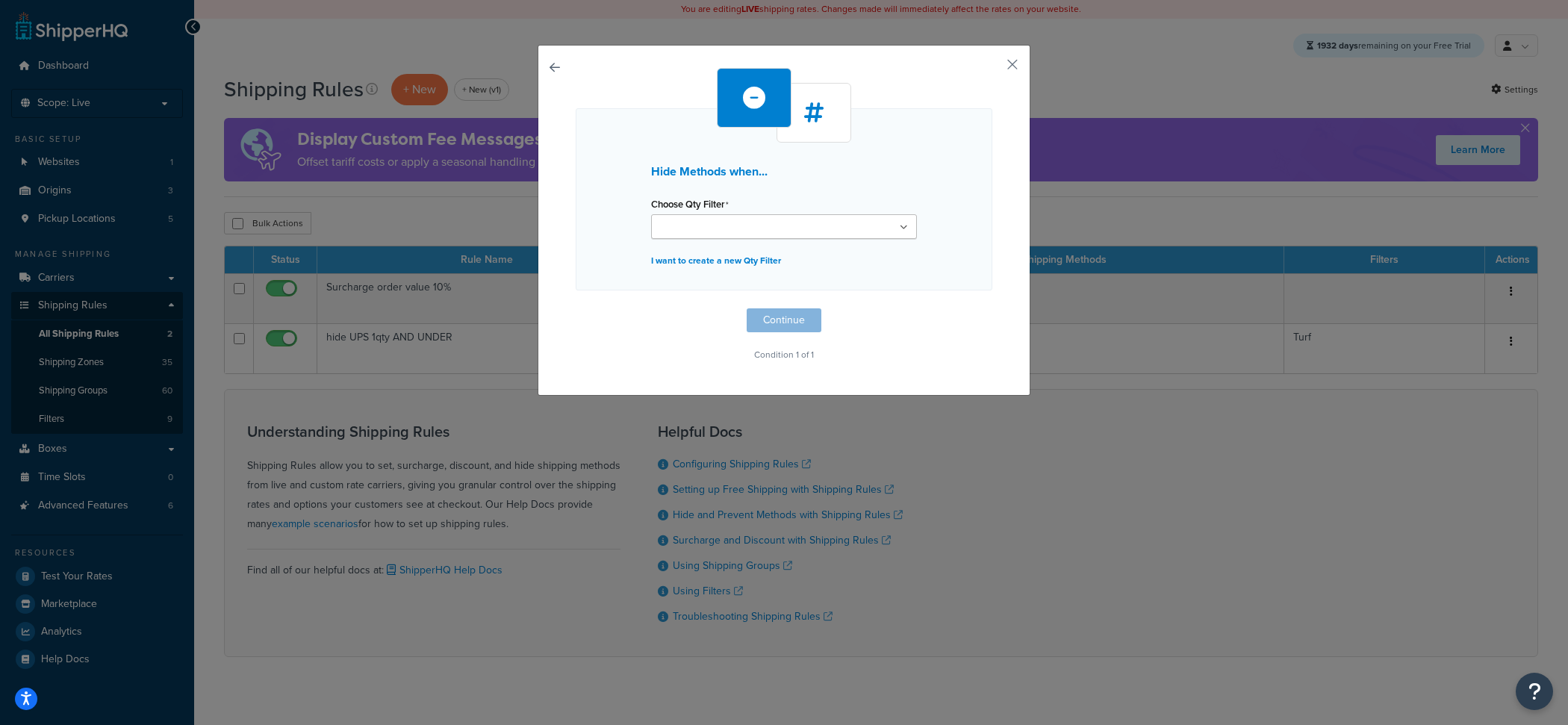
click at [729, 209] on label "Choose Qty Filter" at bounding box center [690, 204] width 78 height 12
click at [730, 220] on input "Choose Qty Filter" at bounding box center [722, 227] width 132 height 17
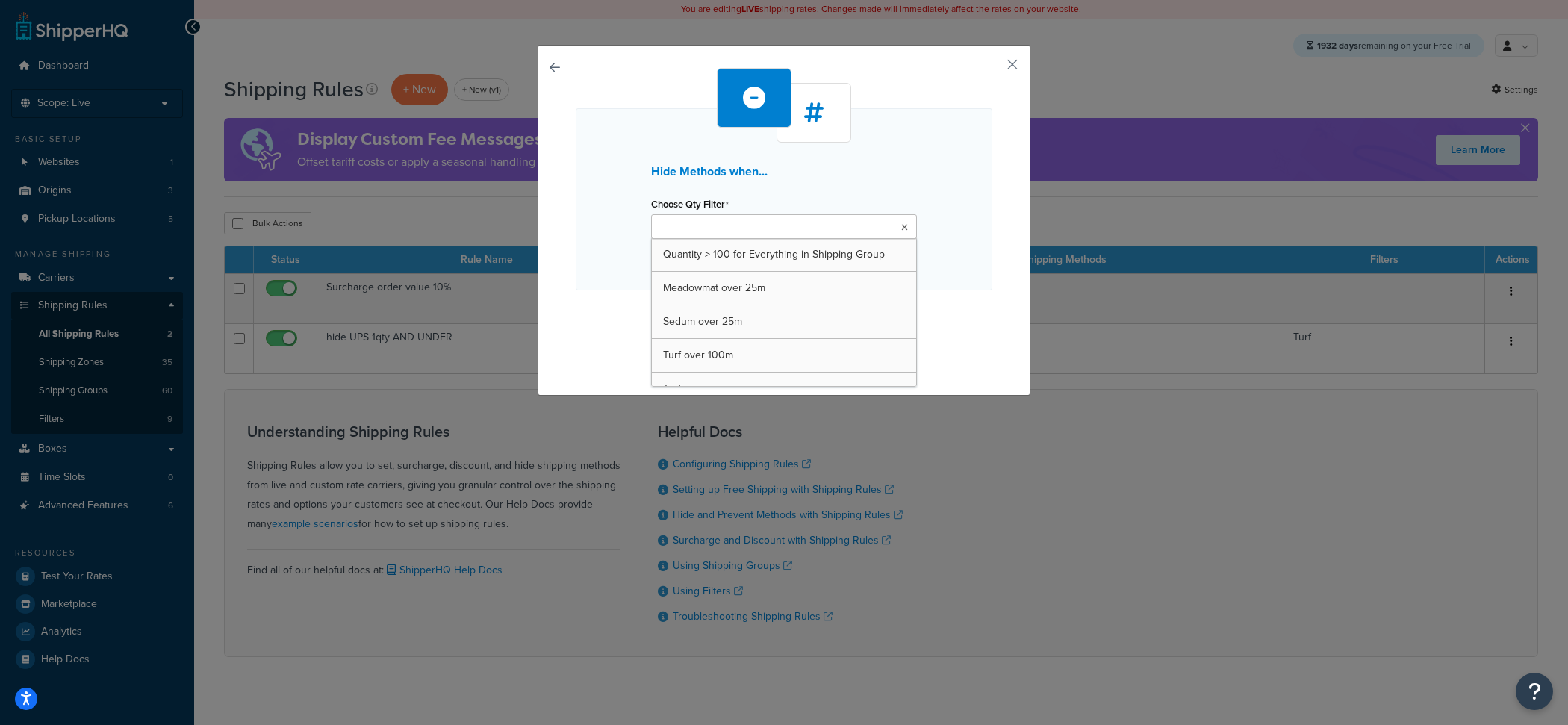
click at [730, 220] on input "Choose Qty Filter" at bounding box center [722, 227] width 132 height 17
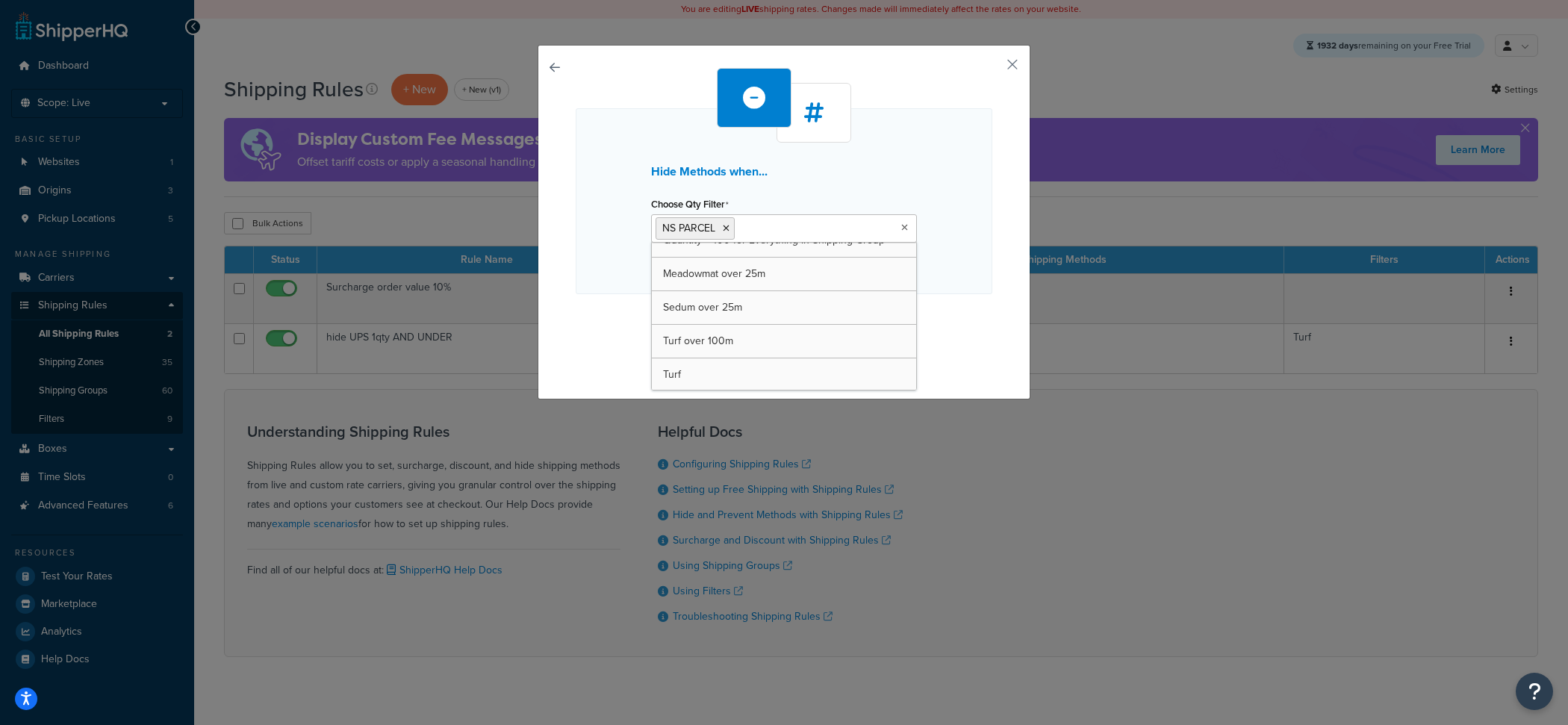
drag, startPoint x: 579, startPoint y: 327, endPoint x: 596, endPoint y: 326, distance: 17.0
click at [579, 326] on div "Hide Methods when... Choose Qty Filter NS PARCEL Quantity > 100 for Everything …" at bounding box center [783, 218] width 416 height 301
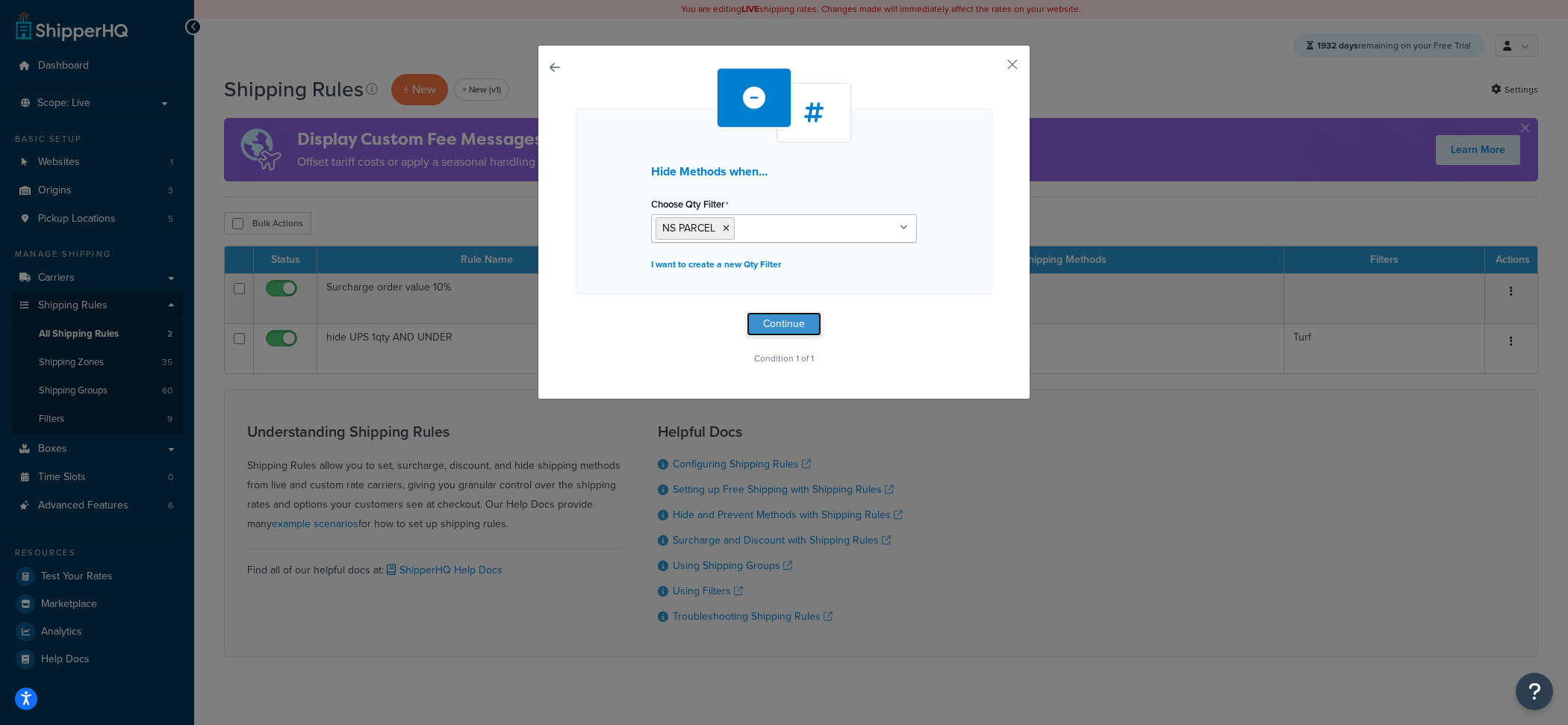
click at [807, 320] on button "Continue" at bounding box center [783, 324] width 75 height 24
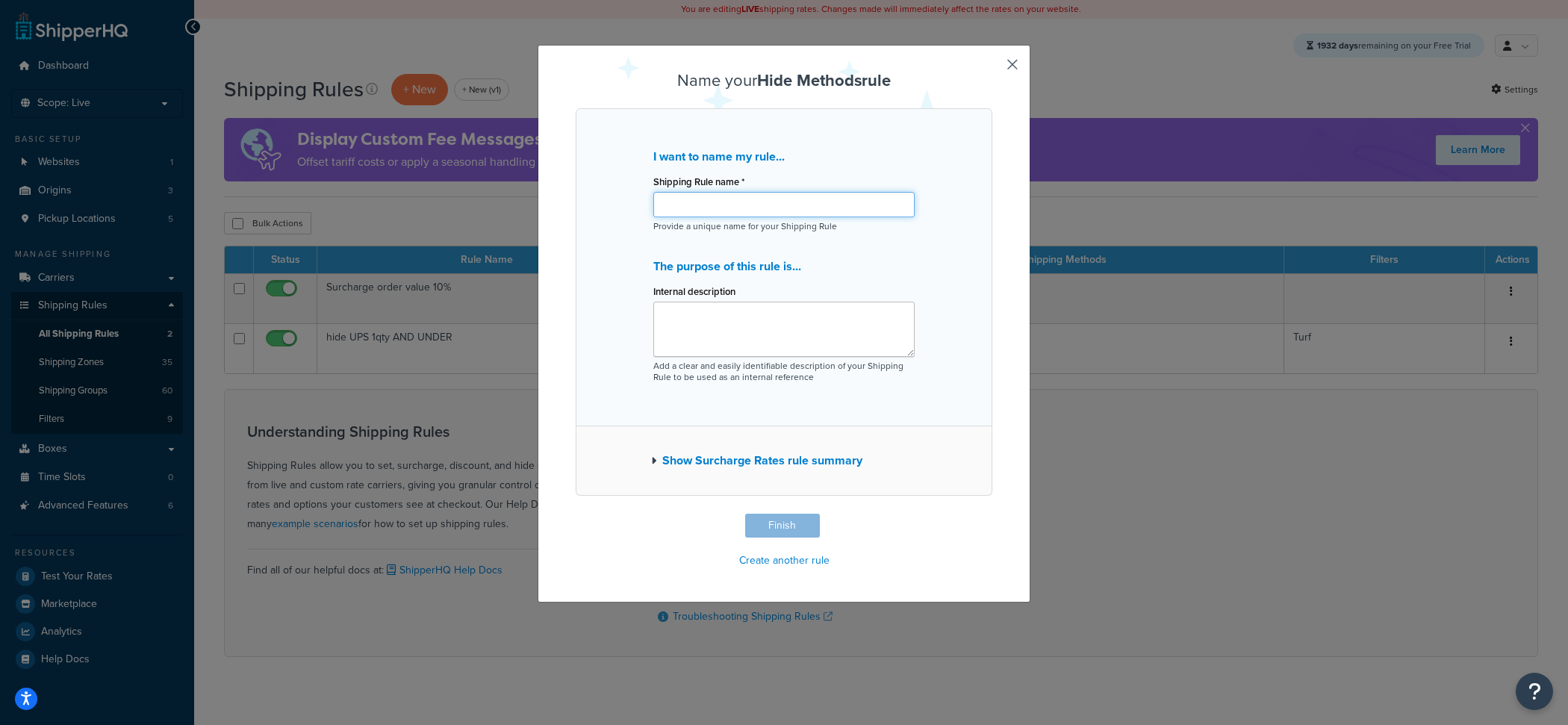
click at [764, 204] on input "Shipping Rule name *" at bounding box center [784, 205] width 261 height 25
type input "Hide UPS ground NS Parcel is 3 qty or lower"
click at [782, 527] on button "Finish" at bounding box center [782, 525] width 75 height 24
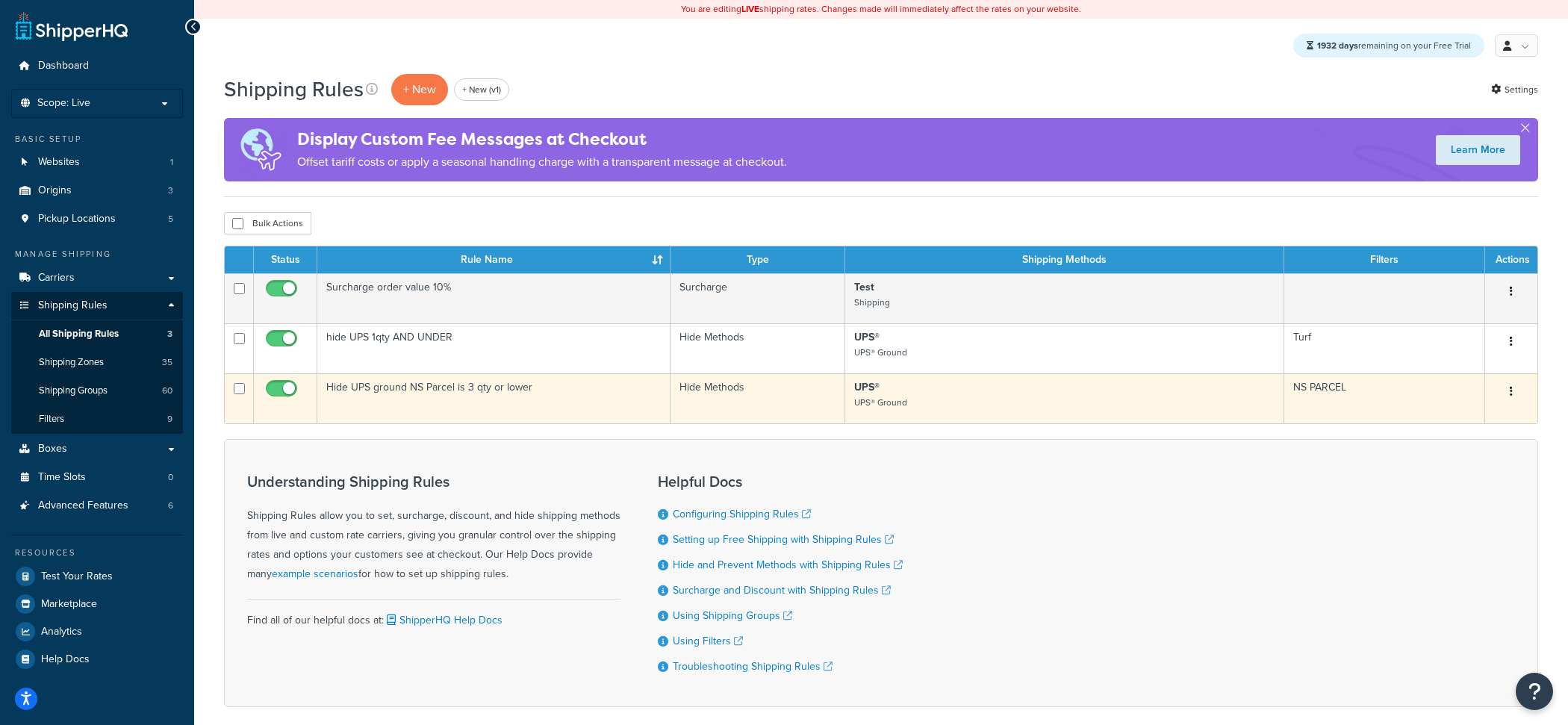
click at [508, 407] on td "Hide UPS ground NS Parcel is 3 qty or lower" at bounding box center [494, 398] width 353 height 50
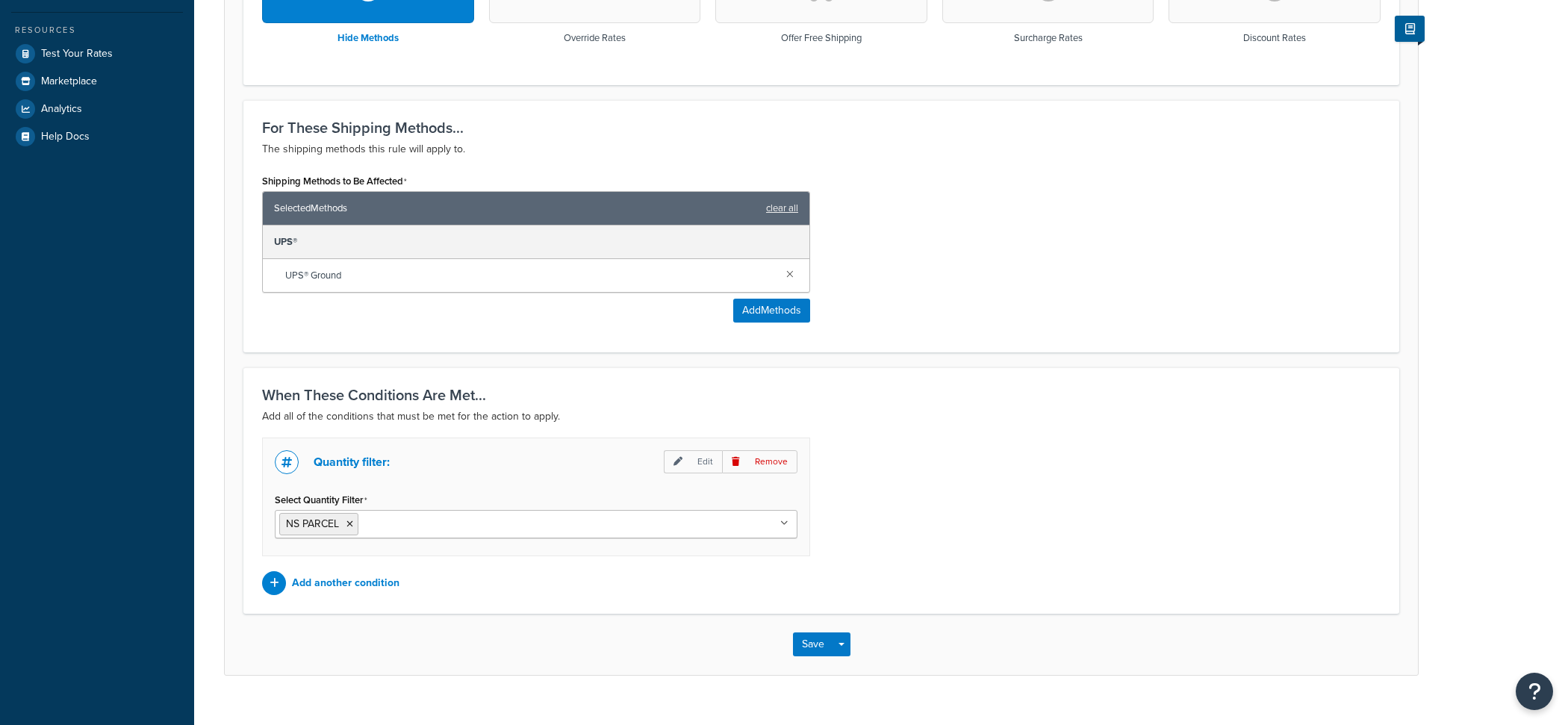
scroll to position [545, 0]
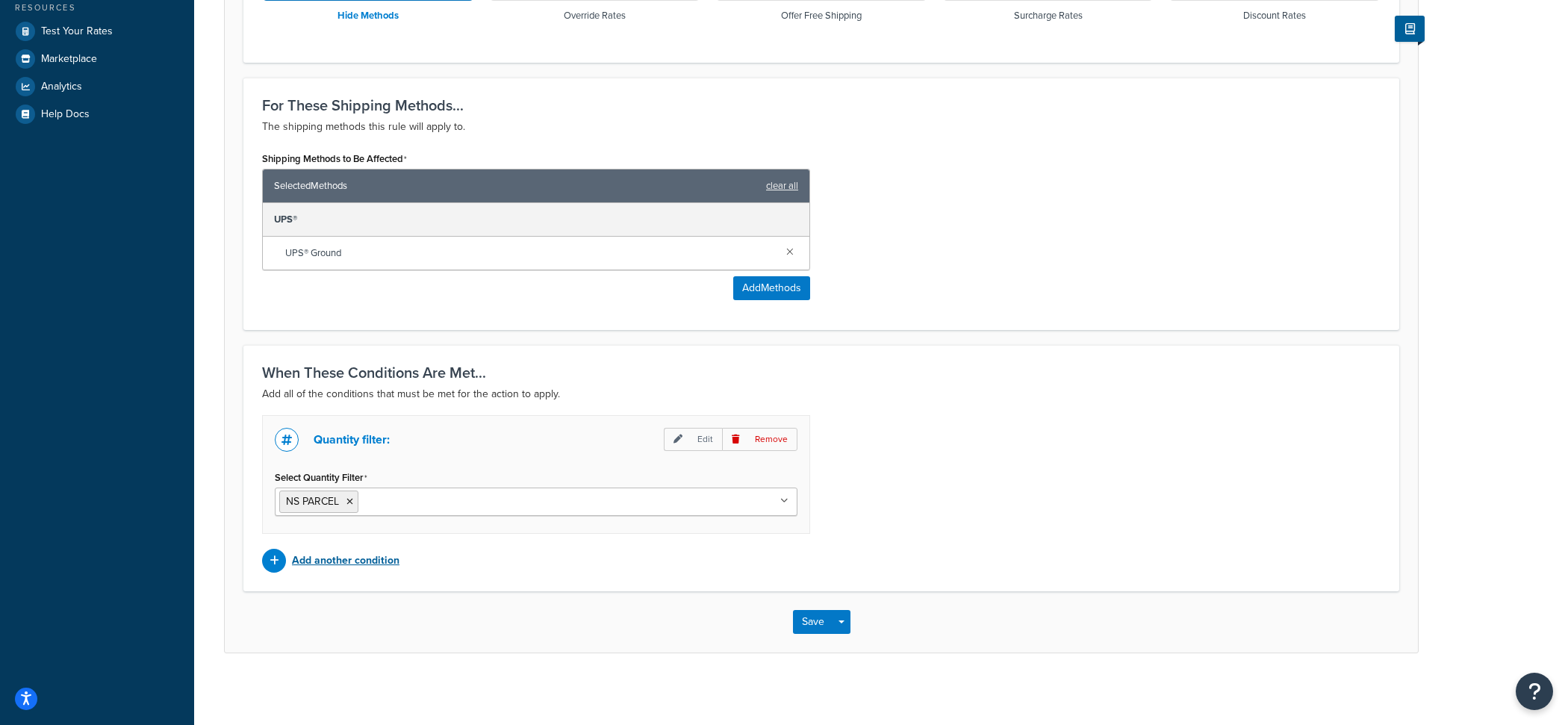
click at [353, 557] on p "Add another condition" at bounding box center [346, 560] width 108 height 21
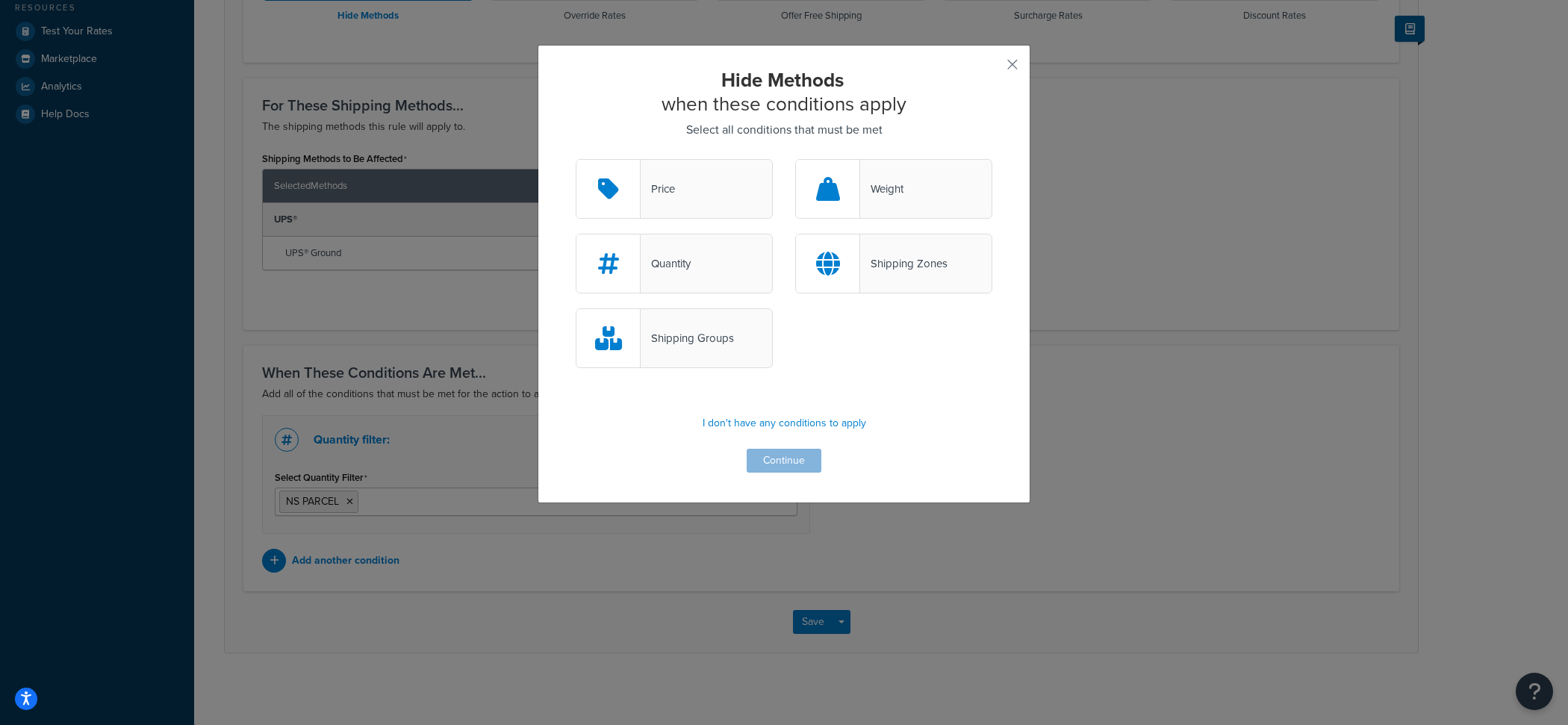
click at [719, 346] on div "Shipping Groups" at bounding box center [687, 338] width 94 height 21
click at [0, 0] on input "Shipping Groups" at bounding box center [0, 0] width 0 height 0
click at [778, 470] on button "Continue" at bounding box center [783, 461] width 75 height 24
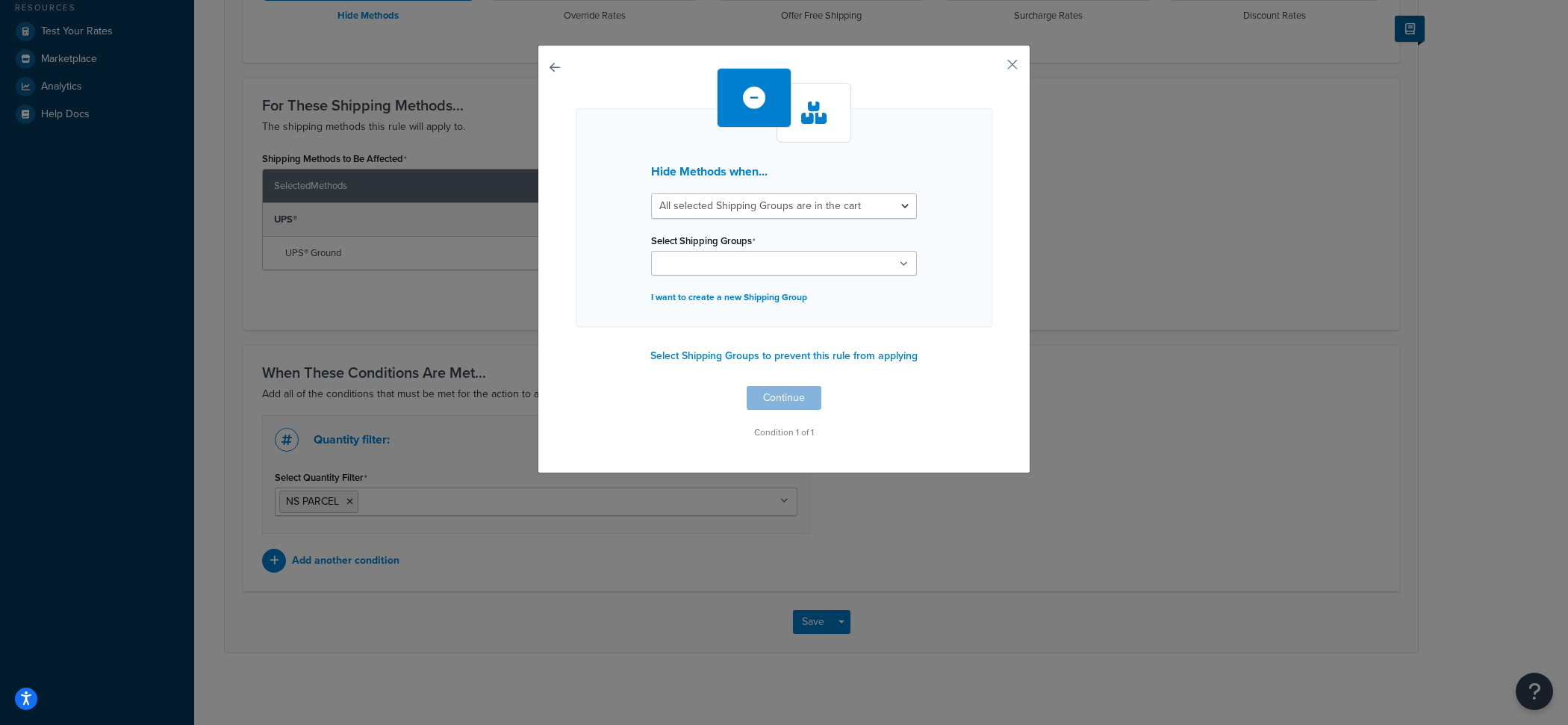
click at [752, 259] on input "Select Shipping Groups" at bounding box center [722, 264] width 132 height 17
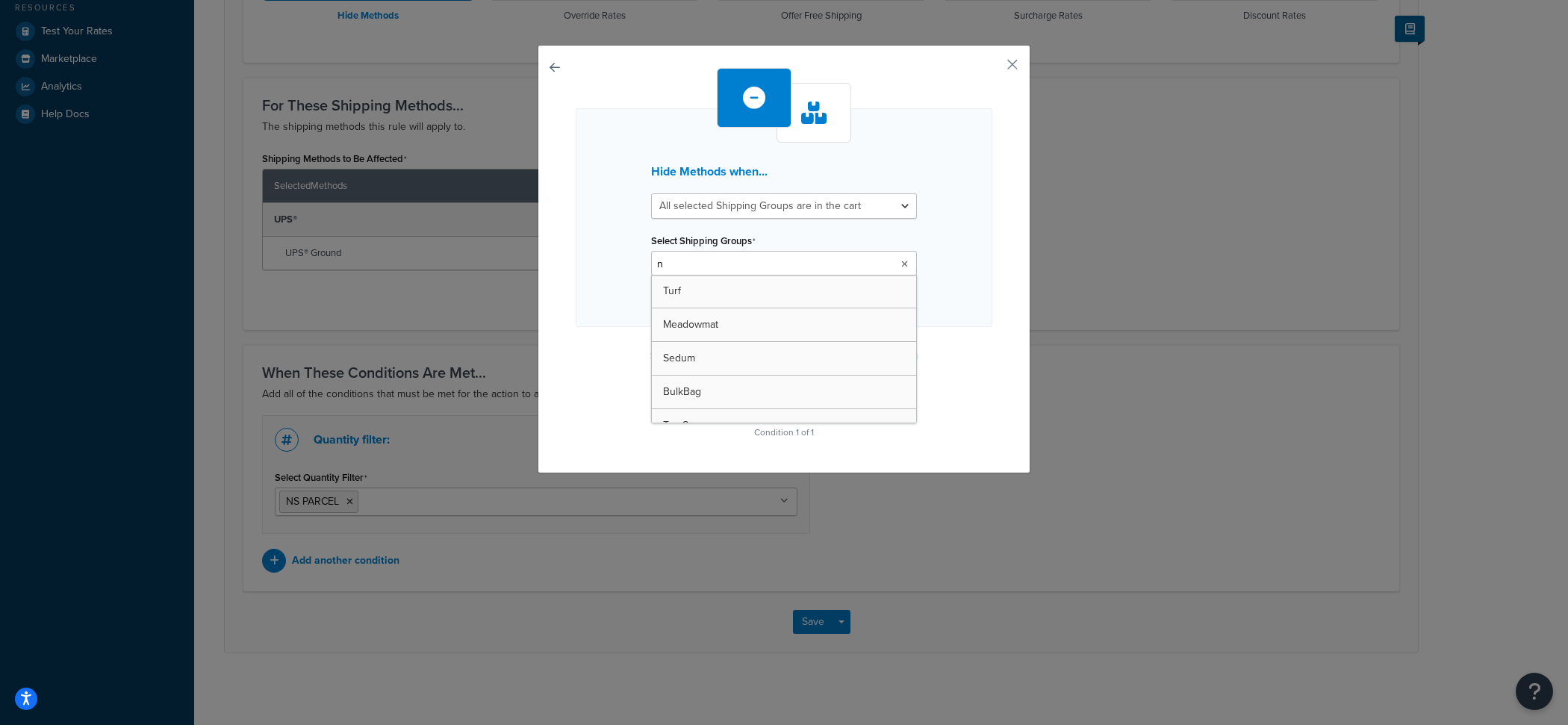
type input "ns"
click at [953, 302] on div "Hide Methods when... All selected Shipping Groups are in the cart Any selected …" at bounding box center [783, 220] width 416 height 223
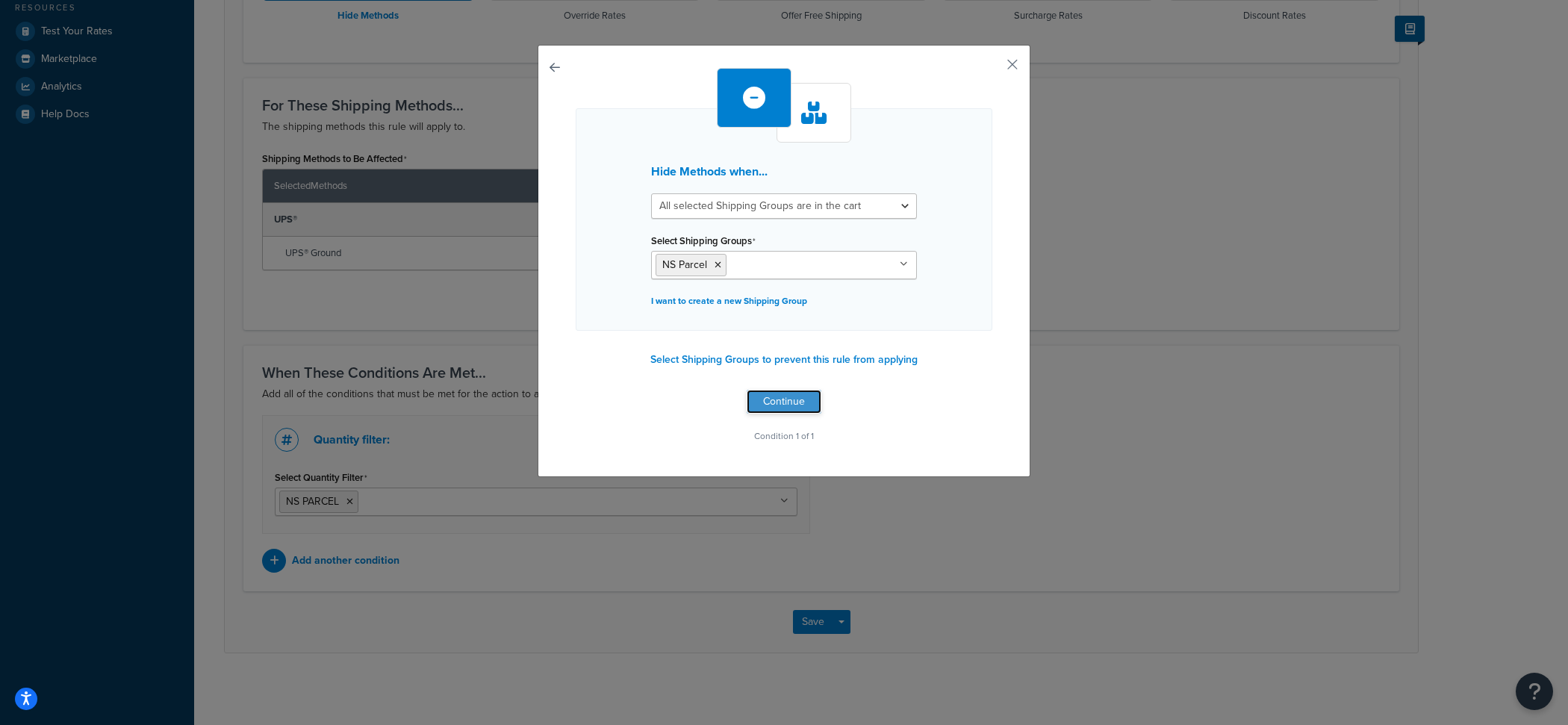
click at [783, 405] on button "Continue" at bounding box center [783, 401] width 75 height 24
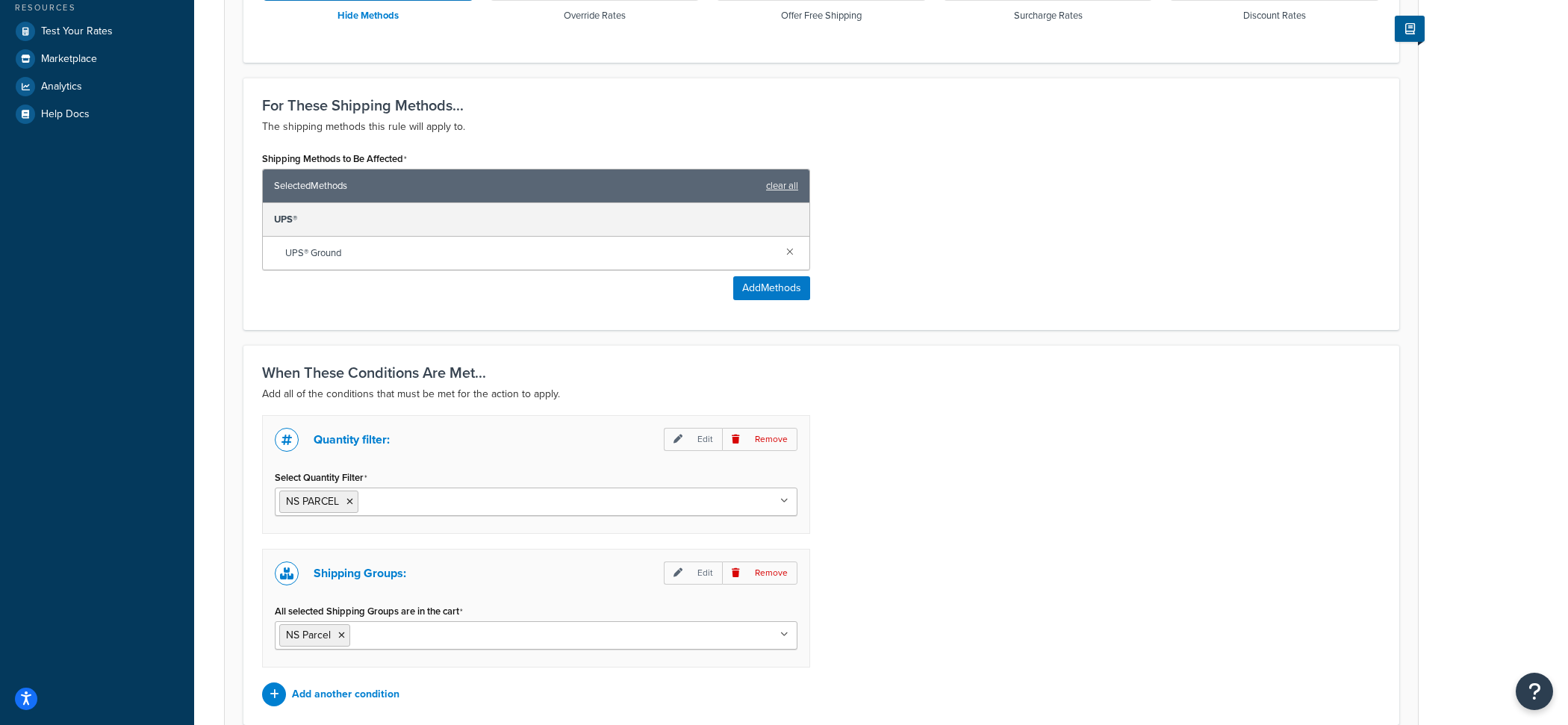
scroll to position [678, 0]
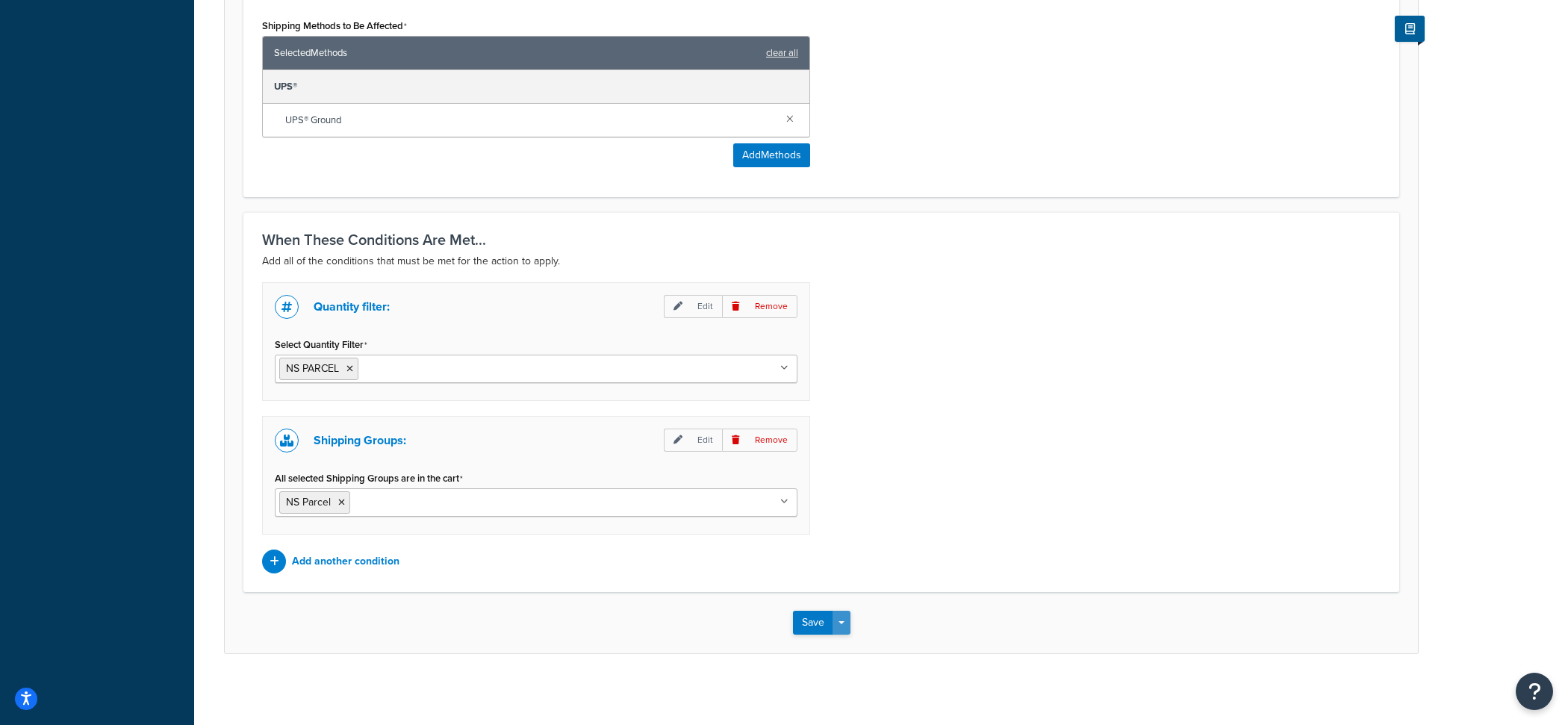
click at [840, 619] on button "Save Dropdown" at bounding box center [841, 623] width 18 height 24
click at [848, 642] on button "Save and Edit" at bounding box center [864, 650] width 144 height 31
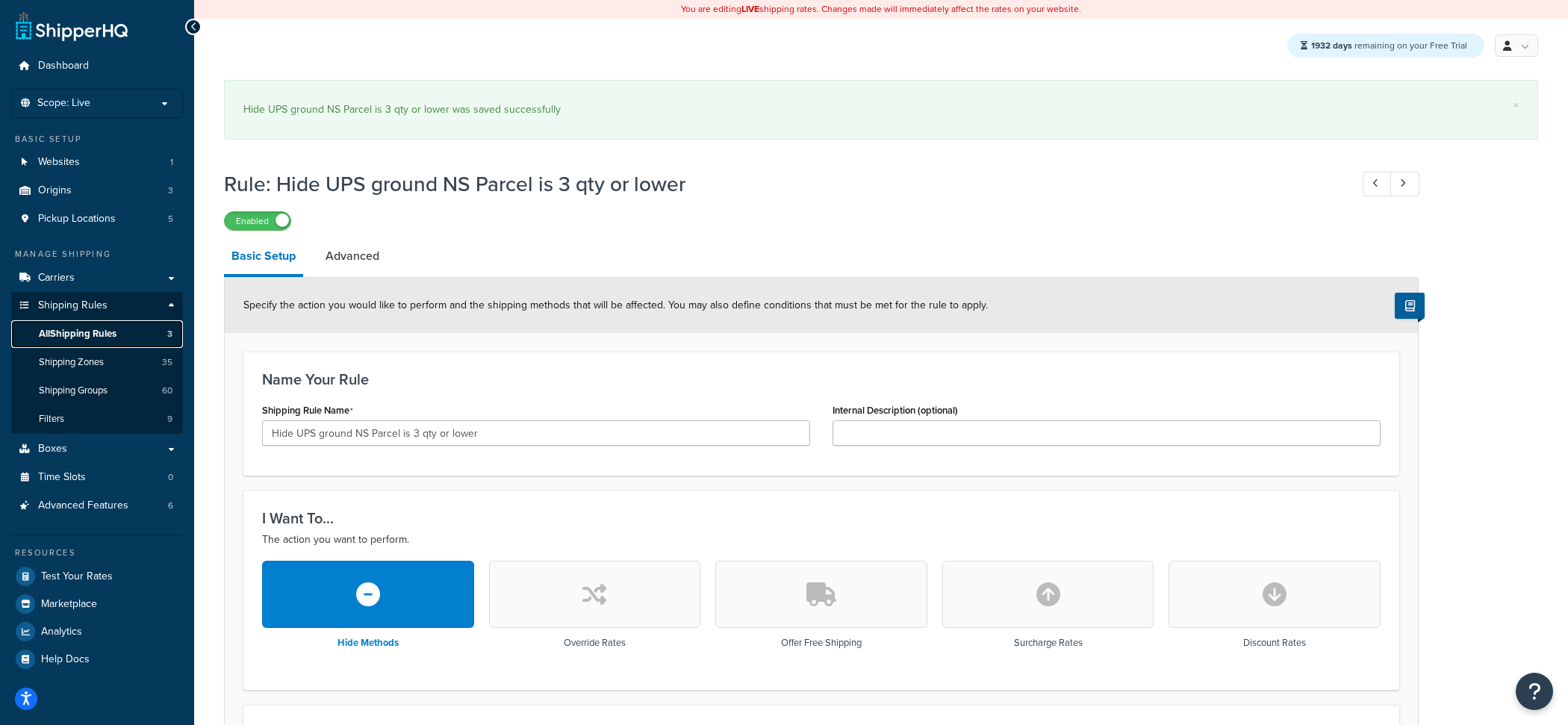
click at [109, 327] on span "All Shipping Rules" at bounding box center [77, 334] width 78 height 13
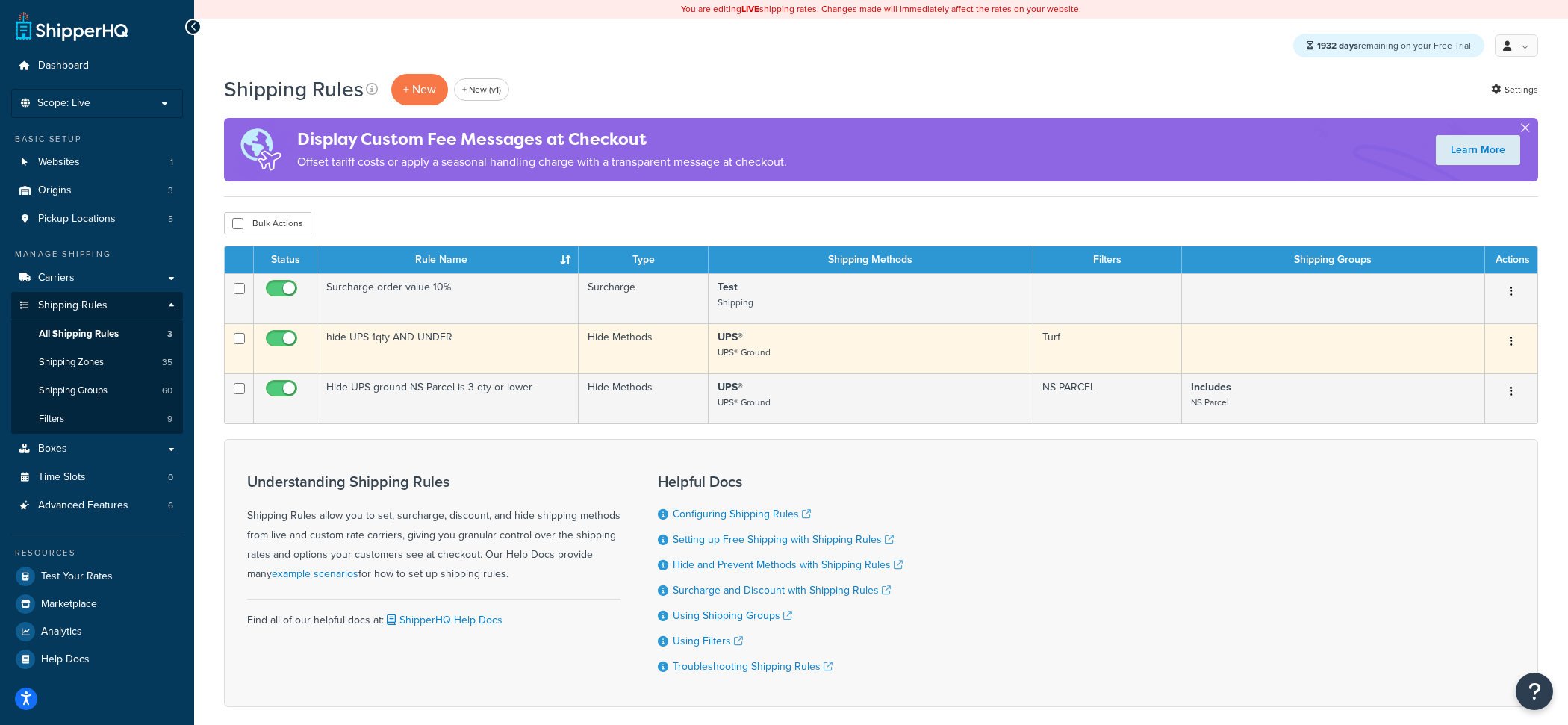
click at [508, 341] on td "hide UPS 1qty AND UNDER" at bounding box center [448, 349] width 261 height 50
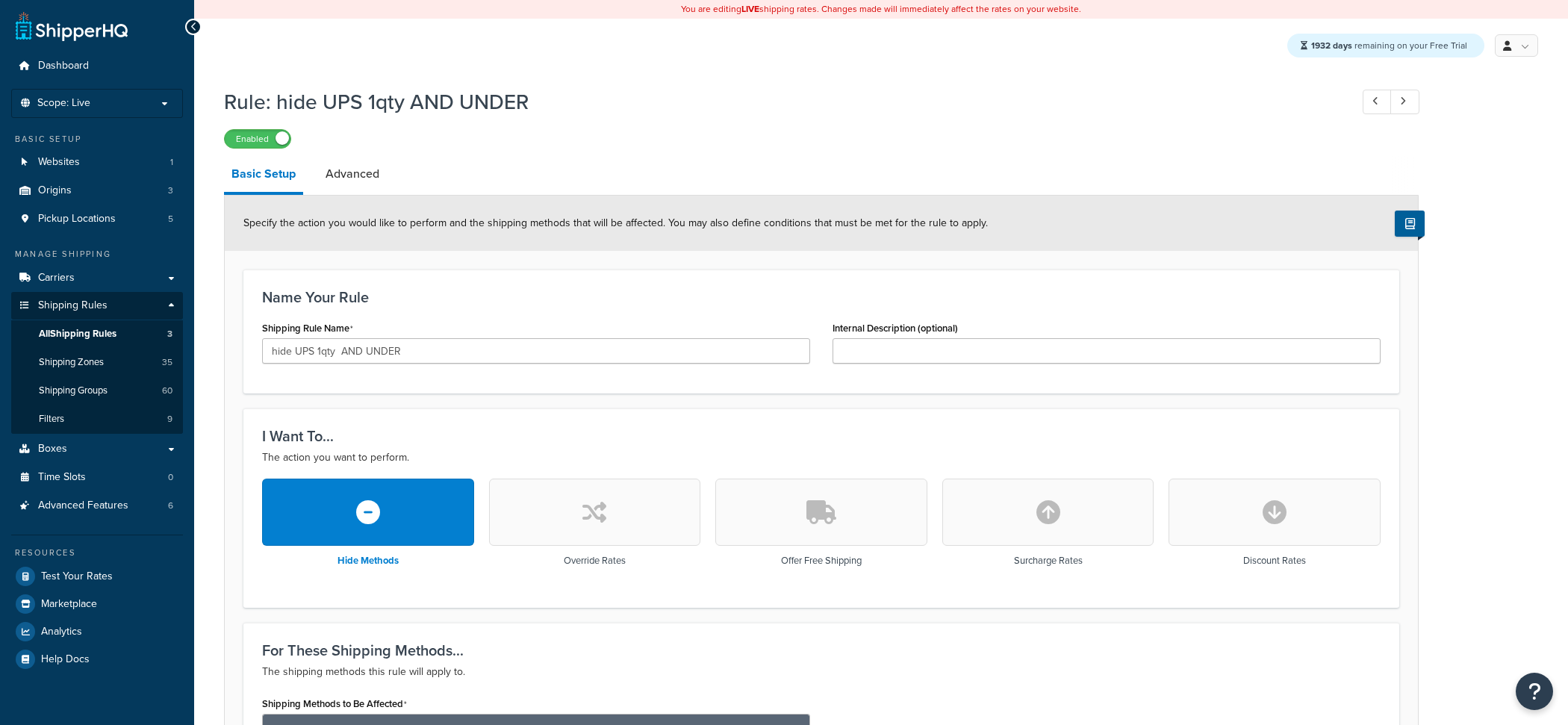
scroll to position [544, 0]
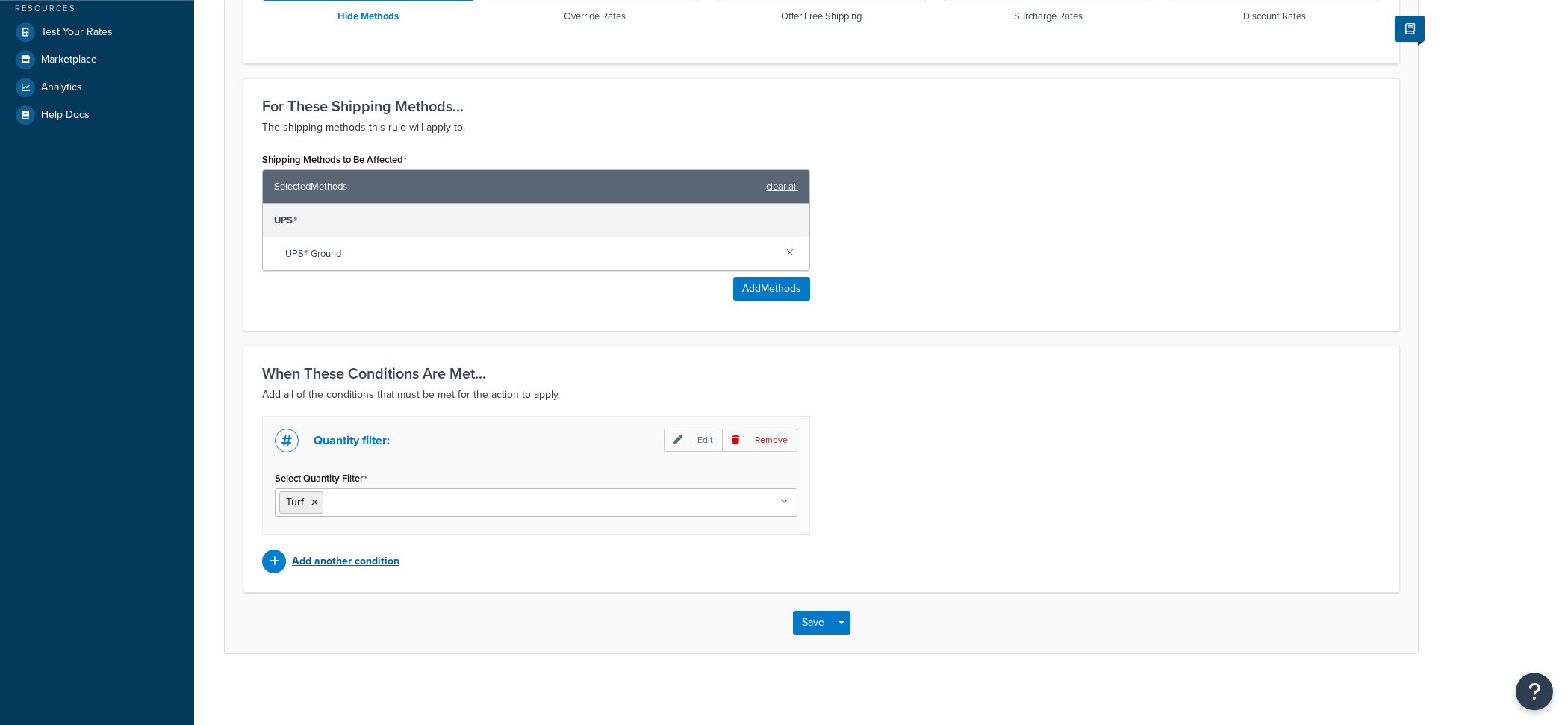
click at [367, 557] on p "Add another condition" at bounding box center [346, 561] width 108 height 21
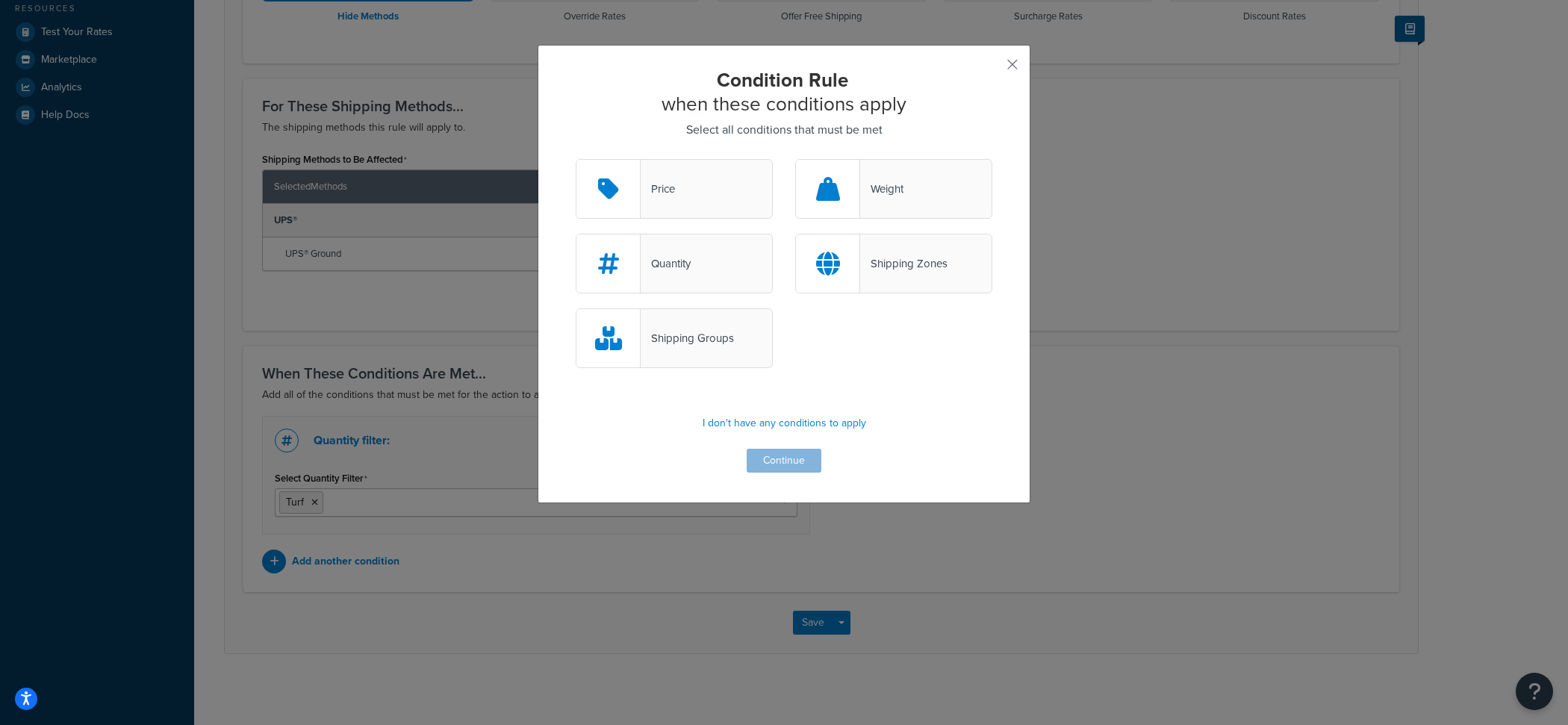
click at [734, 340] on div "Shipping Groups" at bounding box center [674, 338] width 197 height 60
click at [0, 0] on input "Shipping Groups" at bounding box center [0, 0] width 0 height 0
click at [788, 462] on button "Continue" at bounding box center [783, 461] width 75 height 24
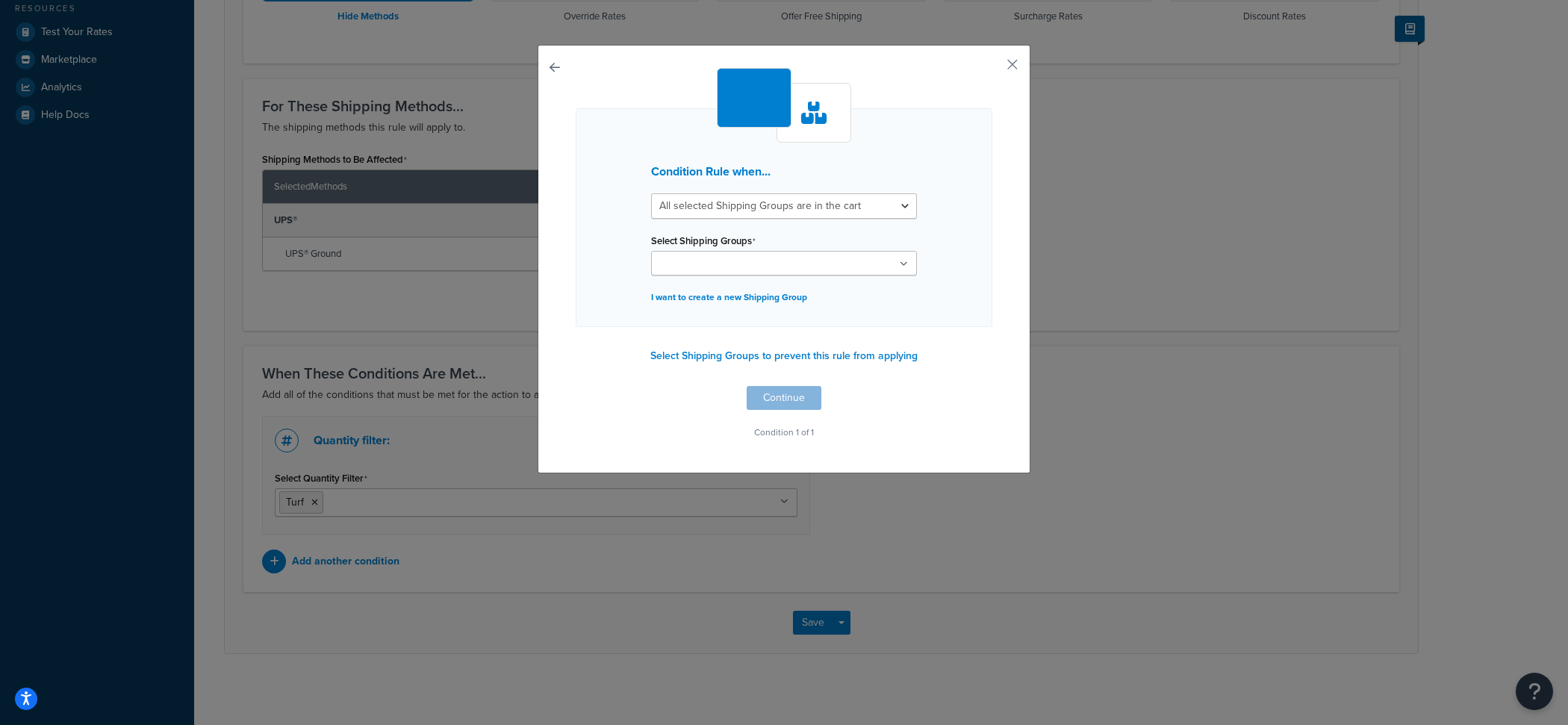
click at [733, 264] on input "Select Shipping Groups" at bounding box center [722, 264] width 132 height 17
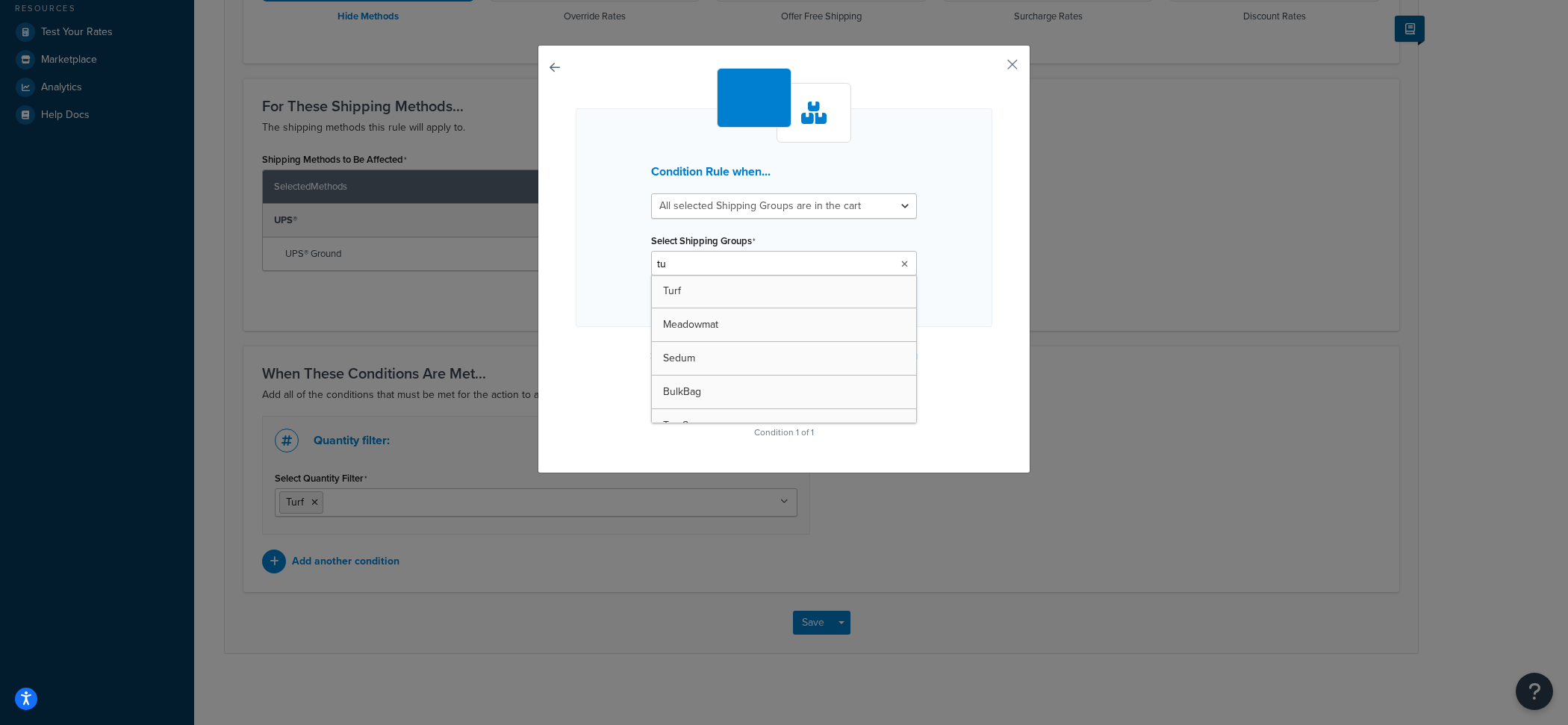
type input "tur"
click at [1009, 301] on div "Condition Rule when... All selected Shipping Groups are in the cart Any selecte…" at bounding box center [784, 261] width 493 height 432
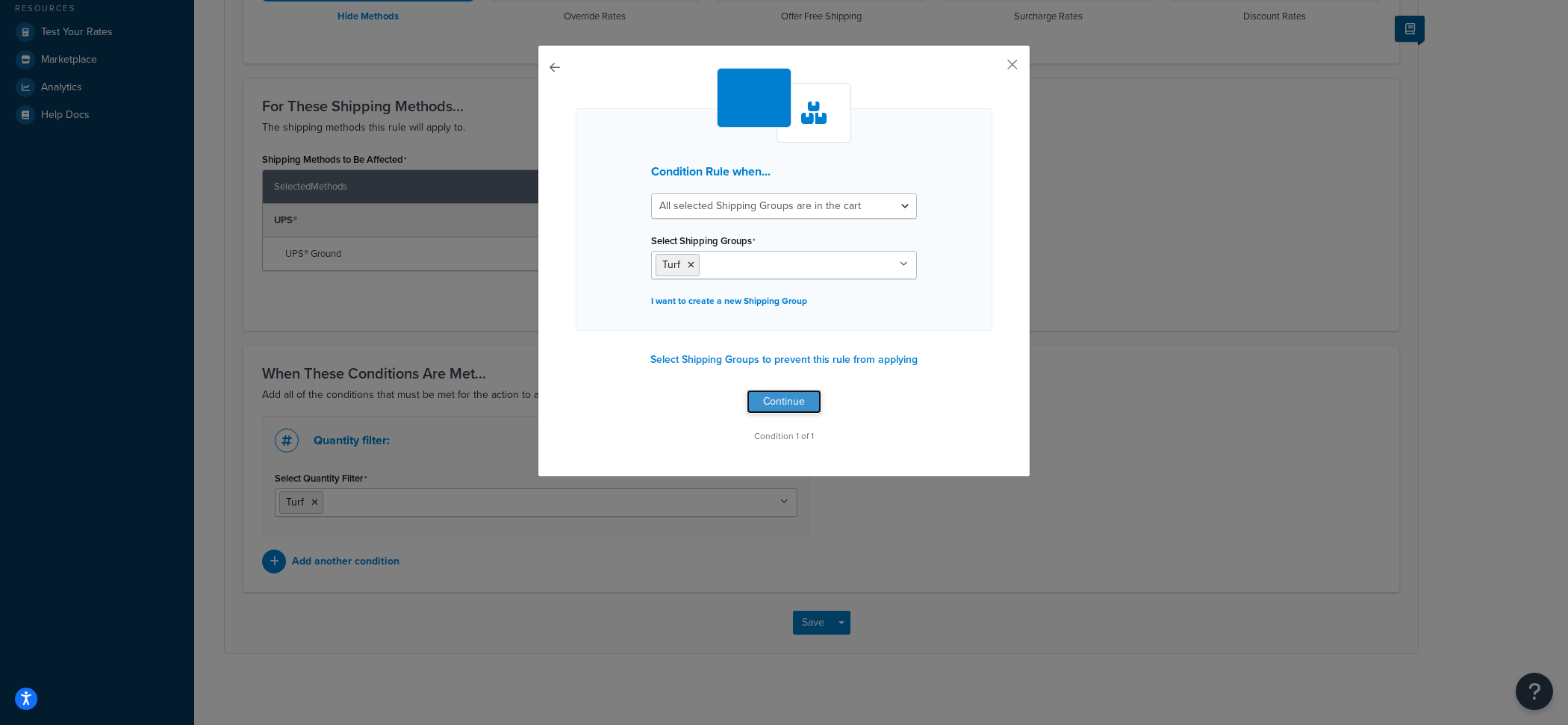
click at [784, 390] on button "Continue" at bounding box center [783, 401] width 75 height 24
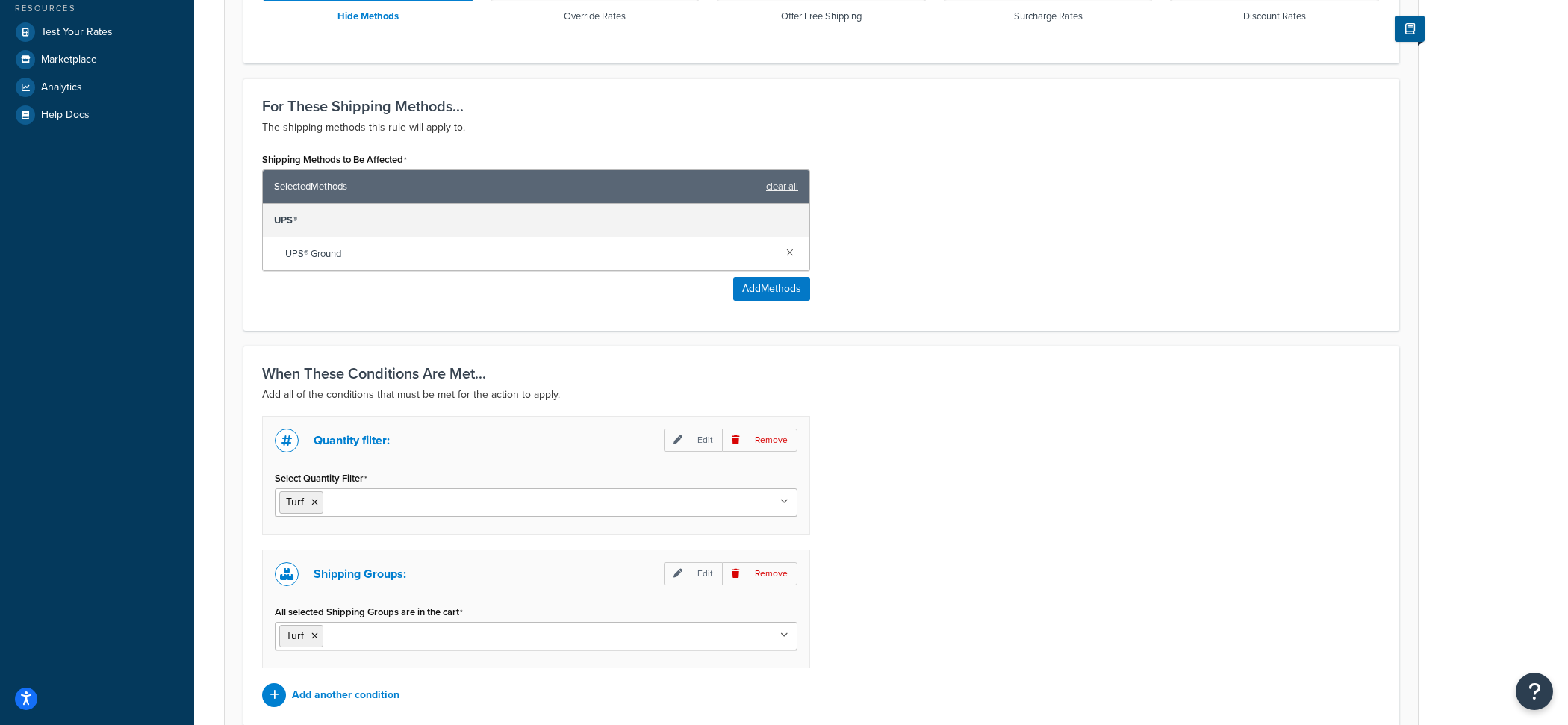
scroll to position [678, 0]
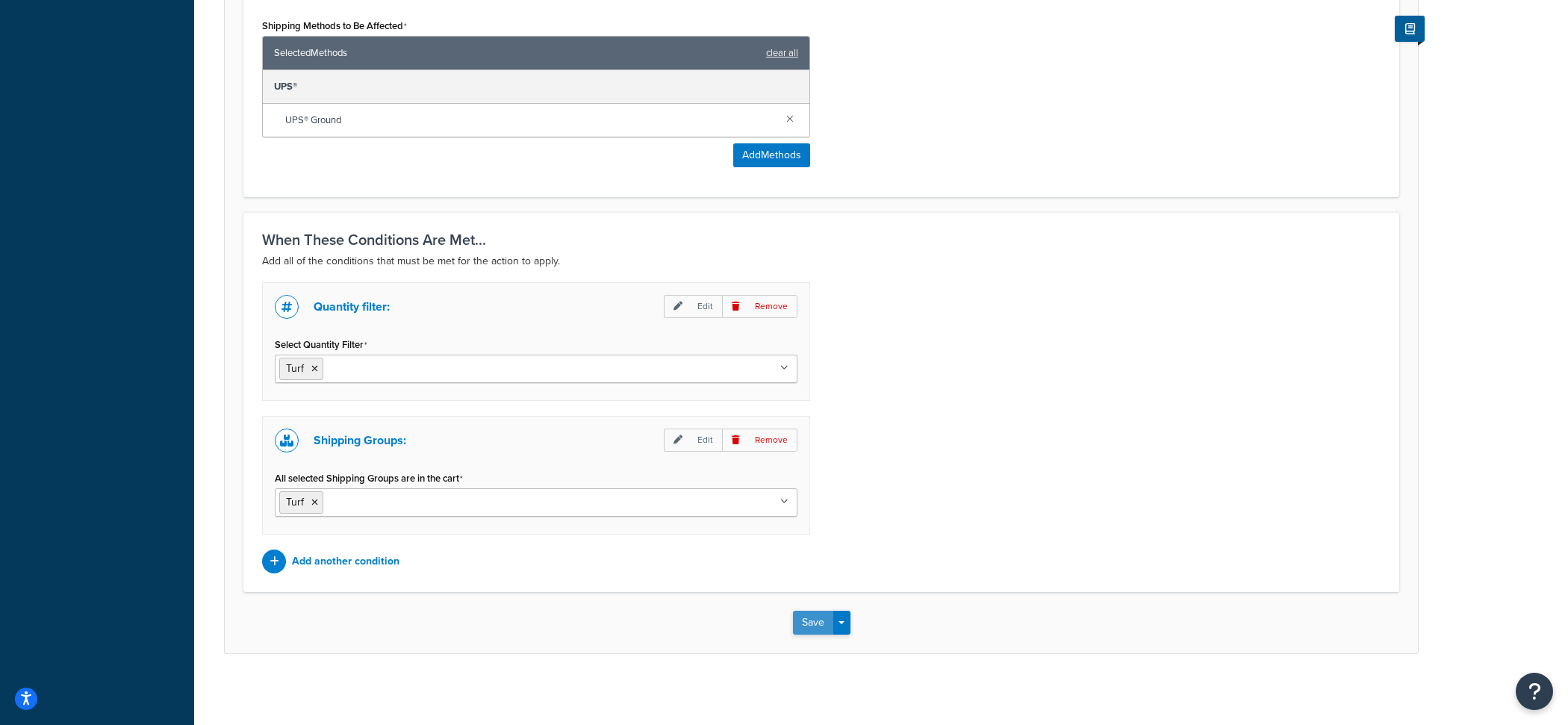
click at [802, 615] on button "Save" at bounding box center [812, 623] width 40 height 24
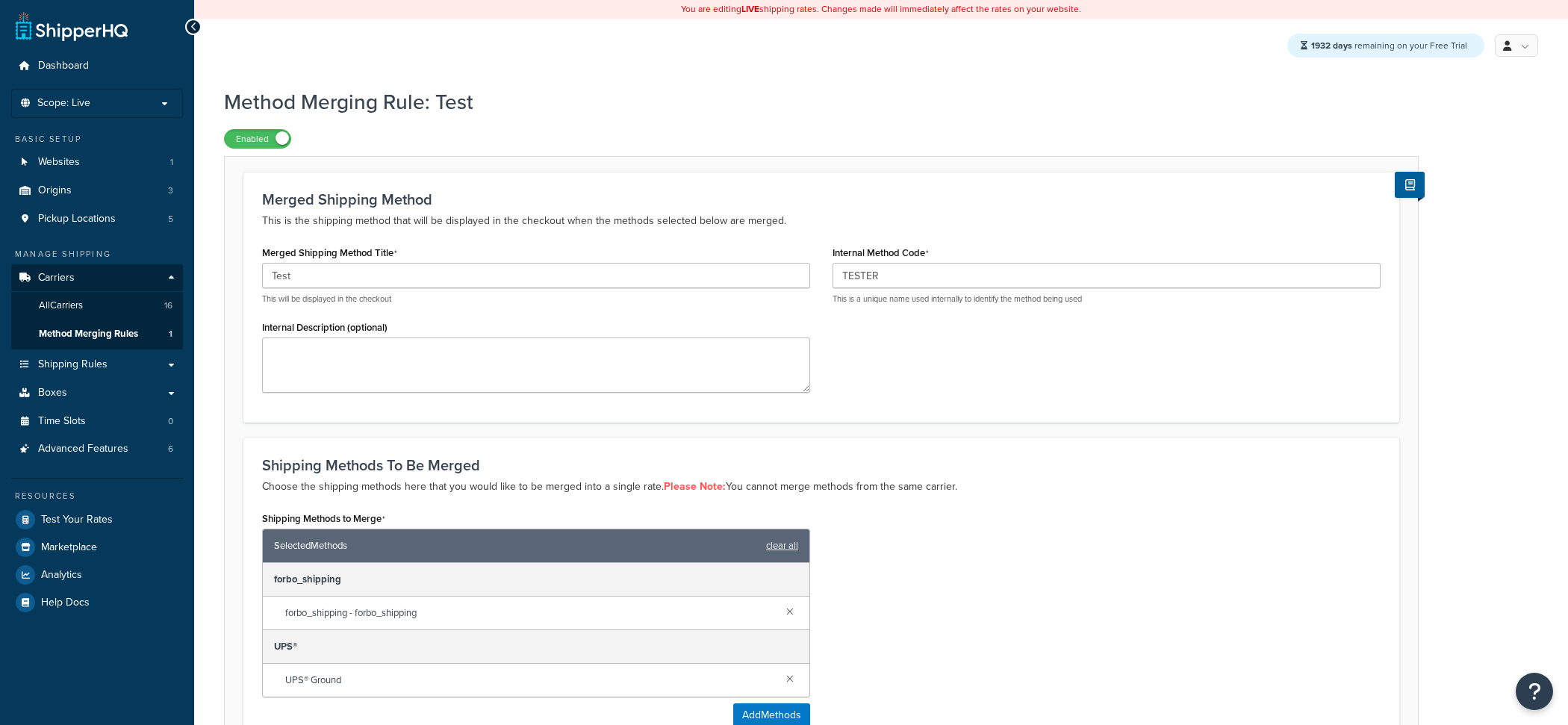
scroll to position [142, 0]
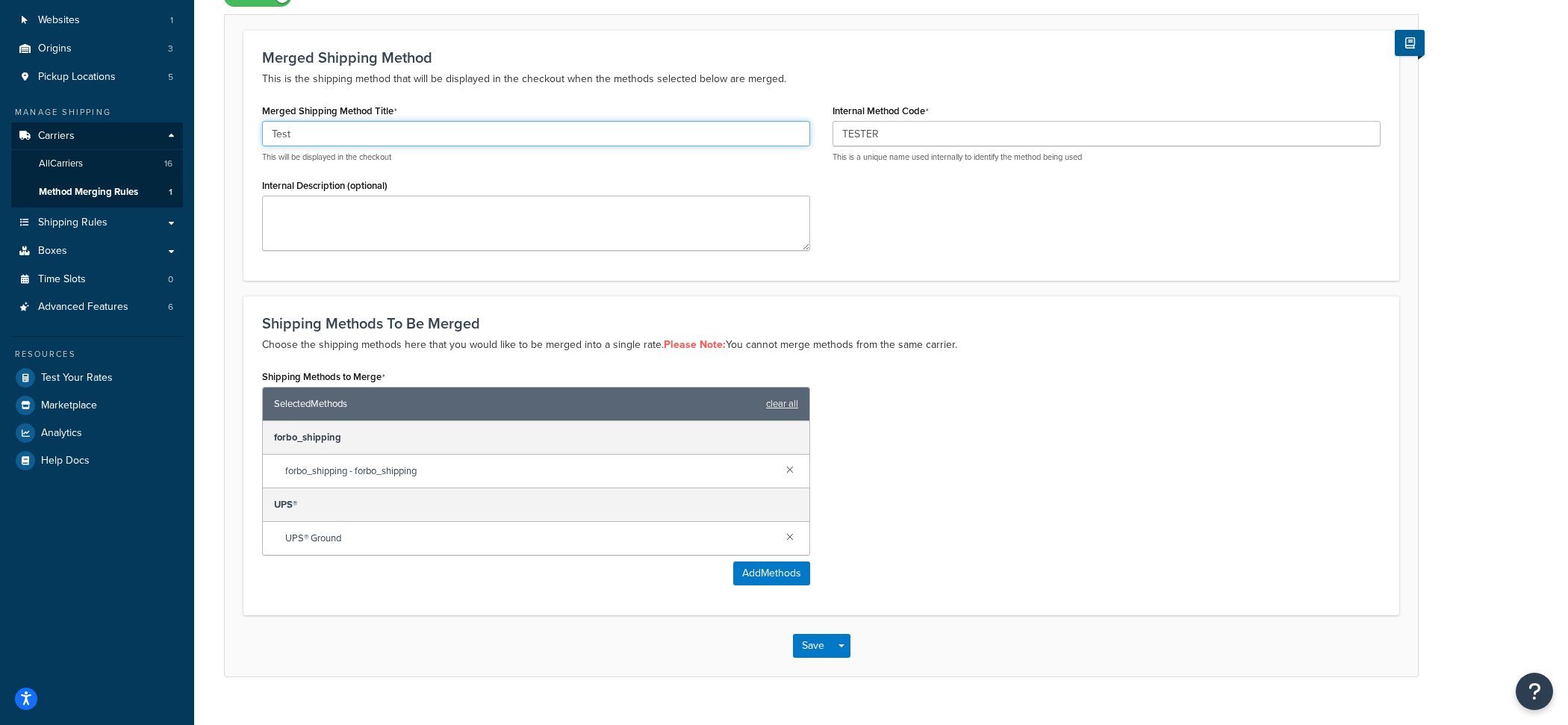
click at [467, 136] on input "Test" at bounding box center [536, 134] width 548 height 25
type input "method merge"
click at [823, 647] on button "Save" at bounding box center [812, 645] width 40 height 24
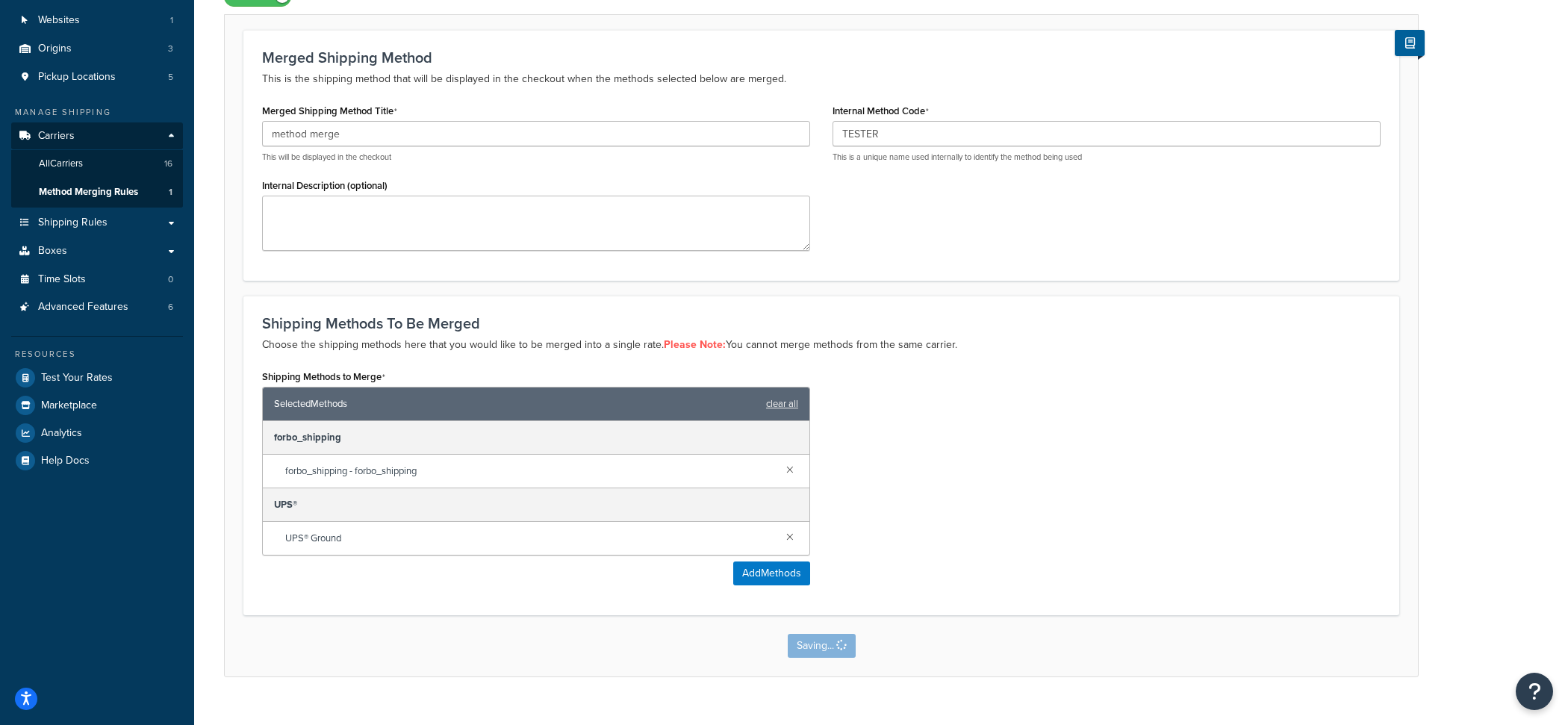
scroll to position [0, 0]
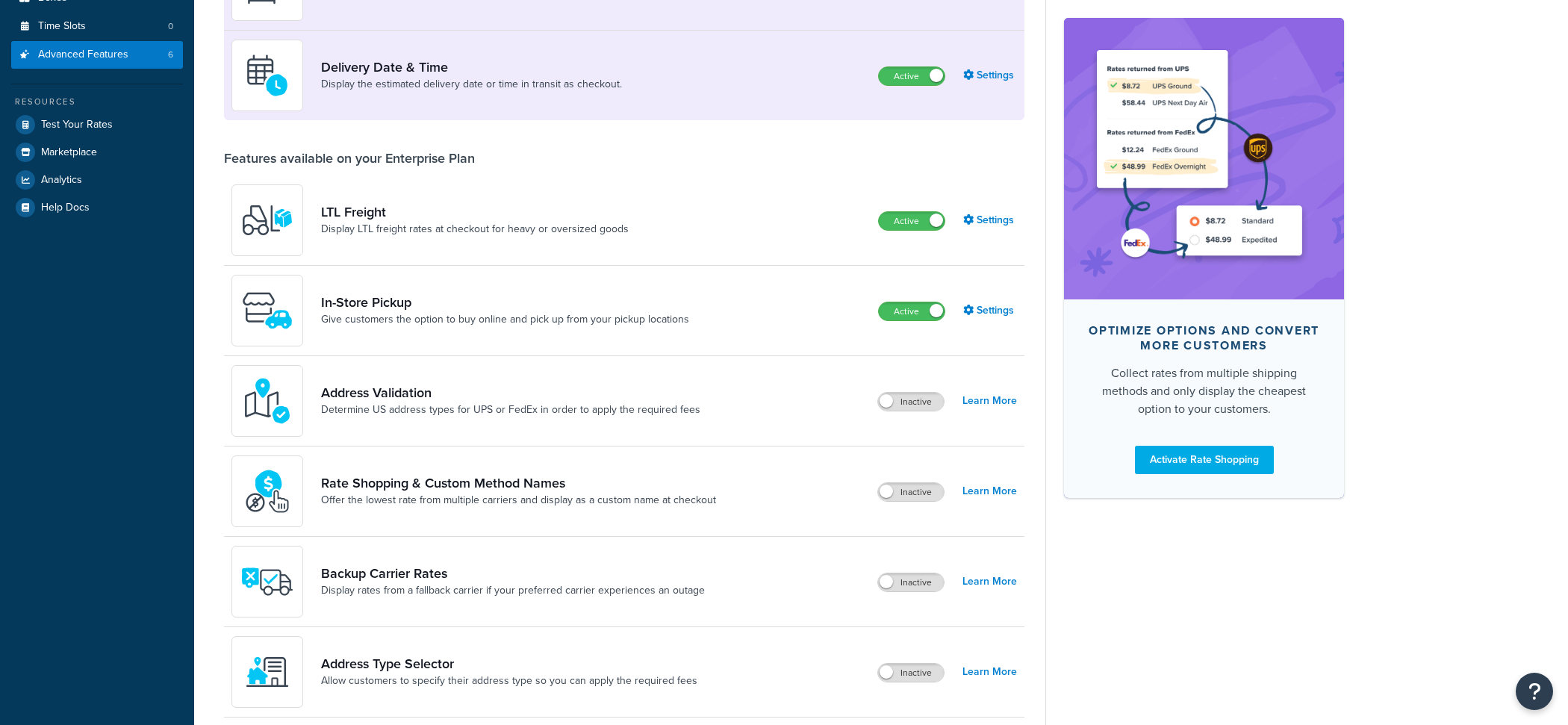
scroll to position [336, 0]
click at [587, 475] on link "Rate Shopping & Custom Method Names" at bounding box center [519, 483] width 395 height 17
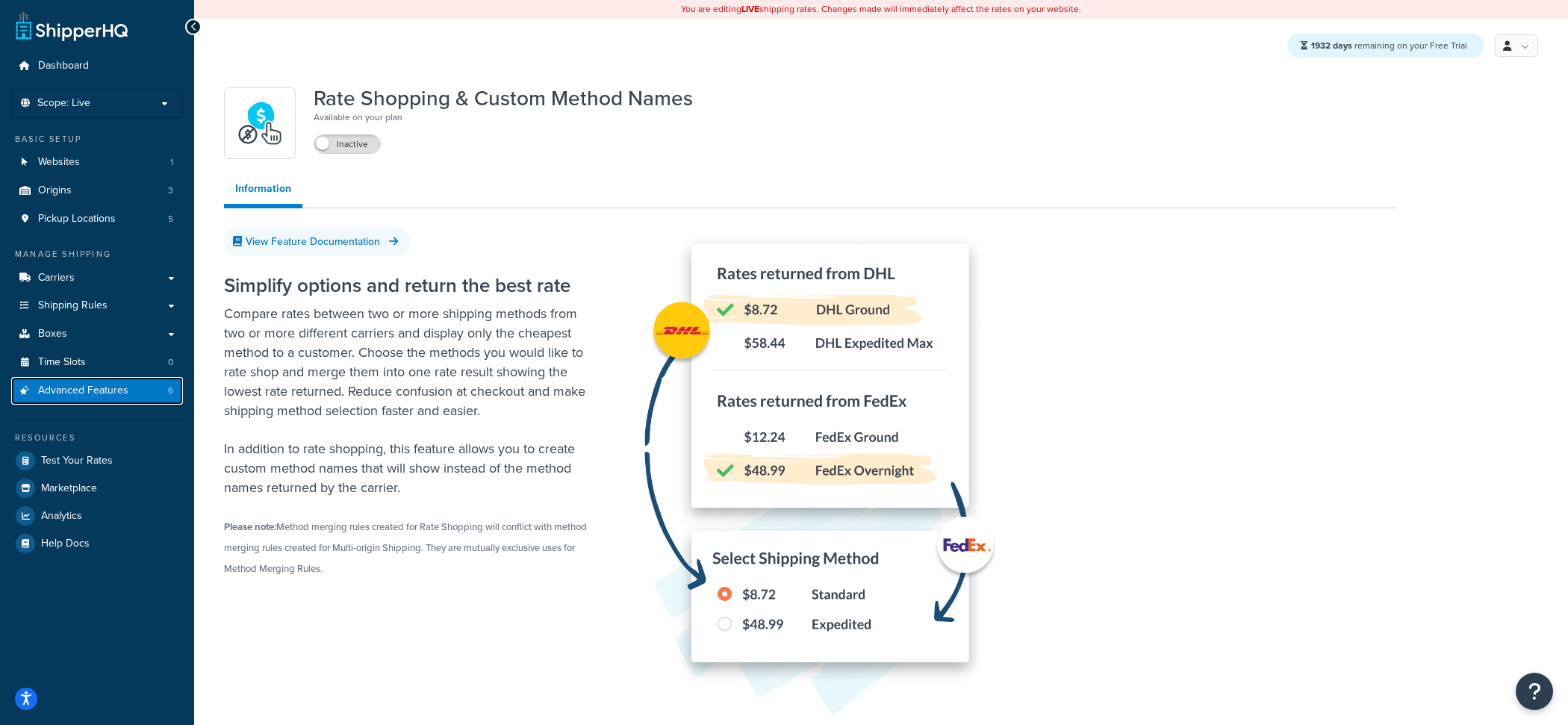
click at [152, 396] on link "Advanced Features 6" at bounding box center [97, 390] width 172 height 28
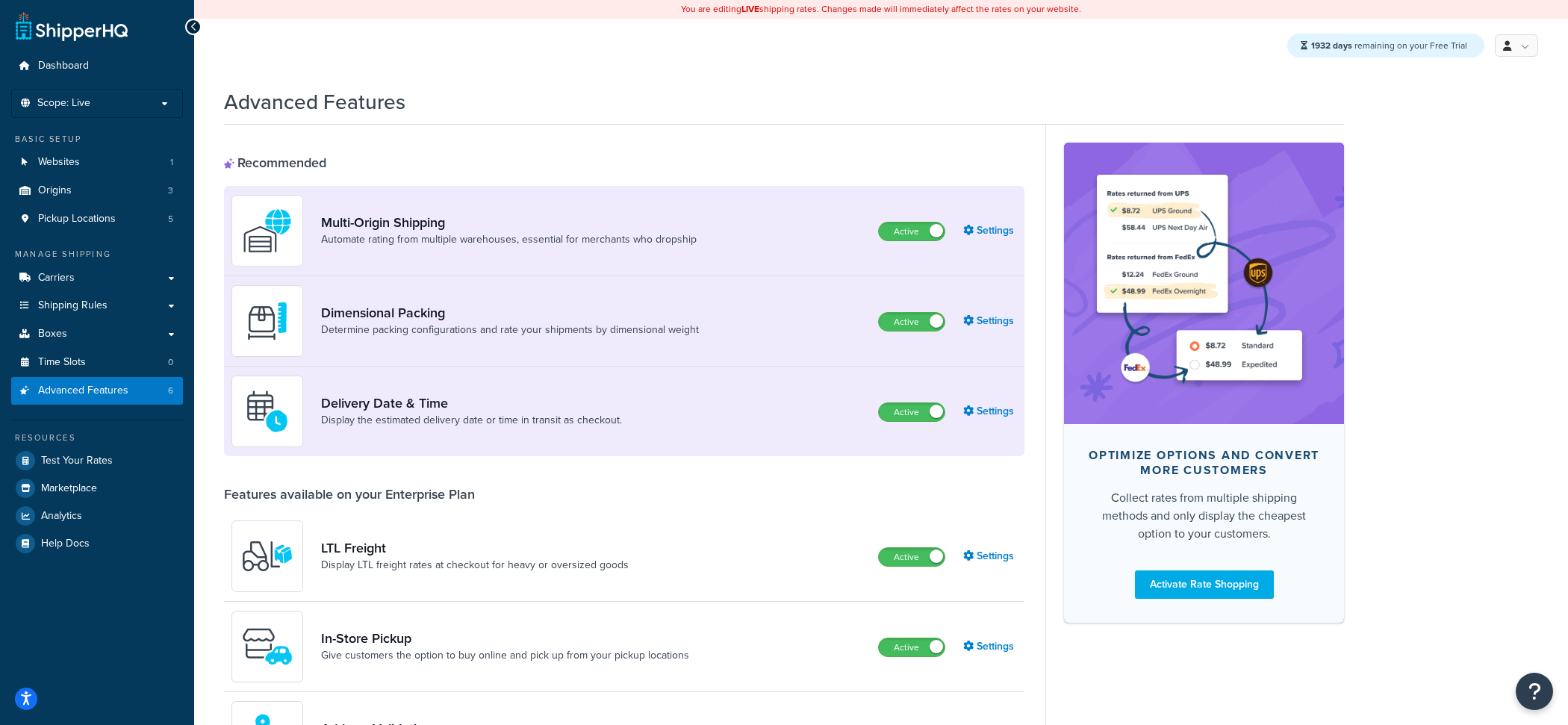
click at [589, 264] on div "Multi-Origin Shipping Automate rating from multiple warehouses, essential for m…" at bounding box center [470, 231] width 477 height 72
click at [590, 236] on link "Automate rating from multiple warehouses, essential for merchants who dropship" at bounding box center [508, 239] width 375 height 15
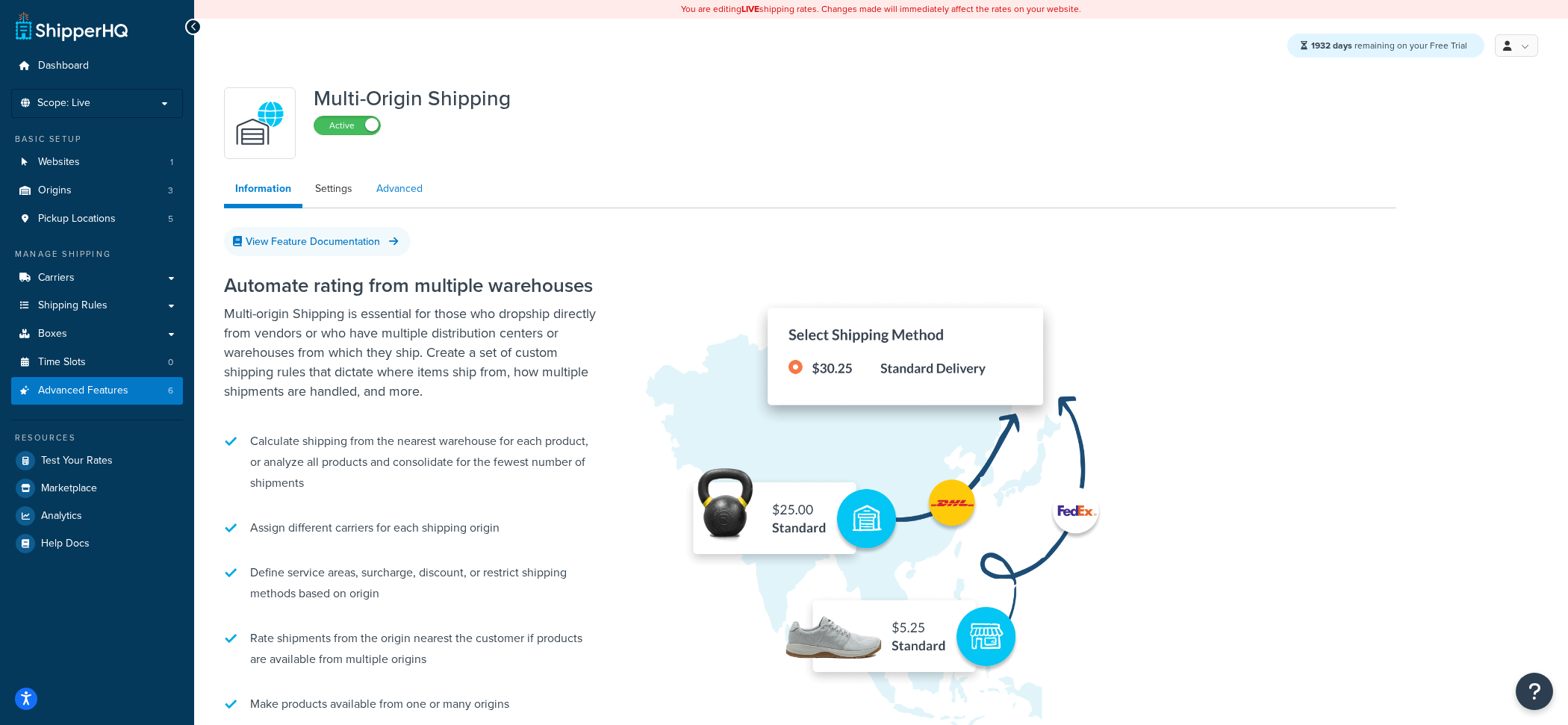
click at [387, 190] on link "Advanced" at bounding box center [399, 189] width 68 height 30
select select "false"
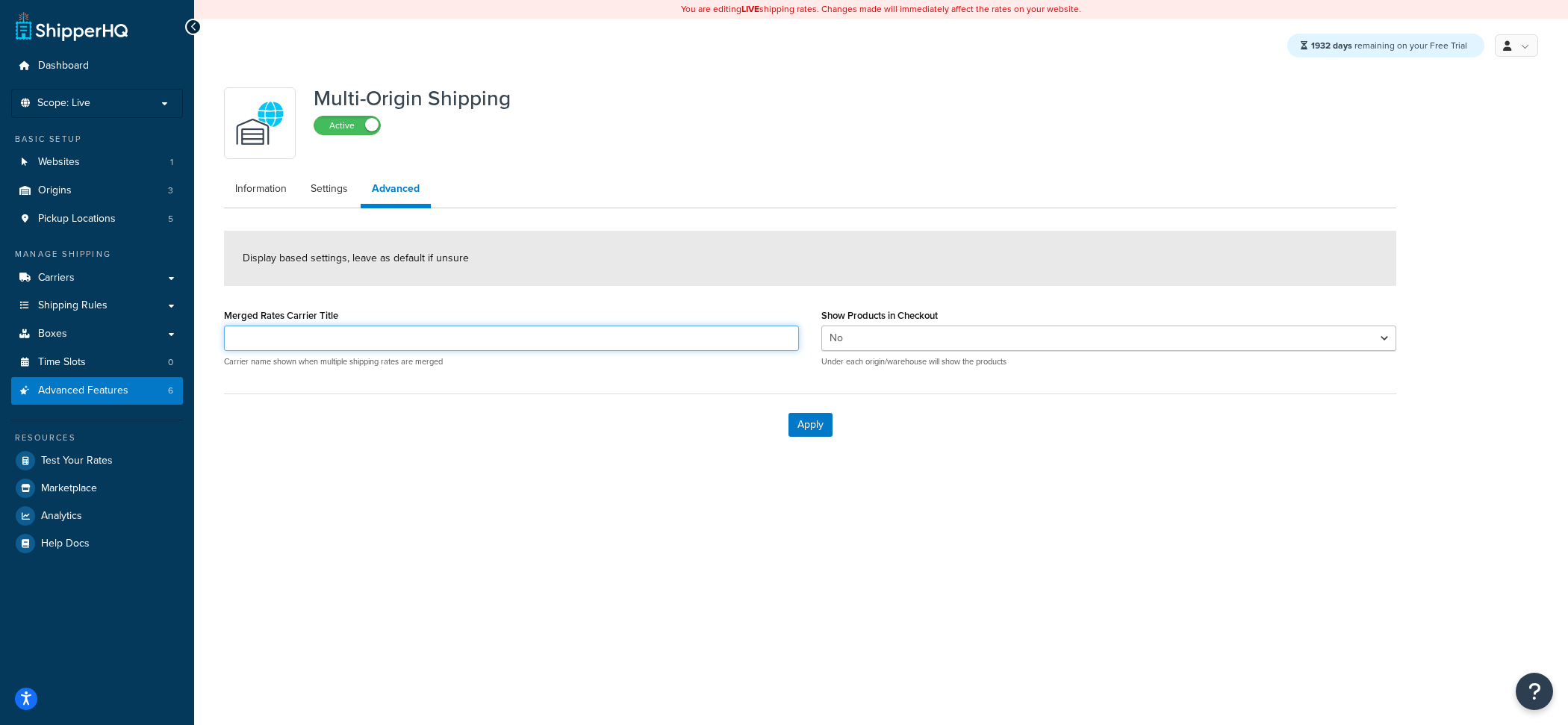
click at [410, 334] on input "Merged Rates Carrier Title" at bounding box center [512, 338] width 575 height 25
type input "Shipping"
click at [322, 200] on link "Settings" at bounding box center [329, 189] width 60 height 30
select select "FEWEST"
select select "false"
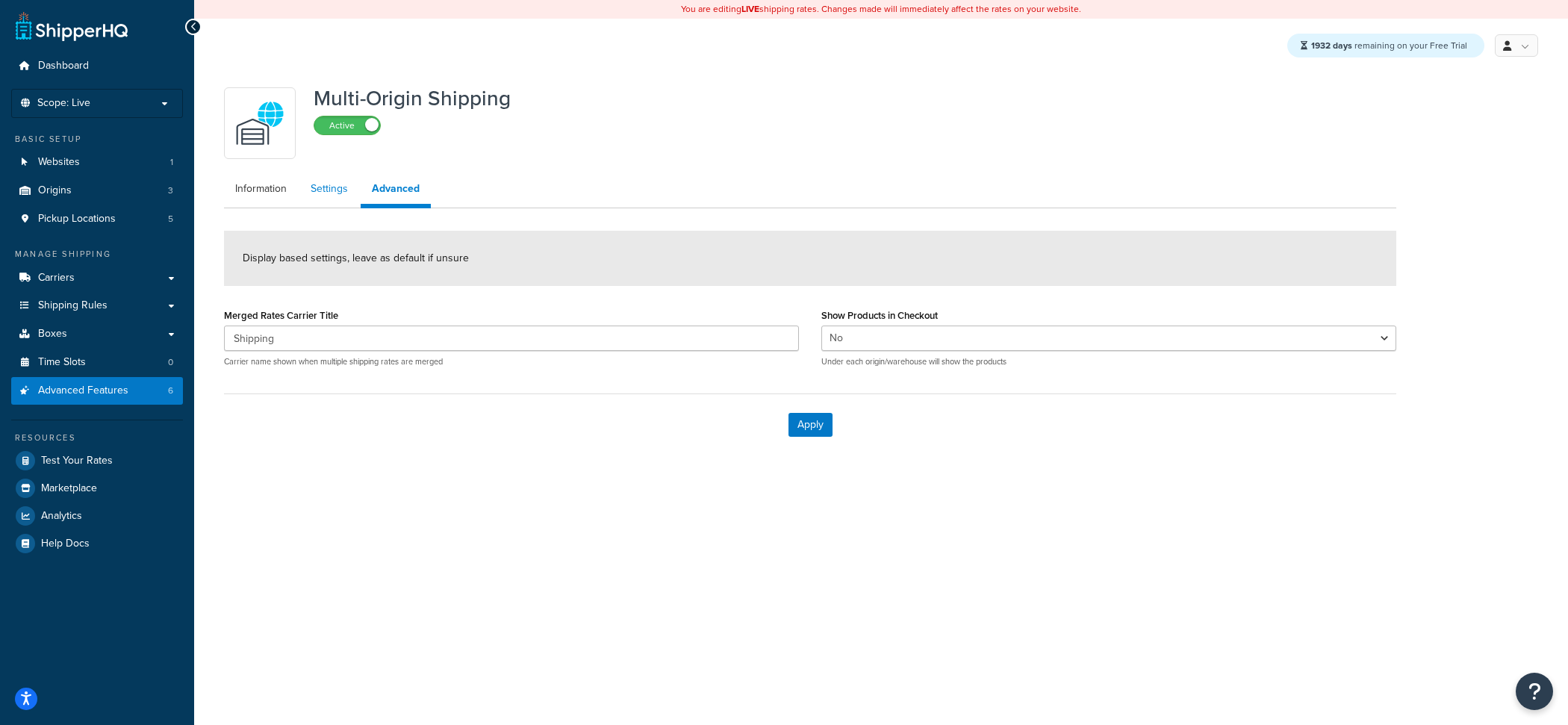
select select "false"
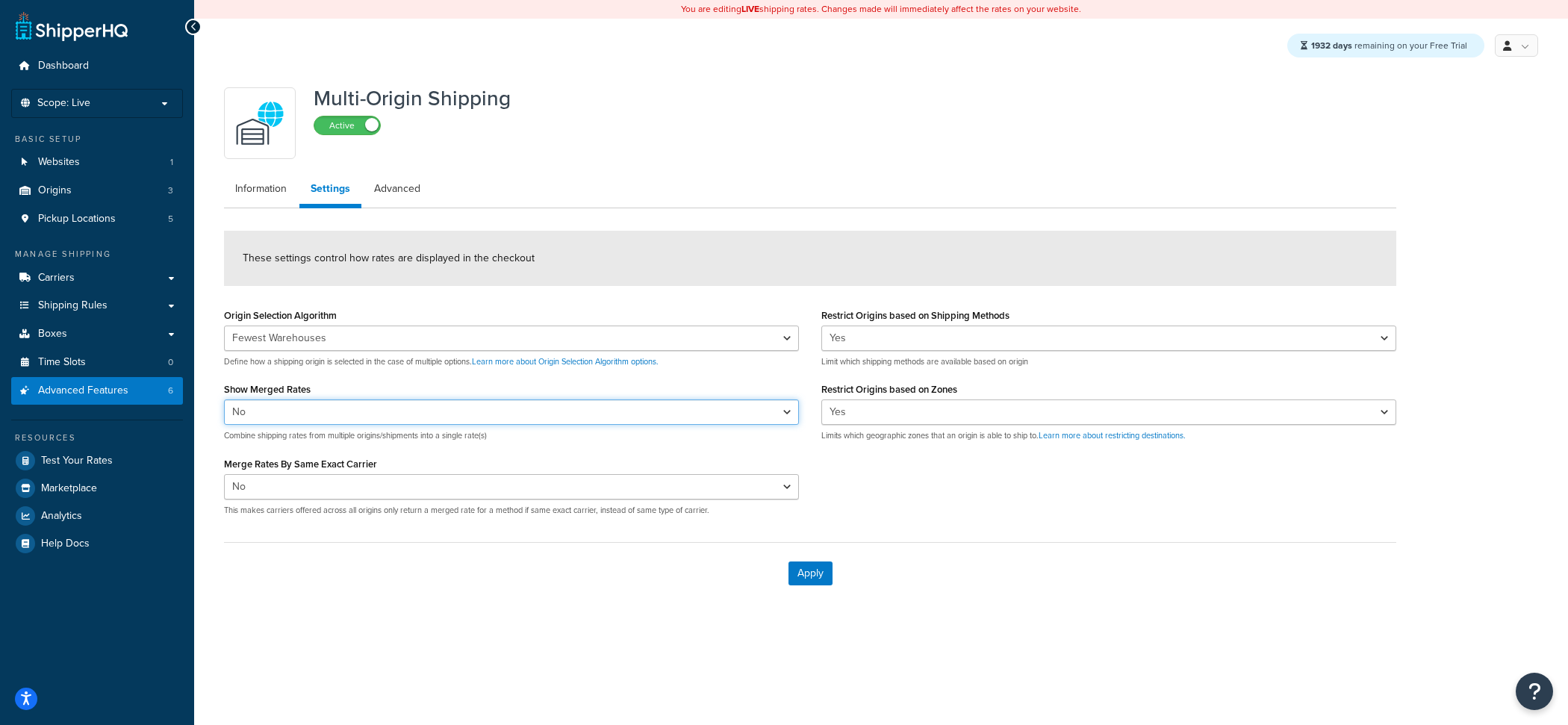
select select "true"
click option "Yes" at bounding box center [0, 0] width 0 height 0
select select "true"
click option "Yes" at bounding box center [0, 0] width 0 height 0
click at [792, 575] on button "Apply" at bounding box center [810, 573] width 44 height 24
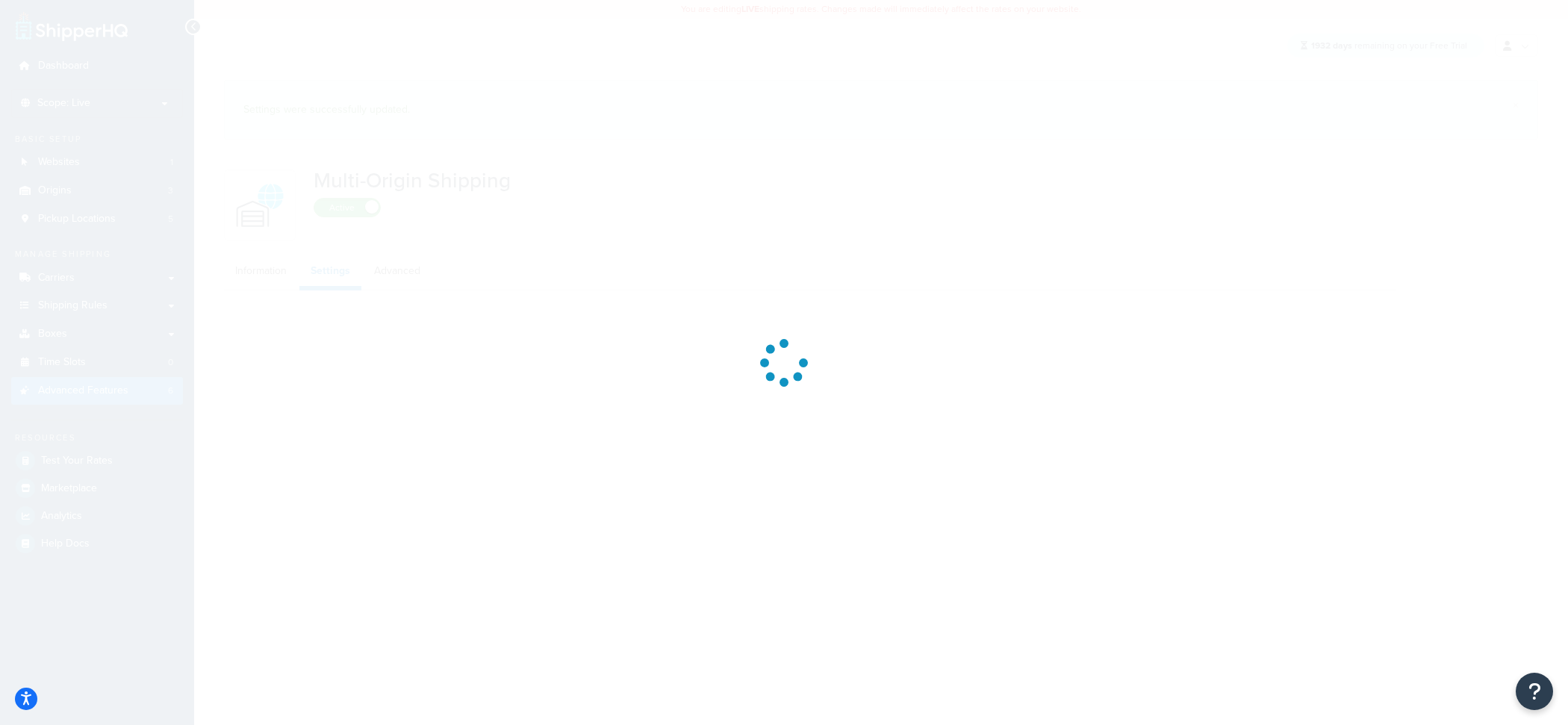
select select "FEWEST"
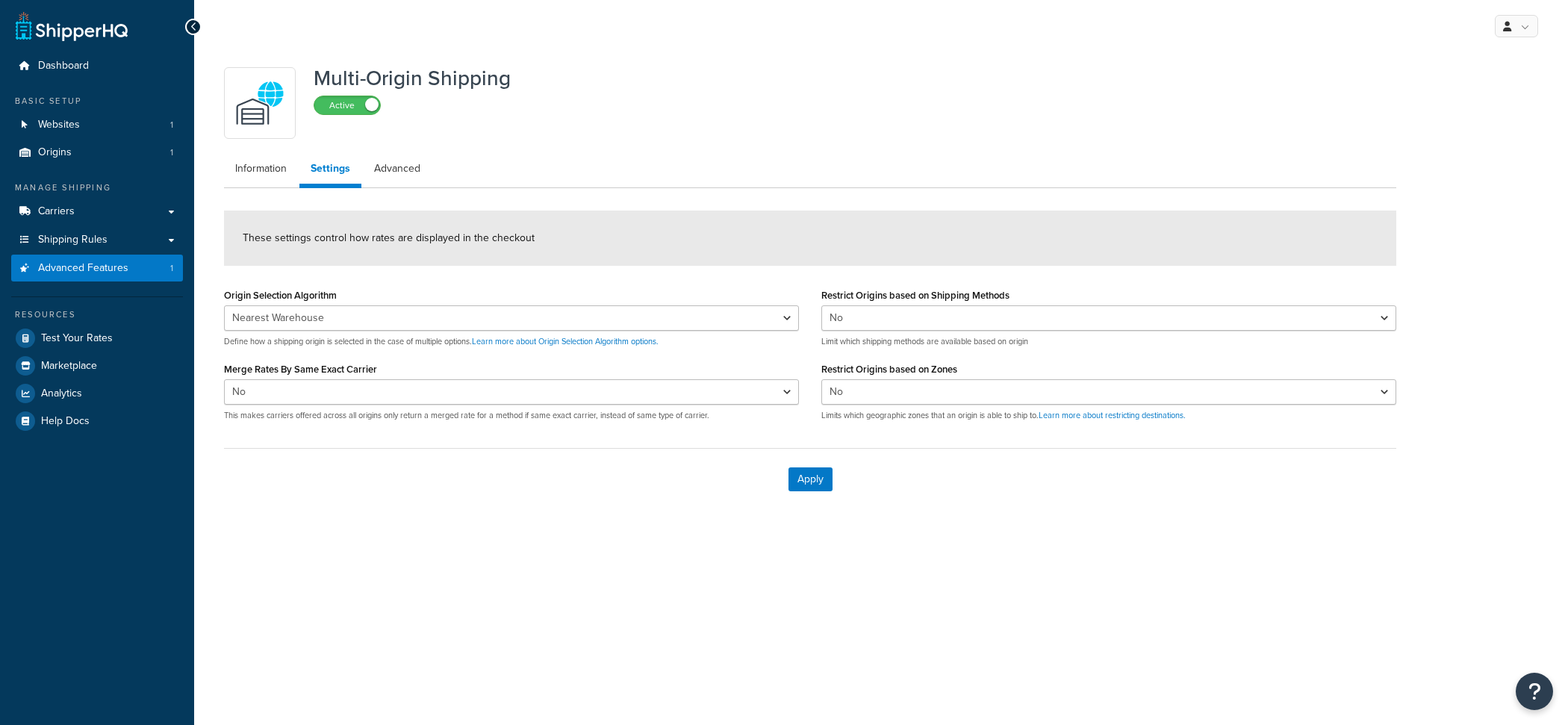
select select "false"
click at [145, 210] on link "Carriers" at bounding box center [97, 211] width 172 height 28
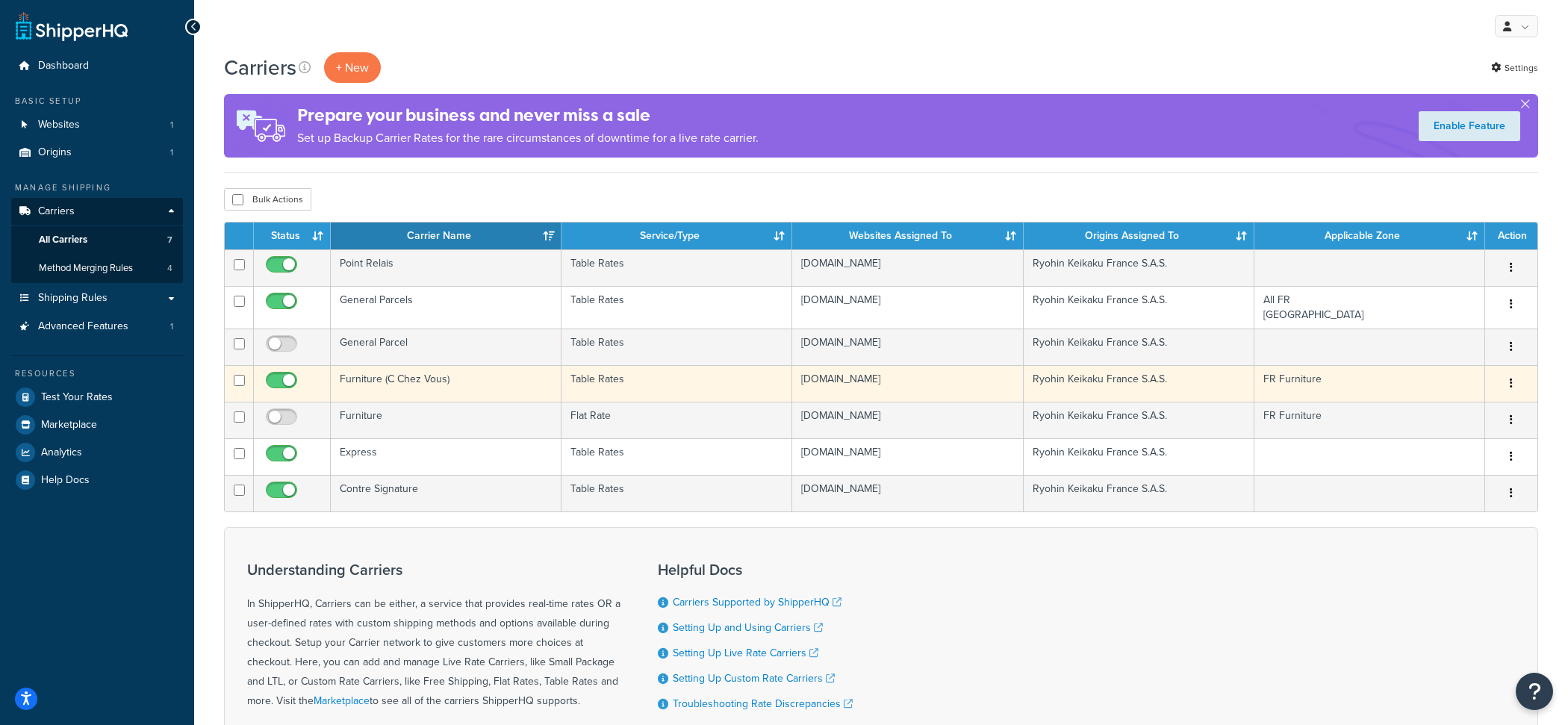
click at [461, 401] on td "Furniture (C Chez Vous)" at bounding box center [446, 383] width 231 height 36
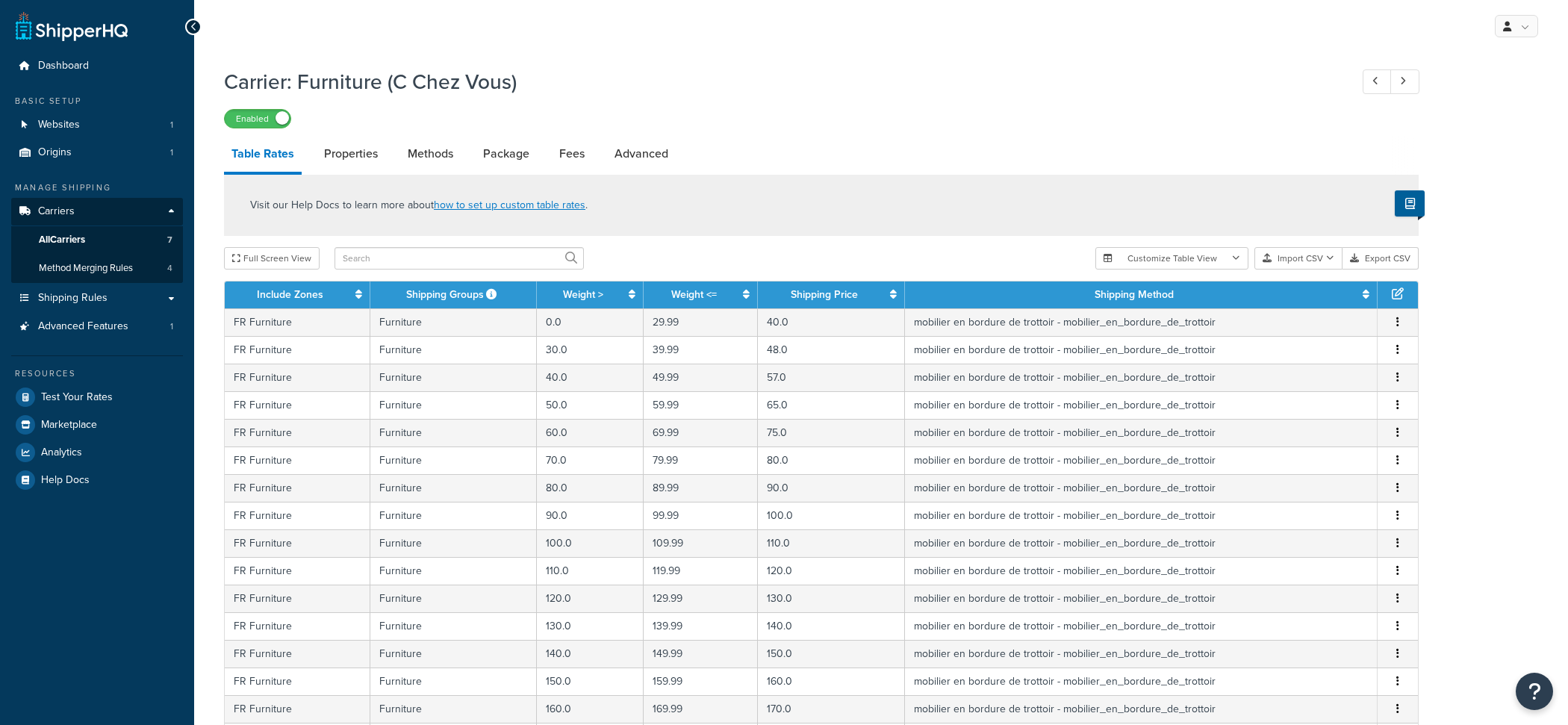
select select "25"
click at [461, 401] on td "Furniture" at bounding box center [453, 405] width 166 height 28
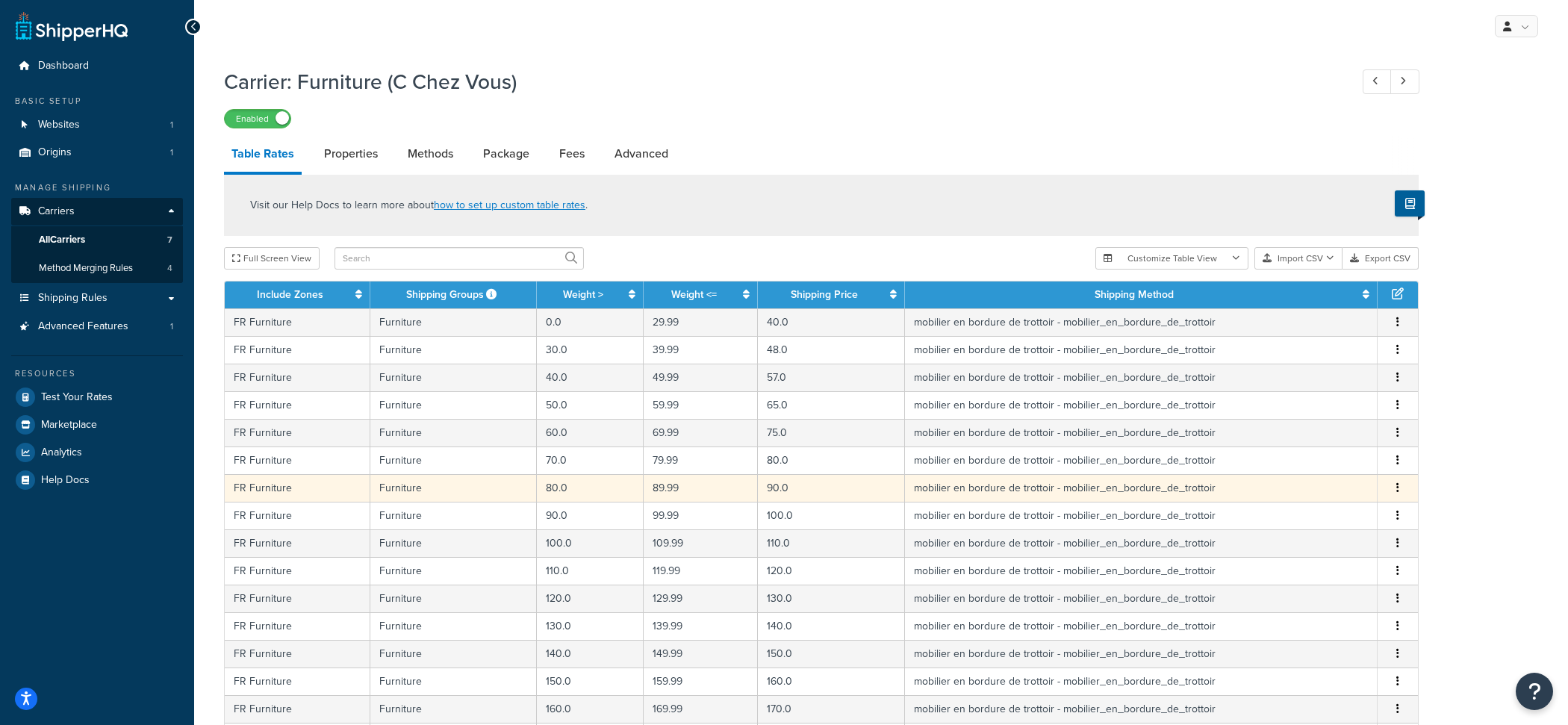
select select "175457"
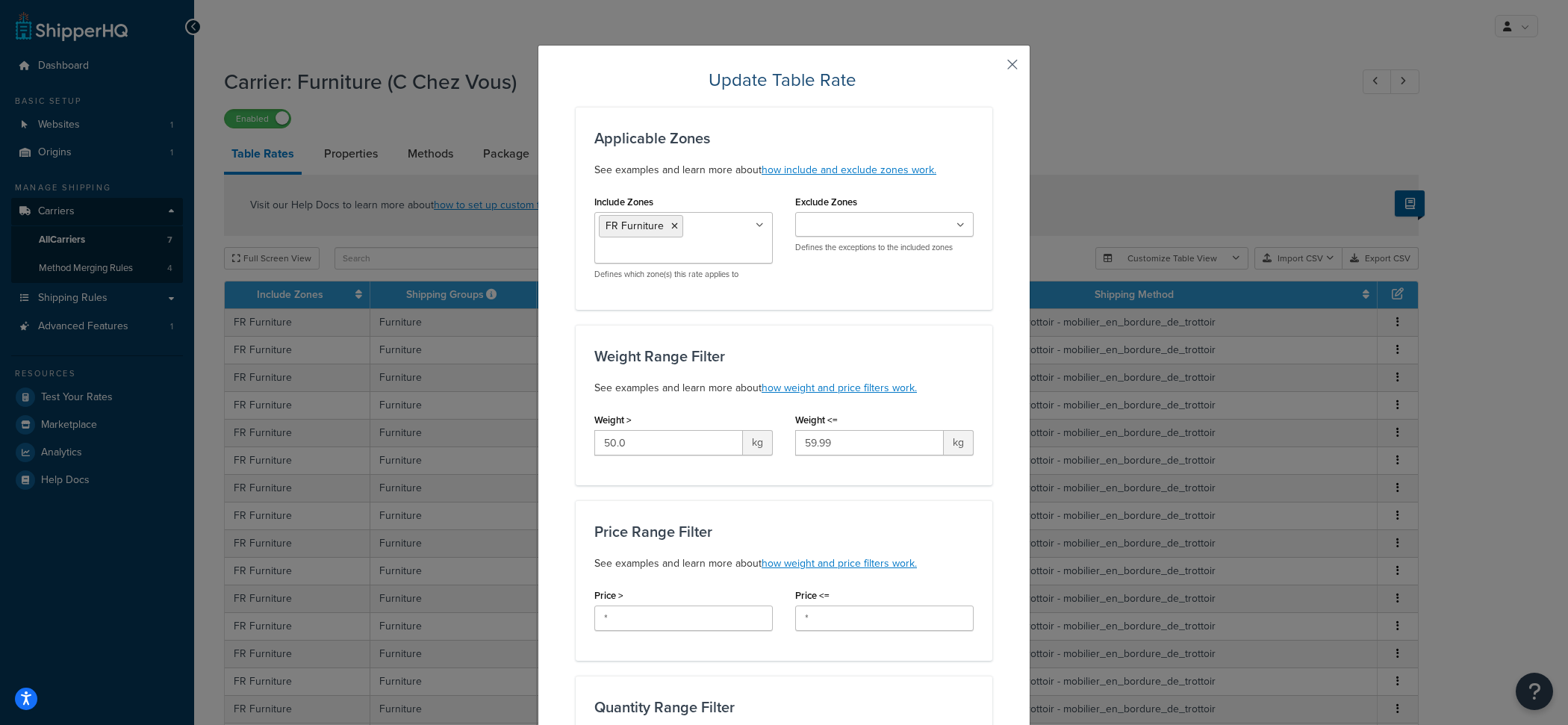
click at [992, 68] on button "button" at bounding box center [990, 69] width 4 height 4
